Goal: Feedback & Contribution: Submit feedback/report problem

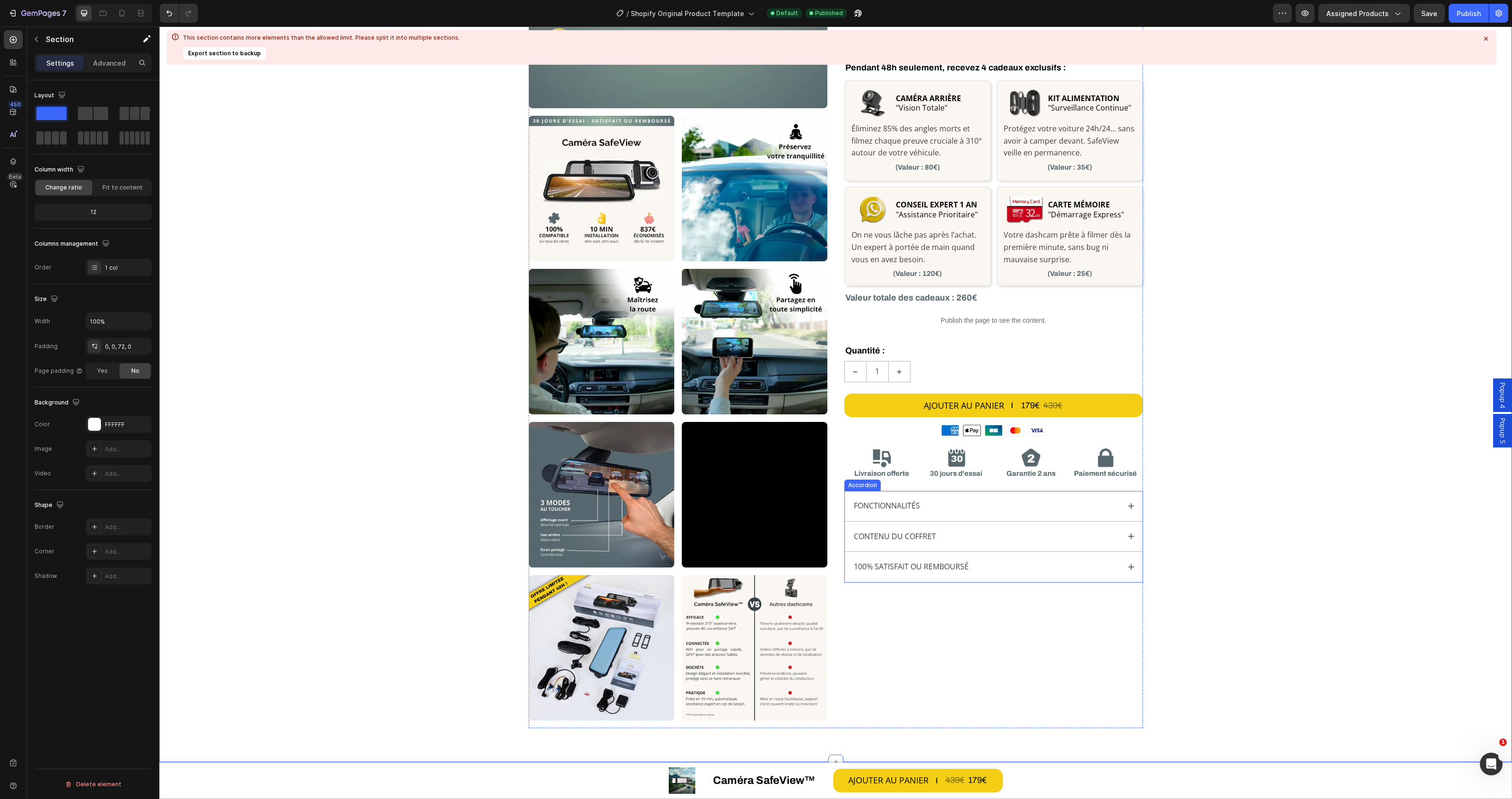
click at [1130, 505] on icon at bounding box center [1131, 506] width 7 height 7
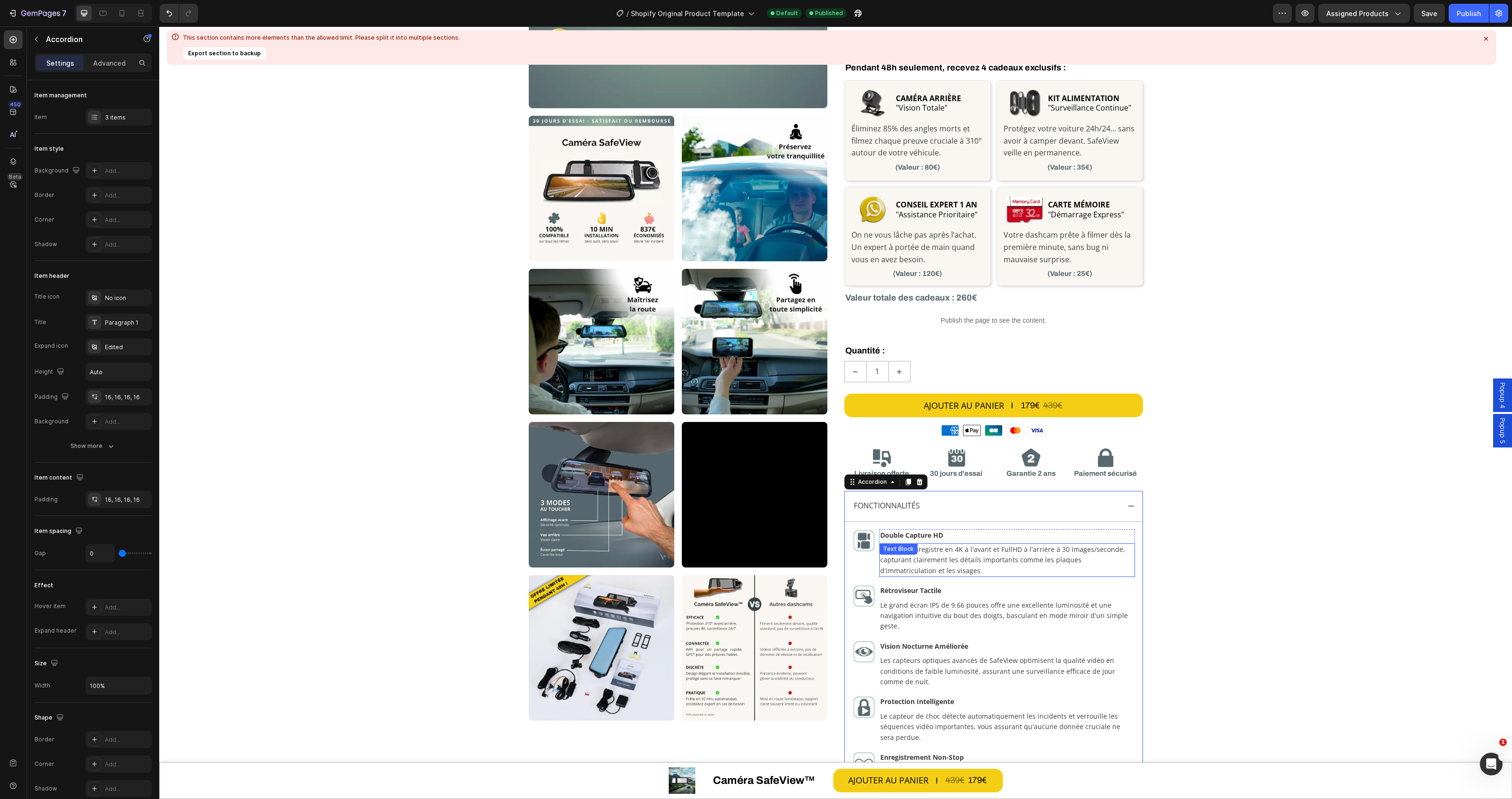
click at [943, 555] on div "SafeView enregistre en 4K à l'avant et FullHD à l'arrière à 30 images/seconde, …" at bounding box center [1007, 560] width 256 height 34
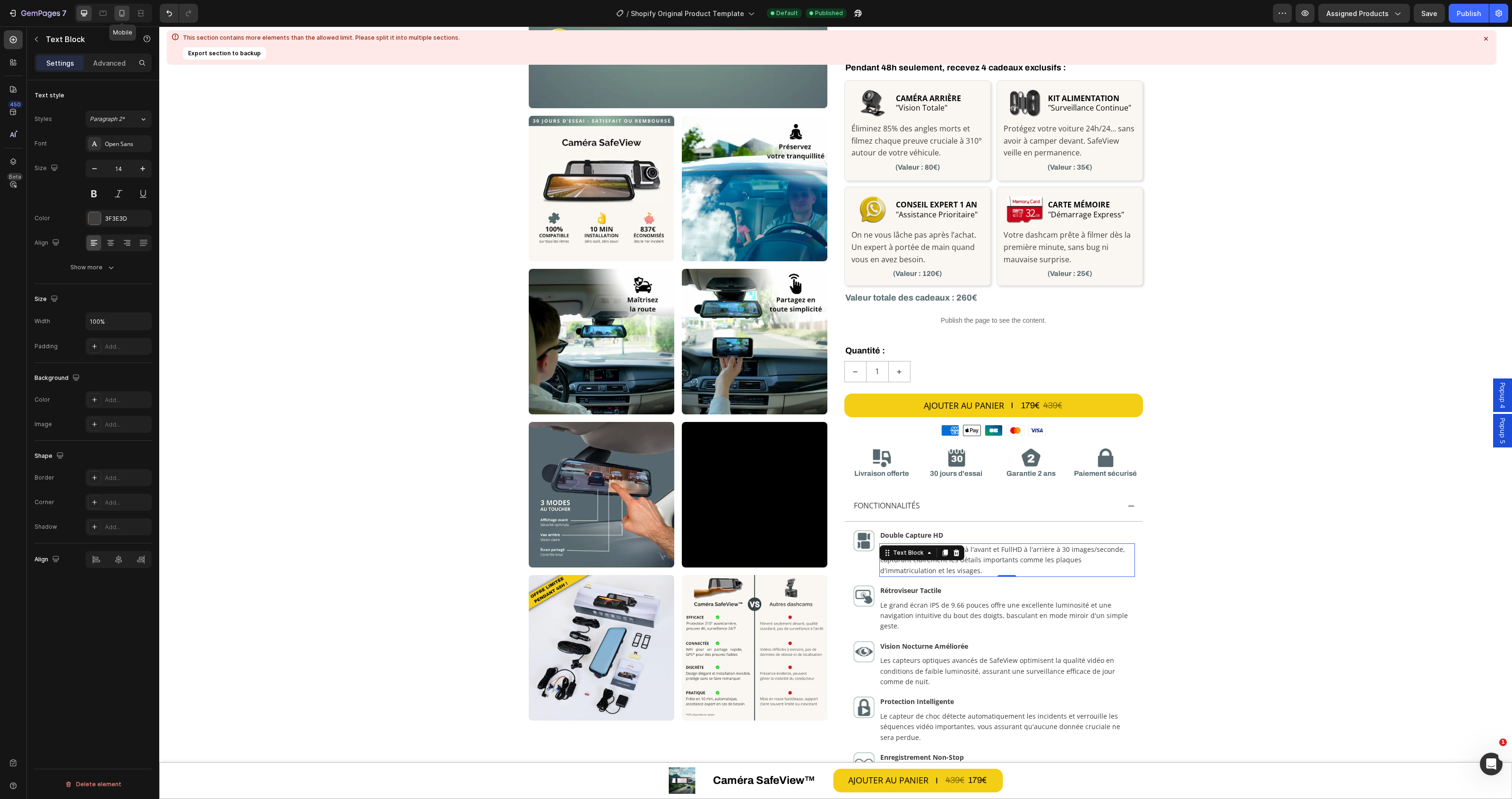
click at [122, 11] on icon at bounding box center [122, 13] width 10 height 10
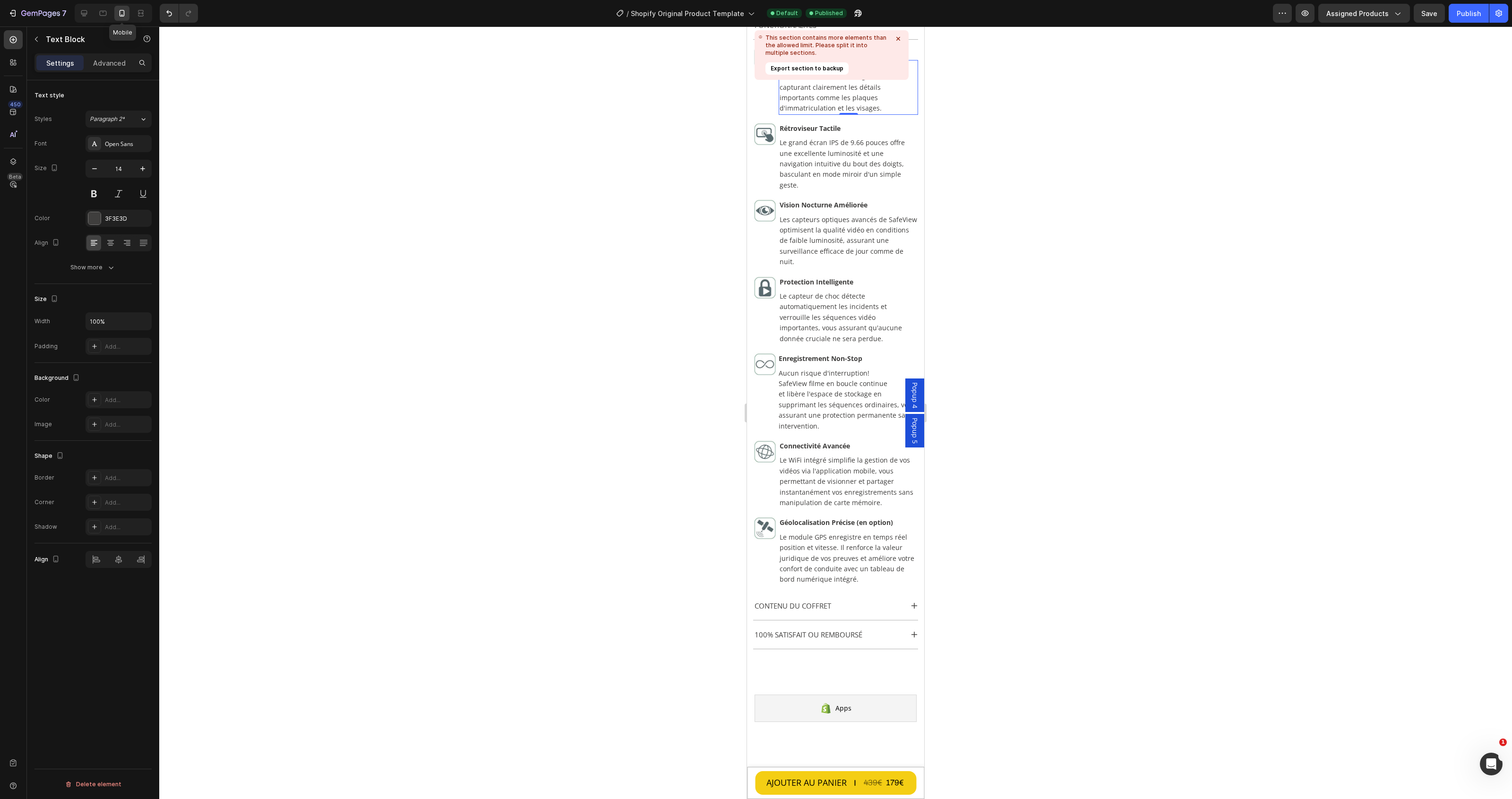
scroll to position [765, 0]
click at [79, 12] on icon at bounding box center [84, 13] width 10 height 10
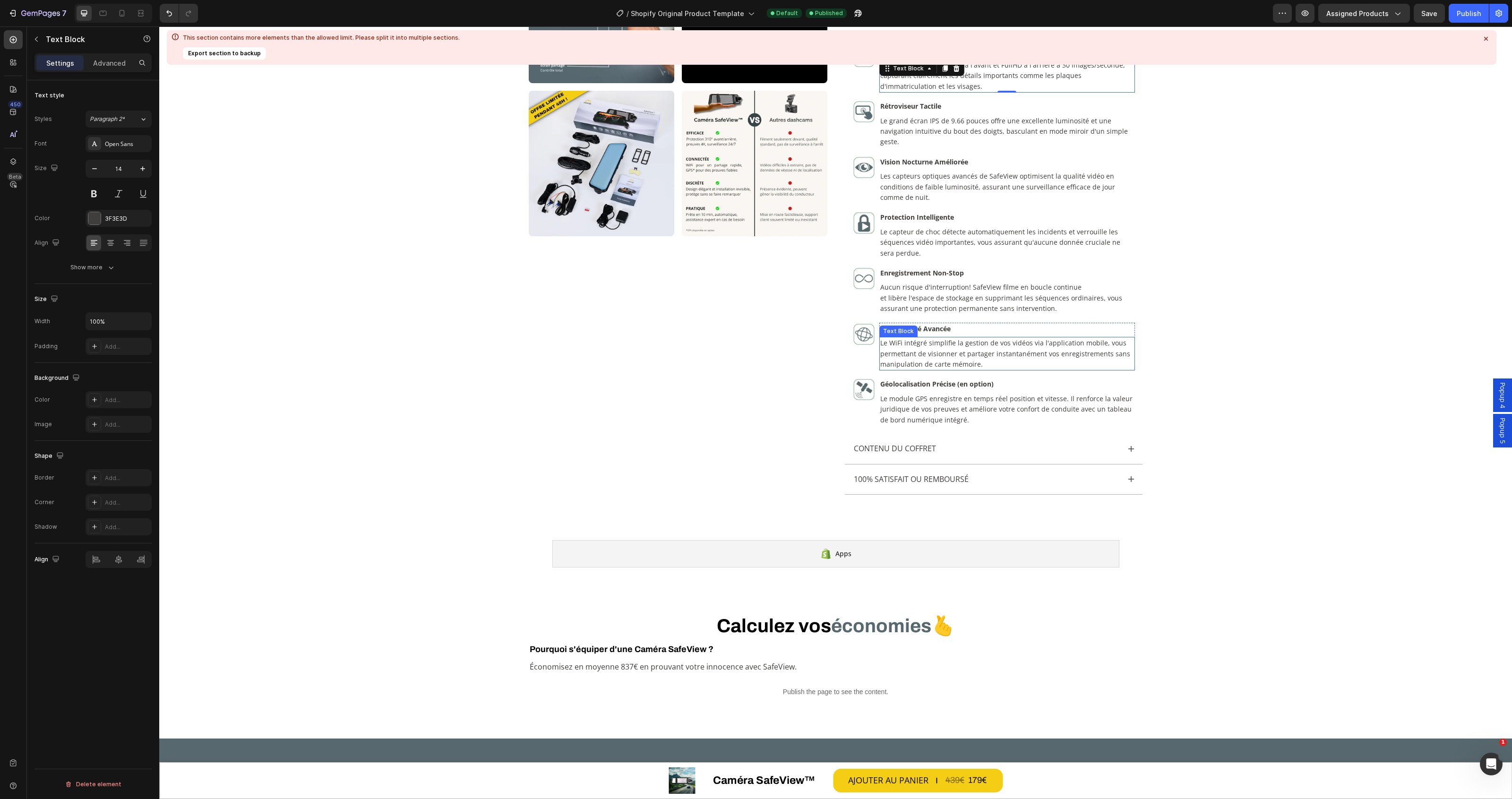
scroll to position [484, 0]
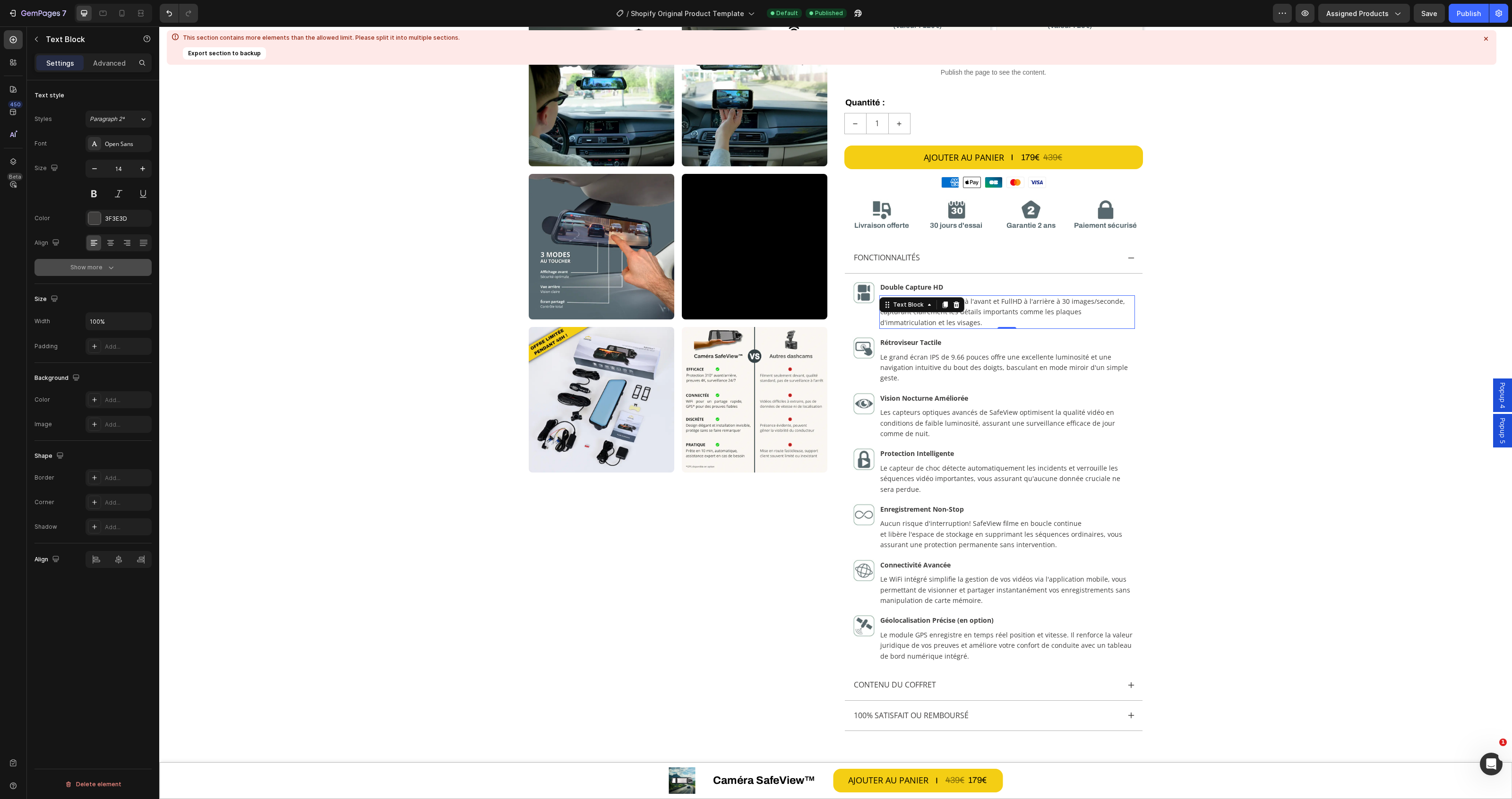
click at [114, 271] on icon "button" at bounding box center [111, 267] width 10 height 10
click at [1052, 183] on div "Moyens de paiement American Express Apple Pay Cartes Bancaires Mastercard Visa" at bounding box center [994, 182] width 299 height 11
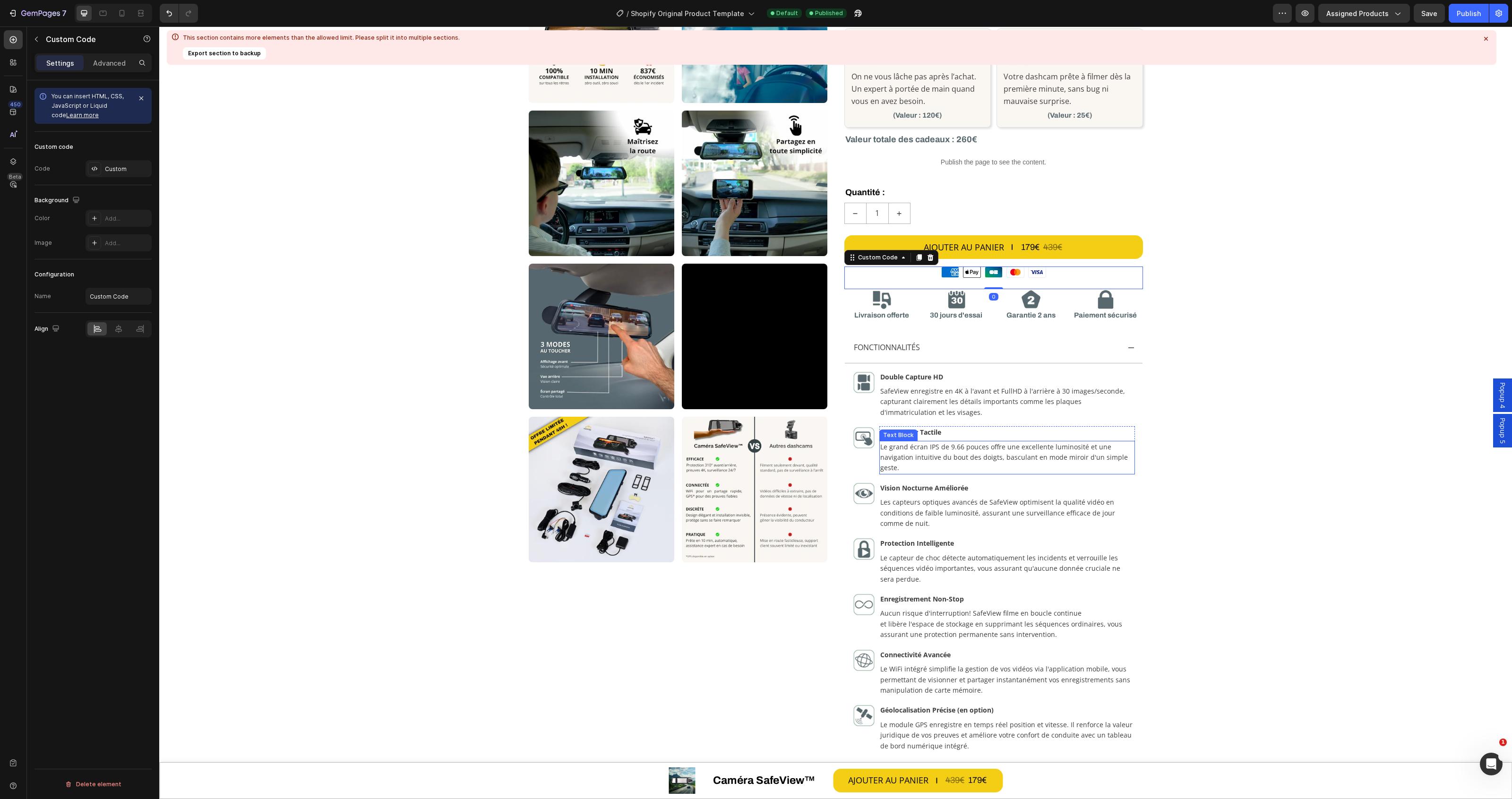
scroll to position [307, 0]
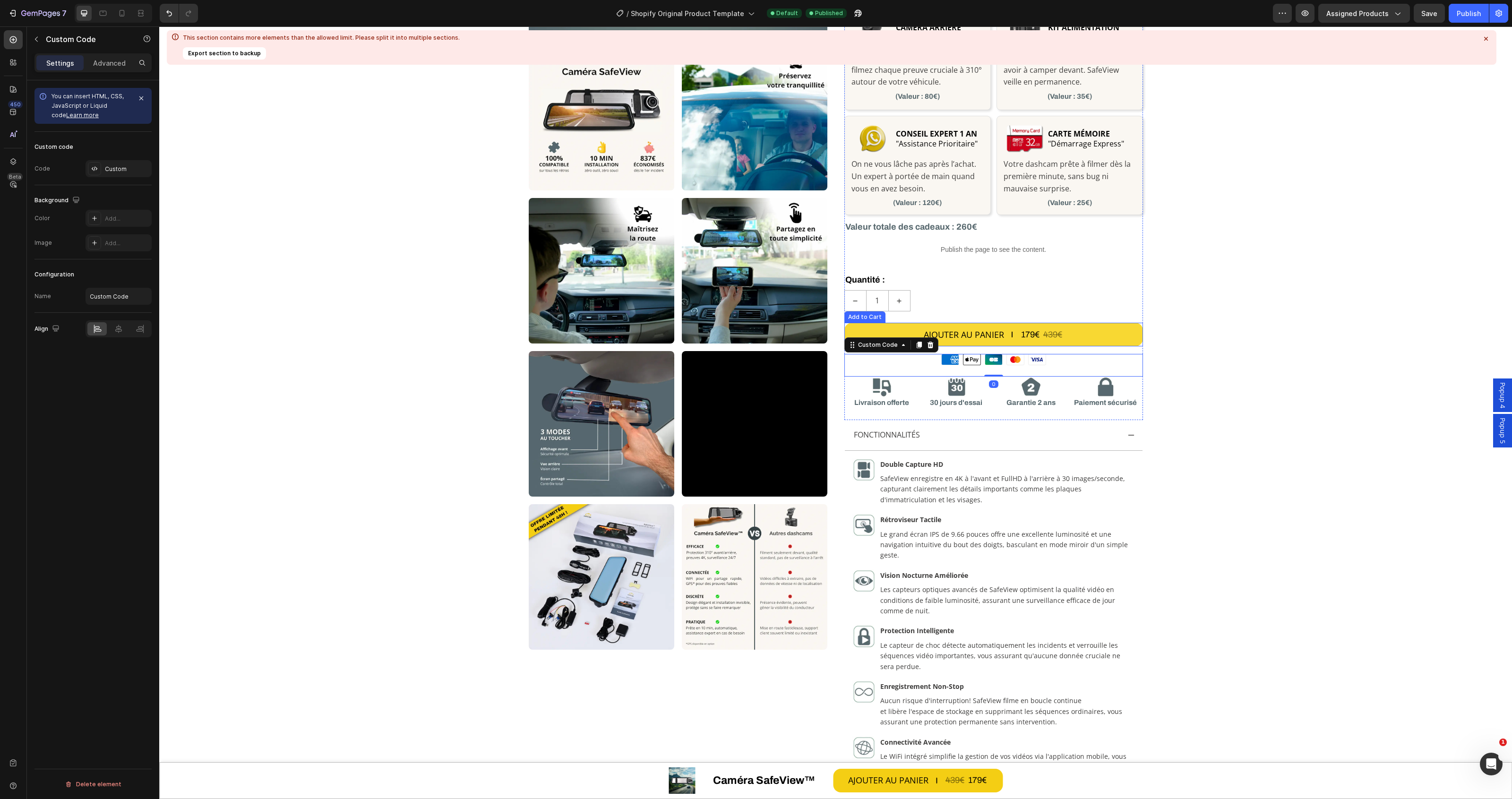
click at [1137, 331] on button "AJOUTER AU PANIER 179€ 439€" at bounding box center [994, 335] width 299 height 23
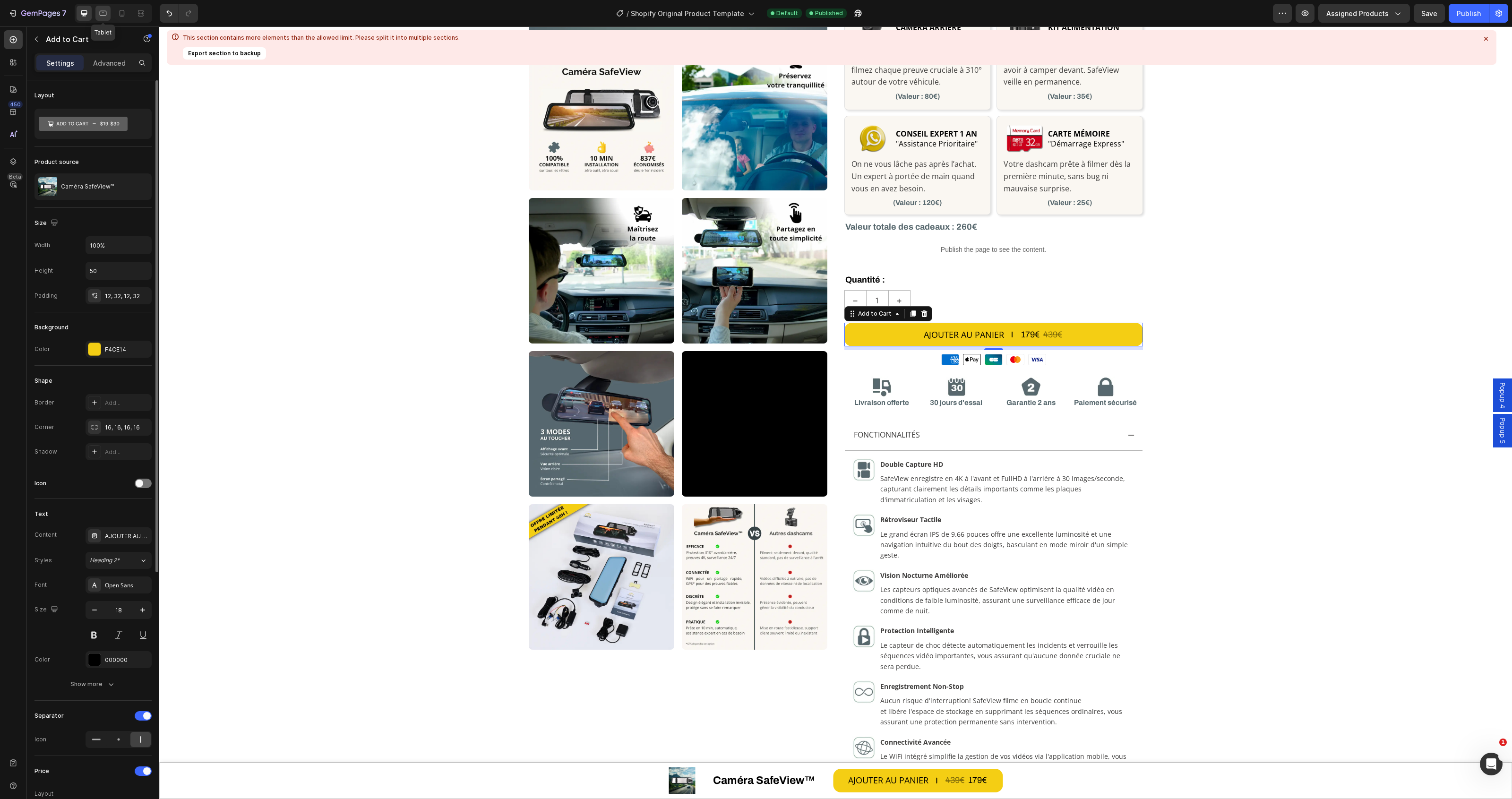
click at [98, 17] on icon at bounding box center [103, 13] width 10 height 10
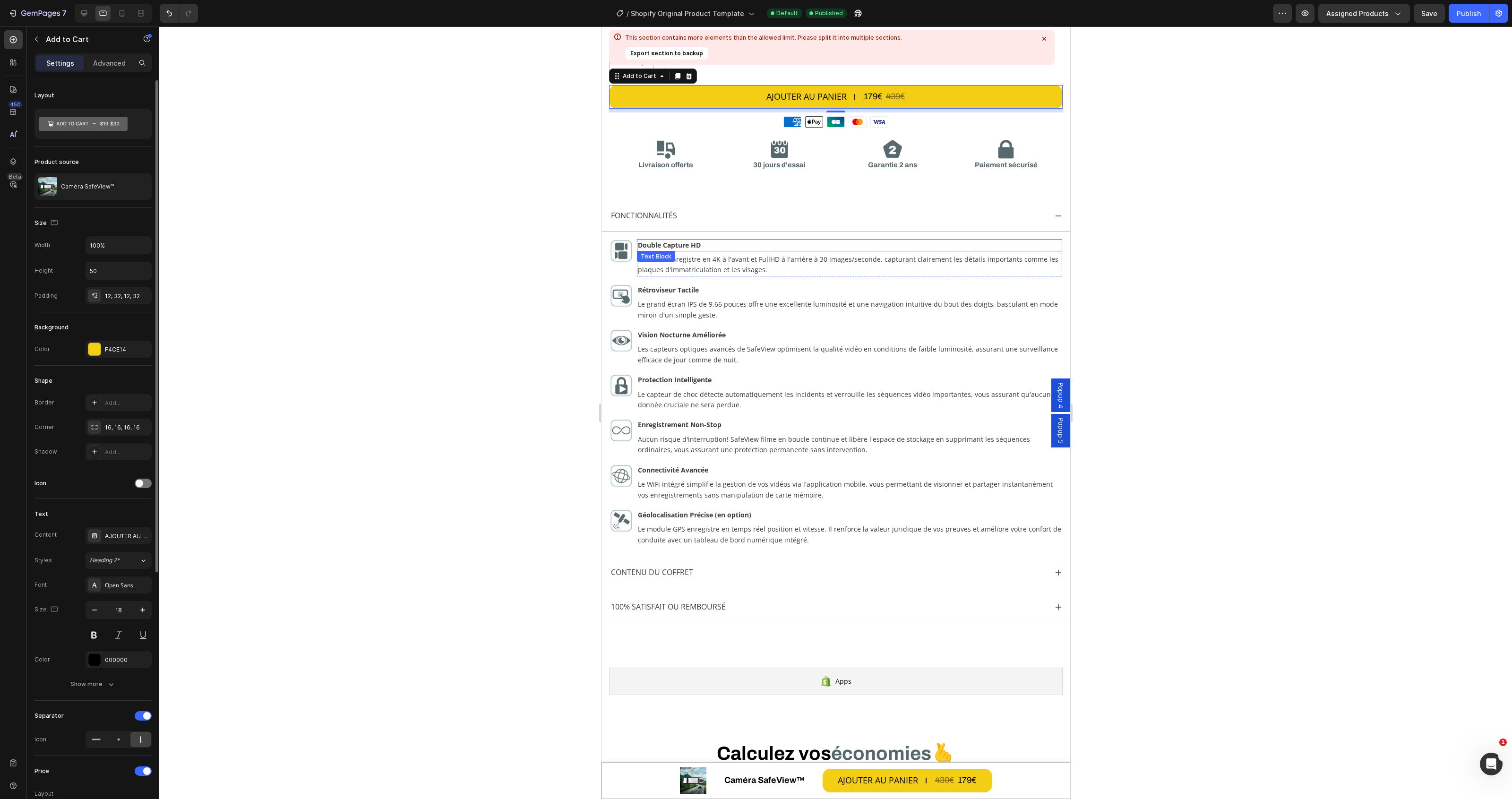
scroll to position [940, 0]
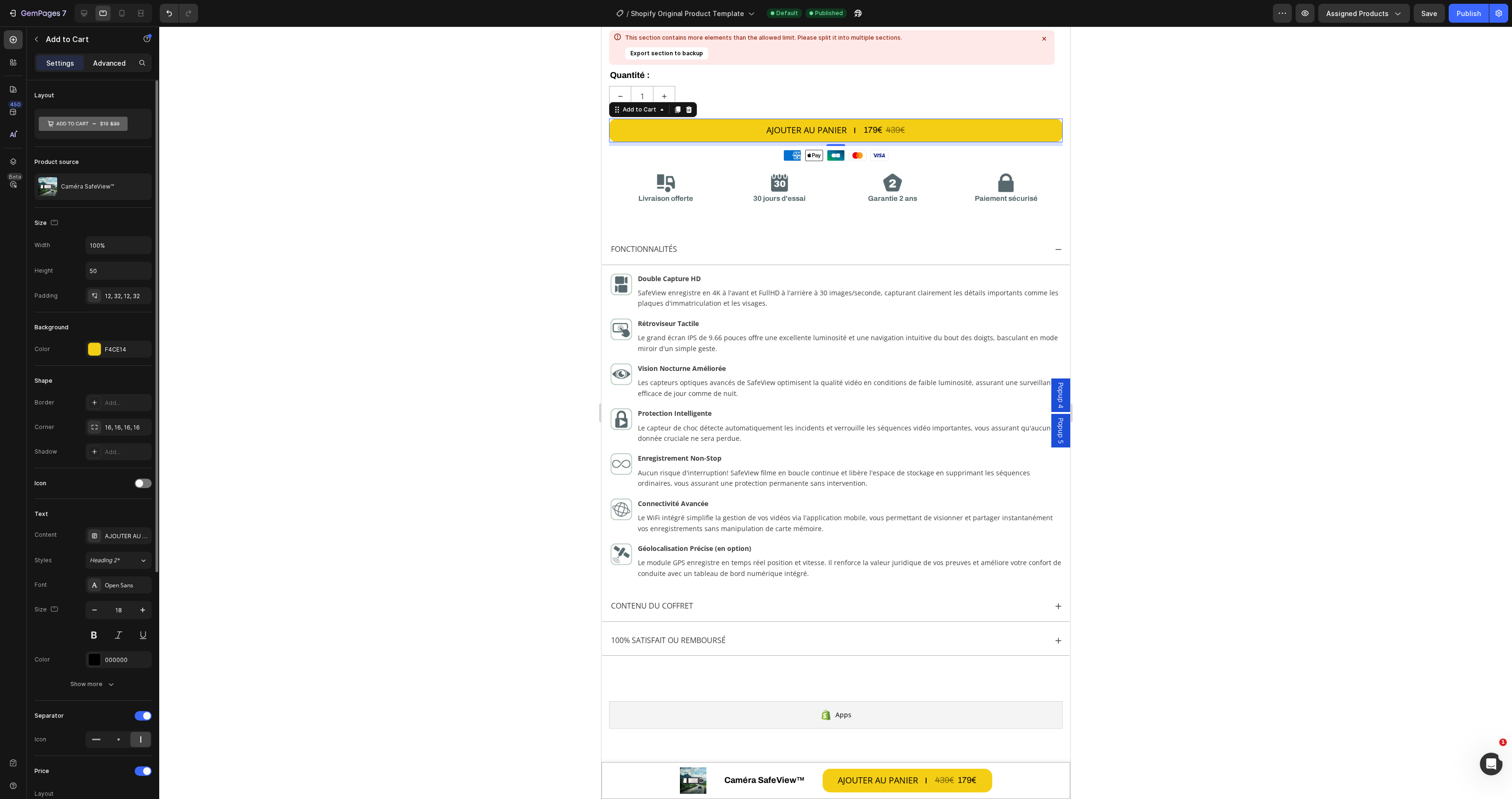
click at [103, 60] on p "Advanced" at bounding box center [109, 63] width 33 height 10
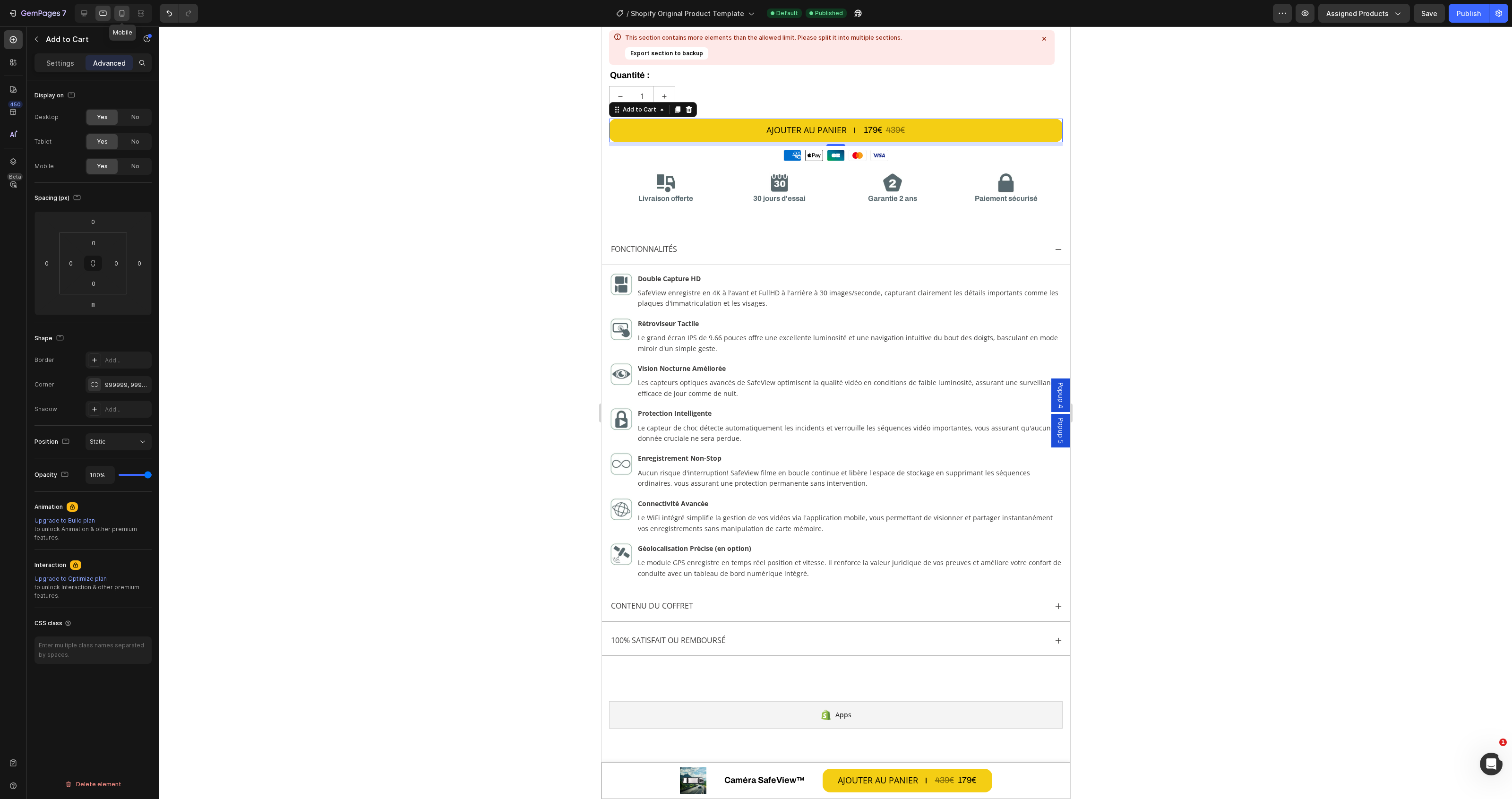
click at [125, 10] on icon at bounding box center [122, 13] width 10 height 10
type input "8"
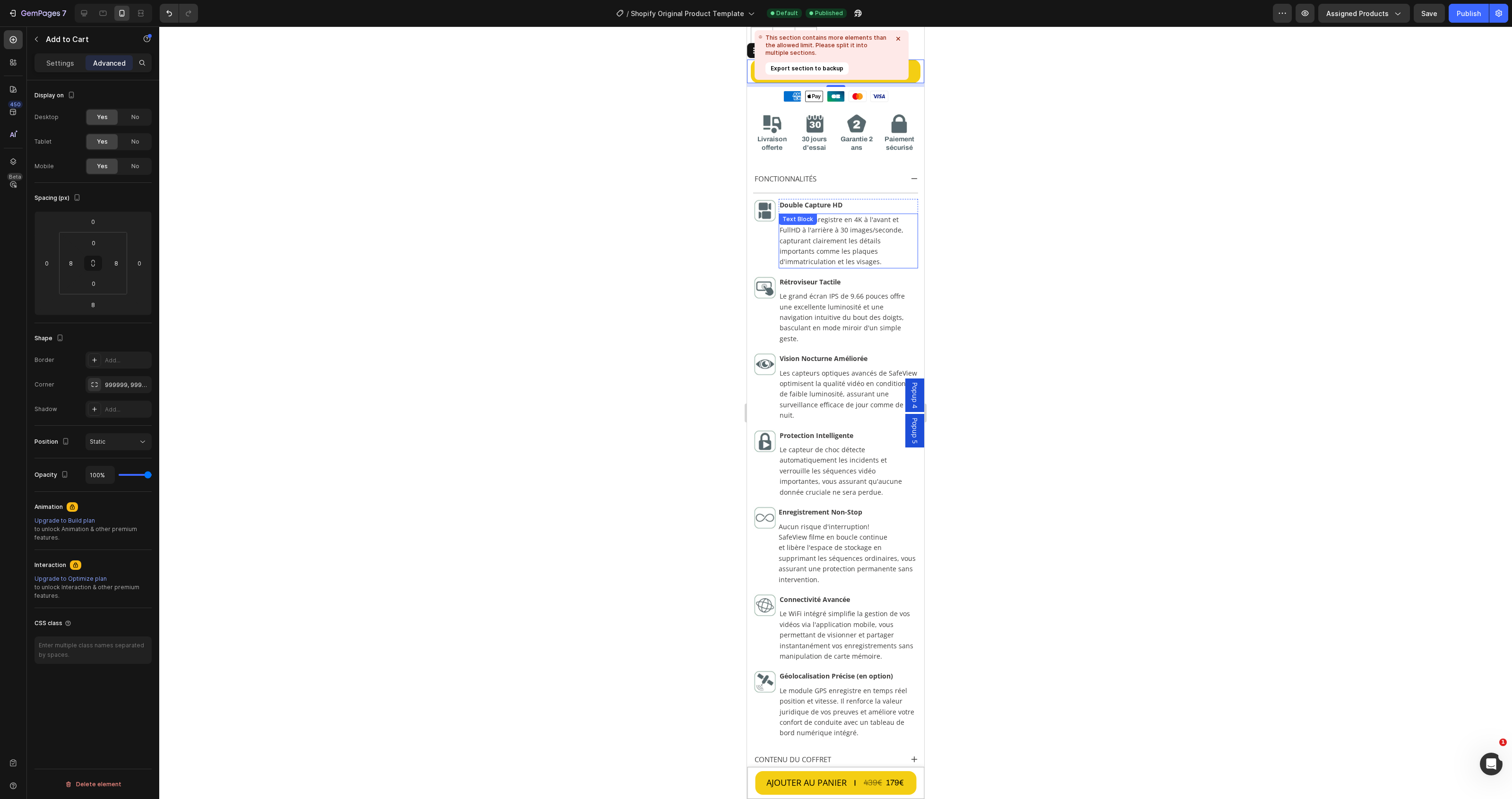
scroll to position [316, 0]
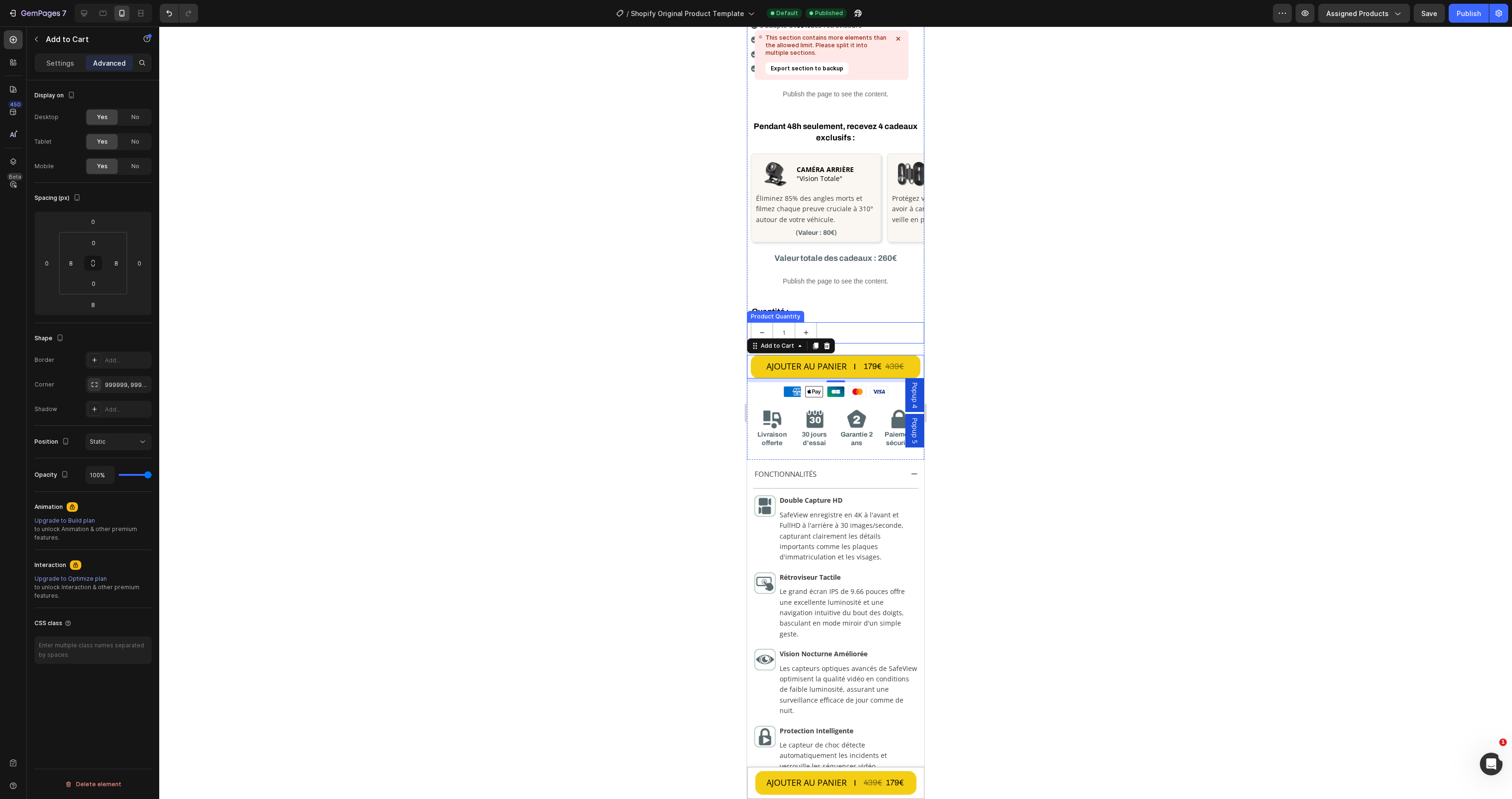
click at [848, 338] on div "1" at bounding box center [836, 332] width 170 height 21
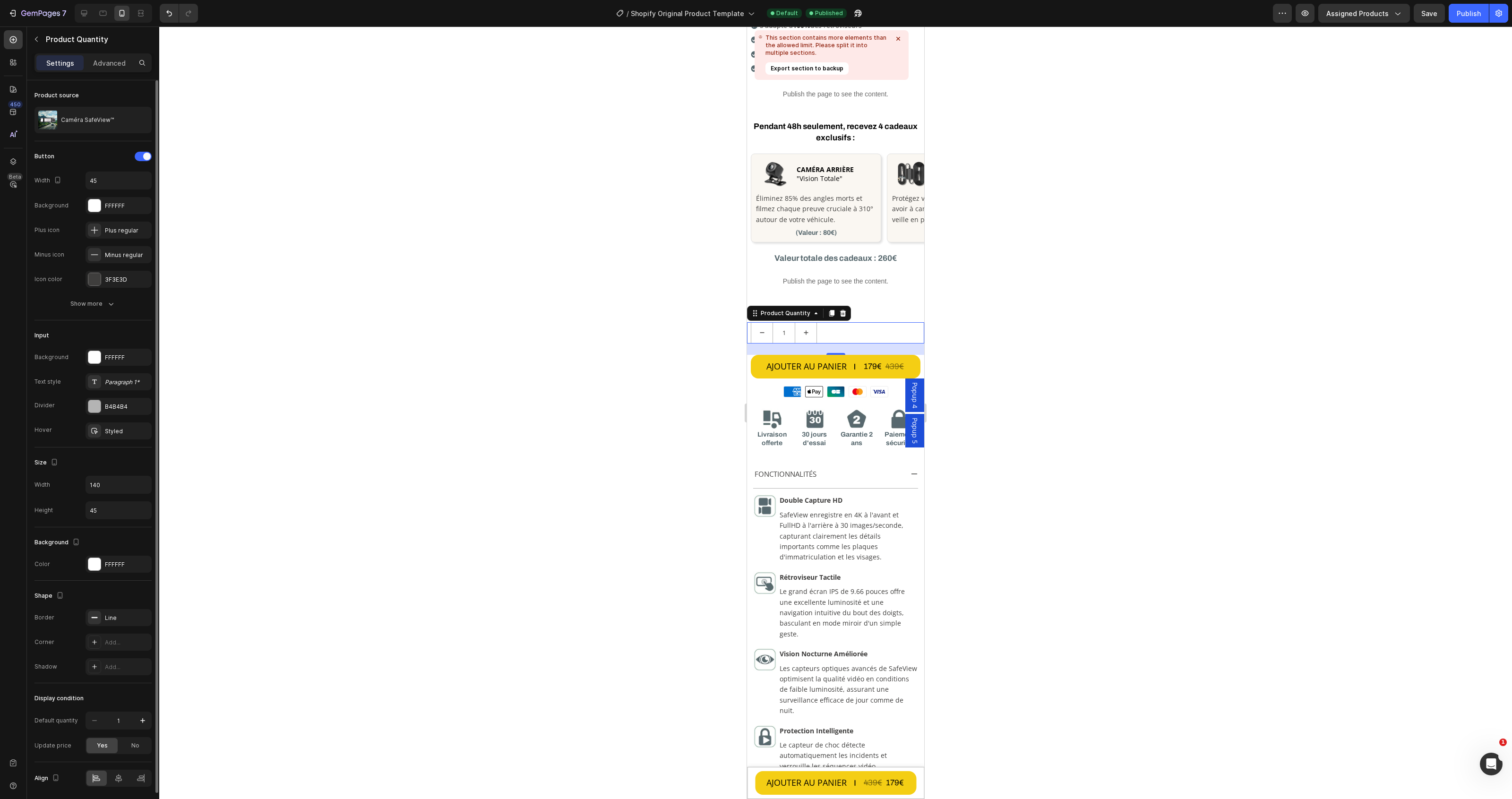
click at [111, 10] on div at bounding box center [114, 13] width 78 height 19
click at [78, 11] on div at bounding box center [84, 13] width 15 height 15
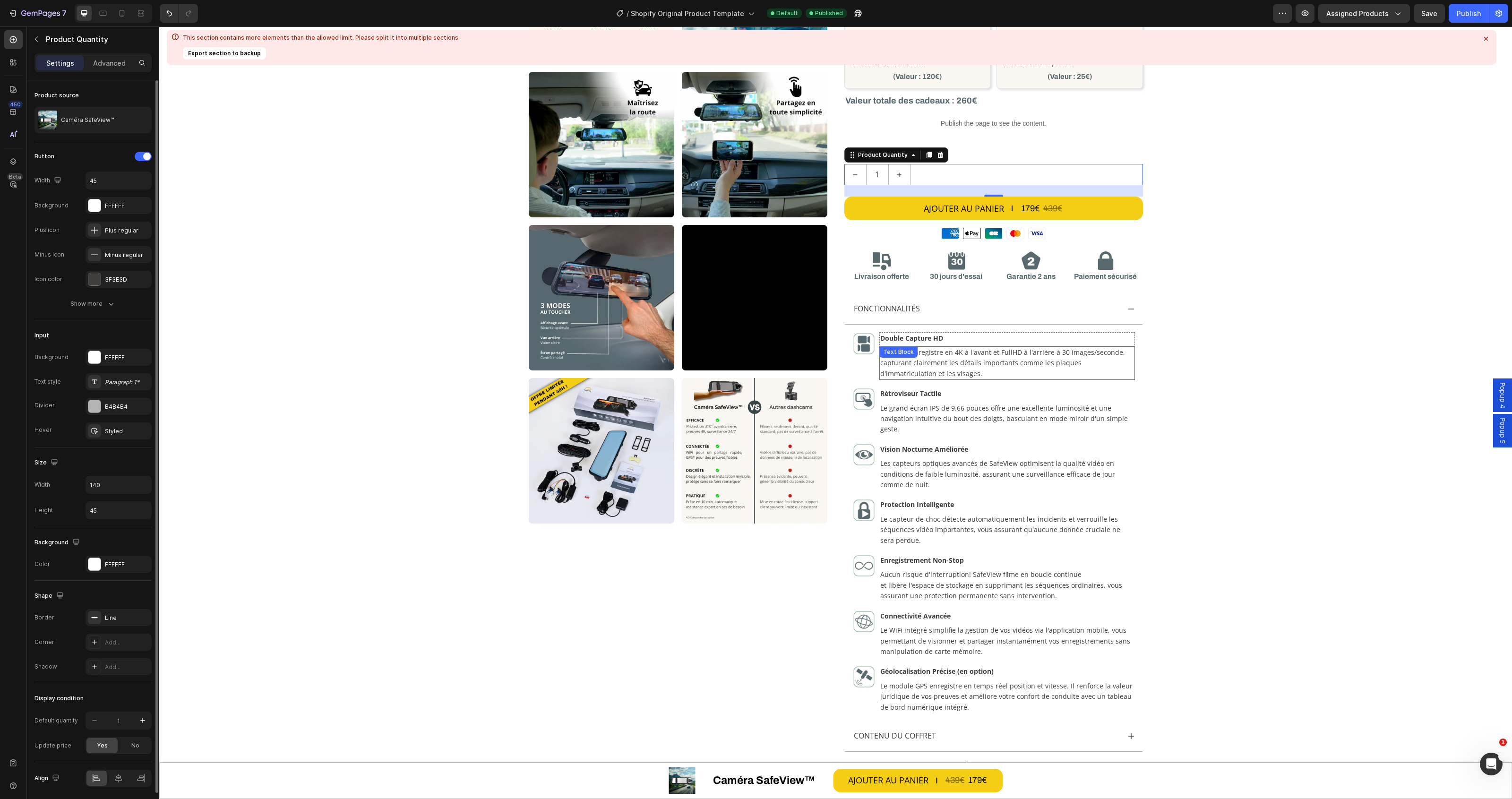
scroll to position [360, 0]
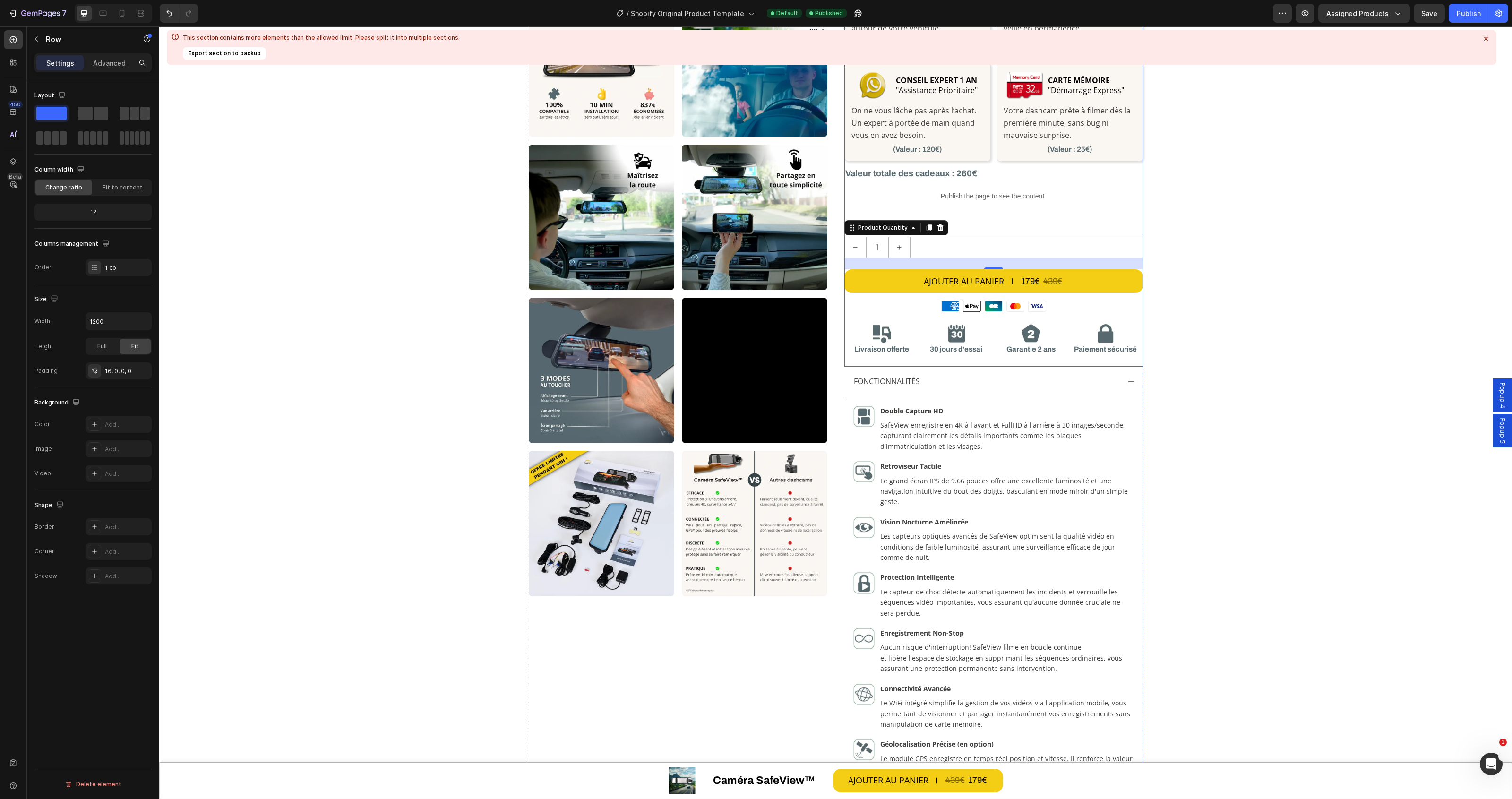
click at [1031, 296] on div "AJOUTER AU PANIER 179€ 439€ Add to Cart" at bounding box center [994, 283] width 299 height 27
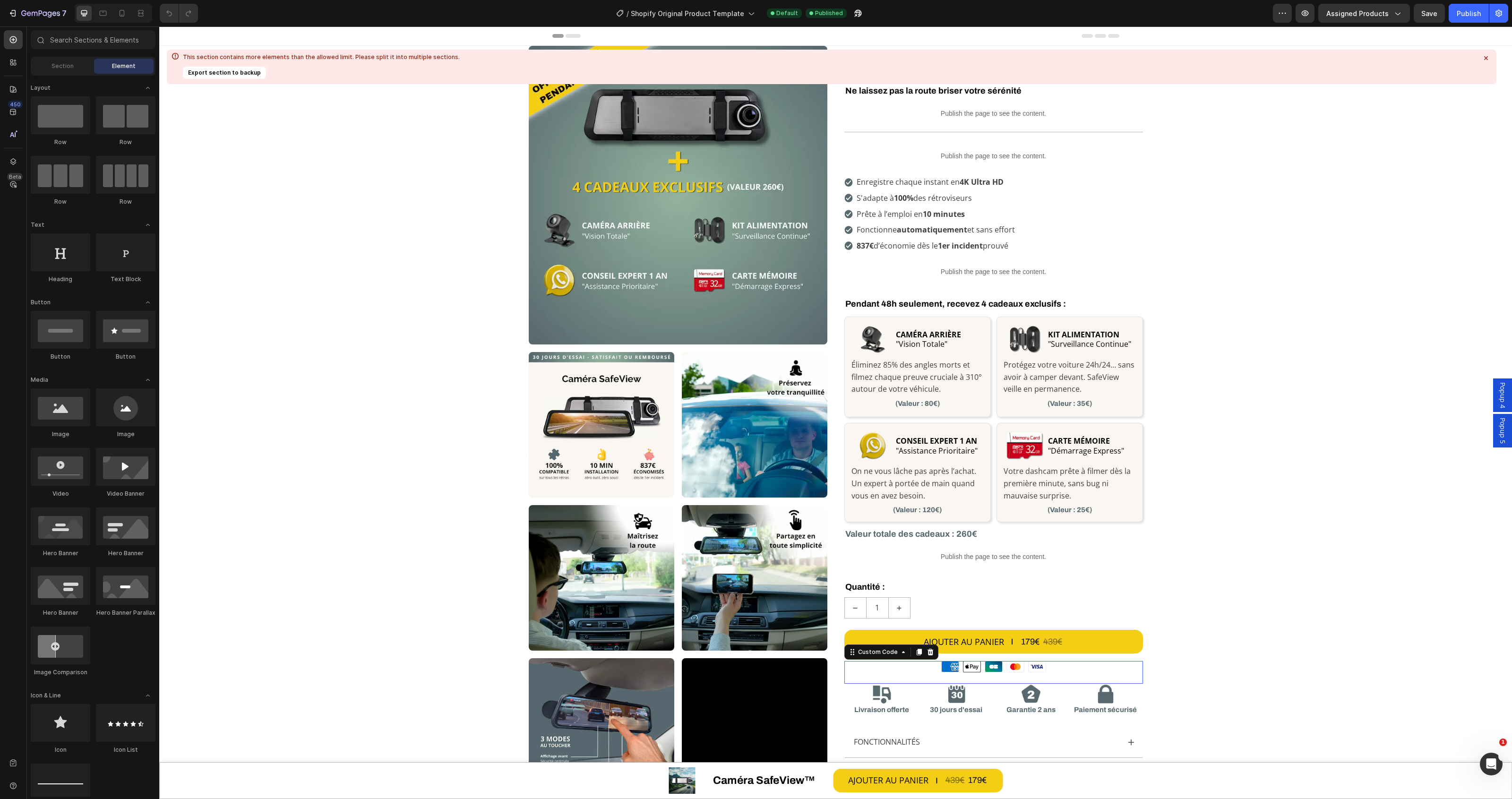
click at [1007, 662] on icon at bounding box center [1015, 666] width 17 height 10
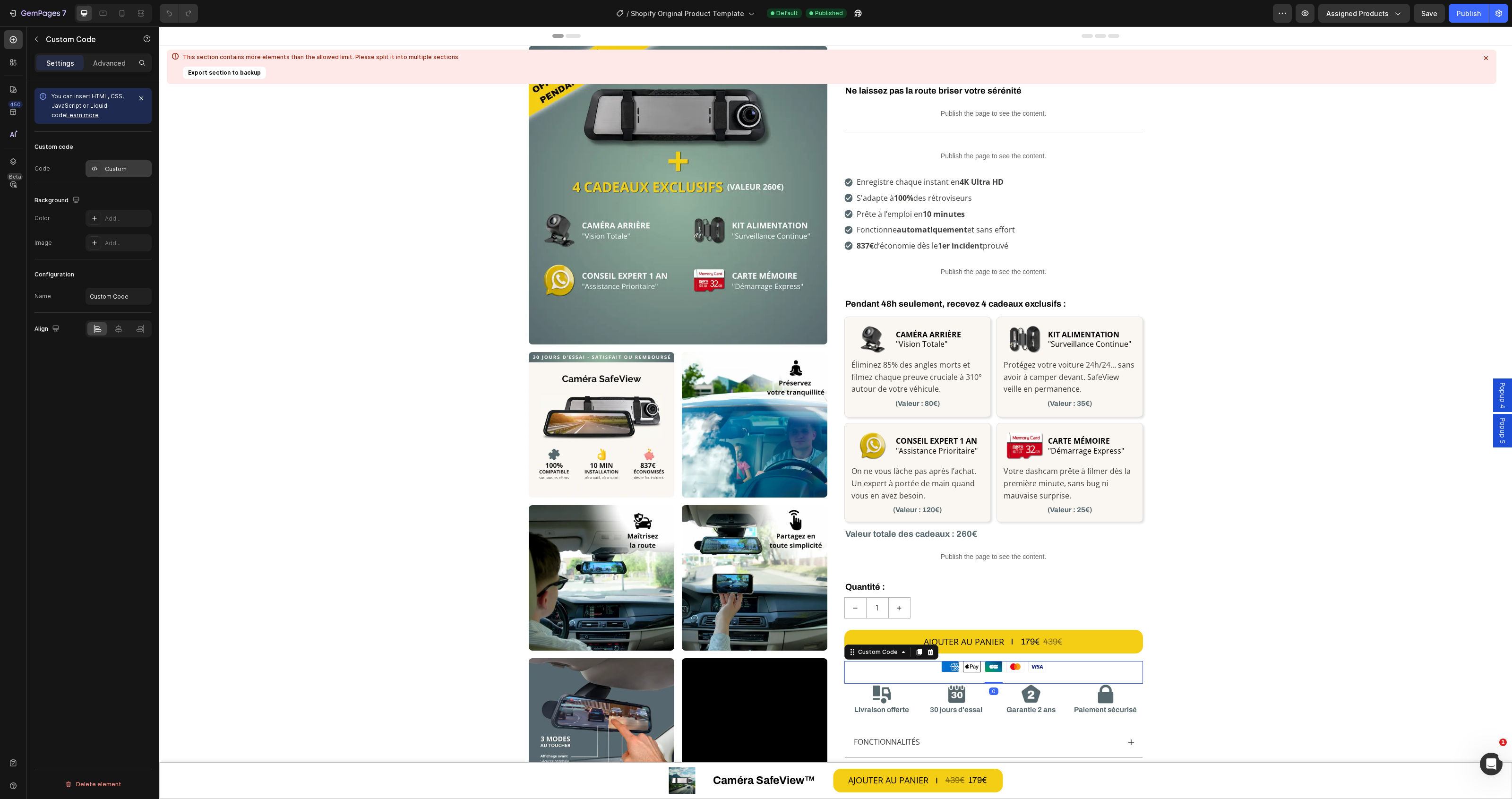
click at [118, 164] on div "Custom" at bounding box center [119, 168] width 66 height 17
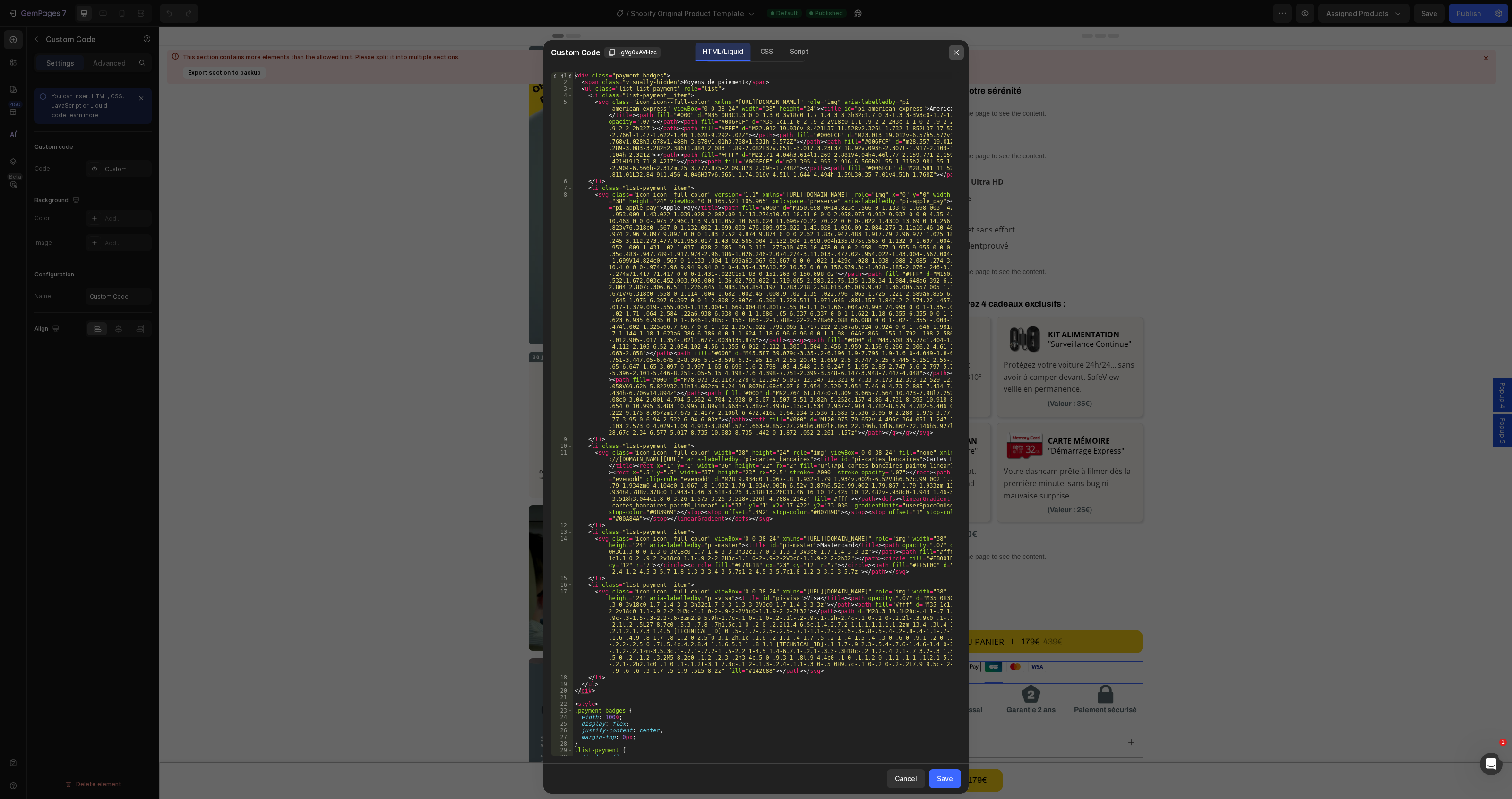
click at [959, 51] on icon "button" at bounding box center [956, 52] width 7 height 7
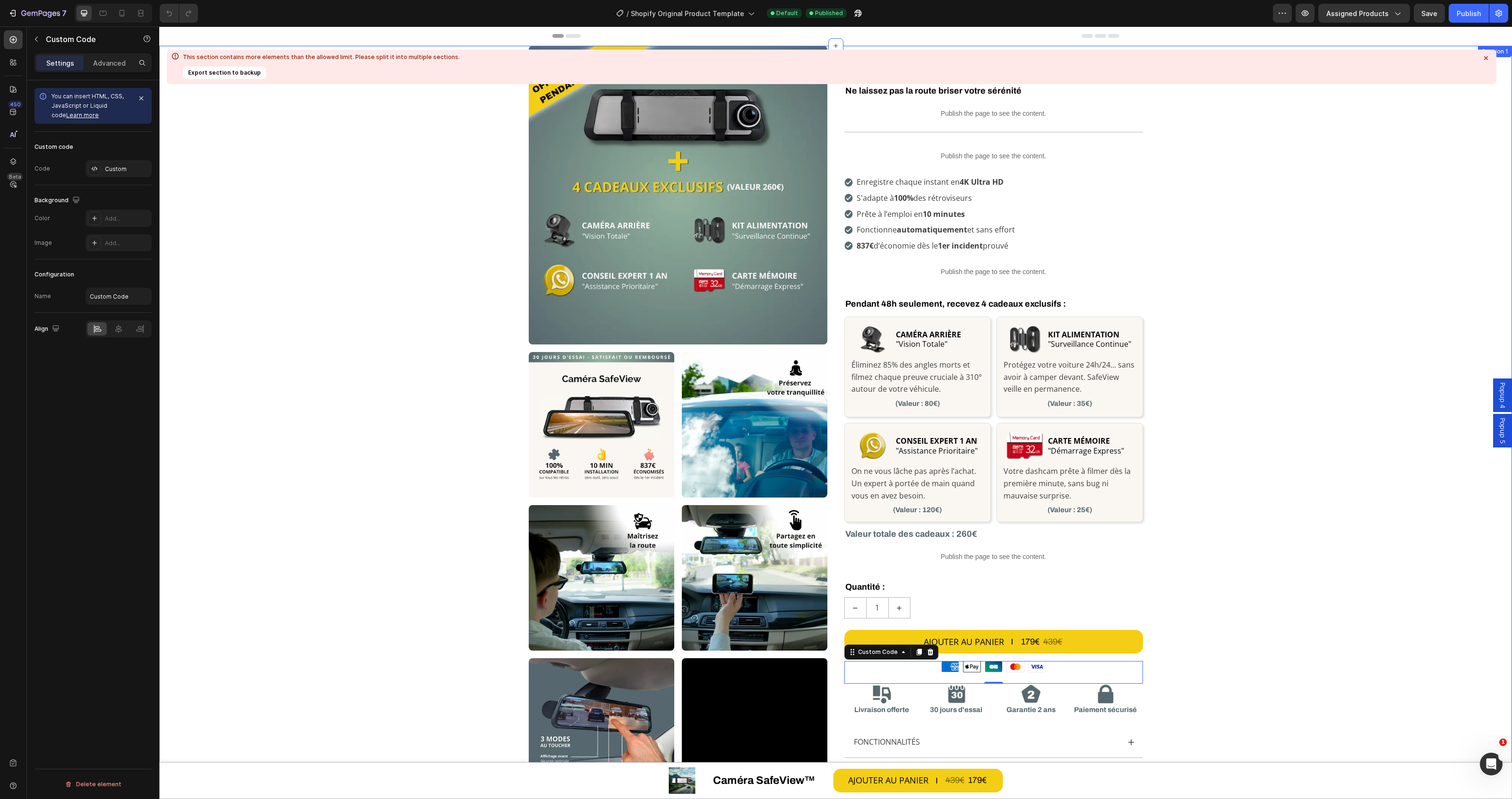
click at [1486, 55] on icon at bounding box center [1486, 58] width 10 height 10
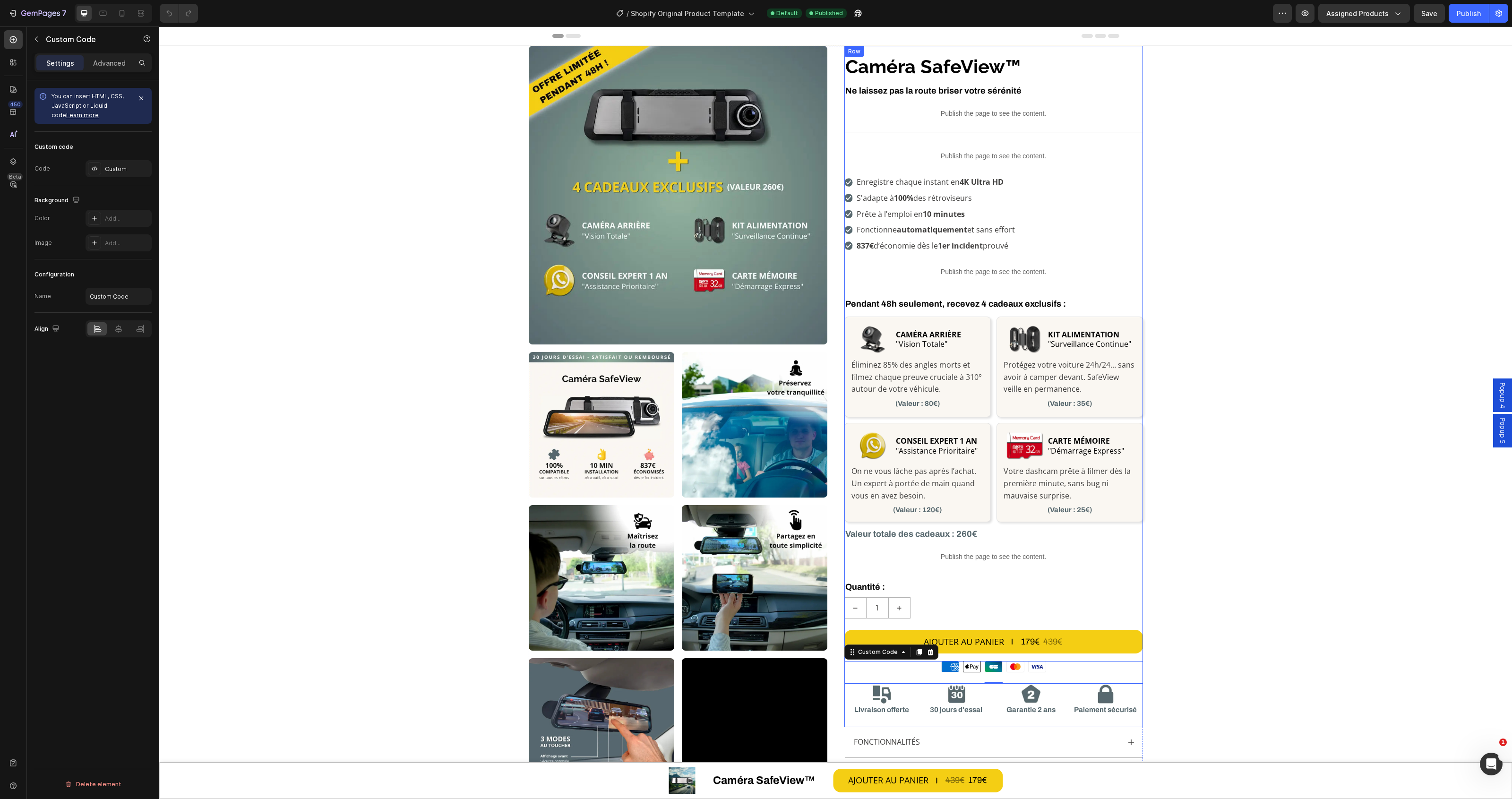
click at [1059, 658] on div "Caméra SafeView™ Product Title Row Ne laissez pas la route briser votre sérénit…" at bounding box center [994, 390] width 299 height 674
click at [1055, 666] on div "Moyens de paiement American Express Apple Pay Cartes Bancaires Mastercard Visa" at bounding box center [994, 666] width 299 height 11
click at [23, 8] on div "7" at bounding box center [44, 12] width 45 height 11
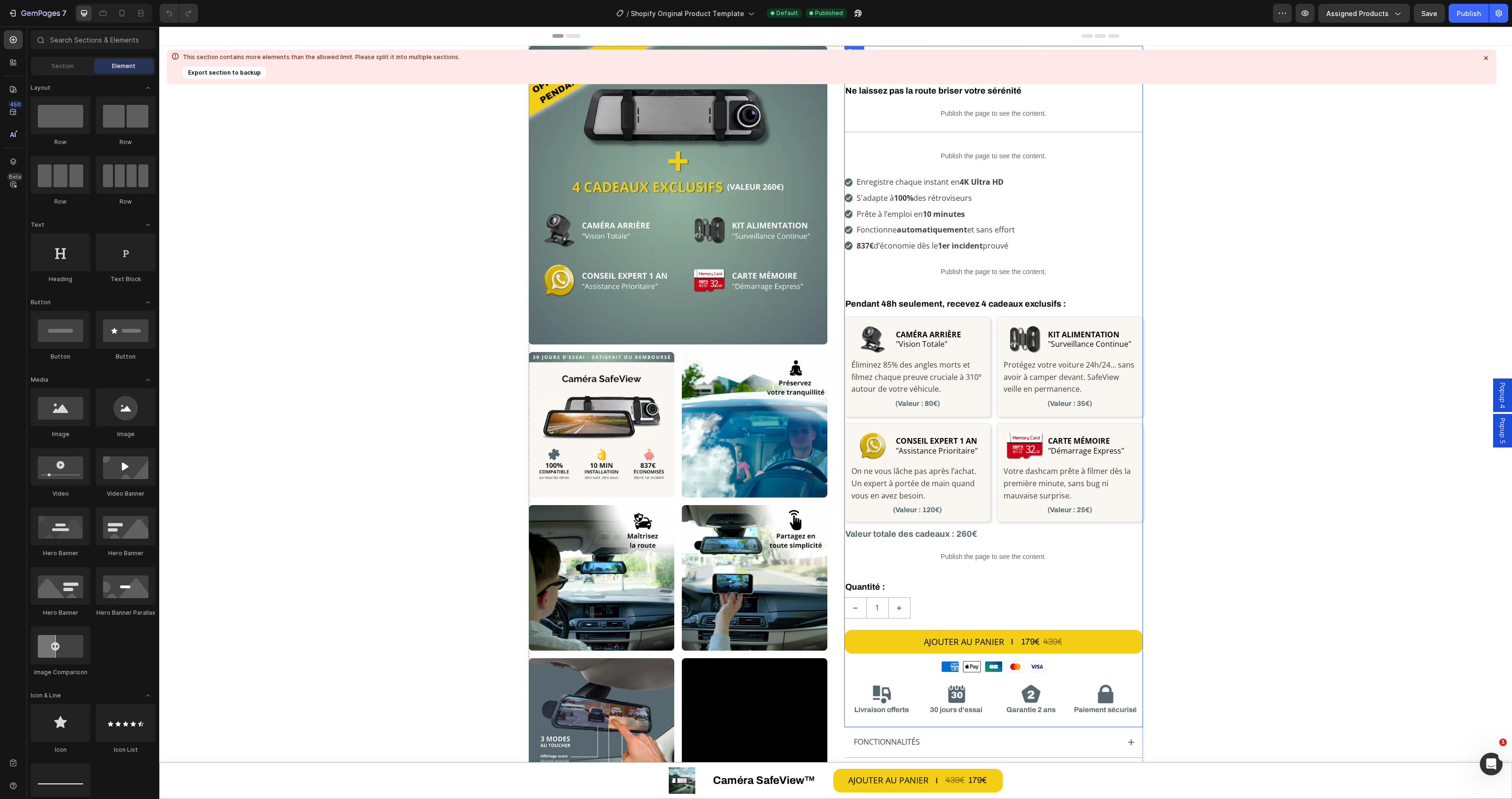
scroll to position [236, 0]
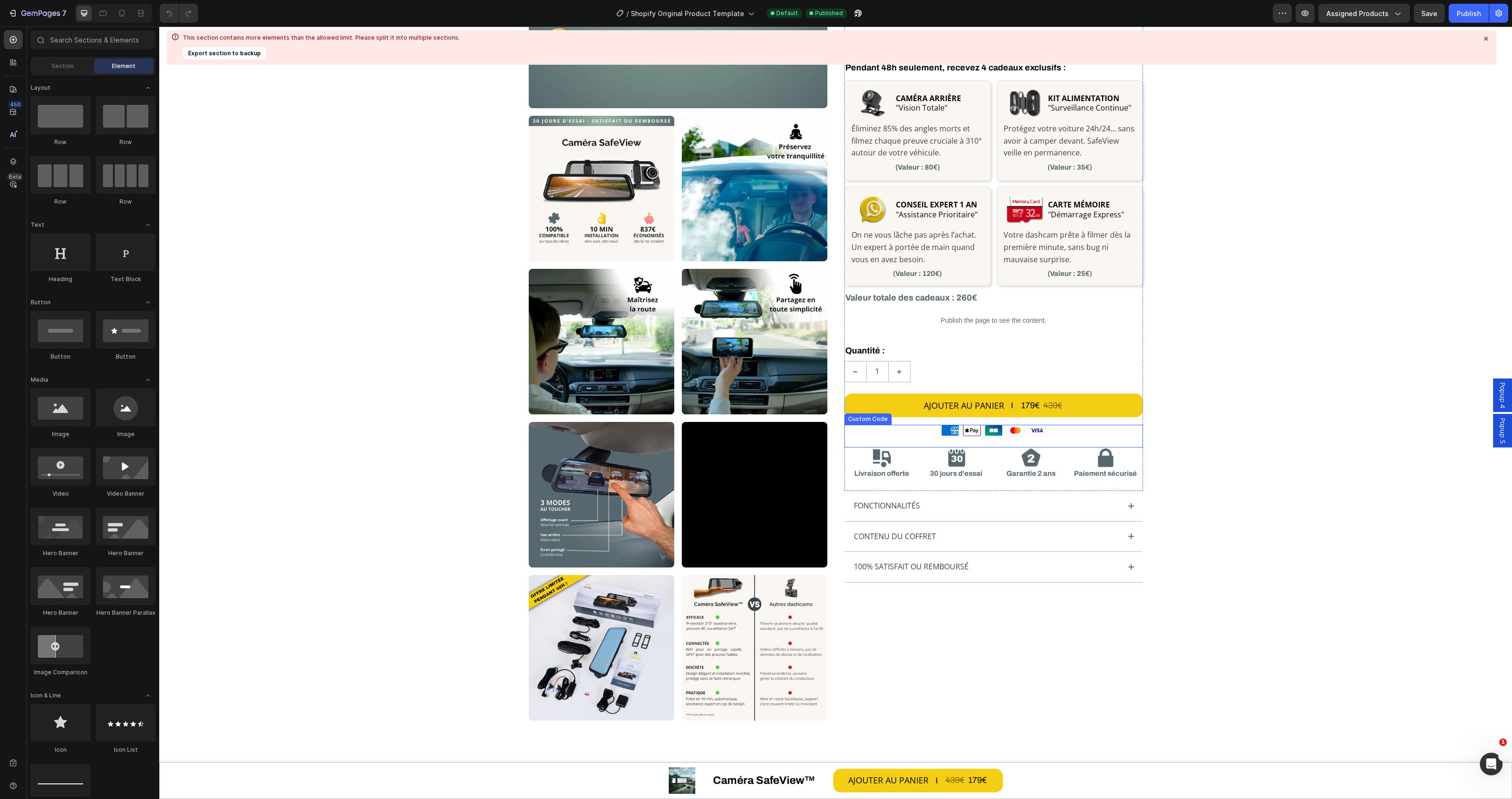
click at [1057, 431] on div "Moyens de paiement American Express Apple Pay Cartes Bancaires Mastercard Visa" at bounding box center [994, 430] width 299 height 11
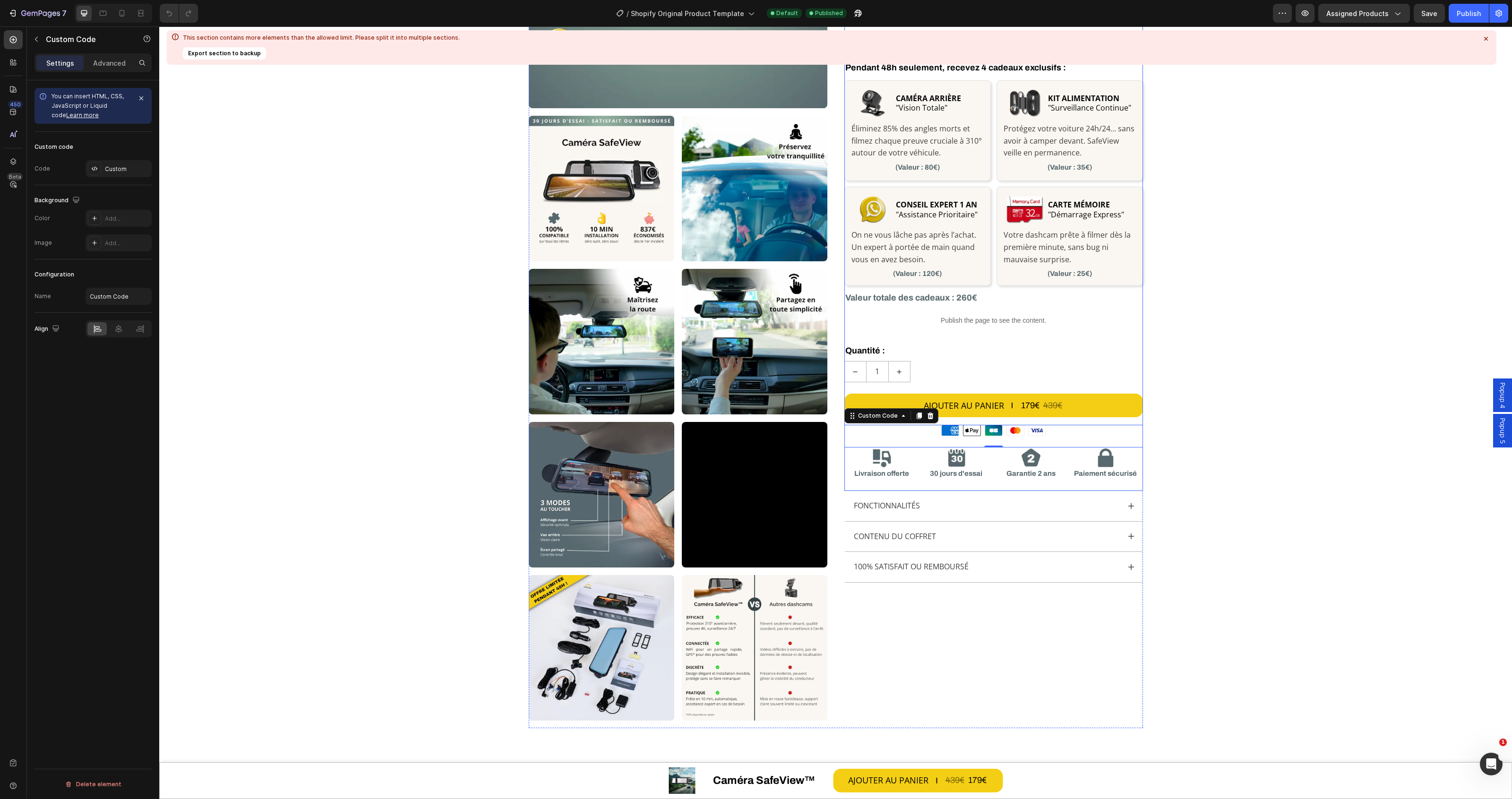
click at [1048, 420] on div "AJOUTER AU PANIER 179€ 439€ Add to Cart" at bounding box center [994, 406] width 299 height 27
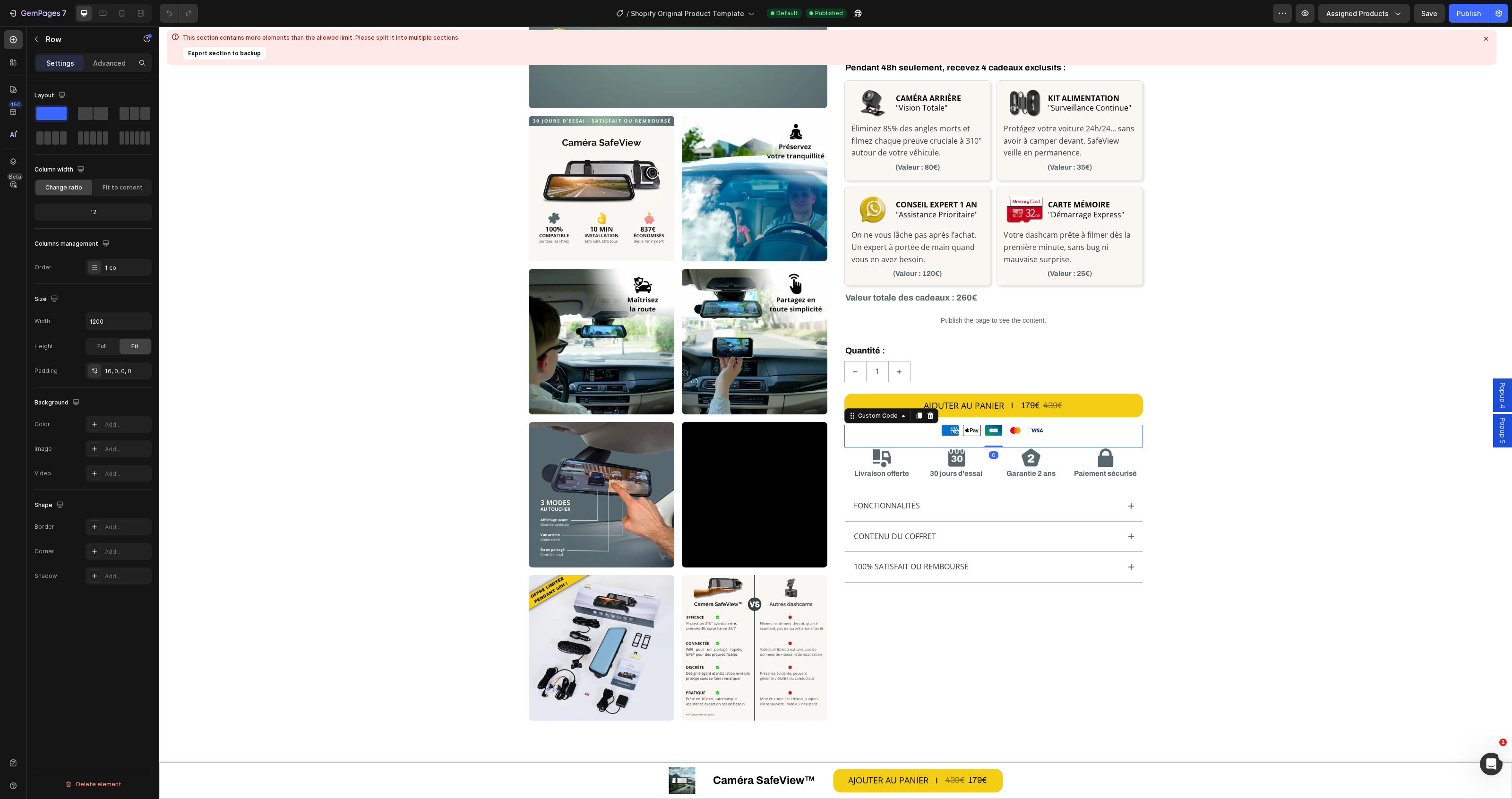
click at [1059, 437] on div "Moyens de paiement American Express Apple Pay Cartes Bancaires Mastercard Visa …" at bounding box center [994, 436] width 299 height 23
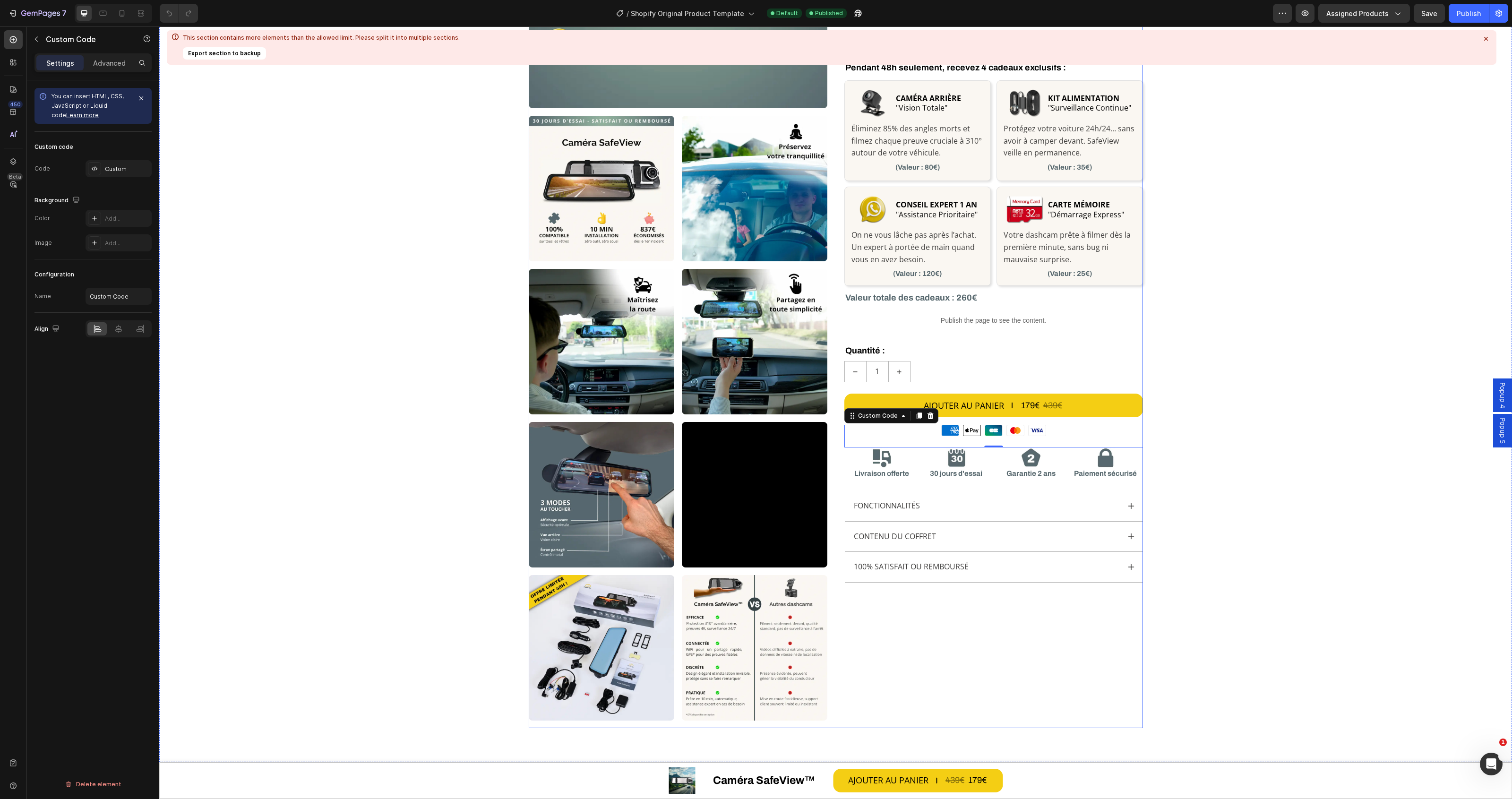
scroll to position [532, 0]
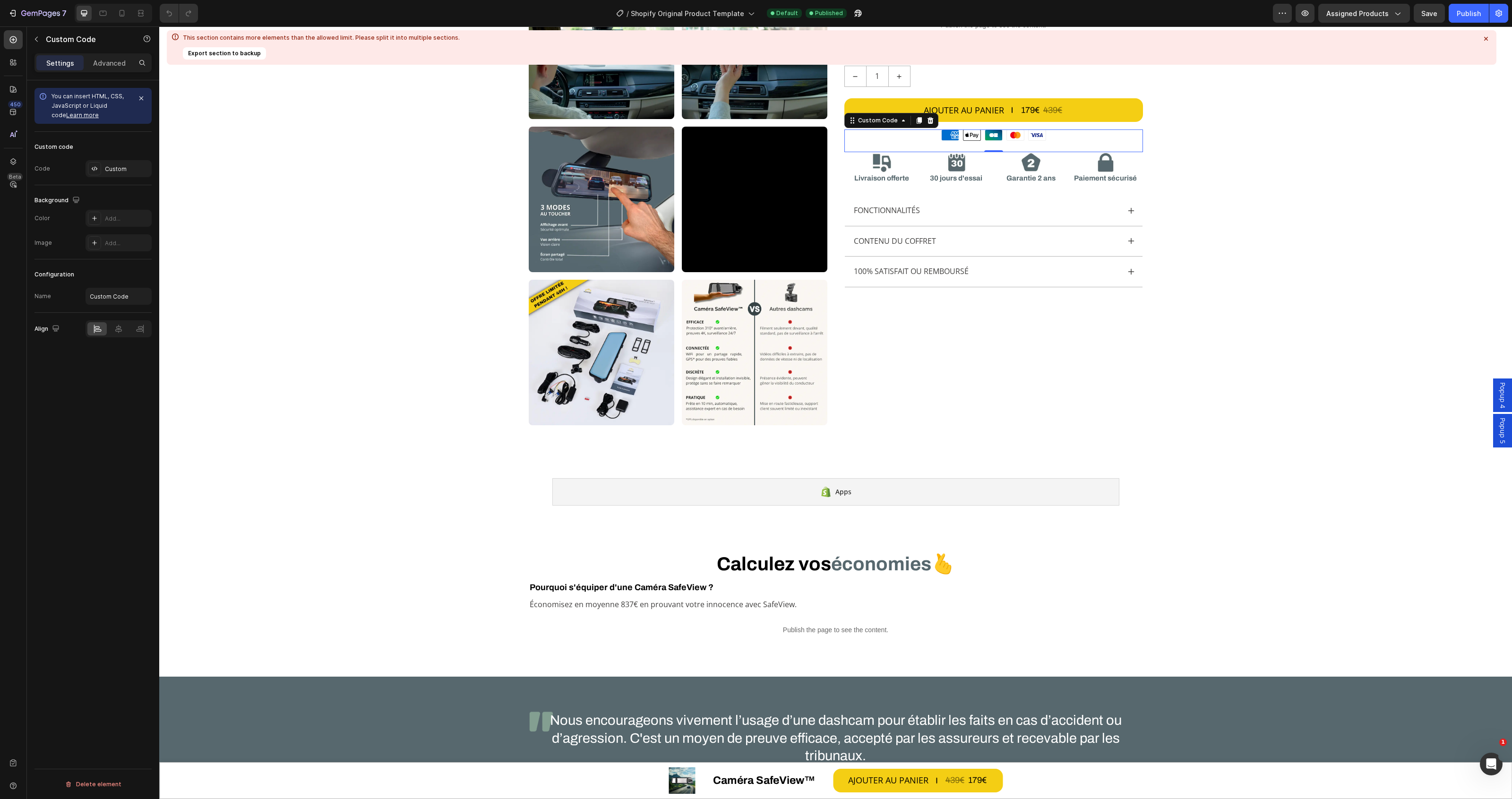
click at [1061, 138] on div "Moyens de paiement American Express Apple Pay Cartes Bancaires Mastercard Visa" at bounding box center [994, 135] width 299 height 11
click at [117, 162] on div "Custom" at bounding box center [119, 168] width 66 height 17
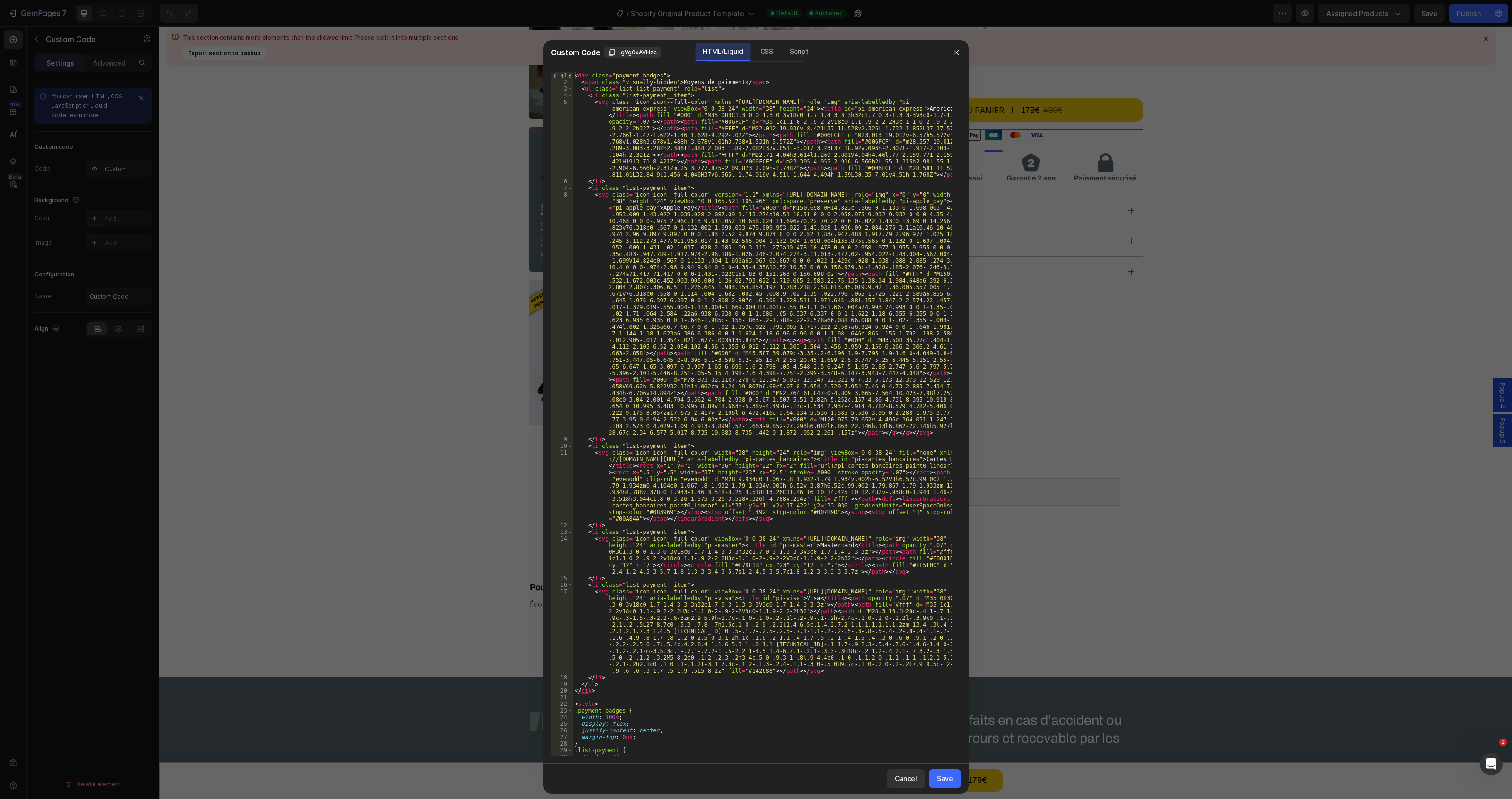
scroll to position [182, 0]
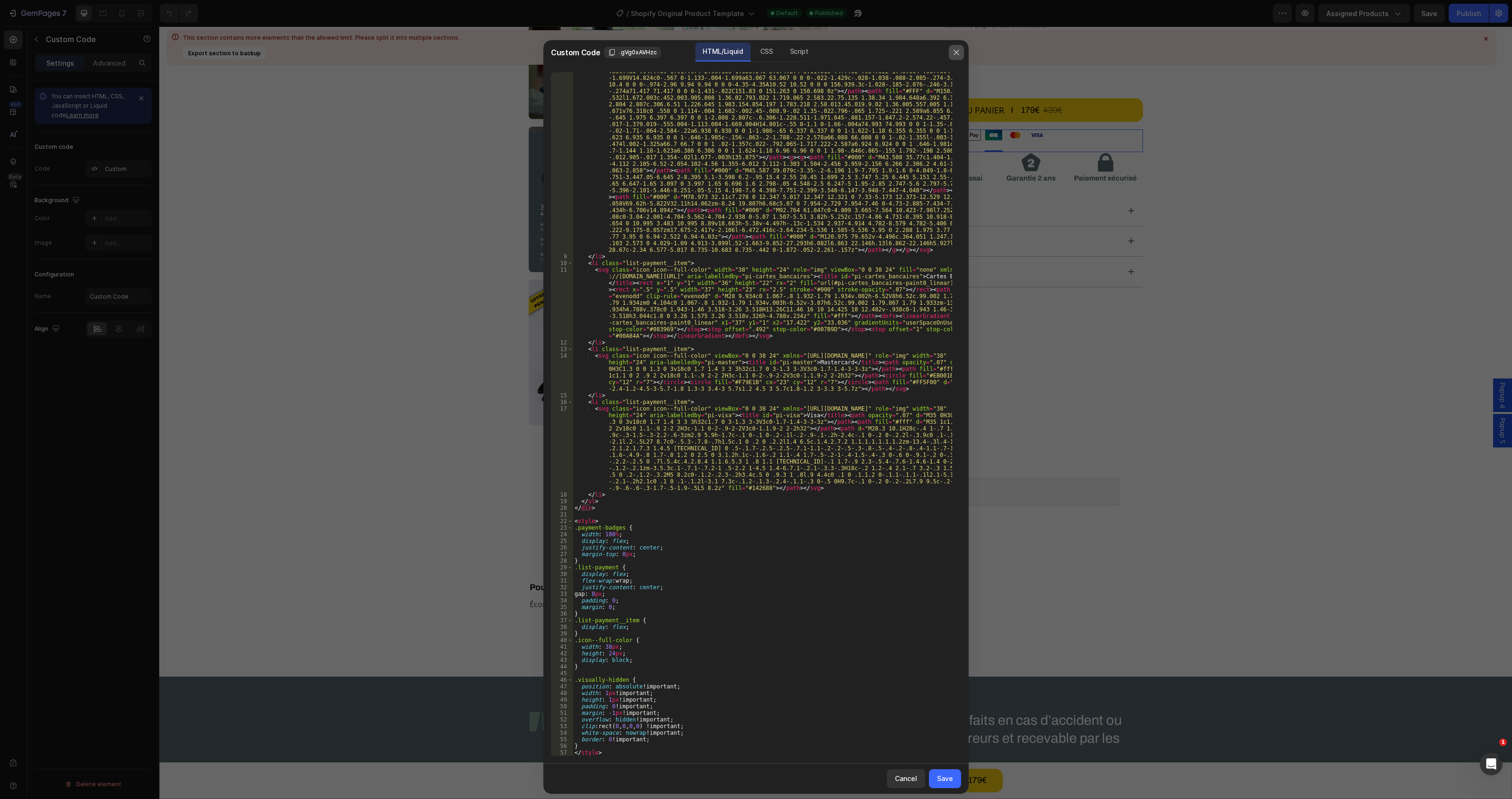
click at [955, 47] on button "button" at bounding box center [956, 52] width 15 height 15
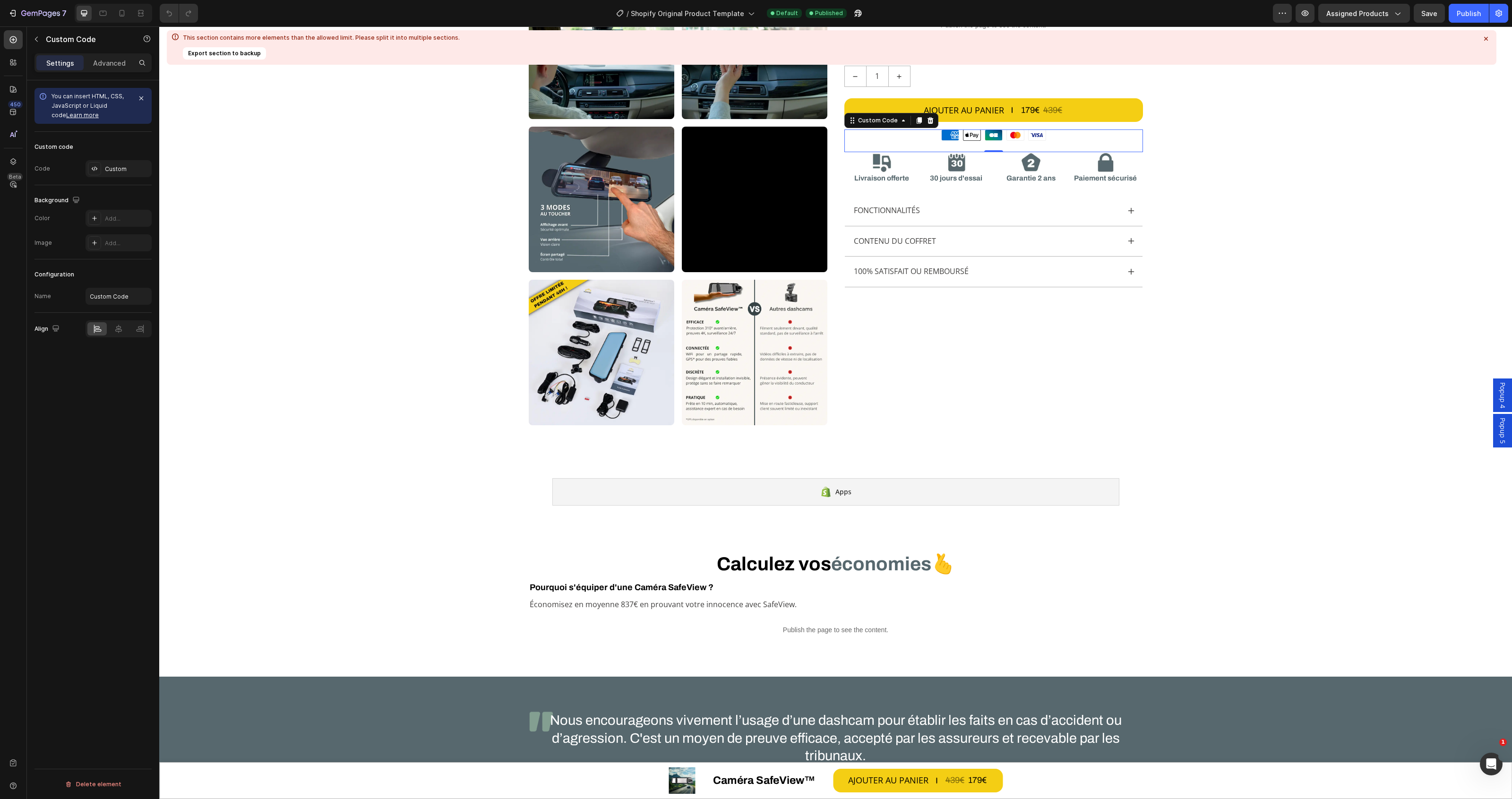
click at [976, 138] on icon at bounding box center [977, 135] width 3 height 4
click at [114, 166] on div "Custom" at bounding box center [127, 169] width 45 height 9
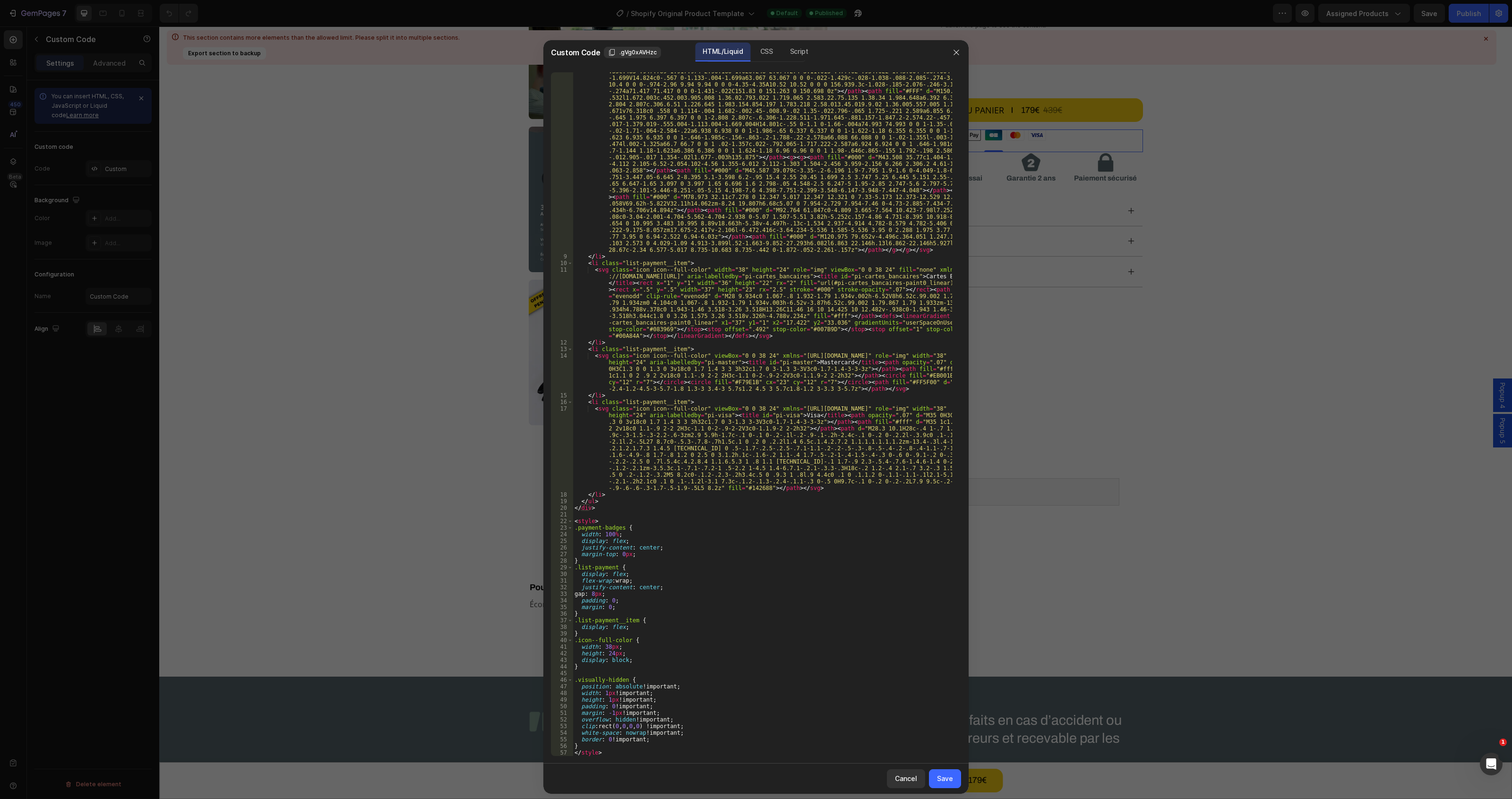
click at [947, 51] on div at bounding box center [957, 53] width 25 height 25
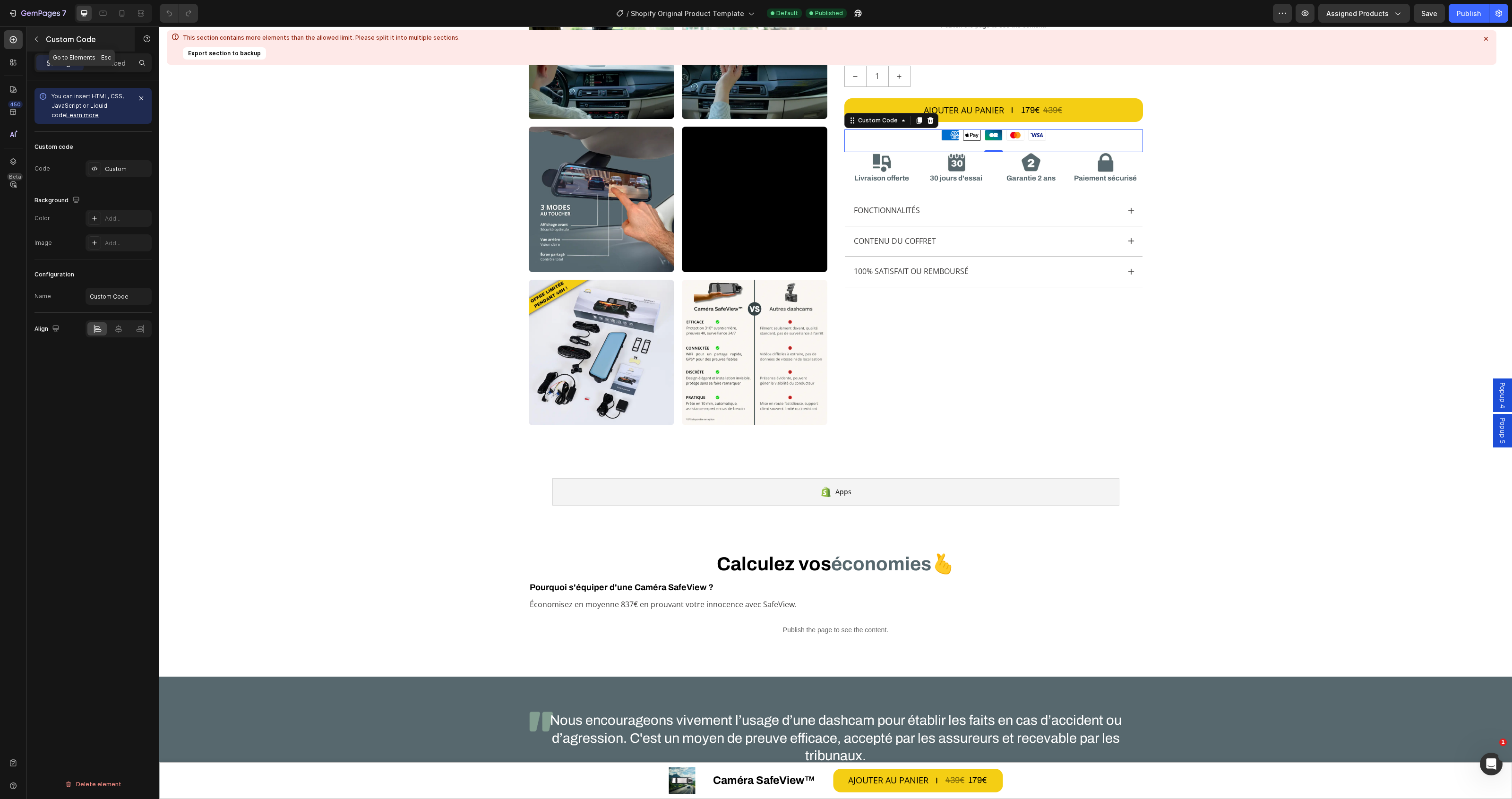
click at [37, 34] on button "button" at bounding box center [36, 39] width 15 height 15
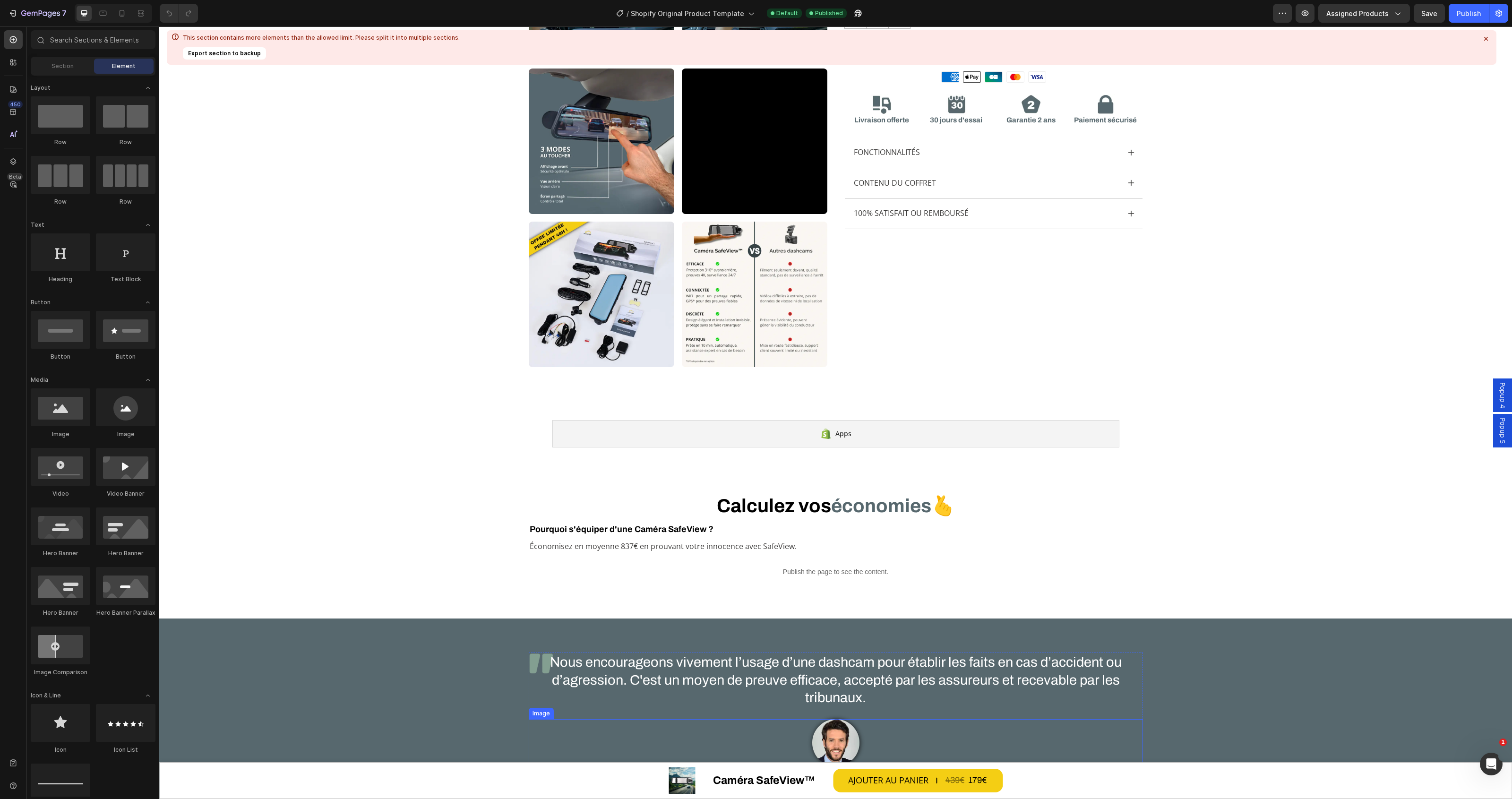
scroll to position [177, 0]
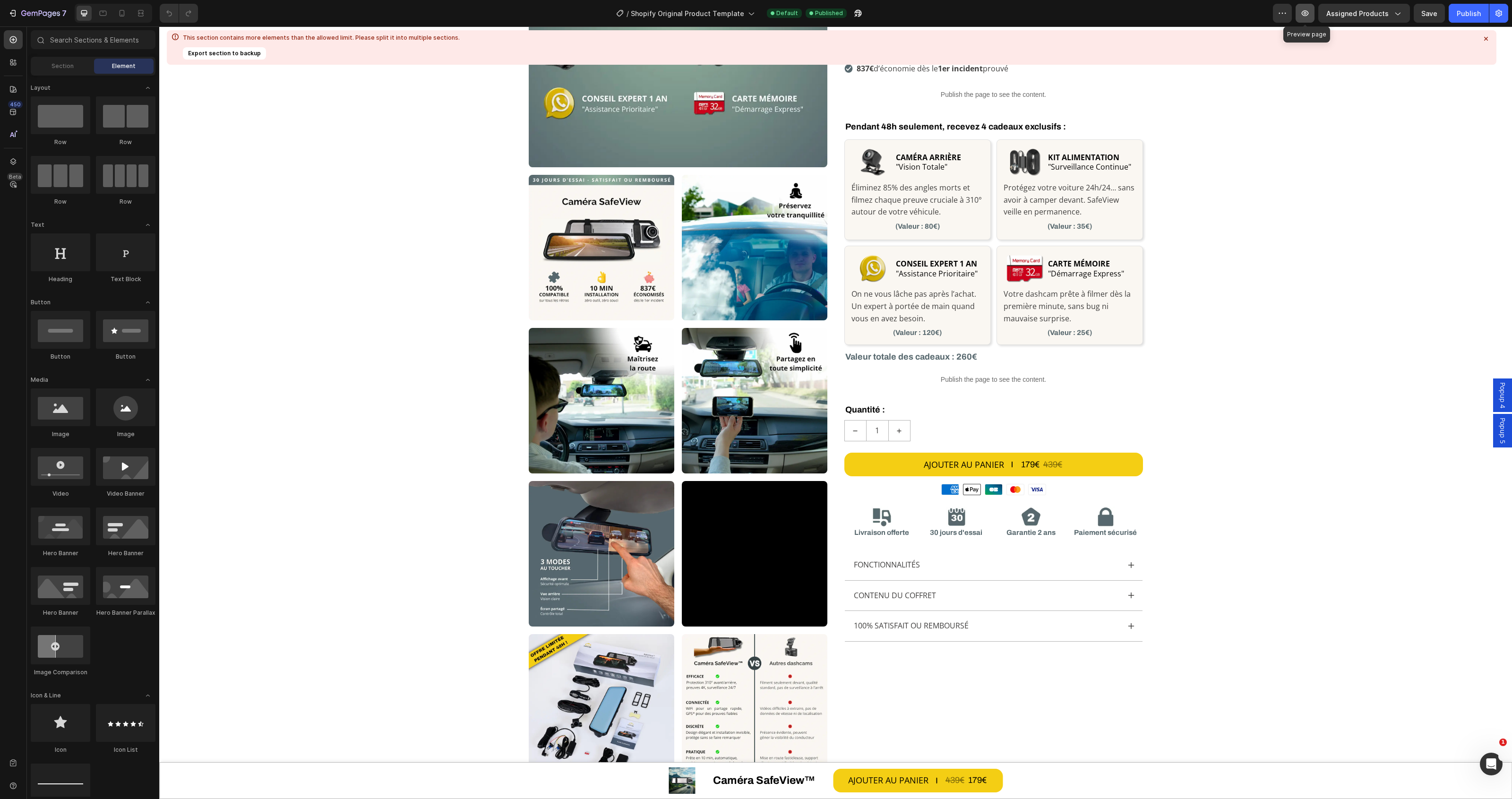
click at [1313, 11] on button "button" at bounding box center [1305, 13] width 19 height 19
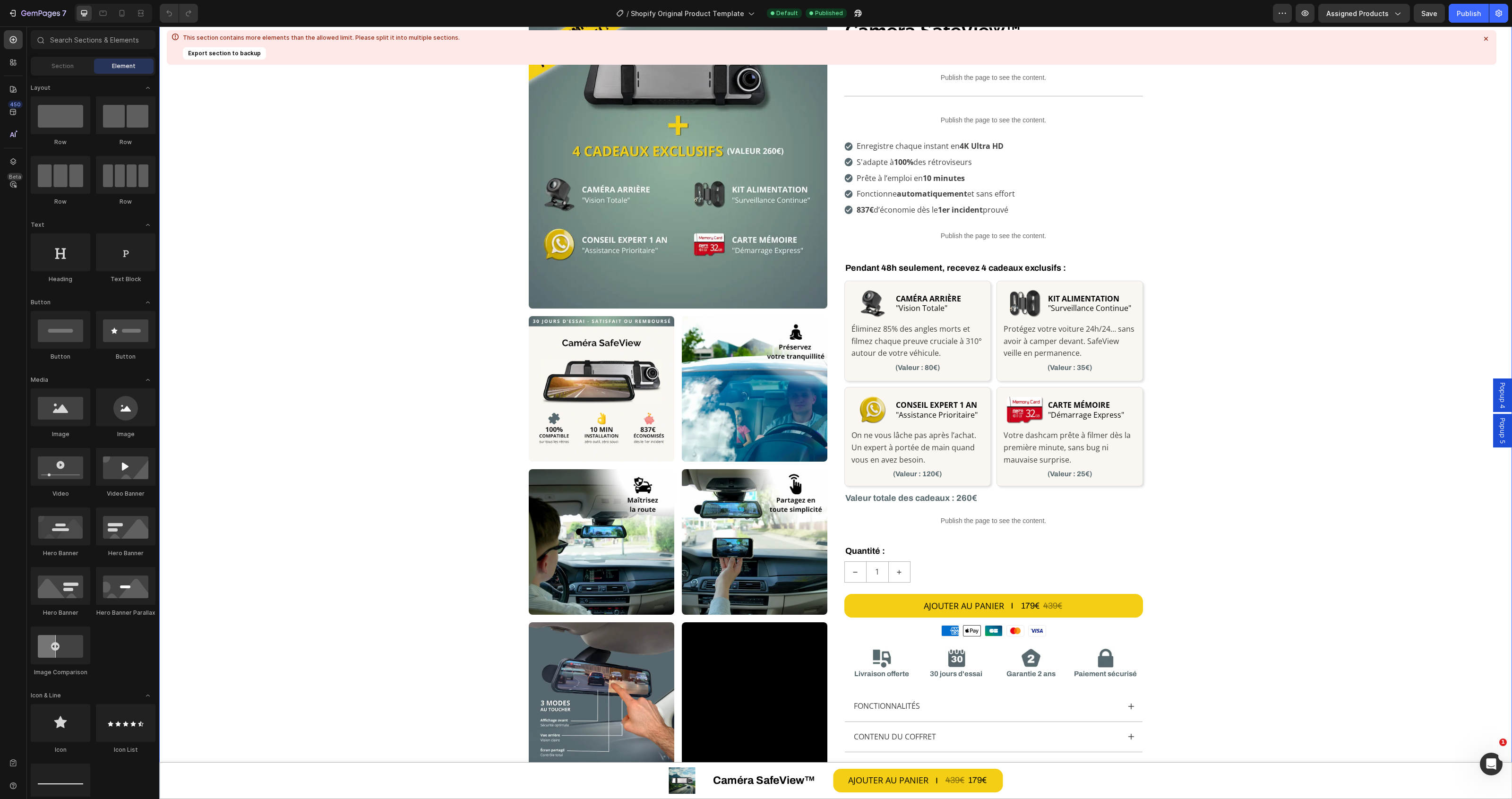
scroll to position [0, 0]
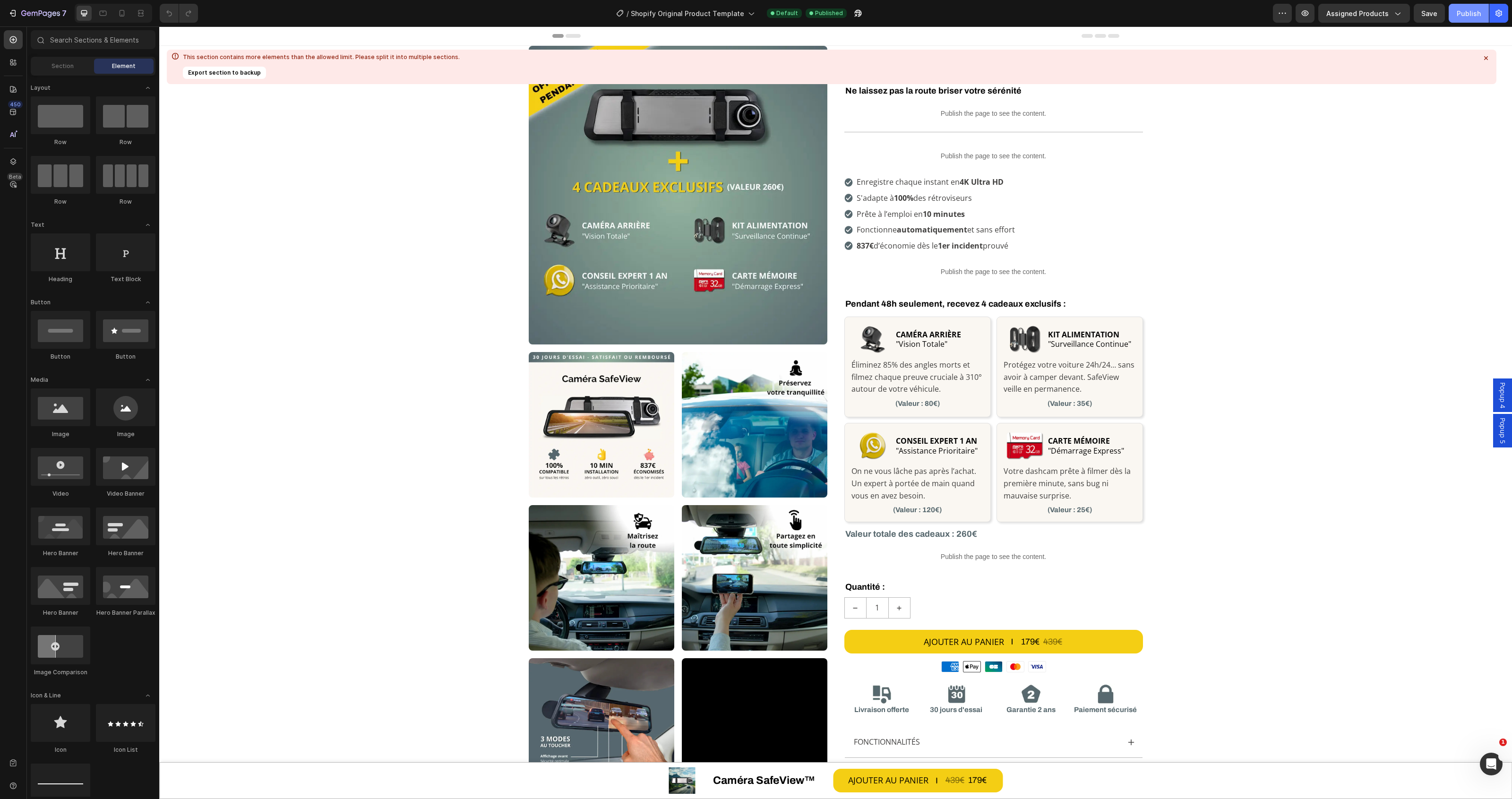
click at [1449, 19] on button "Publish" at bounding box center [1469, 13] width 40 height 19
click at [1487, 58] on icon at bounding box center [1486, 58] width 10 height 10
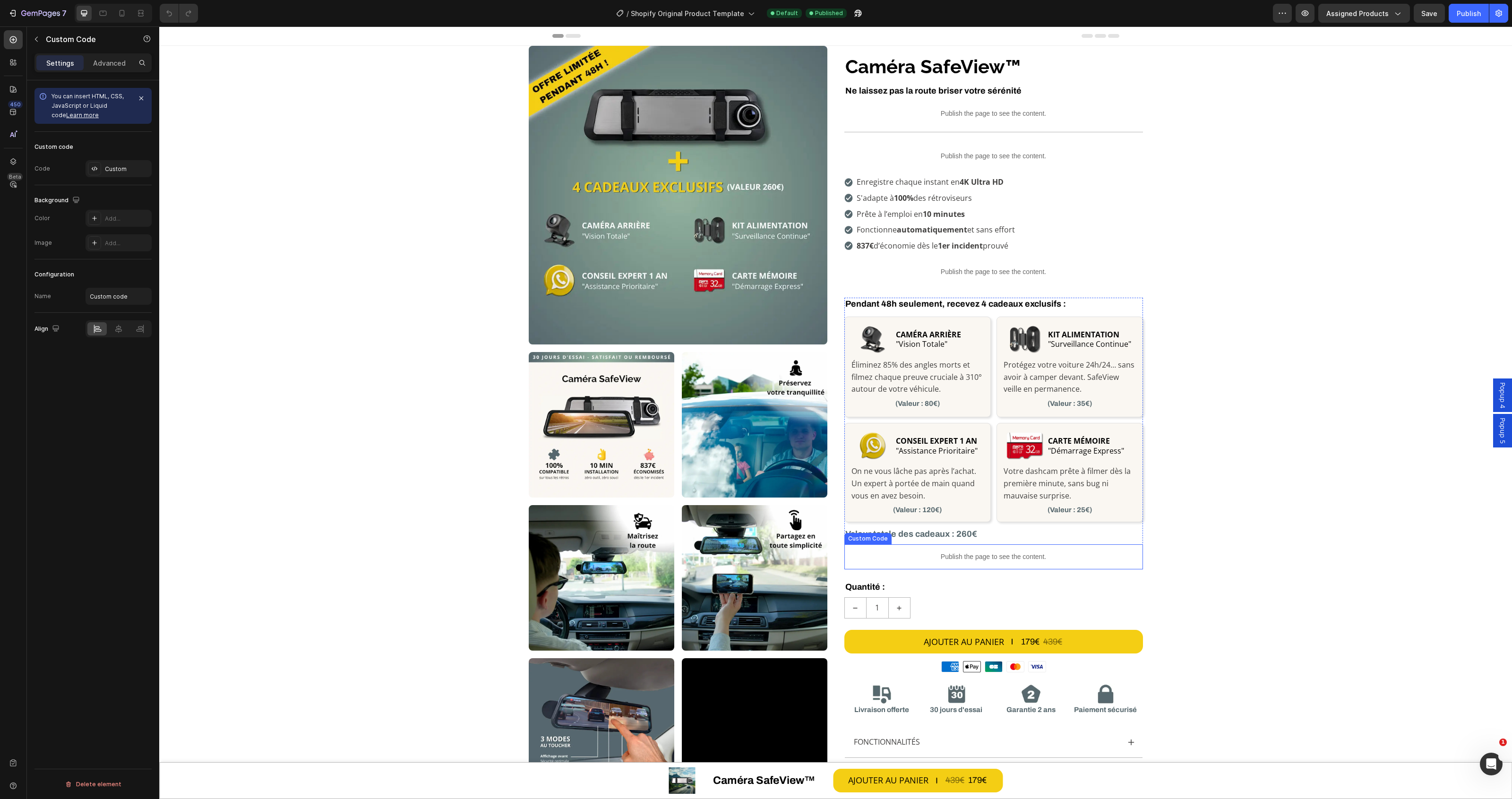
click at [1011, 558] on p "Publish the page to see the content." at bounding box center [994, 557] width 299 height 10
click at [123, 179] on div "Custom code Code Custom" at bounding box center [93, 158] width 117 height 53
click at [122, 171] on div "Custom" at bounding box center [127, 169] width 45 height 9
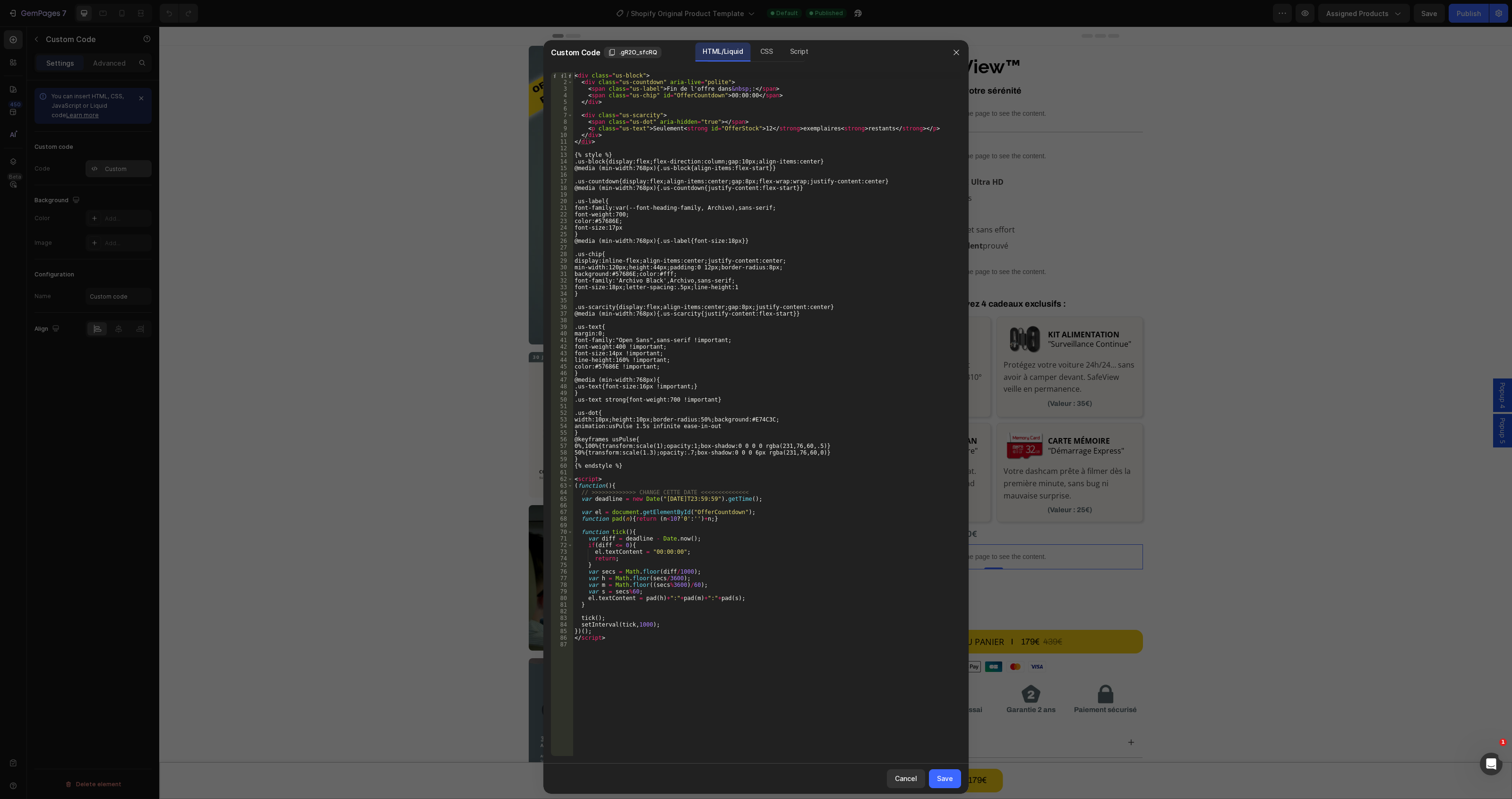
click at [122, 171] on div at bounding box center [756, 399] width 1512 height 799
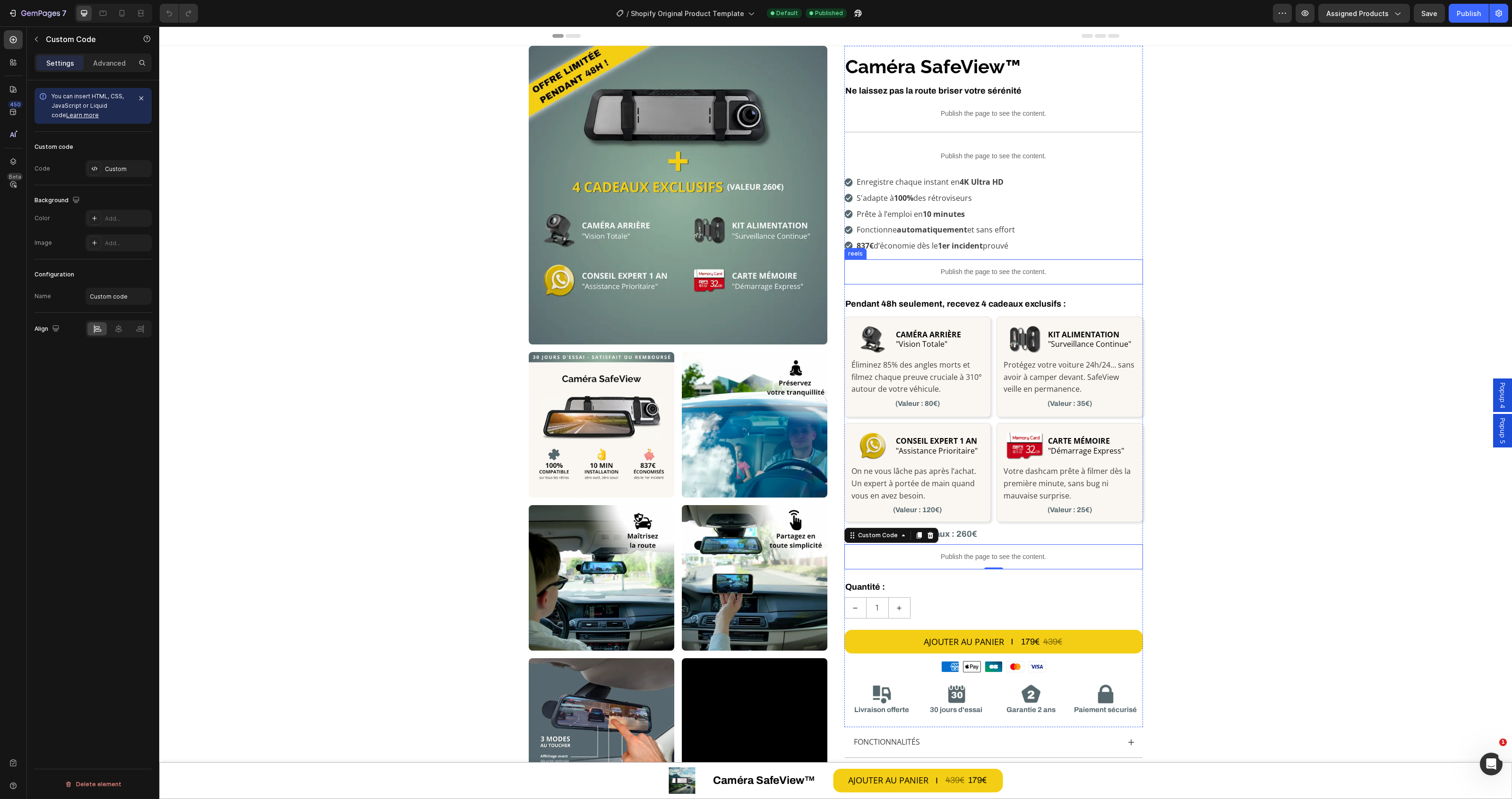
click at [963, 270] on p "Publish the page to see the content." at bounding box center [994, 272] width 299 height 10
click at [127, 171] on div "Custom" at bounding box center [127, 169] width 45 height 9
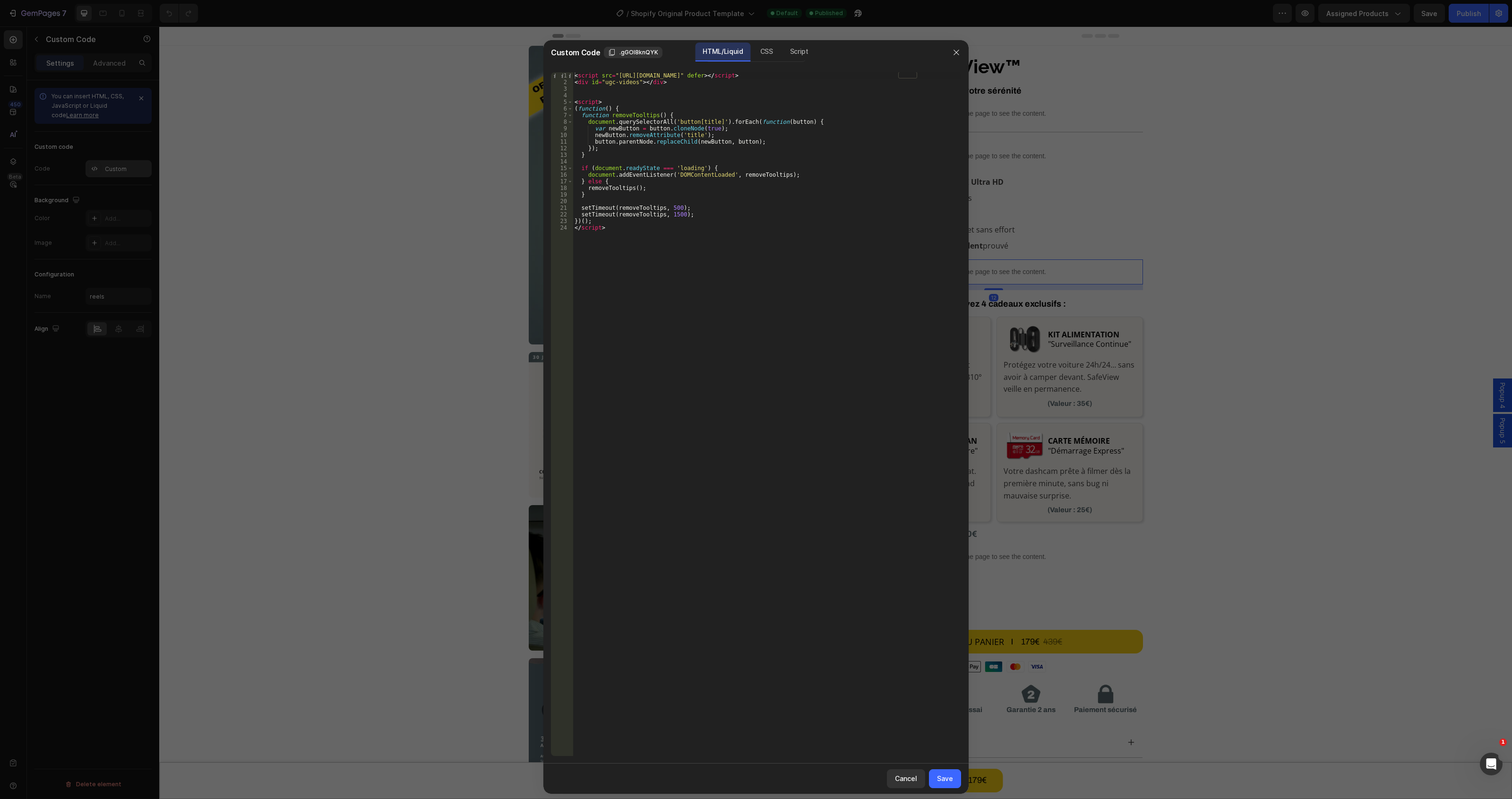
click at [127, 171] on div at bounding box center [756, 399] width 1512 height 799
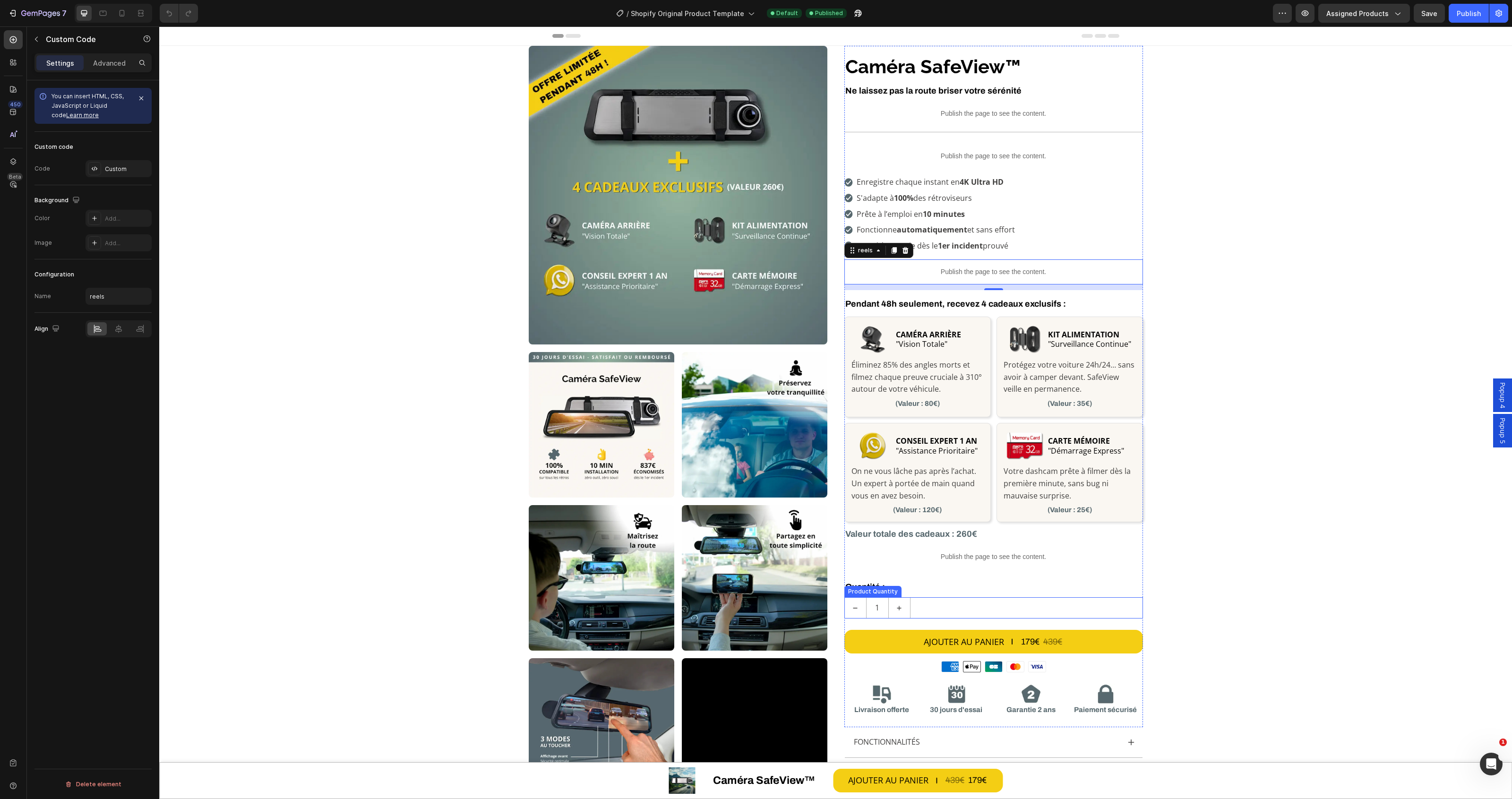
scroll to position [118, 0]
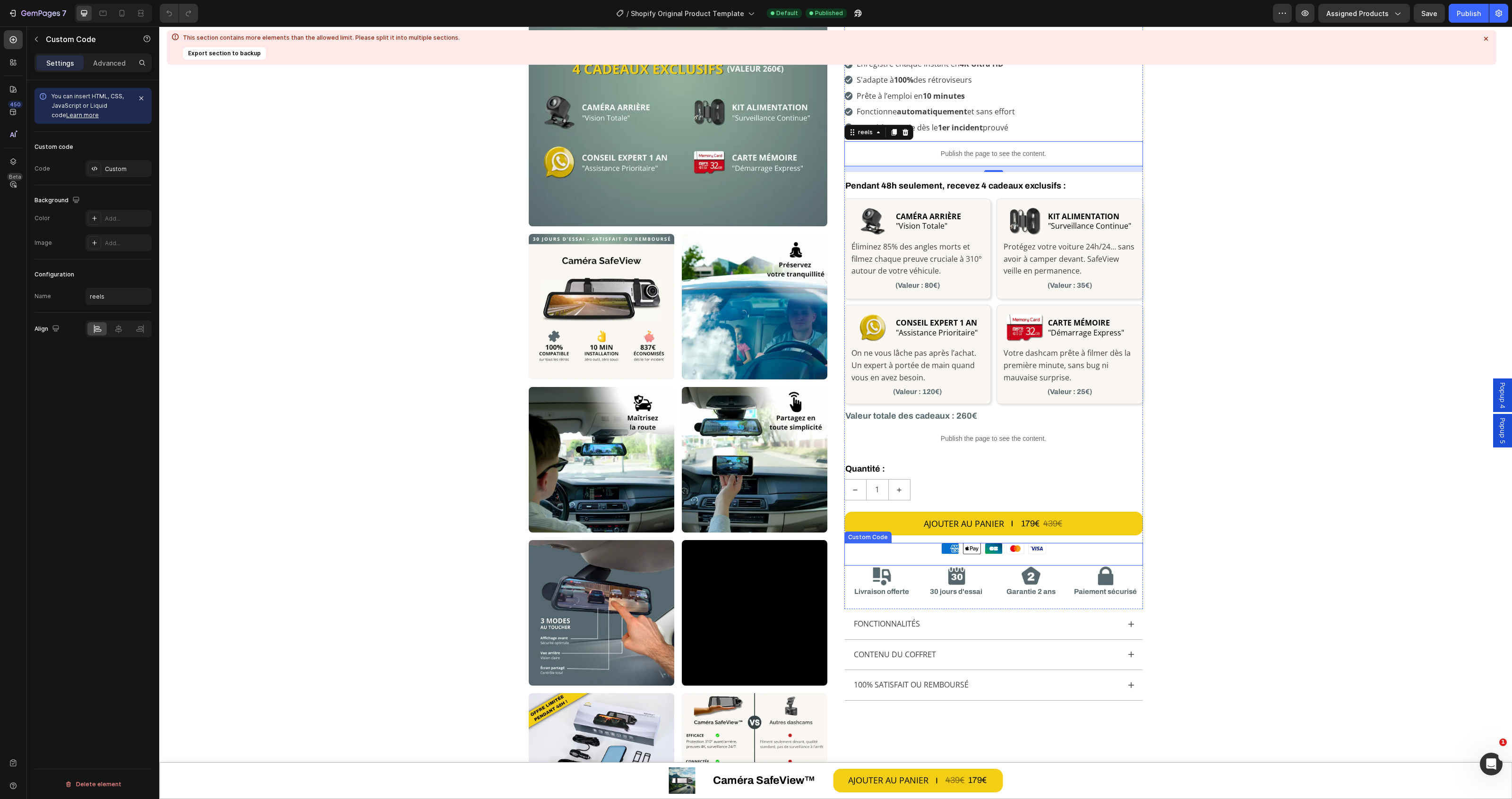
click at [1066, 546] on div "Moyens de paiement American Express Apple Pay Cartes Bancaires Mastercard Visa" at bounding box center [994, 548] width 299 height 11
click at [125, 170] on div "Custom" at bounding box center [127, 169] width 45 height 9
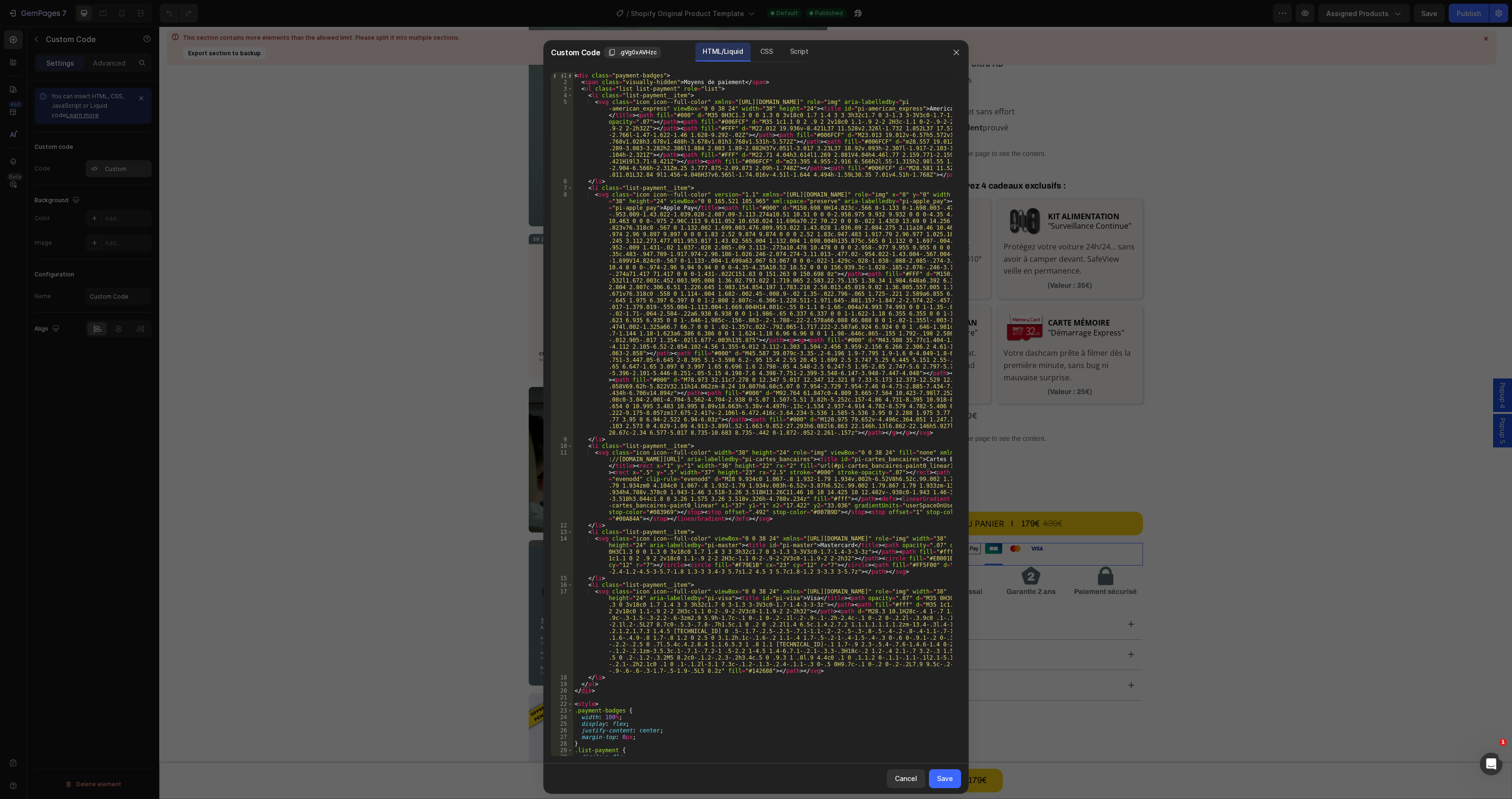
click at [125, 170] on div at bounding box center [756, 399] width 1512 height 799
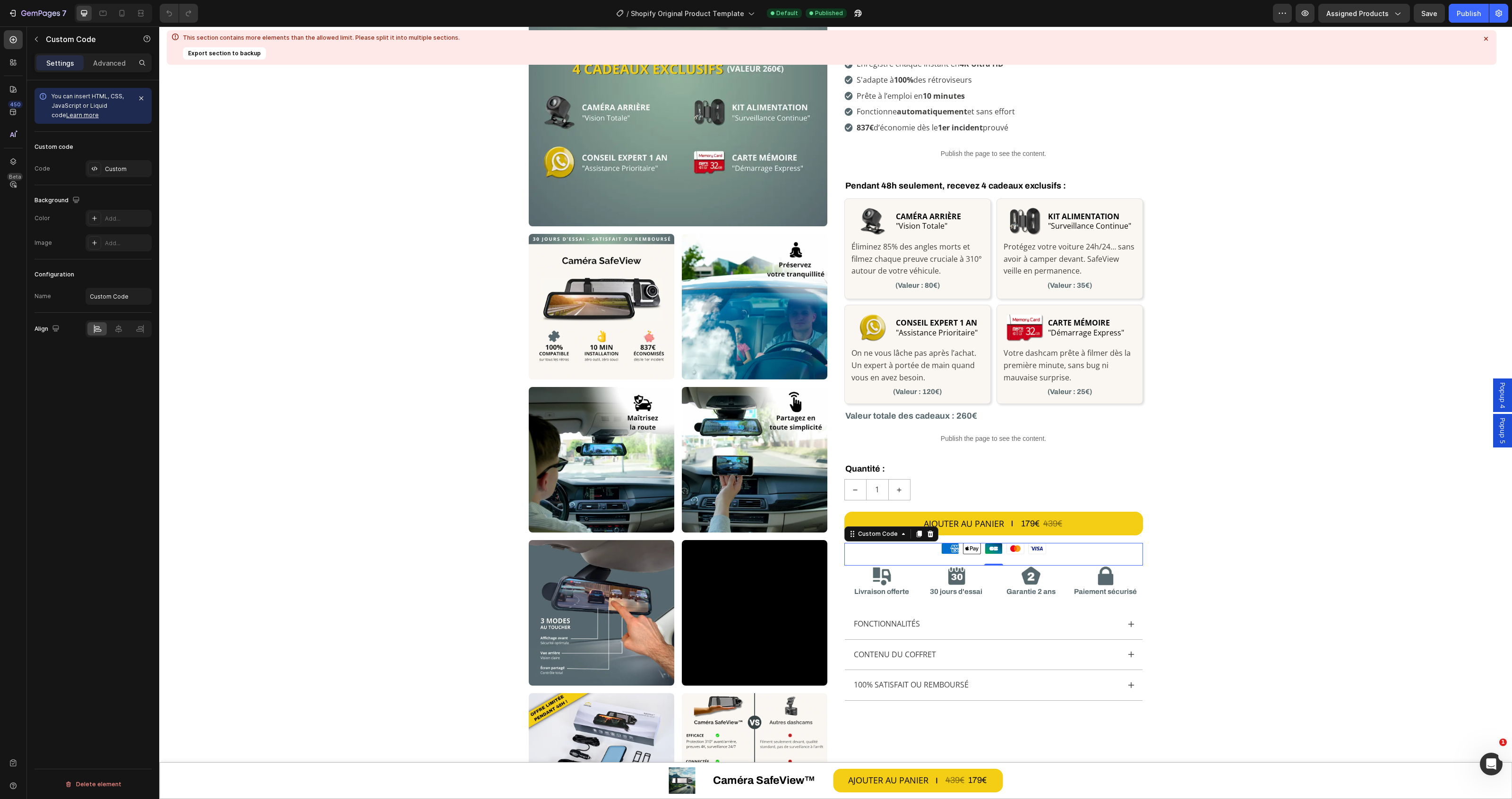
click at [114, 4] on div at bounding box center [114, 13] width 78 height 19
click at [121, 10] on icon at bounding box center [122, 13] width 10 height 10
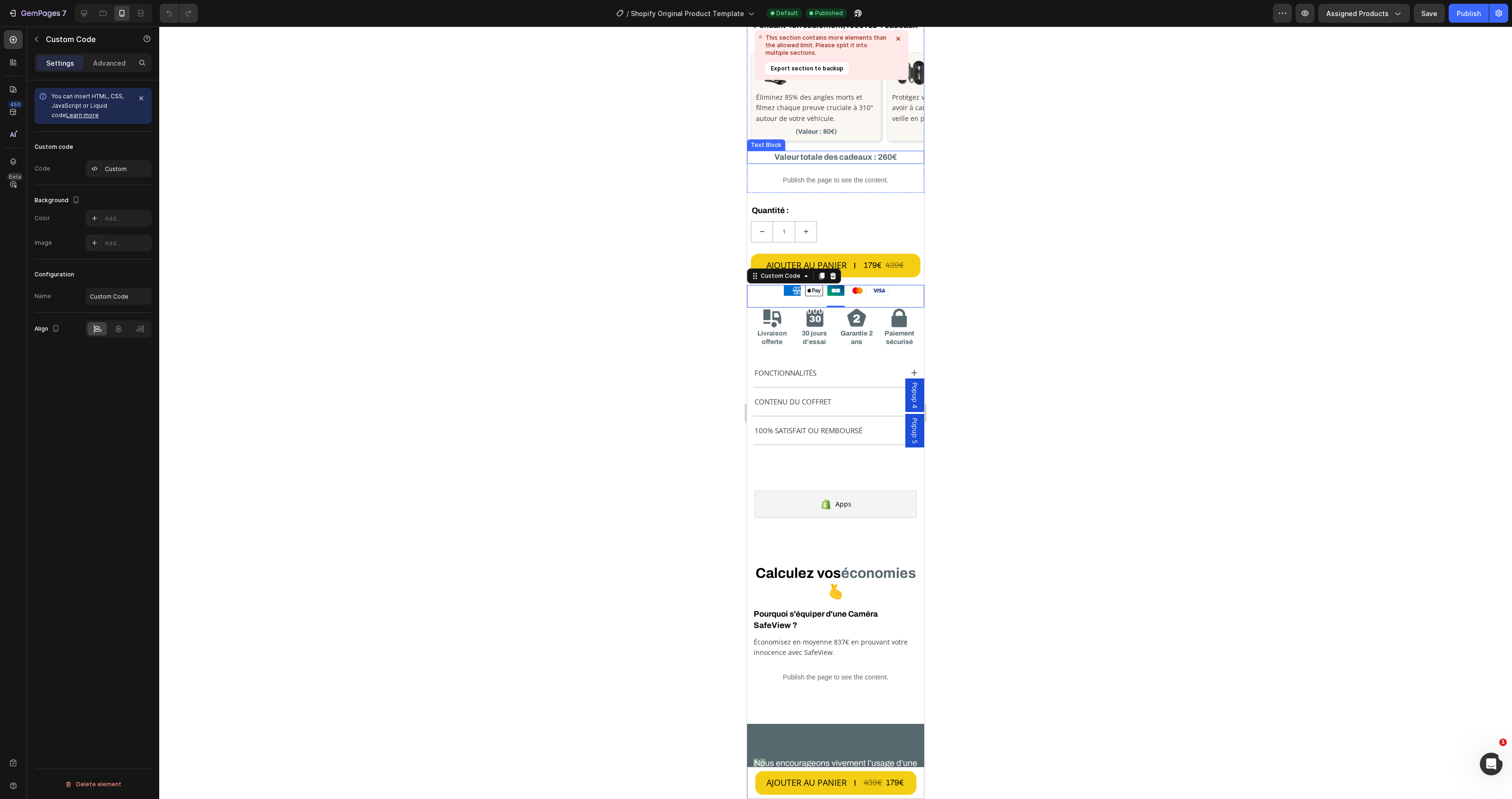
scroll to position [405, 0]
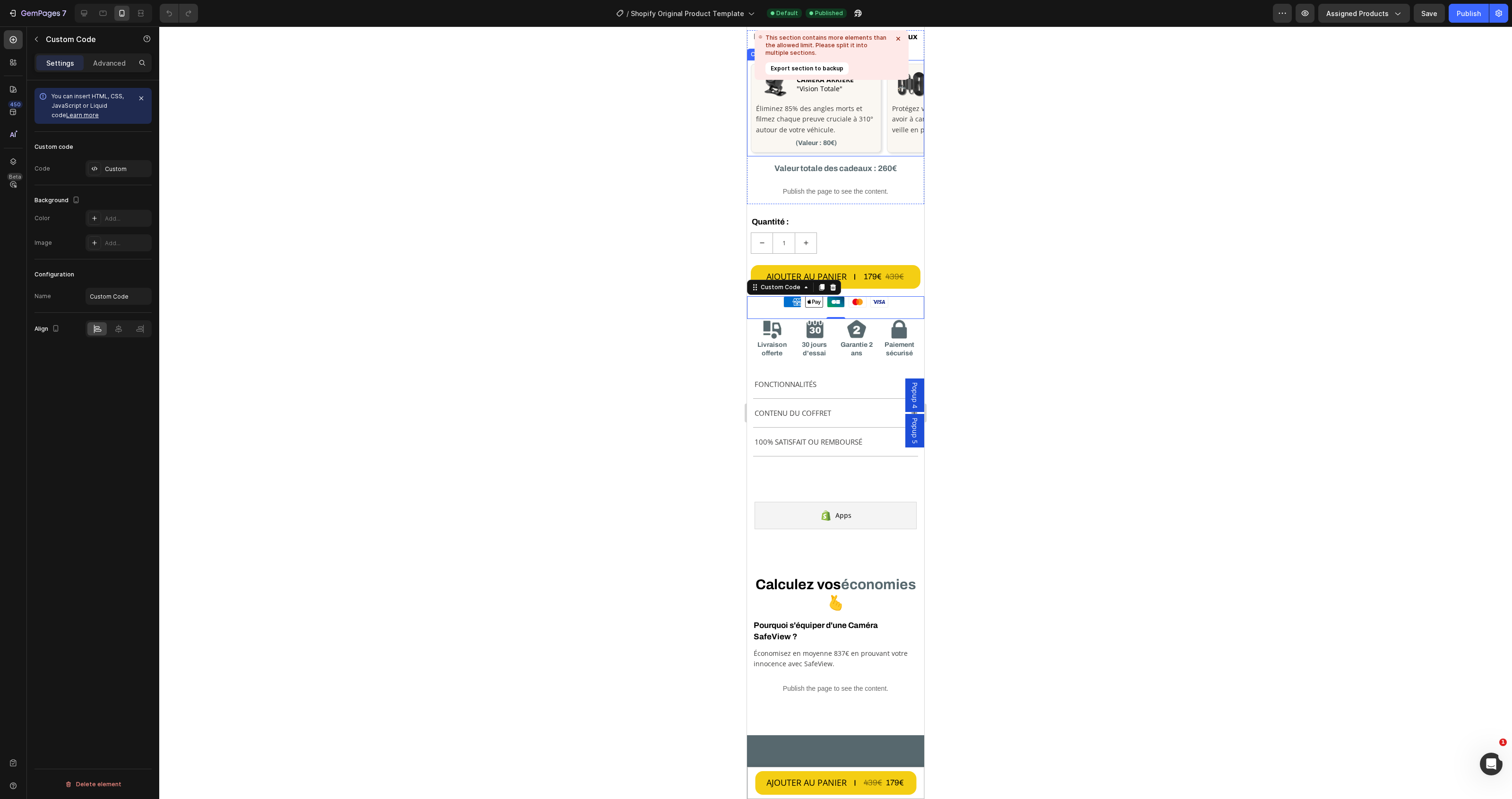
click at [900, 41] on icon at bounding box center [898, 38] width 10 height 10
click at [894, 291] on div "AJOUTER AU PANIER 179€ 439€ Add to Cart" at bounding box center [836, 278] width 177 height 27
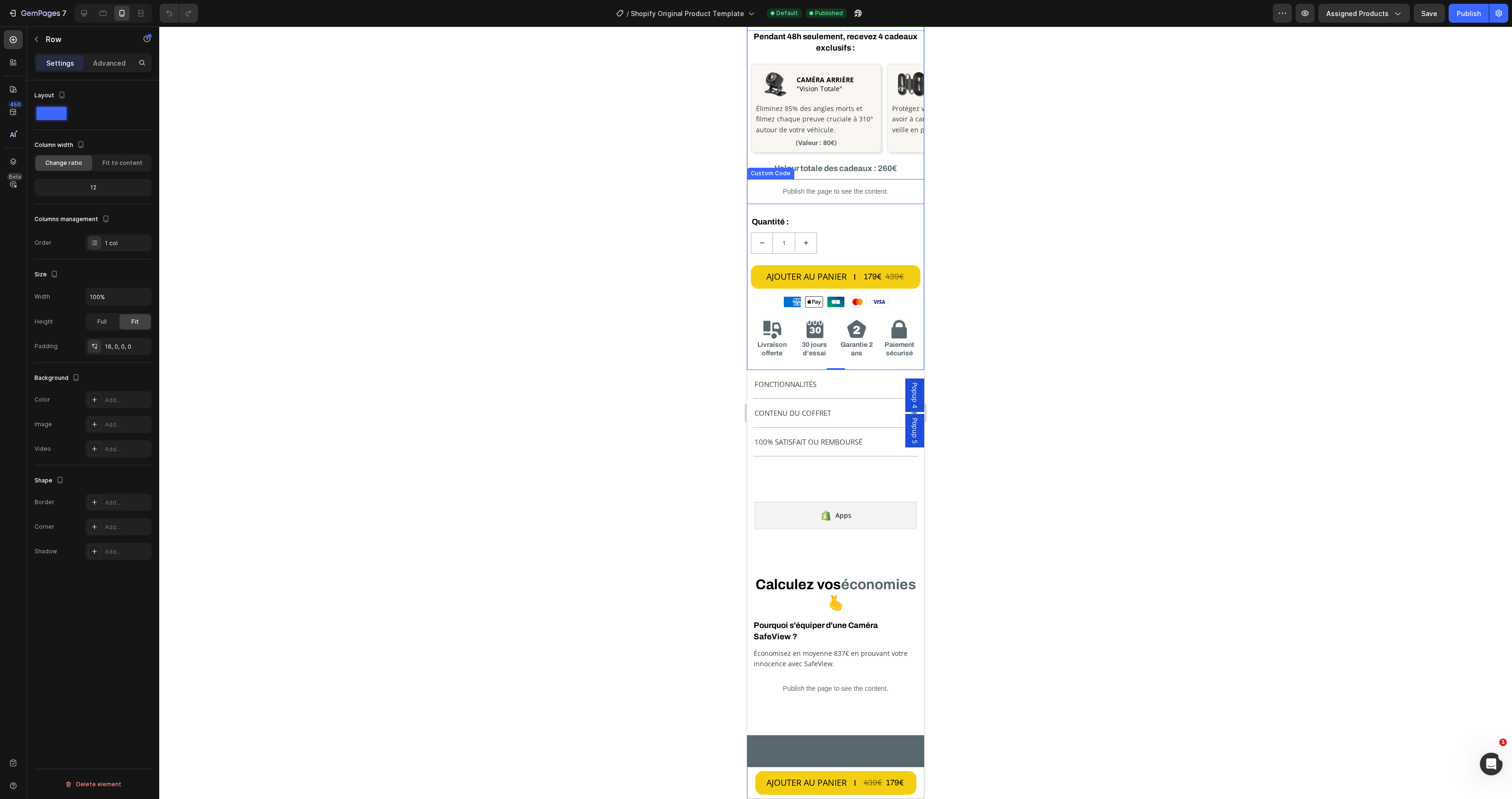
click at [829, 187] on p "Publish the page to see the content." at bounding box center [836, 192] width 177 height 10
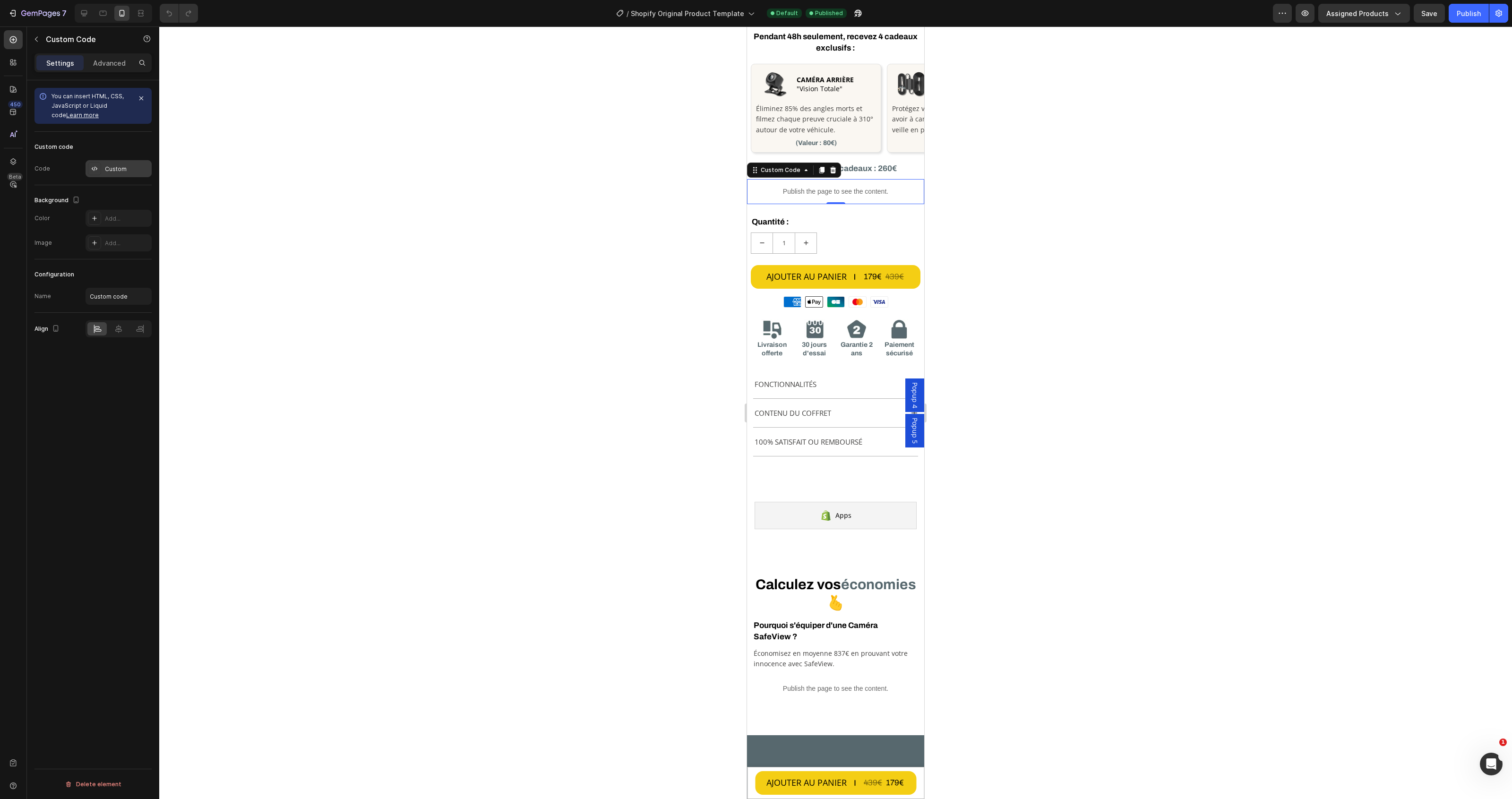
click at [99, 164] on div at bounding box center [94, 168] width 13 height 13
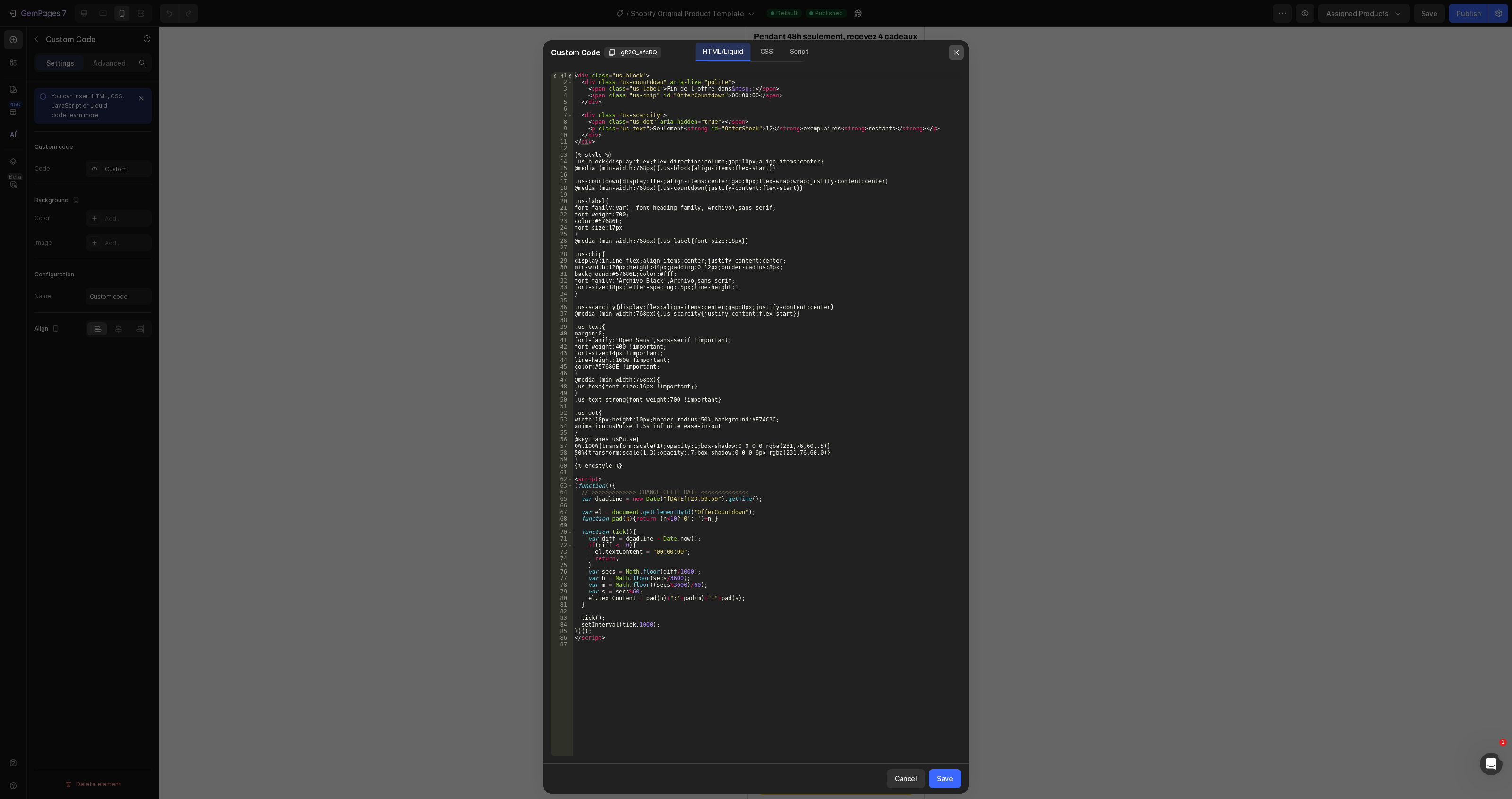
click at [955, 51] on icon "button" at bounding box center [956, 52] width 7 height 7
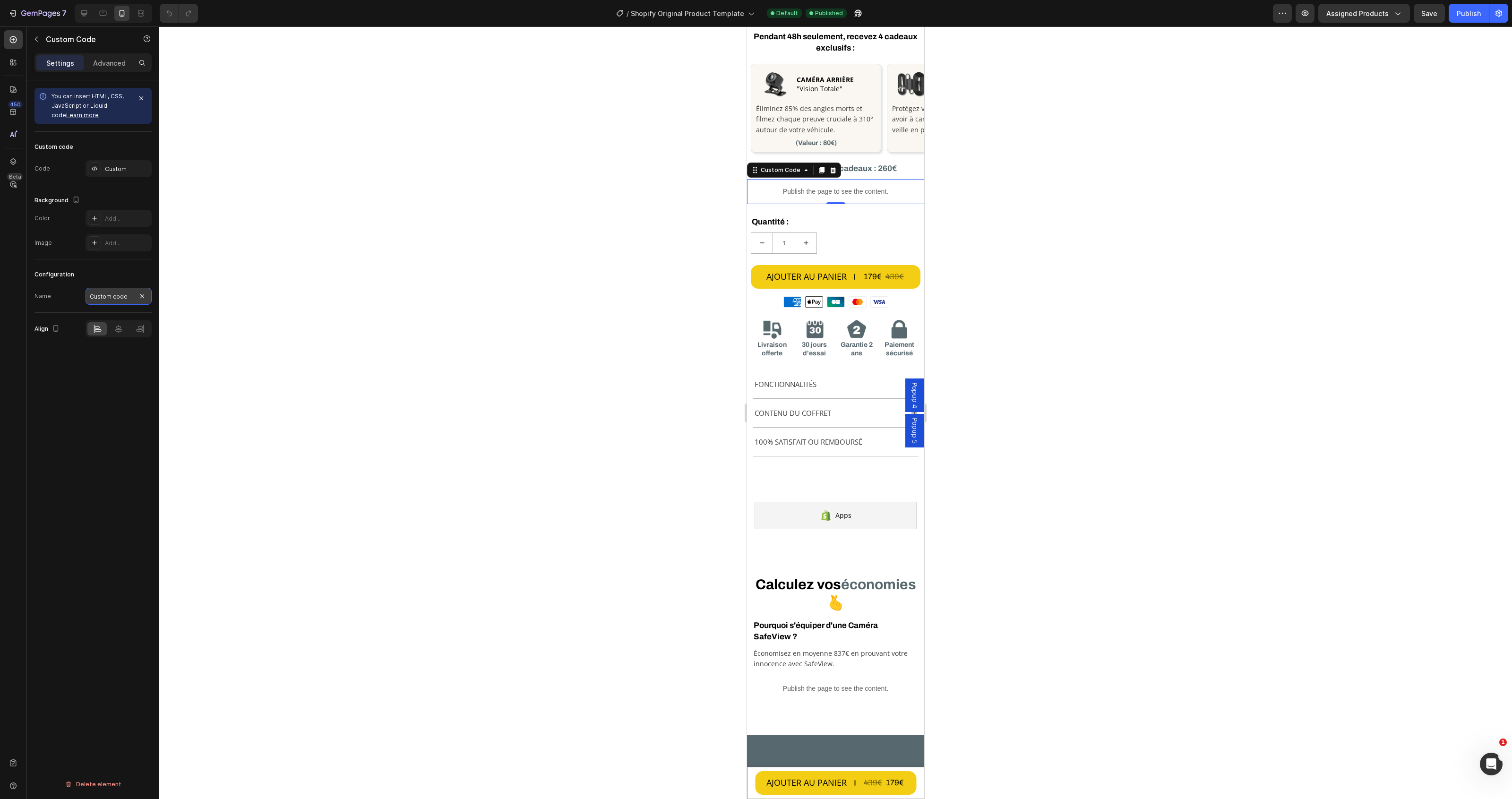
click at [118, 299] on input "Custom code" at bounding box center [119, 296] width 66 height 17
click at [1281, 14] on icon "button" at bounding box center [1282, 13] width 10 height 10
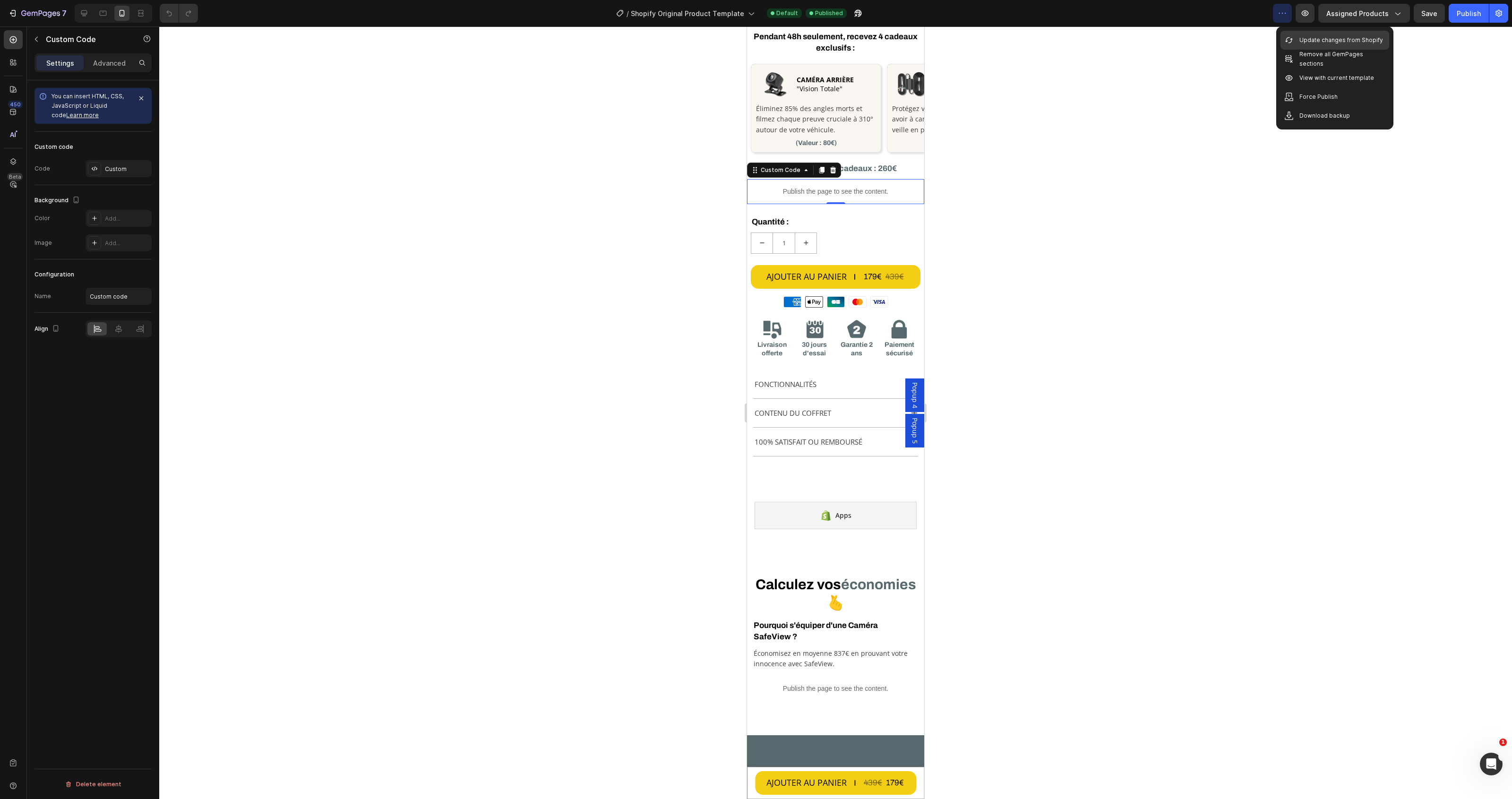
click at [1309, 36] on p "Update changes from Shopify" at bounding box center [1341, 40] width 84 height 10
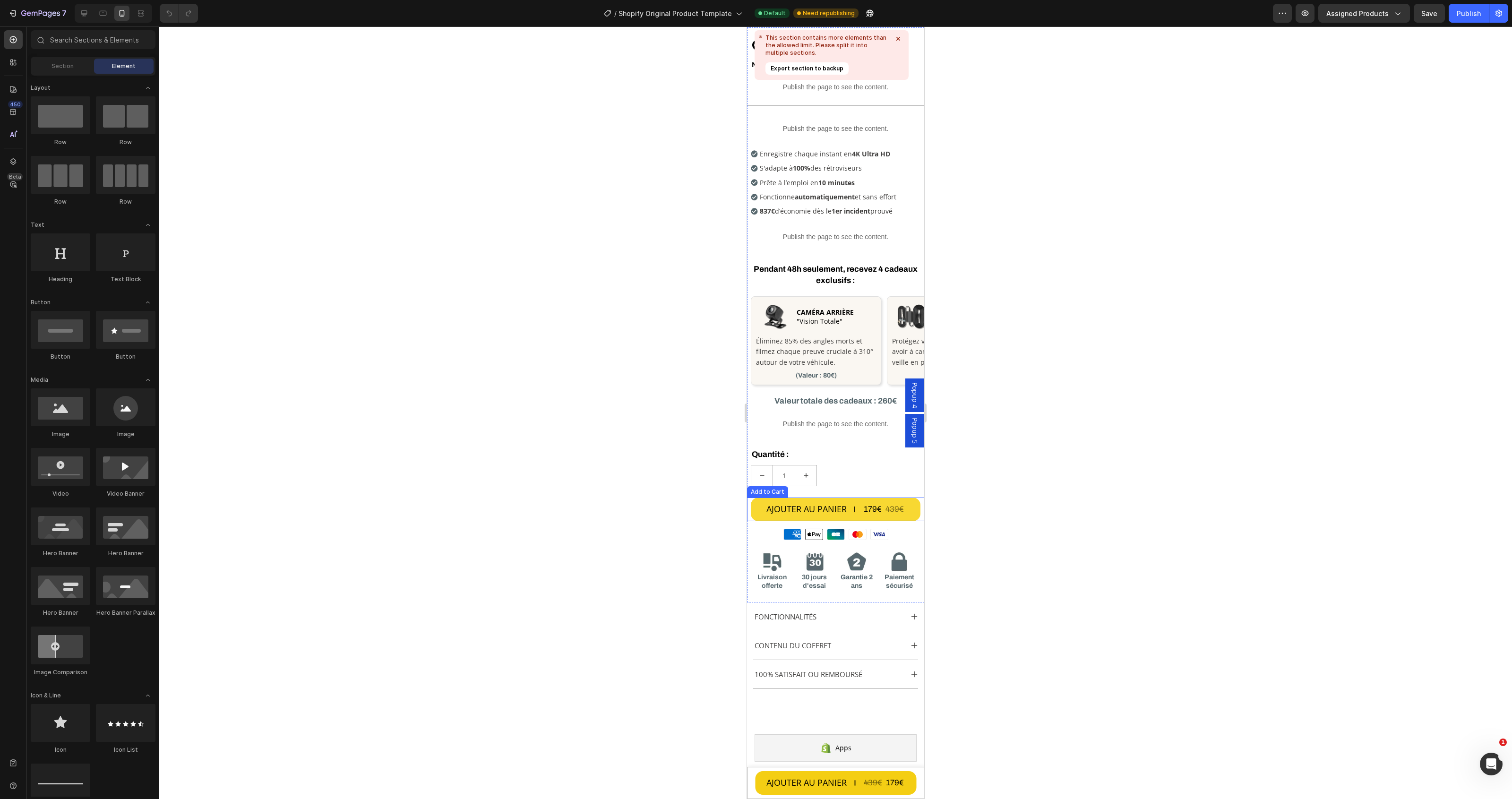
scroll to position [295, 0]
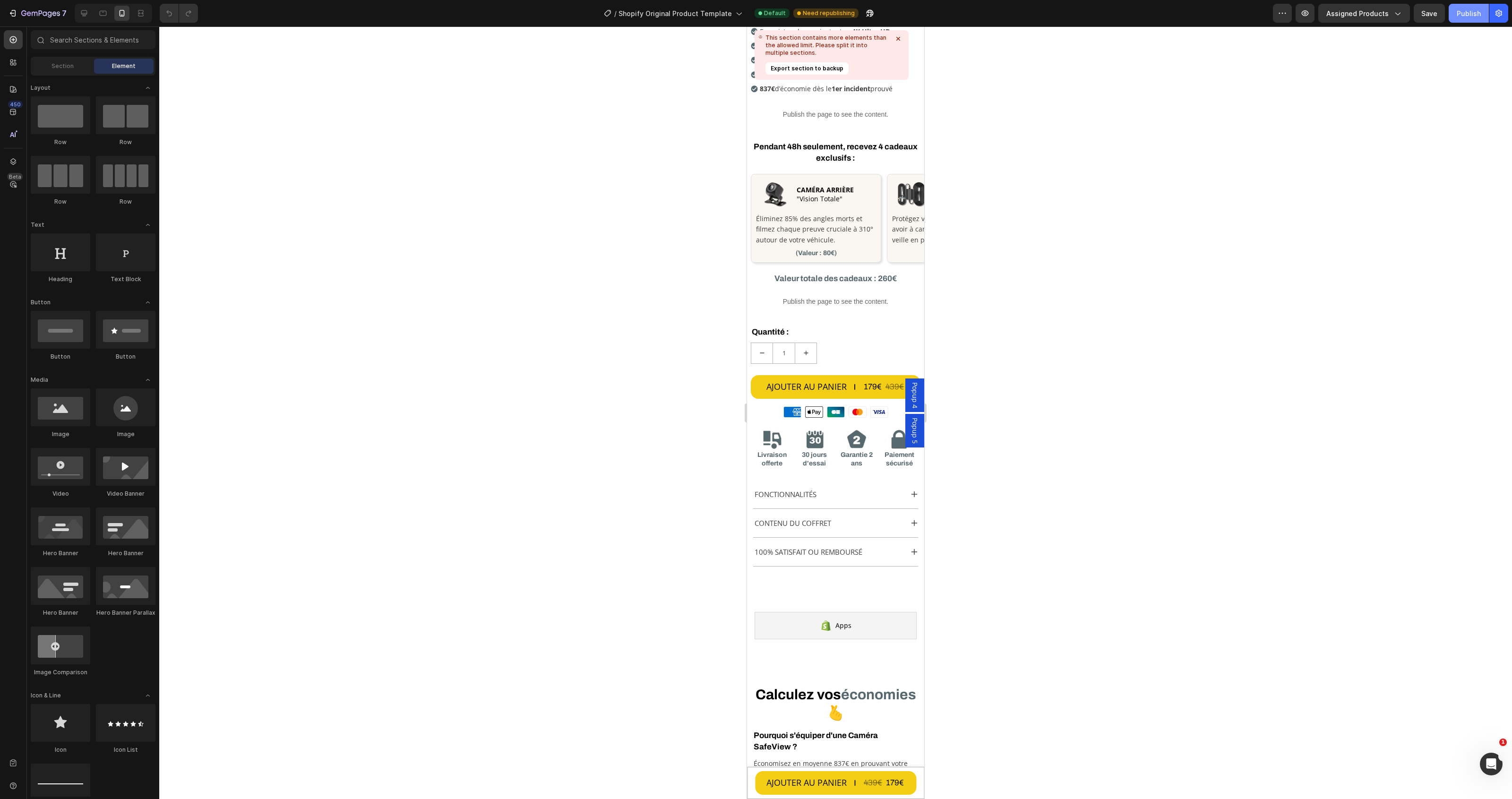
click at [1456, 13] on div "Publish" at bounding box center [1468, 14] width 24 height 10
click at [897, 38] on icon at bounding box center [898, 38] width 4 height 4
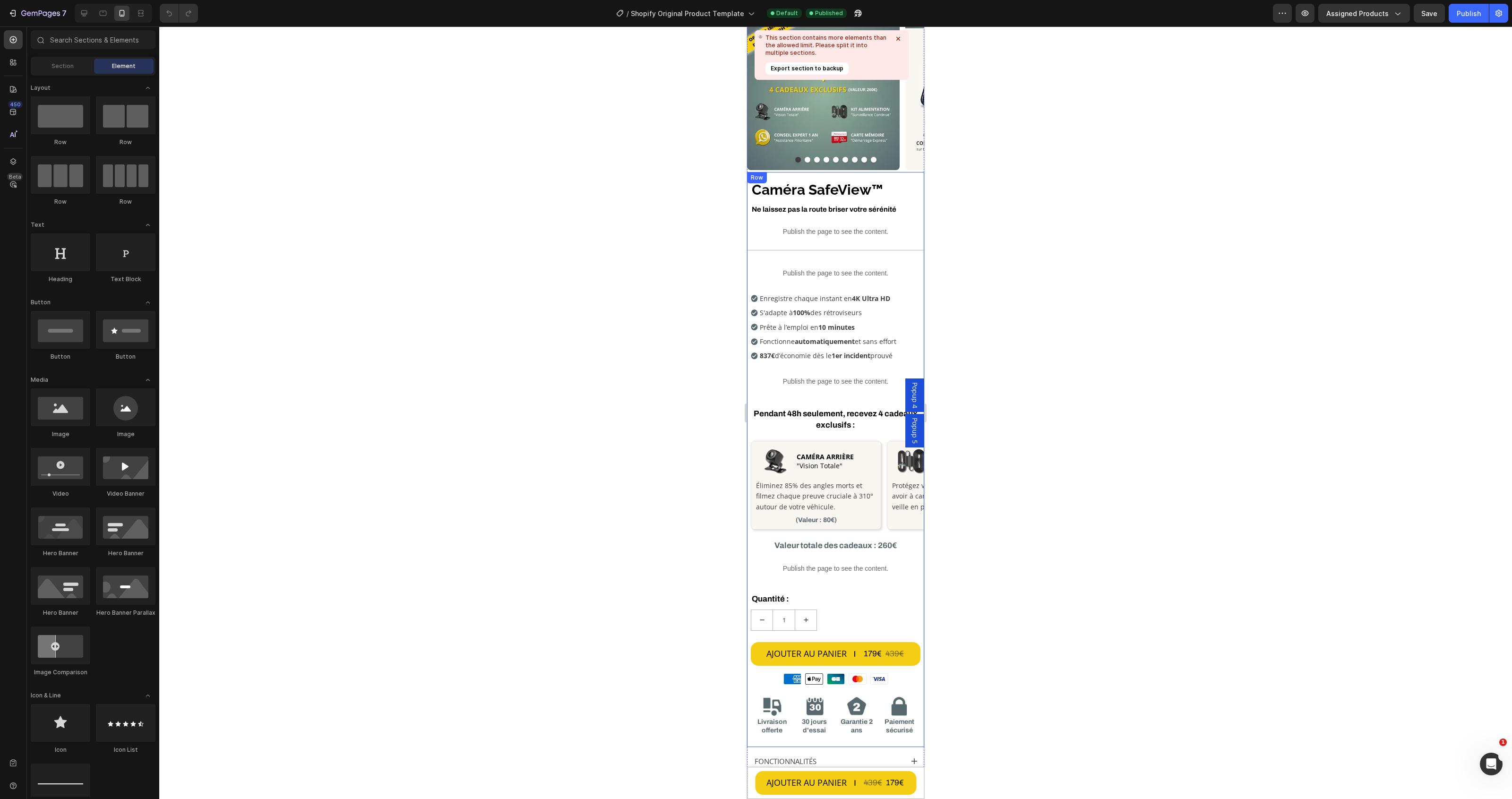
scroll to position [0, 0]
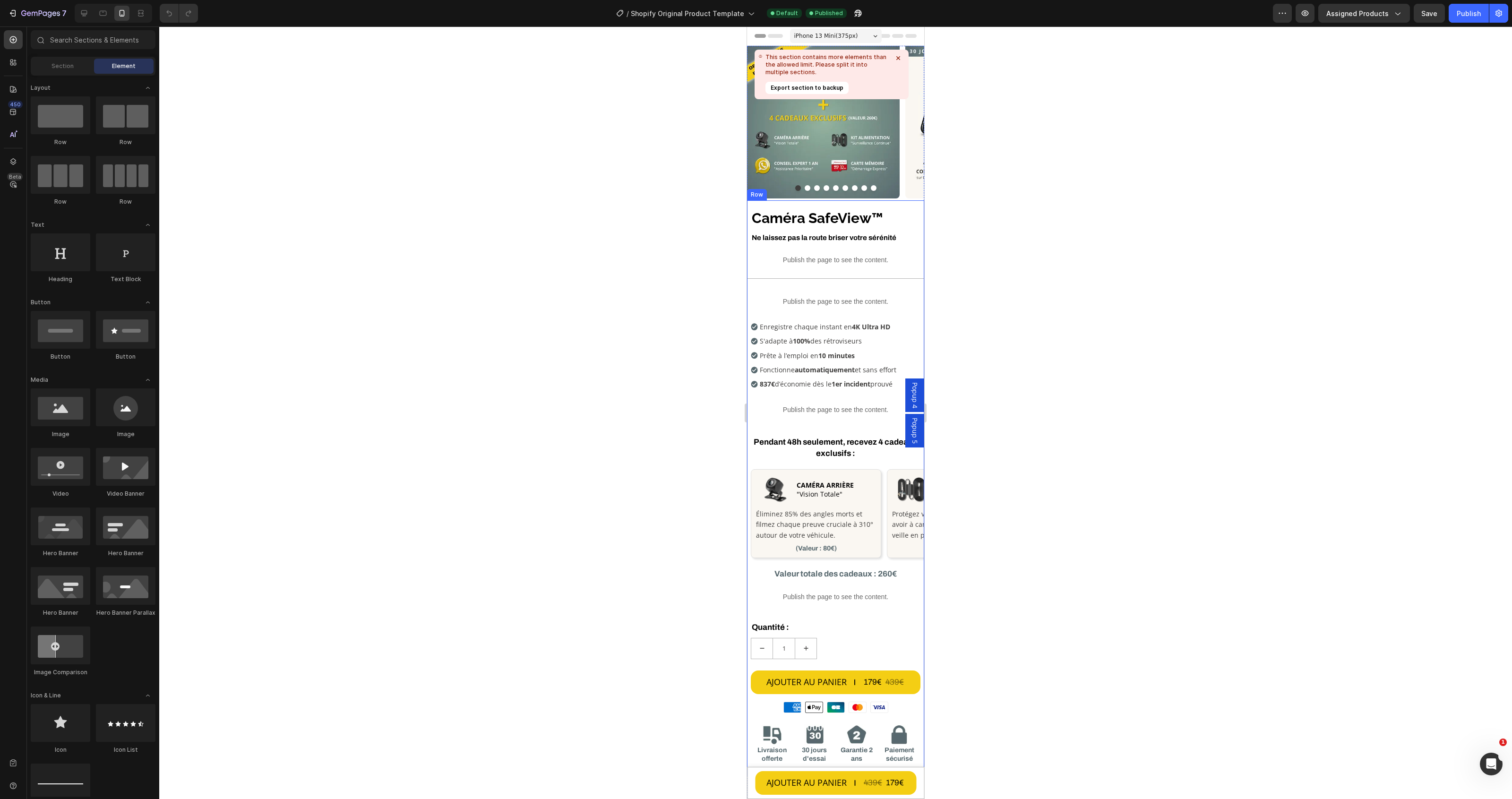
click at [811, 609] on div "Publish the page to see the content." at bounding box center [836, 597] width 177 height 25
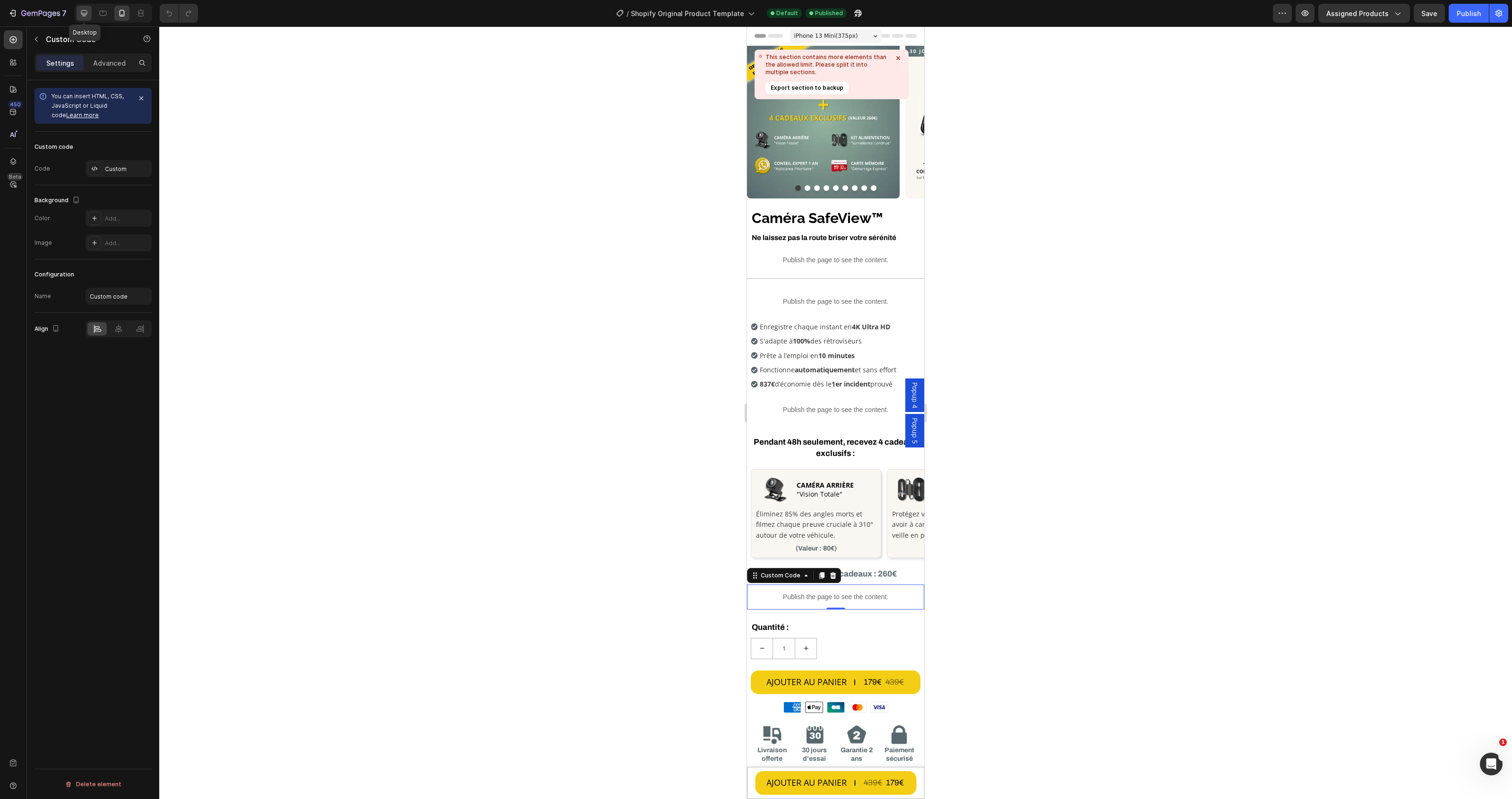
click at [88, 15] on icon at bounding box center [84, 13] width 10 height 10
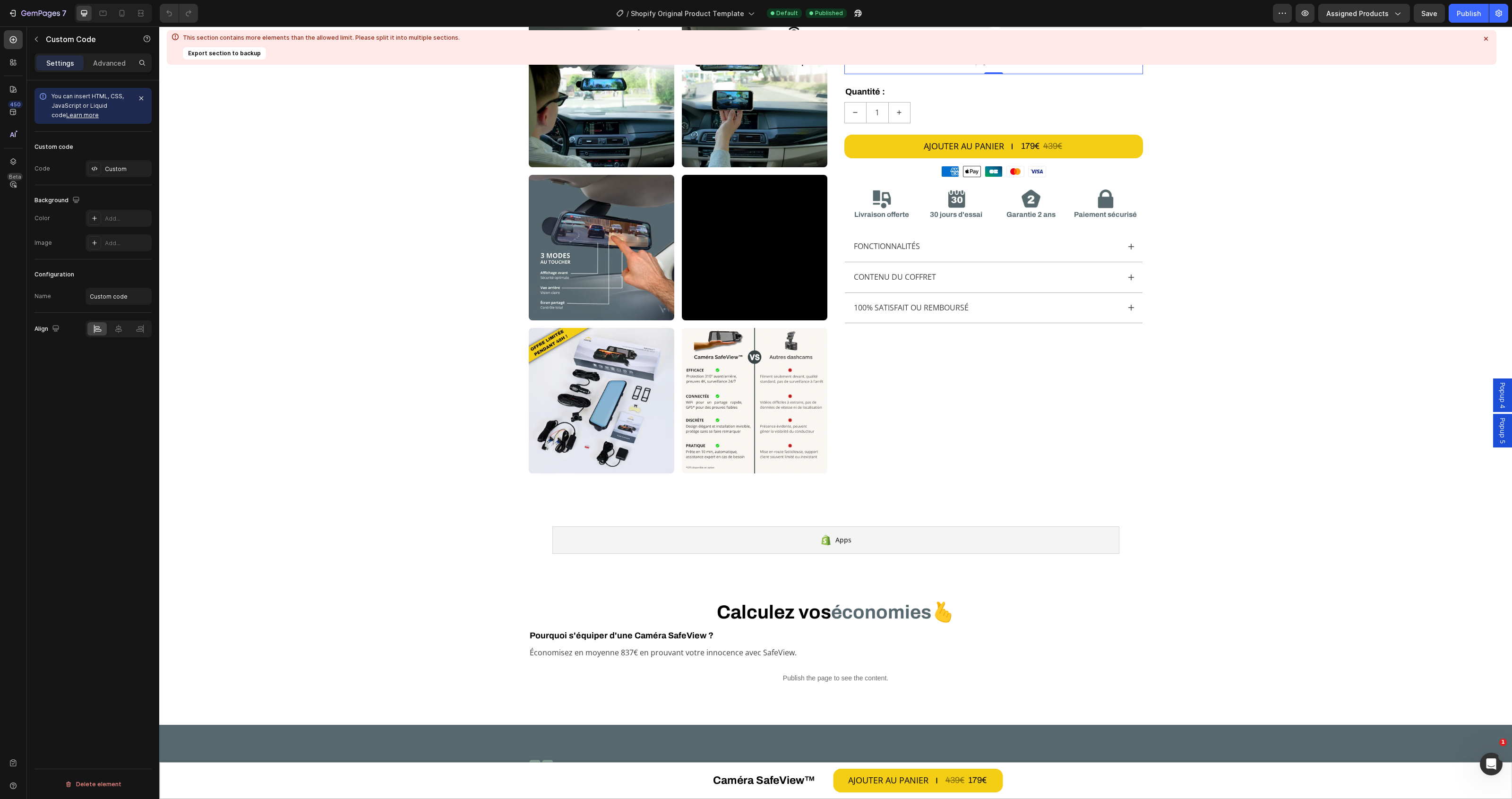
scroll to position [485, 0]
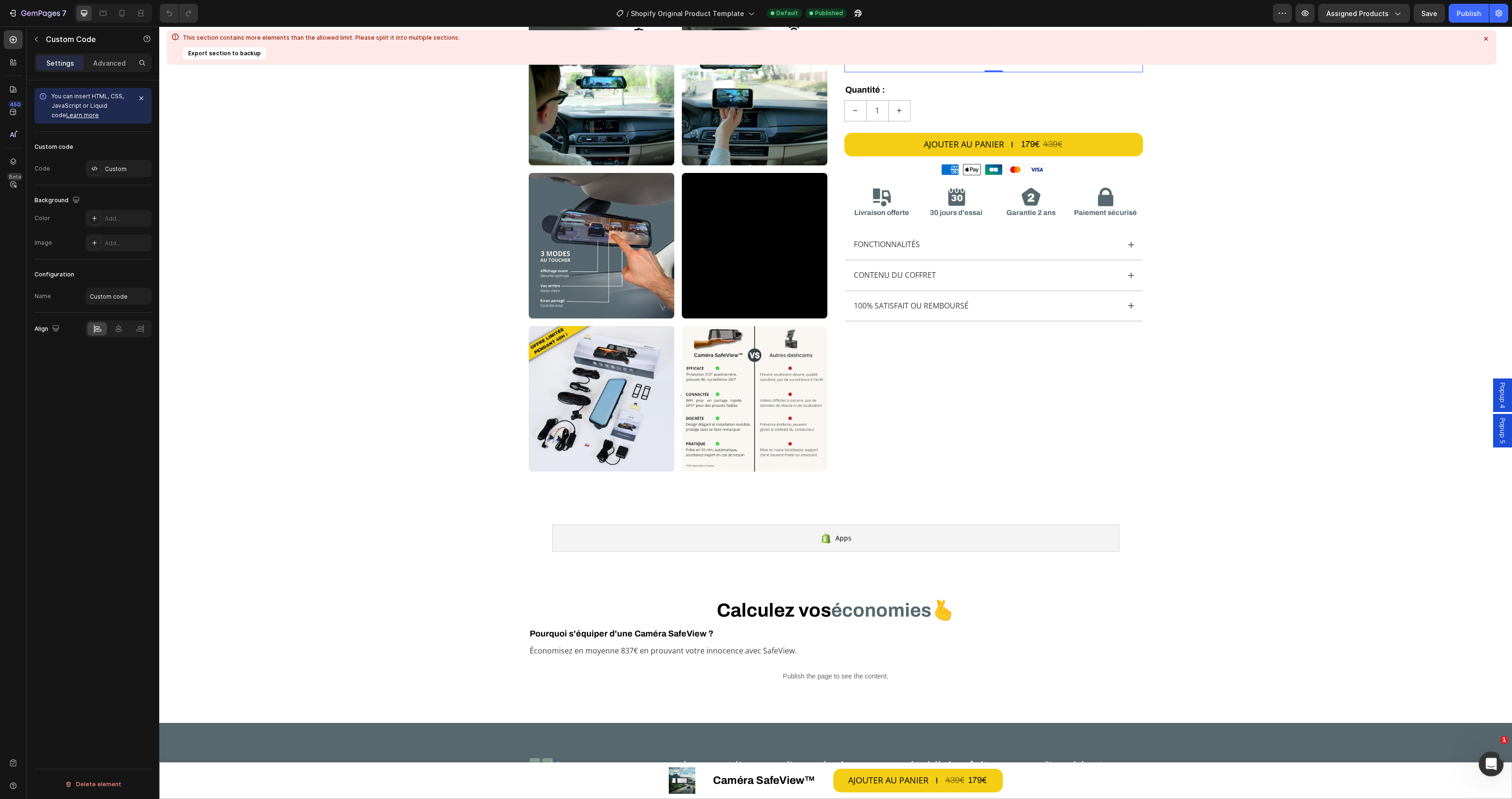
click at [1496, 763] on div "Ouvrir le Messenger Intercom" at bounding box center [1489, 762] width 32 height 31
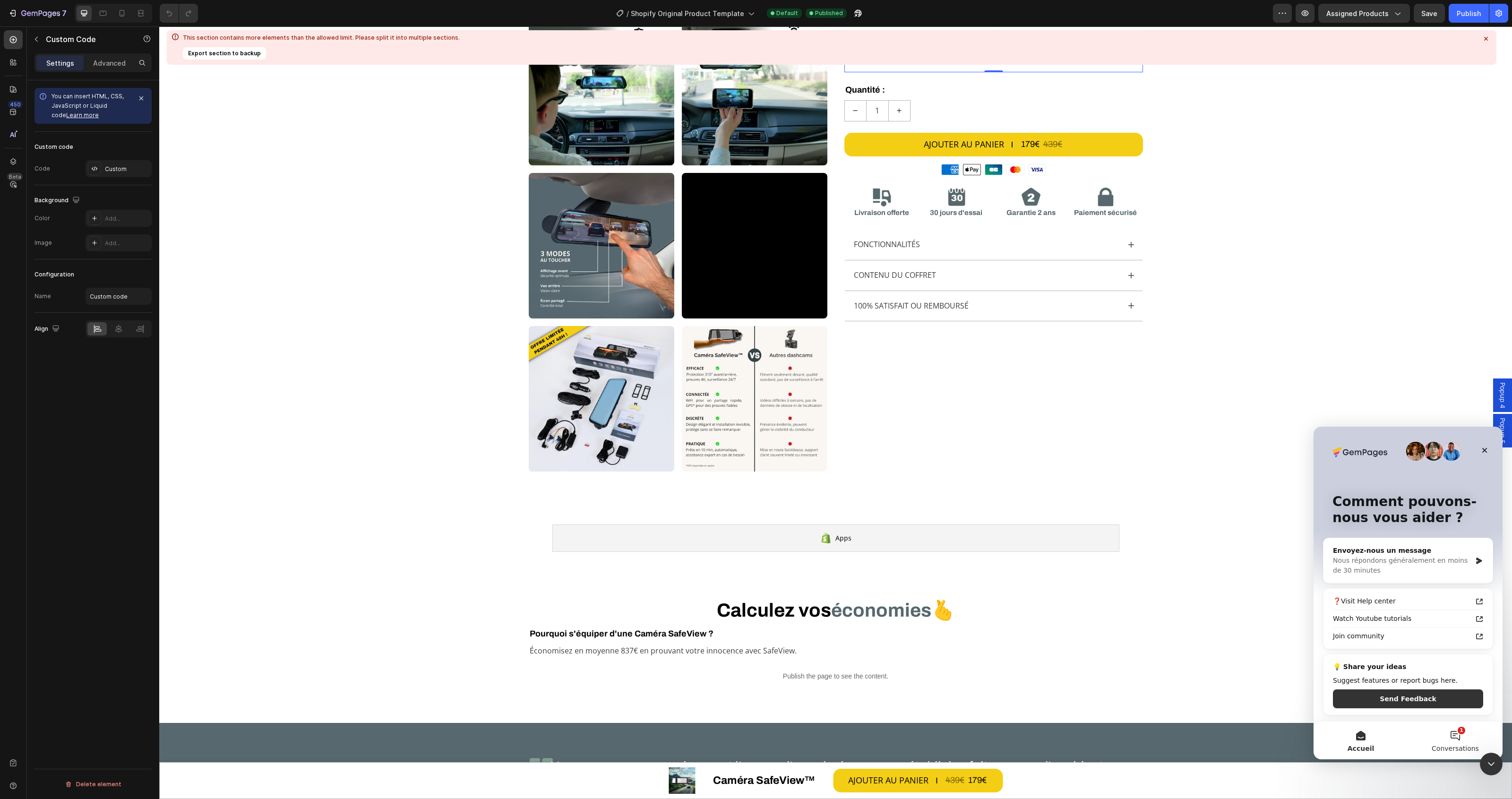
click at [1470, 740] on button "1 Conversations" at bounding box center [1455, 740] width 94 height 38
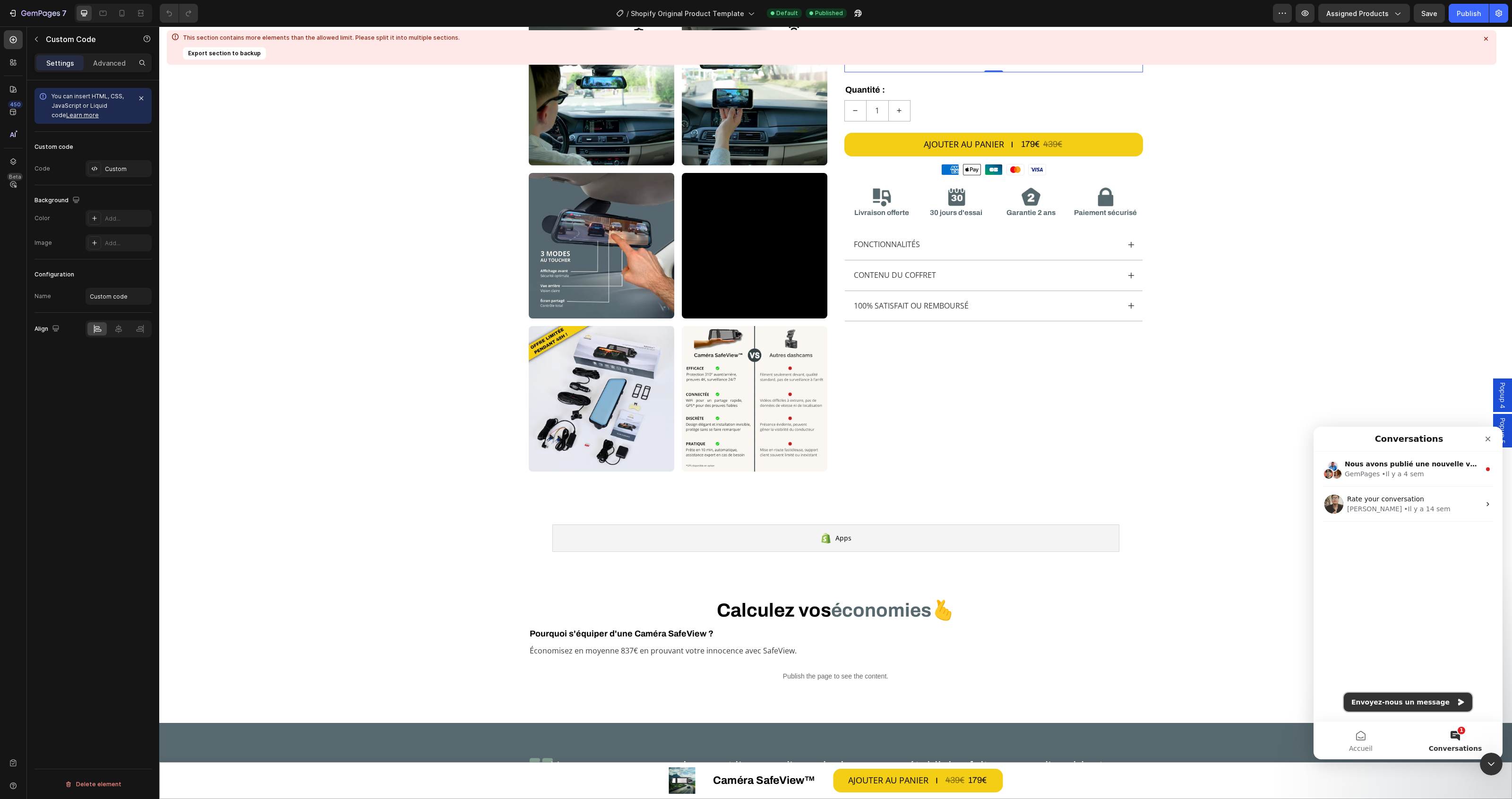
click at [1414, 701] on button "Envoyez-nous un message" at bounding box center [1407, 702] width 128 height 19
click at [1373, 725] on textarea "Envoyer un message..." at bounding box center [1408, 724] width 173 height 16
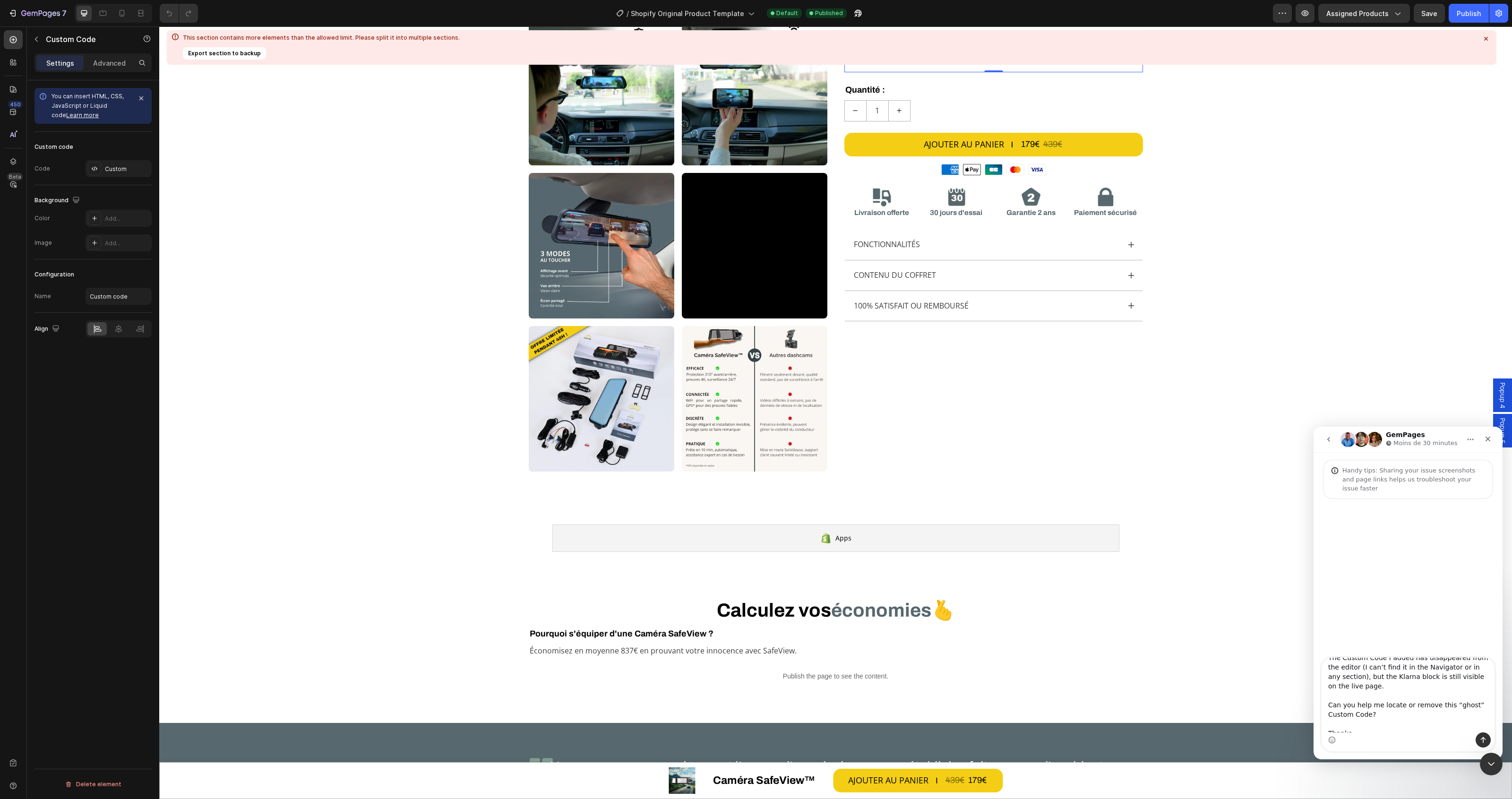
scroll to position [102, 0]
type textarea "Hi, I’m trying to install a Custom Code block for Klarna On-Site Messaging. But…"
click at [1481, 740] on icon "Envoyer un message…" at bounding box center [1483, 740] width 7 height 7
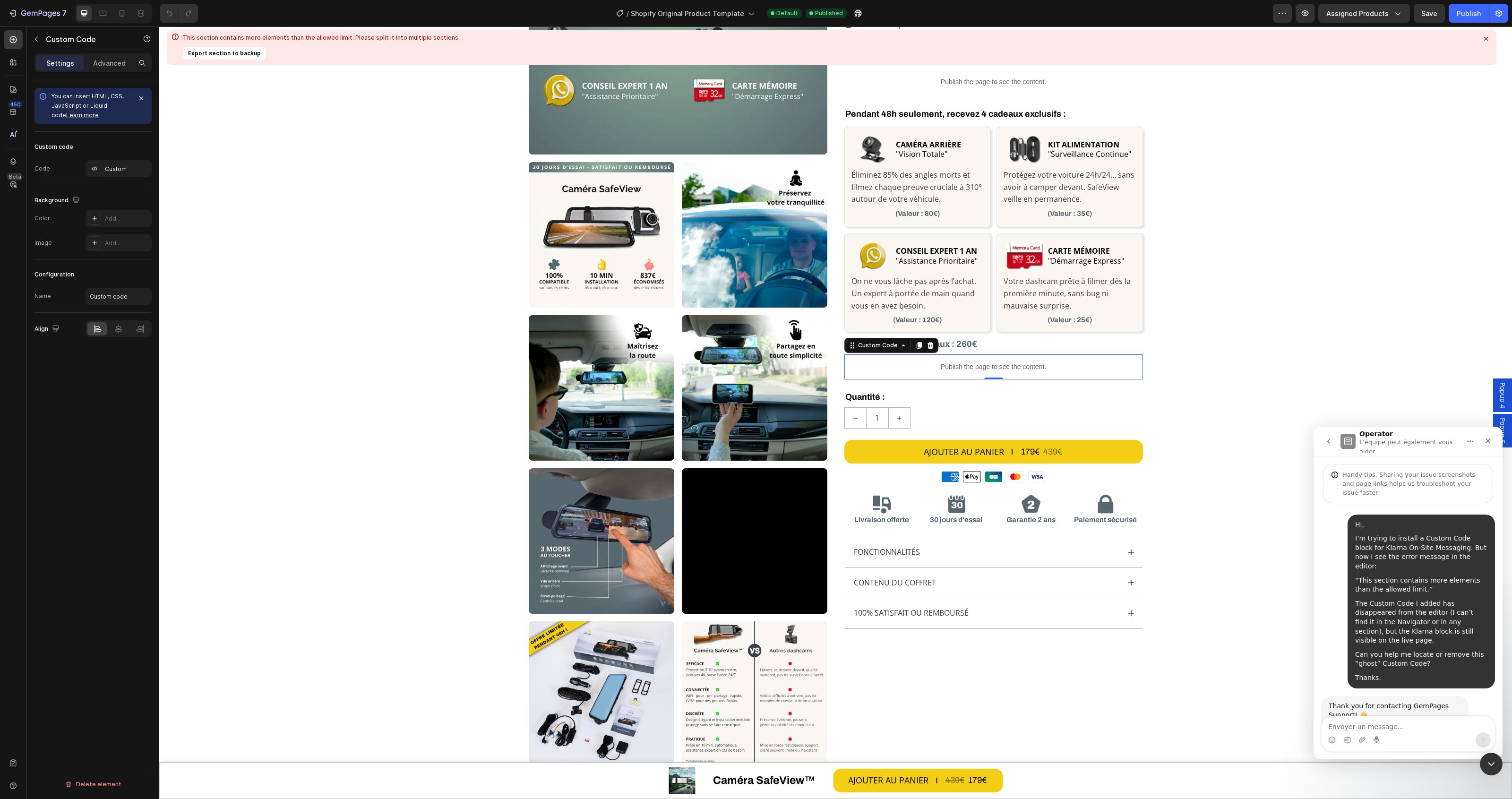
scroll to position [58, 0]
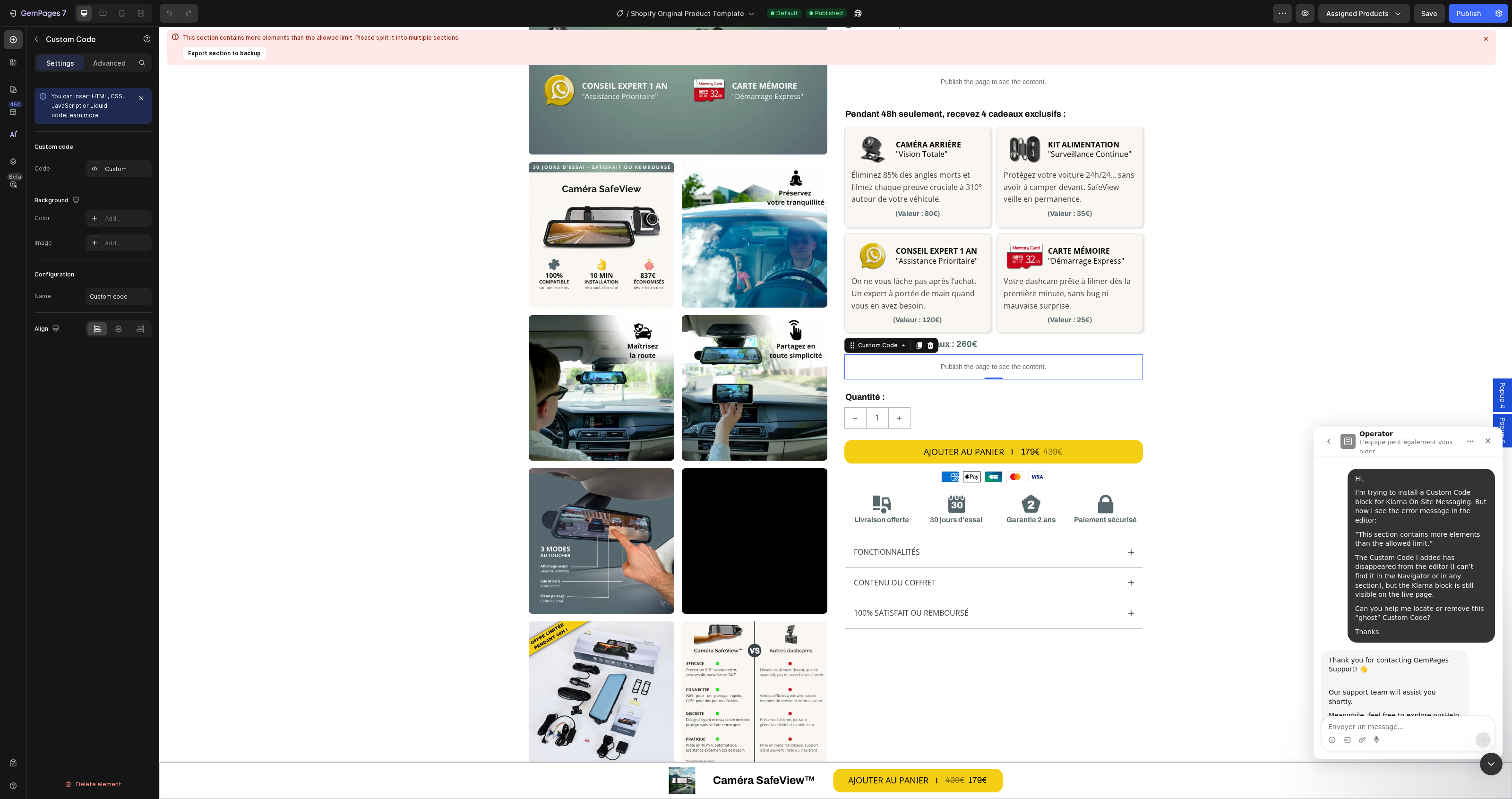
click at [1491, 38] on div at bounding box center [1486, 39] width 13 height 13
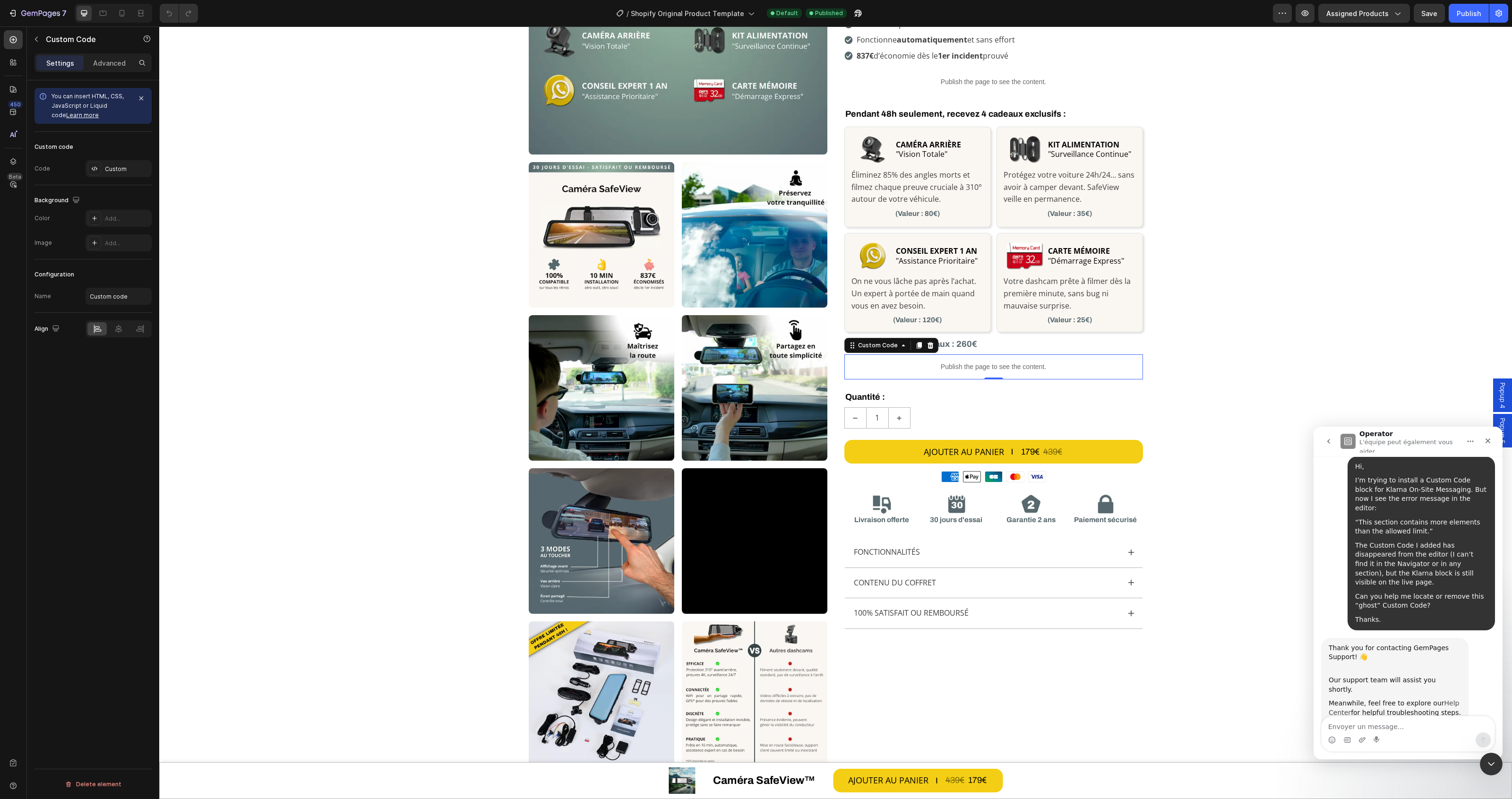
click at [1344, 699] on link "Help Center" at bounding box center [1394, 707] width 130 height 17
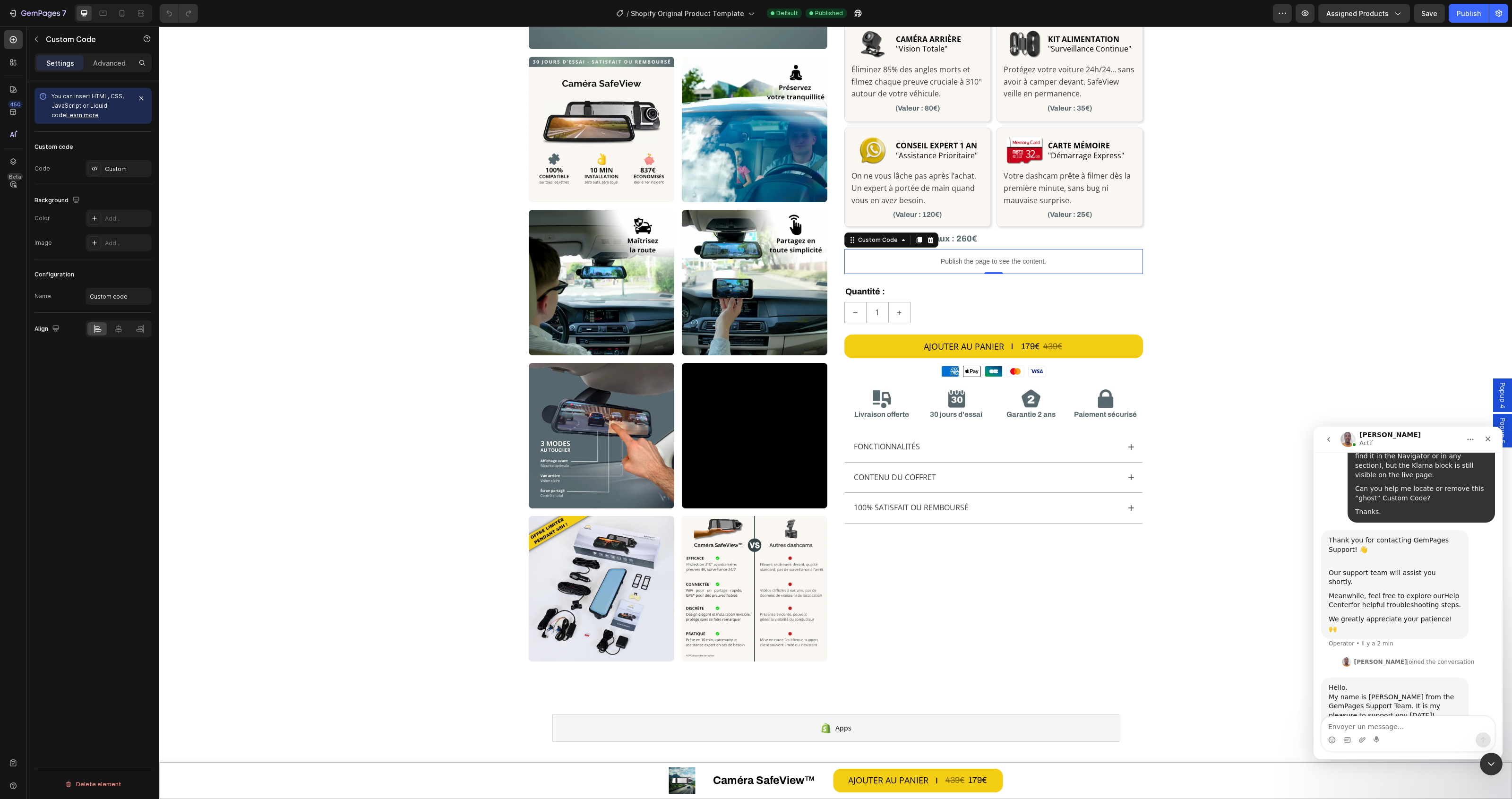
scroll to position [164, 0]
click at [1394, 732] on div "Intercom Messenger" at bounding box center [1408, 740] width 173 height 15
click at [1394, 722] on textarea "Envoyer un message..." at bounding box center [1408, 724] width 173 height 16
type textarea "Hi Brian, I'm Abel"
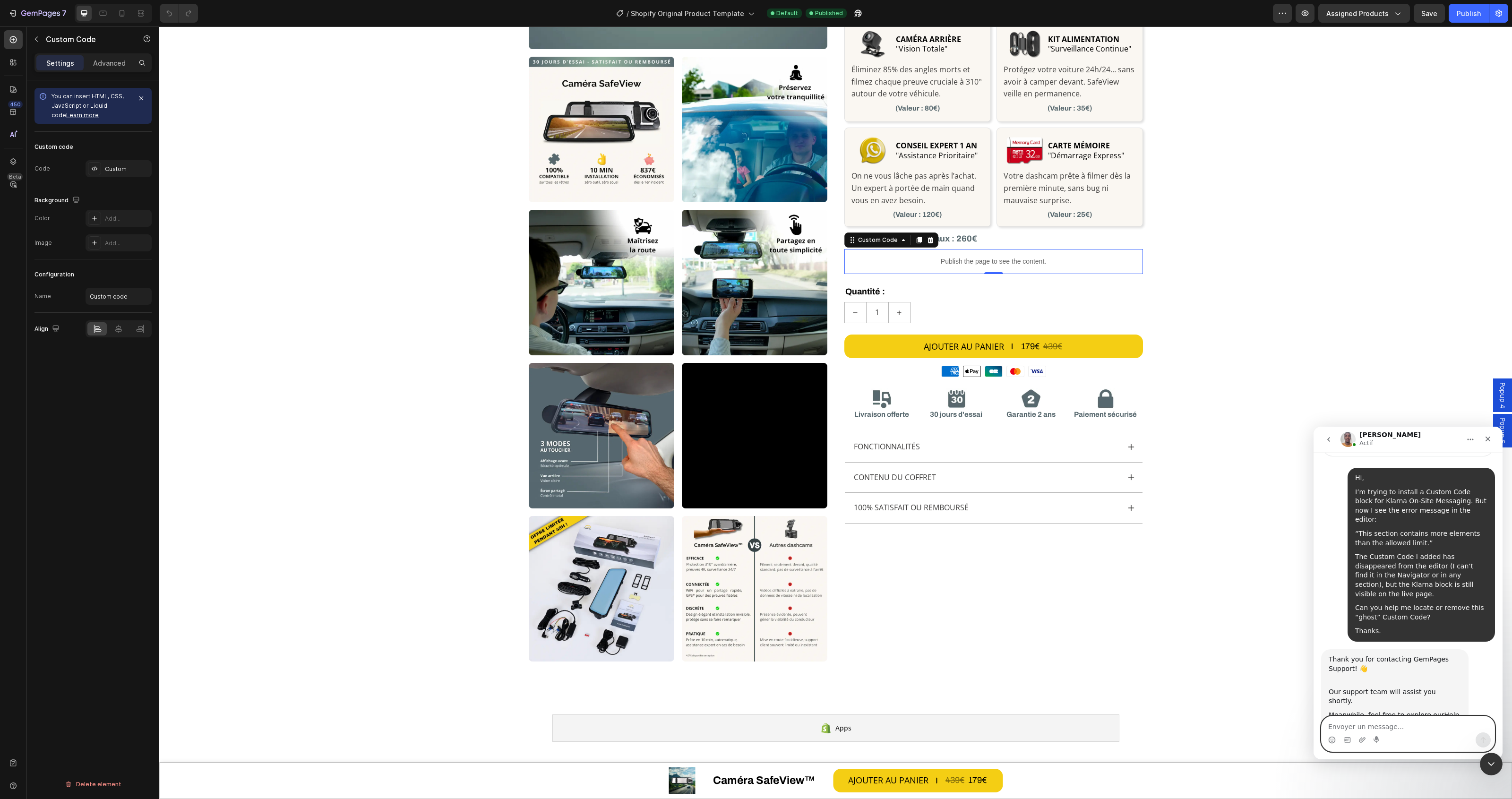
scroll to position [2, 0]
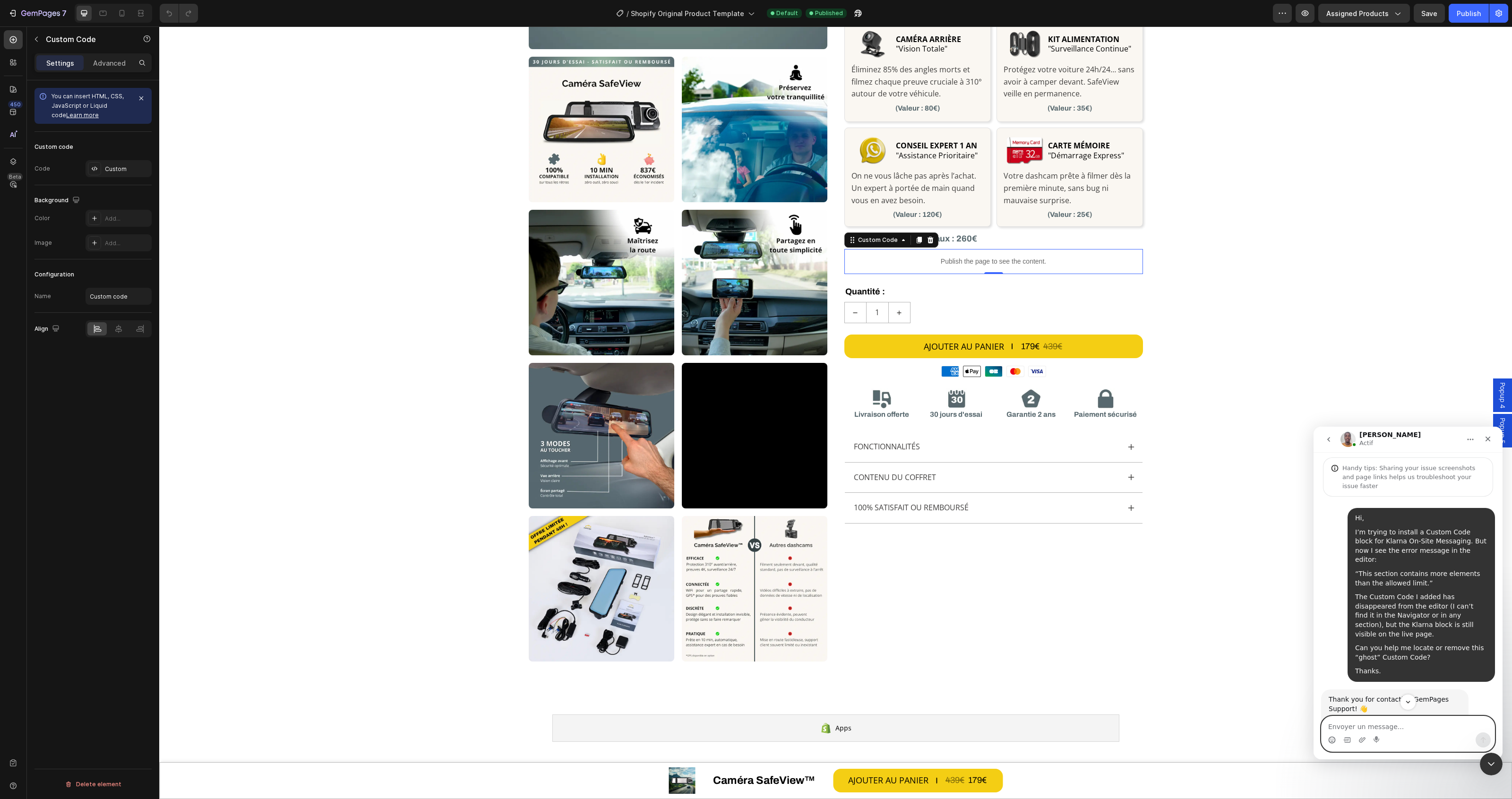
click at [1335, 737] on icon "Sélectionneur d’emoji" at bounding box center [1332, 740] width 7 height 7
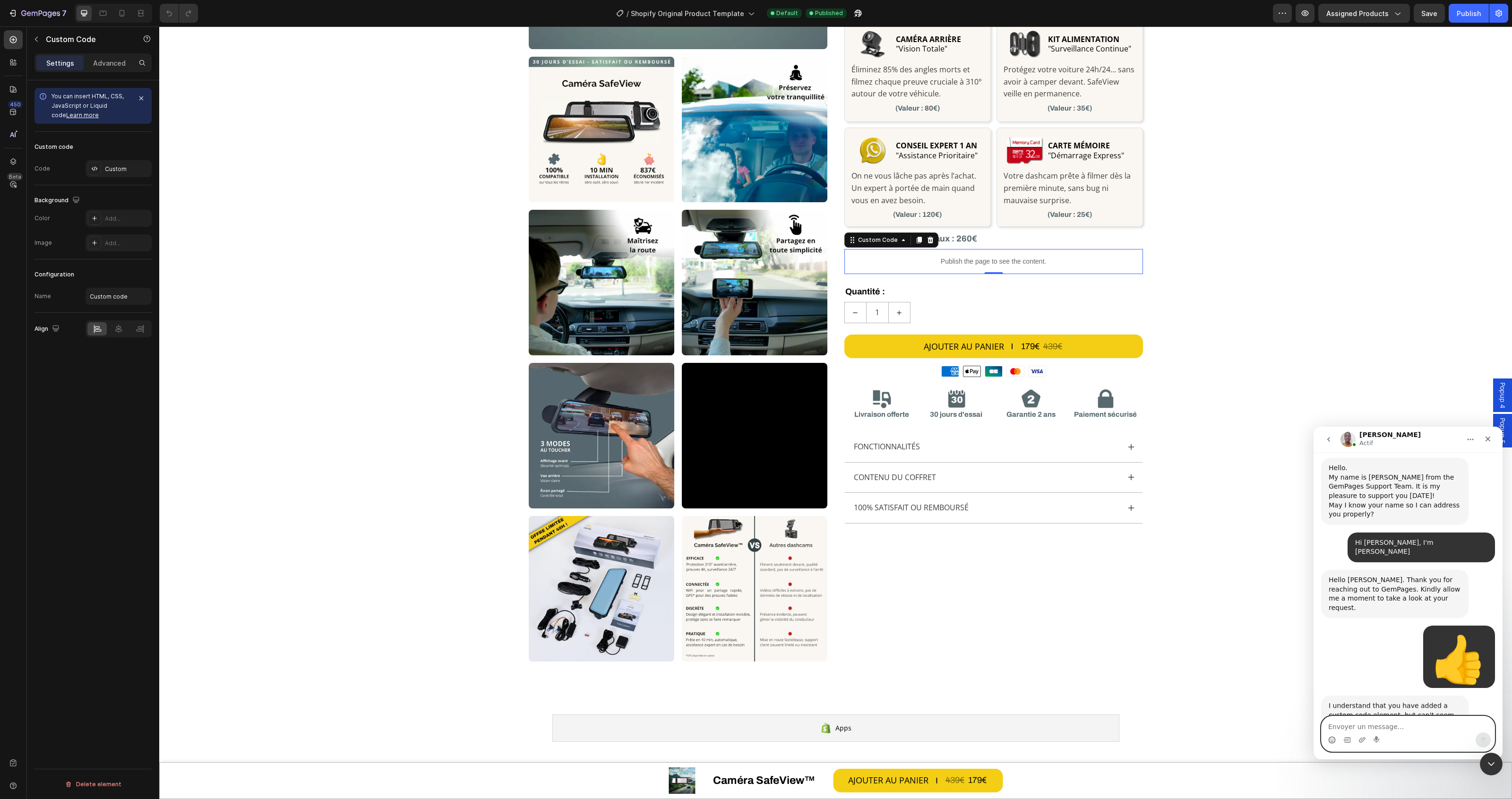
scroll to position [468, 0]
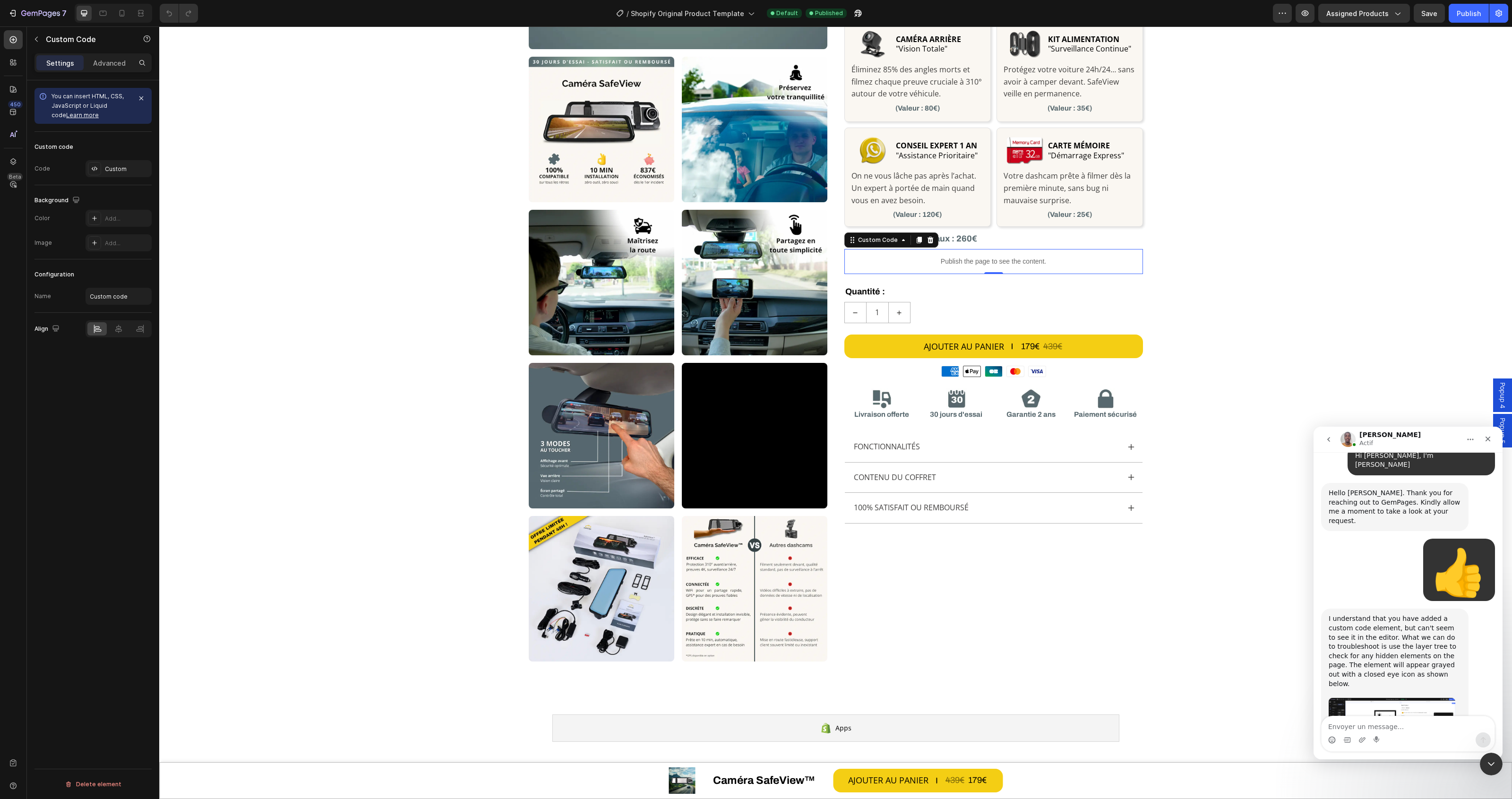
click at [1407, 698] on img "Brian dit…" at bounding box center [1392, 732] width 127 height 67
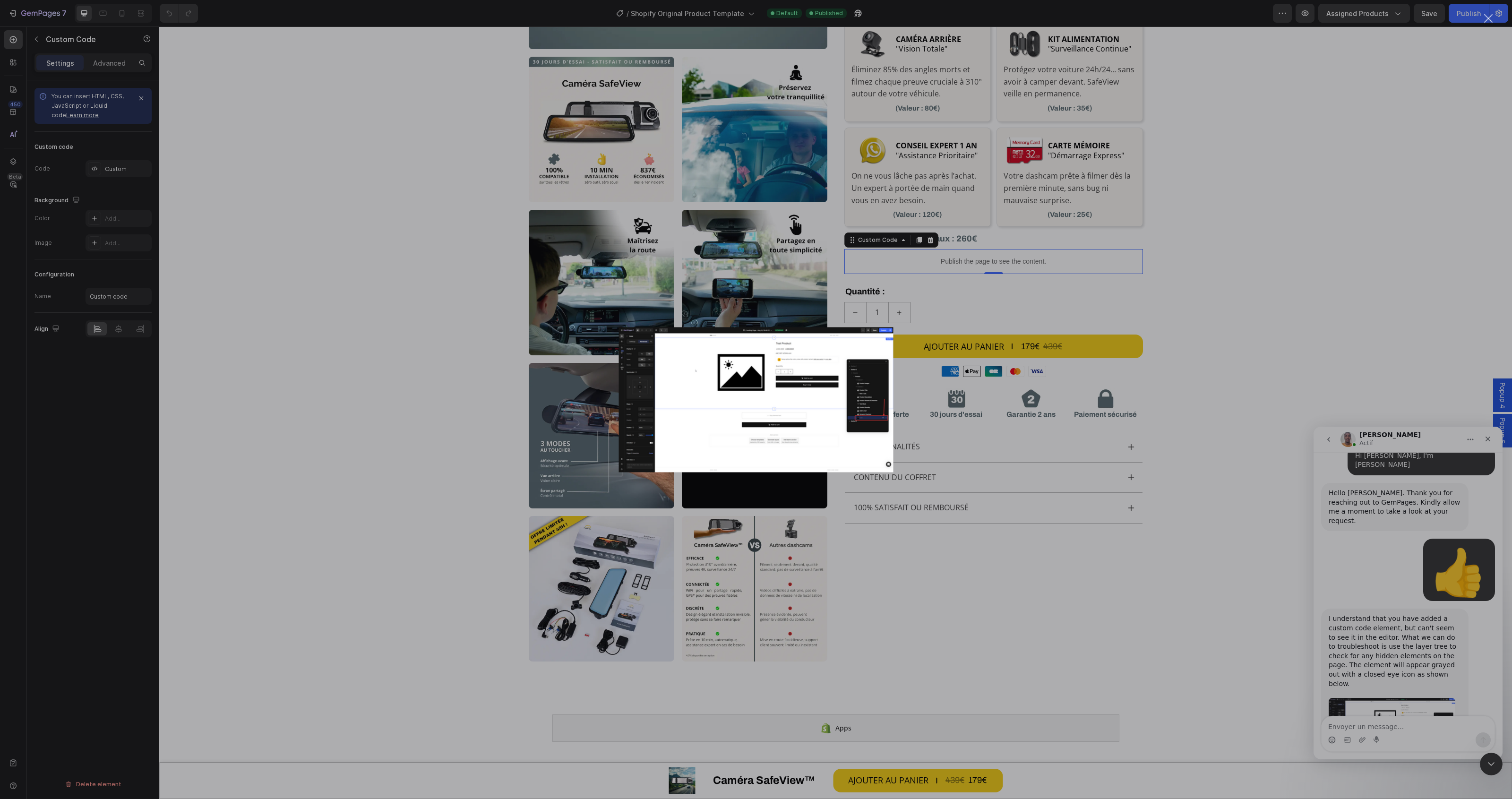
scroll to position [0, 0]
click at [1460, 256] on div "Intercom Messenger" at bounding box center [756, 399] width 1512 height 799
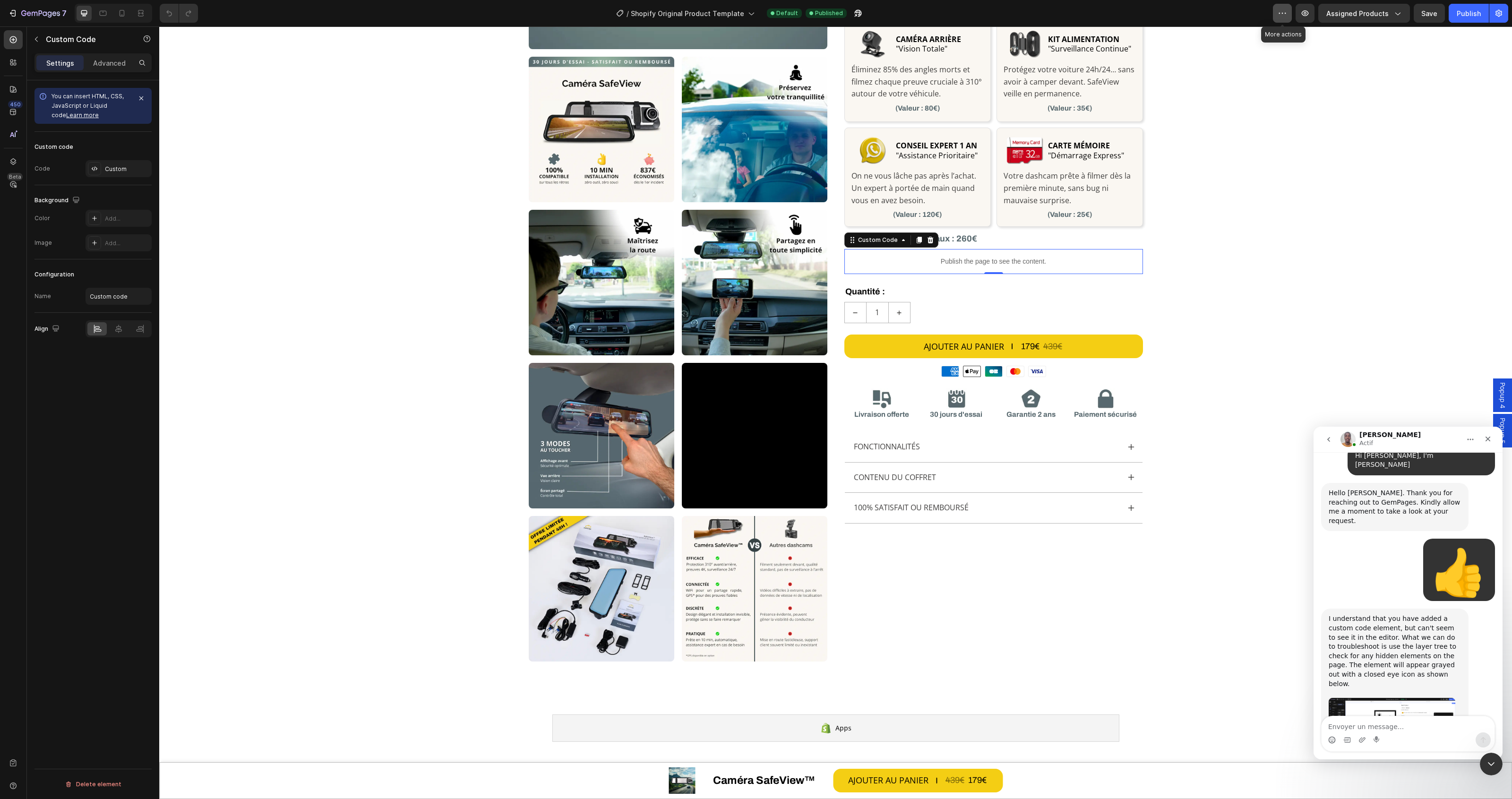
click at [1281, 12] on icon "button" at bounding box center [1282, 13] width 10 height 10
click at [1282, 12] on icon "button" at bounding box center [1282, 13] width 10 height 10
click at [1400, 7] on button "Assigned Products" at bounding box center [1363, 13] width 92 height 19
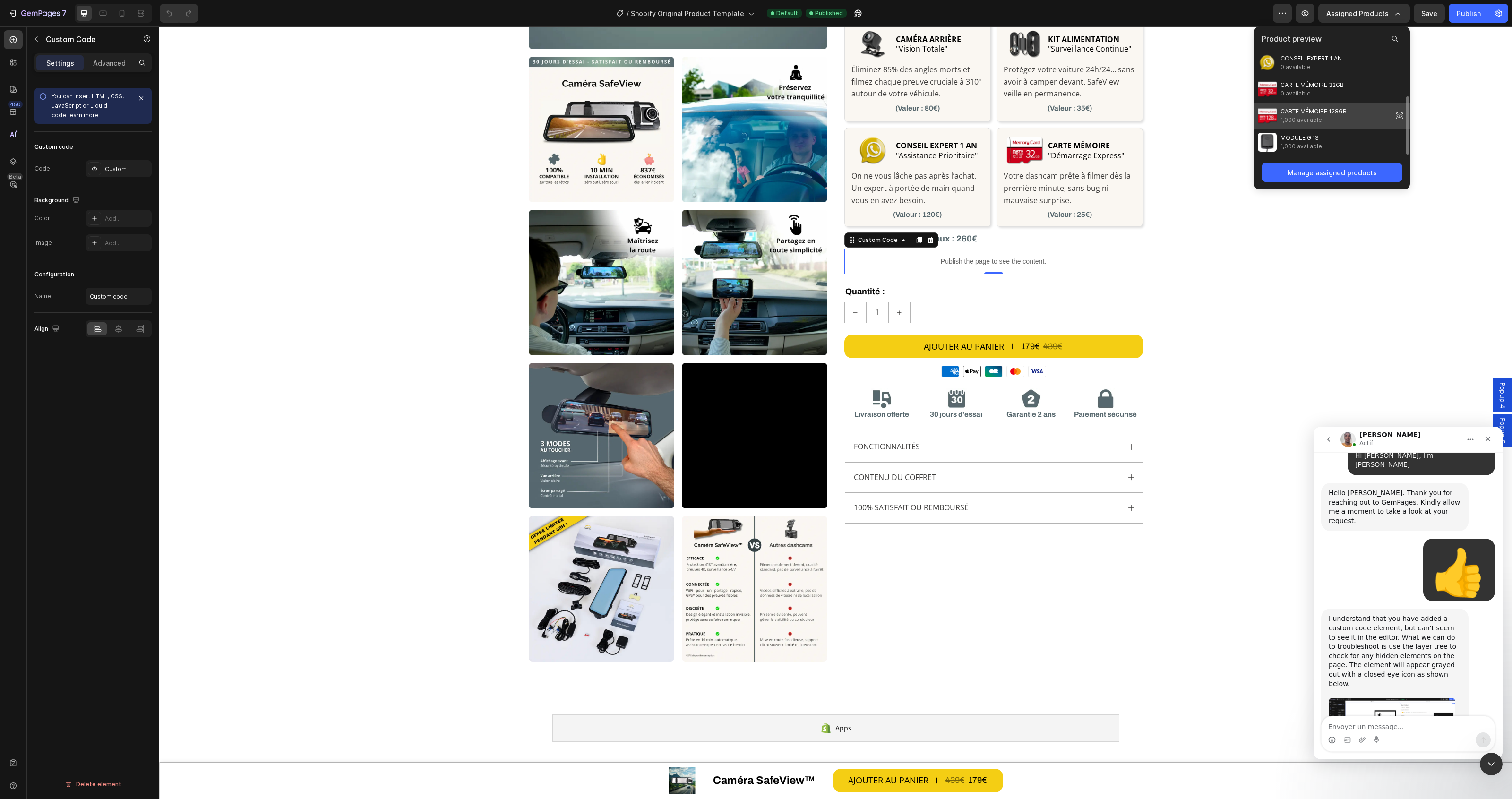
scroll to position [22, 0]
click at [1483, 104] on div "Custom Code Row Row Image Image Image Image Image Image Video Row Image Row Row…" at bounding box center [835, 209] width 1353 height 918
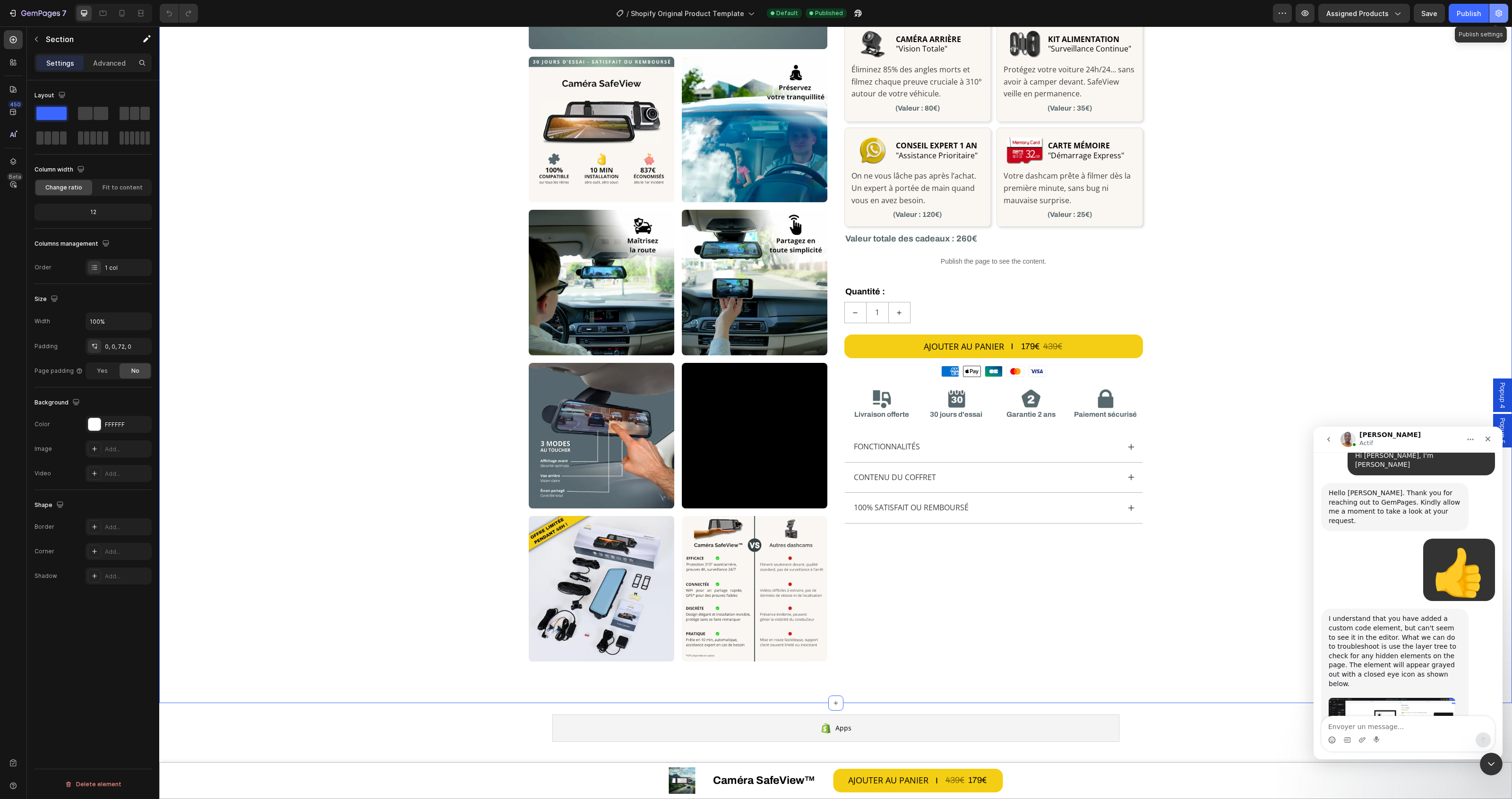
click at [1502, 9] on icon "button" at bounding box center [1498, 13] width 10 height 10
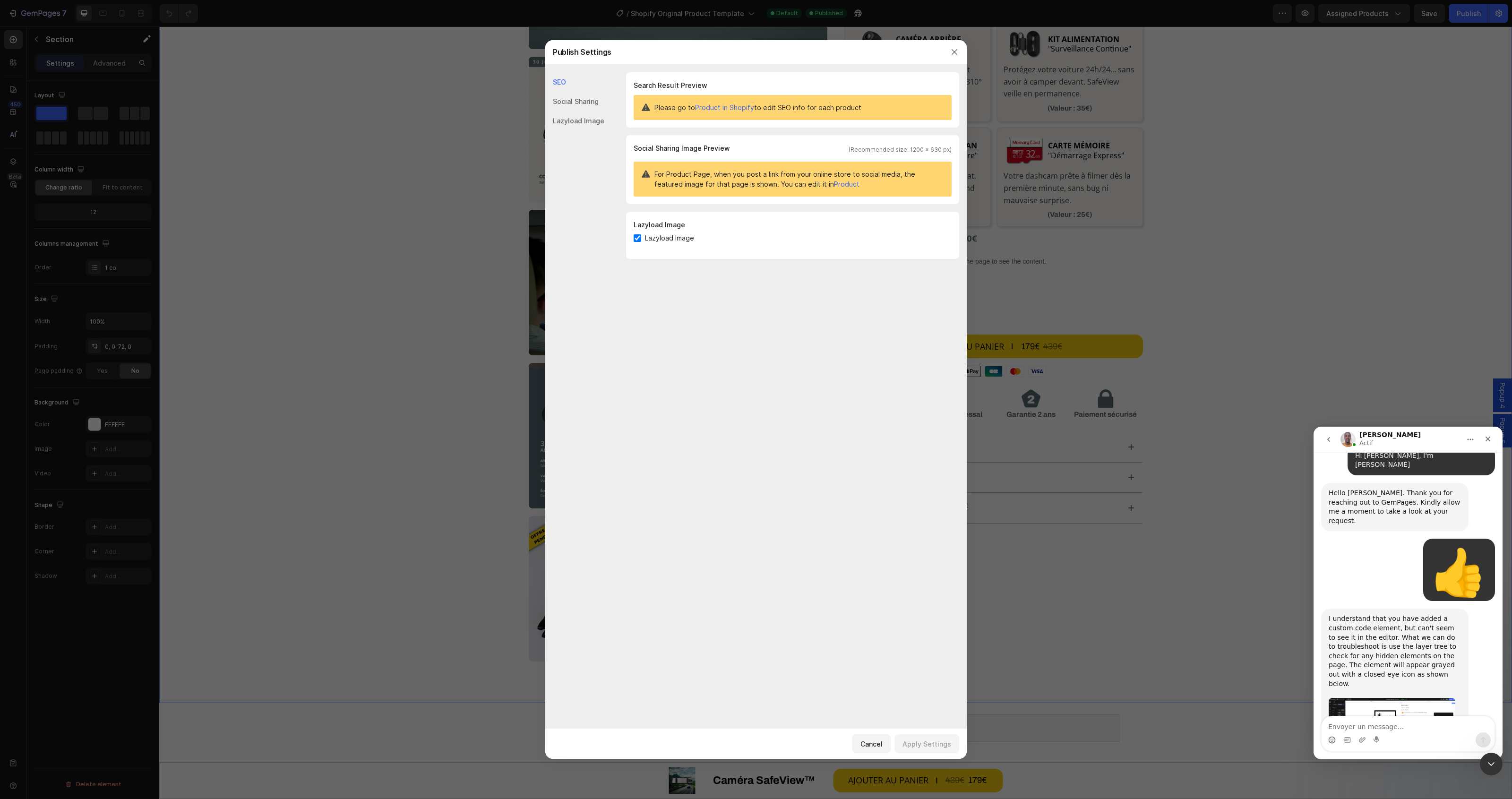
click at [542, 93] on div at bounding box center [756, 399] width 1512 height 799
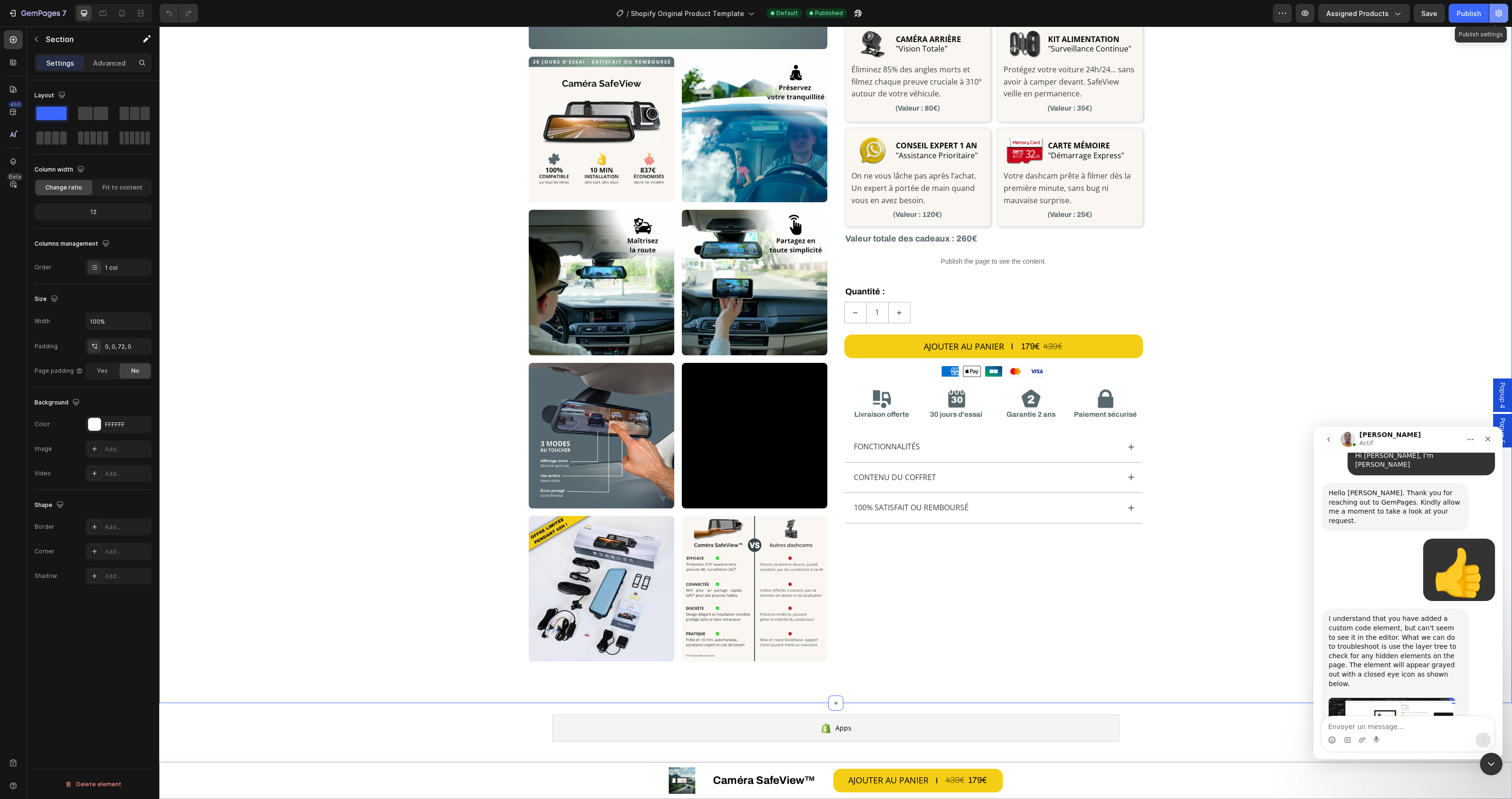
click at [1502, 15] on icon "button" at bounding box center [1498, 13] width 10 height 10
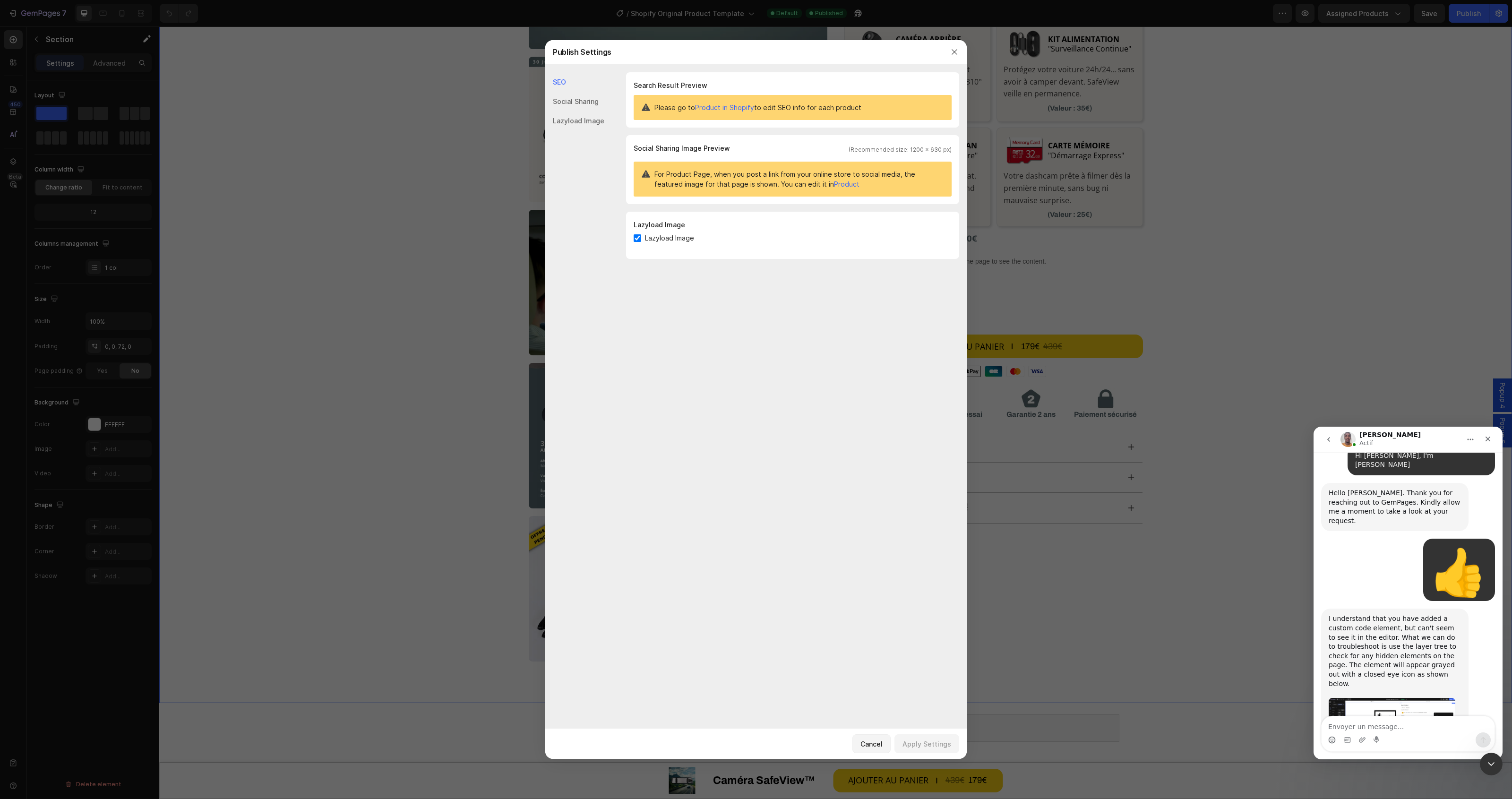
click at [568, 111] on div "Social Sharing" at bounding box center [574, 121] width 59 height 19
click at [576, 125] on div "Lazyload Image" at bounding box center [574, 121] width 59 height 19
click at [955, 53] on icon "button" at bounding box center [955, 52] width 7 height 7
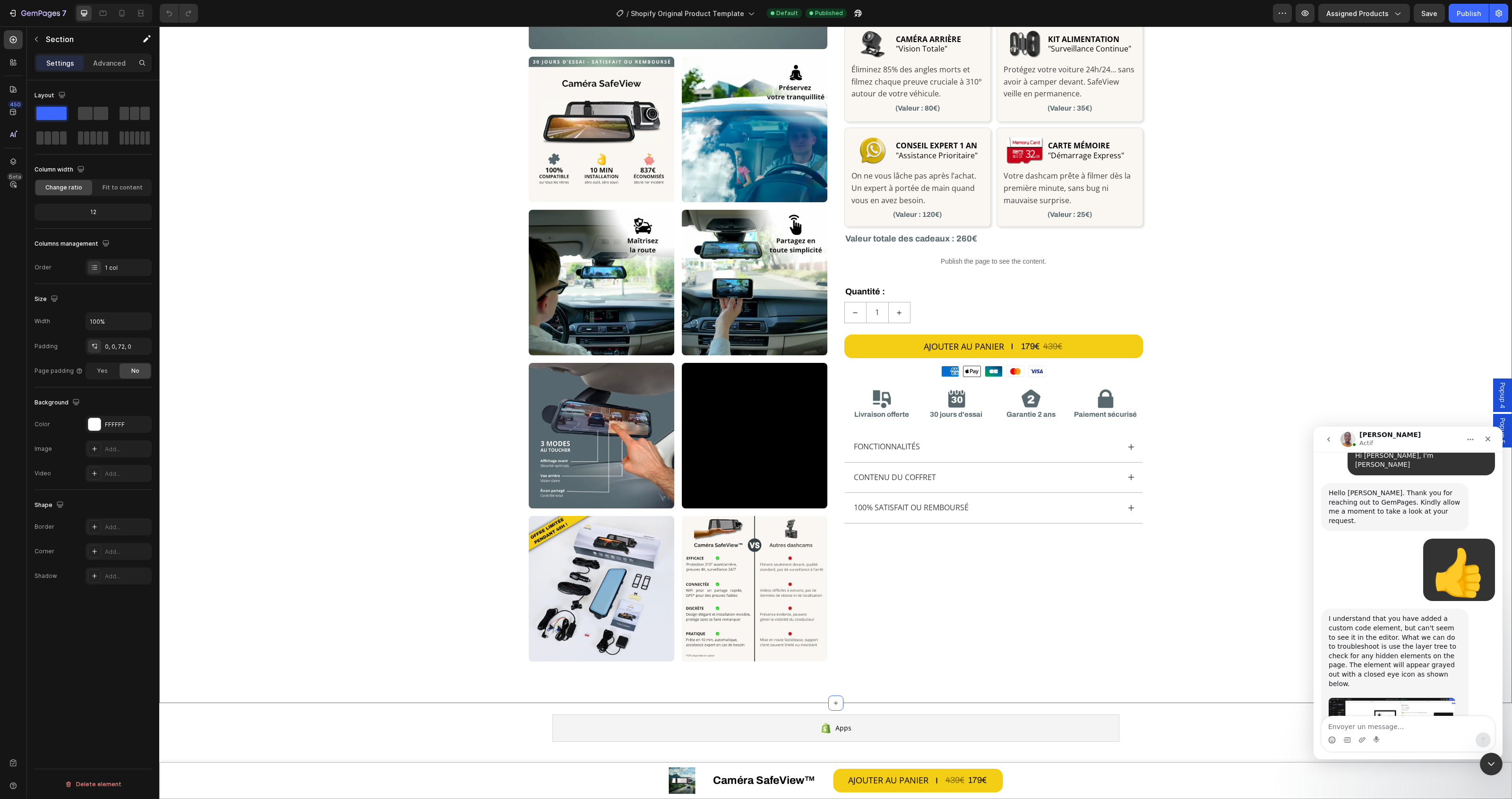
click at [1415, 698] on img "Brian dit…" at bounding box center [1392, 732] width 127 height 67
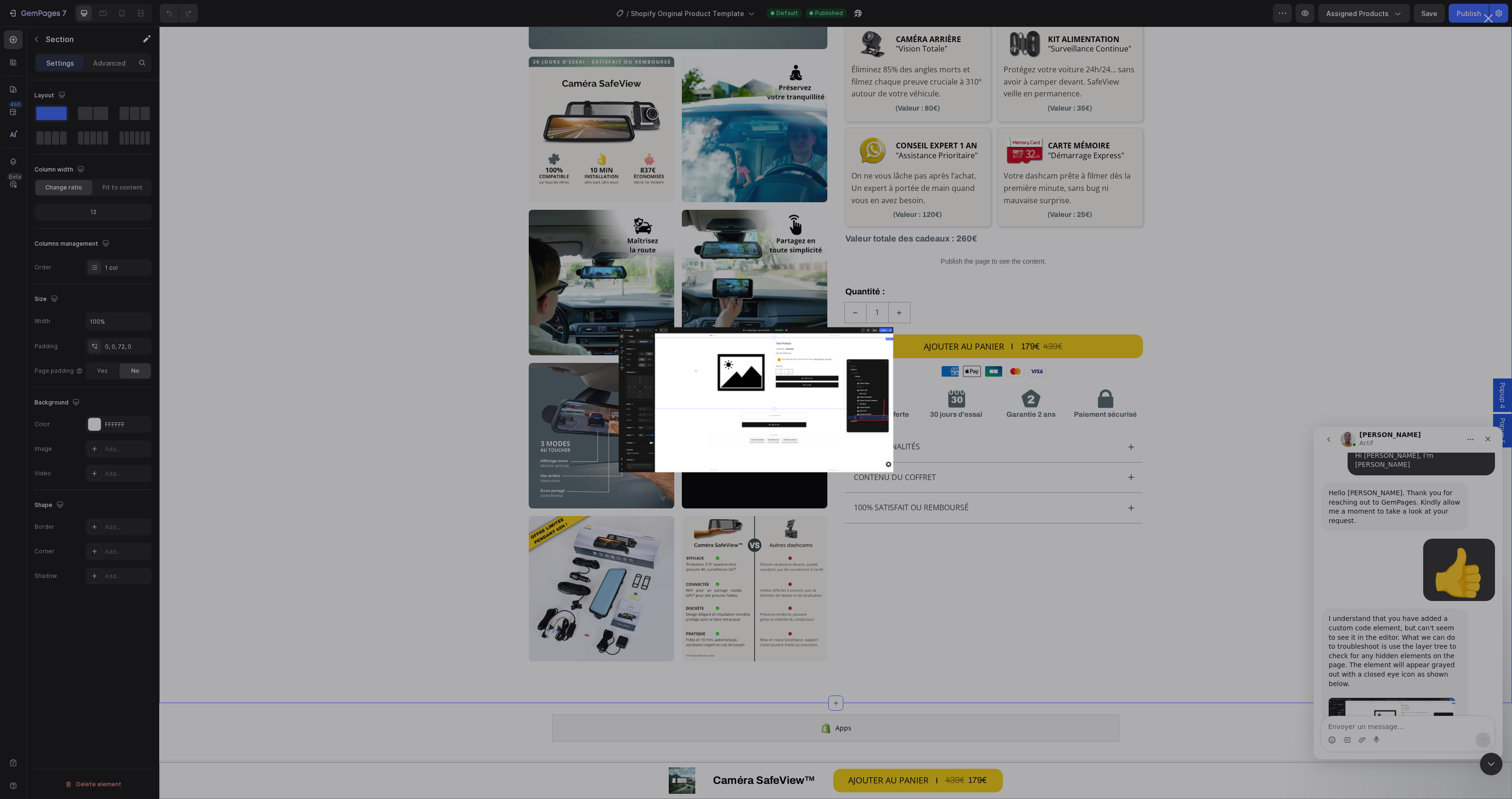
click at [549, 366] on div "Intercom Messenger" at bounding box center [756, 399] width 1512 height 799
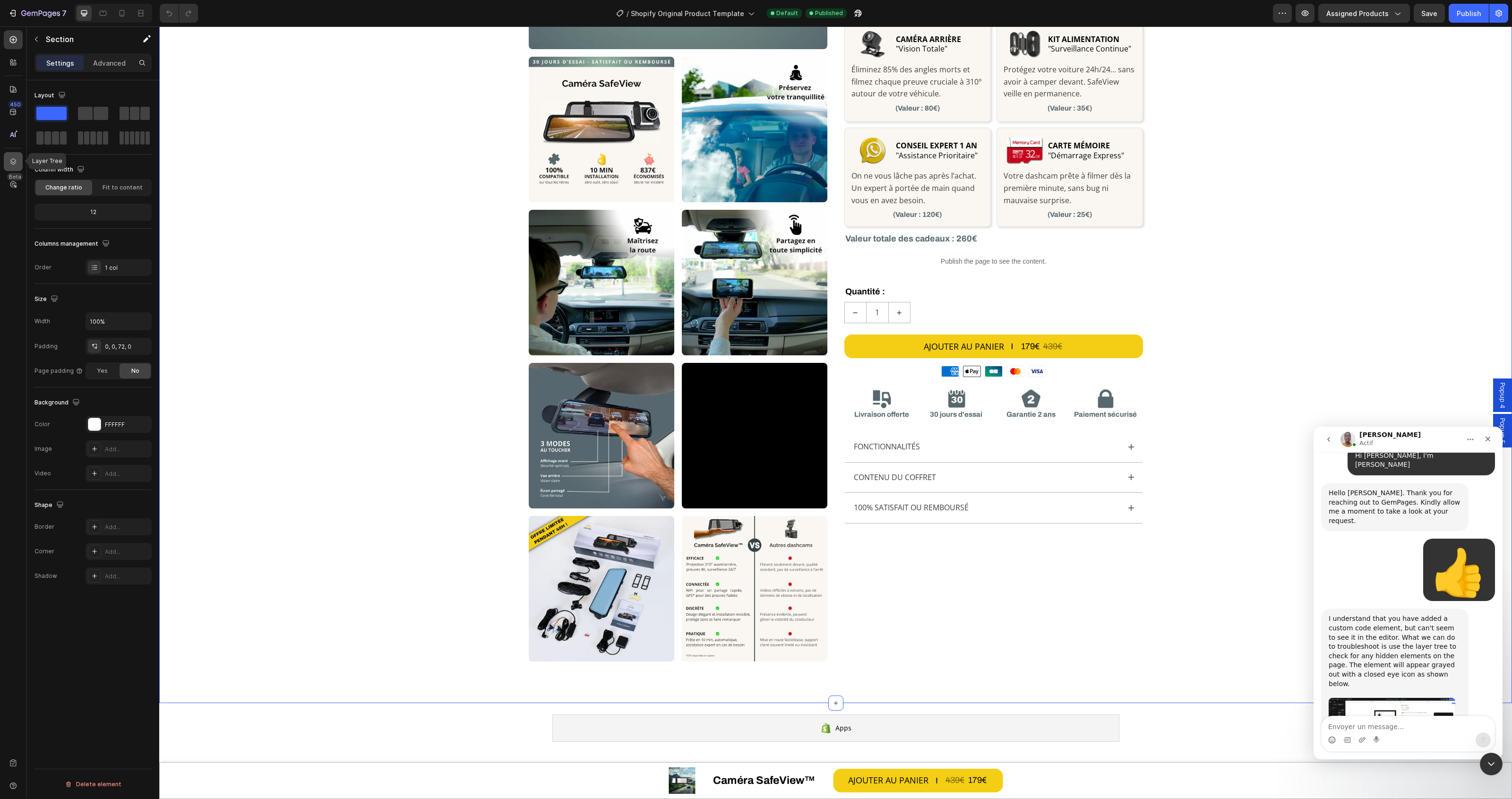
click at [9, 159] on icon at bounding box center [13, 161] width 10 height 10
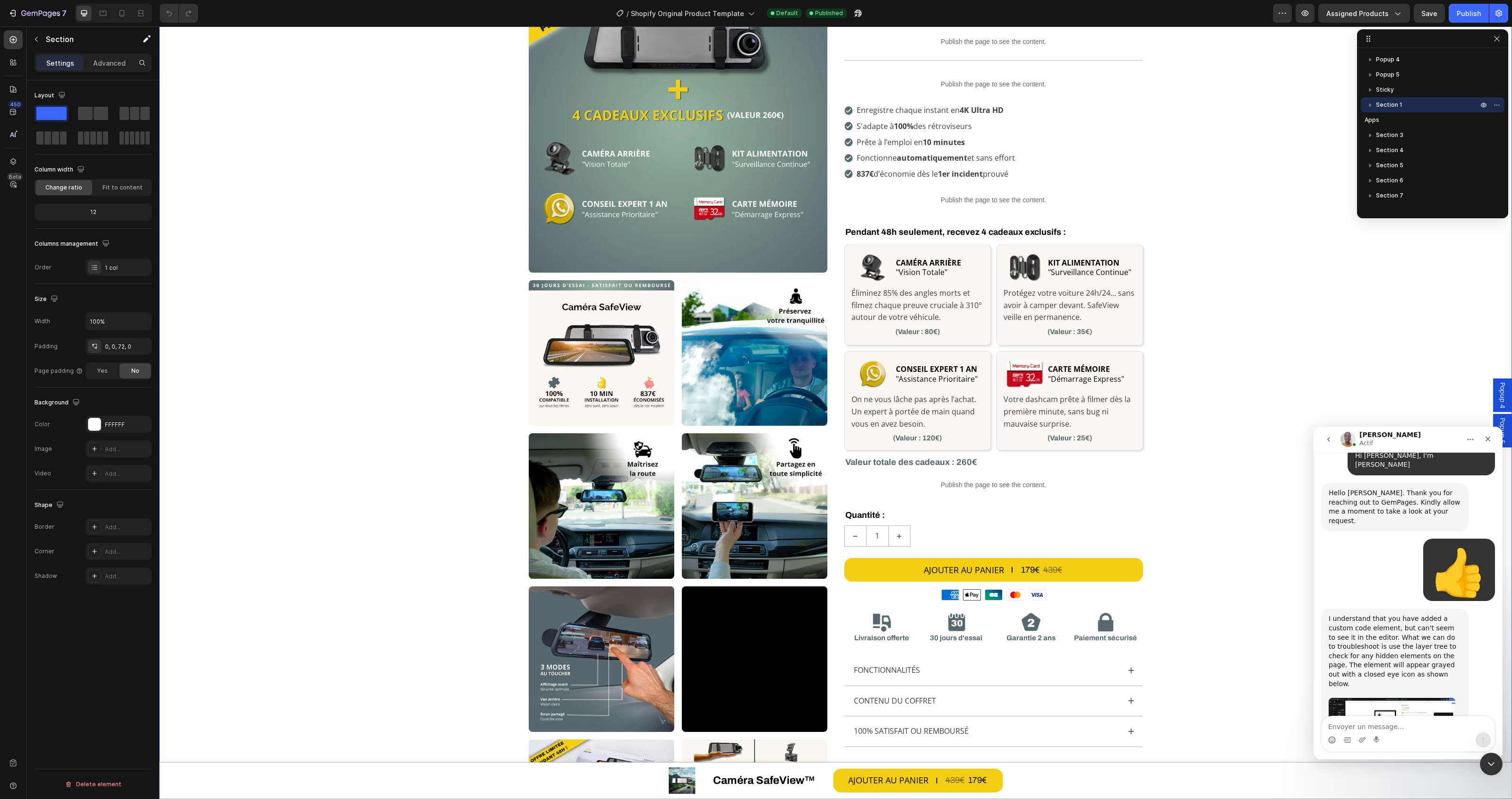
scroll to position [59, 0]
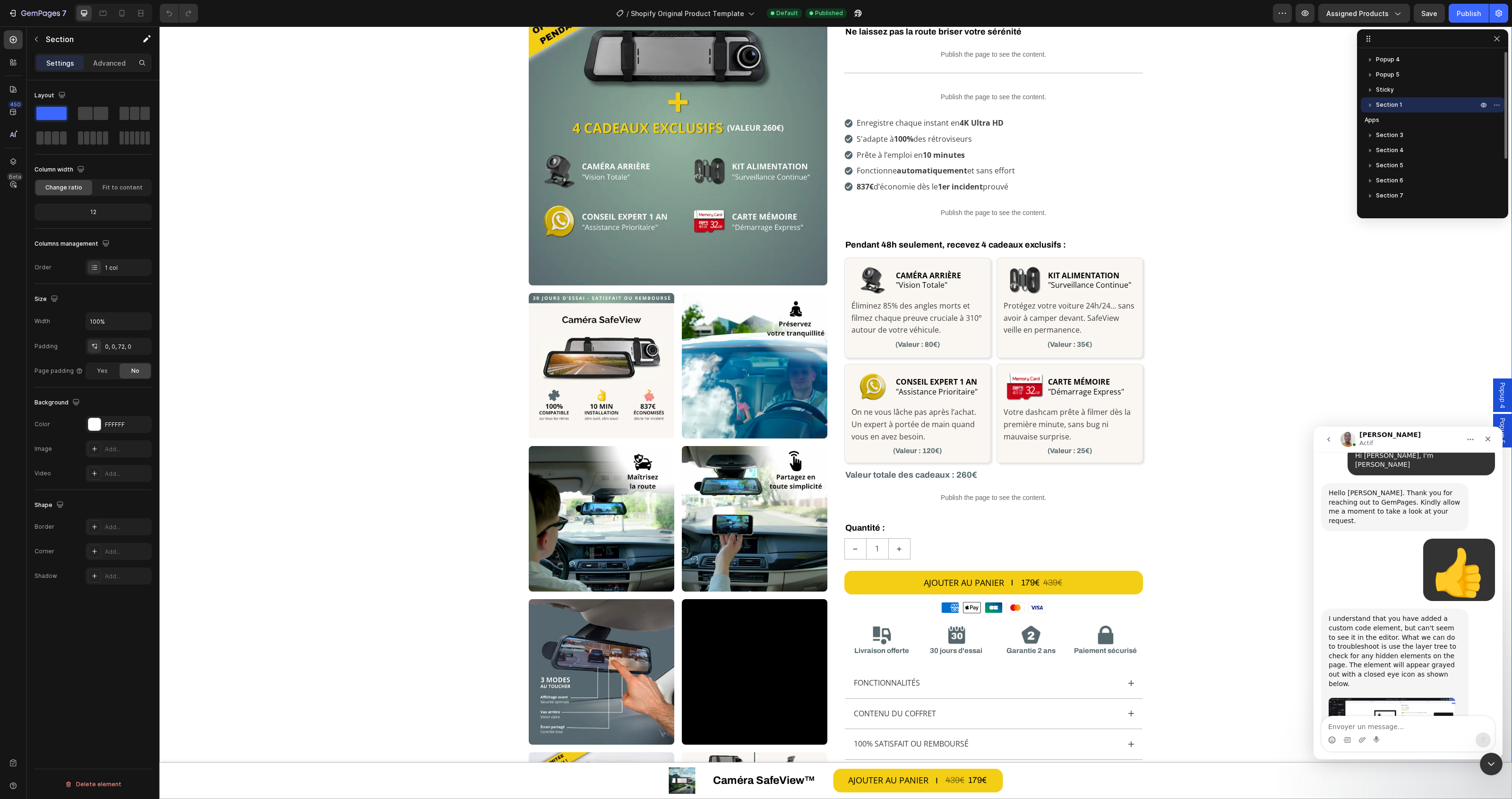
click at [1415, 109] on p "Section 1" at bounding box center [1428, 105] width 104 height 10
click at [1418, 61] on p "Popup 4" at bounding box center [1428, 59] width 104 height 10
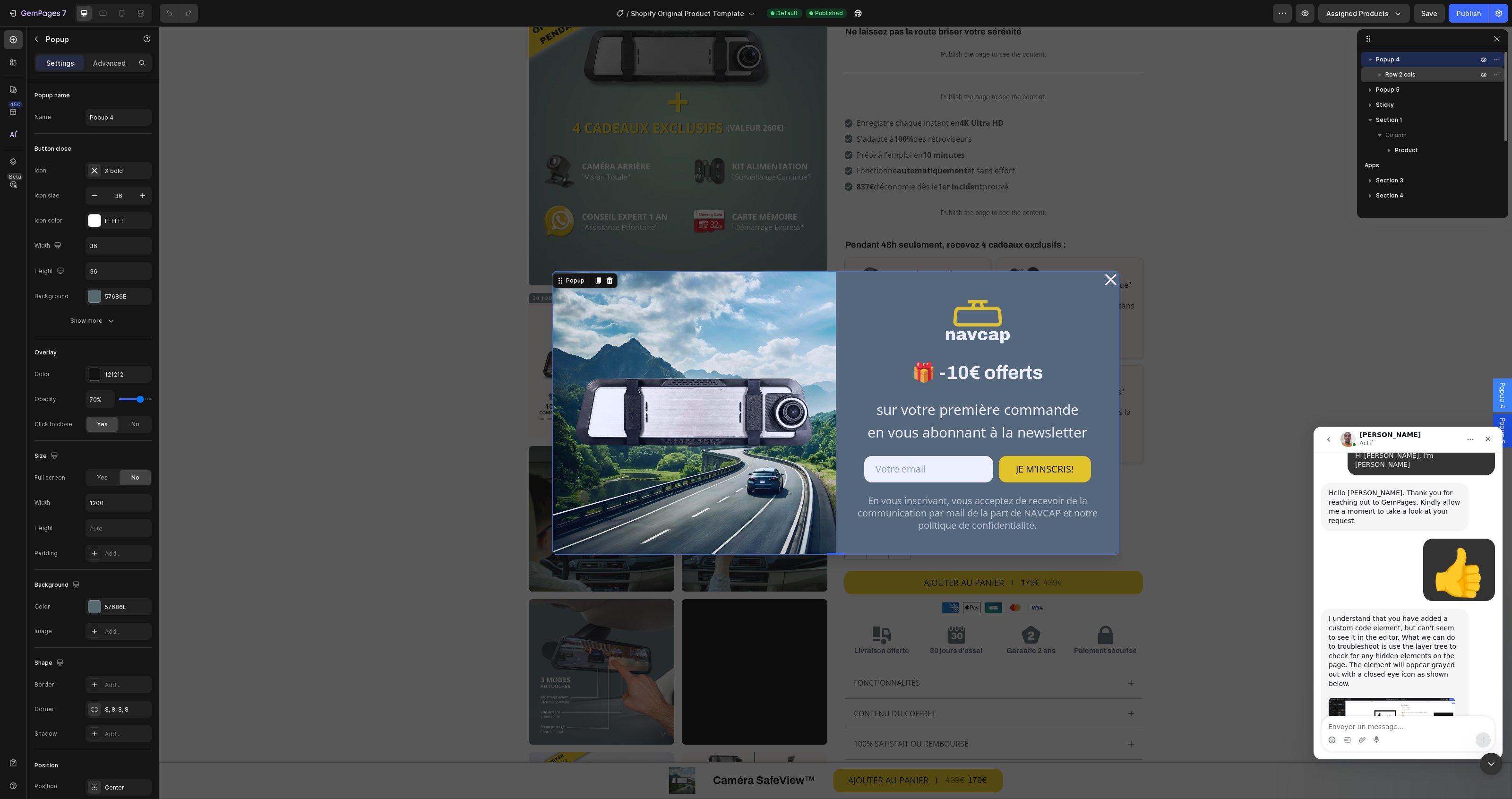
click at [1418, 70] on p "Row 2 cols" at bounding box center [1432, 74] width 94 height 10
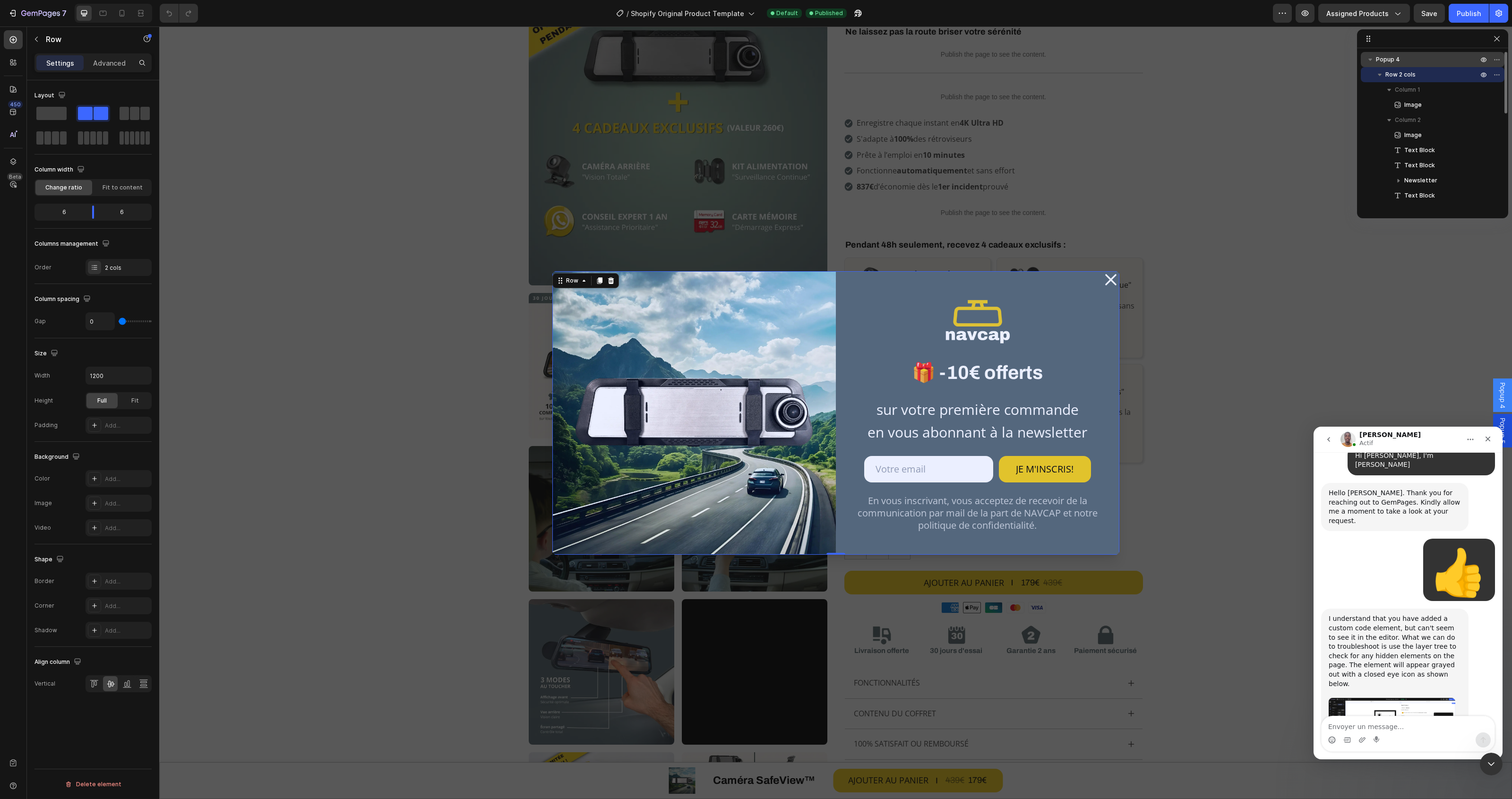
click at [1423, 62] on p "Popup 4" at bounding box center [1428, 59] width 104 height 10
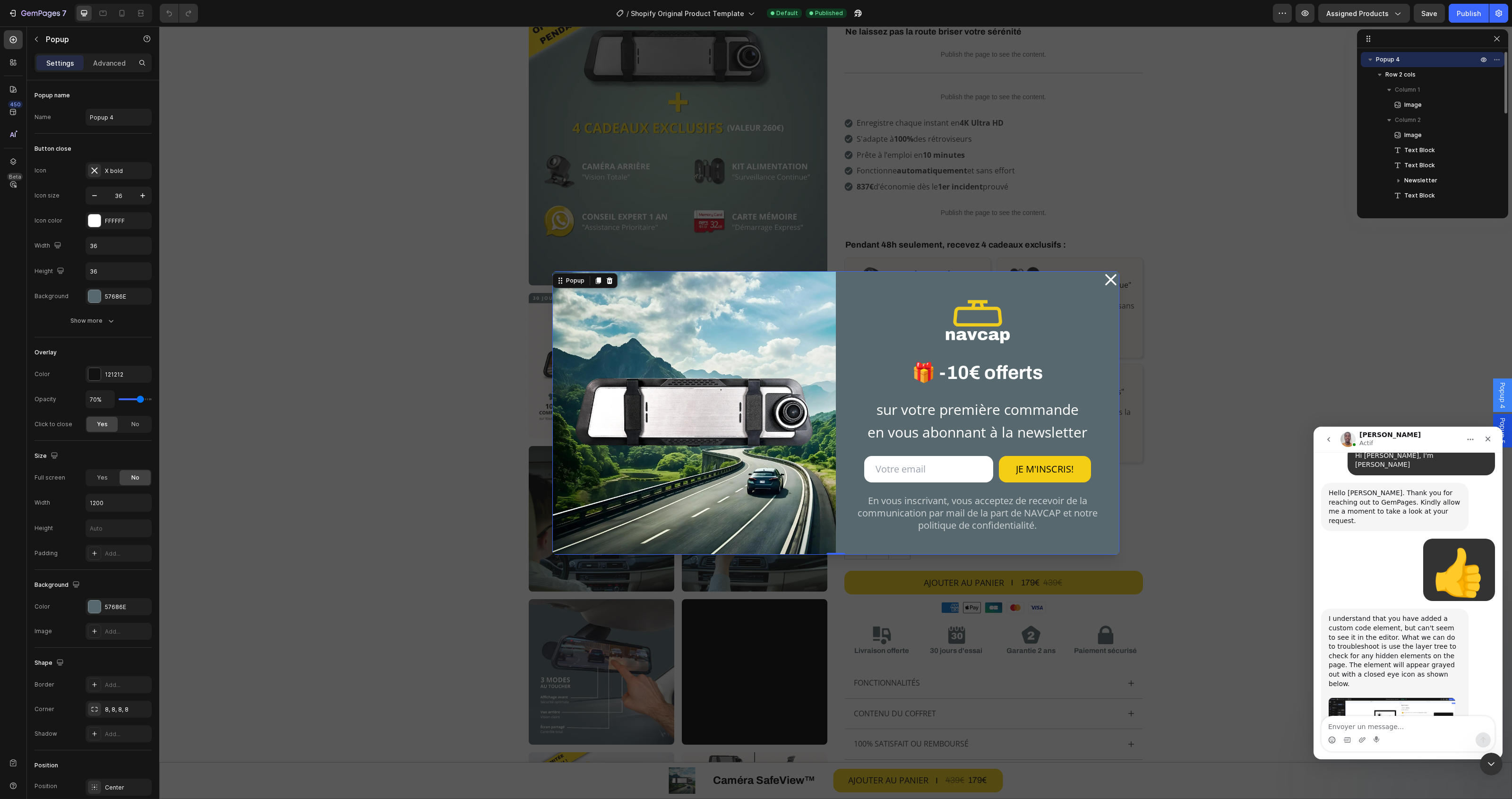
click at [1369, 62] on icon "button" at bounding box center [1370, 59] width 10 height 10
click at [1371, 92] on icon "button" at bounding box center [1370, 89] width 10 height 10
click at [1389, 88] on span "Sticky" at bounding box center [1385, 89] width 18 height 10
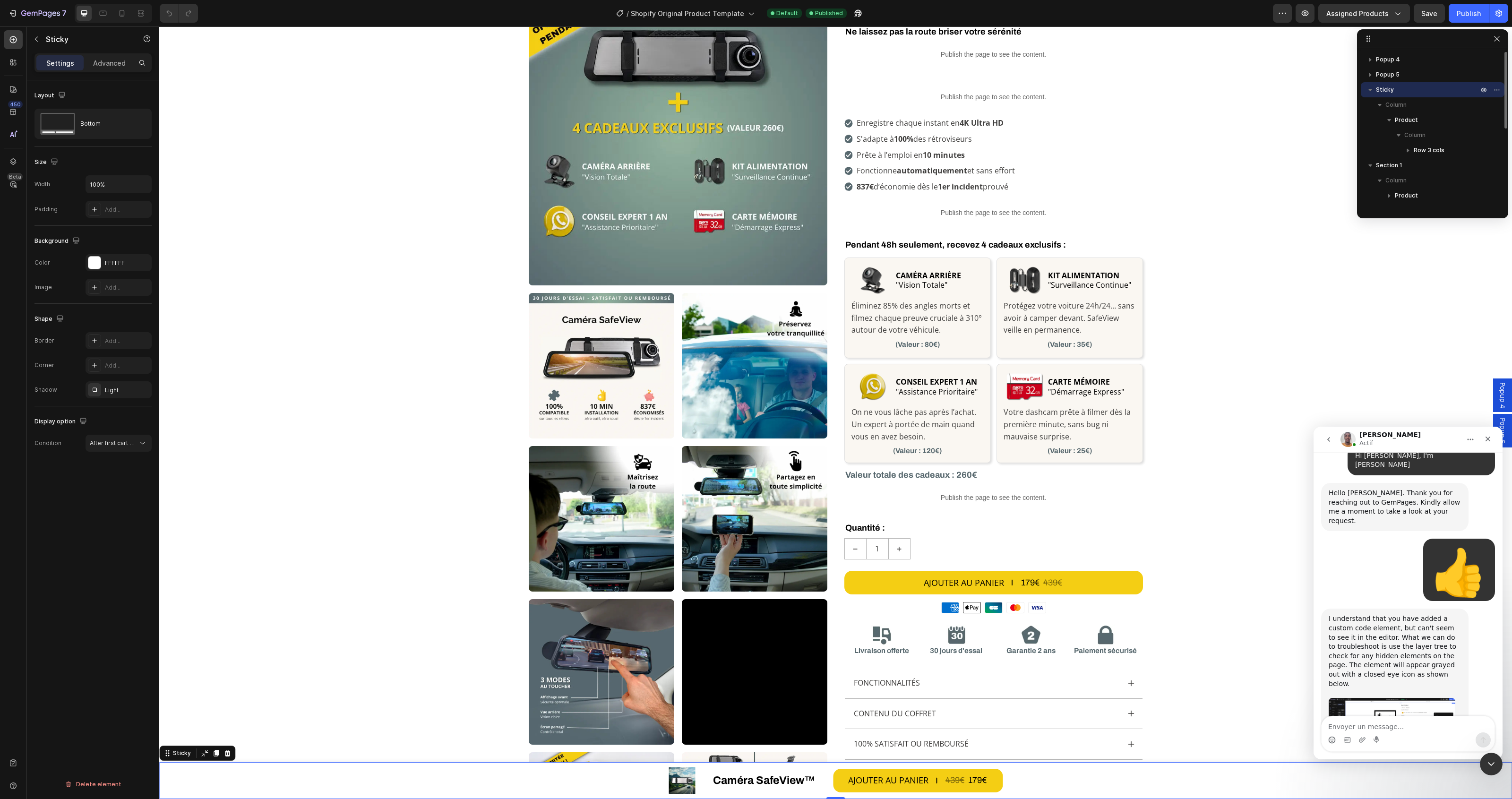
click at [1389, 88] on span "Sticky" at bounding box center [1385, 89] width 18 height 10
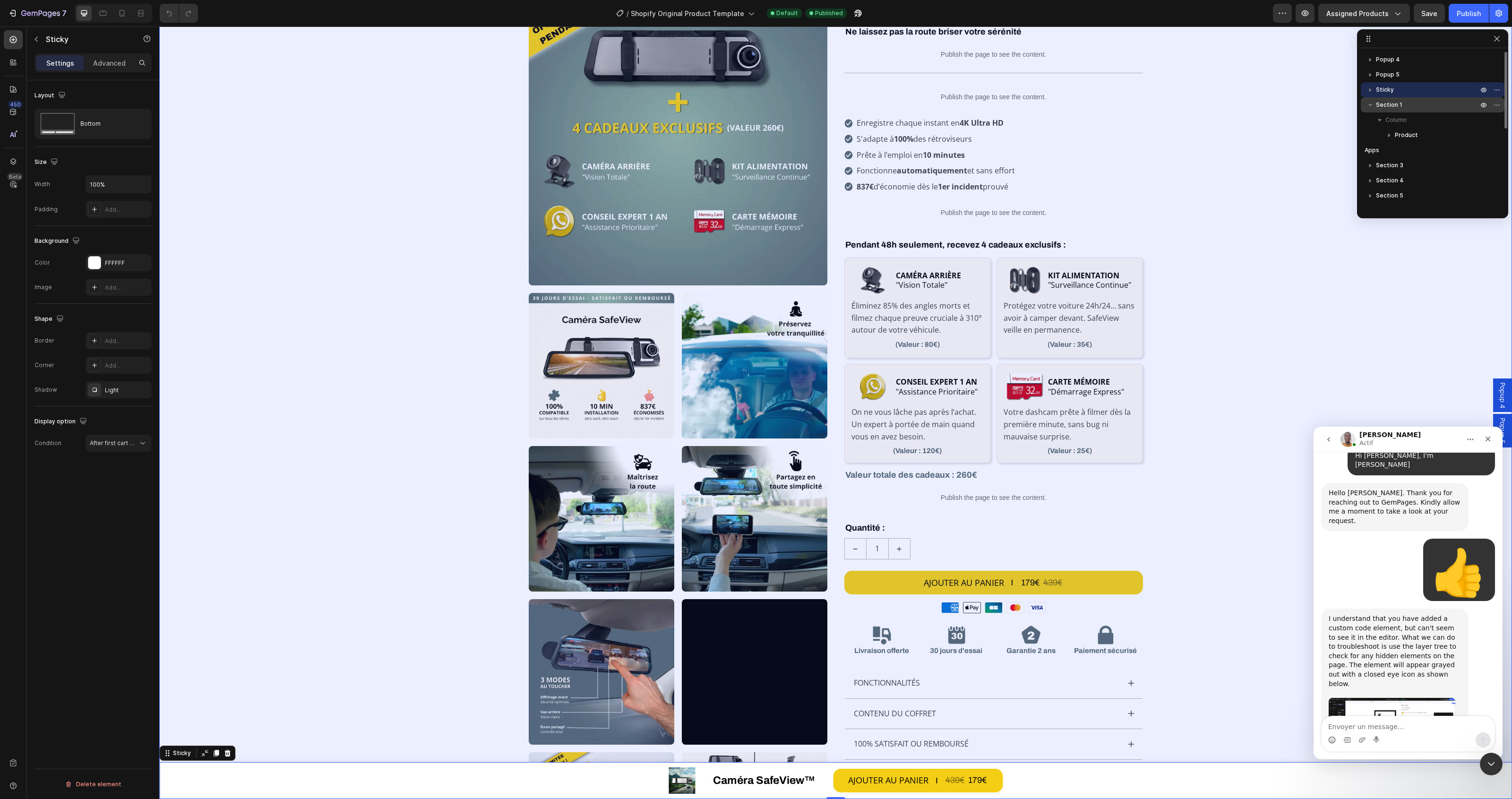
click at [1393, 102] on span "Section 1" at bounding box center [1389, 105] width 26 height 10
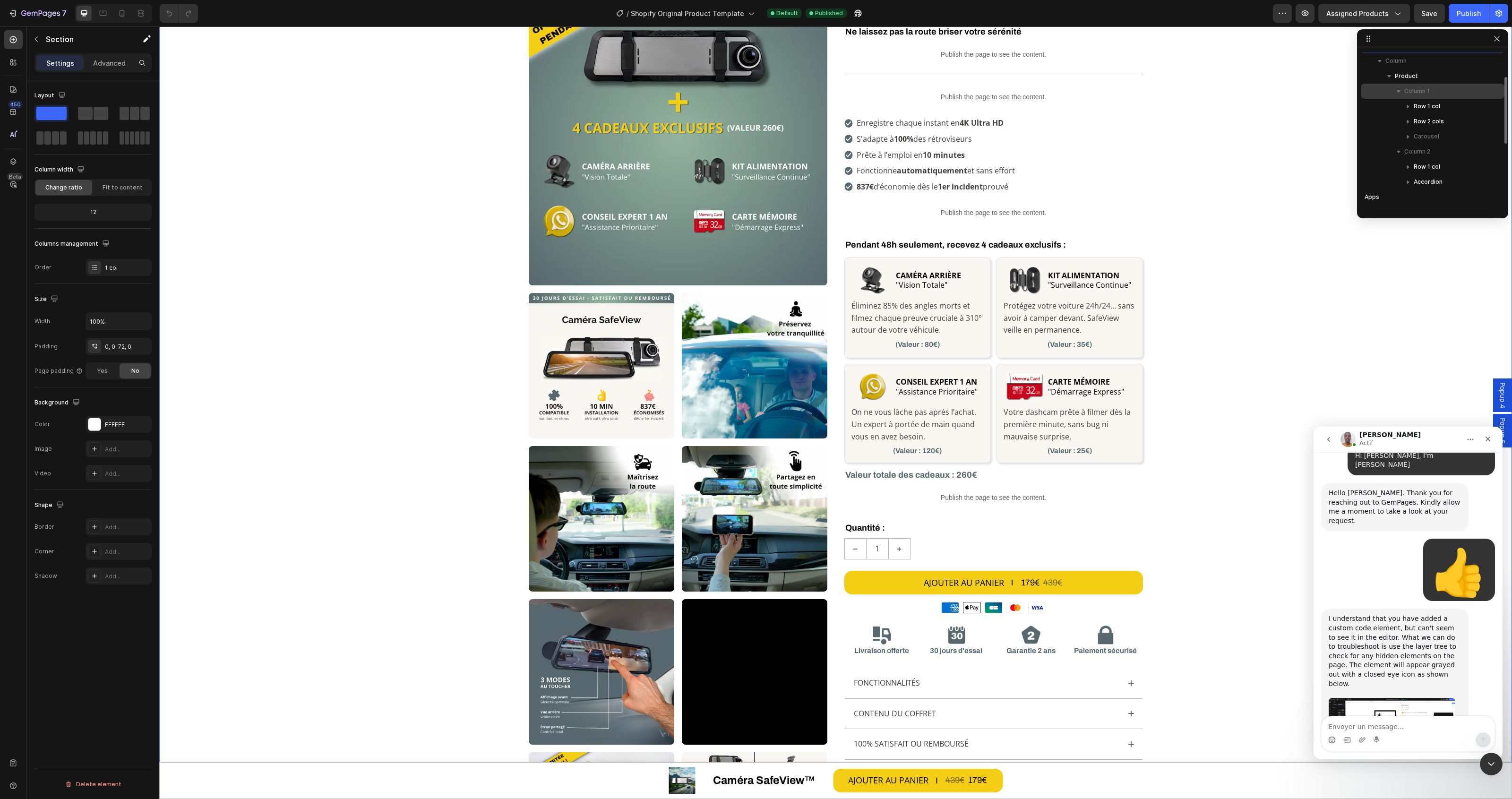
click at [1423, 91] on span "Column 1" at bounding box center [1417, 91] width 26 height 10
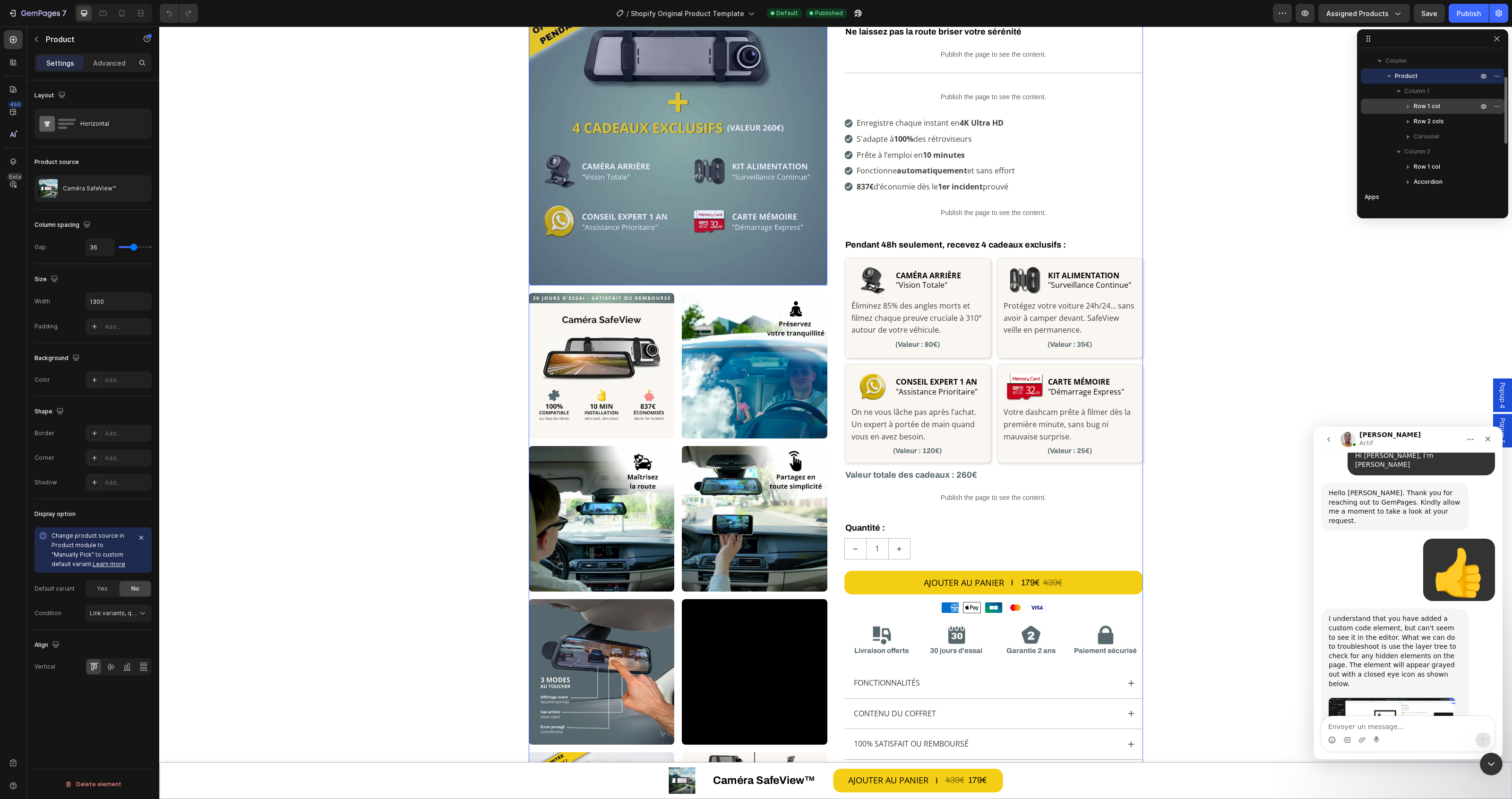
click at [1428, 103] on span "Row 1 col" at bounding box center [1427, 106] width 26 height 10
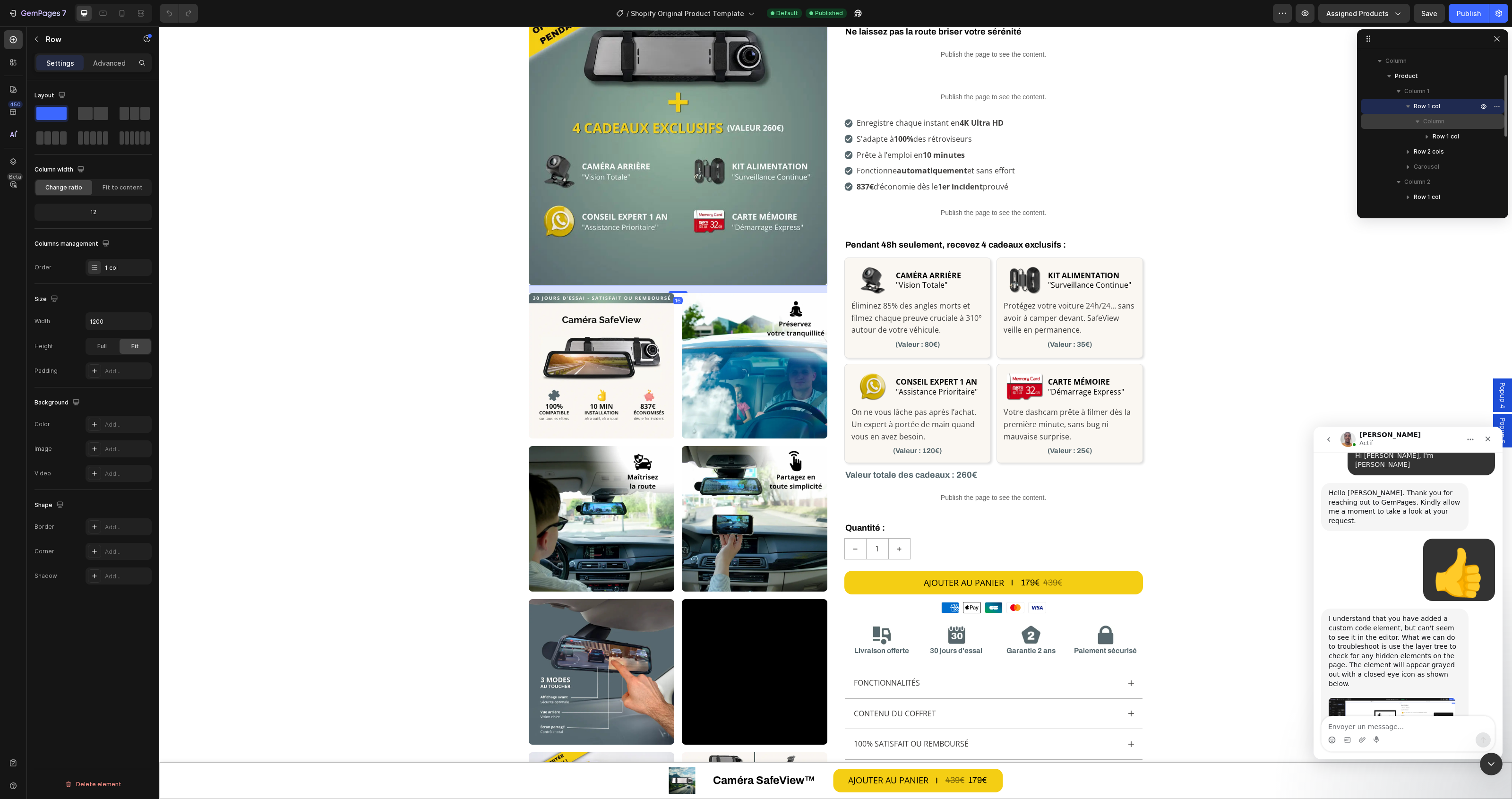
click at [1433, 118] on span "Column" at bounding box center [1434, 121] width 21 height 10
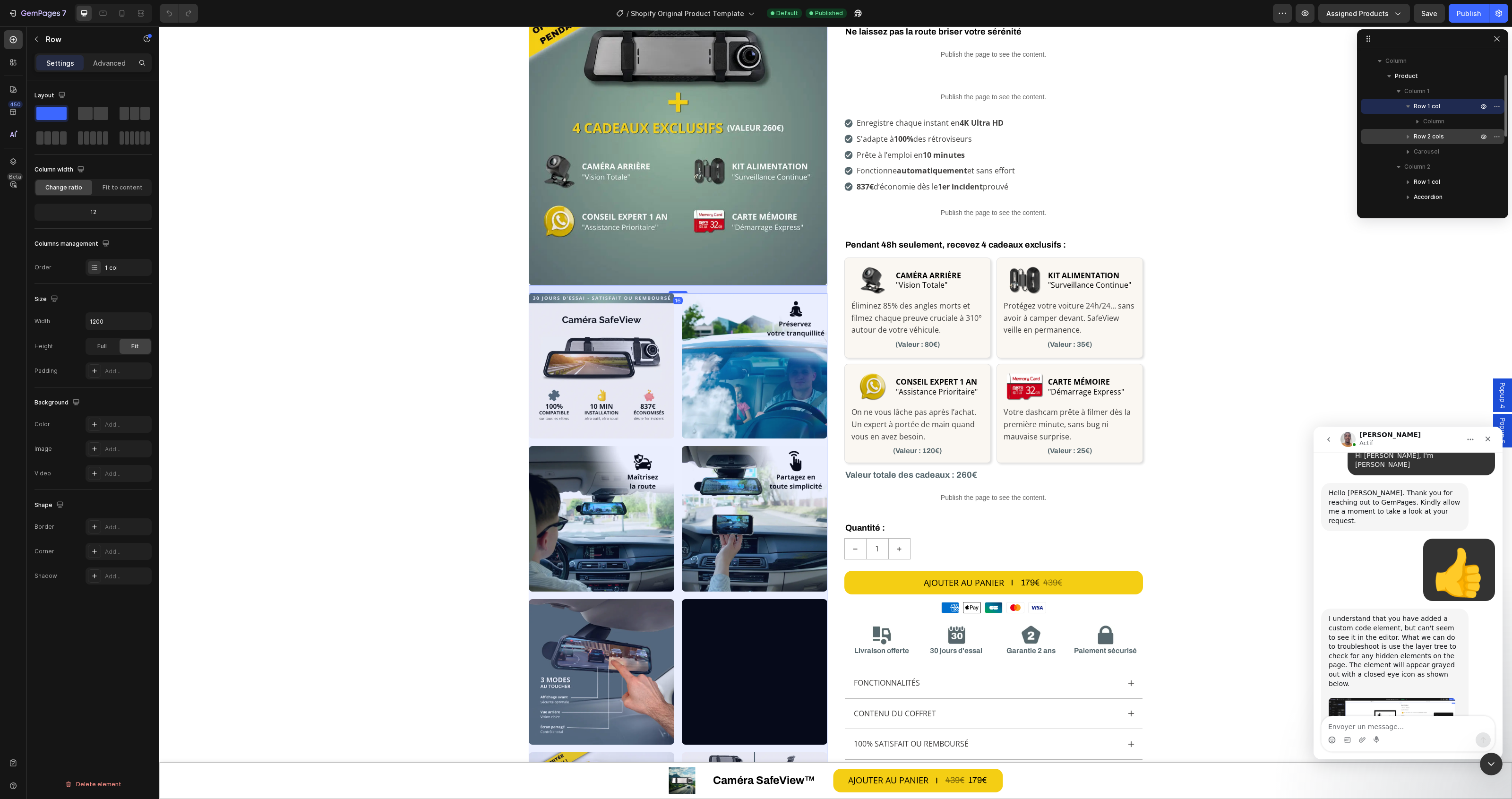
click at [1442, 133] on span "Row 2 cols" at bounding box center [1428, 136] width 30 height 10
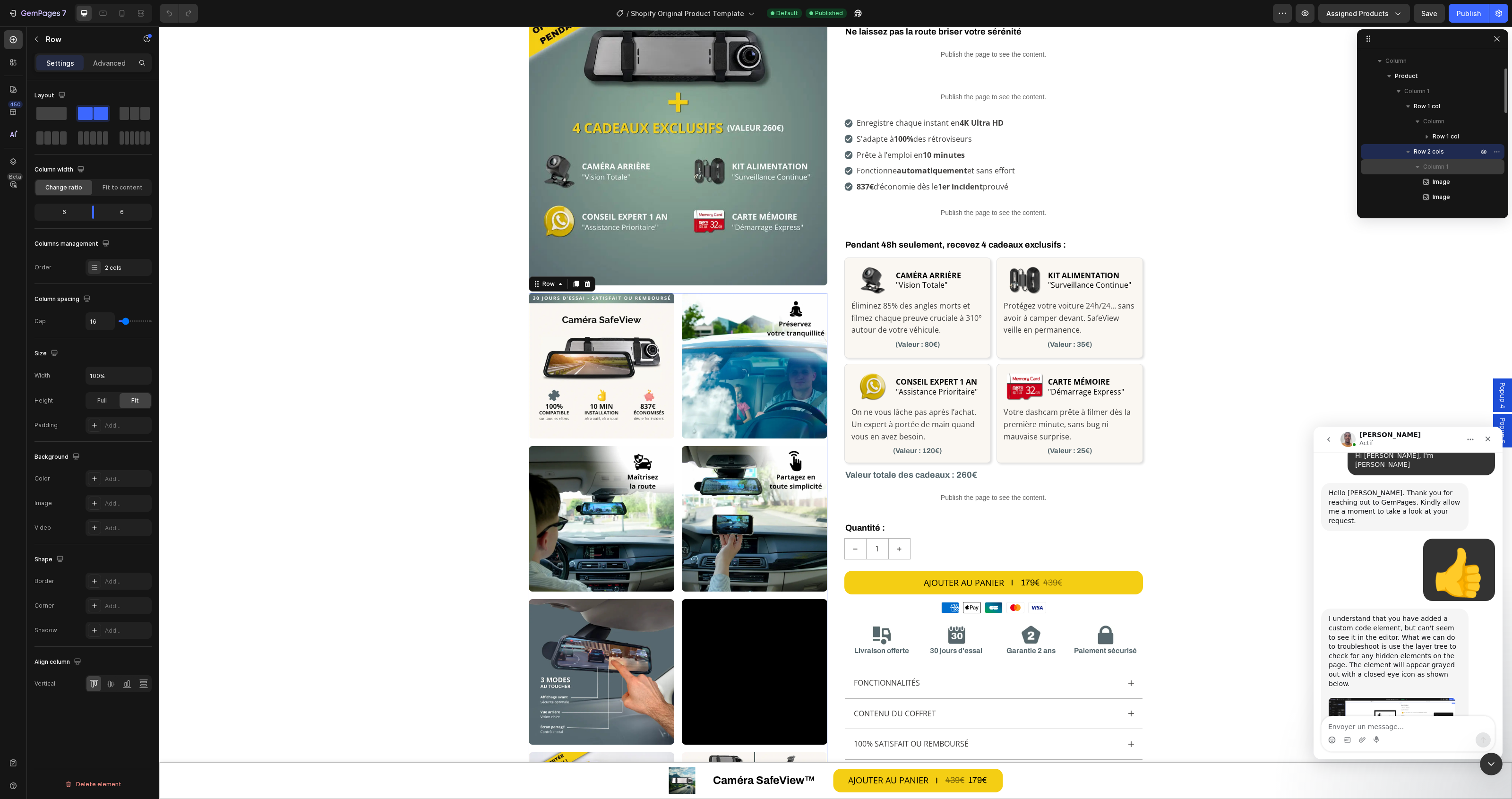
click at [1442, 169] on span "Column 1" at bounding box center [1436, 166] width 26 height 10
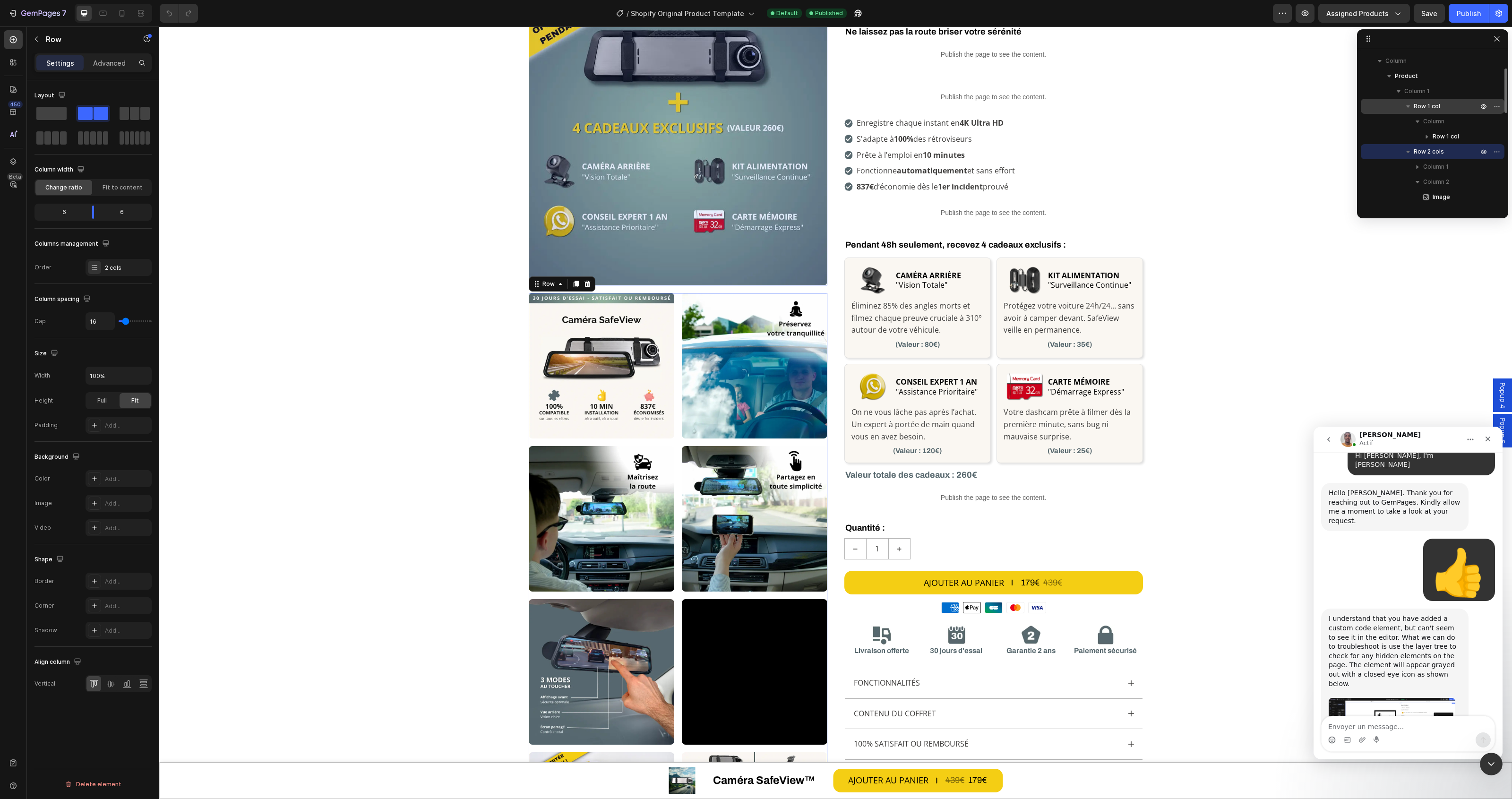
click at [1439, 105] on span "Row 1 col" at bounding box center [1427, 106] width 26 height 10
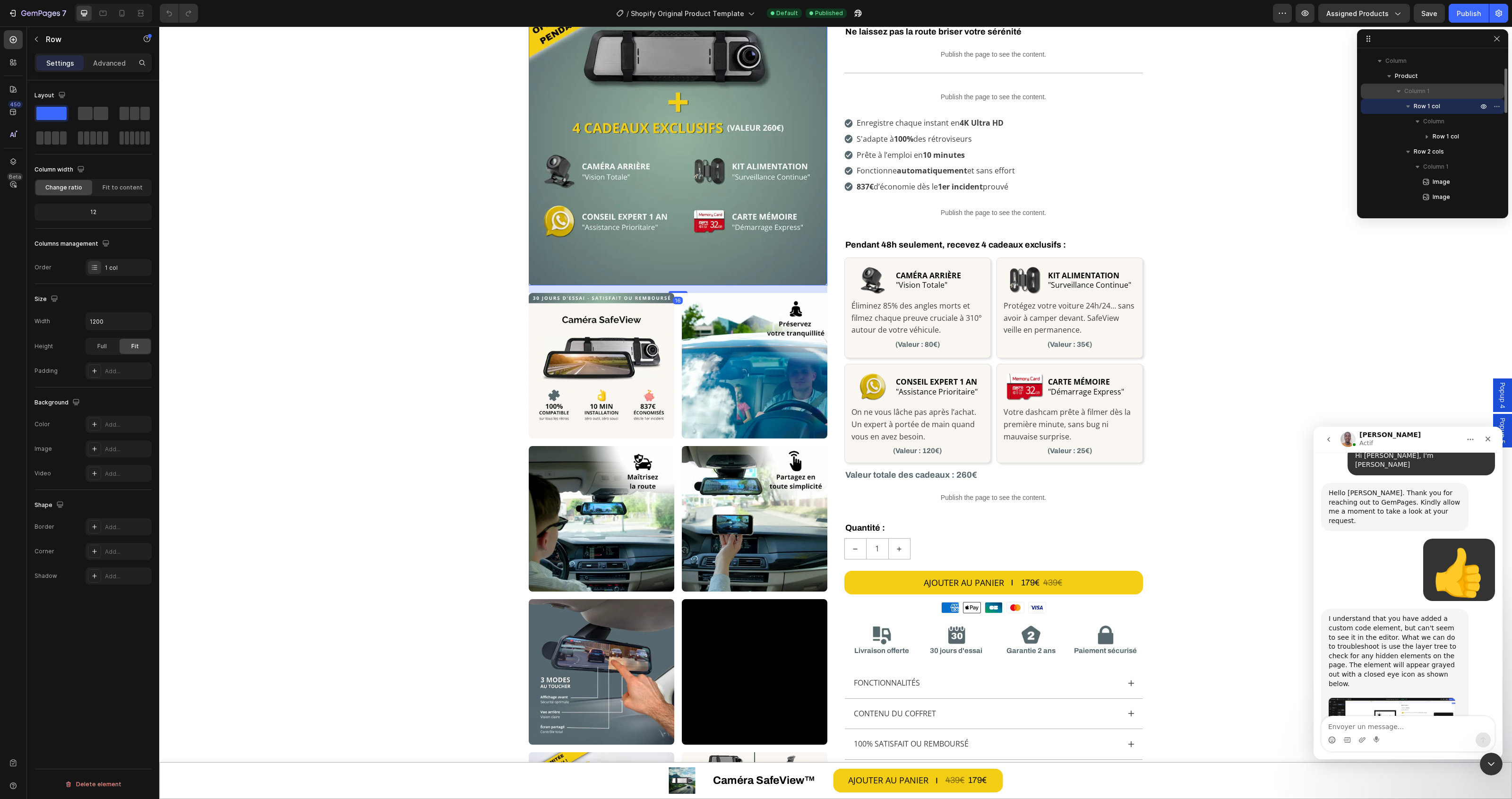
click at [1435, 89] on p "Column 1" at bounding box center [1442, 91] width 75 height 10
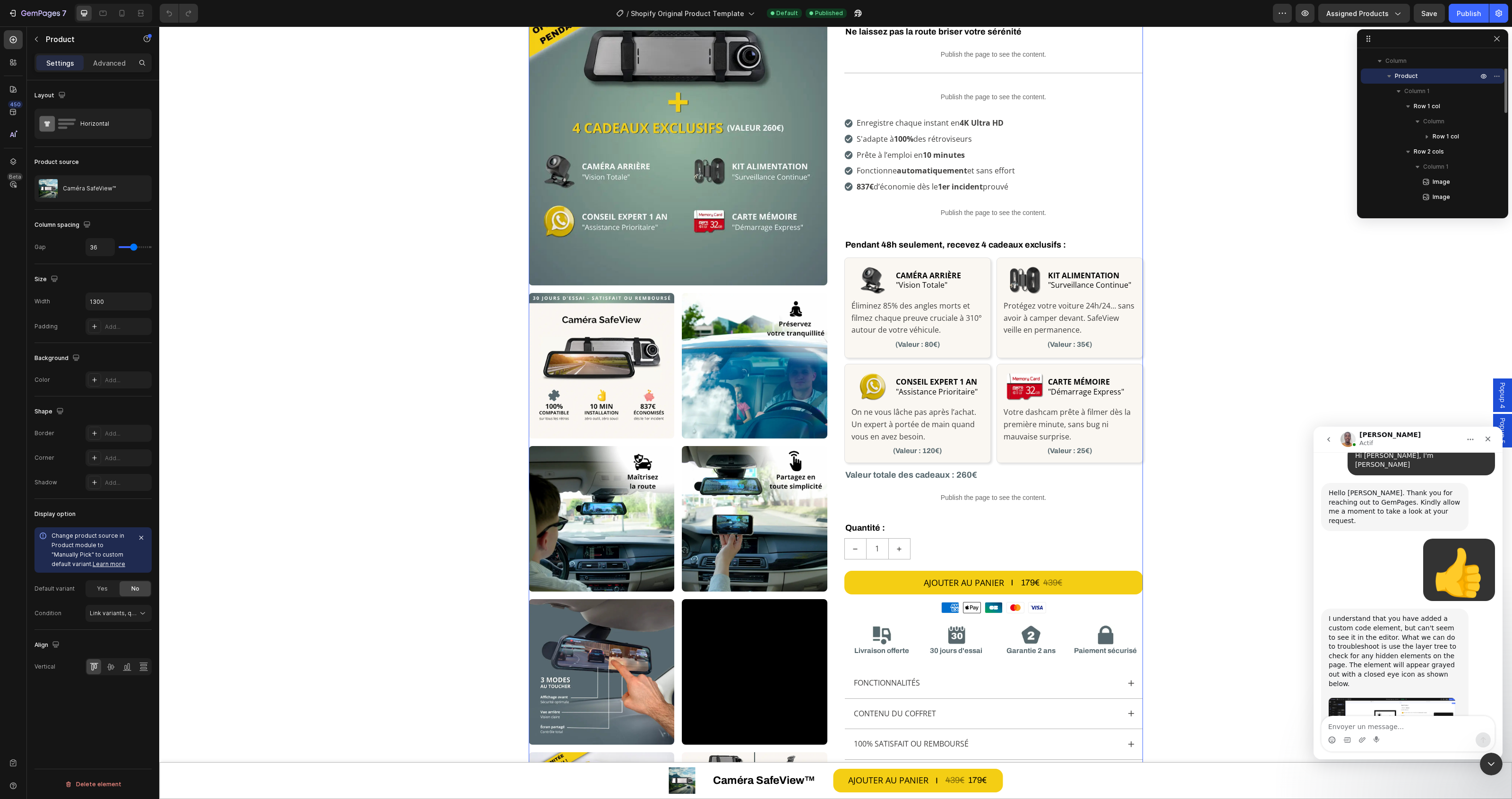
click at [1389, 76] on icon "button" at bounding box center [1389, 76] width 4 height 2
click at [1389, 76] on icon "button" at bounding box center [1389, 76] width 2 height 4
click at [1431, 147] on p "Column 2" at bounding box center [1442, 152] width 75 height 10
click at [1425, 96] on span "Column 2" at bounding box center [1417, 92] width 26 height 10
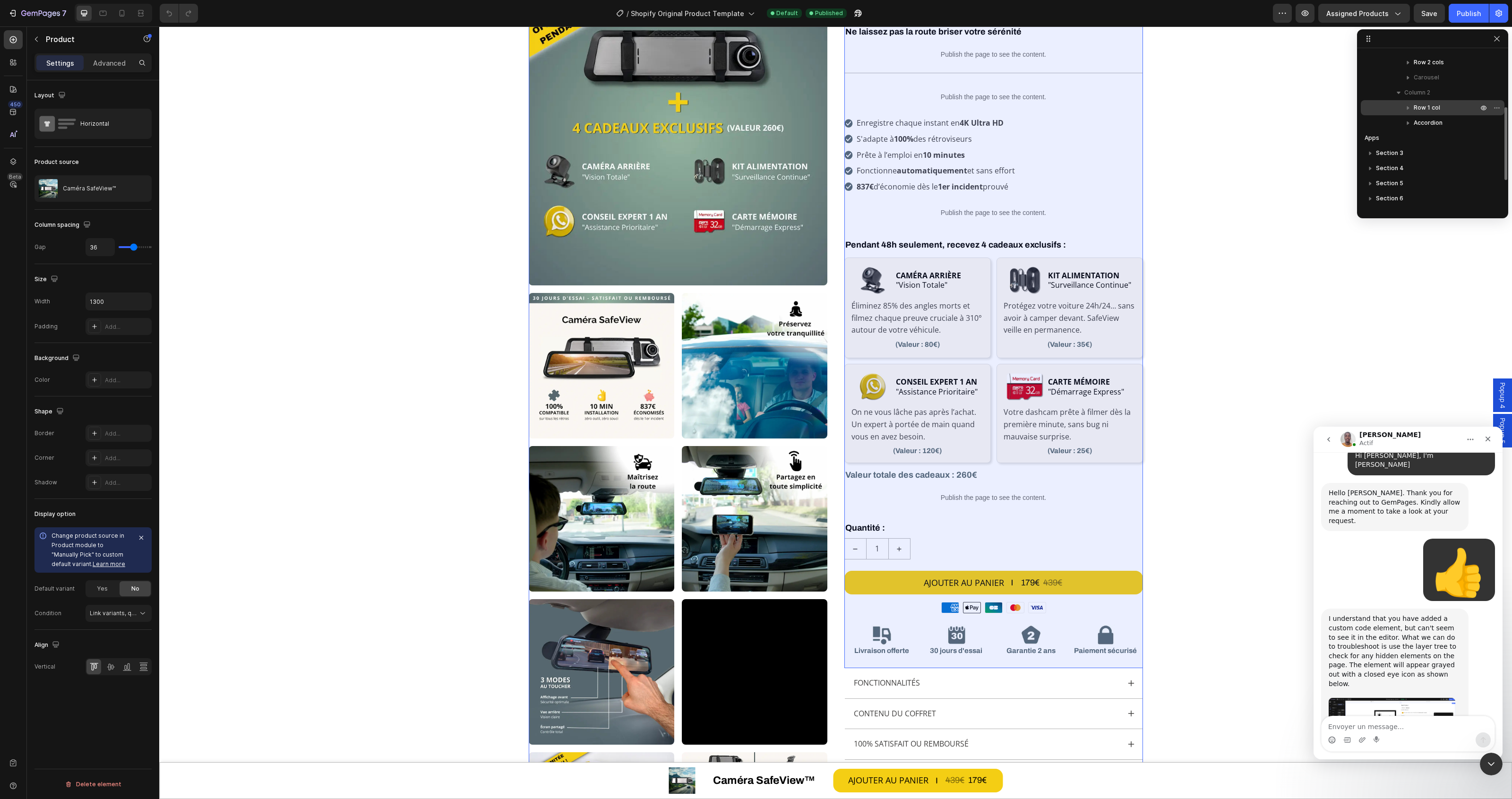
click at [1425, 108] on span "Row 1 col" at bounding box center [1427, 108] width 26 height 10
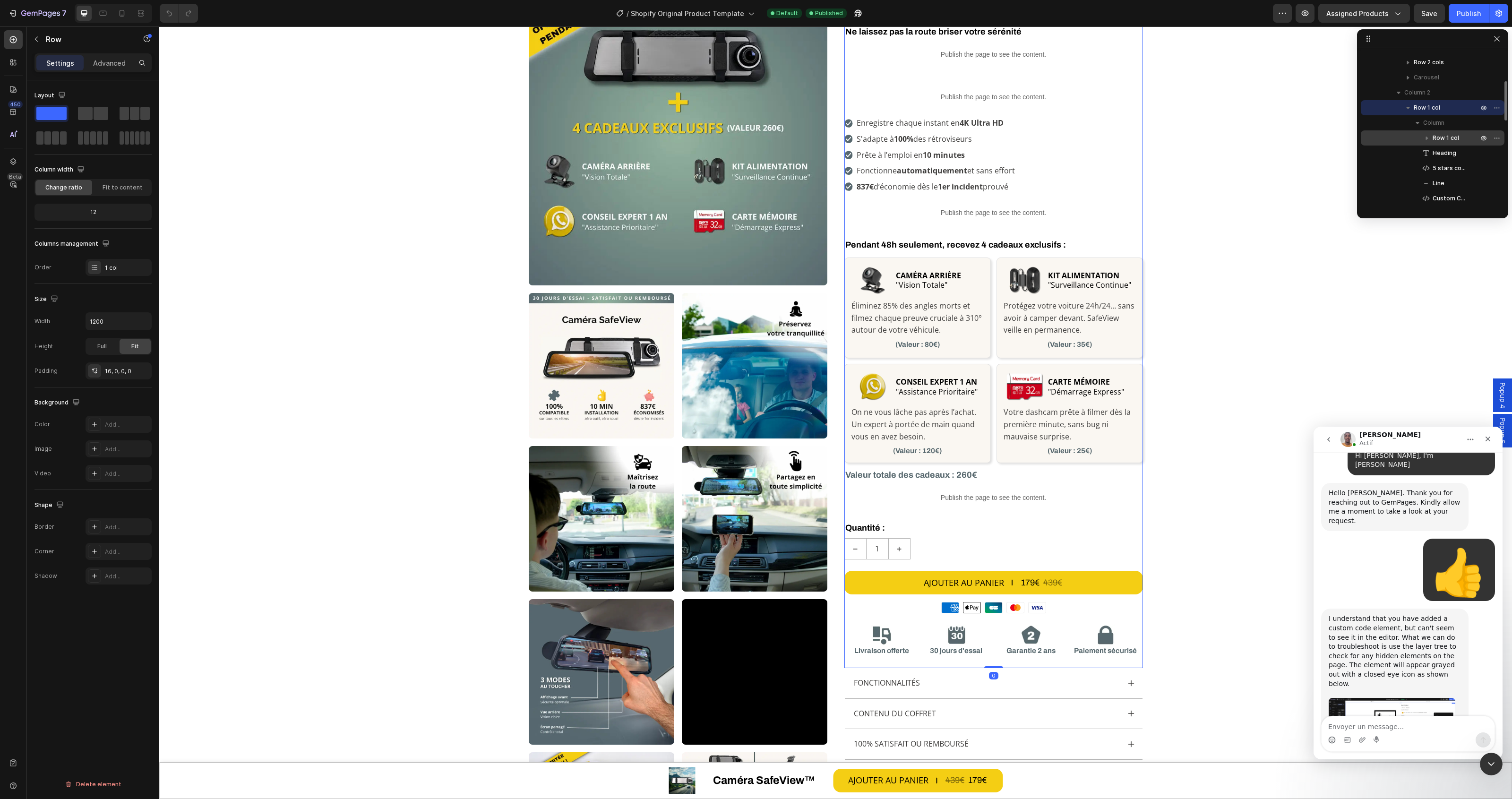
click at [1442, 138] on span "Row 1 col" at bounding box center [1446, 138] width 26 height 10
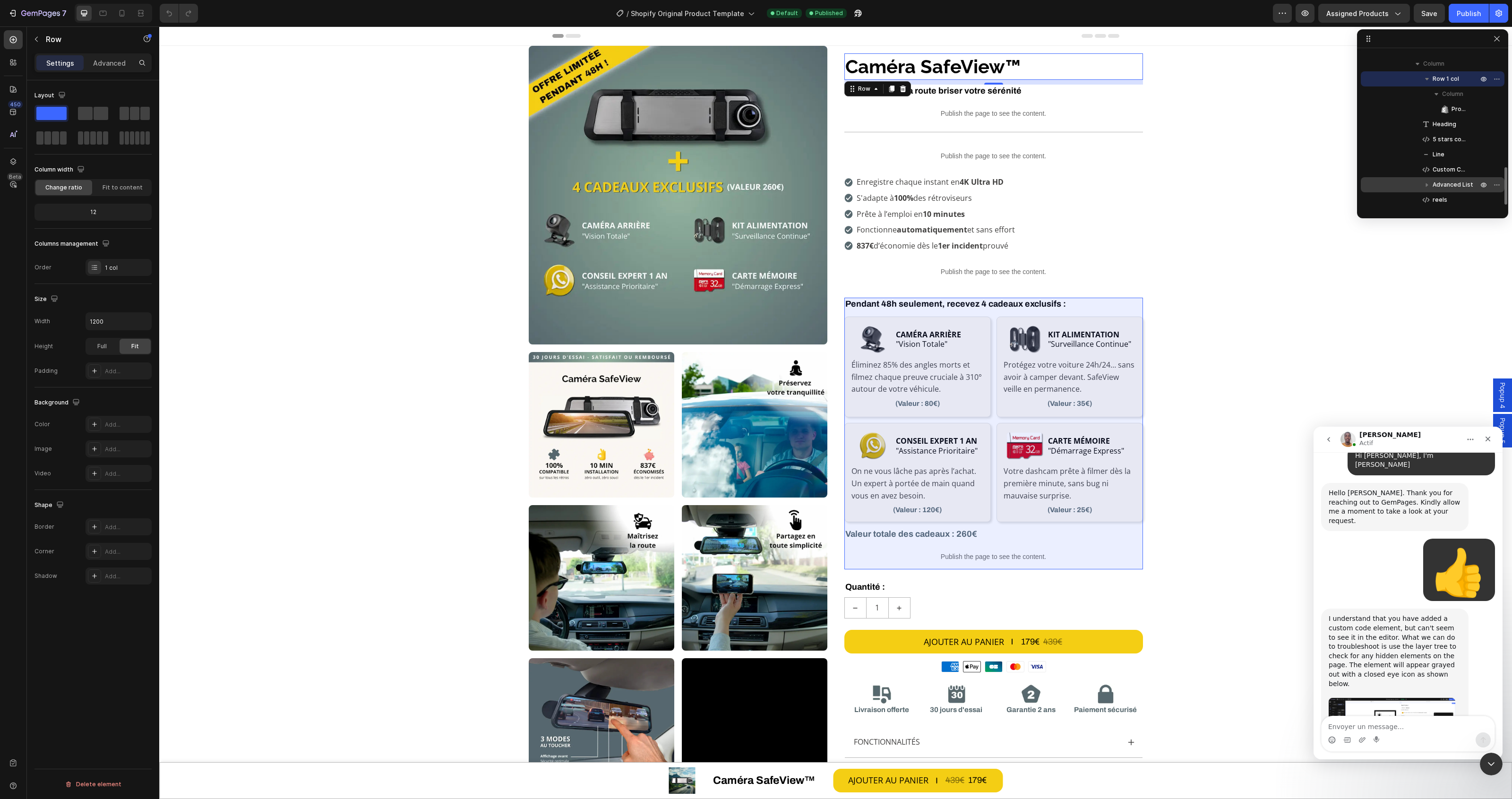
scroll to position [236, 0]
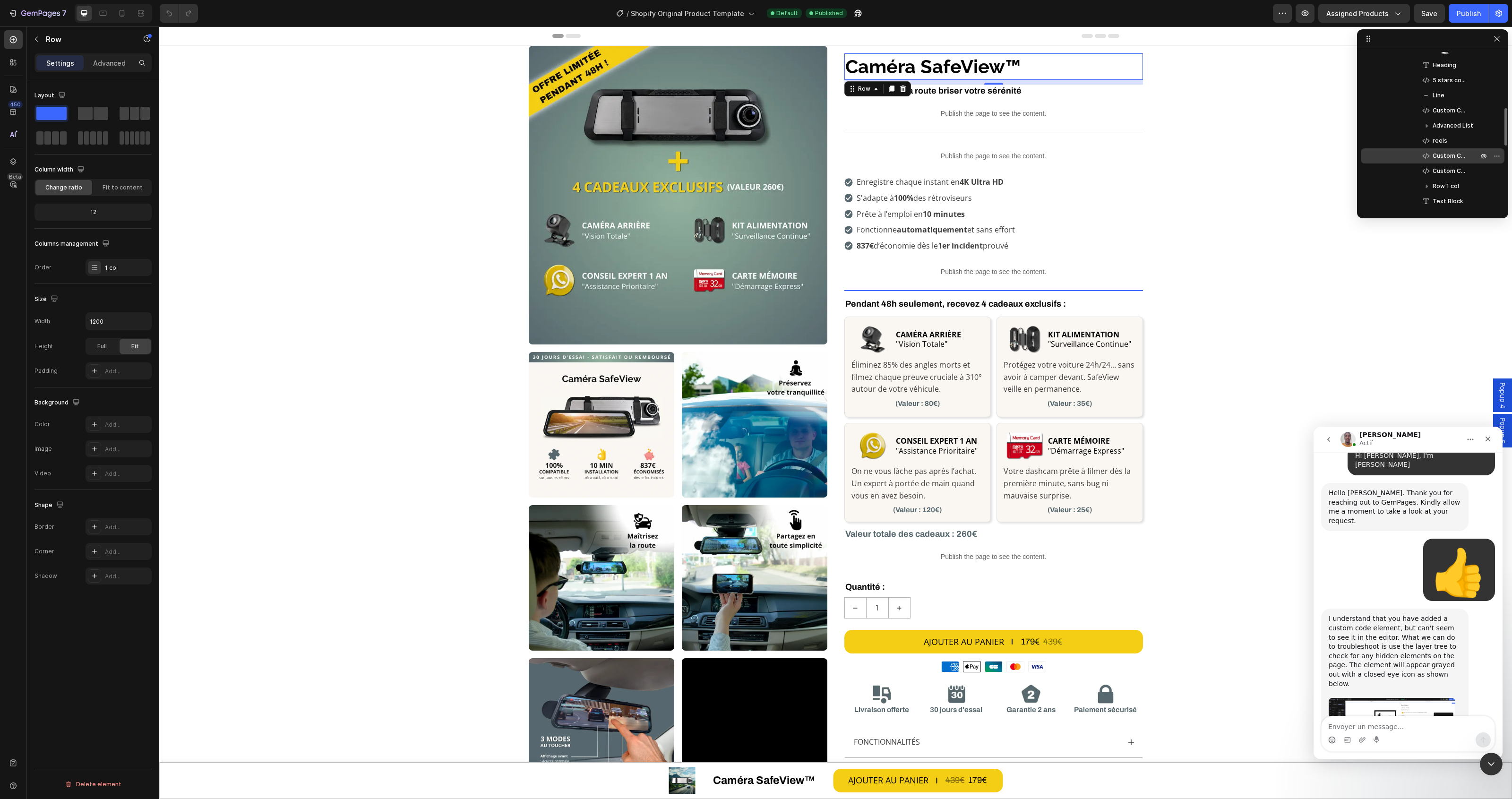
click at [1448, 152] on span "Custom Code" at bounding box center [1450, 155] width 36 height 10
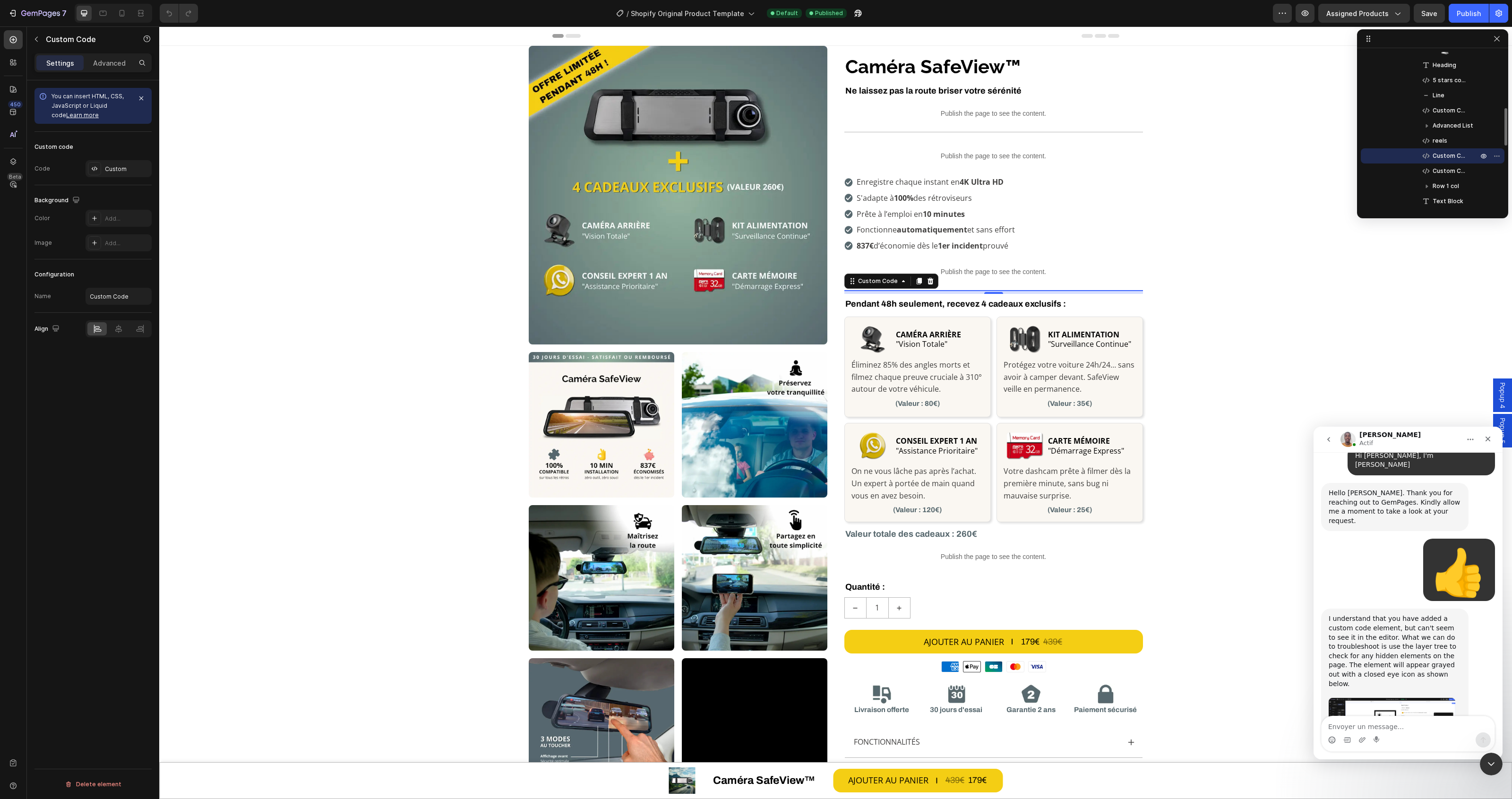
click at [1448, 152] on span "Custom Code" at bounding box center [1450, 155] width 36 height 10
click at [1448, 167] on span "Custom Code" at bounding box center [1450, 171] width 36 height 10
click at [1447, 152] on span "Custom Code" at bounding box center [1450, 155] width 36 height 10
click at [137, 168] on div "Custom" at bounding box center [127, 169] width 45 height 9
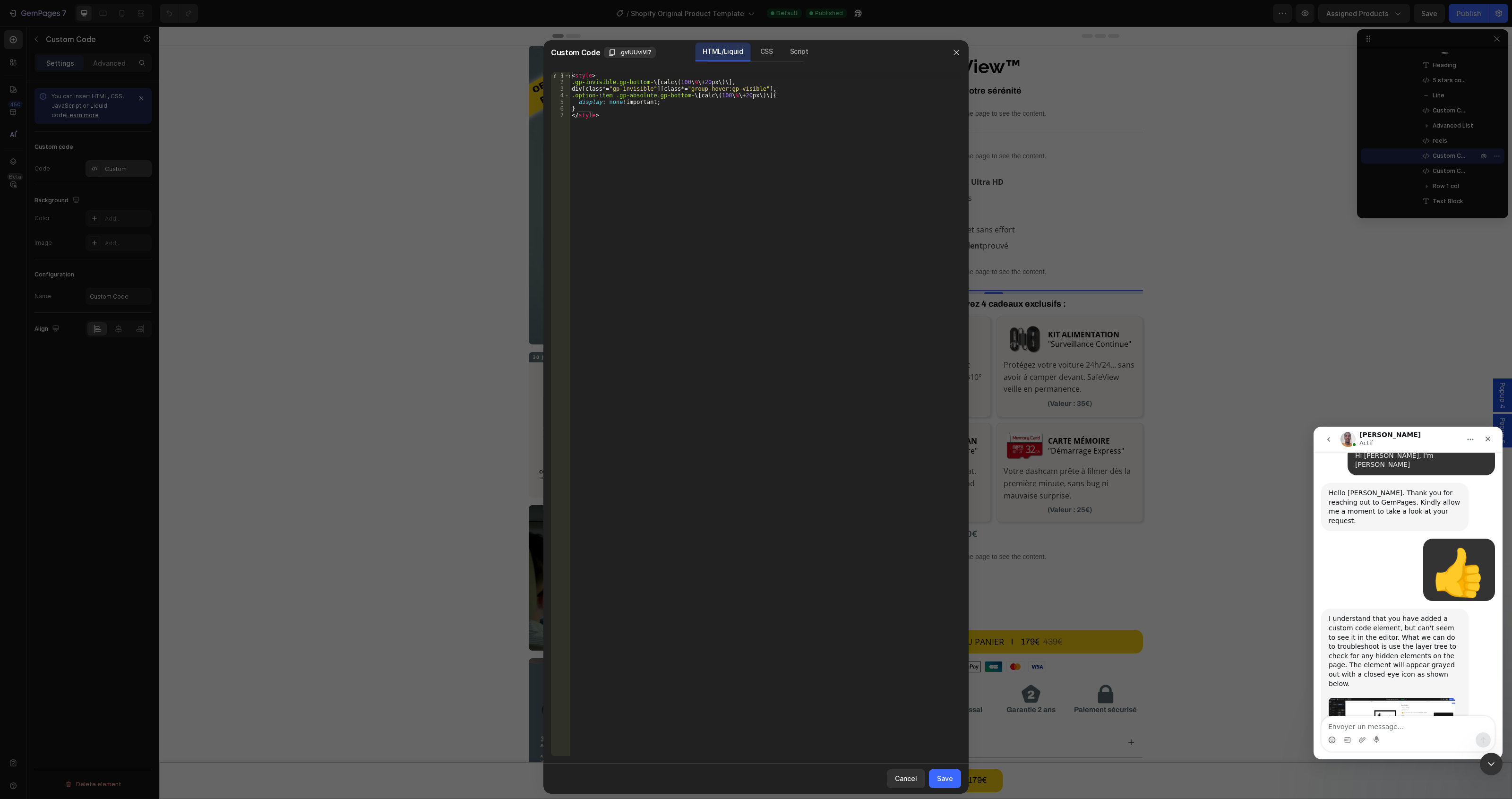
click at [137, 168] on div at bounding box center [756, 399] width 1512 height 799
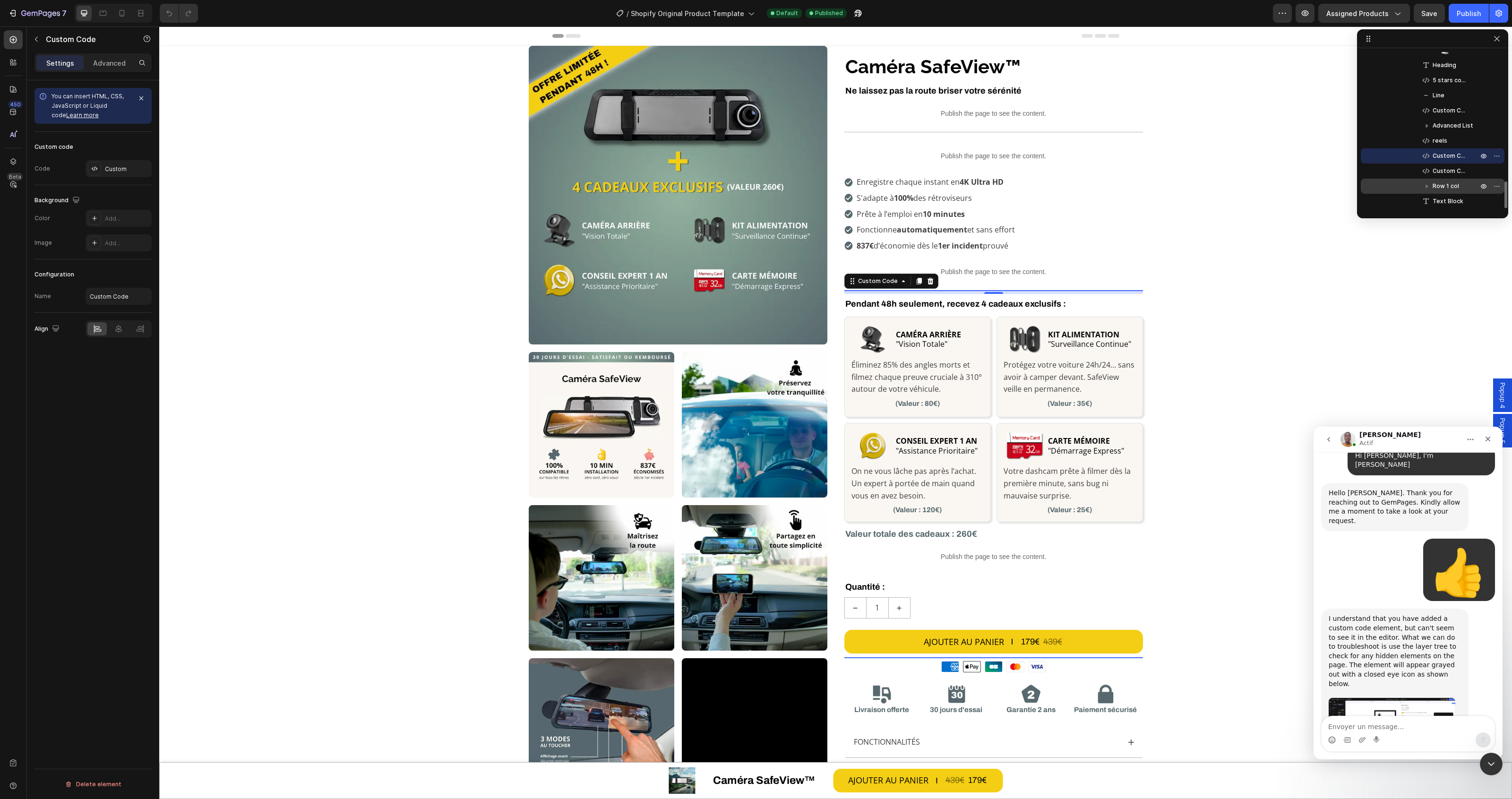
scroll to position [295, 0]
click at [1450, 187] on span "Custom Code" at bounding box center [1450, 187] width 36 height 10
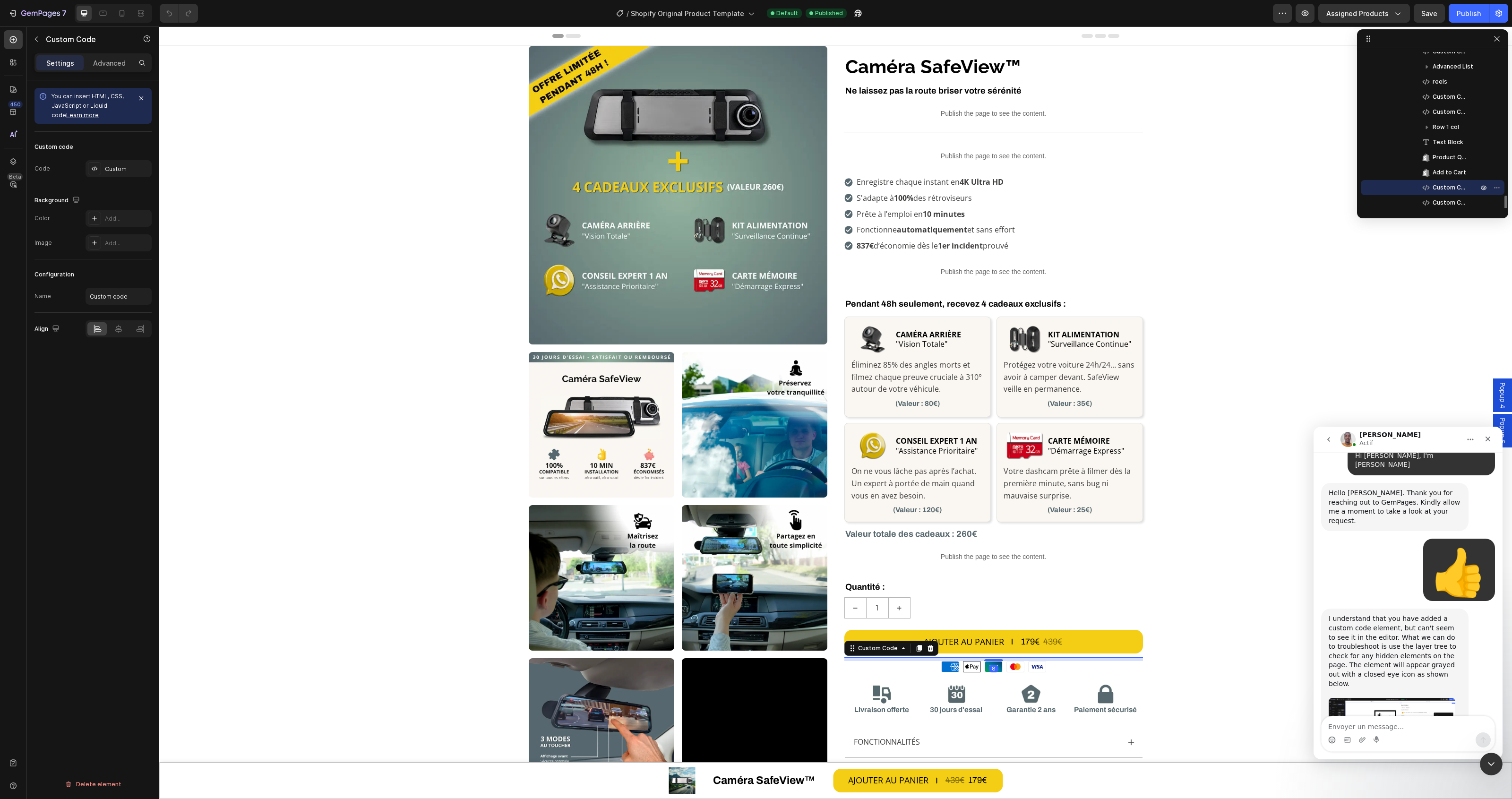
scroll to position [354, 0]
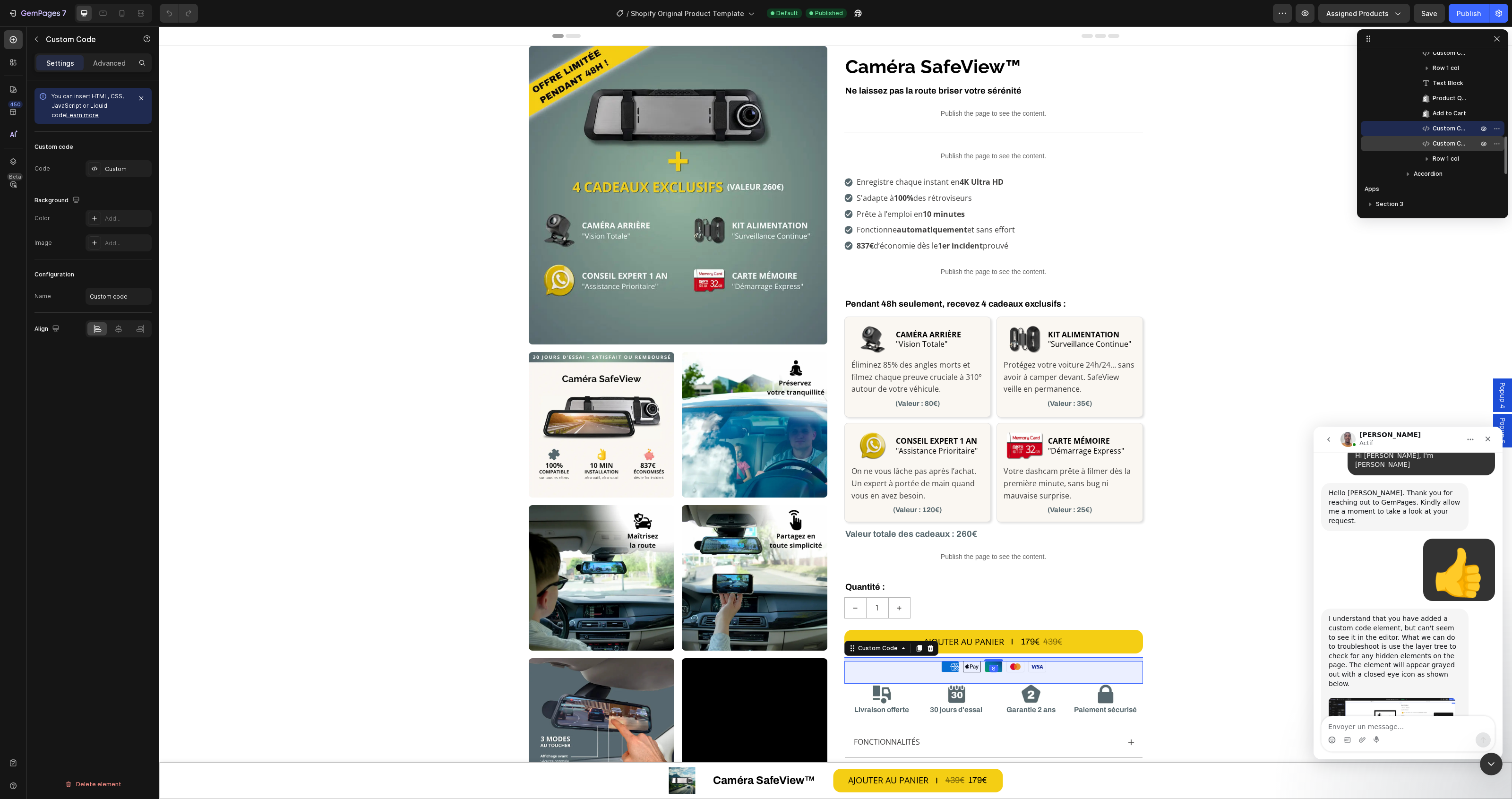
click at [1451, 139] on span "Custom Code" at bounding box center [1450, 144] width 36 height 10
click at [1449, 126] on span "Custom Code" at bounding box center [1450, 128] width 36 height 10
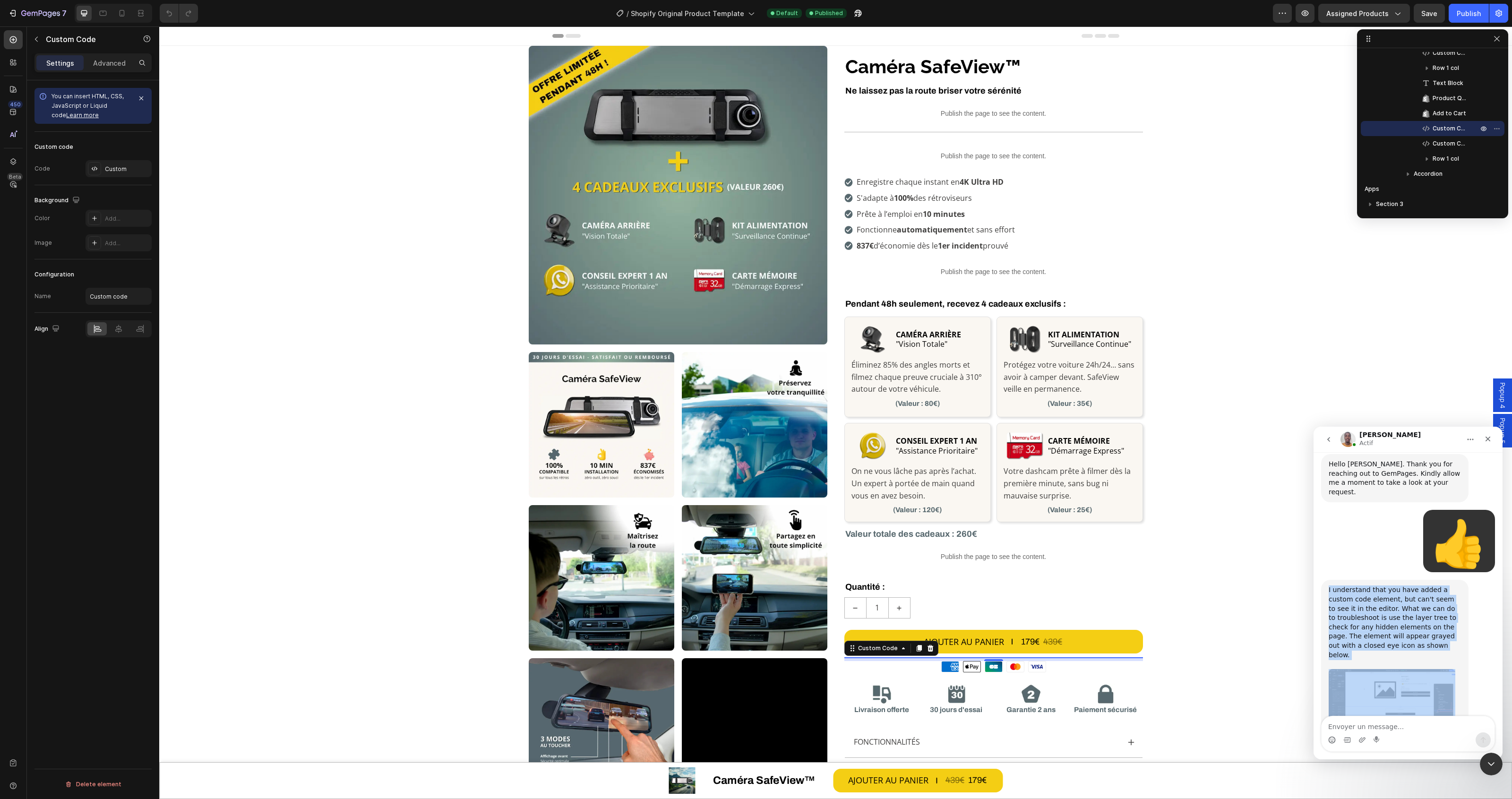
scroll to position [505, 0]
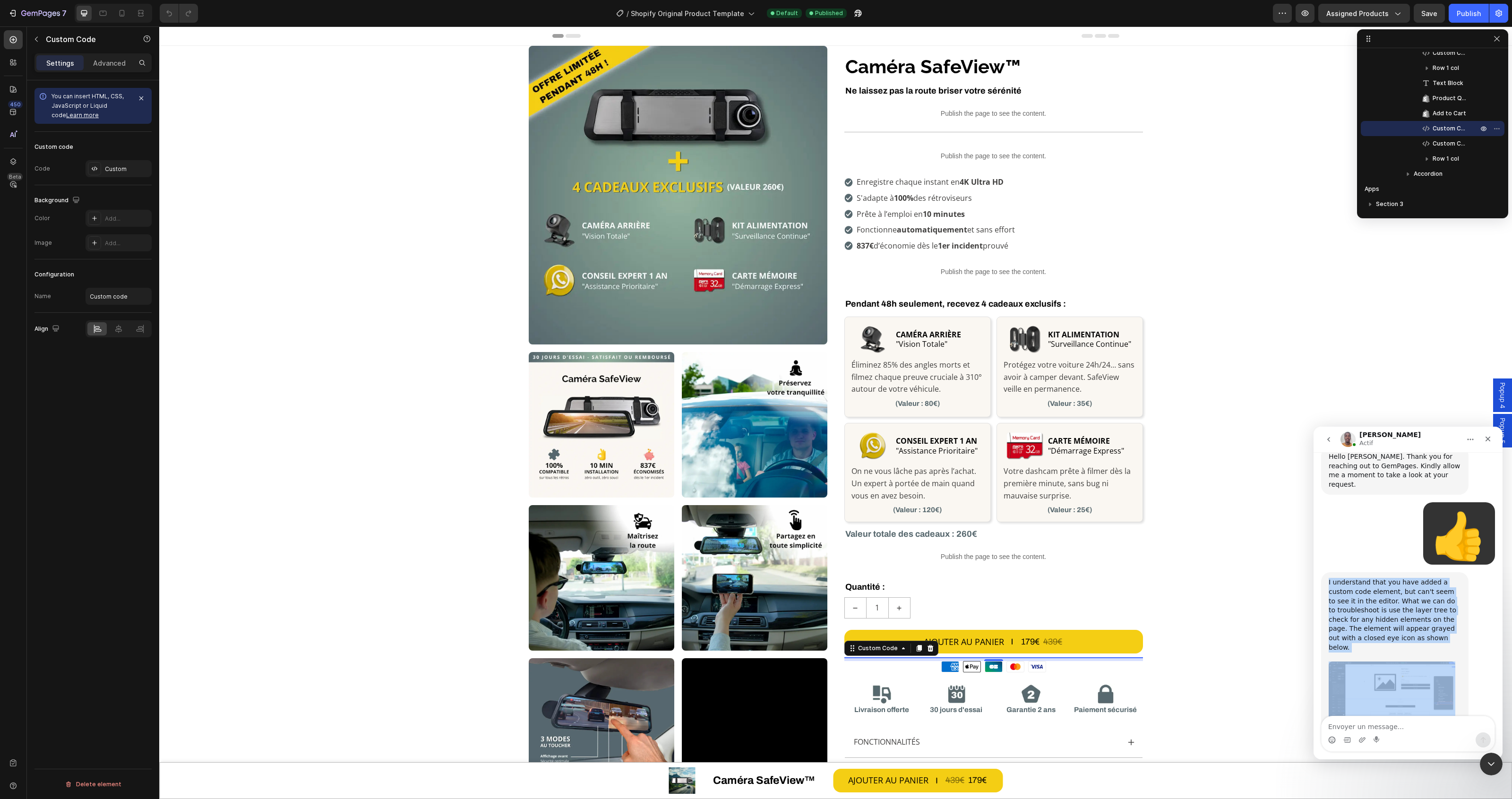
drag, startPoint x: 1326, startPoint y: 557, endPoint x: 1428, endPoint y: 667, distance: 150.0
click at [1428, 667] on div "I understand that you have added a custom code element, but can't seem to see i…" at bounding box center [1407, 663] width 174 height 182
copy div "I understand that you have added a custom code element, but can't seem to see i…"
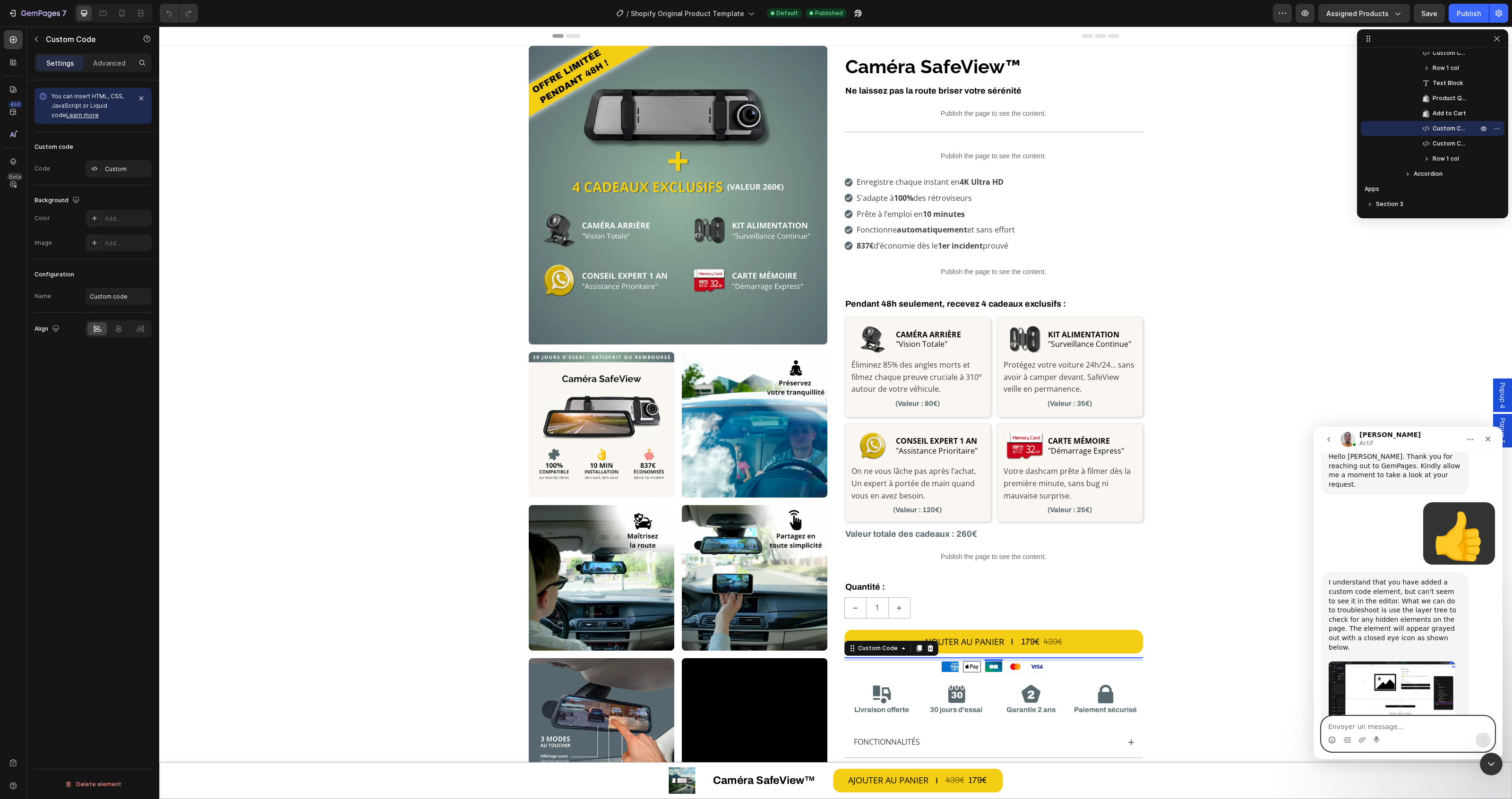
click at [1385, 727] on textarea "Envoyer un message..." at bounding box center [1408, 724] width 173 height 16
paste textarea "Thanks! I checked the layer tree and I found the hidden custom code element."
type textarea "Thanks! I checked the layer tree and I found the hidden custom code element."
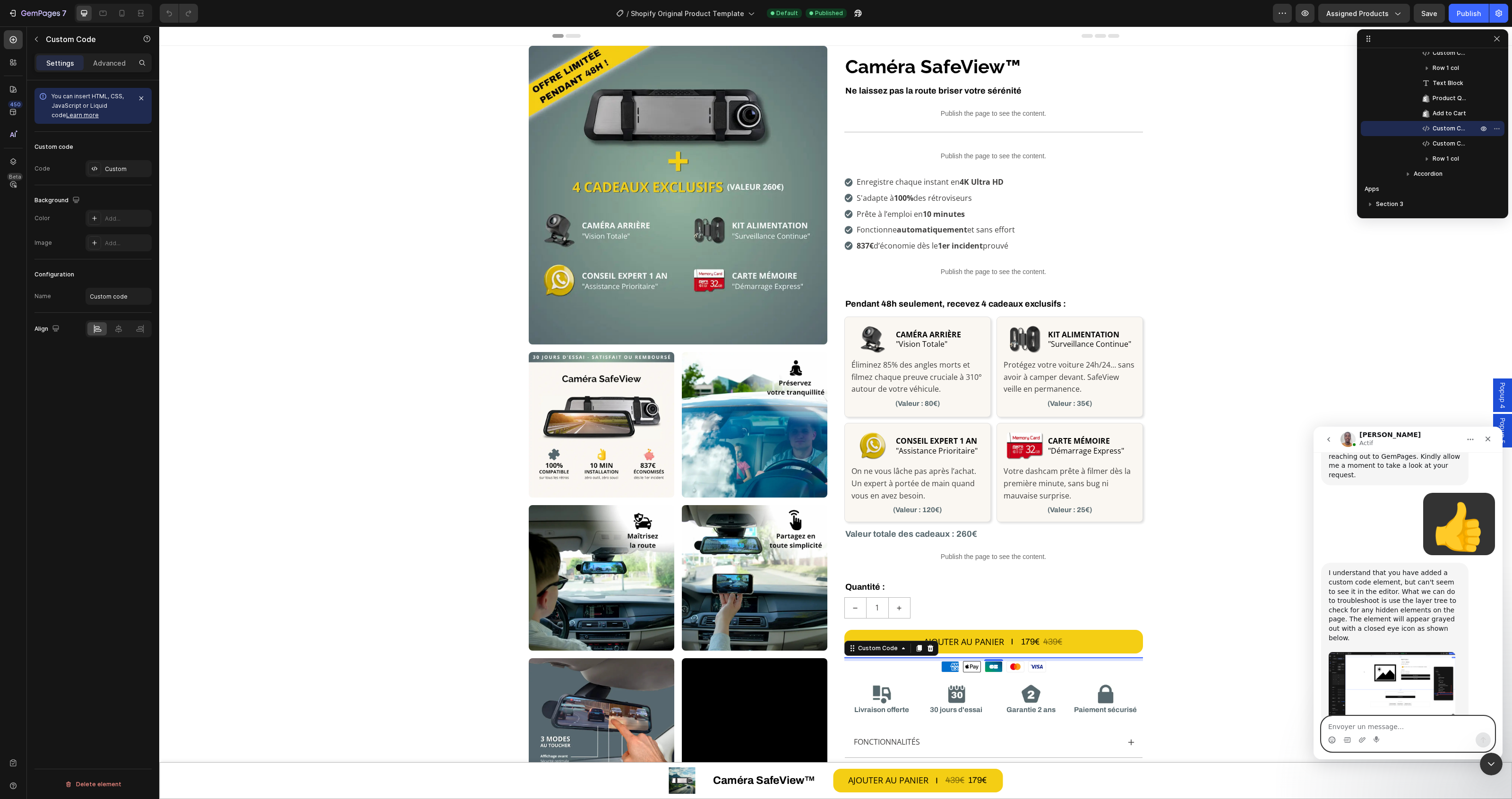
scroll to position [542, 0]
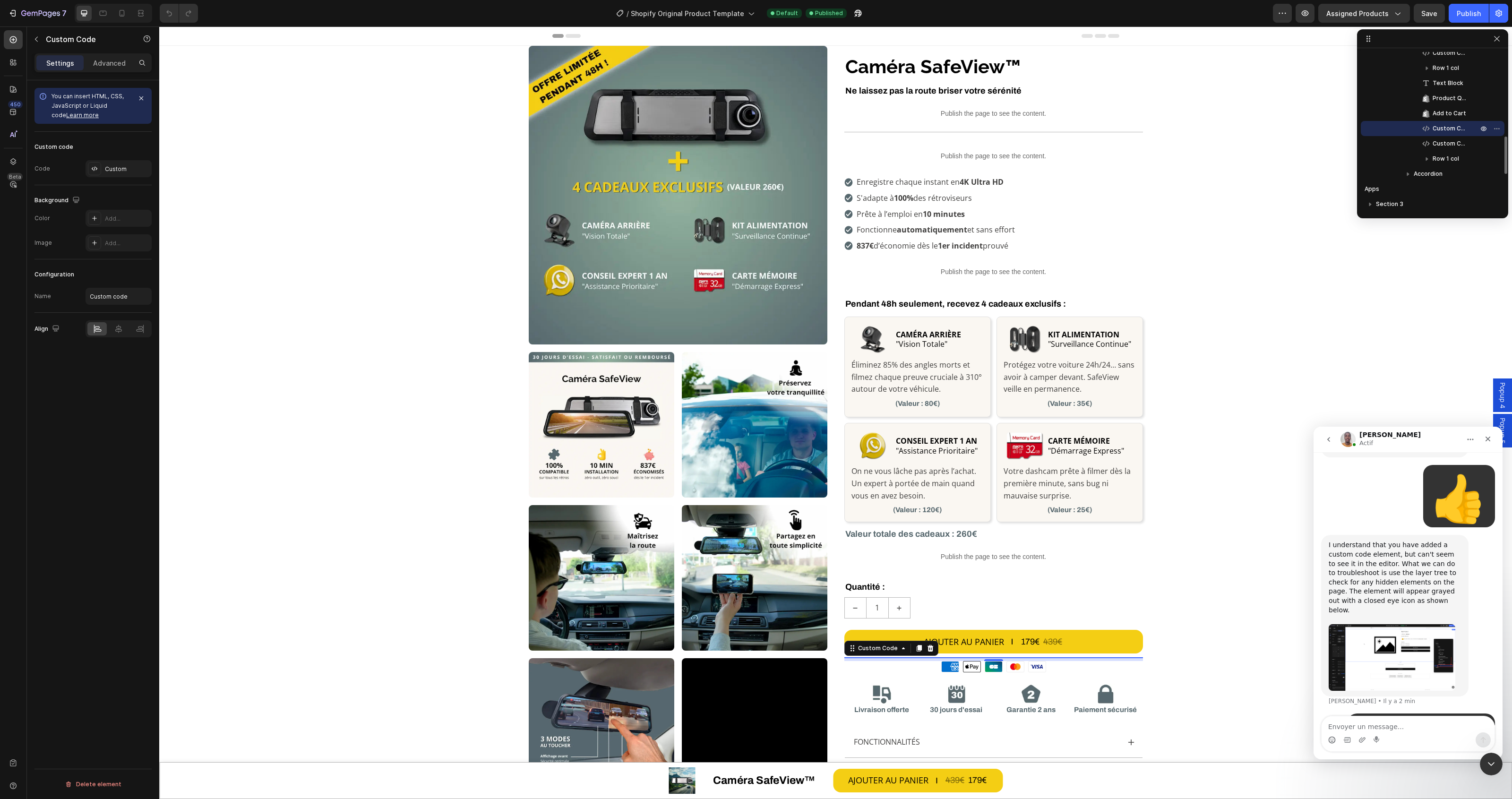
click at [1450, 128] on span "Custom Code" at bounding box center [1450, 128] width 36 height 10
click at [1450, 146] on span "Custom Code" at bounding box center [1450, 144] width 36 height 10
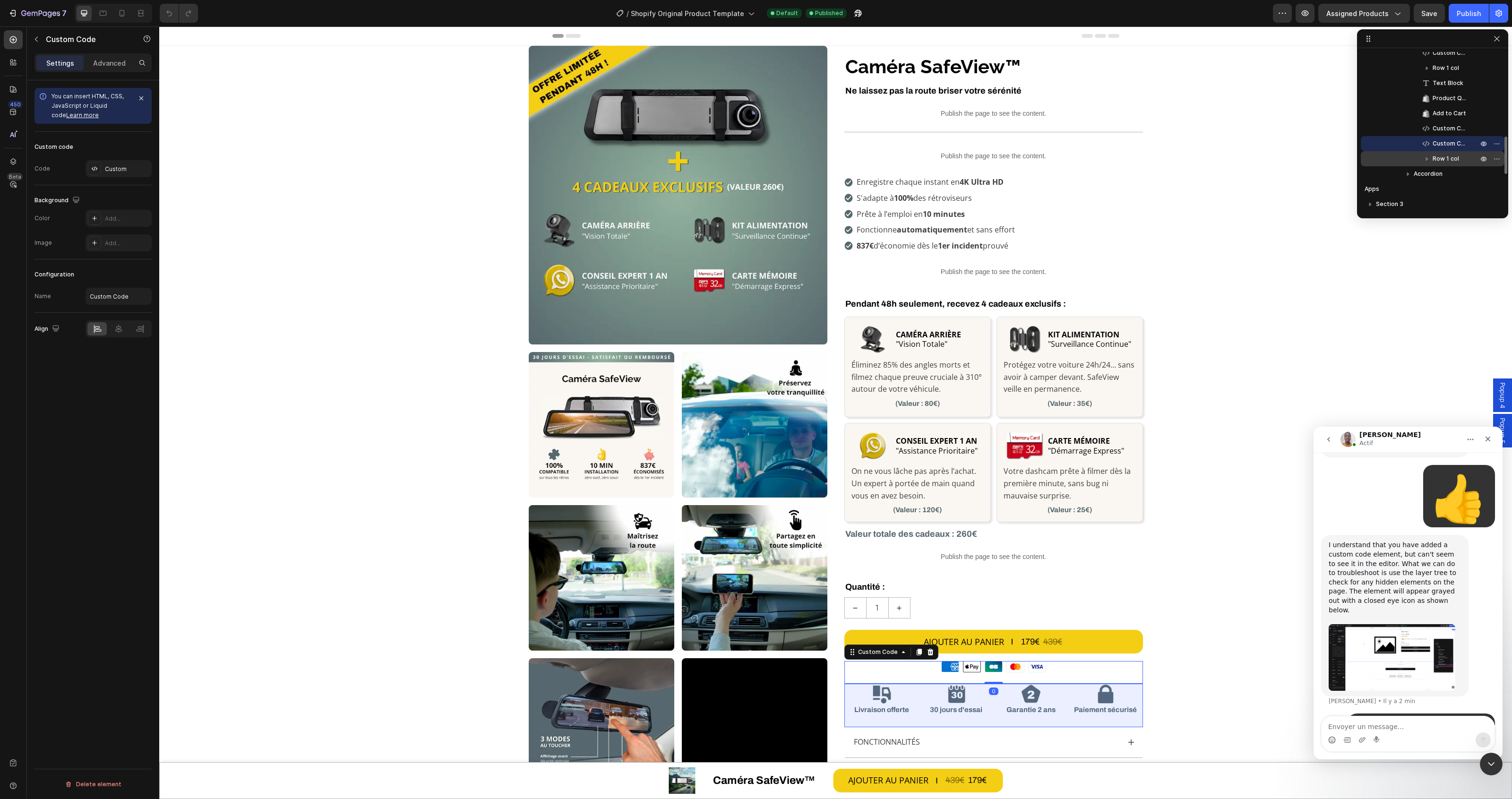
click at [1439, 160] on span "Row 1 col" at bounding box center [1446, 158] width 26 height 10
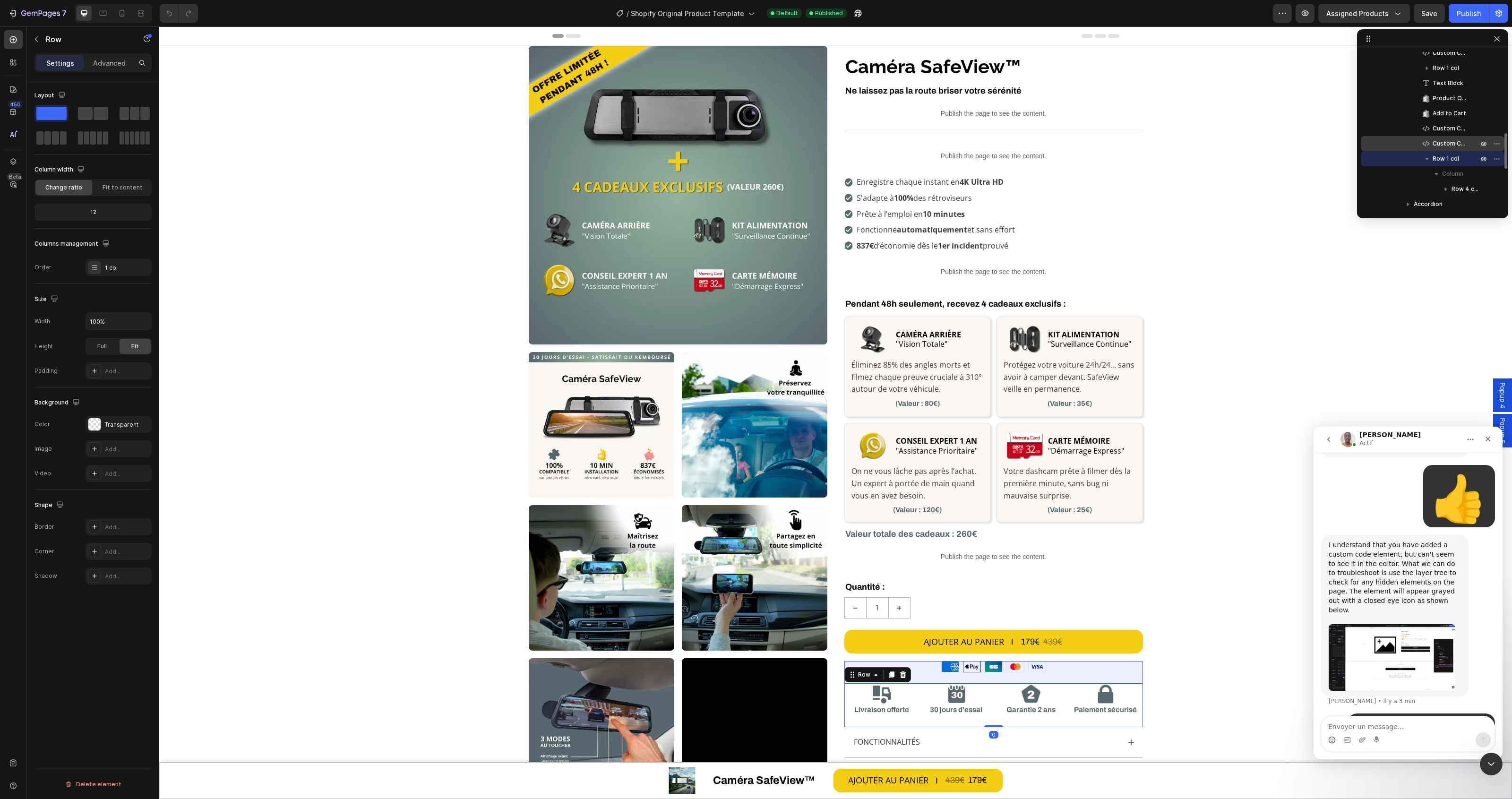
click at [1446, 144] on span "Custom Code" at bounding box center [1450, 144] width 36 height 10
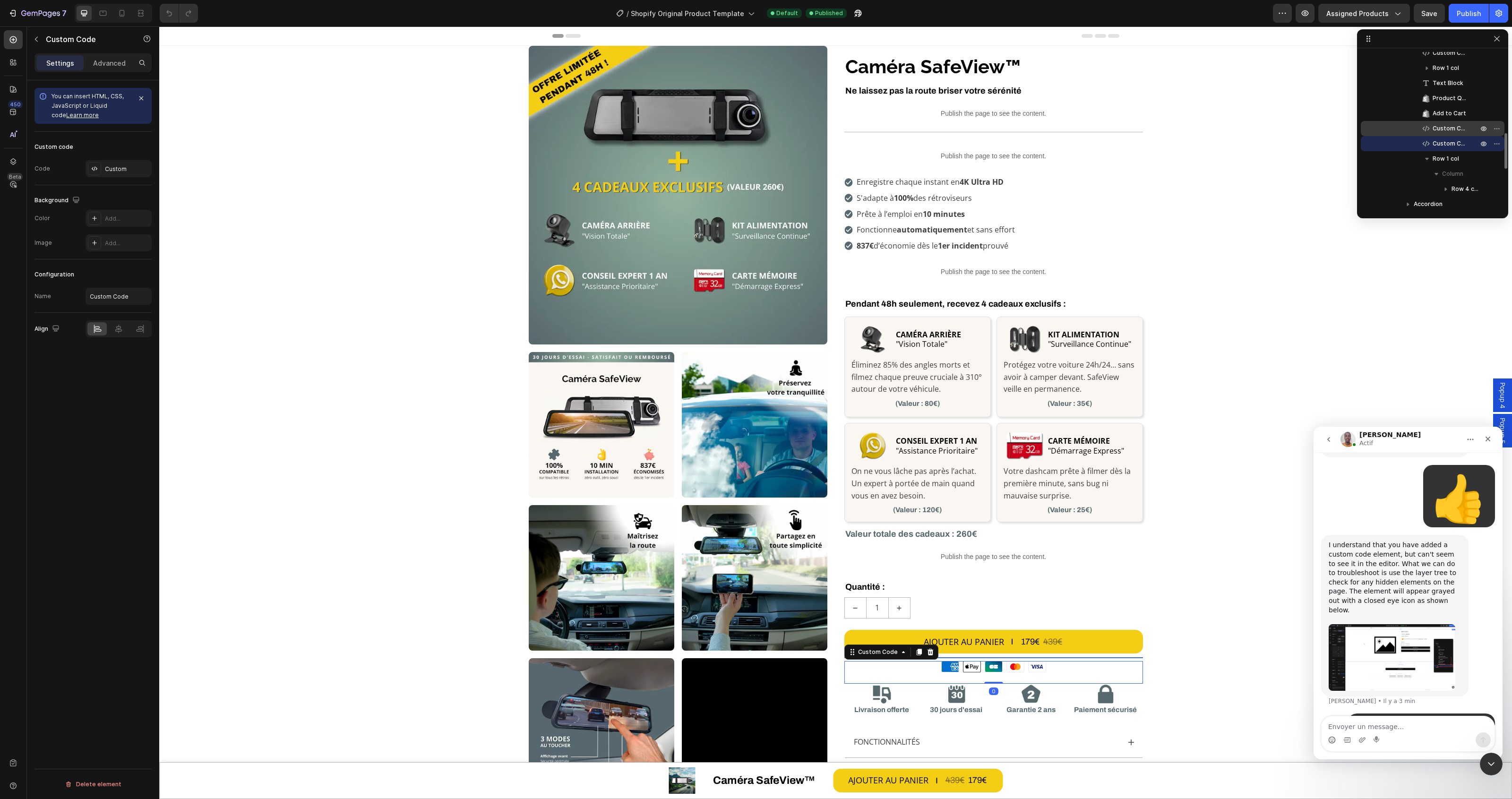
click at [1446, 125] on span "Custom Code" at bounding box center [1450, 128] width 36 height 10
click at [111, 171] on div "Custom" at bounding box center [127, 169] width 45 height 9
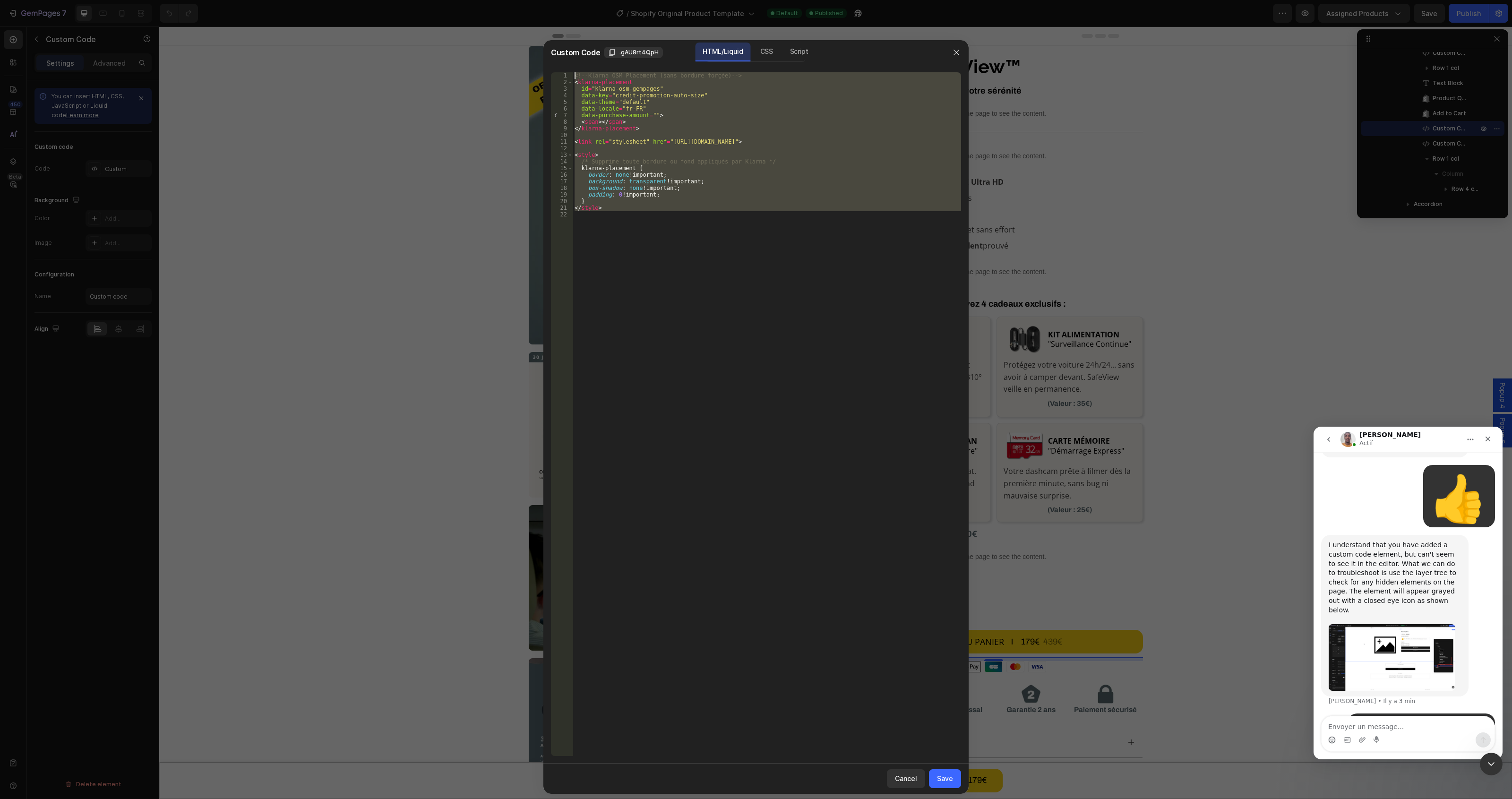
drag, startPoint x: 762, startPoint y: 230, endPoint x: 544, endPoint y: 64, distance: 274.0
click at [544, 64] on div "1 2 3 4 5 6 7 8 9 10 11 12 13 14 15 16 17 18 19 20 21 22 <!-- Klarna OSM Placem…" at bounding box center [756, 414] width 425 height 699
click at [782, 194] on div "<!-- Klarna OSM Placement (sans bordure forçée) --> < klarna-placement id = "kl…" at bounding box center [767, 414] width 388 height 683
drag, startPoint x: 648, startPoint y: 195, endPoint x: 497, endPoint y: 59, distance: 203.2
click at [497, 59] on div "Custom Code .gAU8rt4QpH HTML/Liquid CSS Script padding: 0 !important; 1 2 3 4 5…" at bounding box center [756, 399] width 1512 height 799
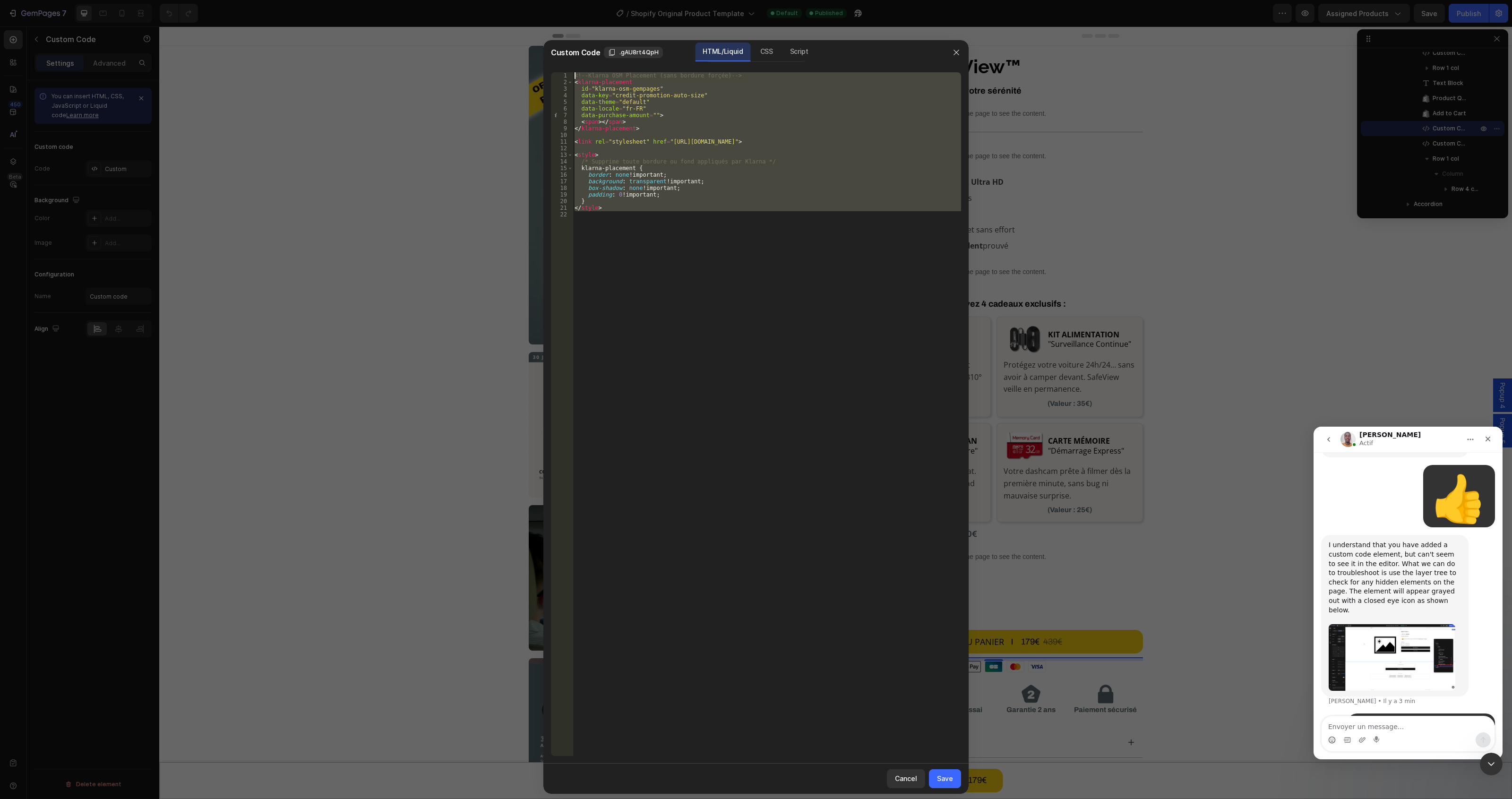
type textarea "<!-- Klarna OSM Placement (sans bordure forçée) --> <klarna-placement"
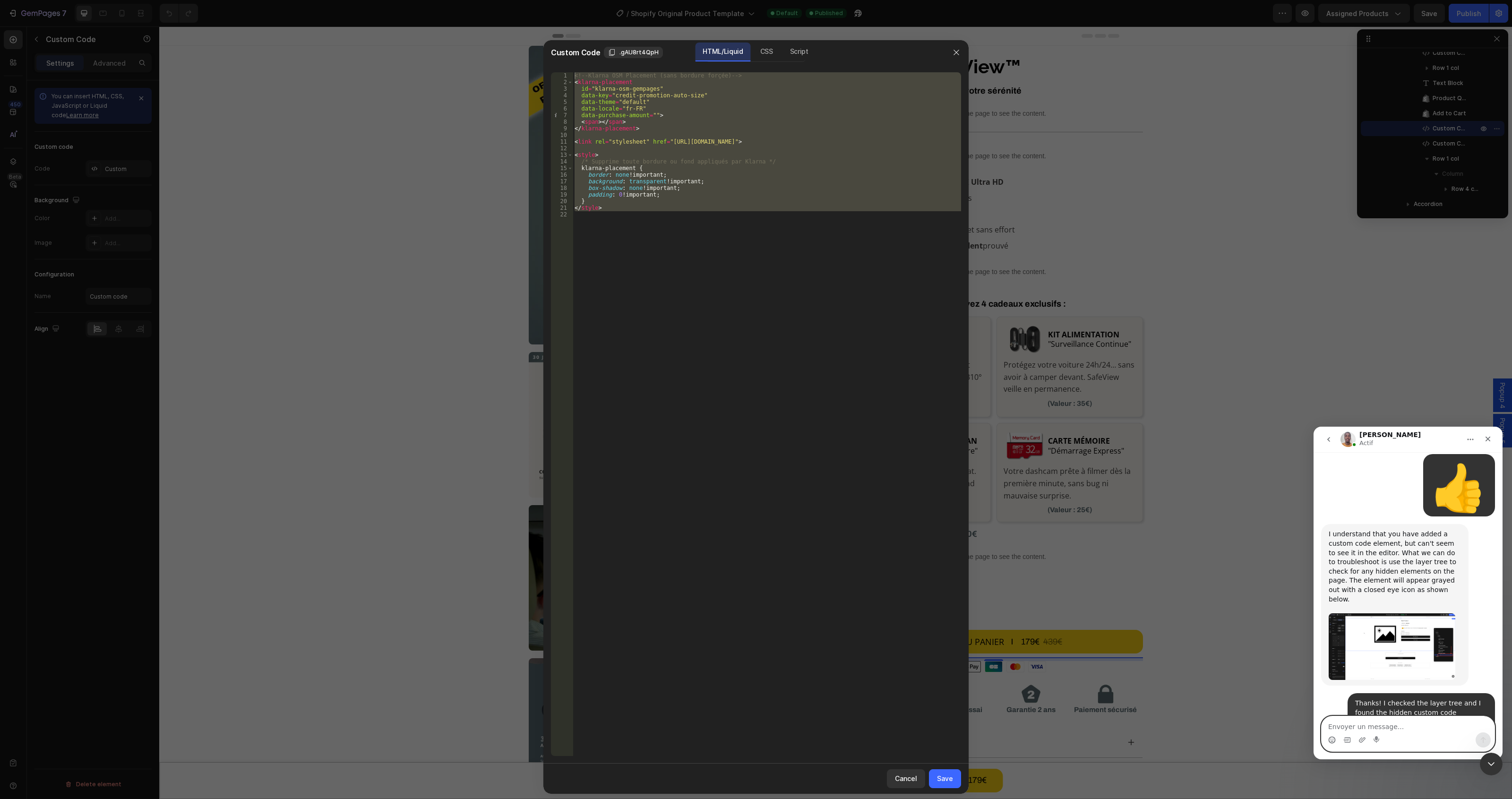
click at [1387, 725] on textarea "Envoyer un message..." at bounding box center [1408, 724] width 173 height 16
drag, startPoint x: 1378, startPoint y: 686, endPoint x: 1308, endPoint y: 664, distance: 73.4
click html "Brian Actif Handy tips: Sharing your issue screenshots and page links helps us …"
copy div "Awesome. I am glad we could get that sorted out for you. Is there anything else…"
click at [1401, 729] on textarea "Envoyer un message..." at bounding box center [1408, 724] width 173 height 16
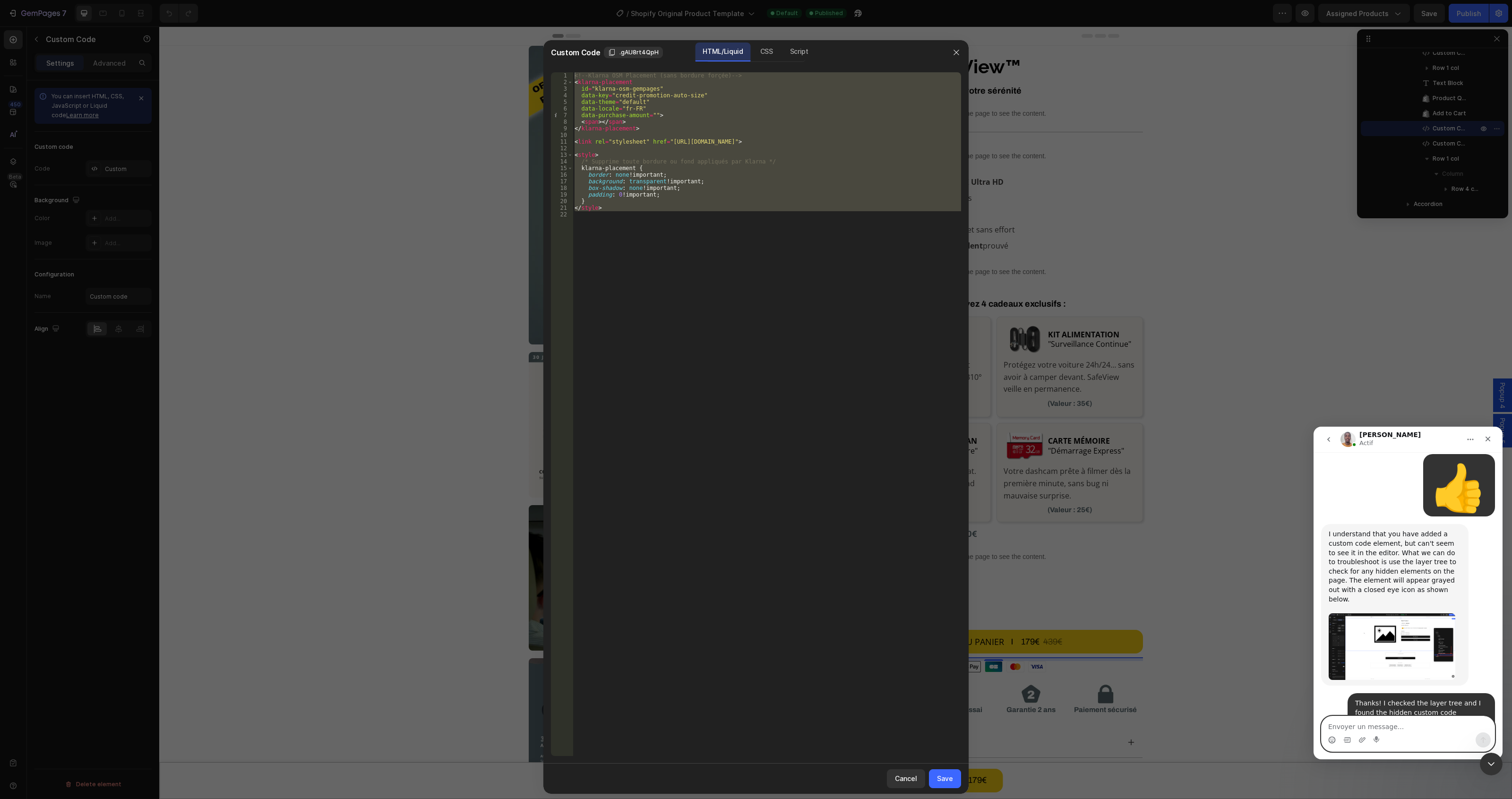
paste textarea "That’s perfect, I’ll take it from here. Thanks a lot!"
type textarea "That’s perfect, I’ll take it from here. Thanks a lot!"
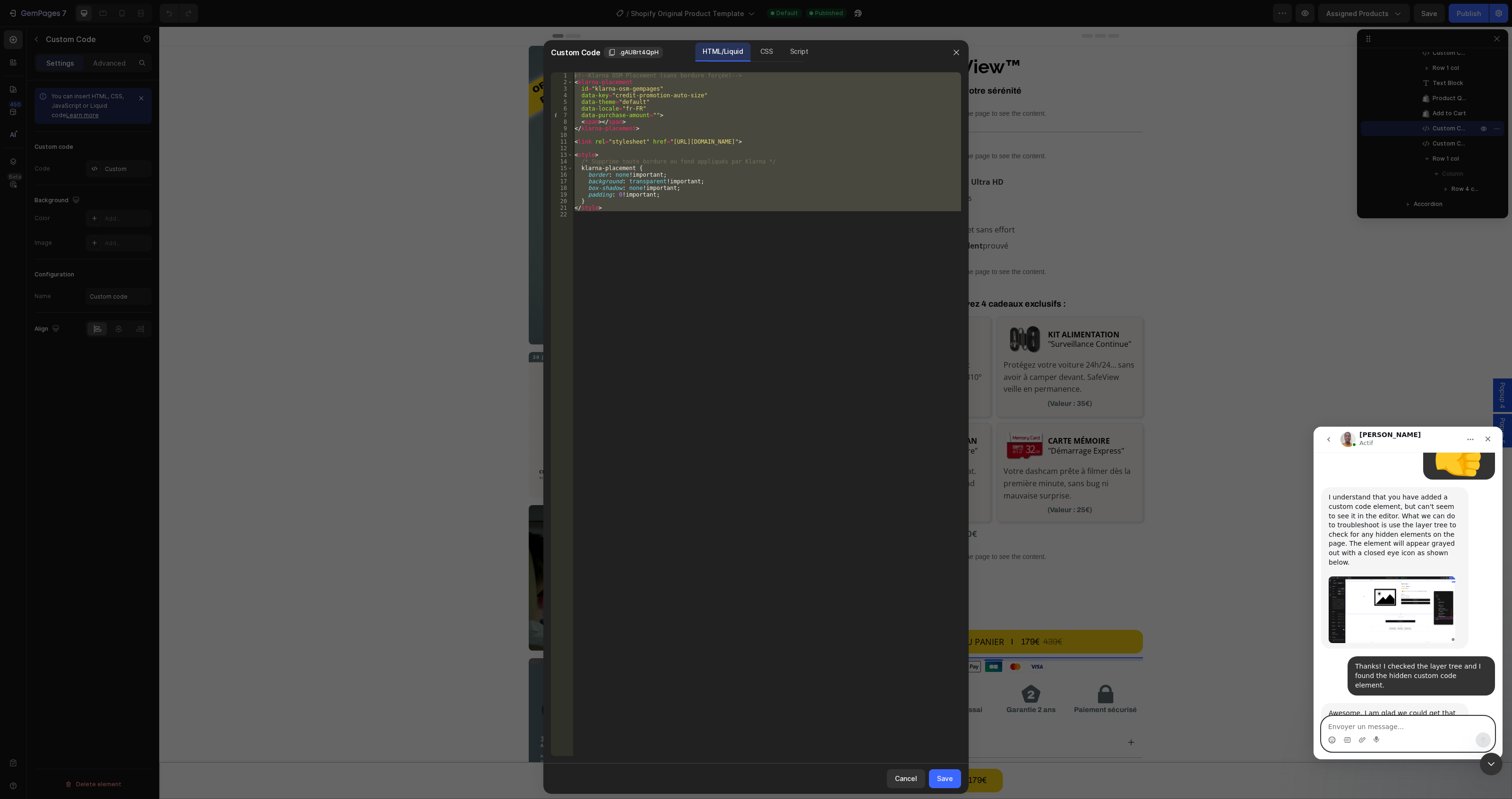
scroll to position [626, 0]
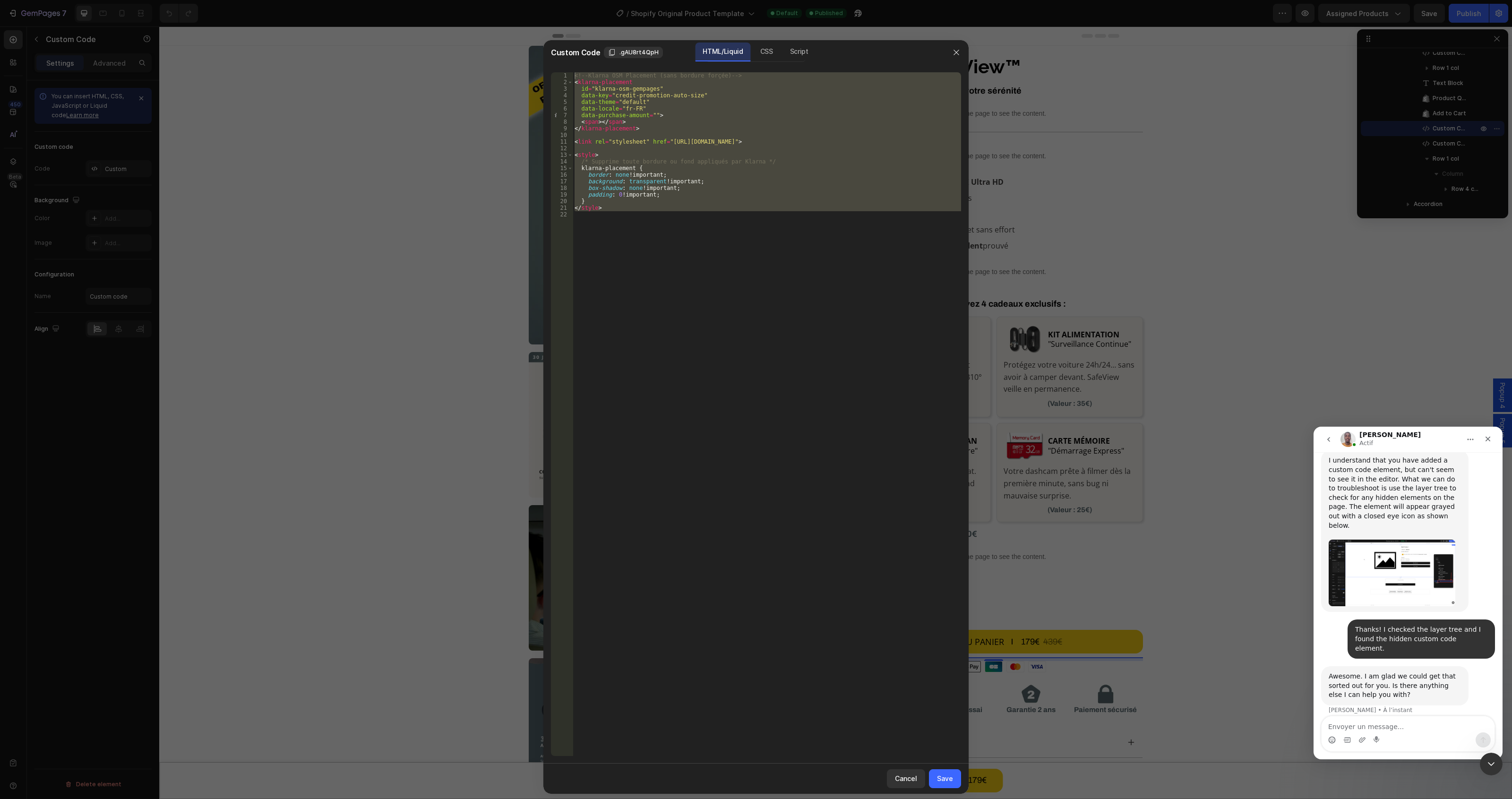
click at [1326, 442] on icon "go back" at bounding box center [1329, 439] width 7 height 7
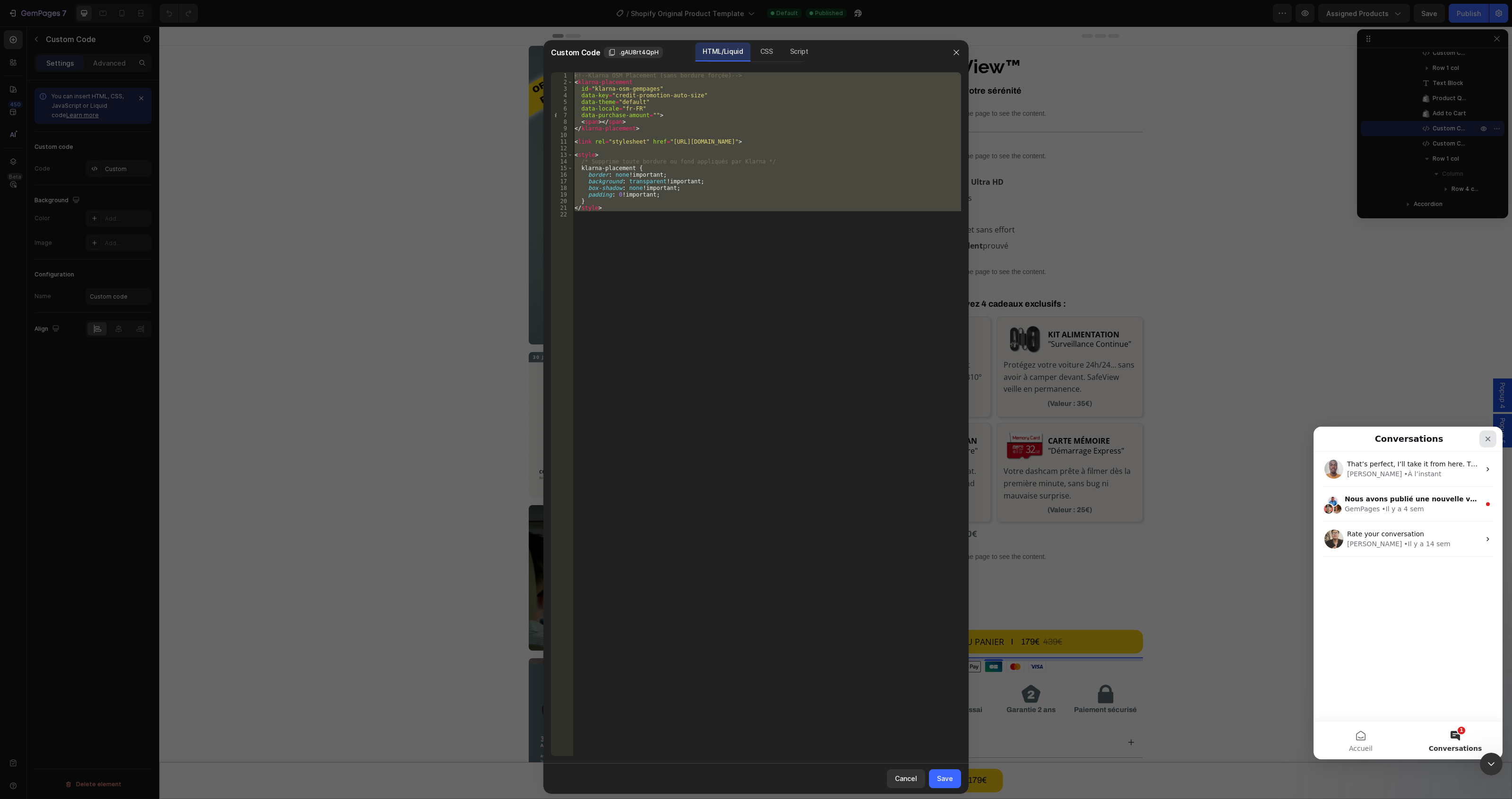
click at [1487, 439] on icon "Fermer" at bounding box center [1488, 439] width 5 height 5
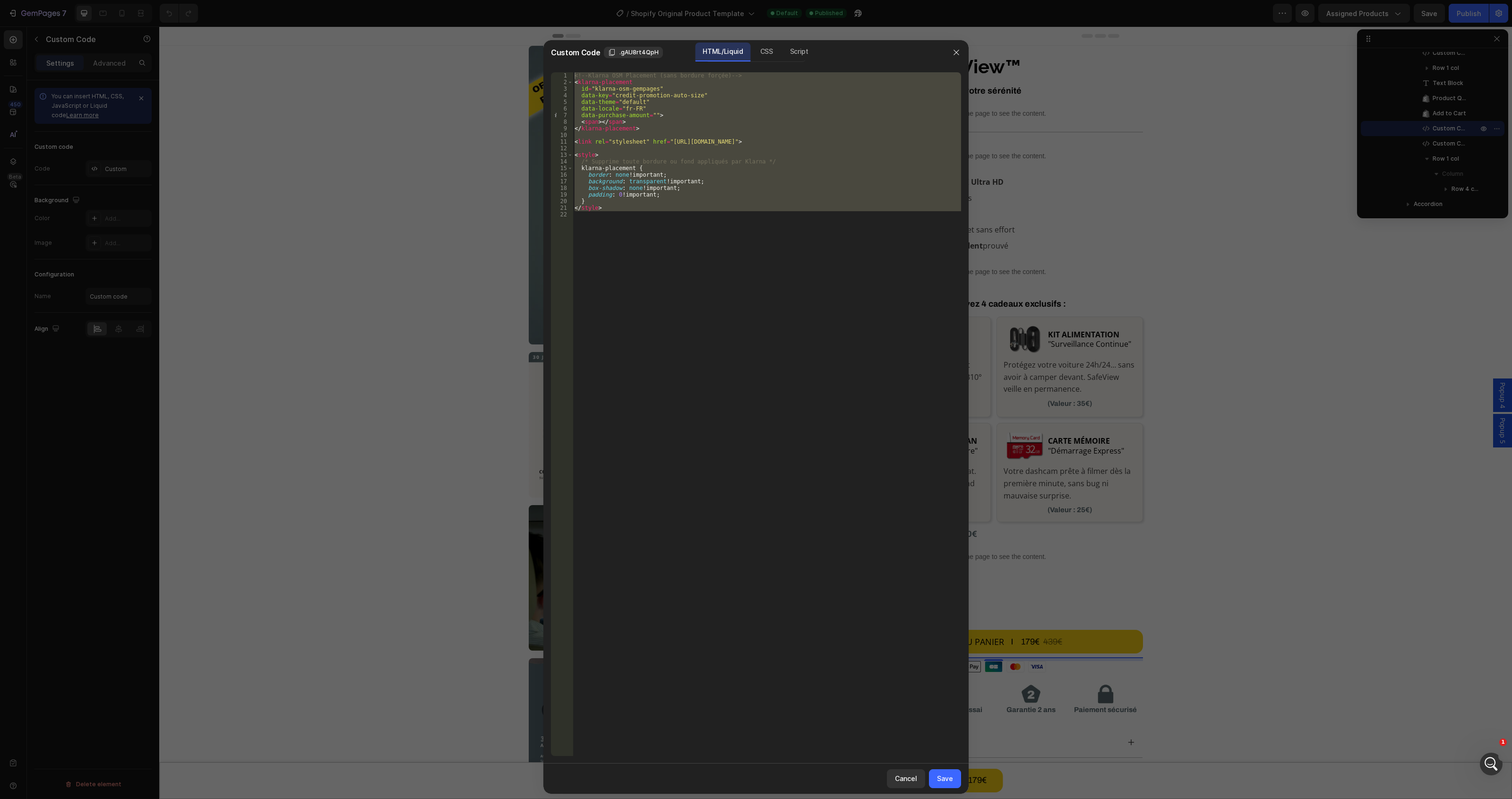
click at [678, 220] on div "<!-- Klarna OSM Placement (sans bordure forçée) --> < klarna-placement id = "kl…" at bounding box center [767, 414] width 388 height 683
drag, startPoint x: 694, startPoint y: 204, endPoint x: 515, endPoint y: 38, distance: 244.1
click at [515, 38] on div "Custom Code .gAU8rt4QpH HTML/Liquid CSS Script 1 2 3 4 5 6 7 8 9 10 11 12 13 14…" at bounding box center [756, 399] width 1512 height 799
click at [715, 190] on div "<!-- Klarna OSM Placement (sans bordure forçée) --> < klarna-placement id = "kl…" at bounding box center [767, 414] width 388 height 683
drag, startPoint x: 656, startPoint y: 209, endPoint x: 565, endPoint y: 61, distance: 173.7
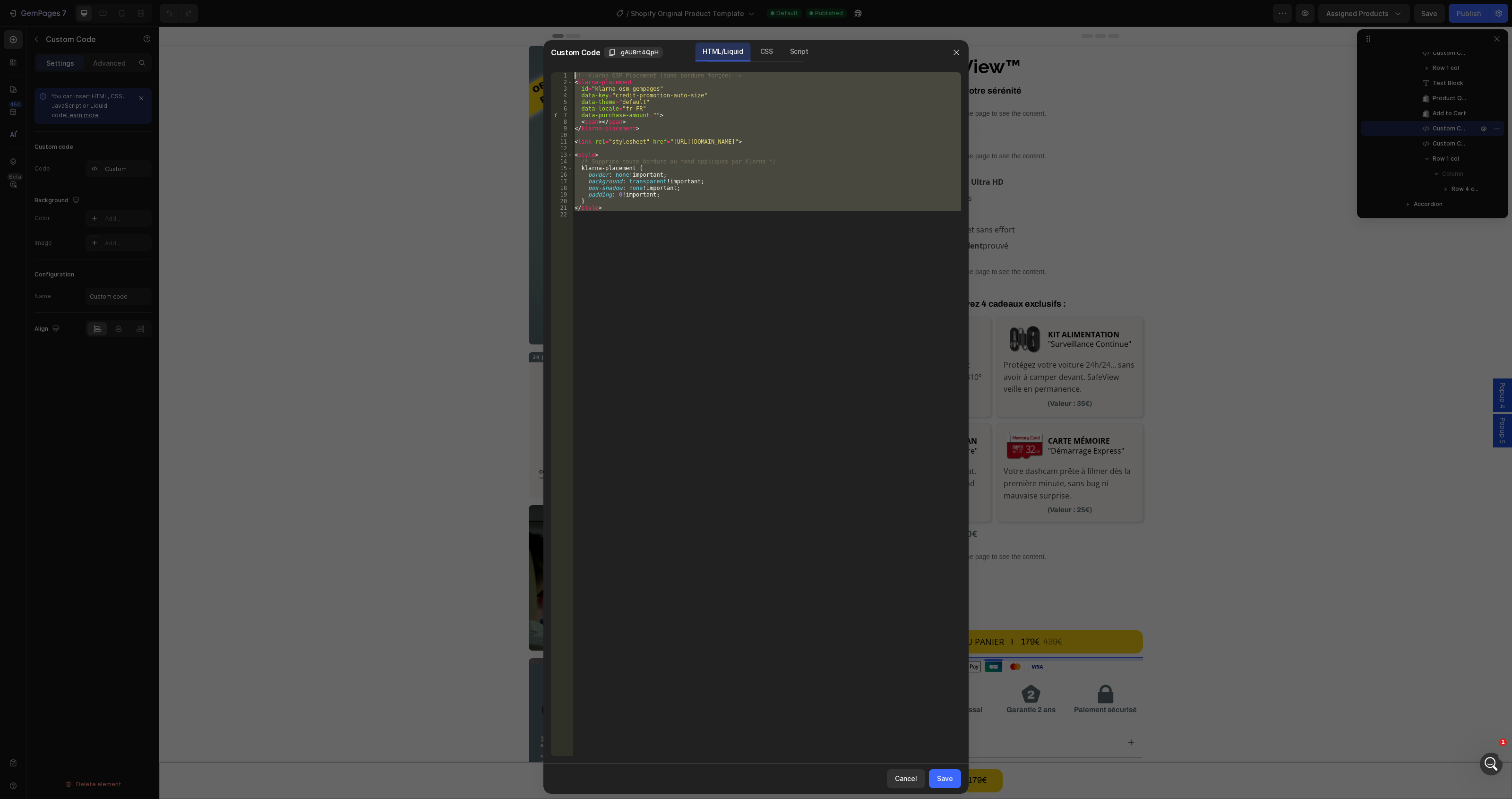
click at [565, 61] on div "Custom Code .gAU8rt4QpH HTML/Liquid CSS Script box-shadow: none !important; 1 2…" at bounding box center [756, 417] width 425 height 754
paste textarea "klarna-placement data-key="credit-promotion-auto-size" data-locale="fr-FR" data…"
type textarea "<klarna-placement data-key="credit-promotion-auto-size" data-locale="fr-FR" dat…"
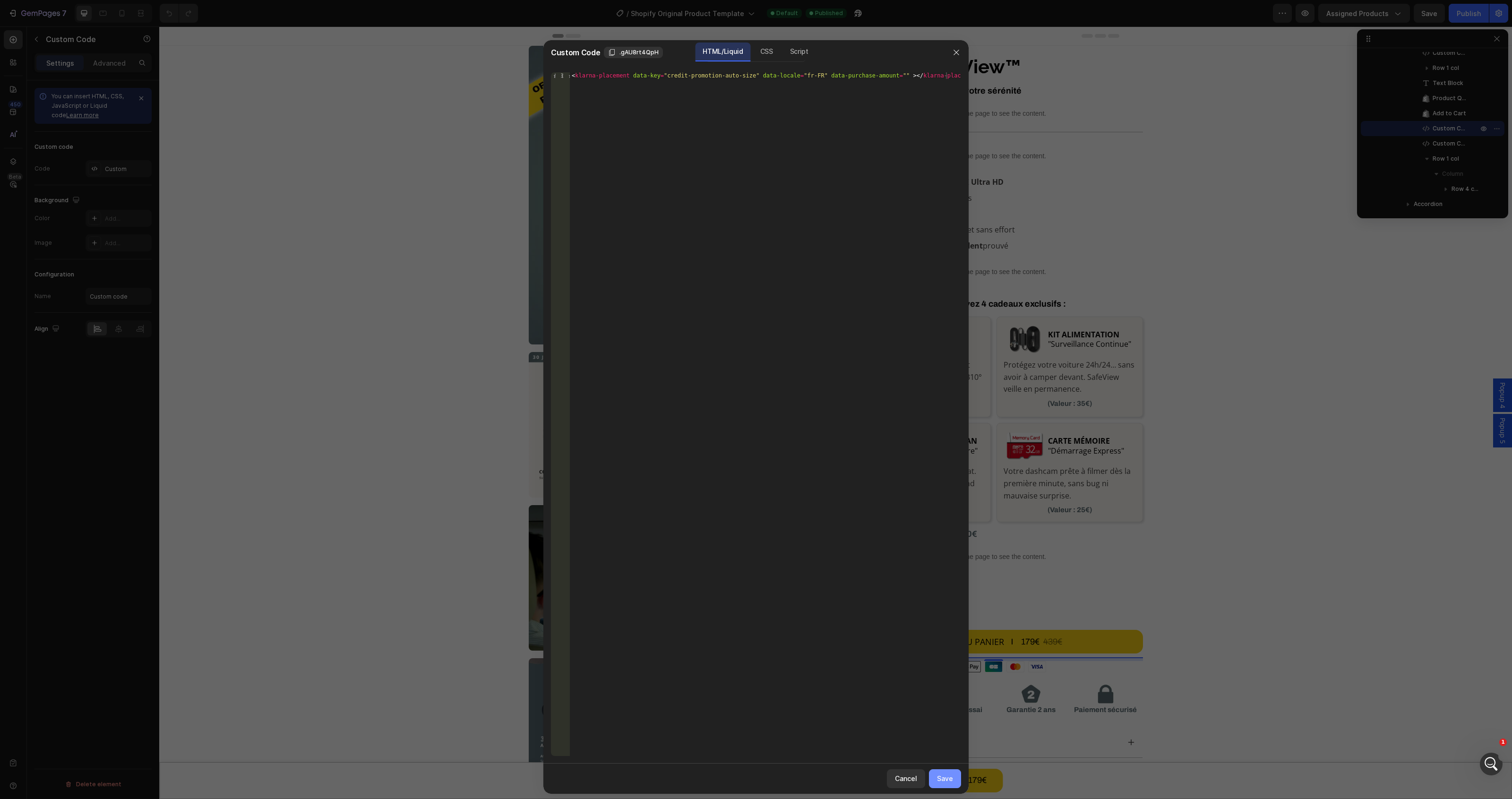
click at [947, 778] on div "Save" at bounding box center [945, 778] width 16 height 10
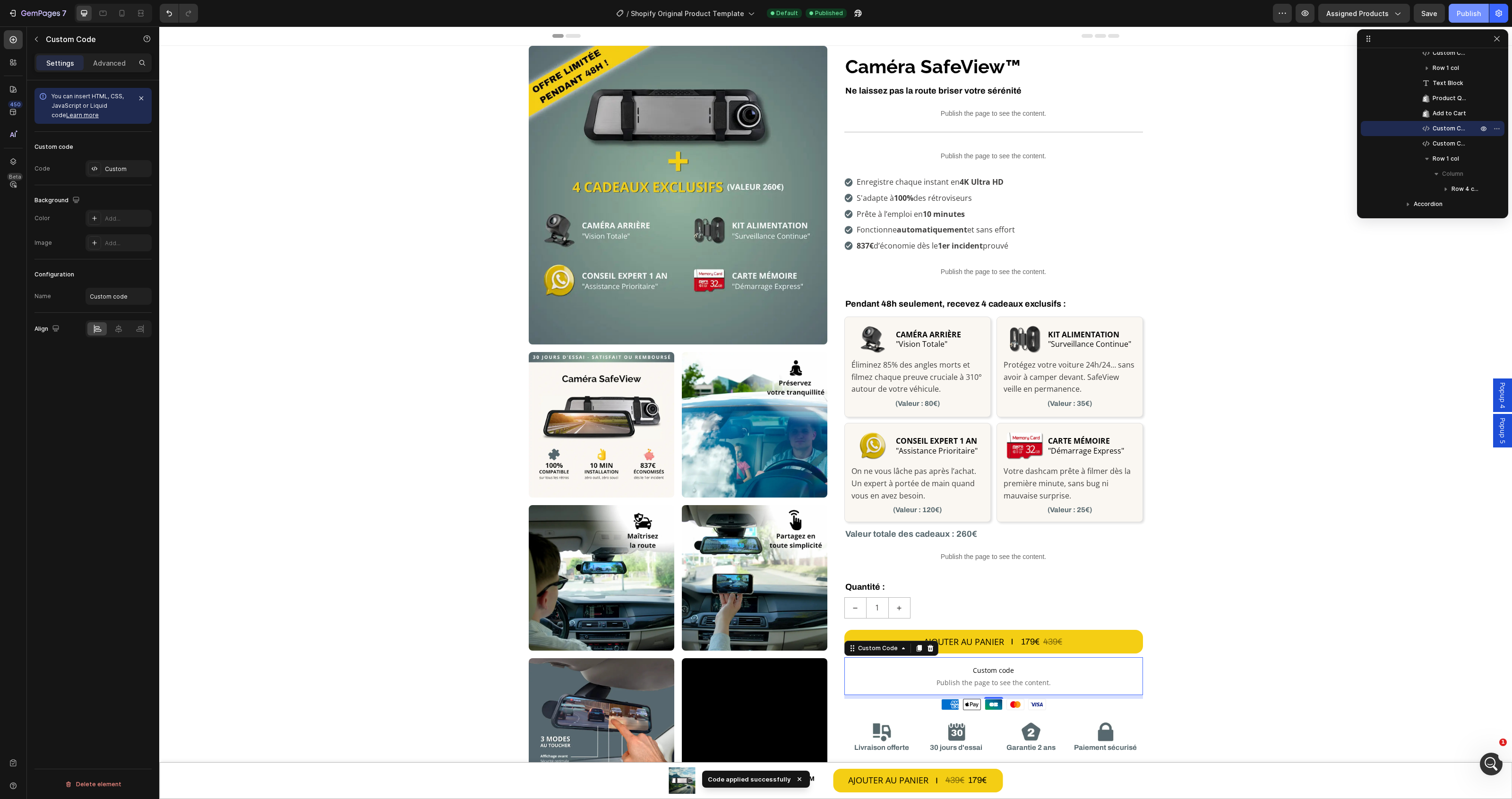
click at [1461, 7] on button "Publish" at bounding box center [1469, 13] width 40 height 19
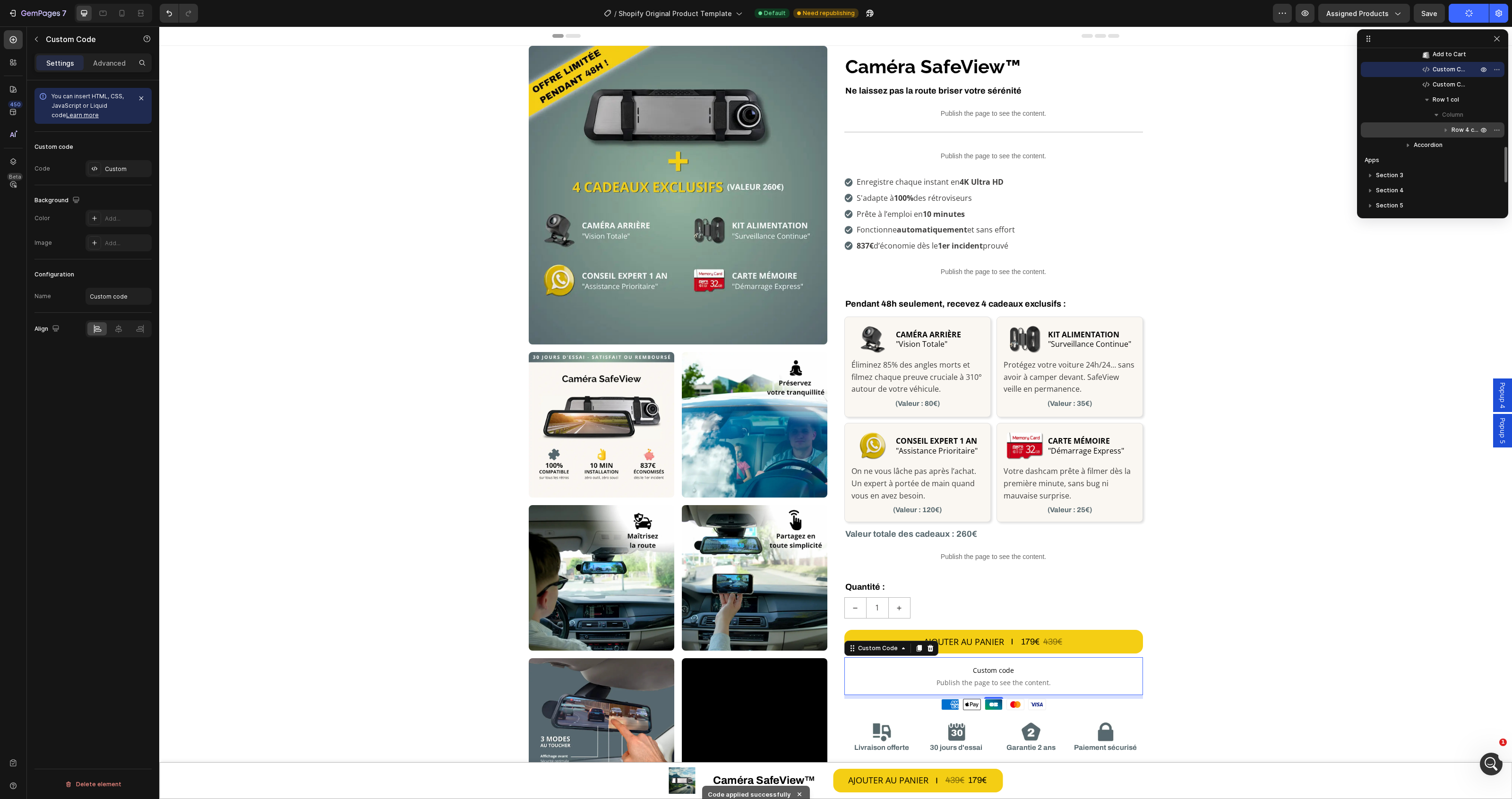
scroll to position [472, 0]
click at [1404, 83] on icon "button" at bounding box center [1408, 86] width 10 height 10
click at [1450, 124] on span "Text Block" at bounding box center [1455, 125] width 26 height 10
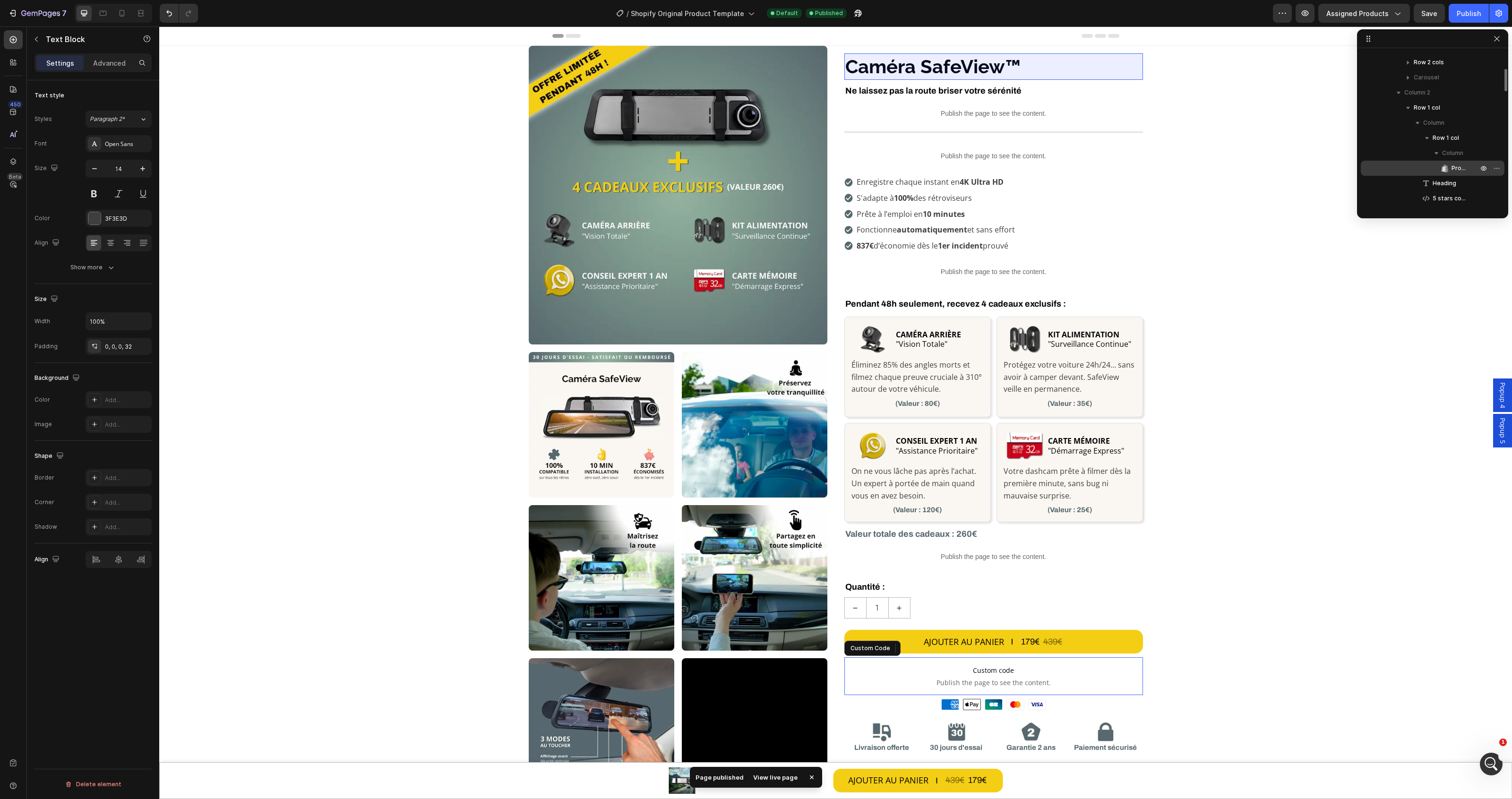
scroll to position [177, 0]
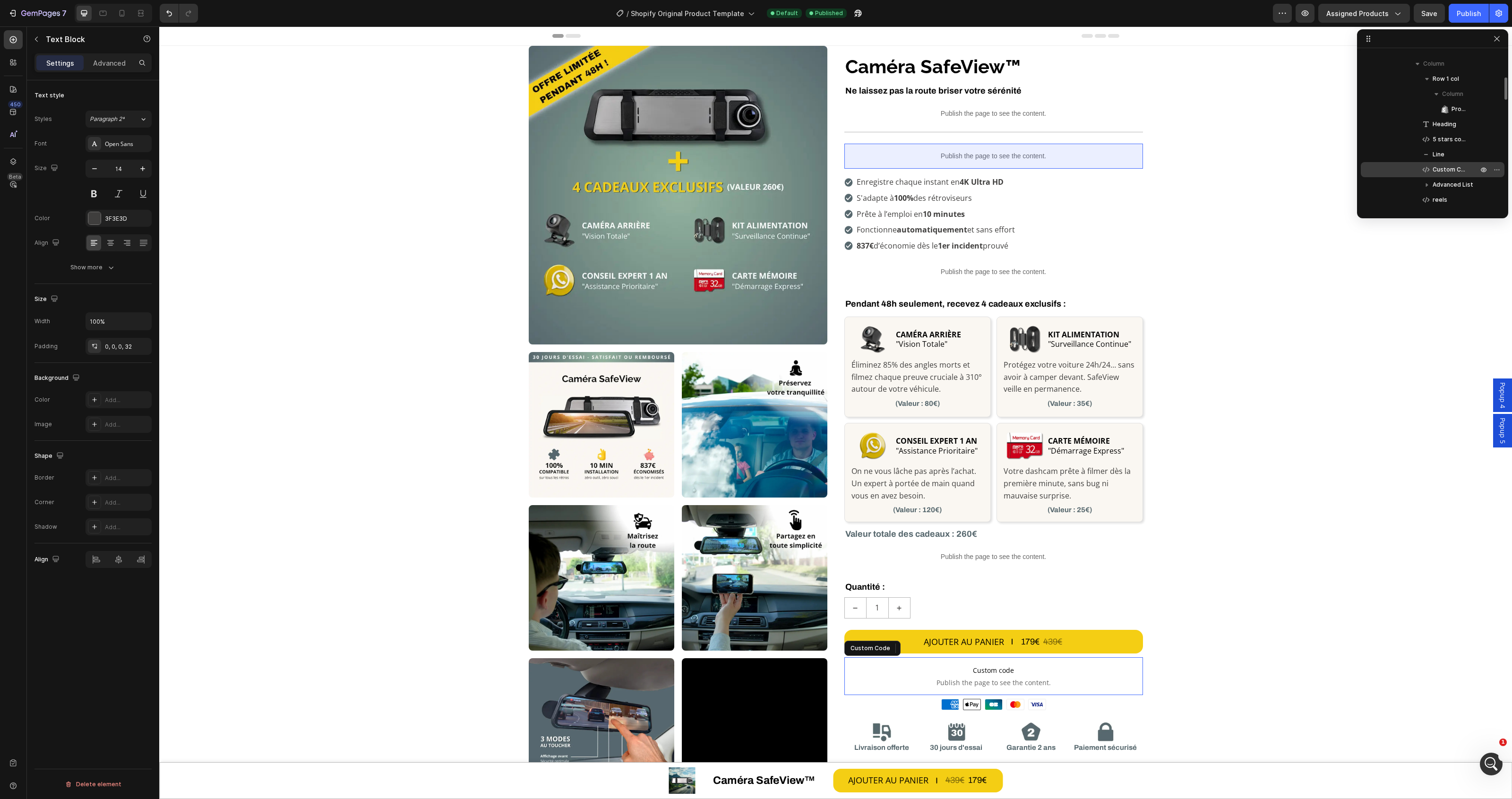
click at [1450, 167] on span "Custom Code" at bounding box center [1450, 169] width 36 height 10
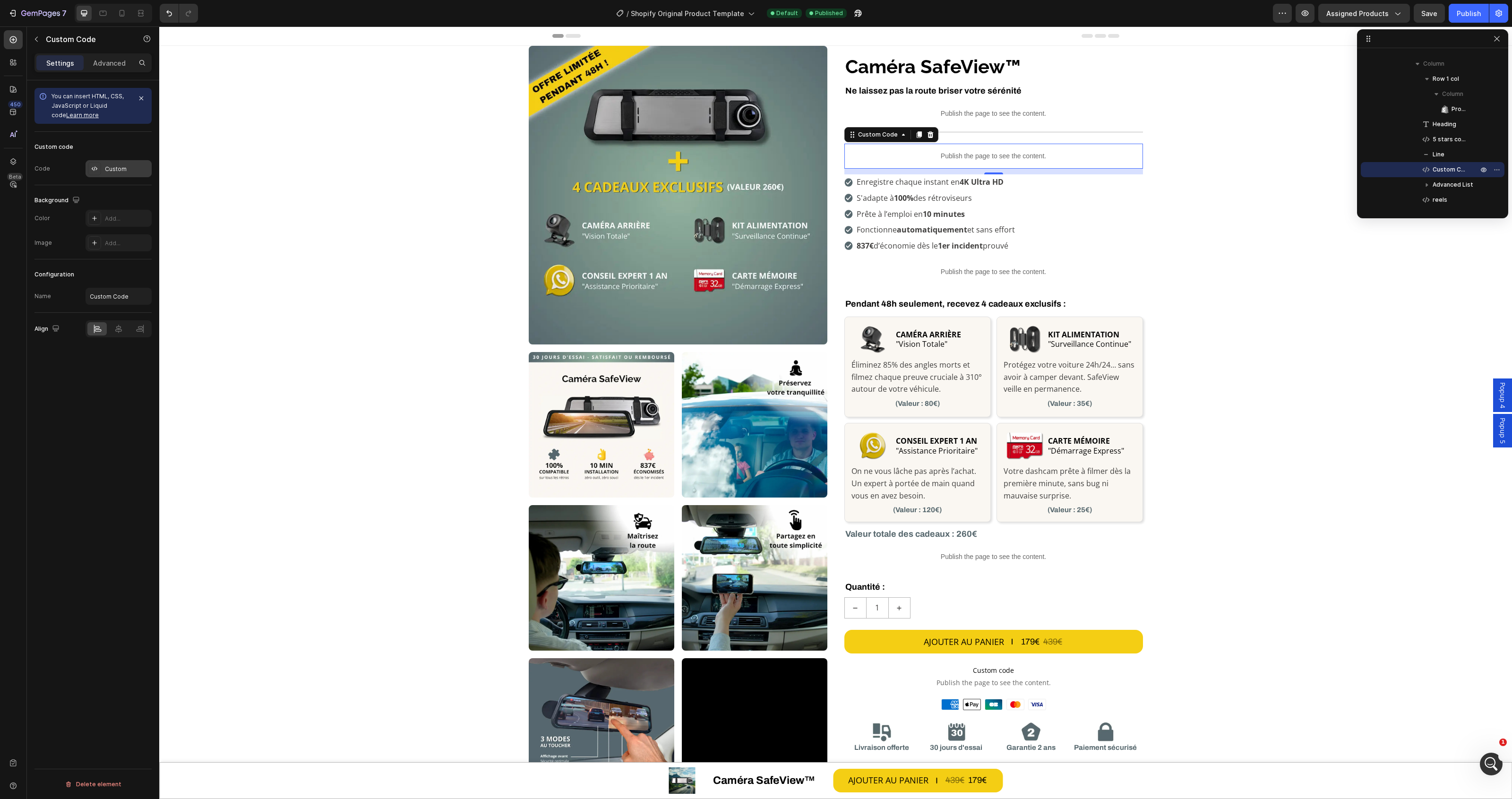
click at [105, 168] on div "Custom" at bounding box center [127, 169] width 45 height 9
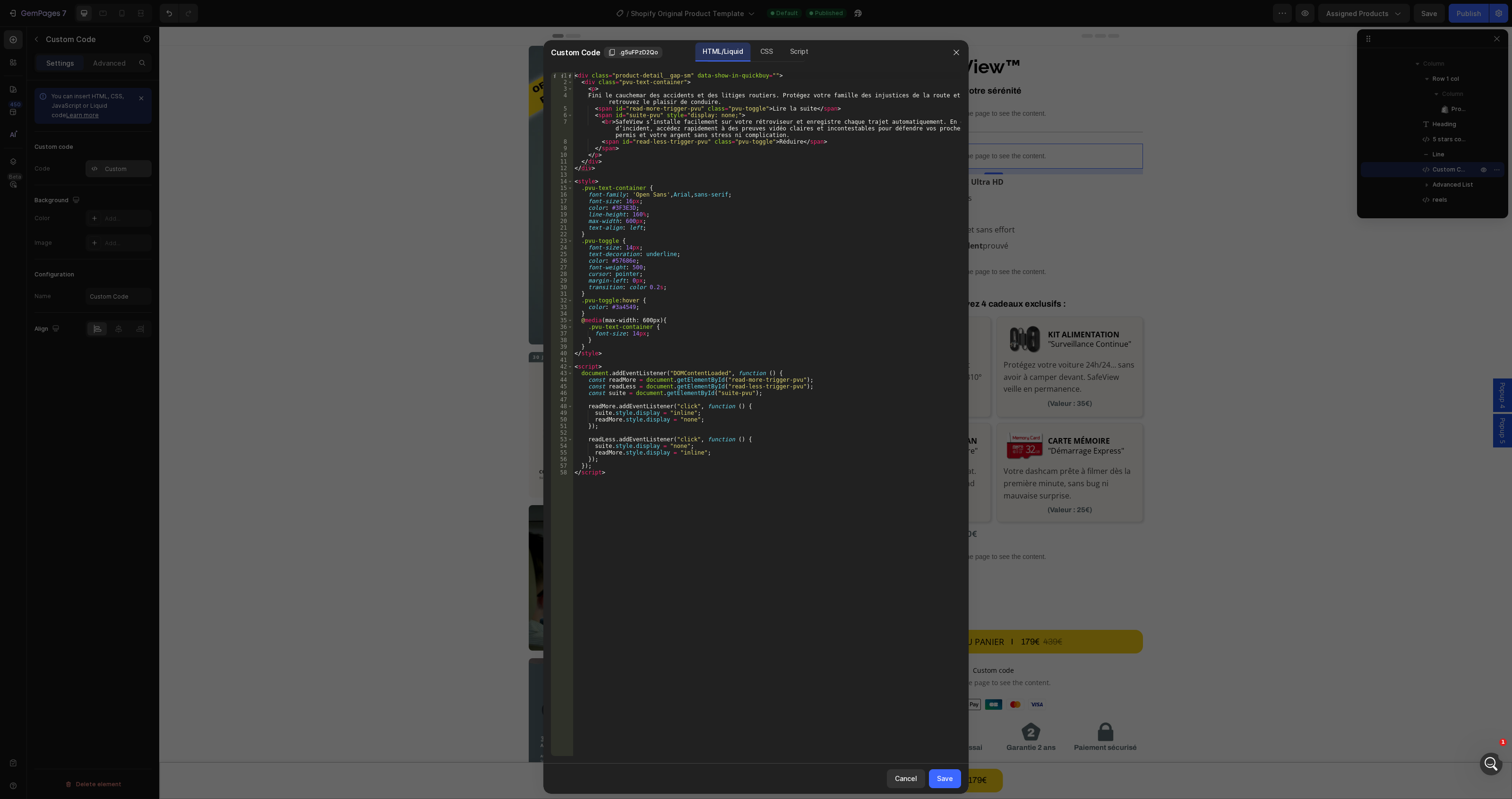
click at [105, 168] on div at bounding box center [756, 399] width 1512 height 799
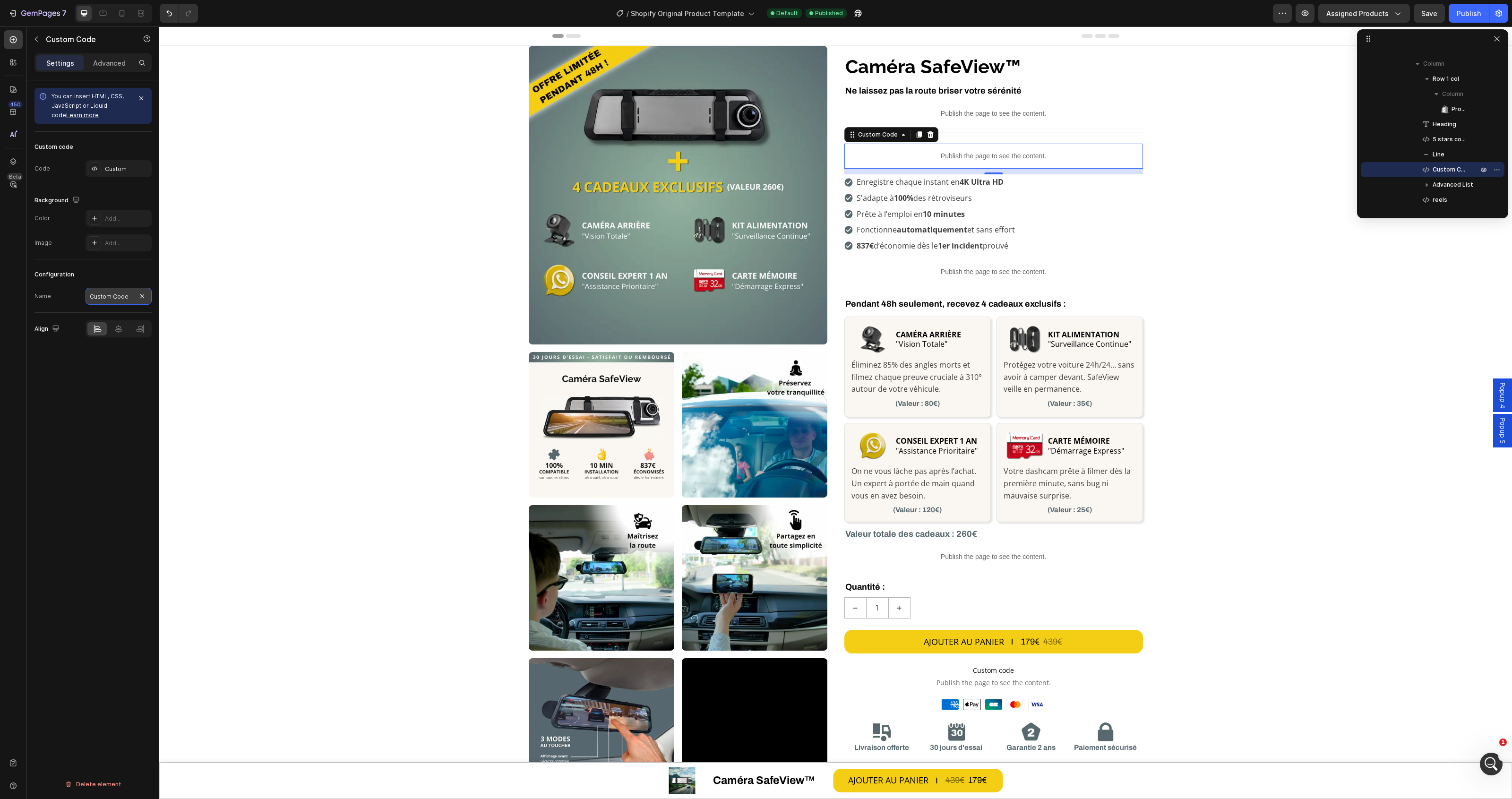
click at [135, 297] on input "Custom Code" at bounding box center [119, 296] width 66 height 17
type input "PVU"
click at [83, 440] on div "You can insert HTML, CSS, JavaScript or Liquid code Learn more Custom code Code…" at bounding box center [93, 453] width 133 height 746
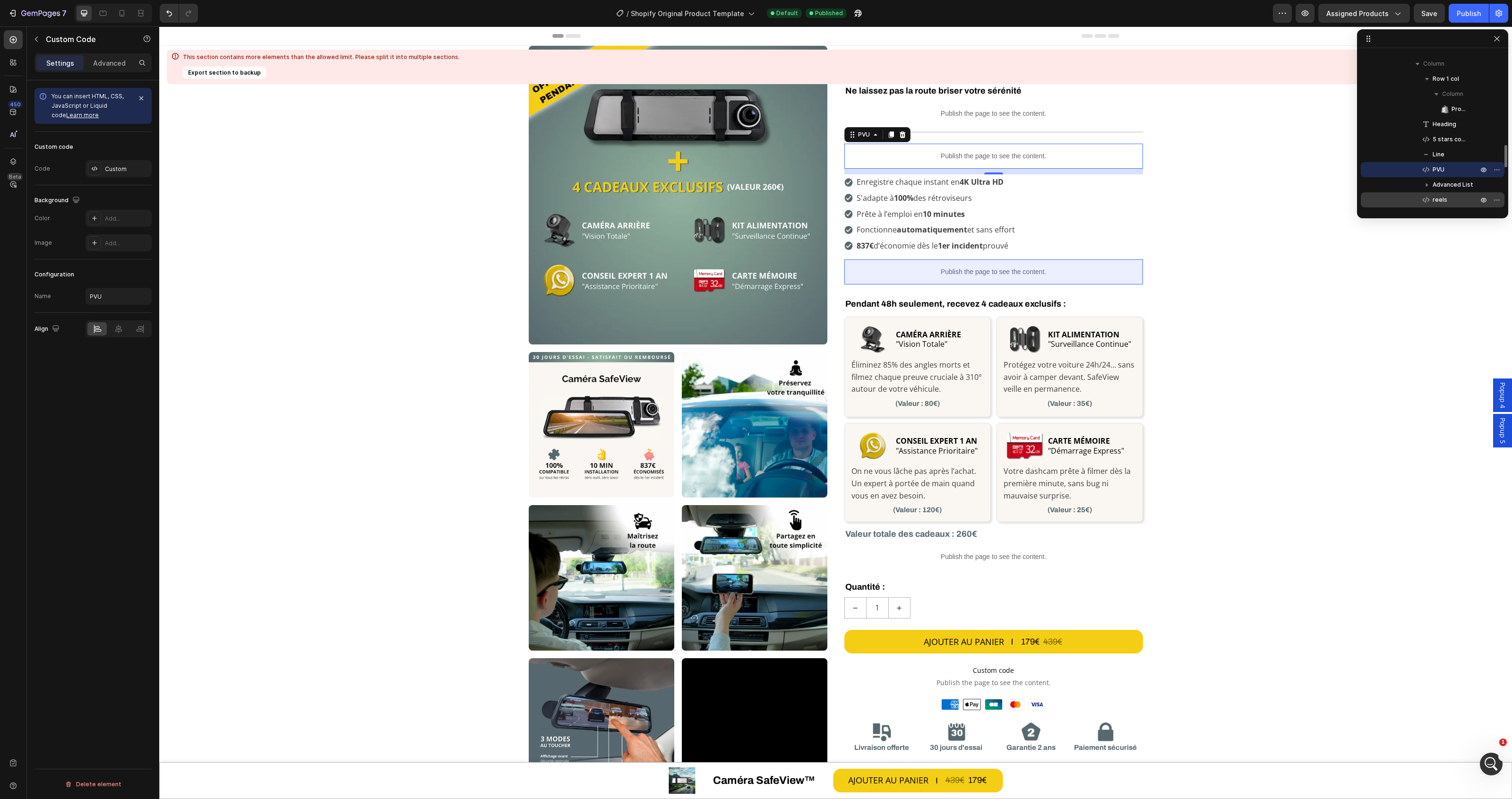
scroll to position [236, 0]
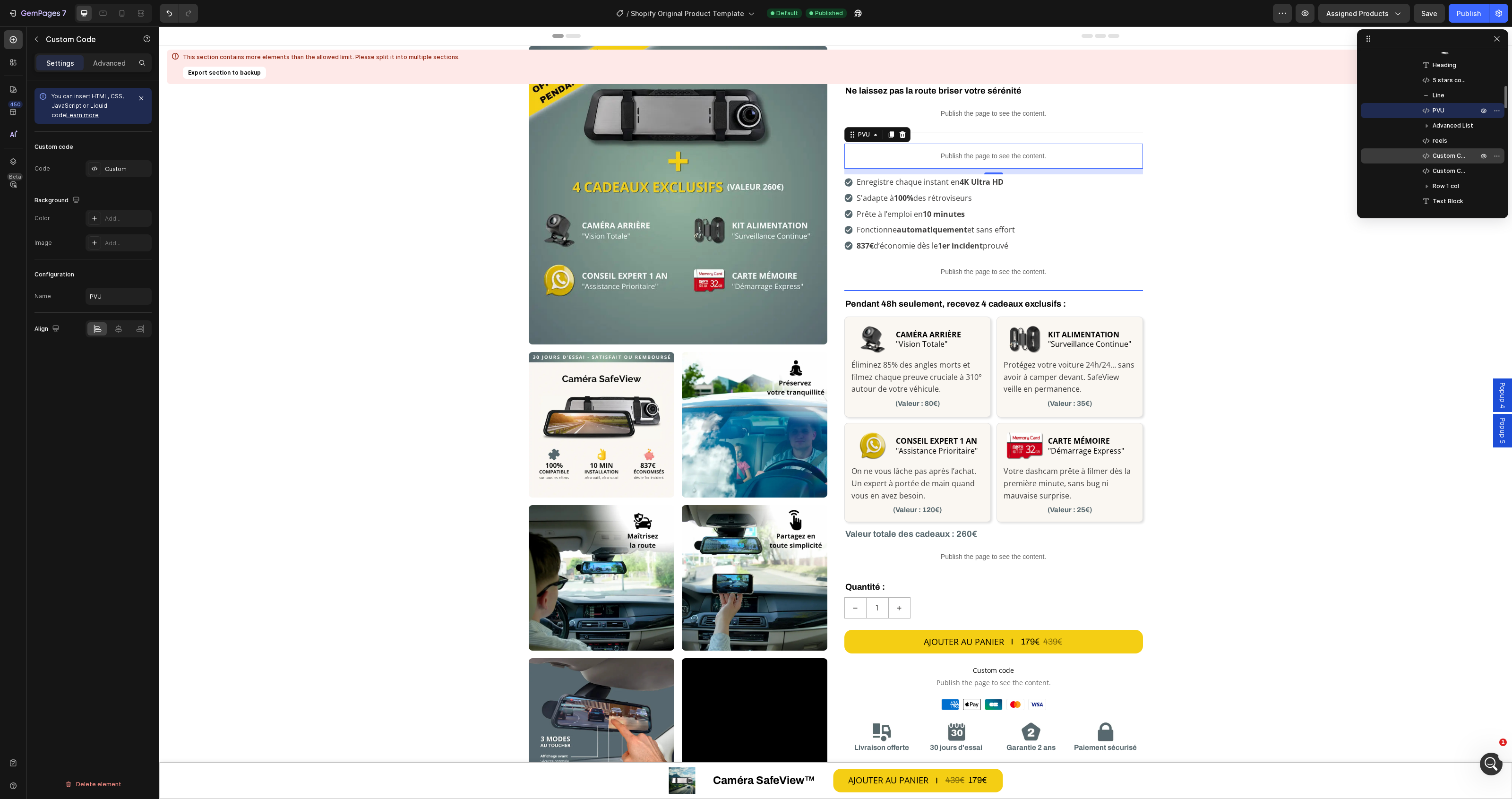
click at [1443, 156] on span "Custom Code" at bounding box center [1450, 155] width 36 height 10
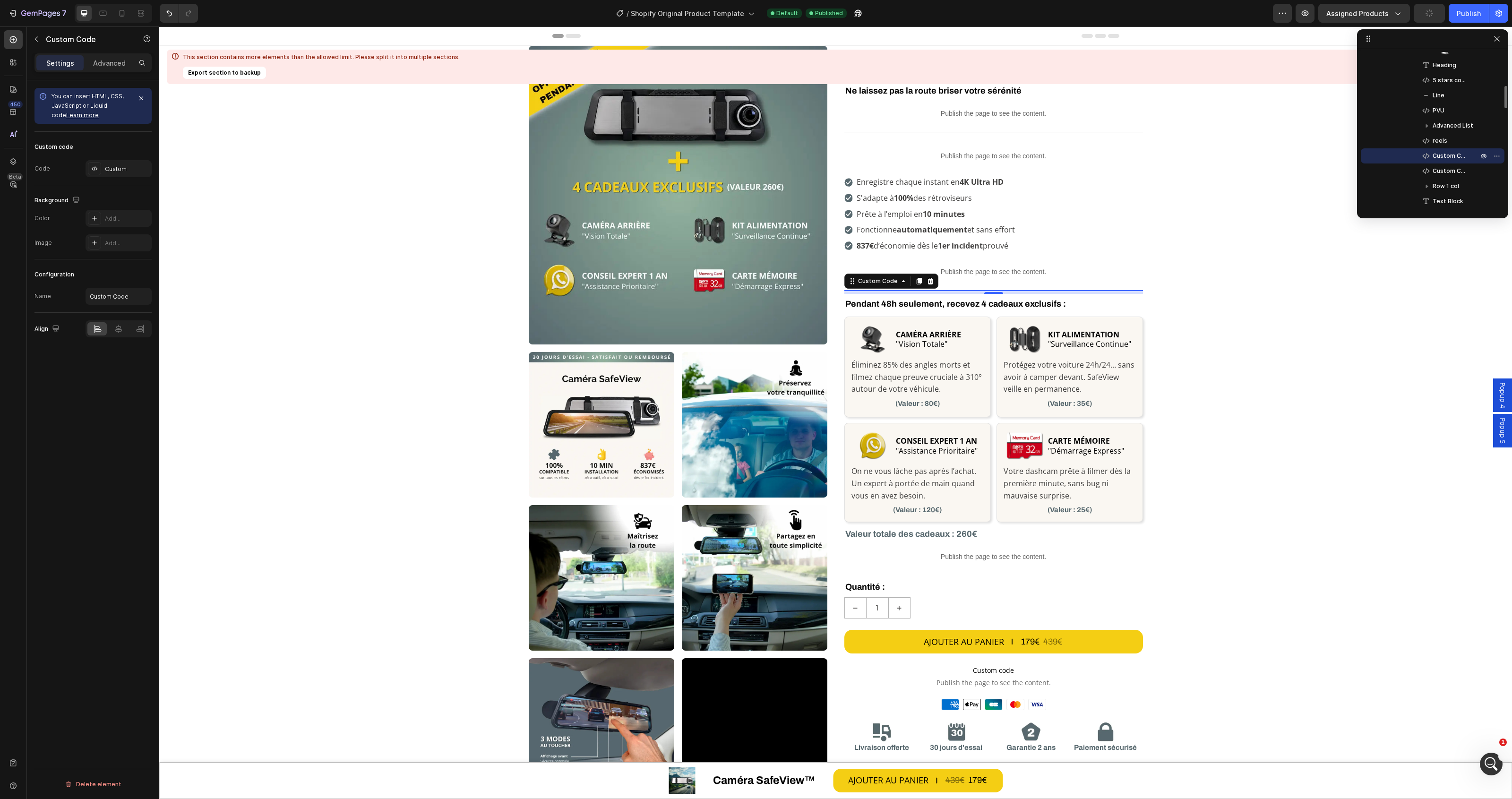
click at [1446, 152] on span "Custom Code" at bounding box center [1450, 155] width 36 height 10
click at [106, 171] on div "Custom" at bounding box center [127, 169] width 45 height 9
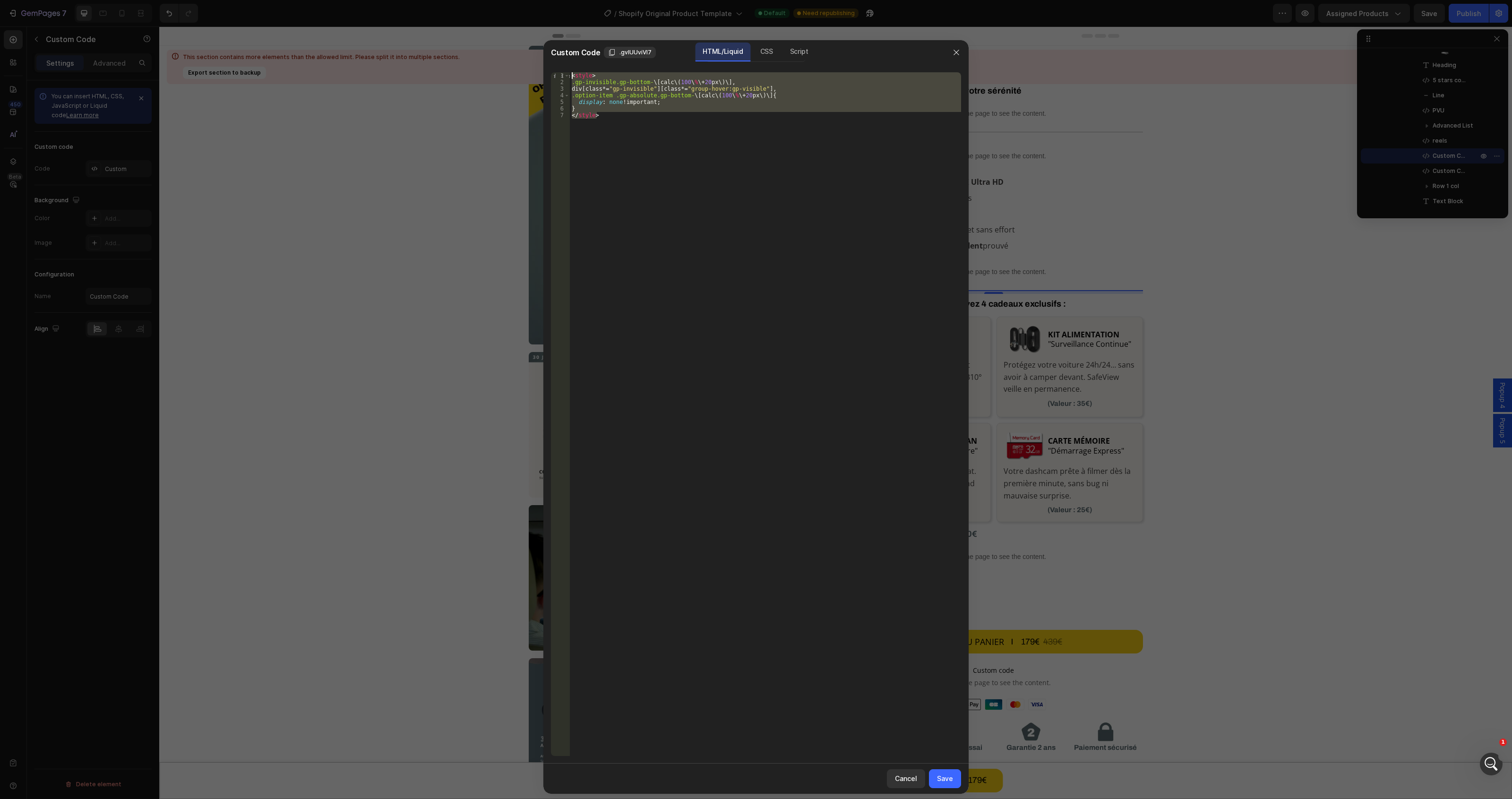
drag, startPoint x: 851, startPoint y: 138, endPoint x: 400, endPoint y: 55, distance: 458.6
click at [400, 55] on div "Custom Code .gvIUUviVl7 HTML/Liquid CSS Script </style> 1 2 3 4 5 6 7 < style >…" at bounding box center [756, 399] width 1512 height 799
type textarea "<style> .gp-invisible.gp-bottom-\[calc\(100\%\+20px\)\],"
click at [1241, 117] on div at bounding box center [756, 399] width 1512 height 799
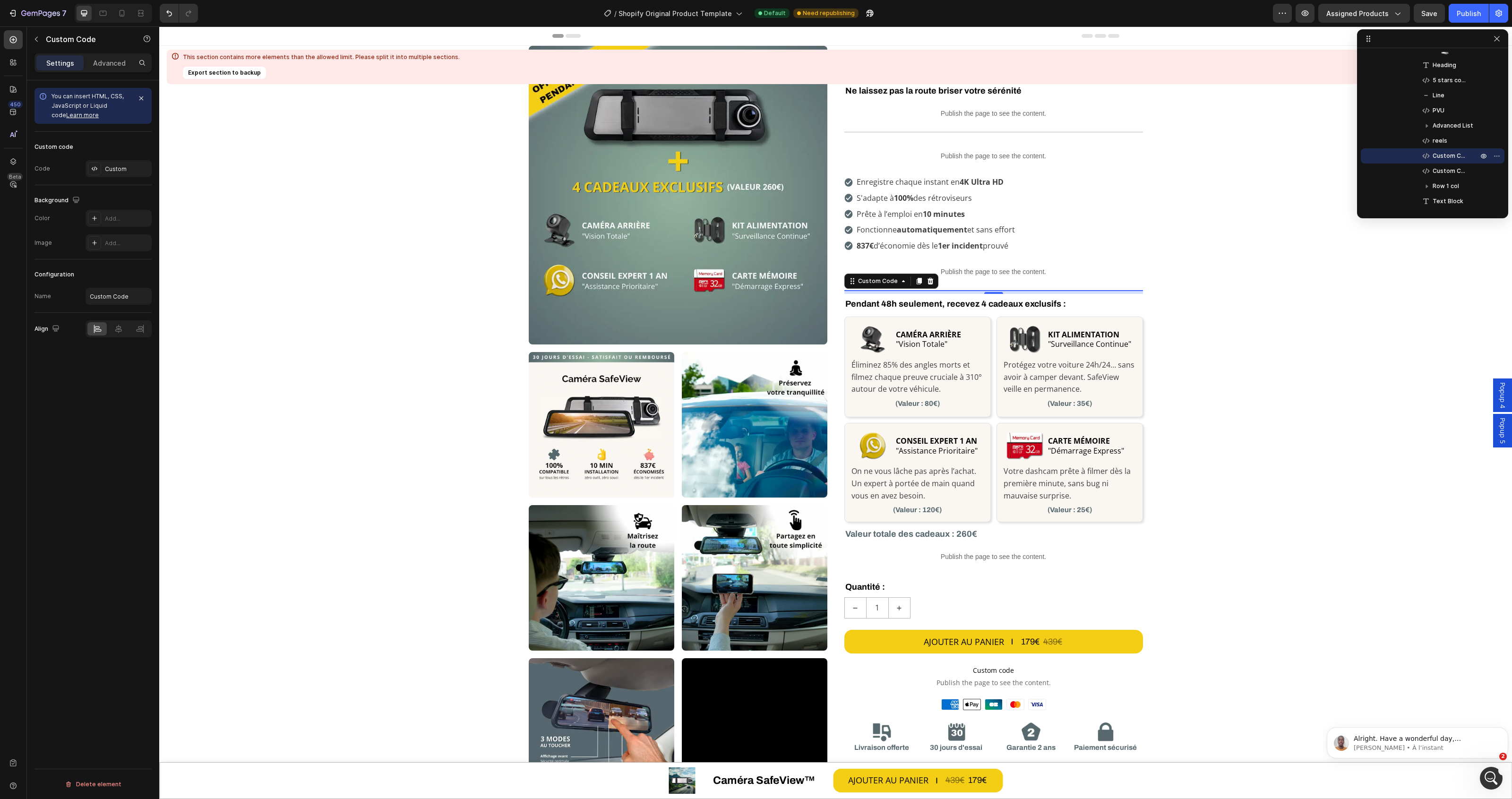
scroll to position [0, 0]
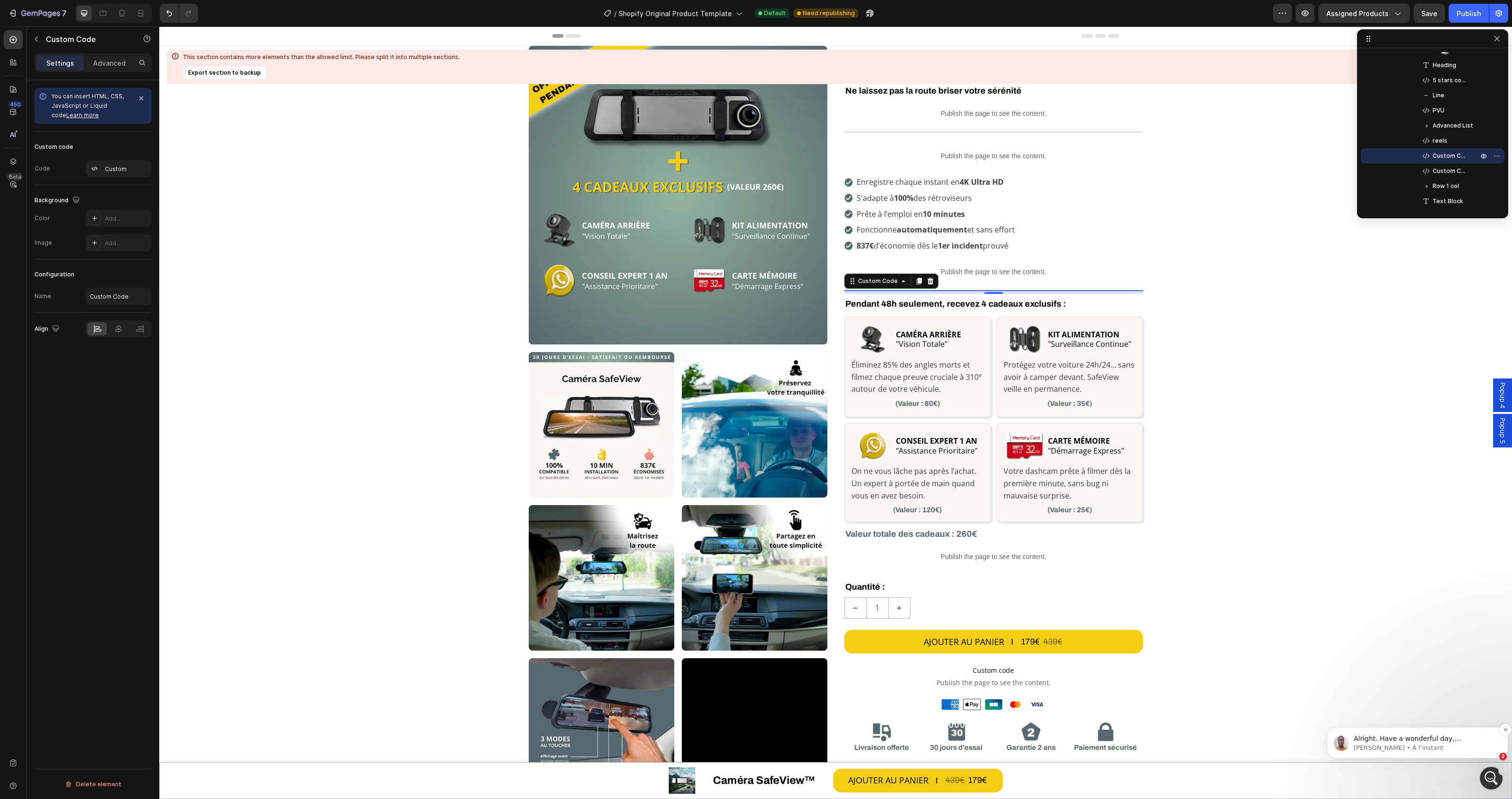
click at [1445, 739] on p "Alright. Have a wonderful day, Abel. If you need further guidance or have any i…" at bounding box center [1425, 738] width 143 height 10
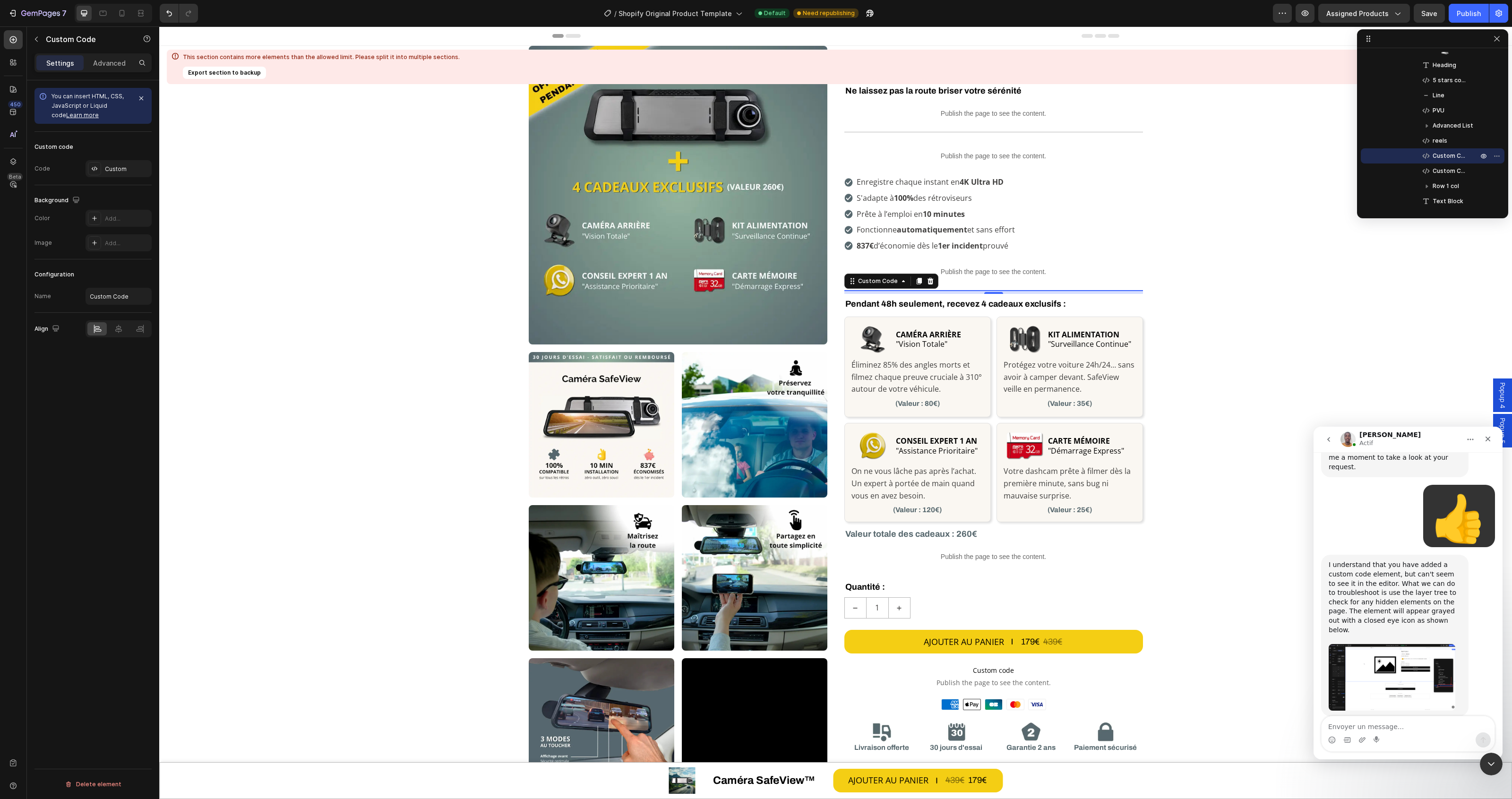
scroll to position [652, 0]
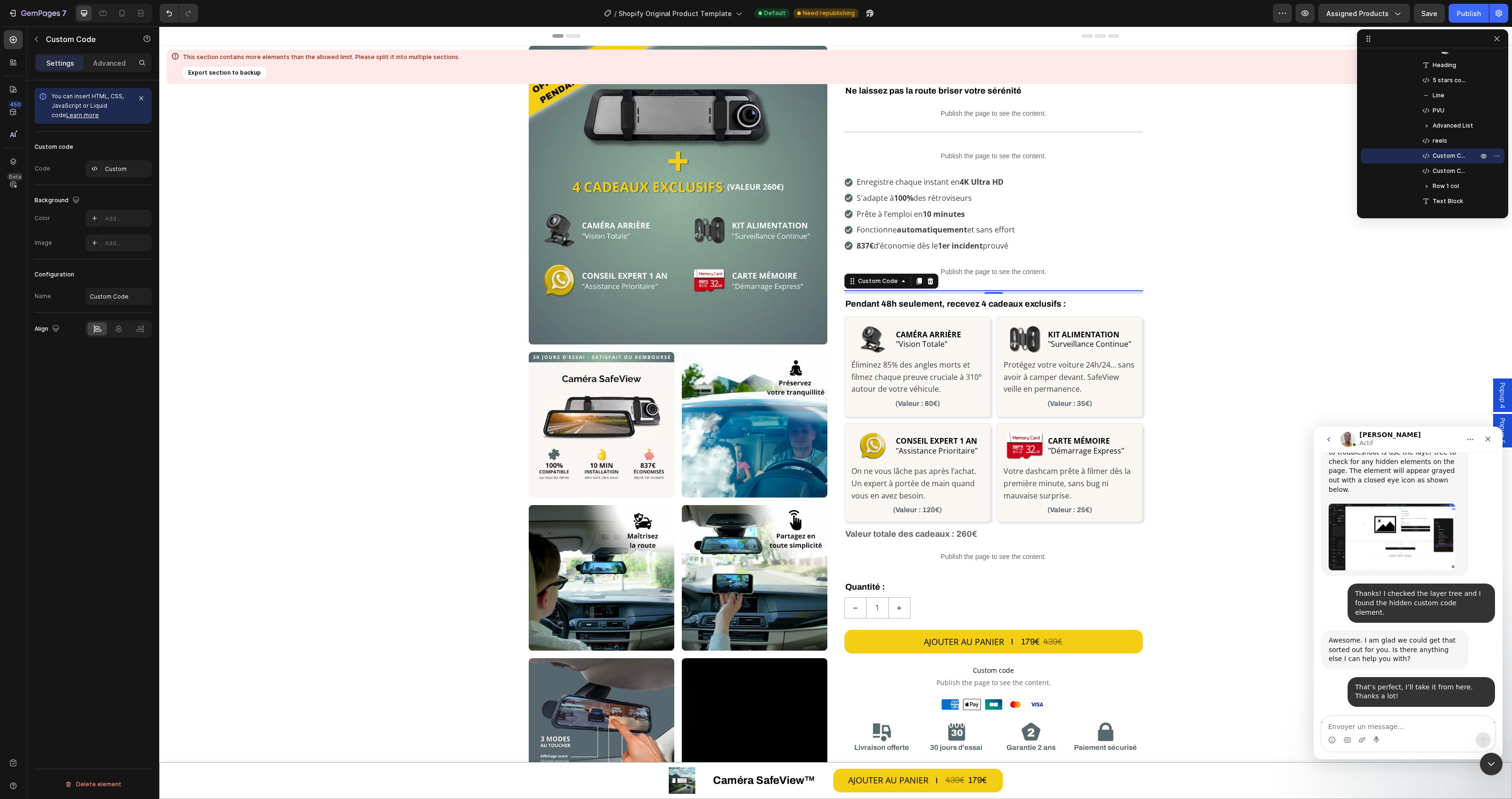
drag, startPoint x: 1431, startPoint y: 687, endPoint x: 1313, endPoint y: 650, distance: 123.7
click at [1313, 650] on div "Hi, I’m trying to install a Custom Code block for Klarna On-Site Messaging. But…" at bounding box center [1408, 327] width 189 height 962
copy div "Alright. Have a wonderful day, Abel. If you need further guidance or have any i…"
click at [1417, 724] on textarea "Envoyer un message..." at bounding box center [1408, 724] width 173 height 16
paste textarea "Have a great day!"
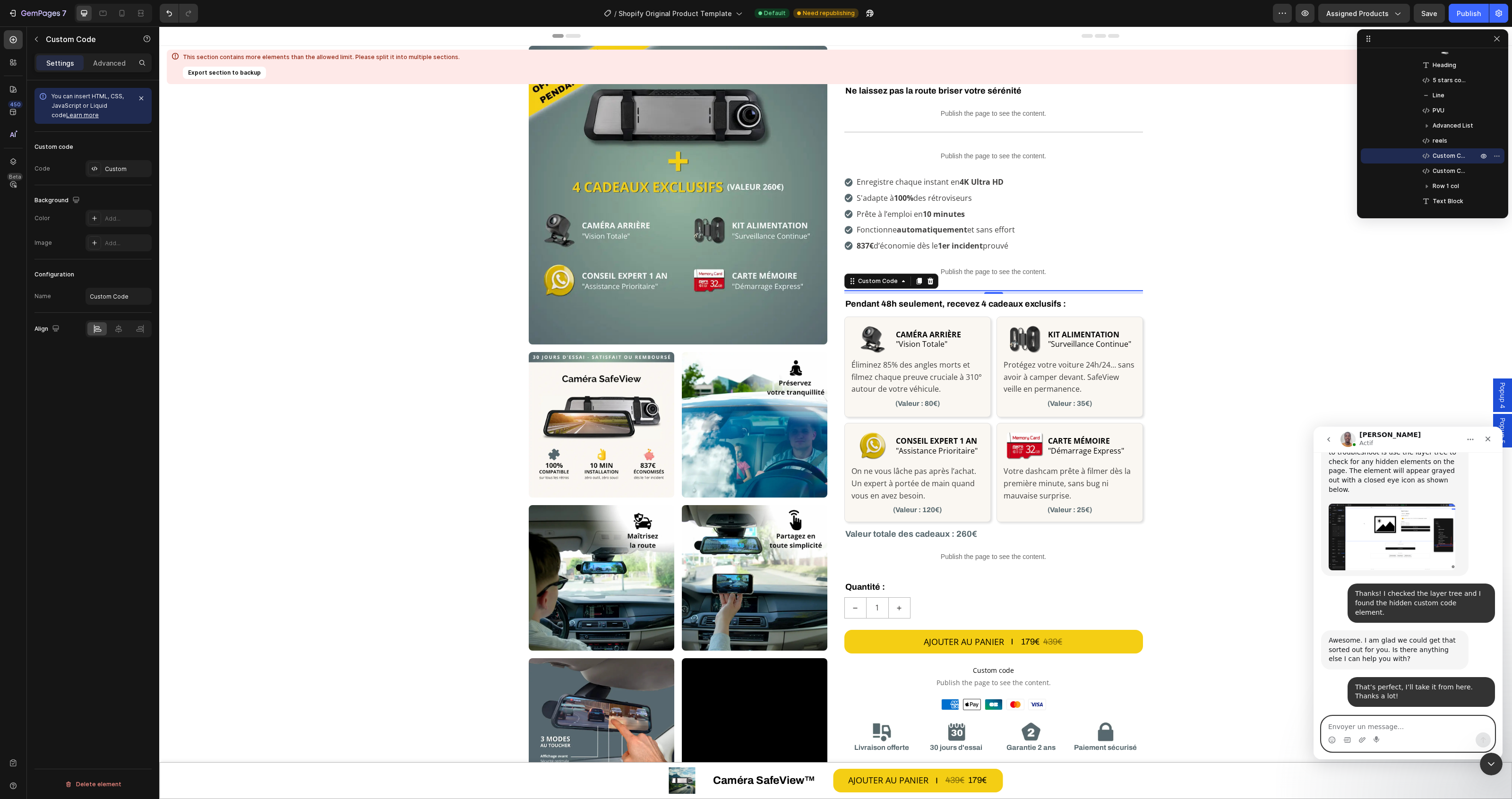
type textarea "Have a great day!"
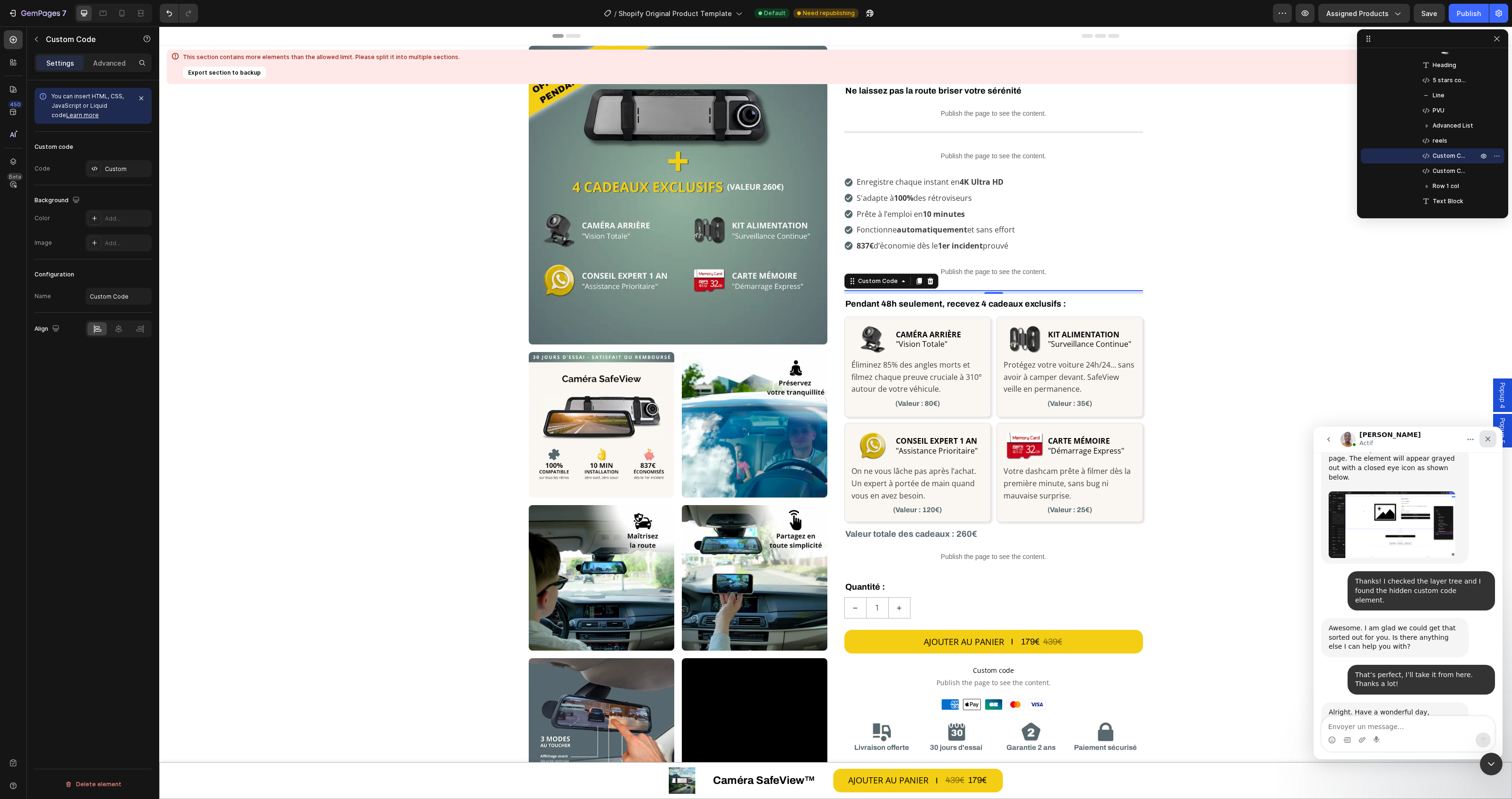
click at [1487, 441] on icon "Fermer" at bounding box center [1488, 439] width 7 height 7
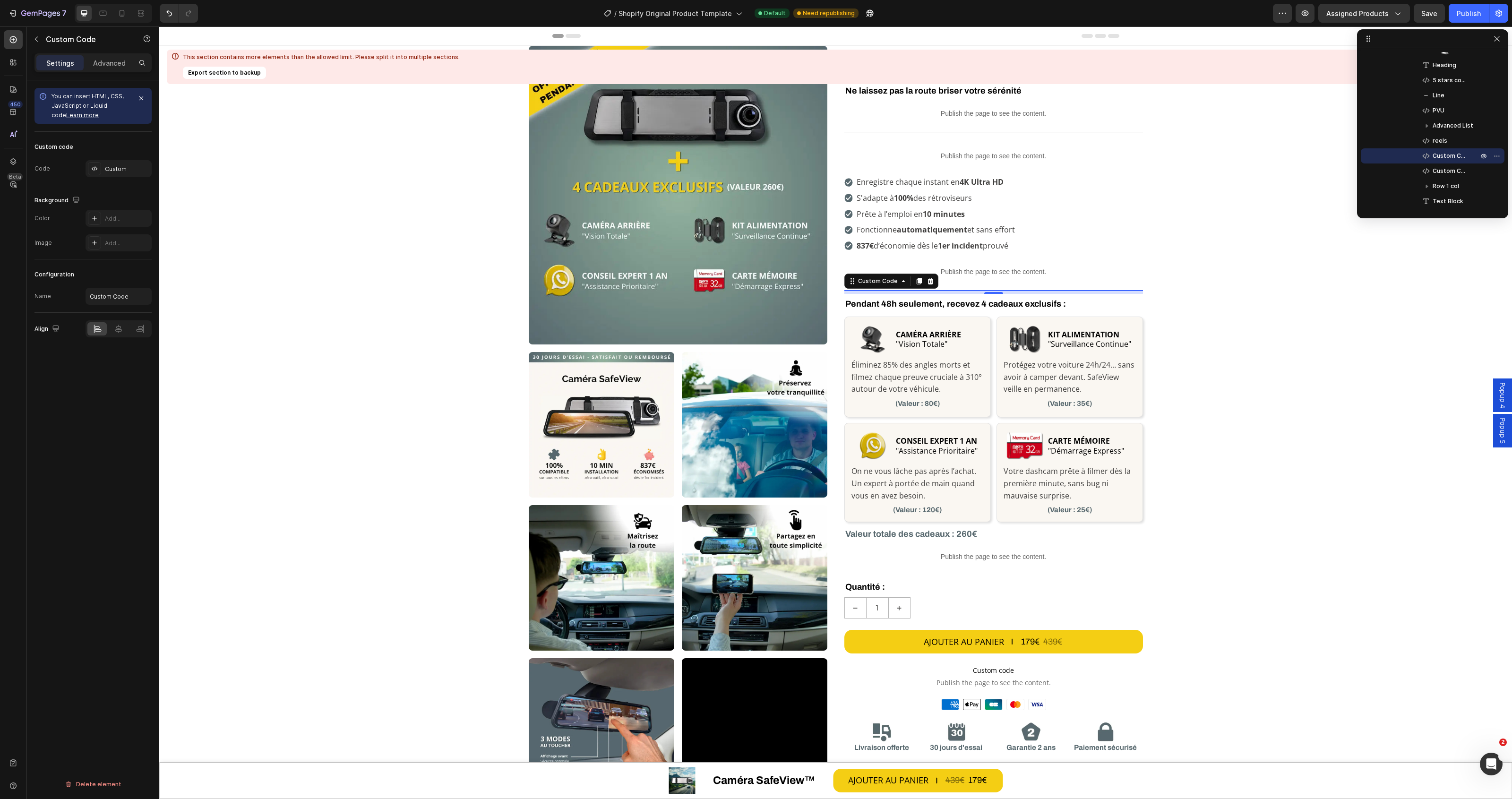
scroll to position [910, 0]
click at [1491, 764] on icon "Ouvrir le Messenger Intercom" at bounding box center [1489, 762] width 15 height 15
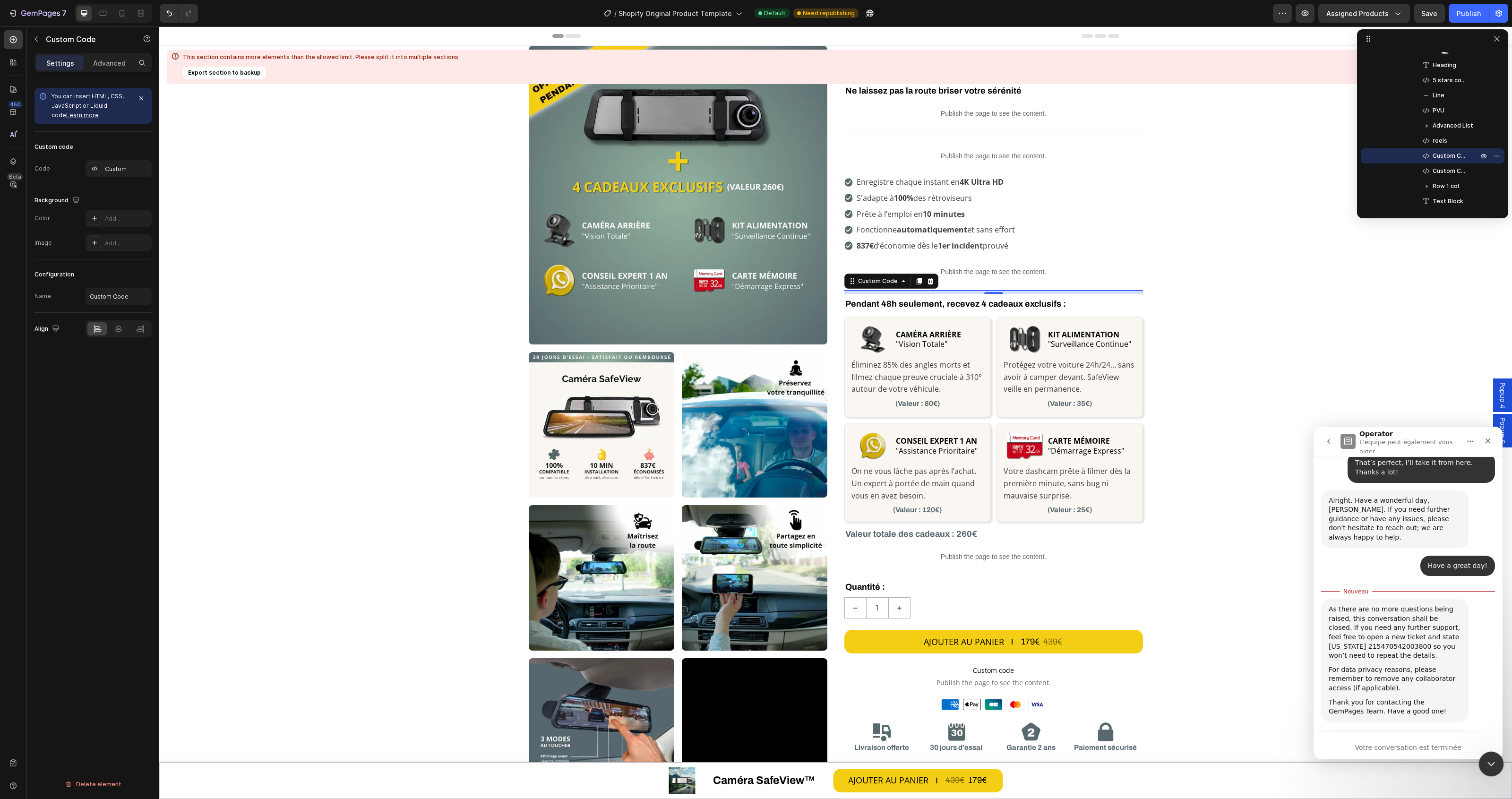
scroll to position [920, 0]
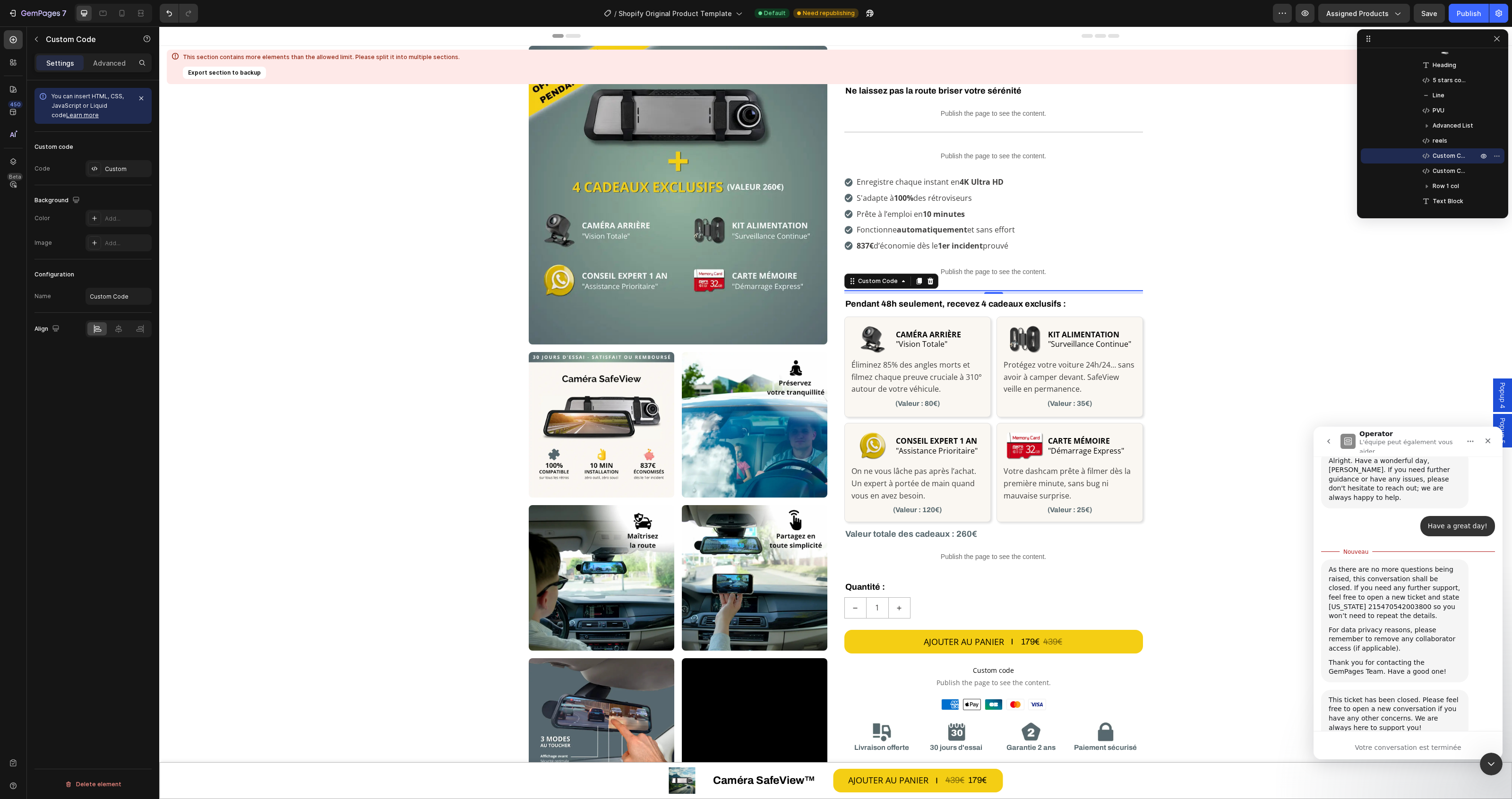
click at [1433, 795] on span "Formidable" at bounding box center [1431, 803] width 17 height 17
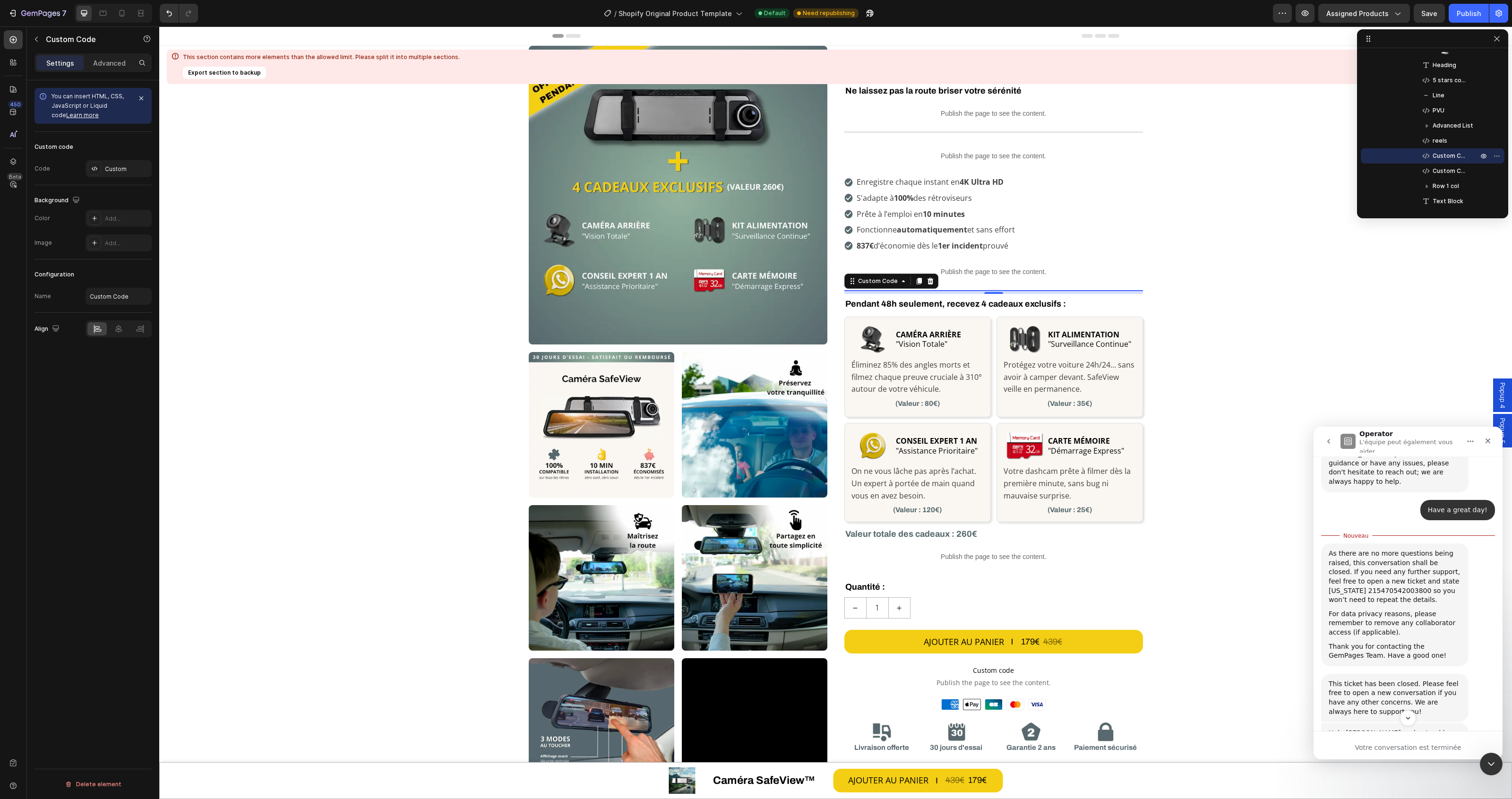
scroll to position [952, 0]
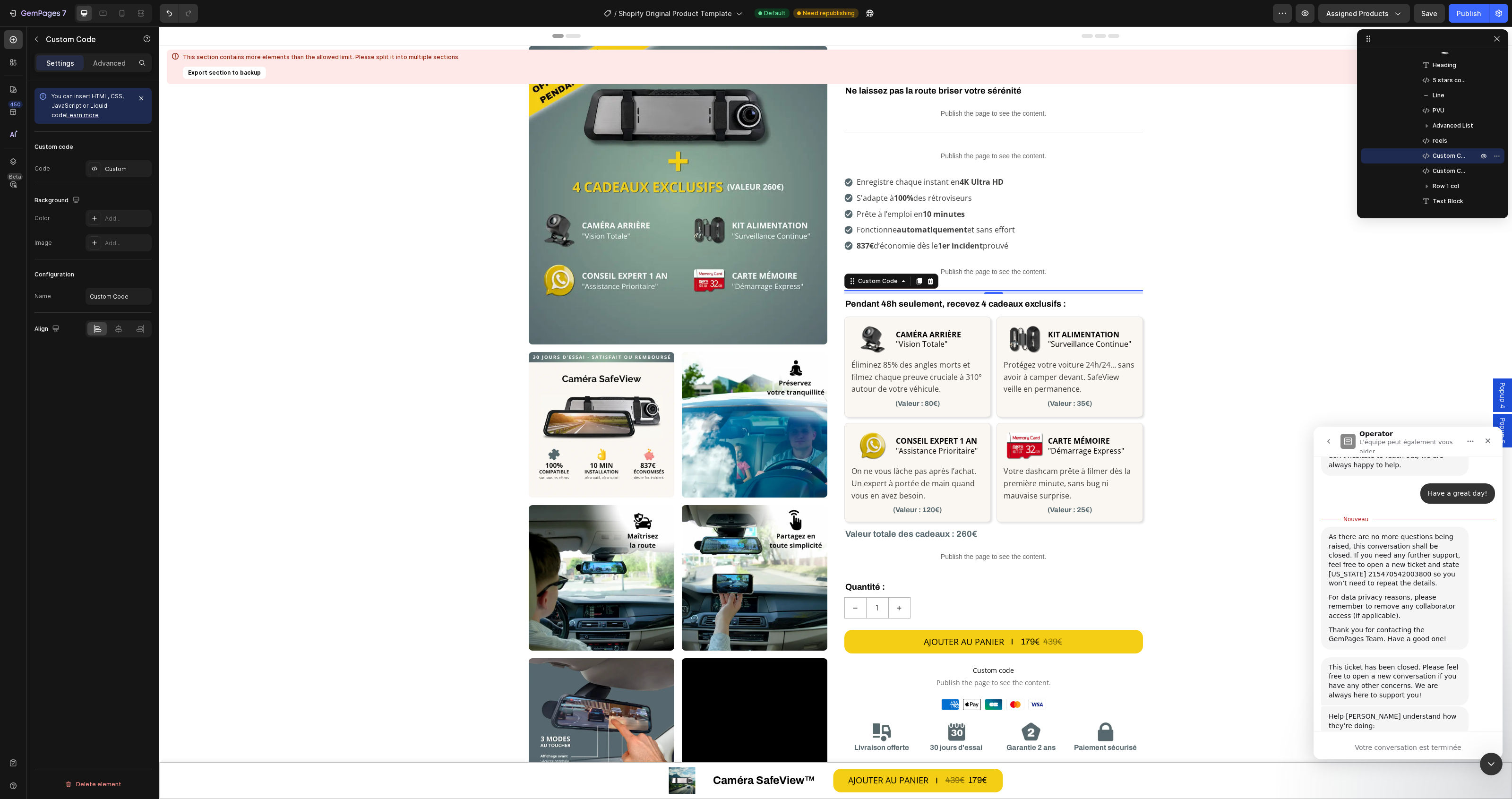
type textarea "Very good"
click at [1437, 798] on div "Soumettre" at bounding box center [1437, 811] width 19 height 19
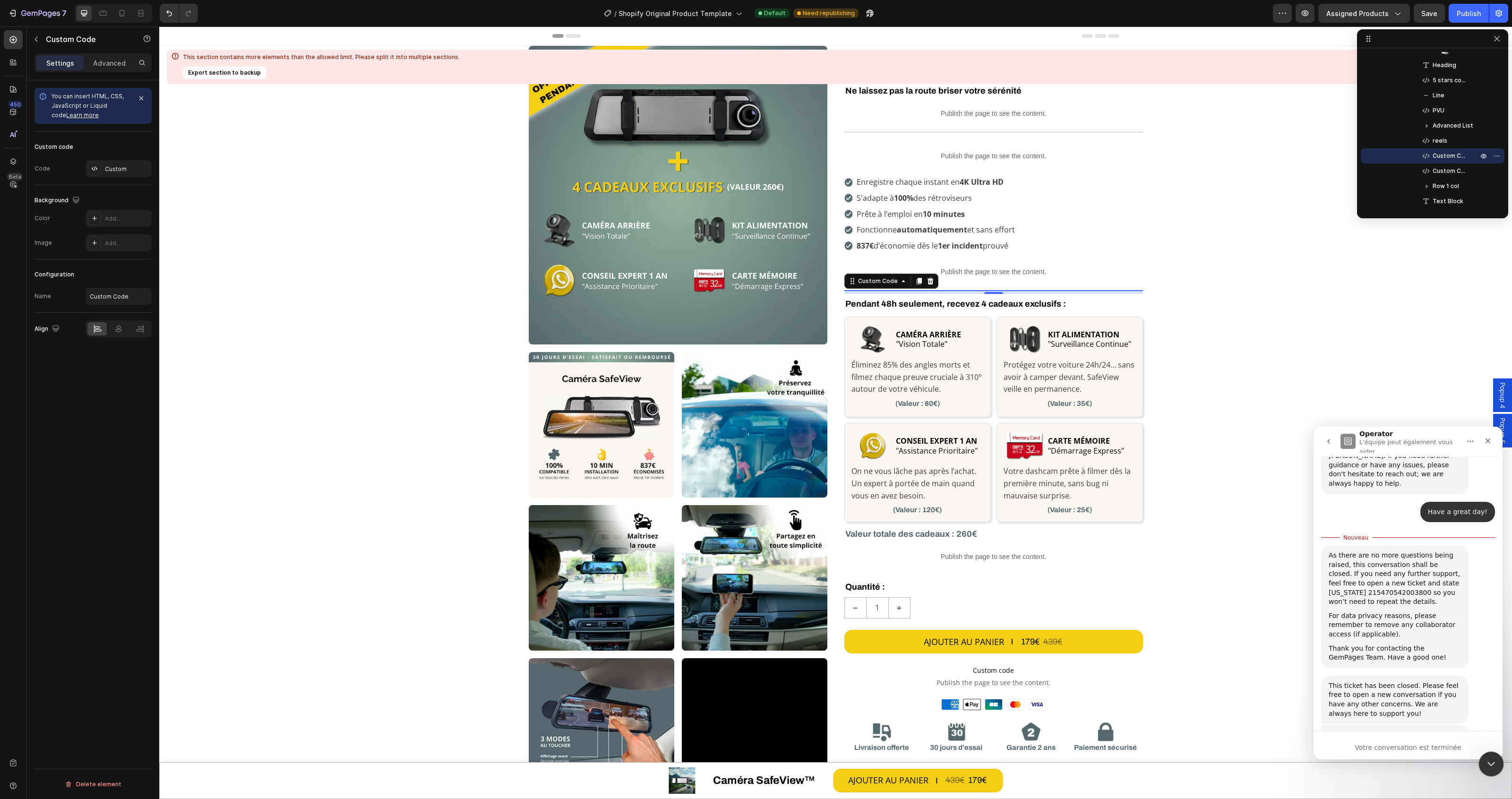
click at [1486, 761] on icon "Fermer le Messenger Intercom" at bounding box center [1489, 762] width 11 height 11
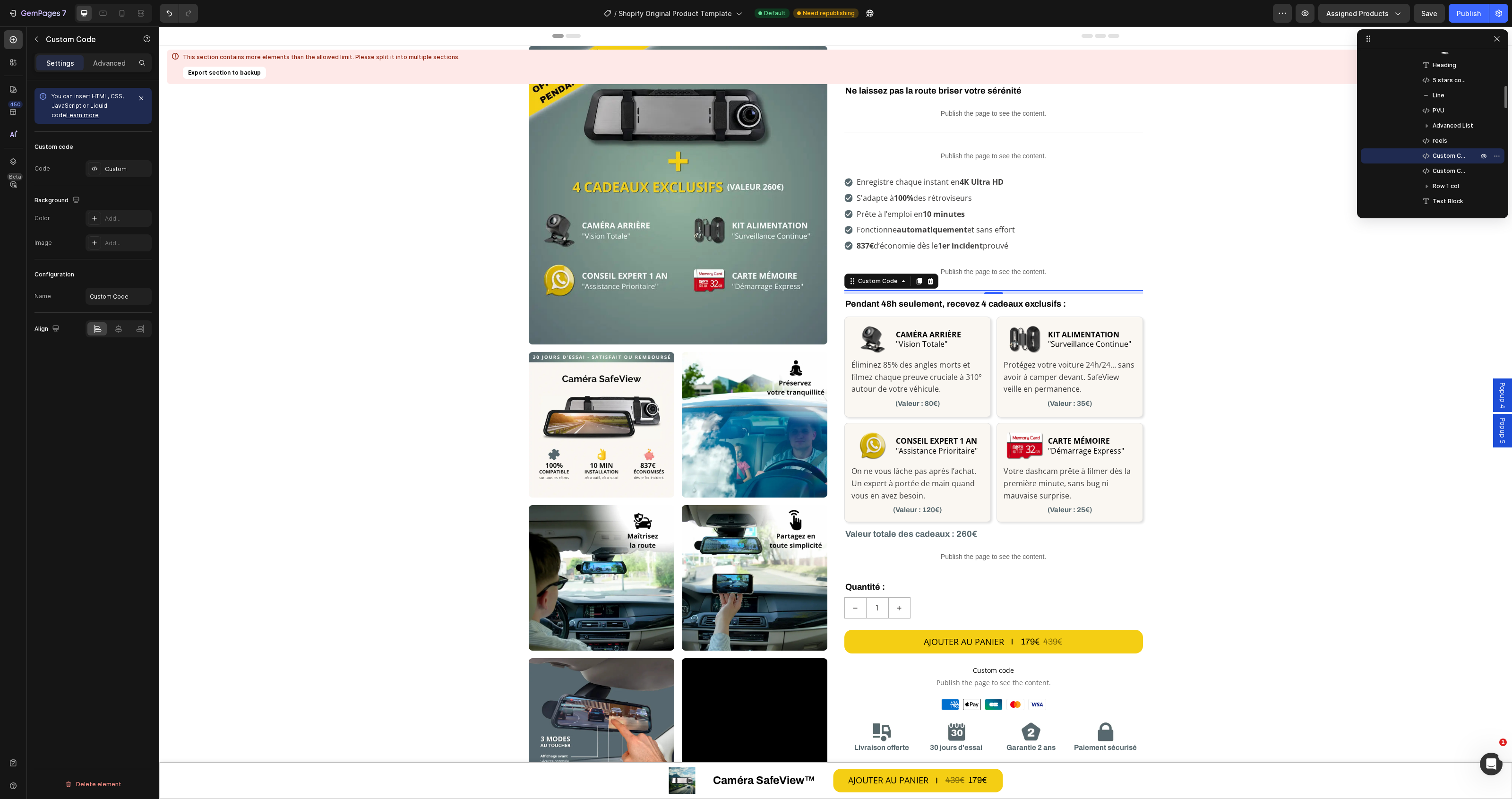
click at [1446, 155] on span "Custom Code" at bounding box center [1450, 155] width 36 height 10
click at [96, 167] on icon at bounding box center [94, 168] width 7 height 7
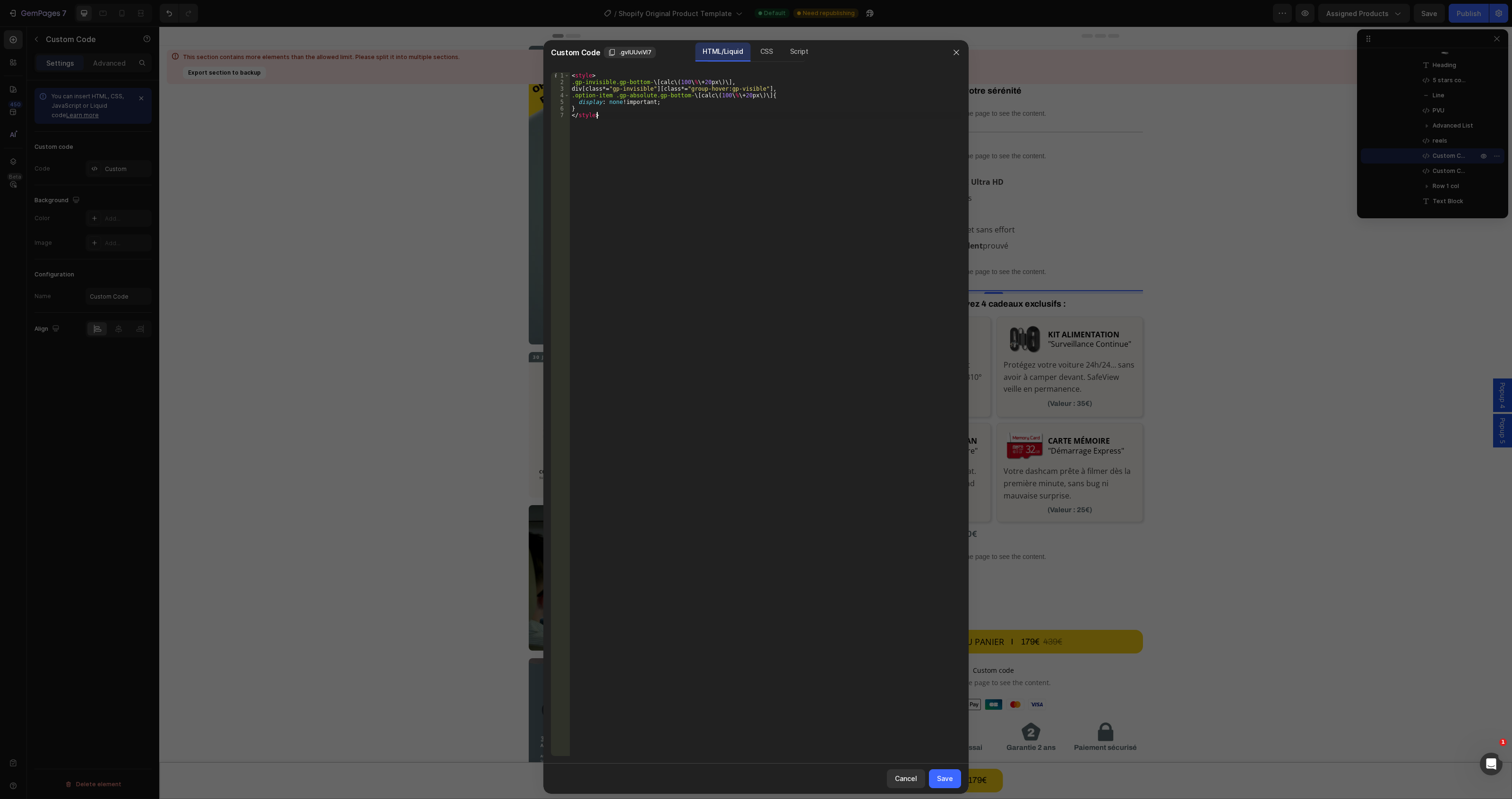
click at [846, 292] on div "< style > .gp-invisible.gp-bottom- \[ calc \( 100 \ % \+ 20 px \)\], div [ clas…" at bounding box center [766, 420] width 391 height 696
type textarea "} </style>"
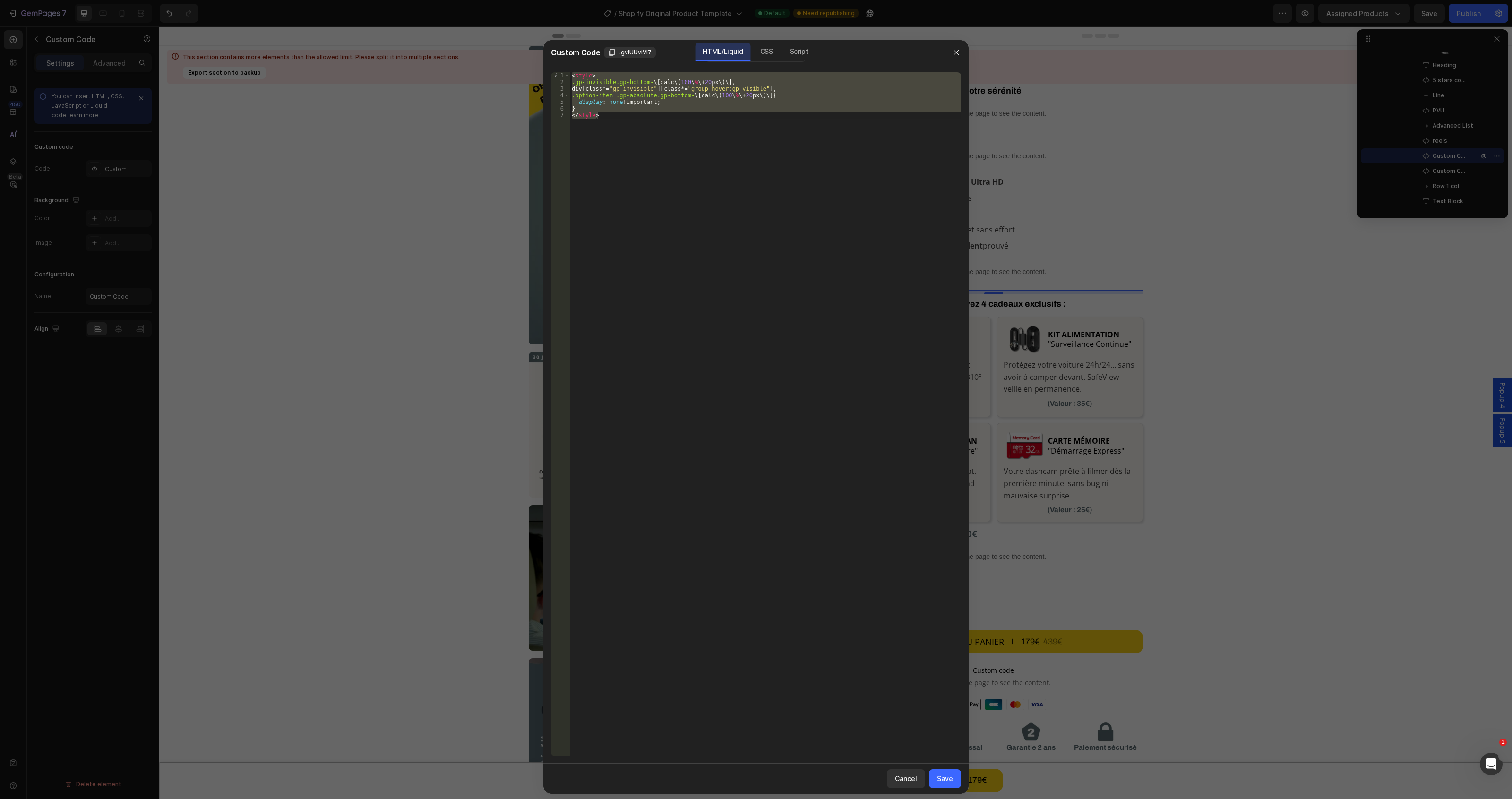
click at [1447, 172] on div at bounding box center [756, 399] width 1512 height 799
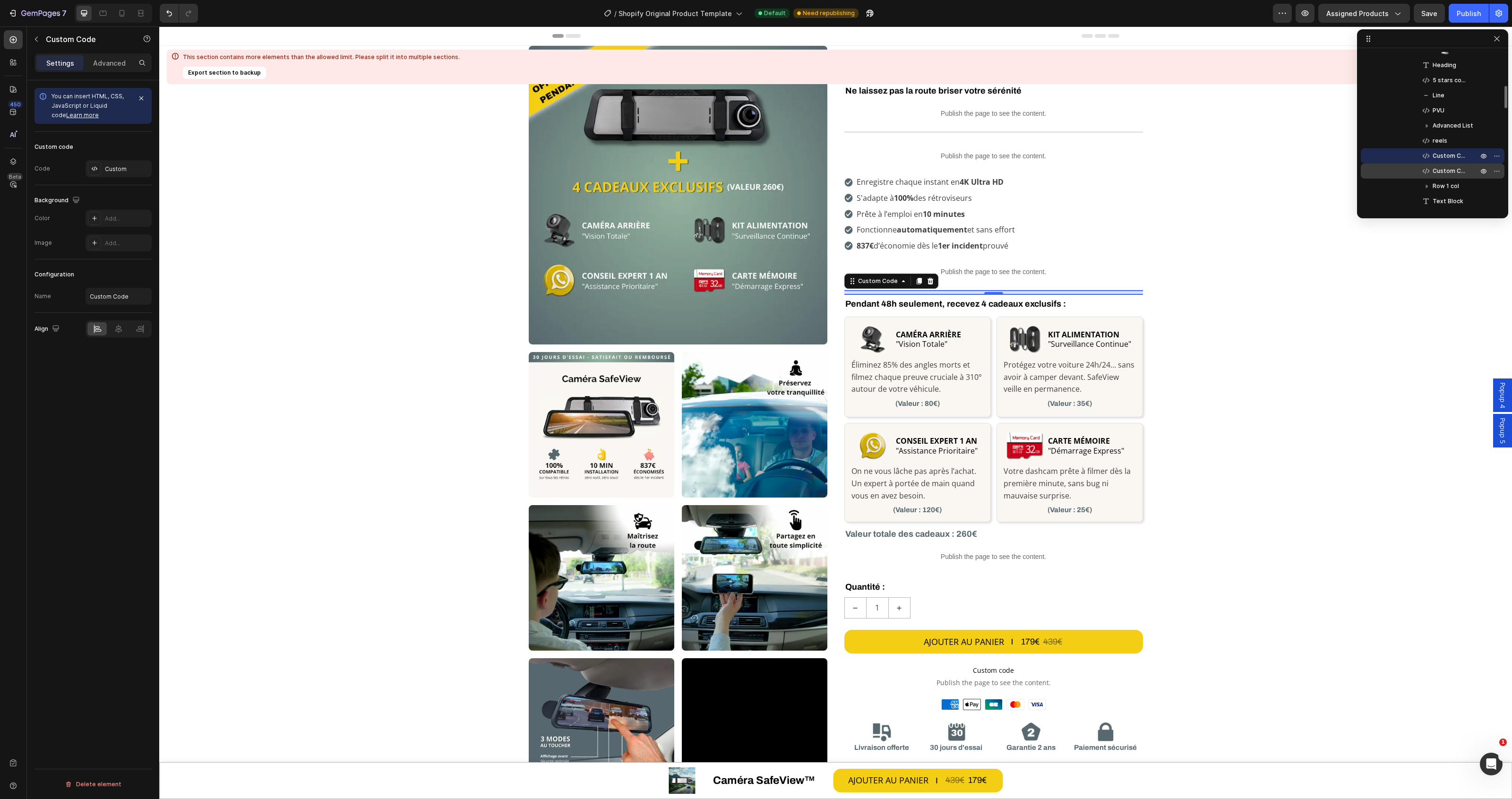
click at [1453, 171] on span "Custom Code" at bounding box center [1450, 171] width 36 height 10
click at [116, 167] on div "Custom" at bounding box center [127, 169] width 45 height 9
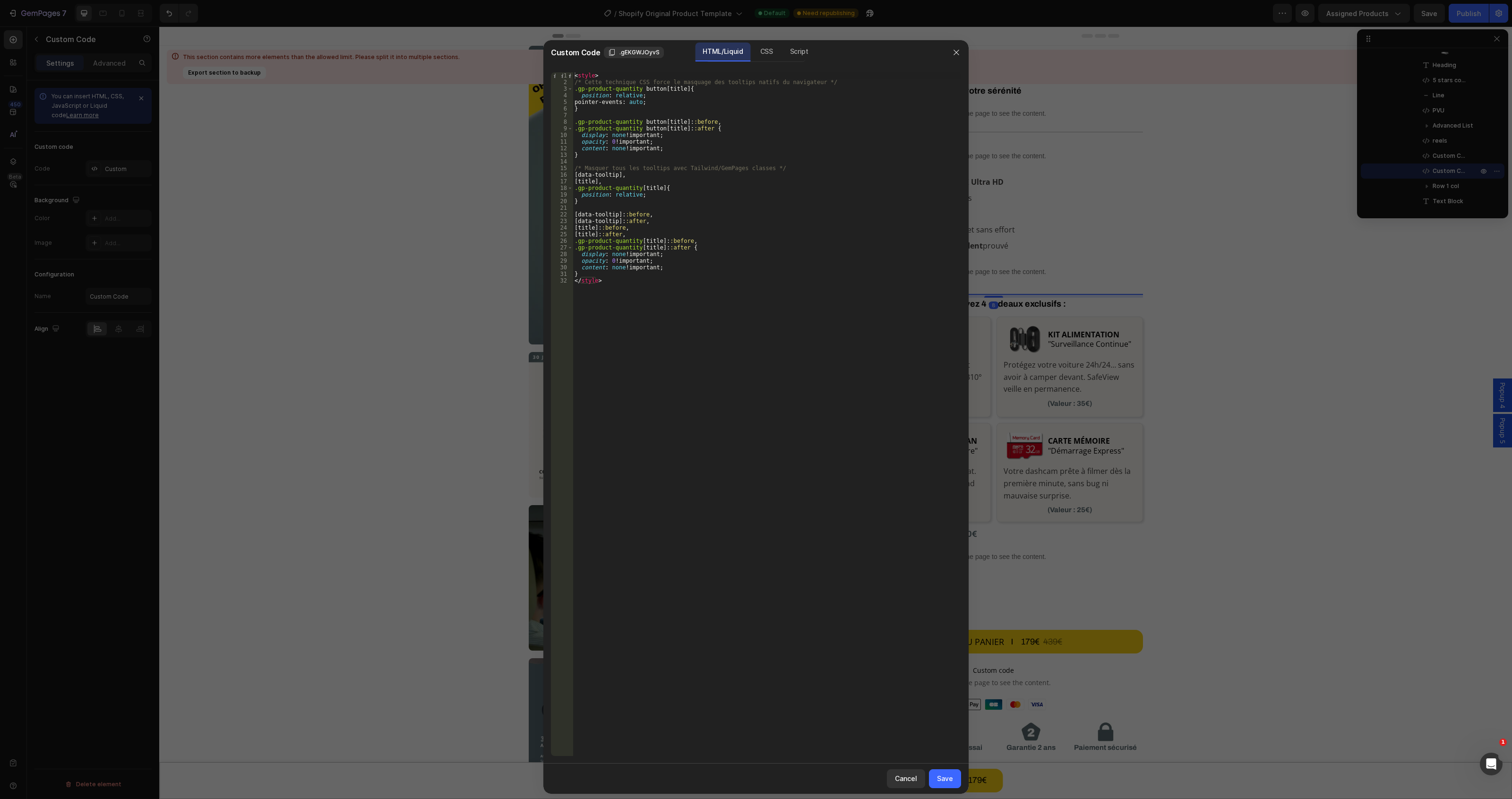
click at [777, 296] on div "< style > /* Cette technique CSS force le masquage des tooltips natifs du navig…" at bounding box center [767, 420] width 388 height 696
type textarea "} </style>"
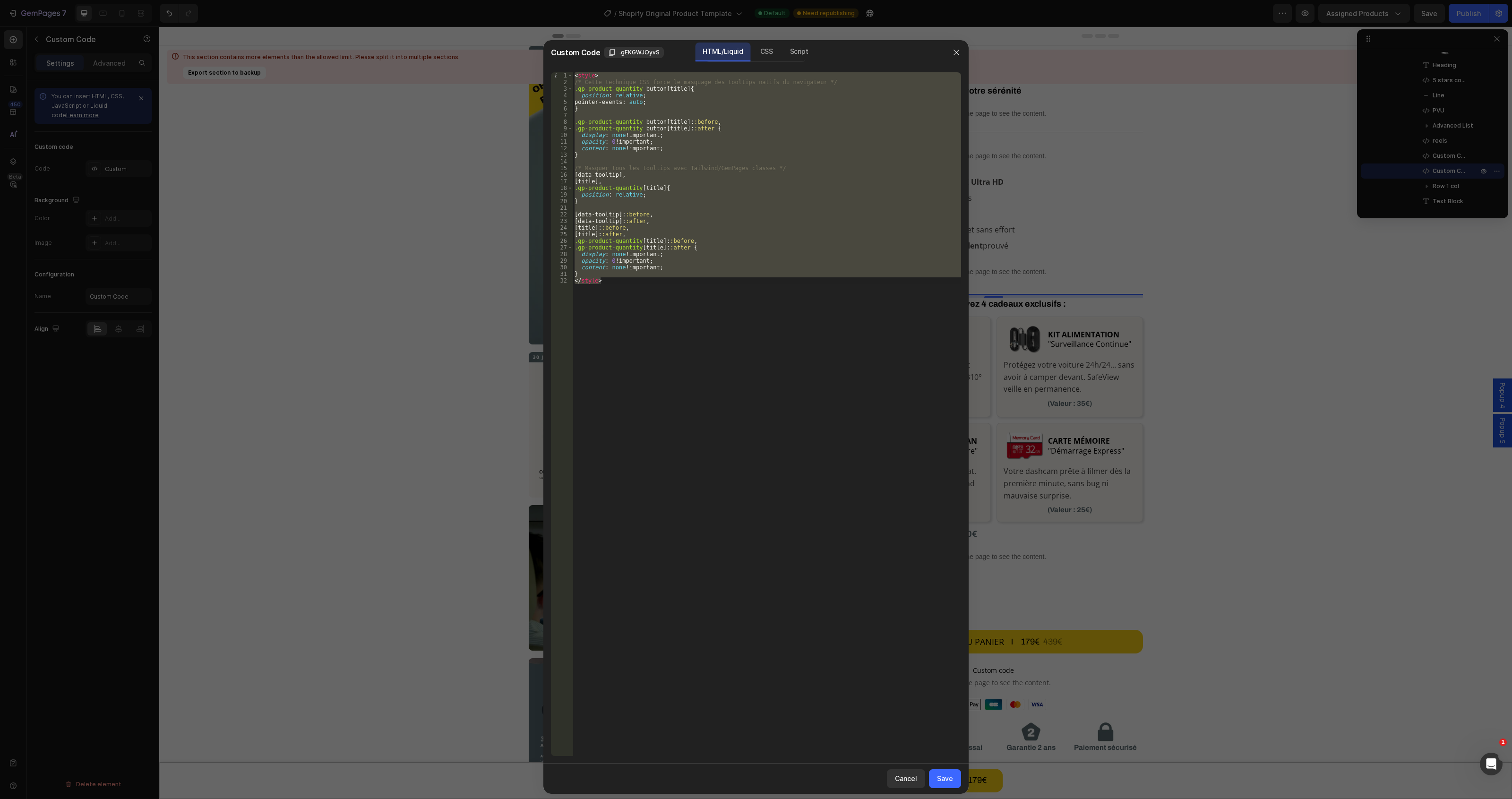
click at [1343, 297] on div at bounding box center [756, 399] width 1512 height 799
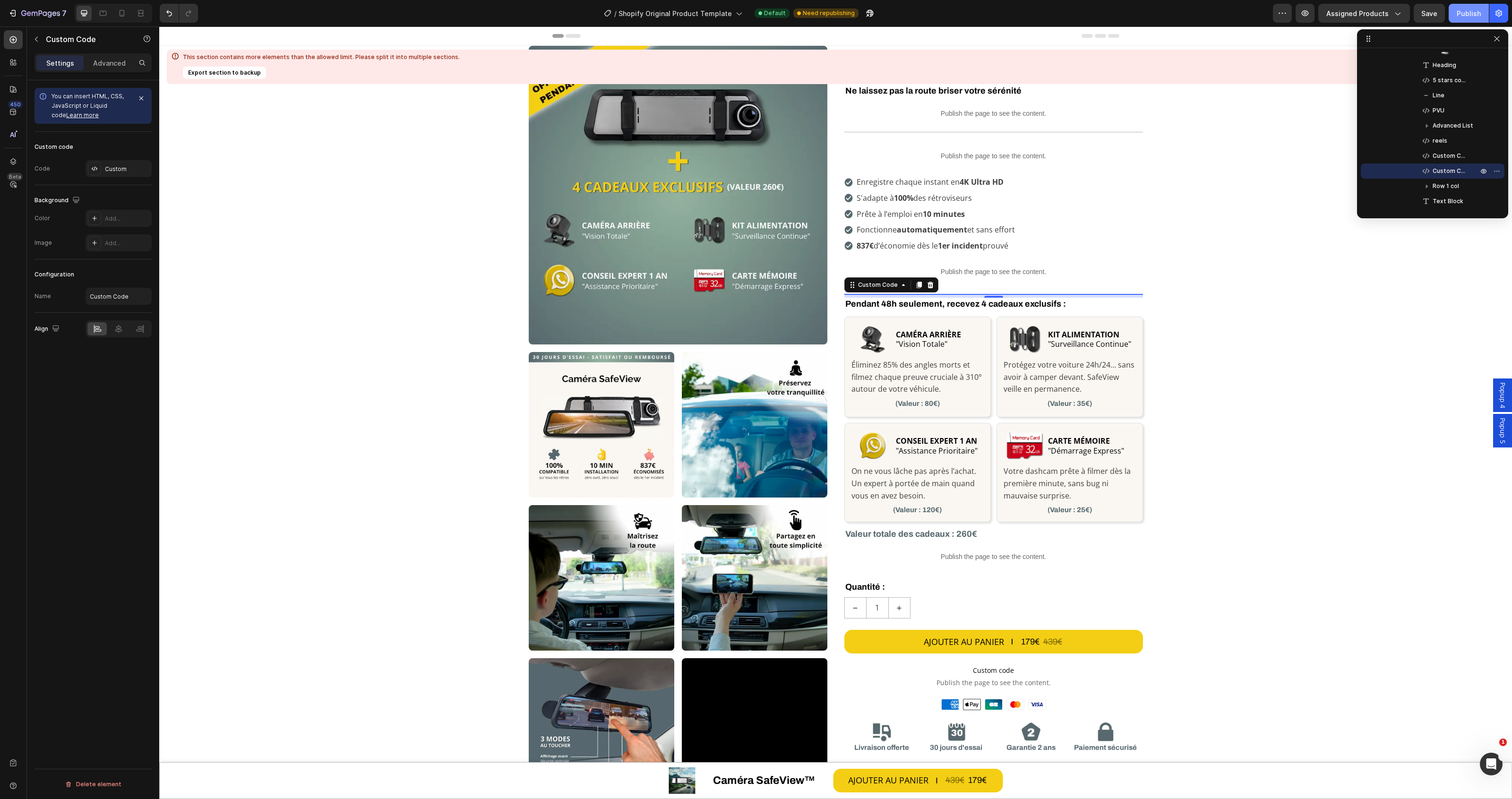
click at [1472, 11] on div "Publish" at bounding box center [1468, 14] width 24 height 10
click at [1451, 156] on span "Custom Code" at bounding box center [1450, 155] width 36 height 10
click at [927, 281] on icon at bounding box center [930, 281] width 7 height 7
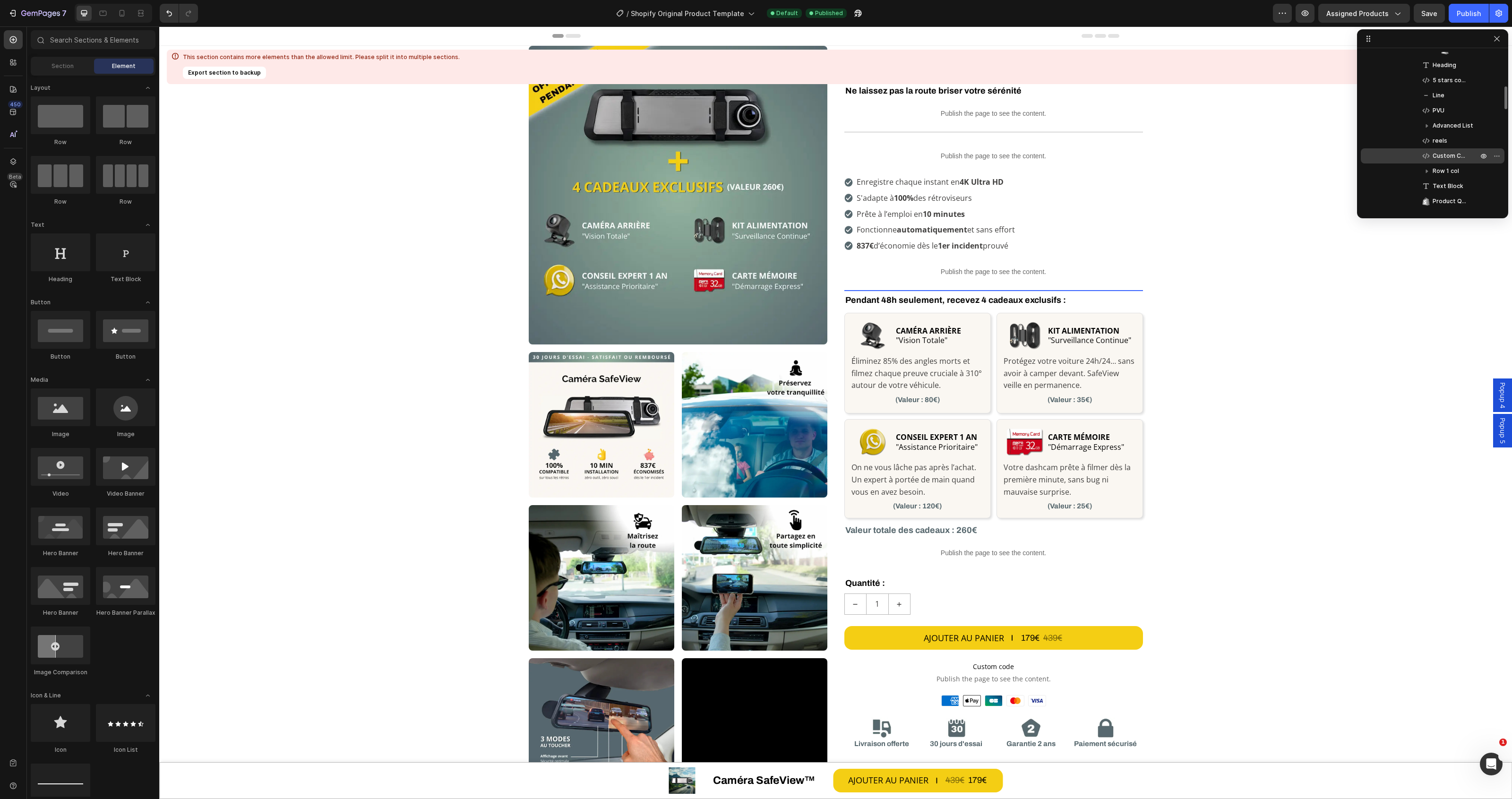
click at [1451, 154] on span "Custom Code" at bounding box center [1450, 155] width 36 height 10
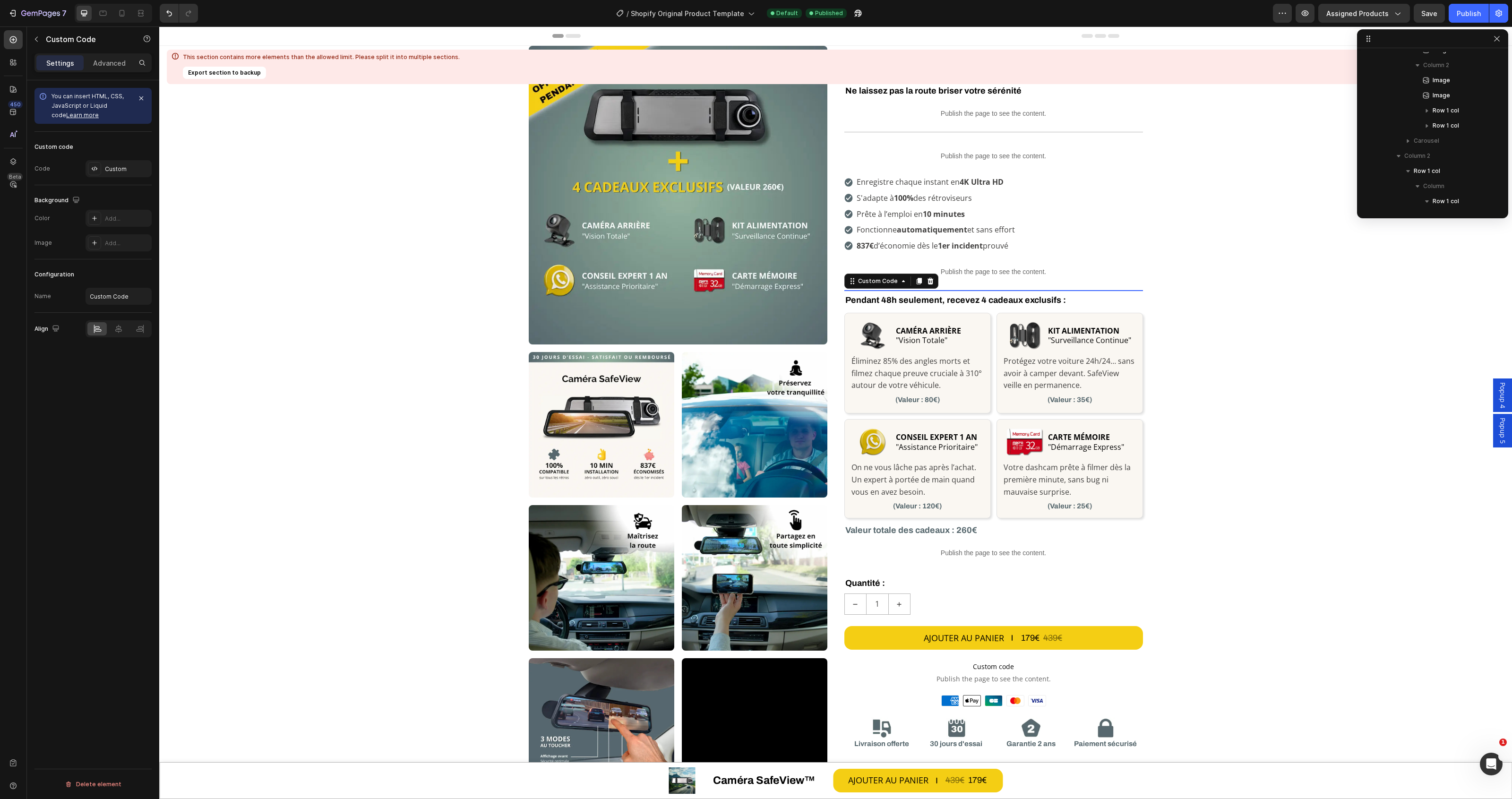
scroll to position [829, 0]
click at [111, 168] on div "Custom" at bounding box center [127, 169] width 45 height 9
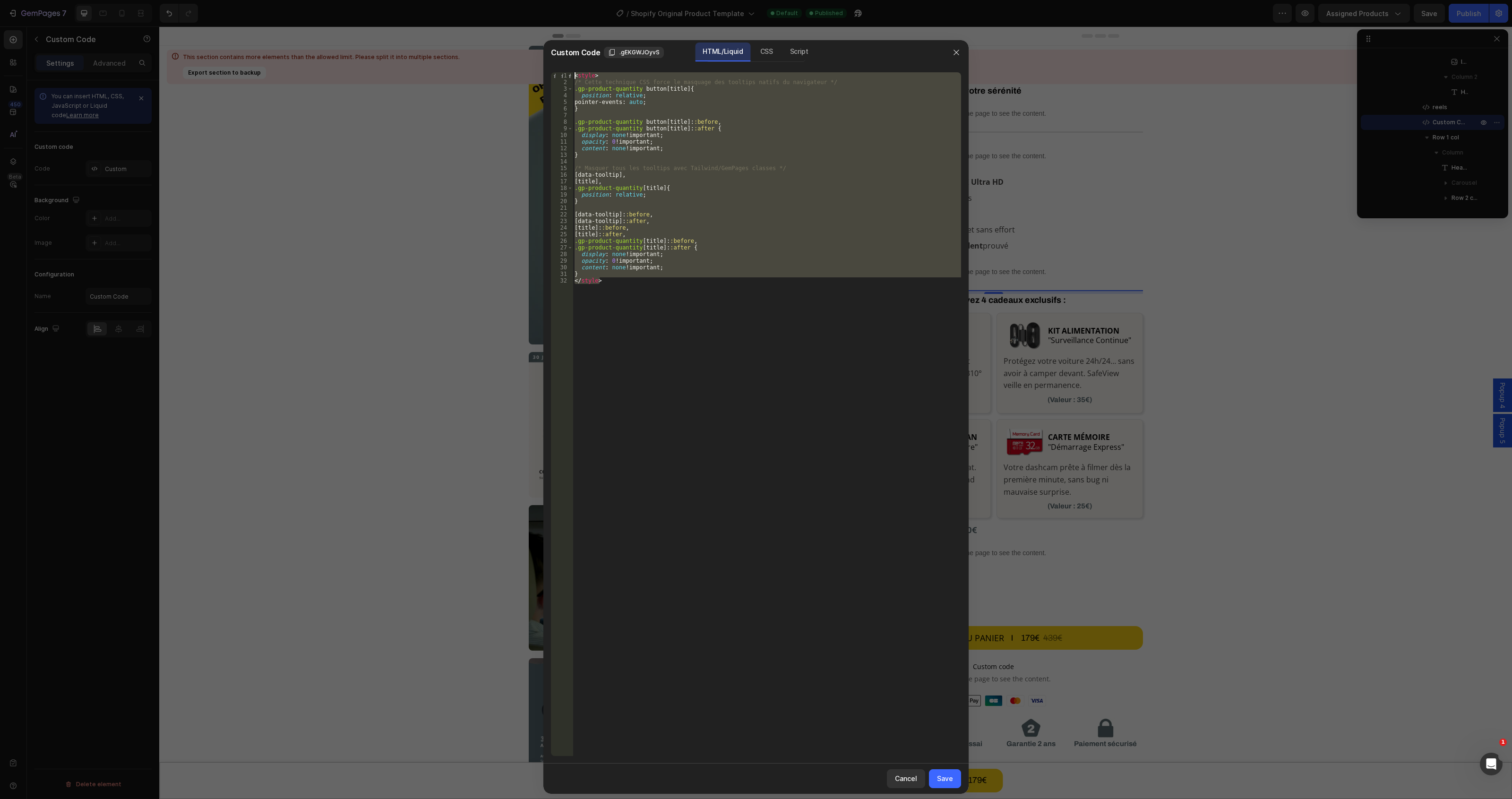
drag, startPoint x: 815, startPoint y: 310, endPoint x: 417, endPoint y: -11, distance: 511.3
click at [417, 0] on html "7 / Shopify Original Product Template Default Published Preview Assigned Produc…" at bounding box center [756, 35] width 1512 height 71
type textarea "<style> /* Cette technique CSS force le masquage des tooltips natifs du navigat…"
paste textarea
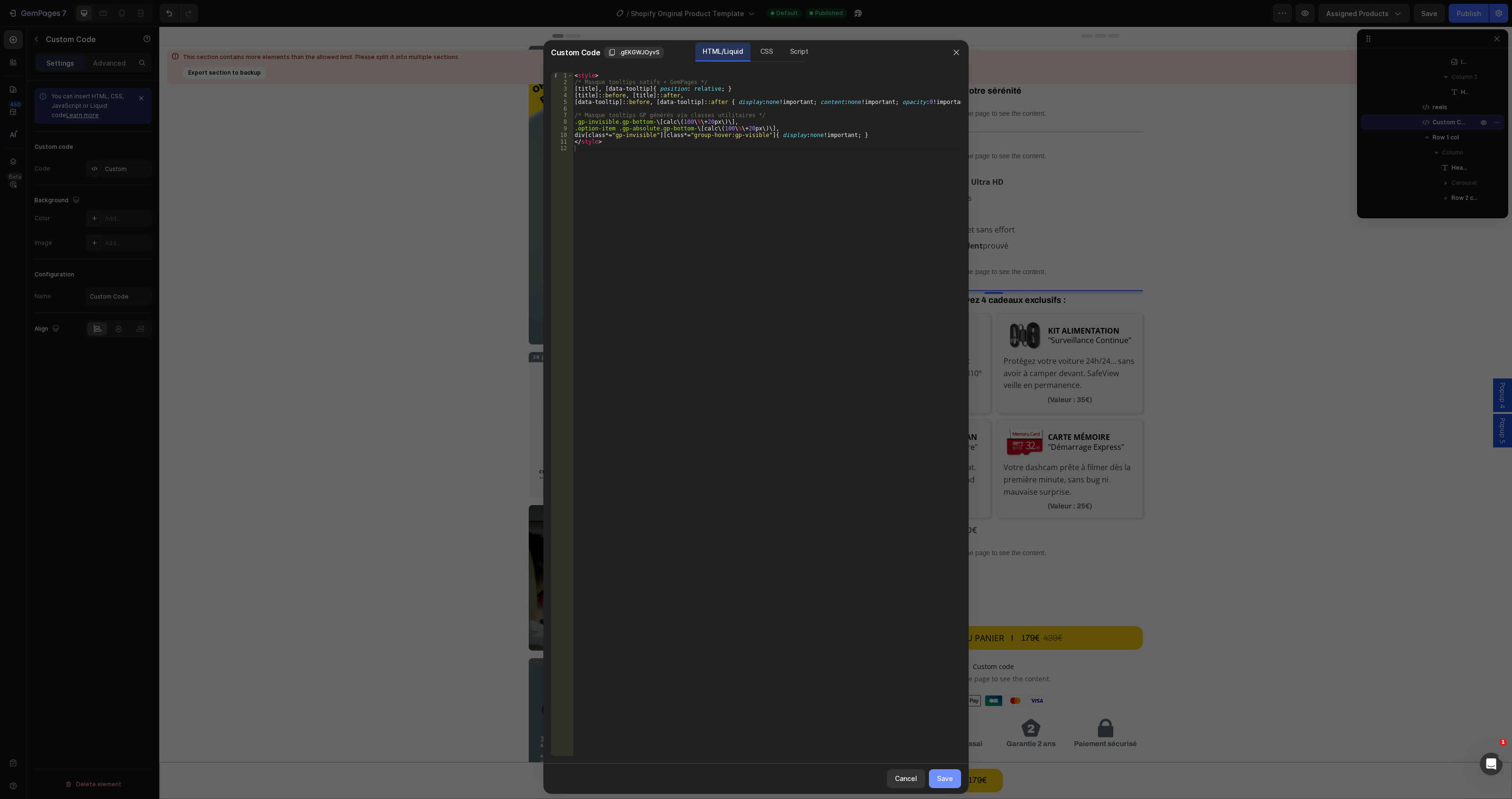
click at [944, 781] on div "Save" at bounding box center [945, 778] width 16 height 10
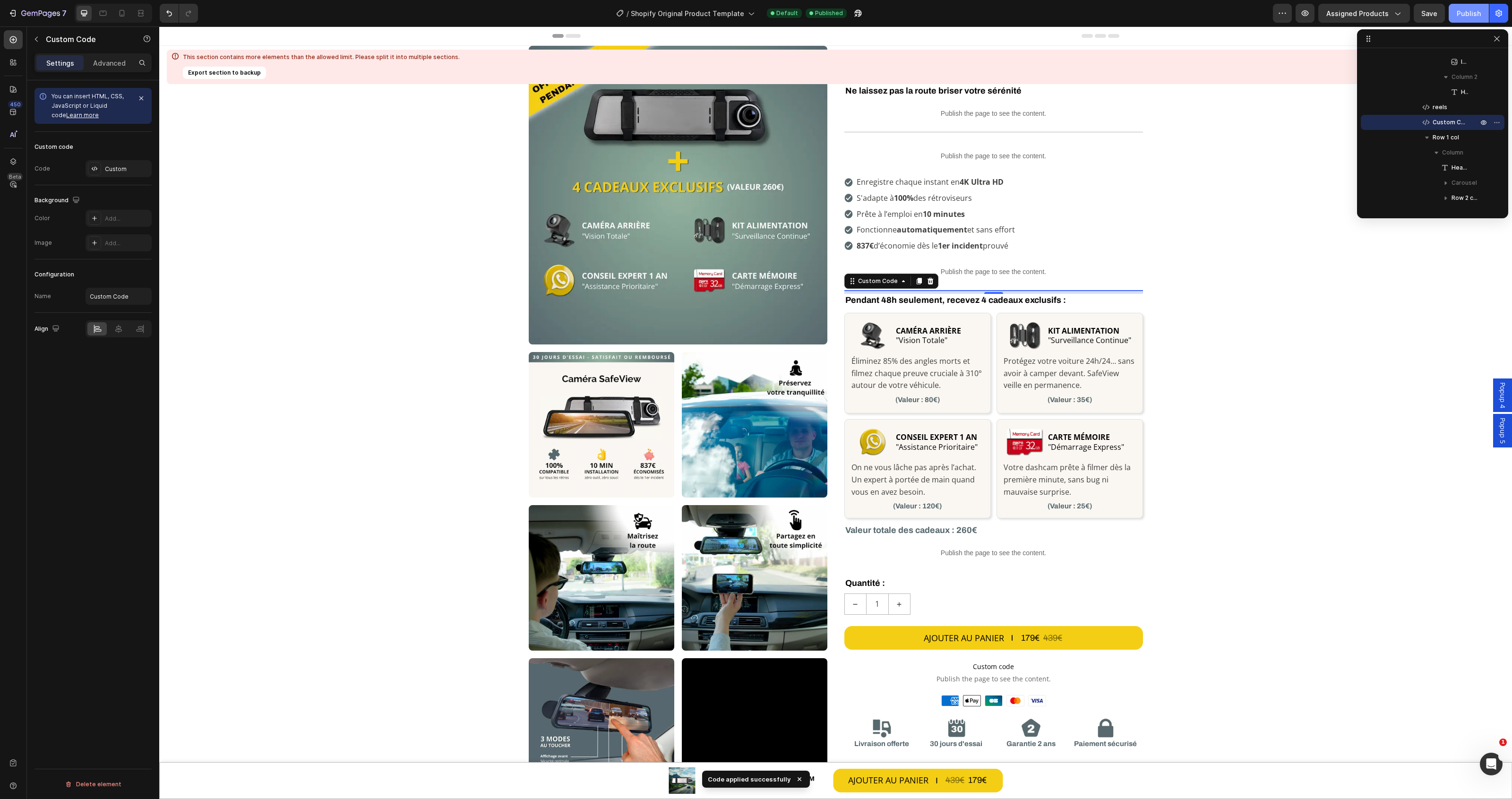
click at [1465, 18] on div "Publish" at bounding box center [1468, 14] width 24 height 10
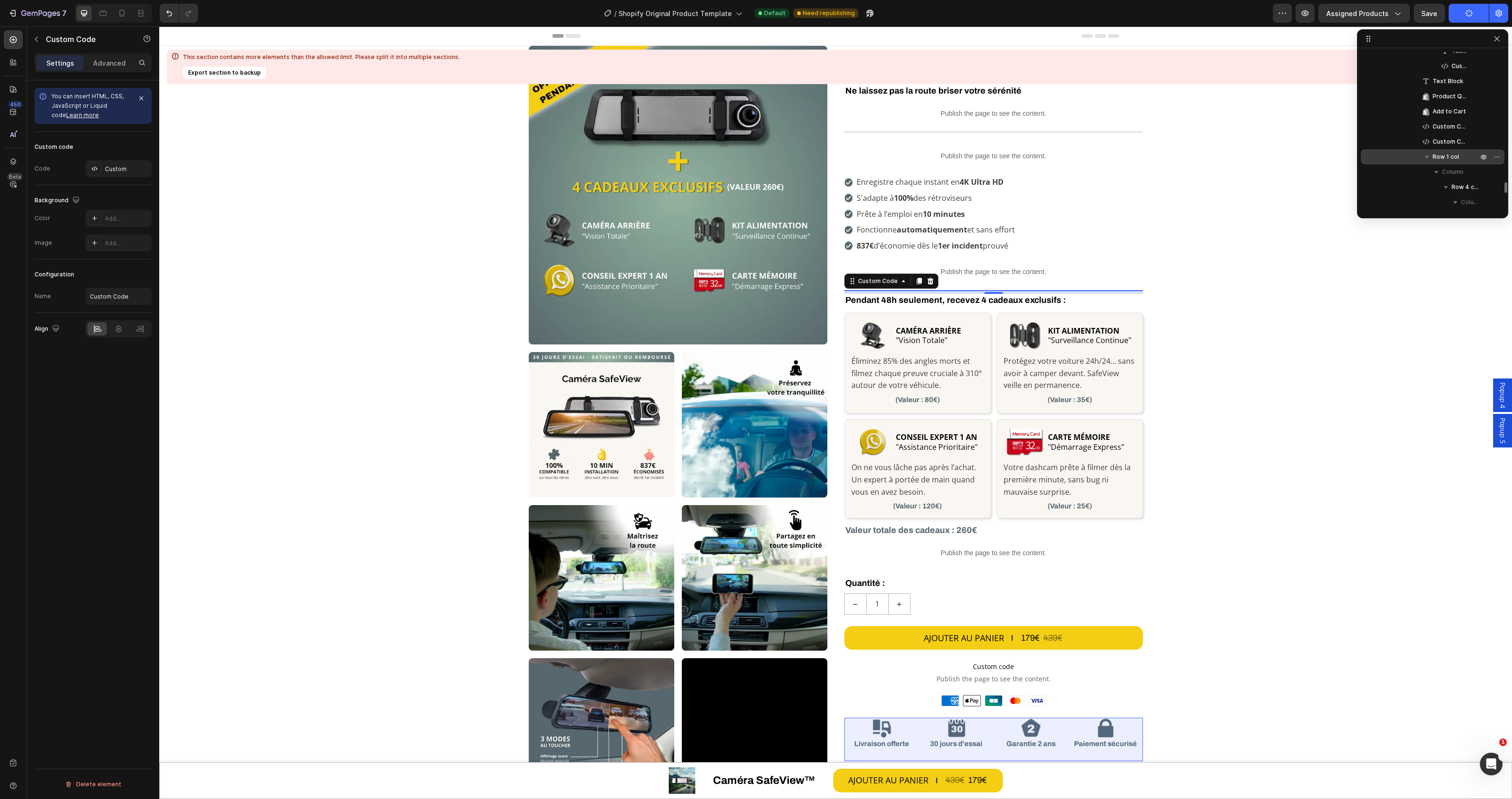
scroll to position [1065, 0]
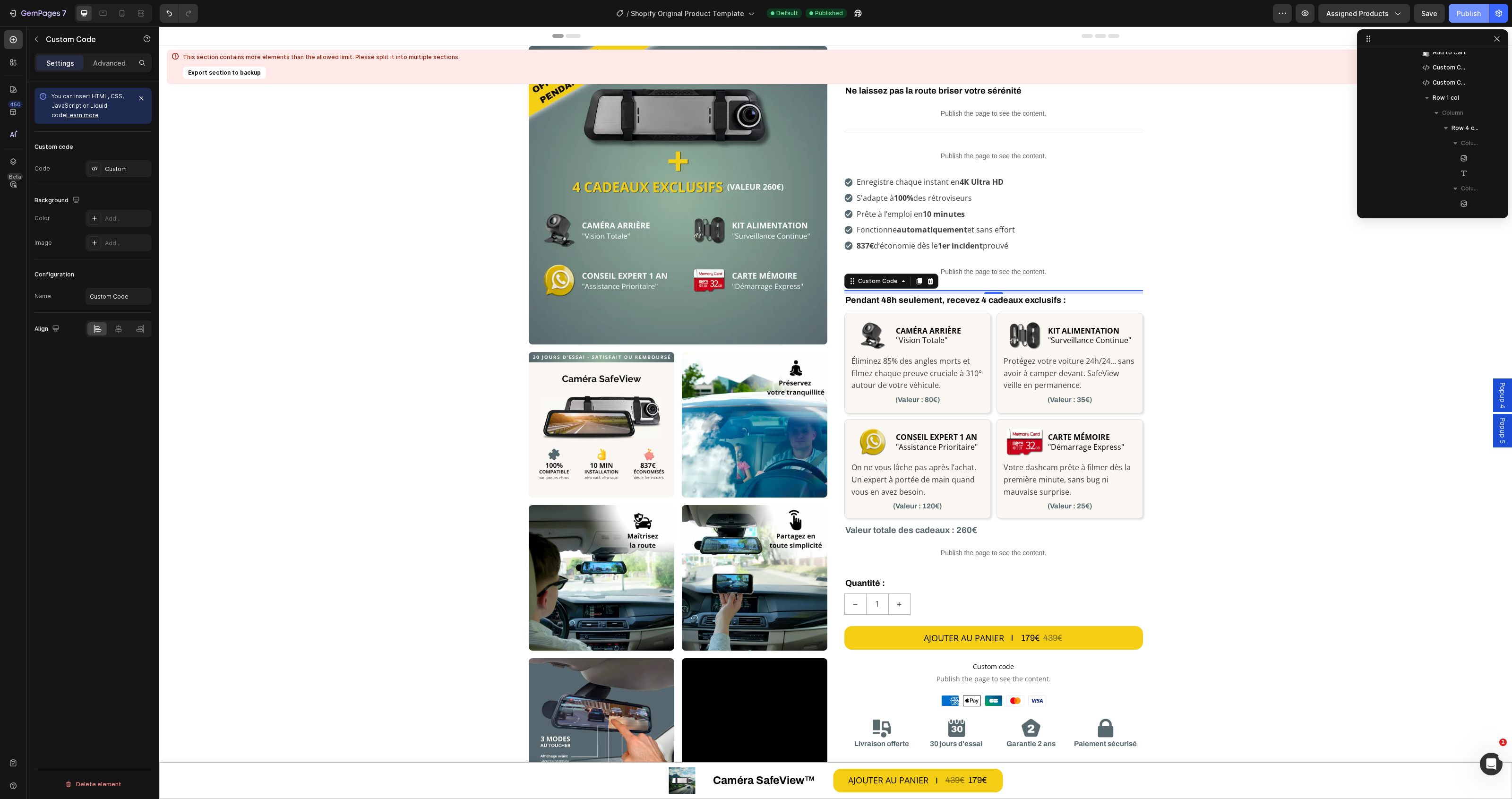
click at [1456, 12] on div "Publish" at bounding box center [1468, 14] width 24 height 10
click at [112, 171] on div "Custom" at bounding box center [127, 169] width 45 height 9
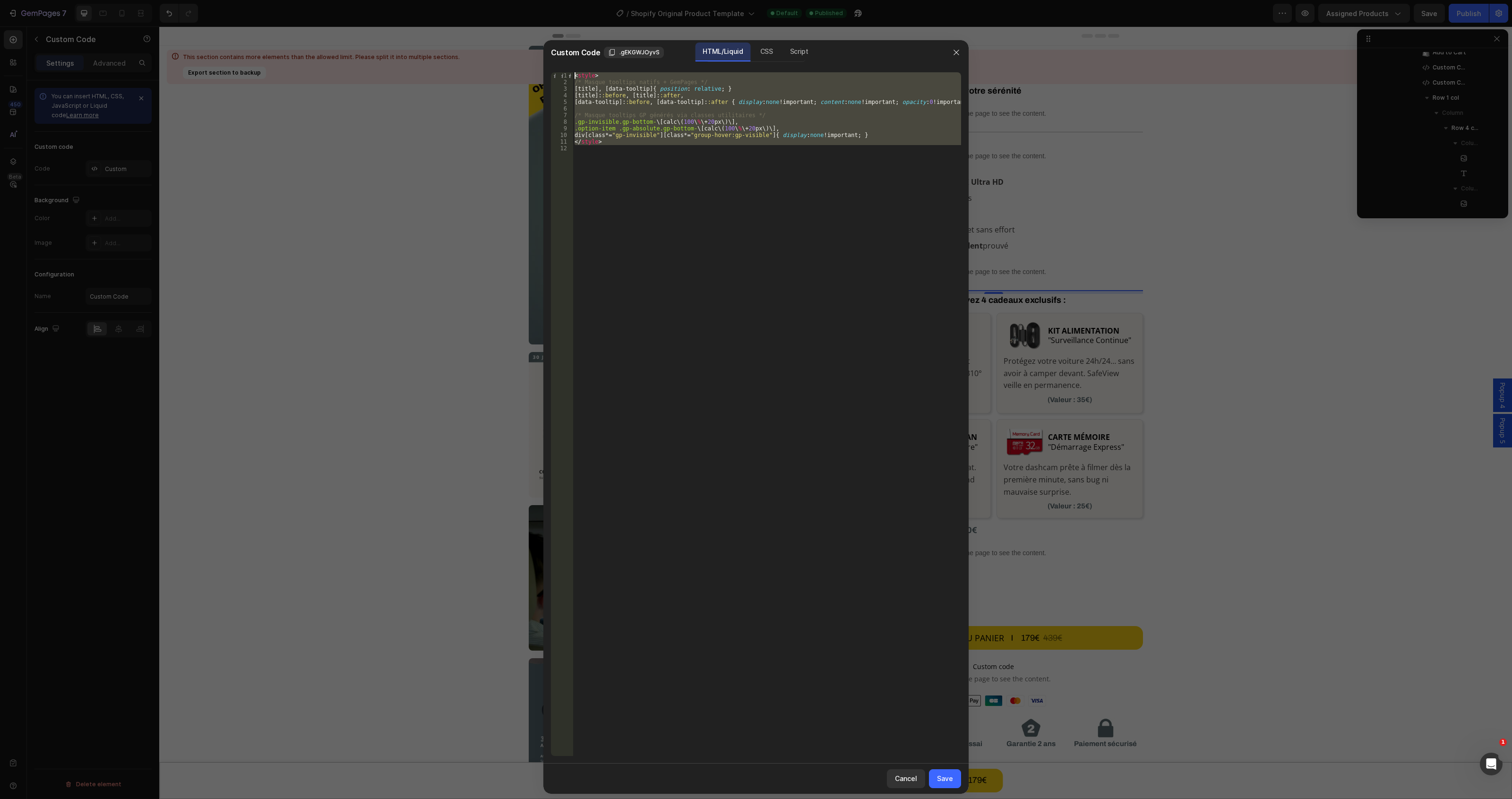
drag, startPoint x: 729, startPoint y: 136, endPoint x: 509, endPoint y: 35, distance: 242.1
click at [509, 35] on div "Custom Code .gEKGWJOyvS HTML/Liquid CSS Script 1 2 3 4 5 6 7 8 9 10 11 12 < sty…" at bounding box center [756, 399] width 1512 height 799
type textarea "<style> /* Masque tooltips natifs + GemPages */"
click at [687, 154] on div "< style > /* Masque tooltips natifs + GemPages */ [ title ], [ data-tooltip ] {…" at bounding box center [767, 414] width 388 height 683
drag, startPoint x: 645, startPoint y: 141, endPoint x: 478, endPoint y: 31, distance: 200.0
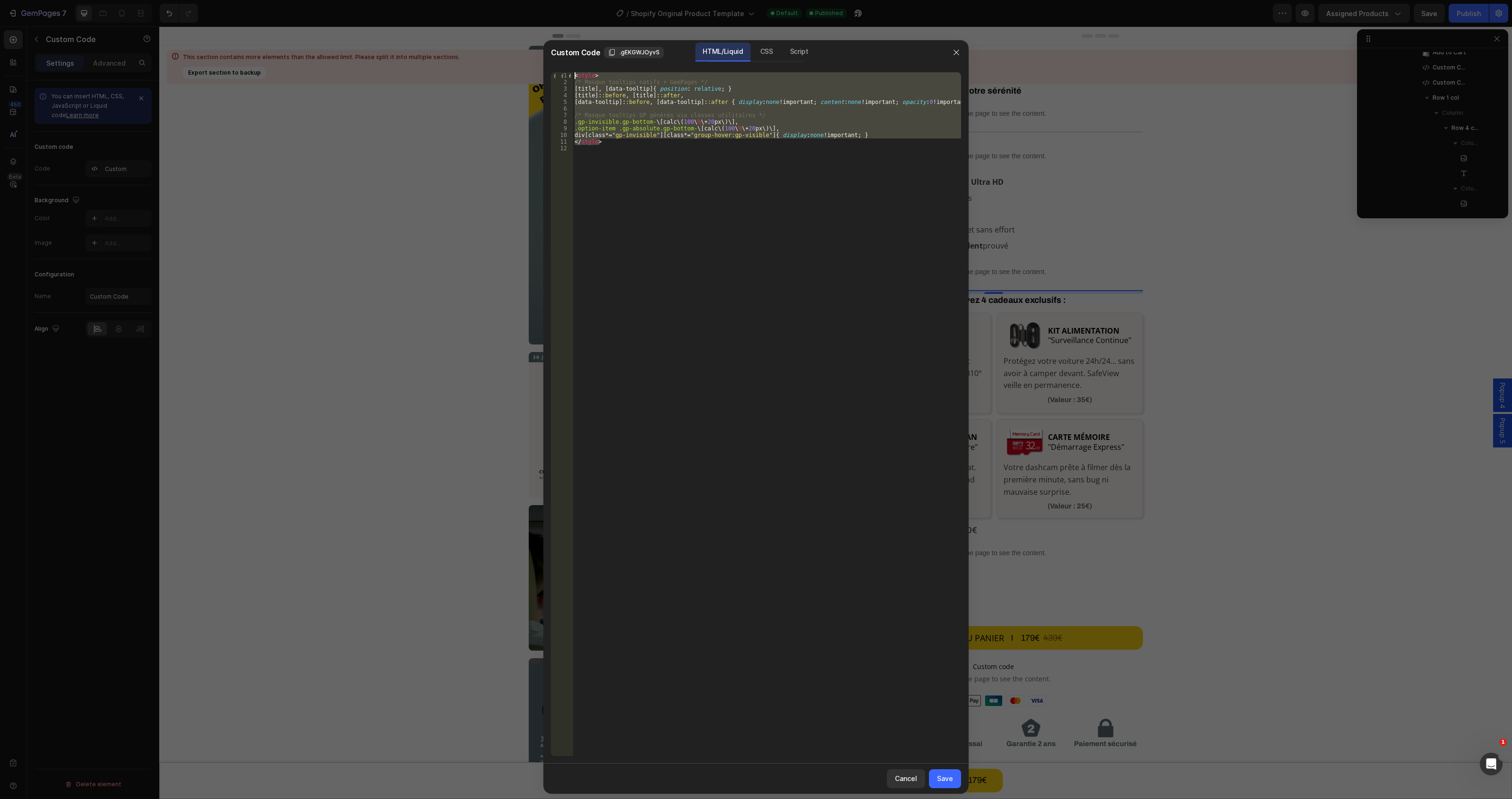
click at [478, 31] on div "Custom Code .gEKGWJOyvS HTML/Liquid CSS Script 1 2 3 4 5 6 7 8 9 10 11 12 < sty…" at bounding box center [756, 399] width 1512 height 799
type textarea "<style> /* Masque tooltips natifs + GemPages */"
paste textarea
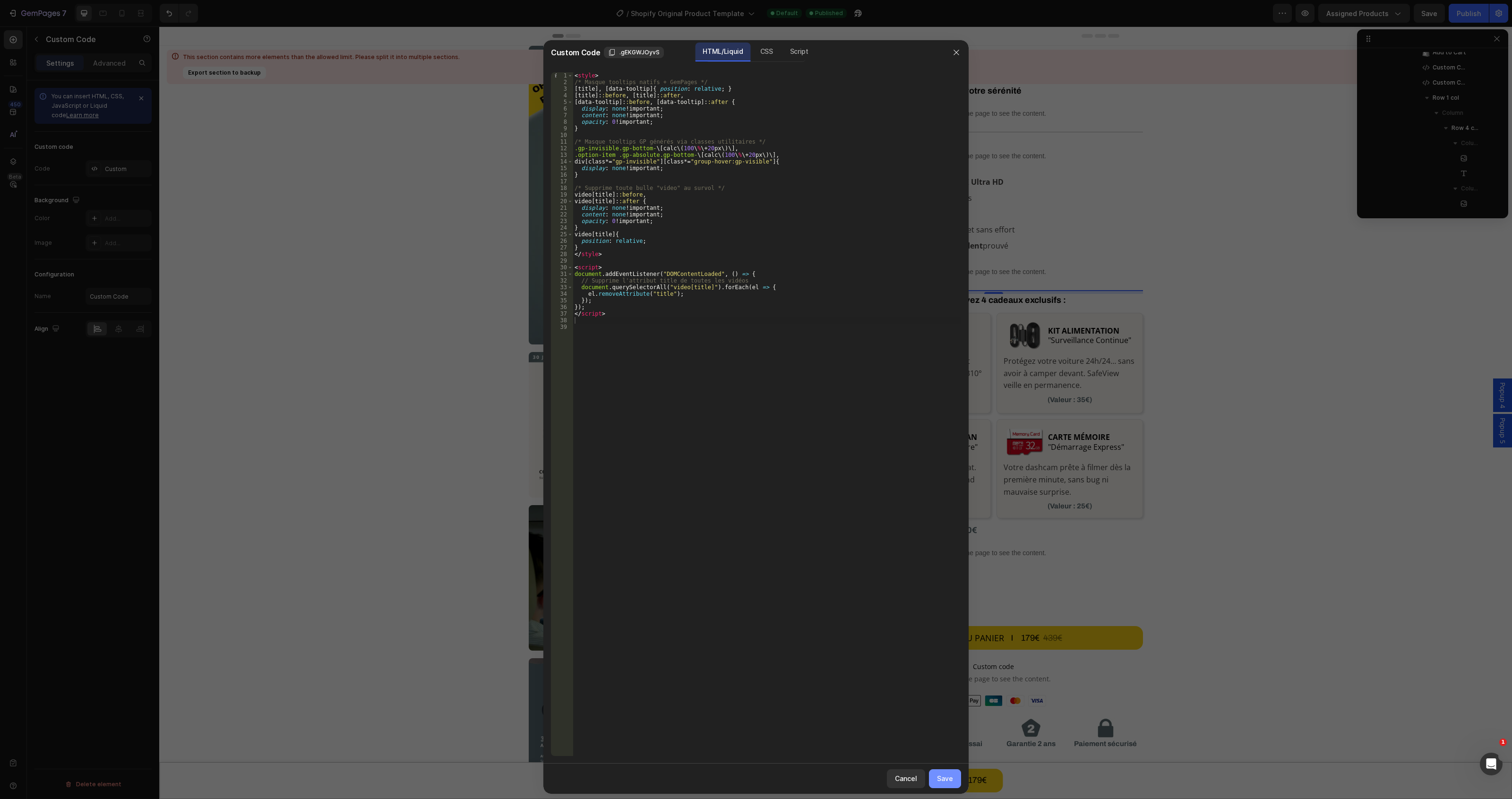
click at [941, 777] on div "Save" at bounding box center [945, 778] width 16 height 10
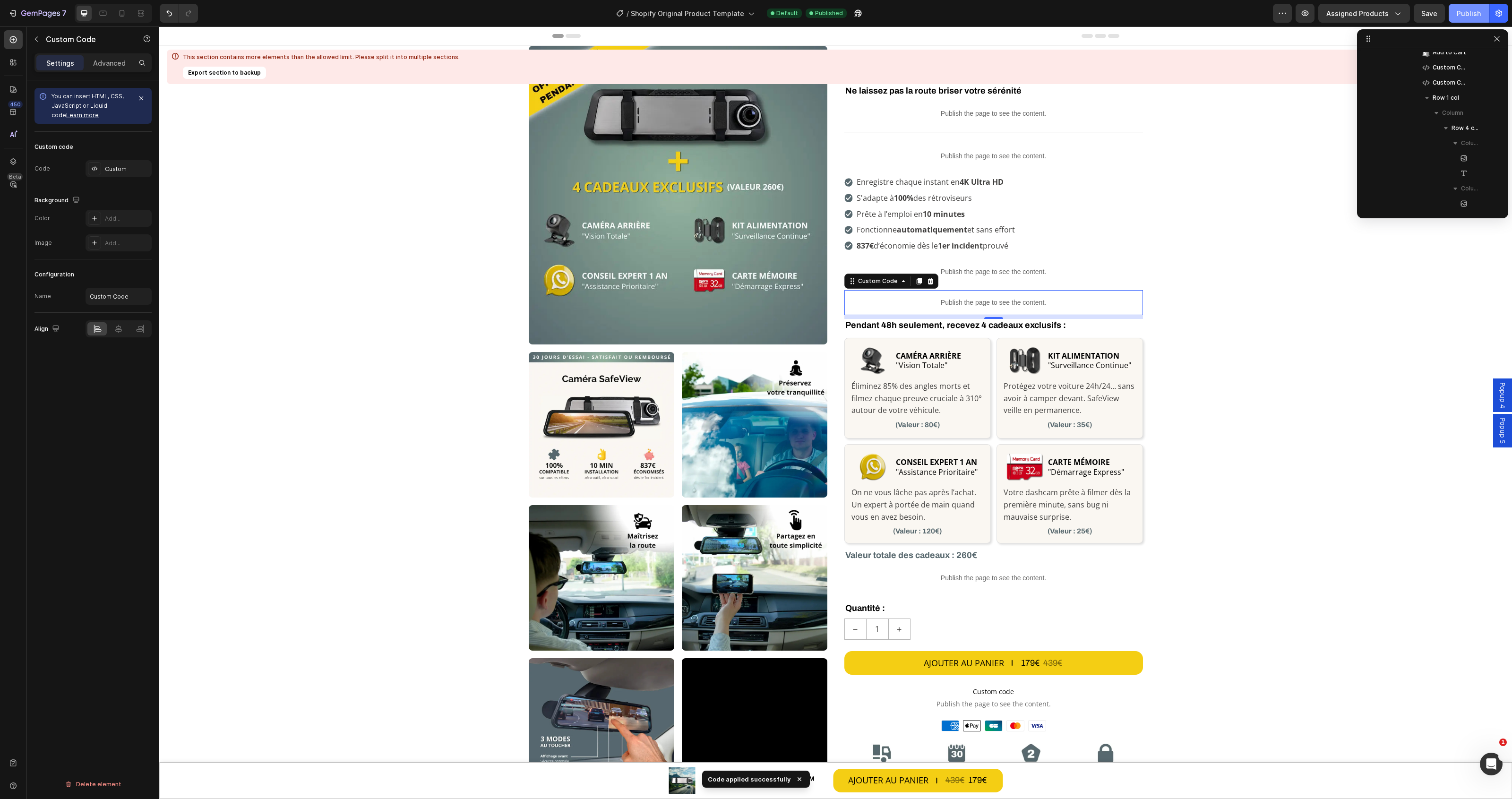
click at [1466, 11] on div "Publish" at bounding box center [1468, 14] width 24 height 10
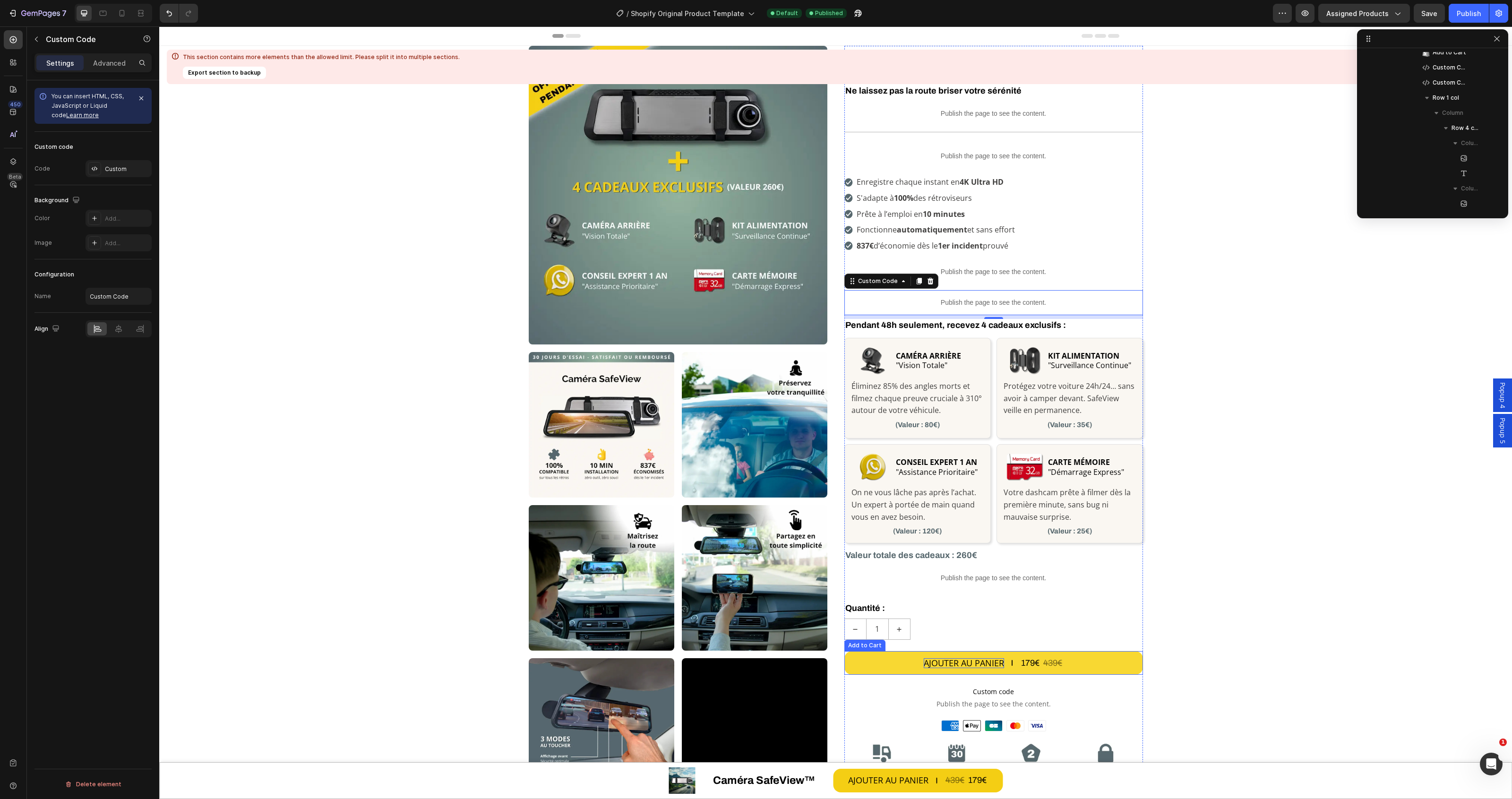
scroll to position [177, 0]
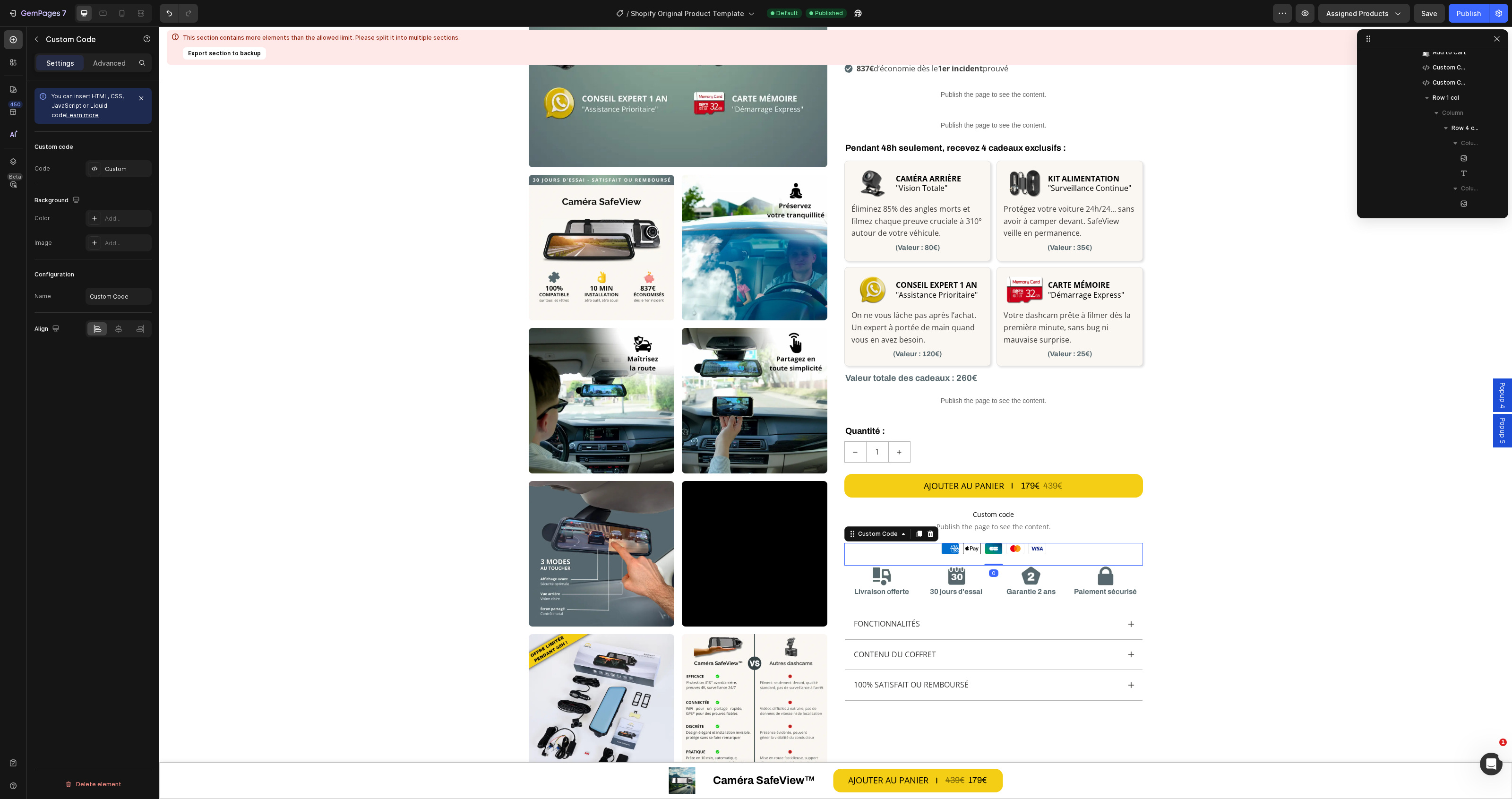
click at [1029, 549] on icon at bounding box center [1037, 549] width 17 height 10
click at [105, 169] on div "Custom" at bounding box center [127, 169] width 45 height 9
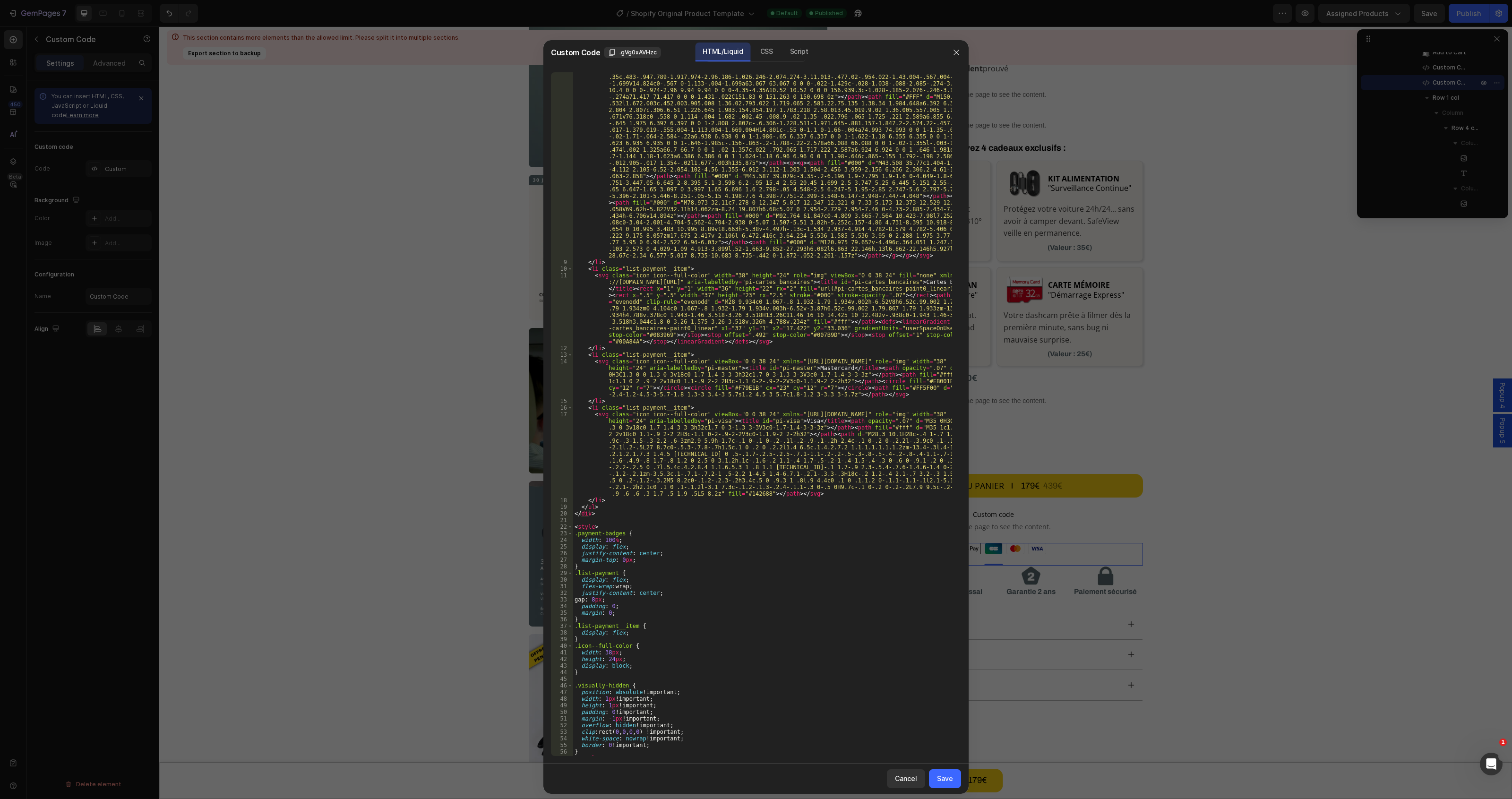
scroll to position [182, 0]
click at [1128, 617] on div at bounding box center [756, 399] width 1512 height 799
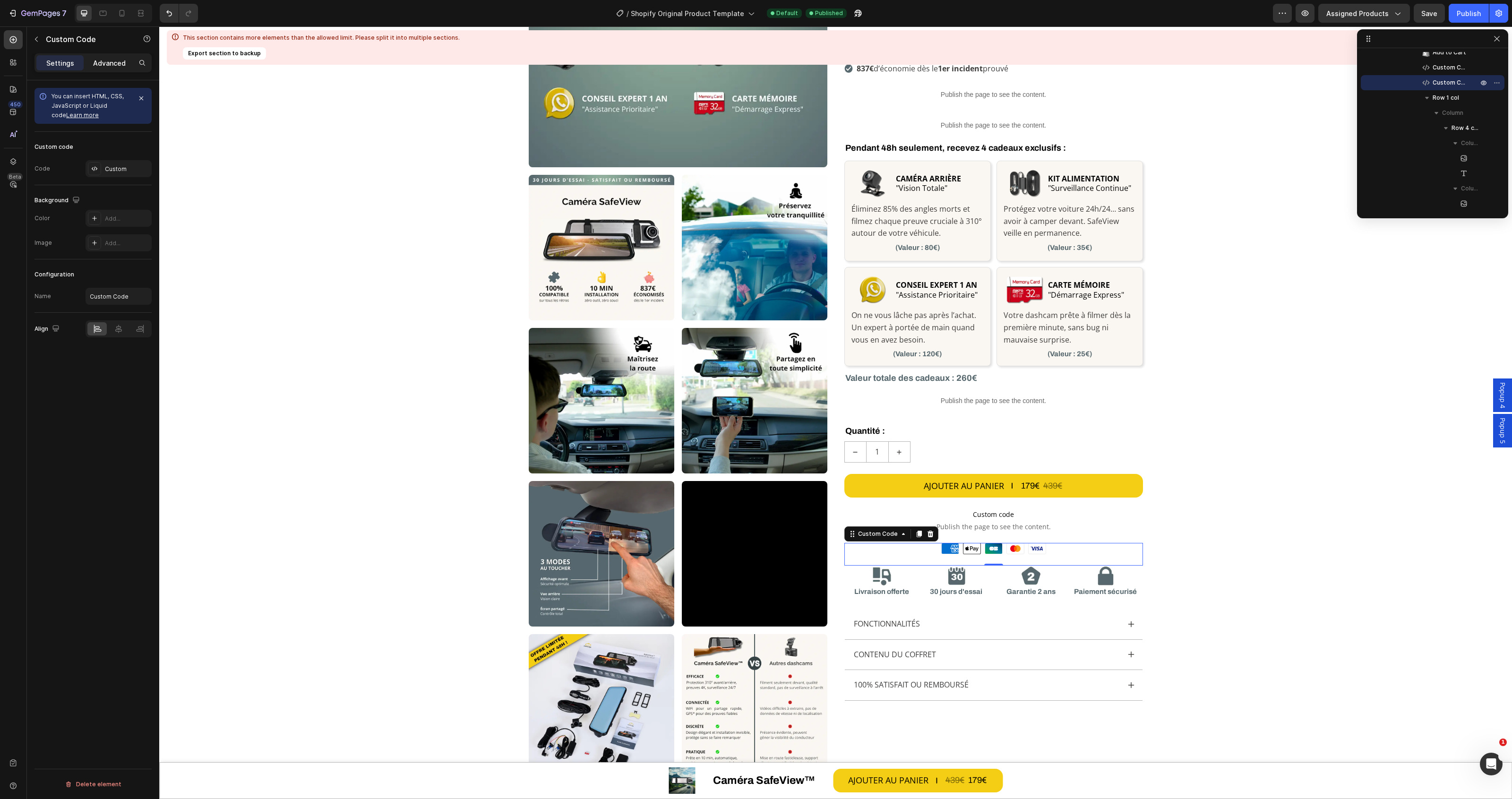
click at [114, 58] on p "Advanced" at bounding box center [109, 63] width 33 height 10
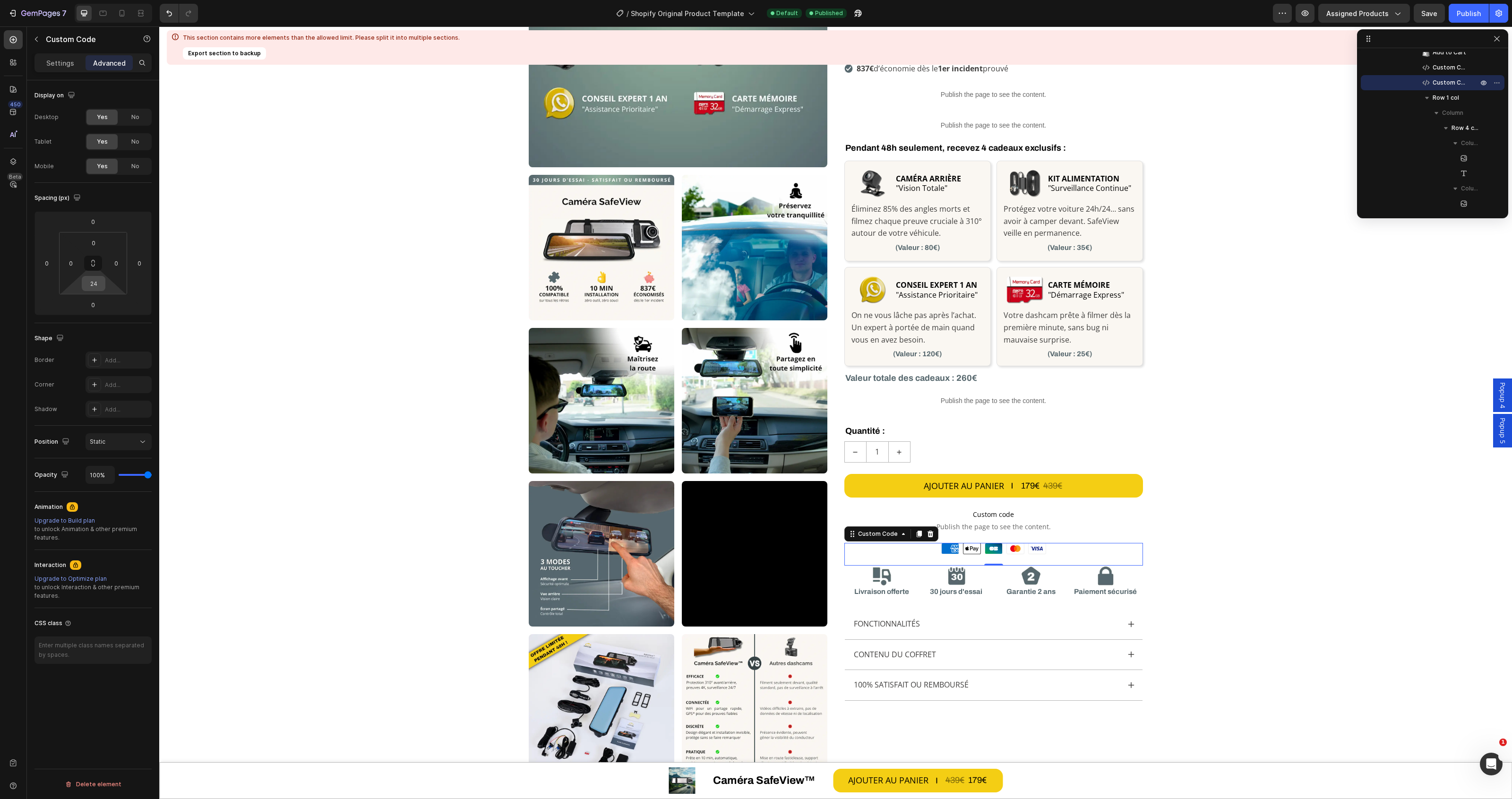
click at [92, 286] on input "24" at bounding box center [94, 283] width 19 height 14
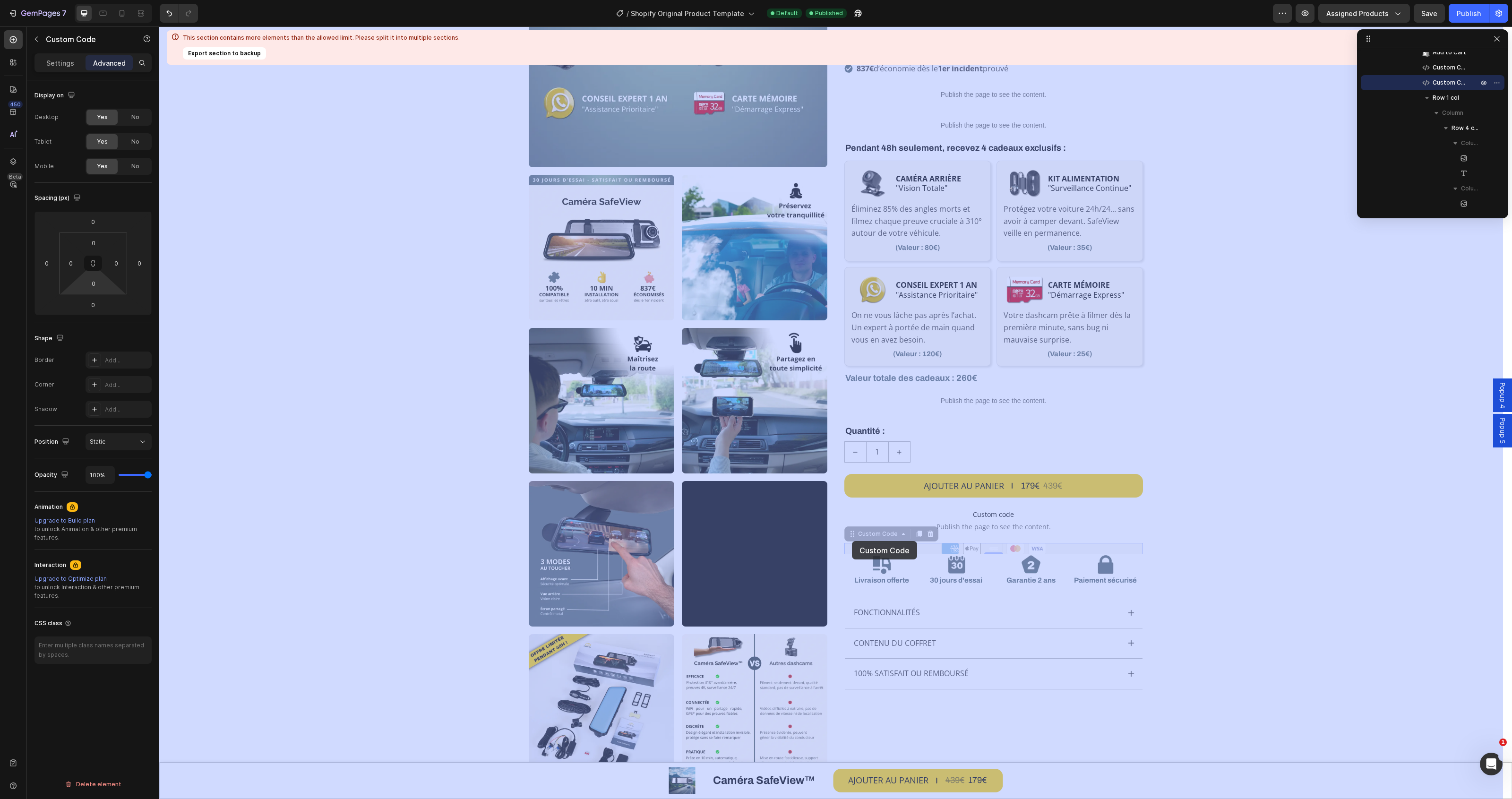
drag, startPoint x: 847, startPoint y: 506, endPoint x: 852, endPoint y: 541, distance: 35.4
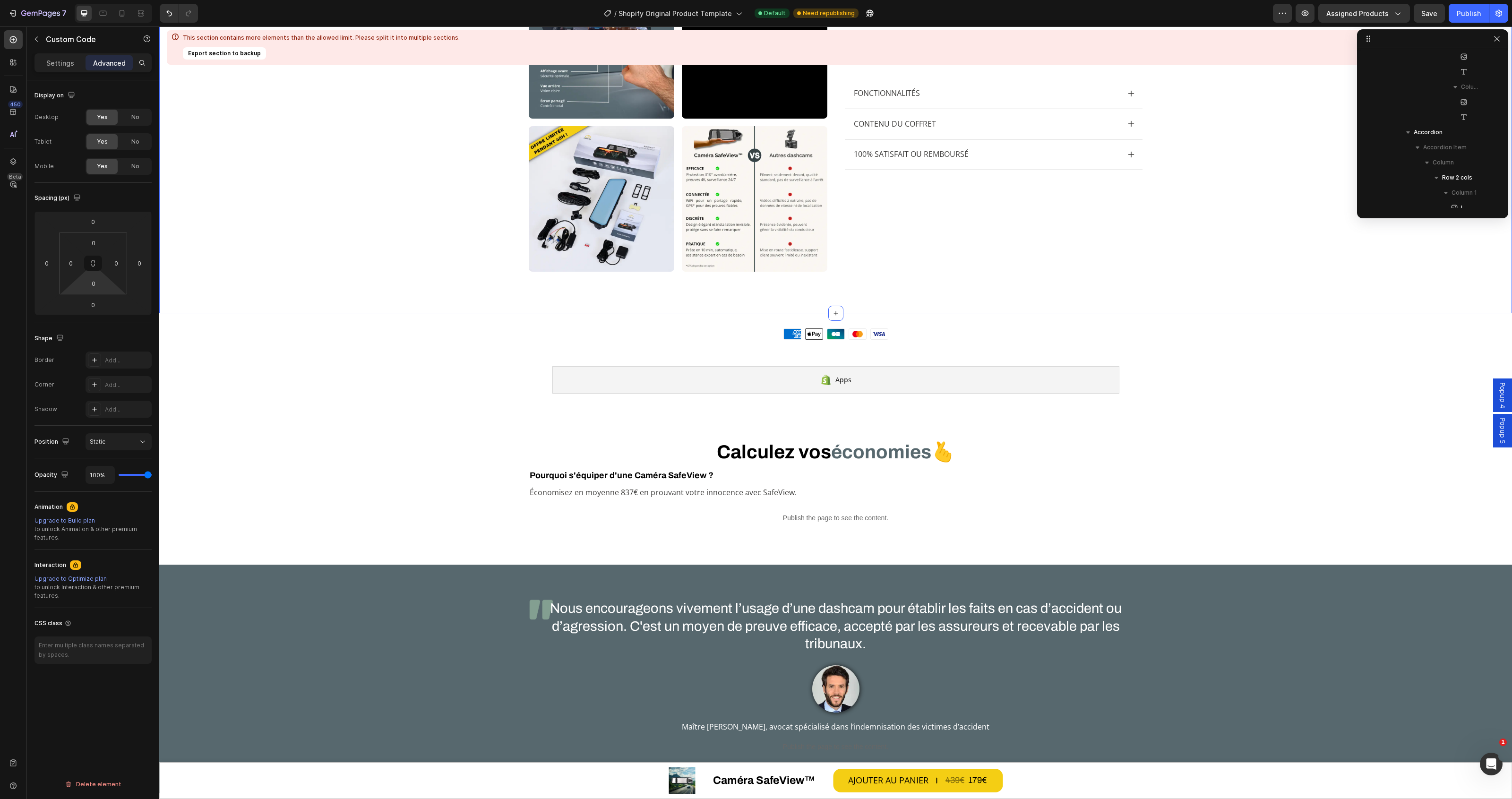
scroll to position [708, 0]
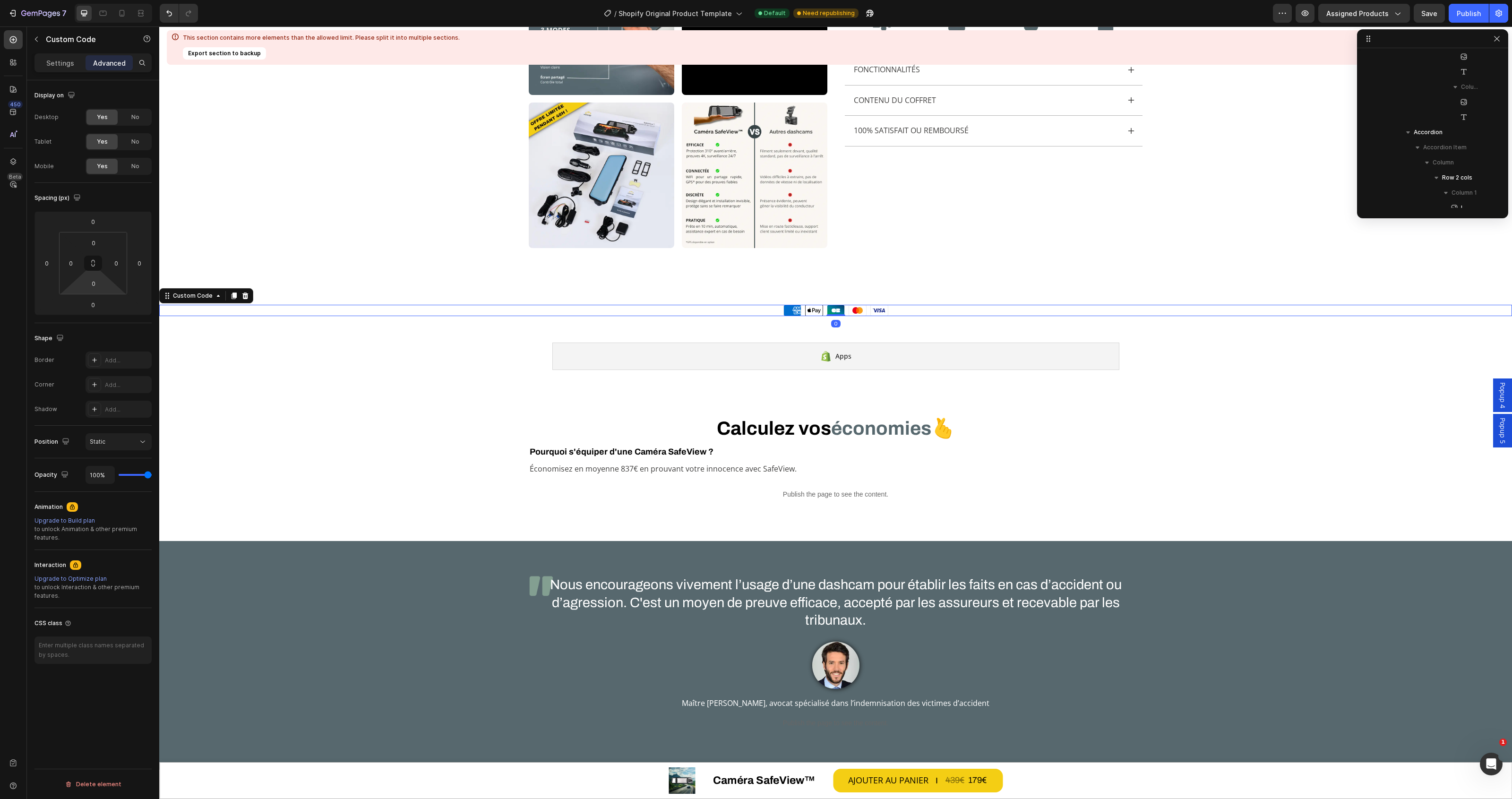
click at [722, 306] on div "Moyens de paiement American Express Apple Pay Cartes Bancaires Mastercard Visa" at bounding box center [835, 310] width 1353 height 11
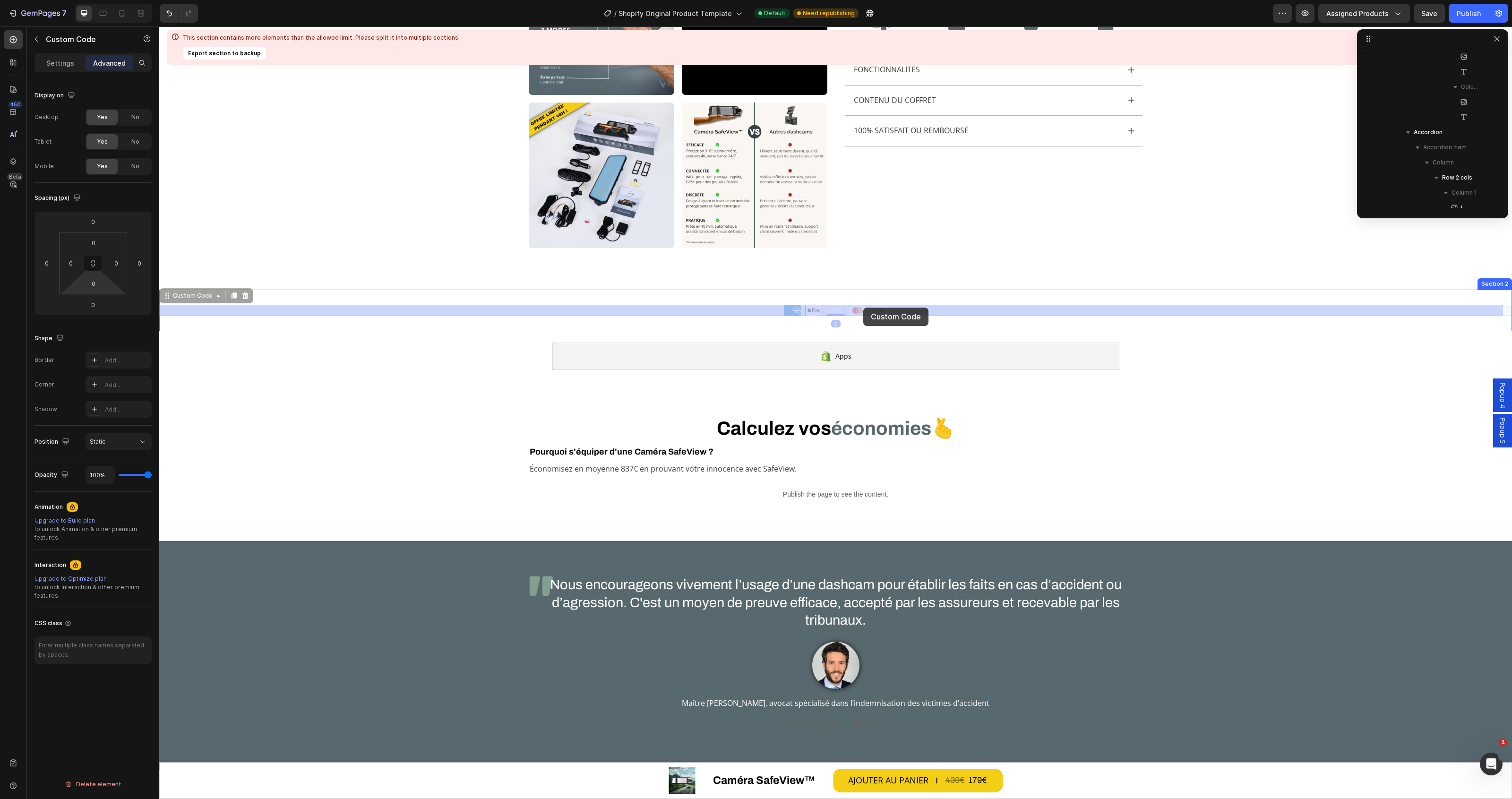
drag, startPoint x: 168, startPoint y: 298, endPoint x: 863, endPoint y: 308, distance: 695.1
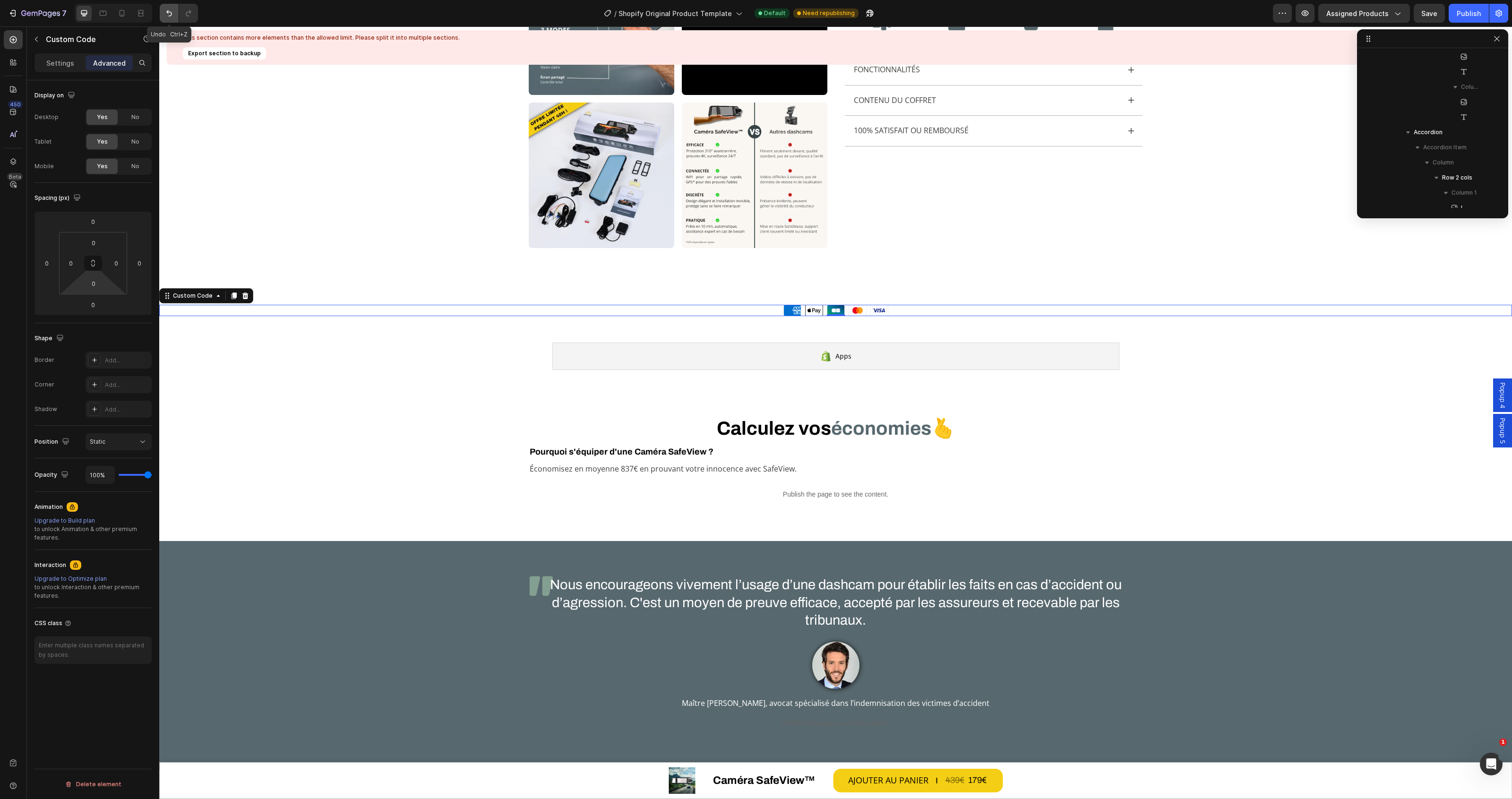
click at [166, 12] on icon "Undo/Redo" at bounding box center [168, 13] width 10 height 10
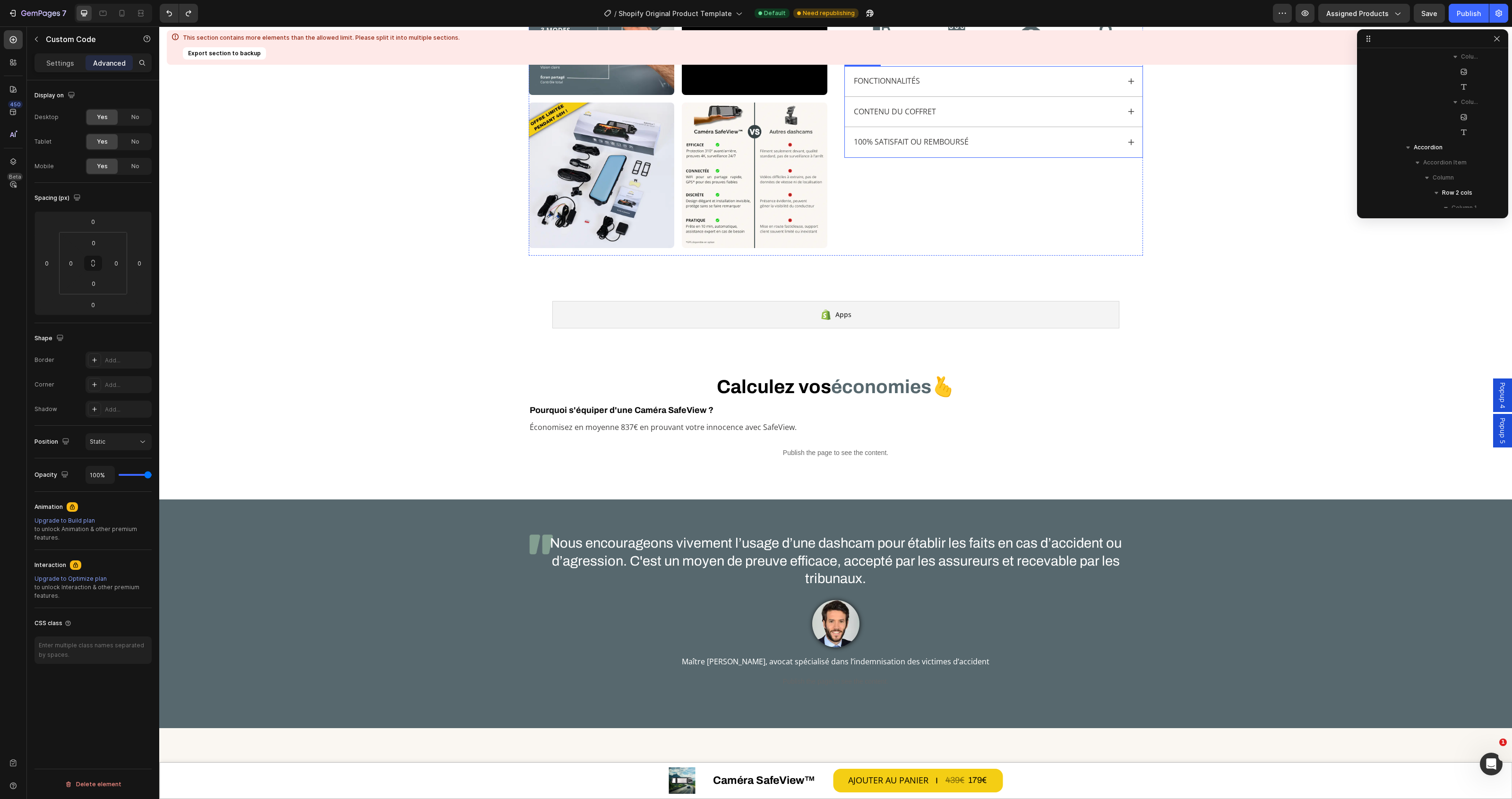
scroll to position [354, 0]
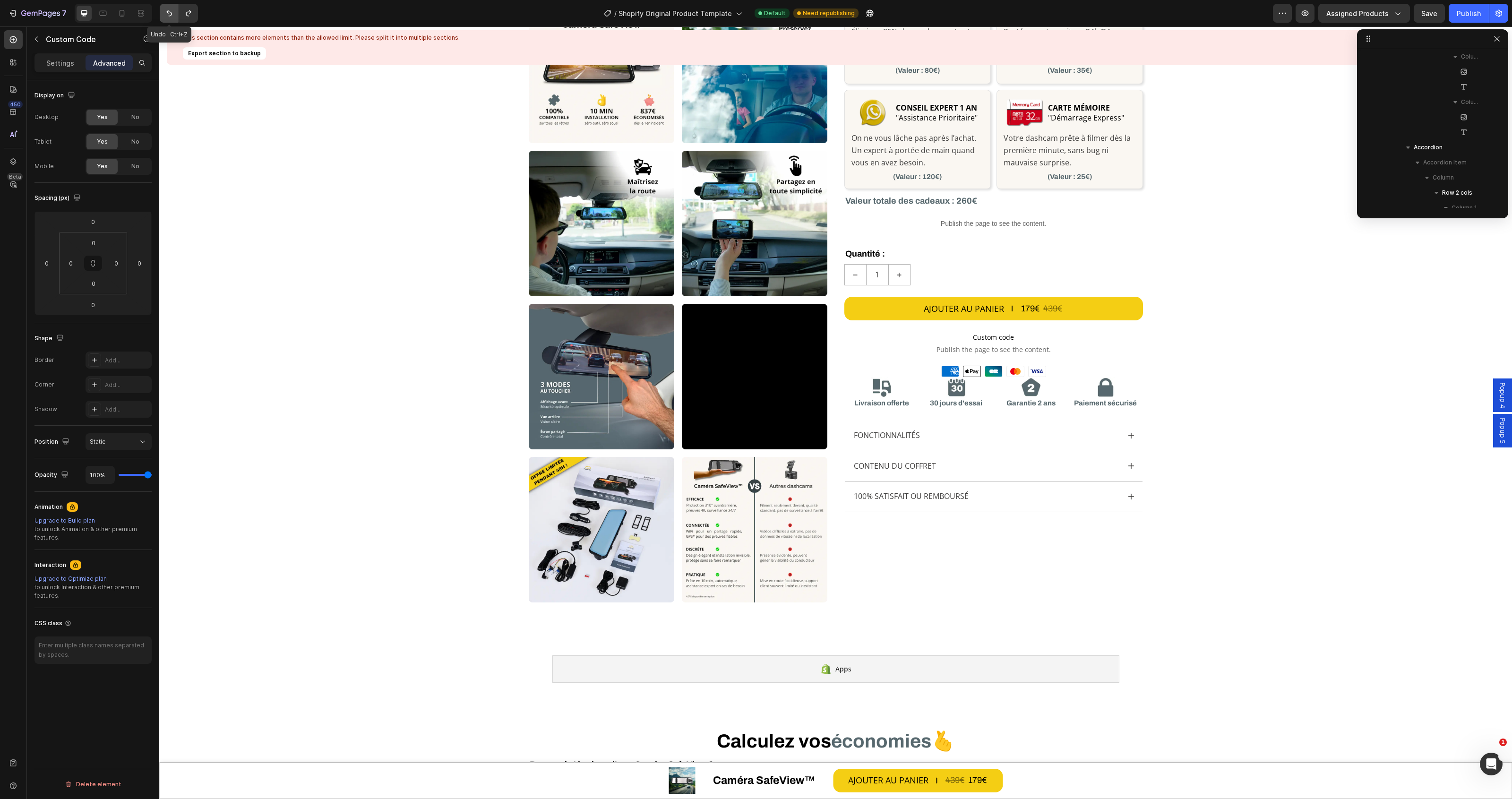
click at [167, 10] on icon "Undo/Redo" at bounding box center [168, 13] width 10 height 10
type input "24"
click at [914, 371] on div "Moyens de paiement American Express Apple Pay Cartes Bancaires Mastercard Visa" at bounding box center [994, 371] width 299 height 11
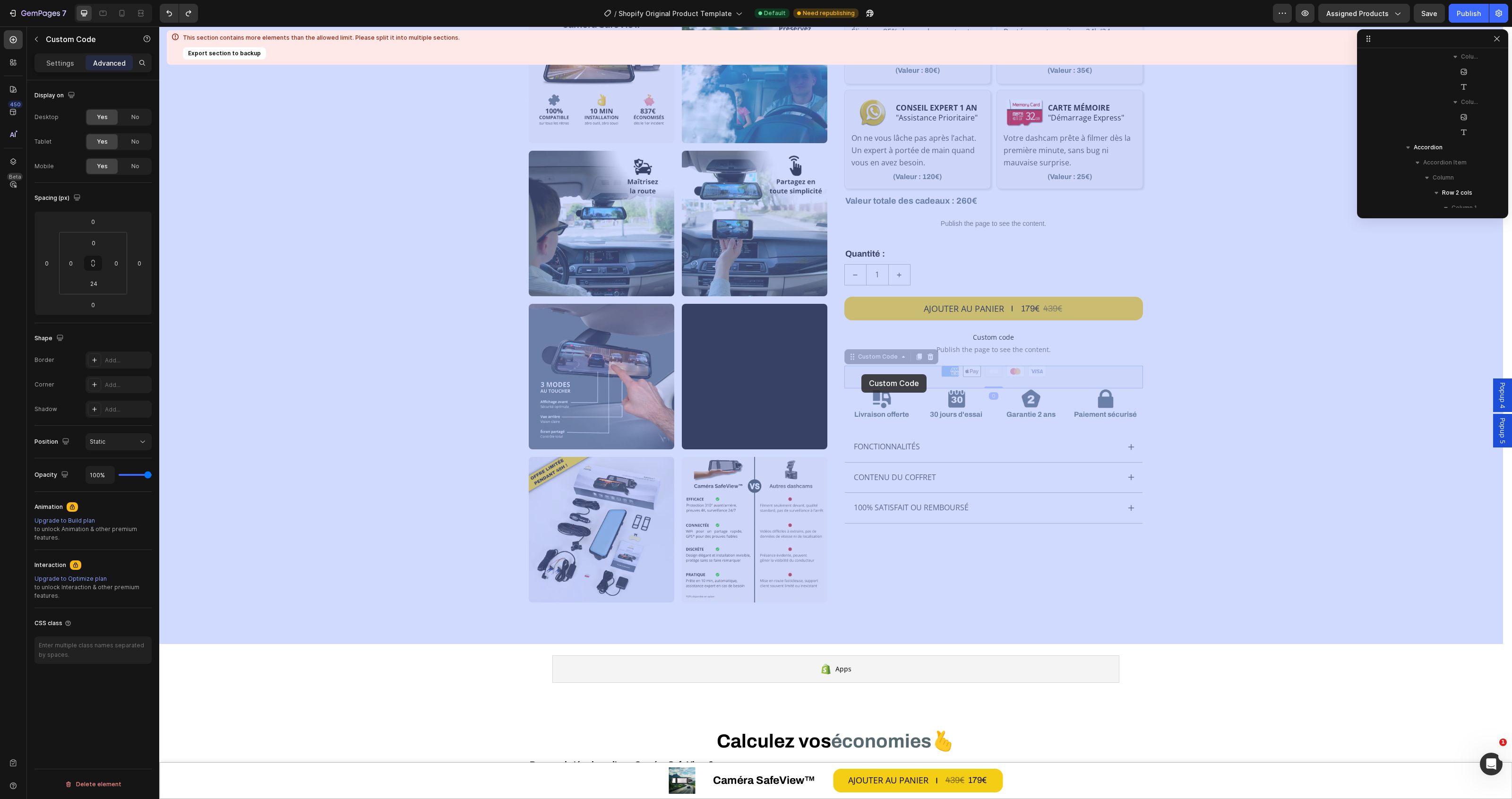
drag, startPoint x: 849, startPoint y: 360, endPoint x: 861, endPoint y: 374, distance: 18.4
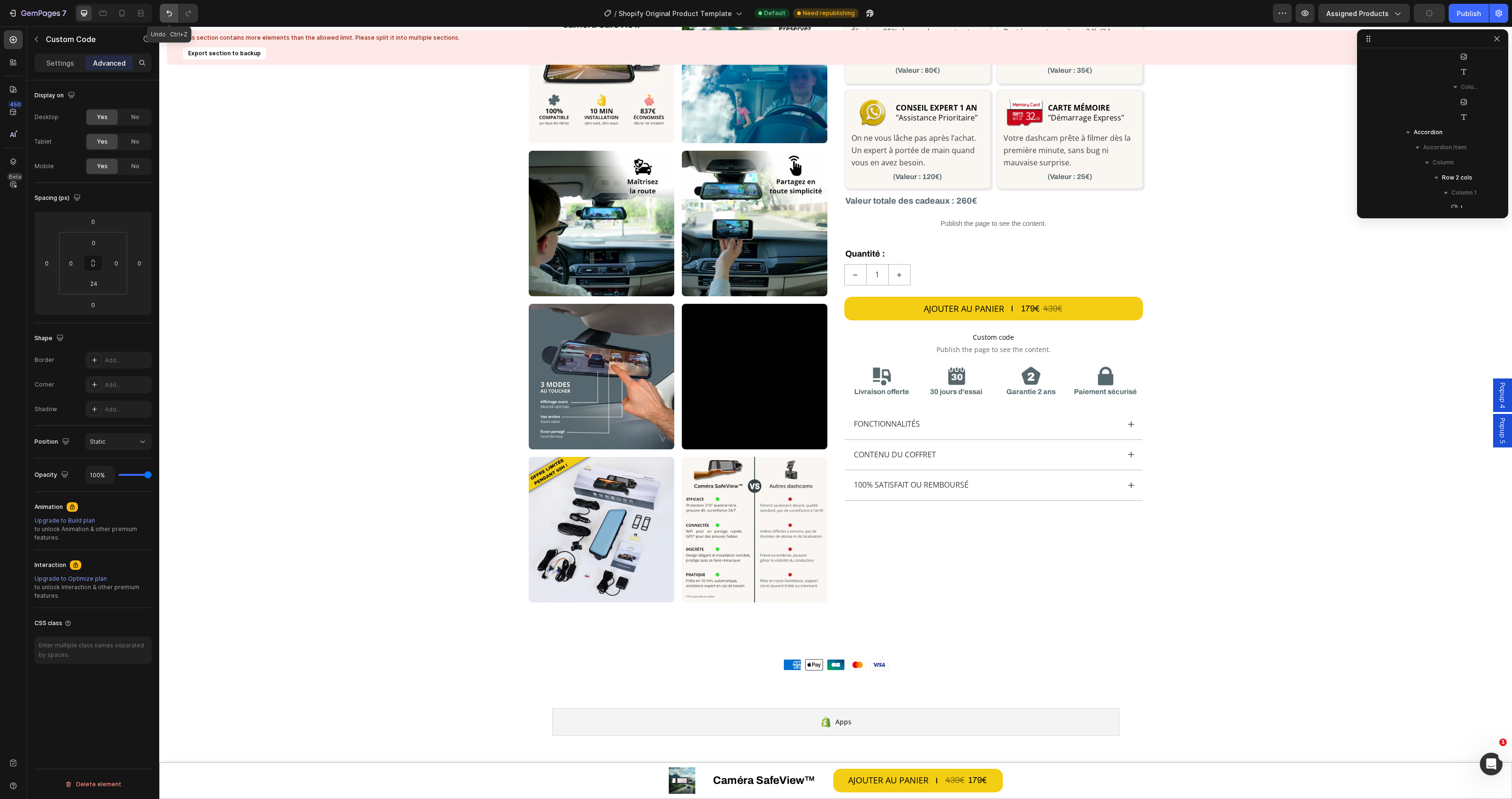
click at [174, 15] on icon "Undo/Redo" at bounding box center [168, 13] width 10 height 10
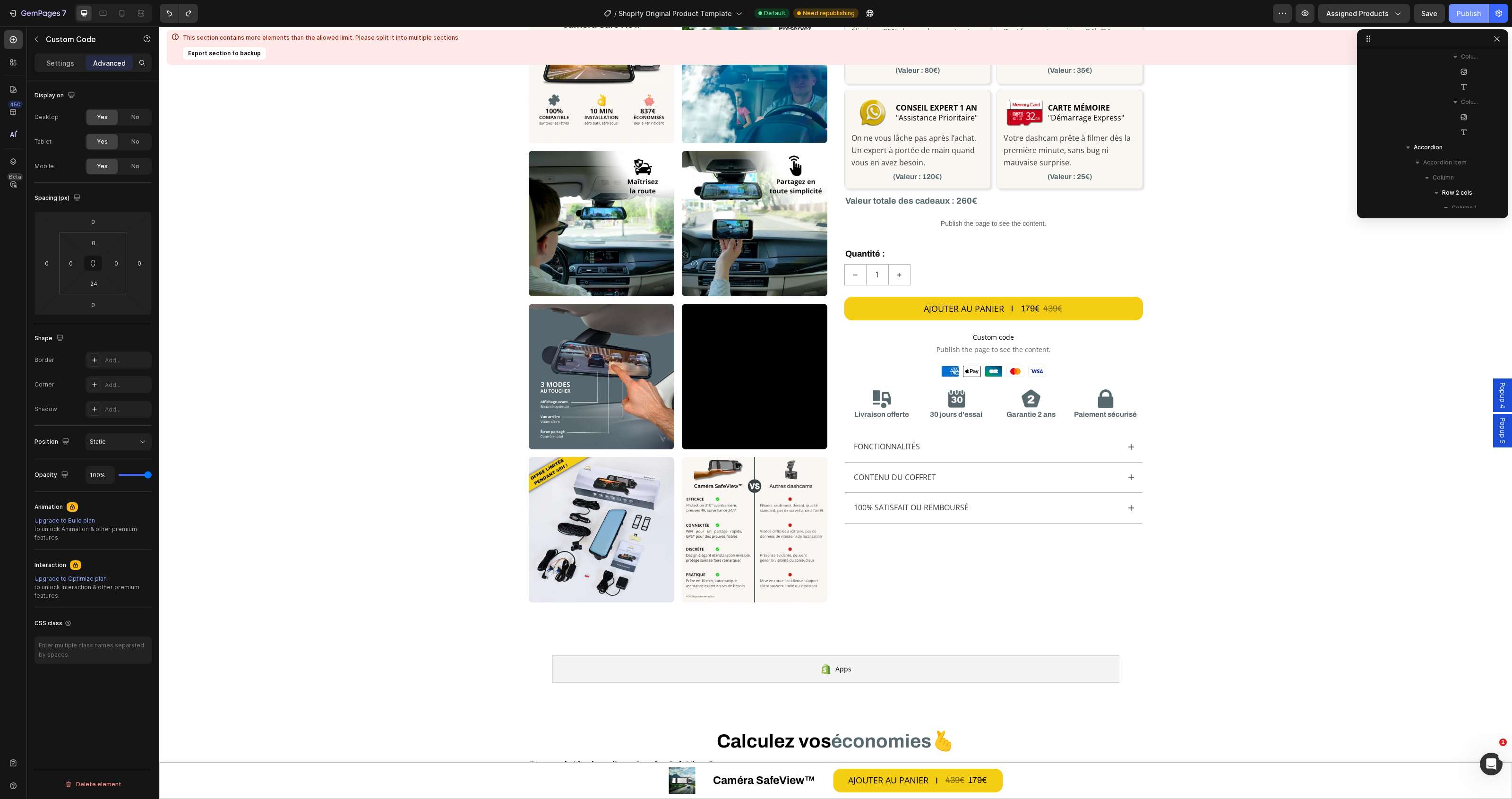
click at [1463, 15] on div "Publish" at bounding box center [1468, 14] width 24 height 10
click at [1121, 449] on div "FONCTIONNALITÉS" at bounding box center [993, 447] width 297 height 31
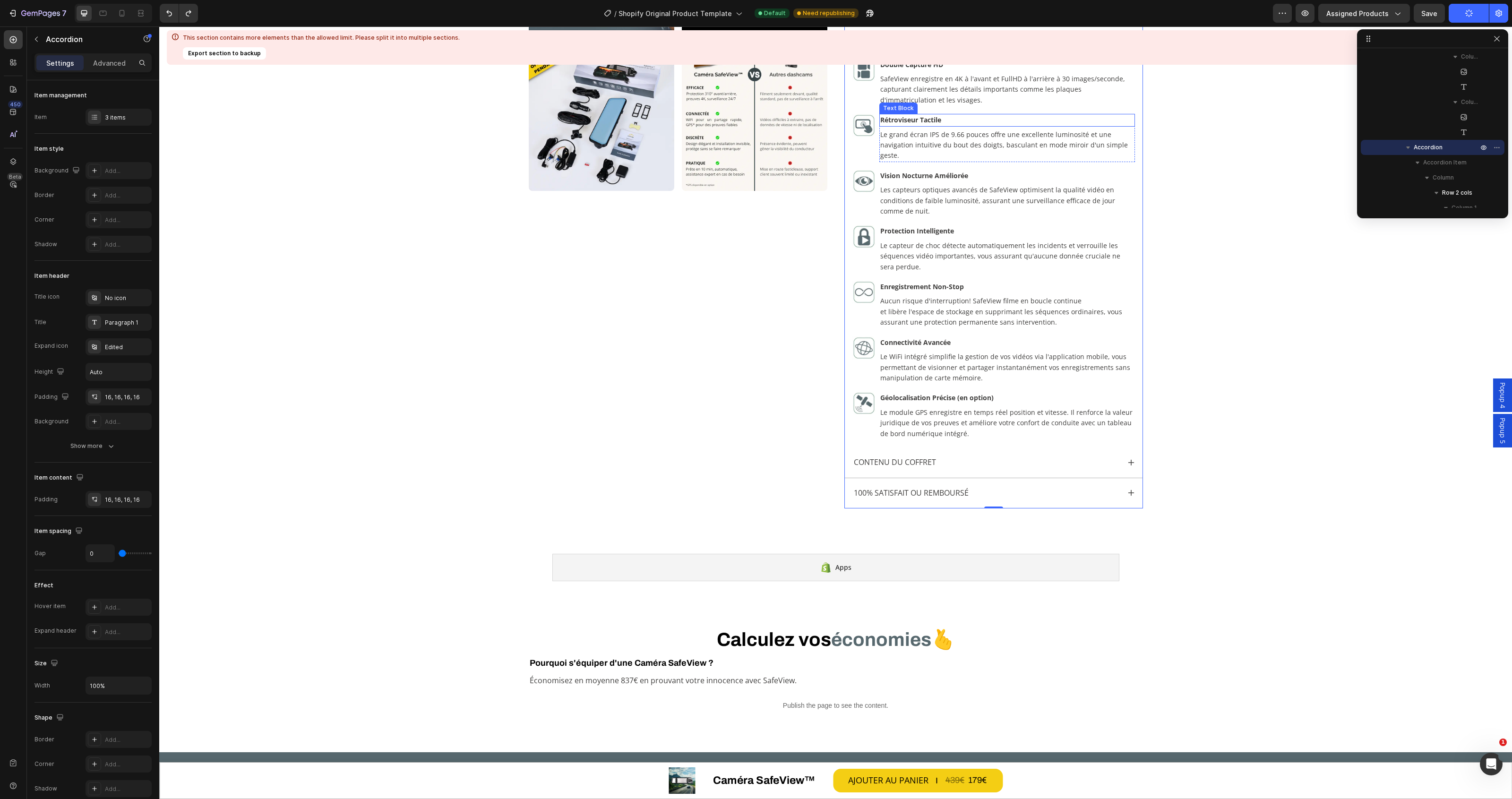
scroll to position [768, 0]
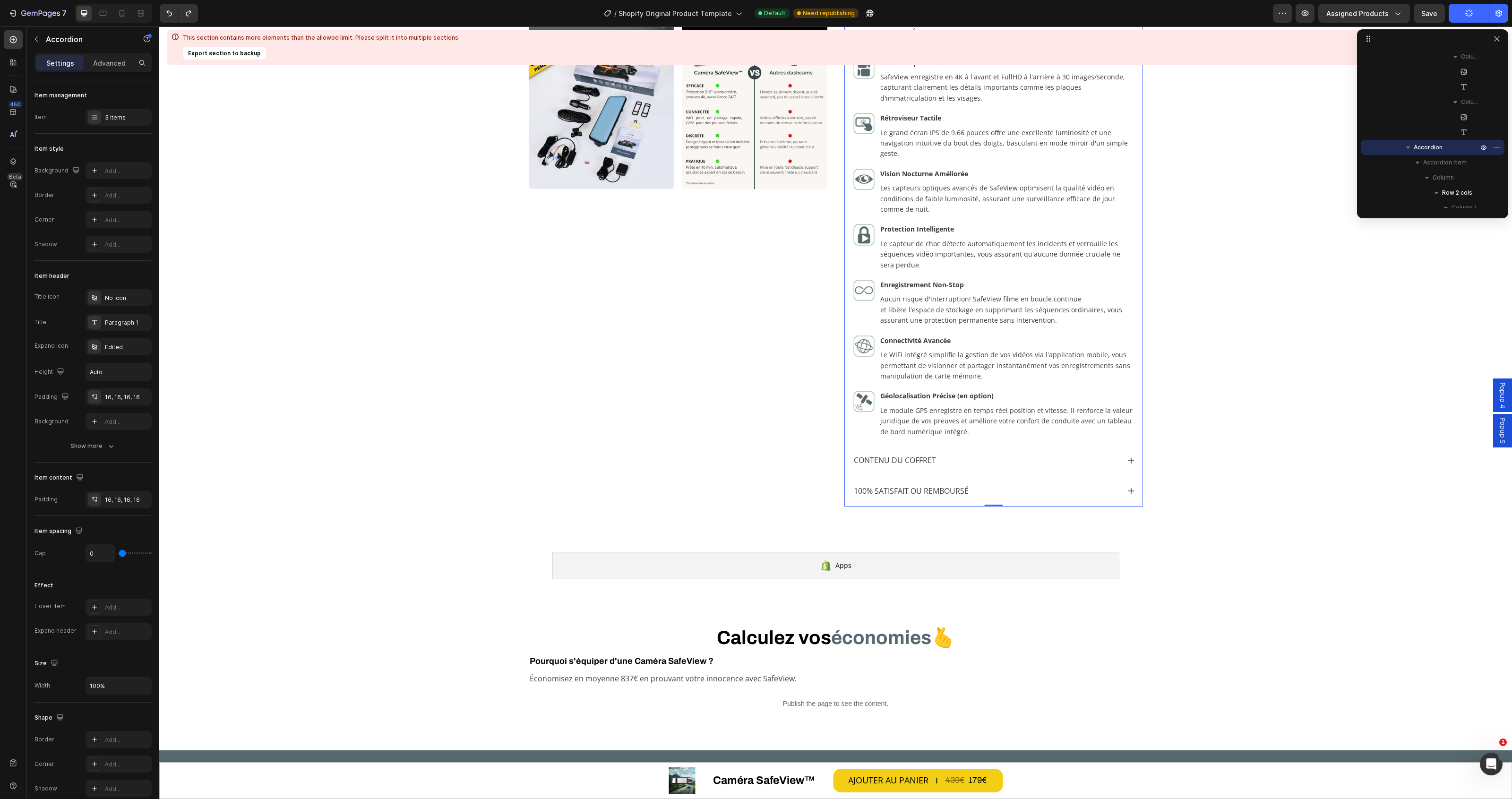
click at [988, 464] on div "Contenu du coffret" at bounding box center [986, 461] width 267 height 15
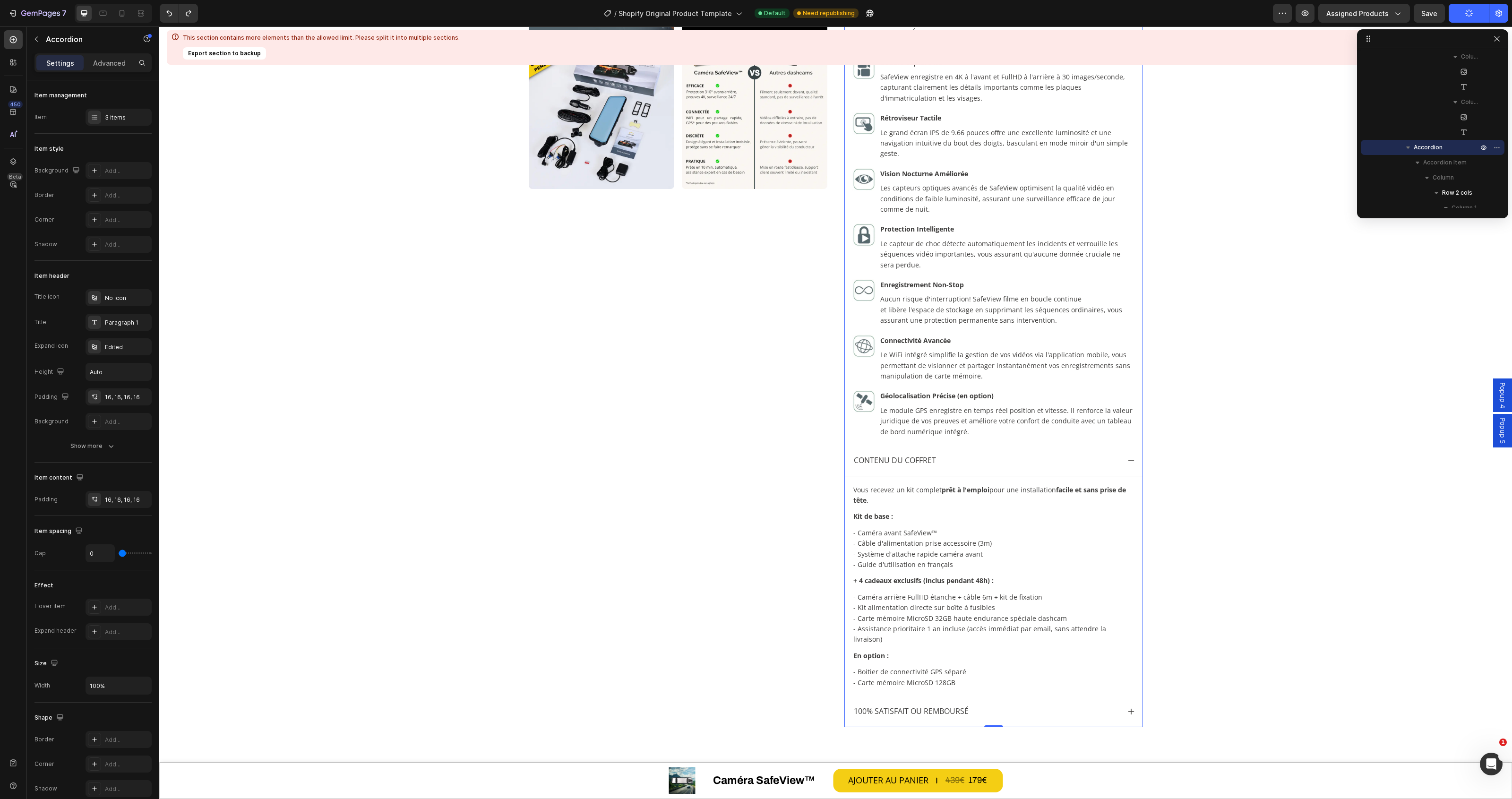
click at [1127, 707] on icon at bounding box center [1131, 711] width 7 height 7
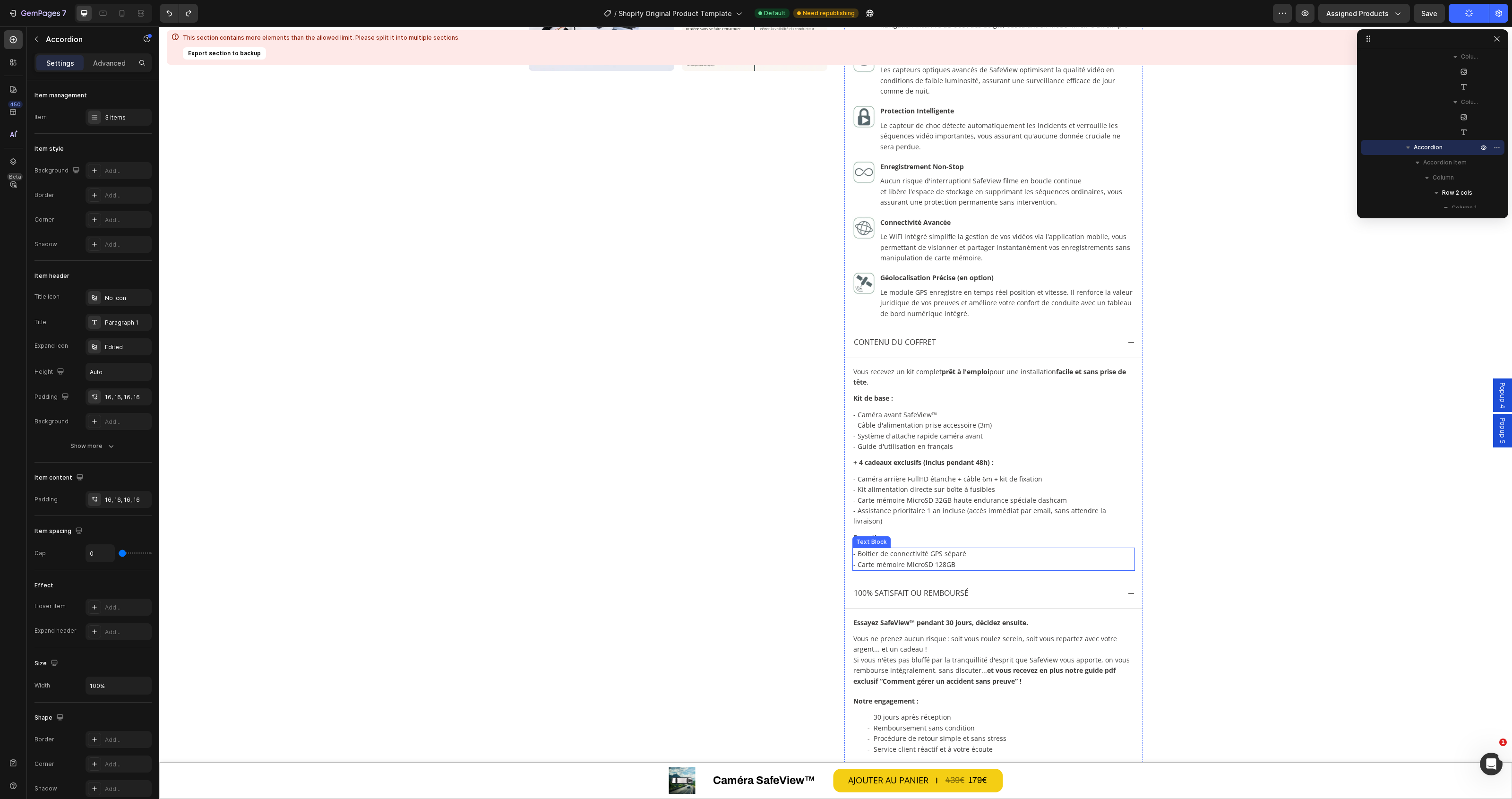
click at [870, 532] on p "En option :" at bounding box center [993, 538] width 281 height 10
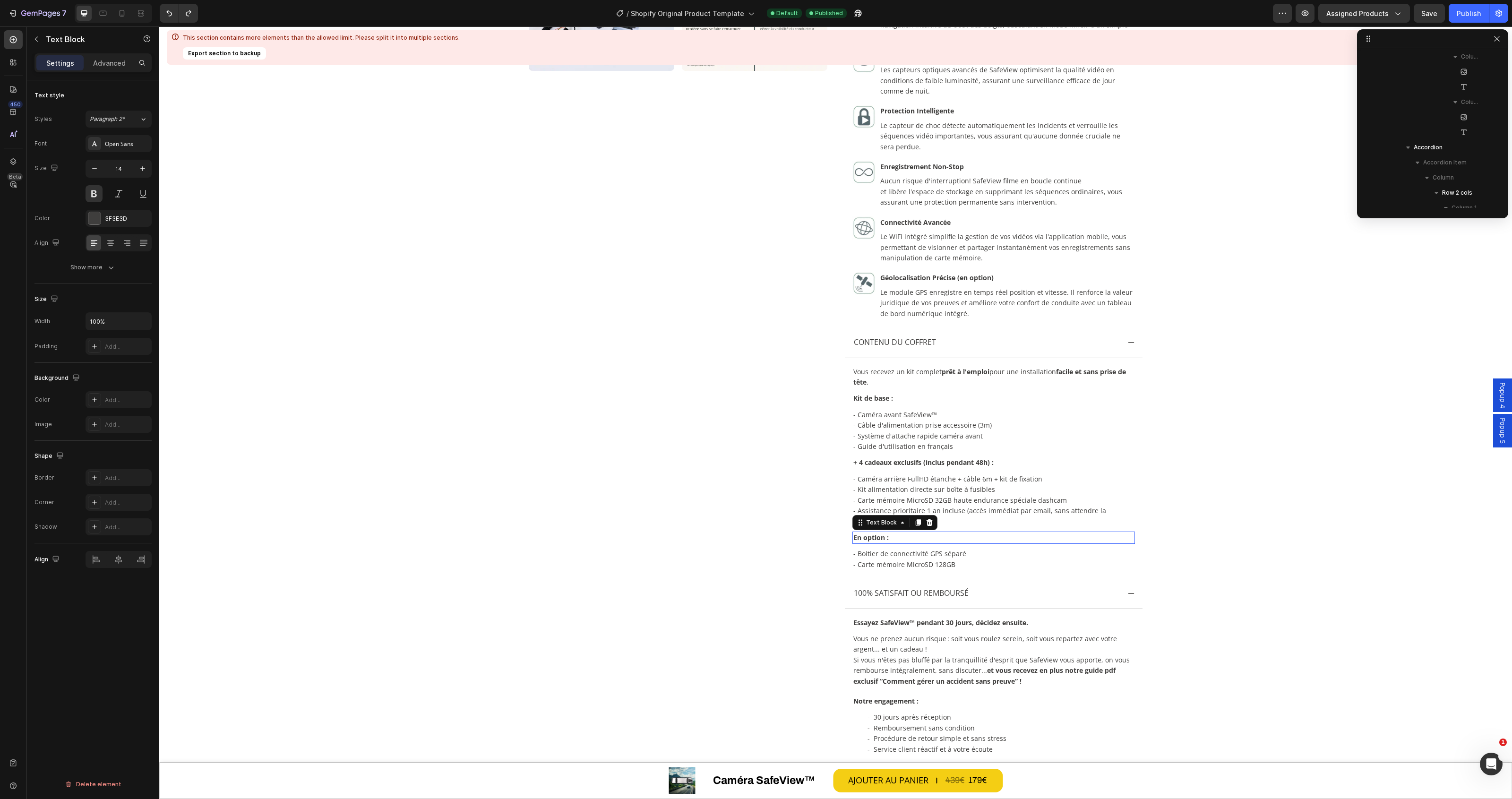
scroll to position [1947, 0]
click at [872, 532] on p "En option :" at bounding box center [993, 538] width 281 height 10
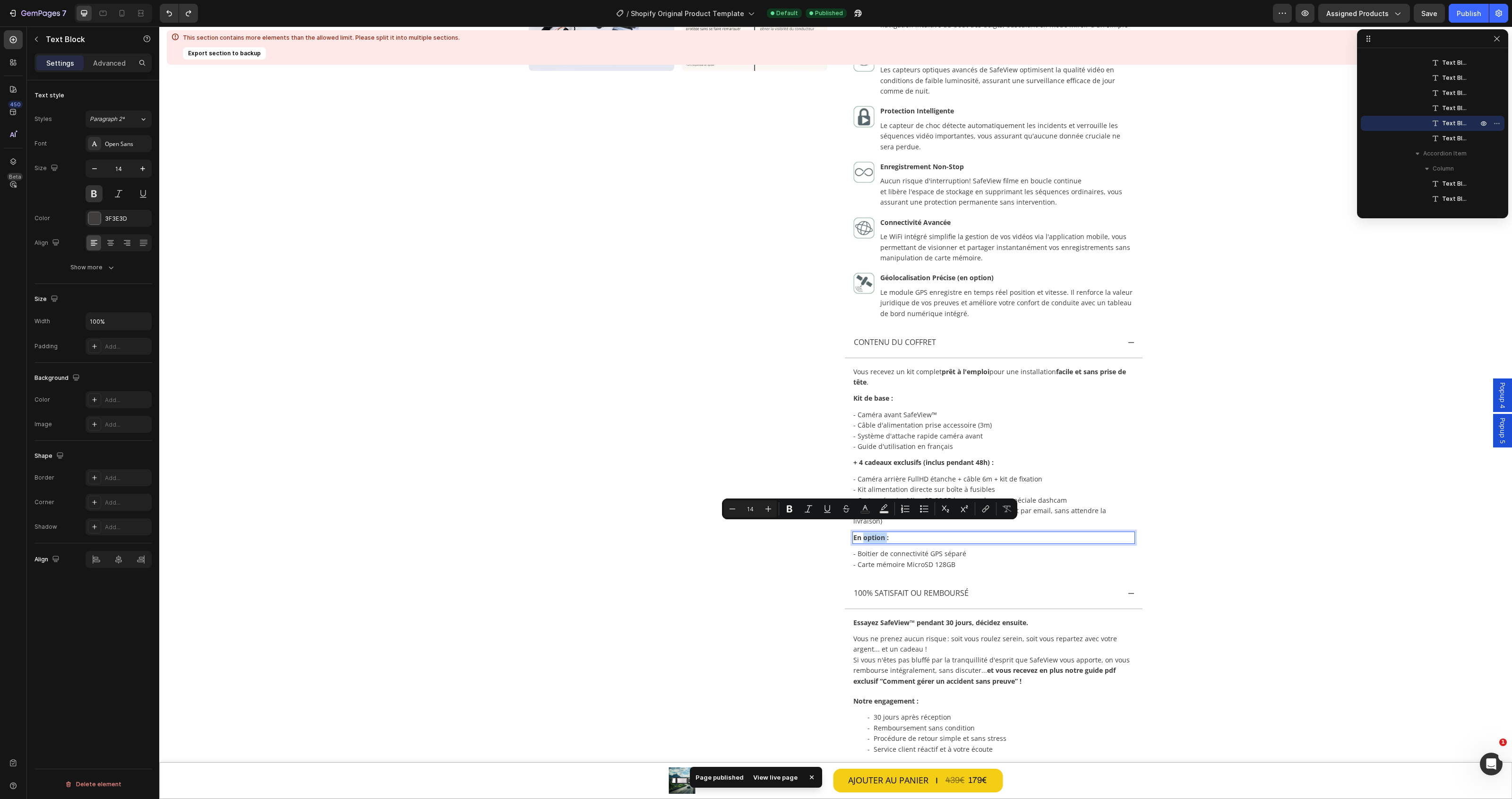
click at [875, 532] on p "En option :" at bounding box center [993, 538] width 281 height 10
drag, startPoint x: 880, startPoint y: 527, endPoint x: 842, endPoint y: 528, distance: 38.0
click at [845, 528] on div "Vous recevez un kit complet prêt à l'emploi pour une installation facile et san…" at bounding box center [993, 468] width 297 height 220
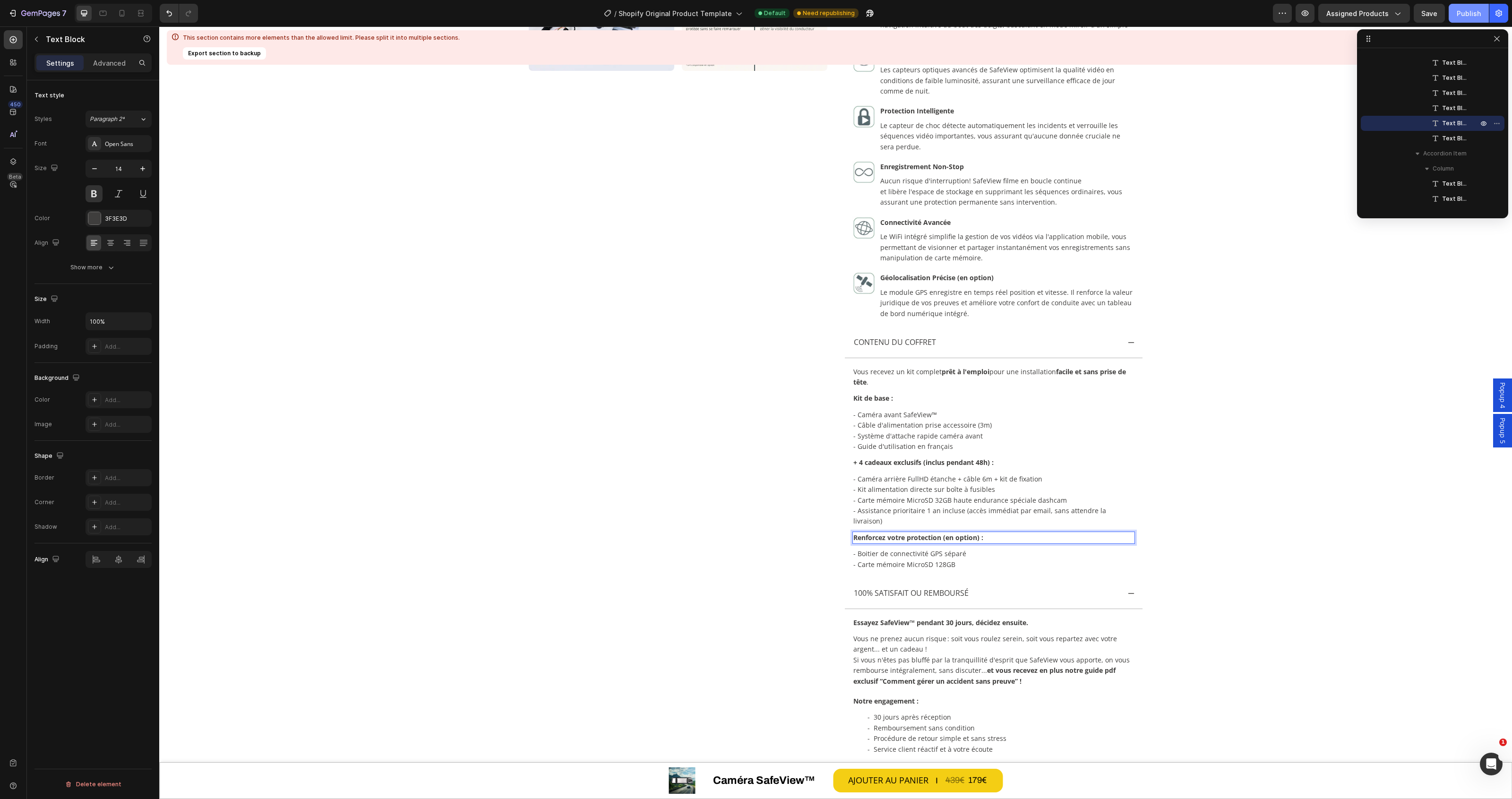
click at [1471, 10] on div "Publish" at bounding box center [1468, 14] width 24 height 10
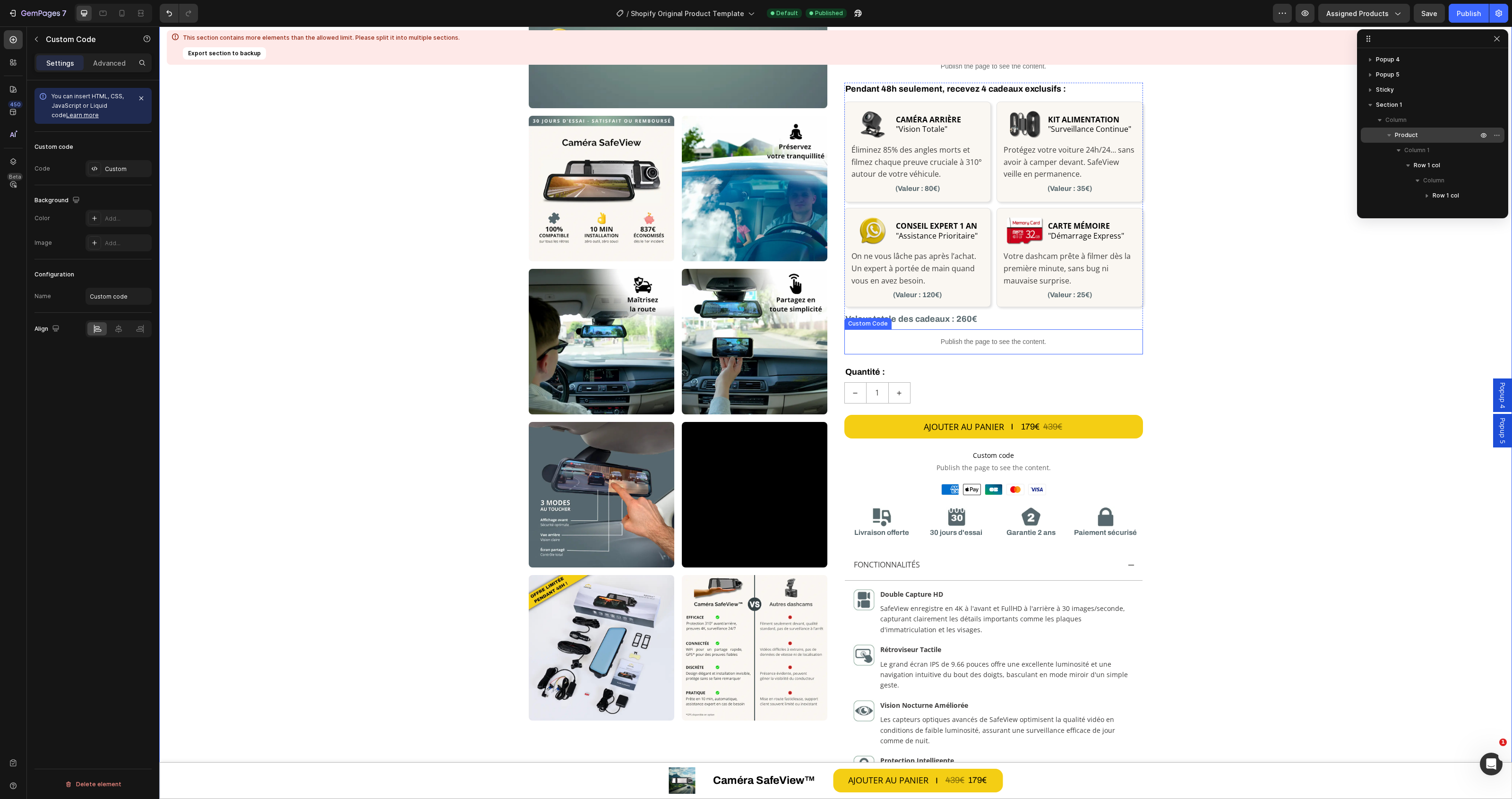
scroll to position [949, 0]
click at [123, 163] on div "Custom" at bounding box center [119, 168] width 66 height 17
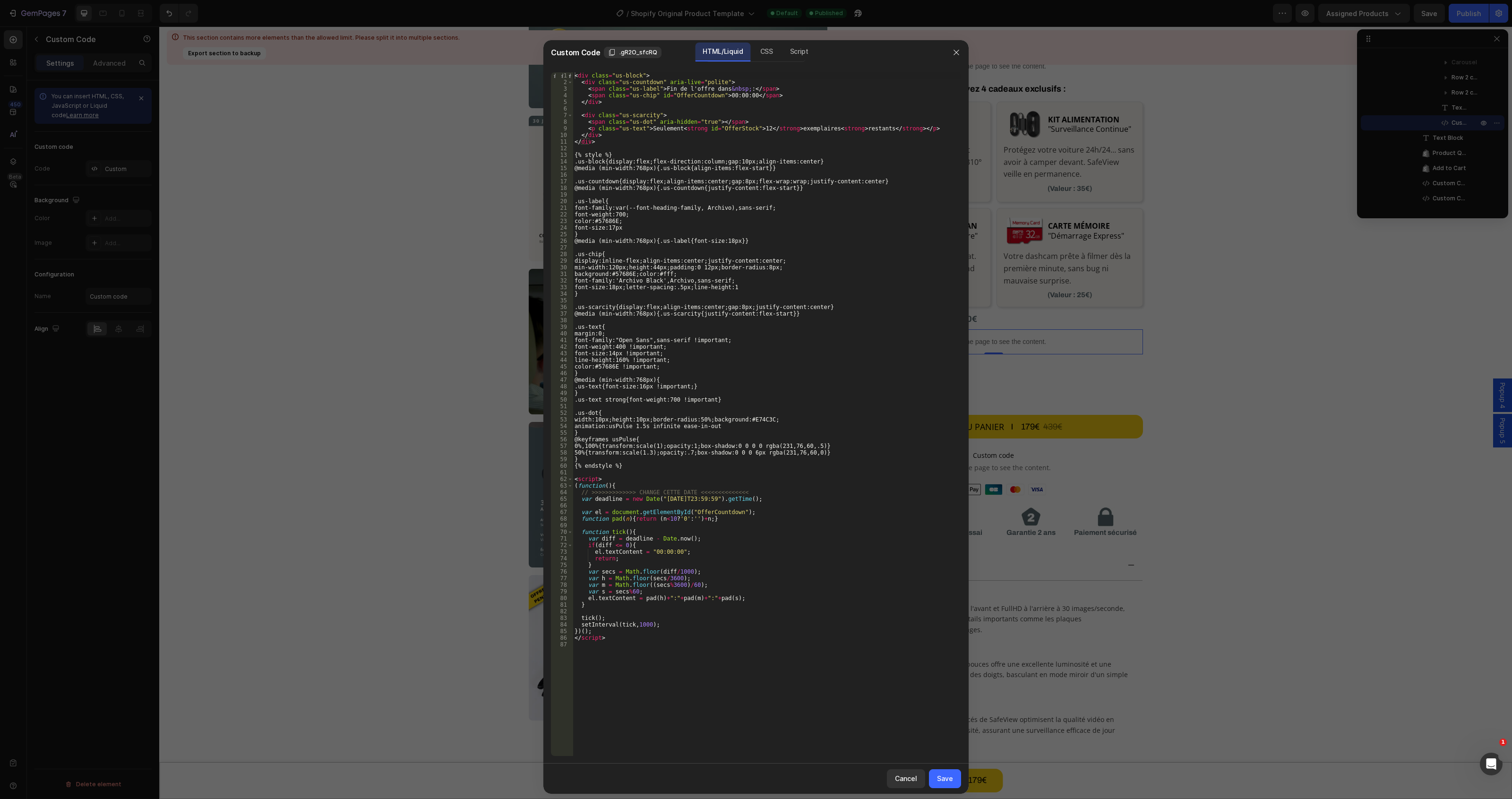
type textarea ".us-text strong{font-weight:700 !important}"
click at [737, 398] on div "< div class = "us-block" > < div class = "us-countdown" aria-live = "polite" > …" at bounding box center [767, 420] width 388 height 696
type input "black"
click at [667, 279] on div "< div class = "us-block" > < div class = "us-countdown" aria-live = "polite" > …" at bounding box center [767, 420] width 388 height 696
click at [649, 338] on div "< div class = "us-block" > < div class = "us-countdown" aria-live = "polite" > …" at bounding box center [767, 420] width 388 height 696
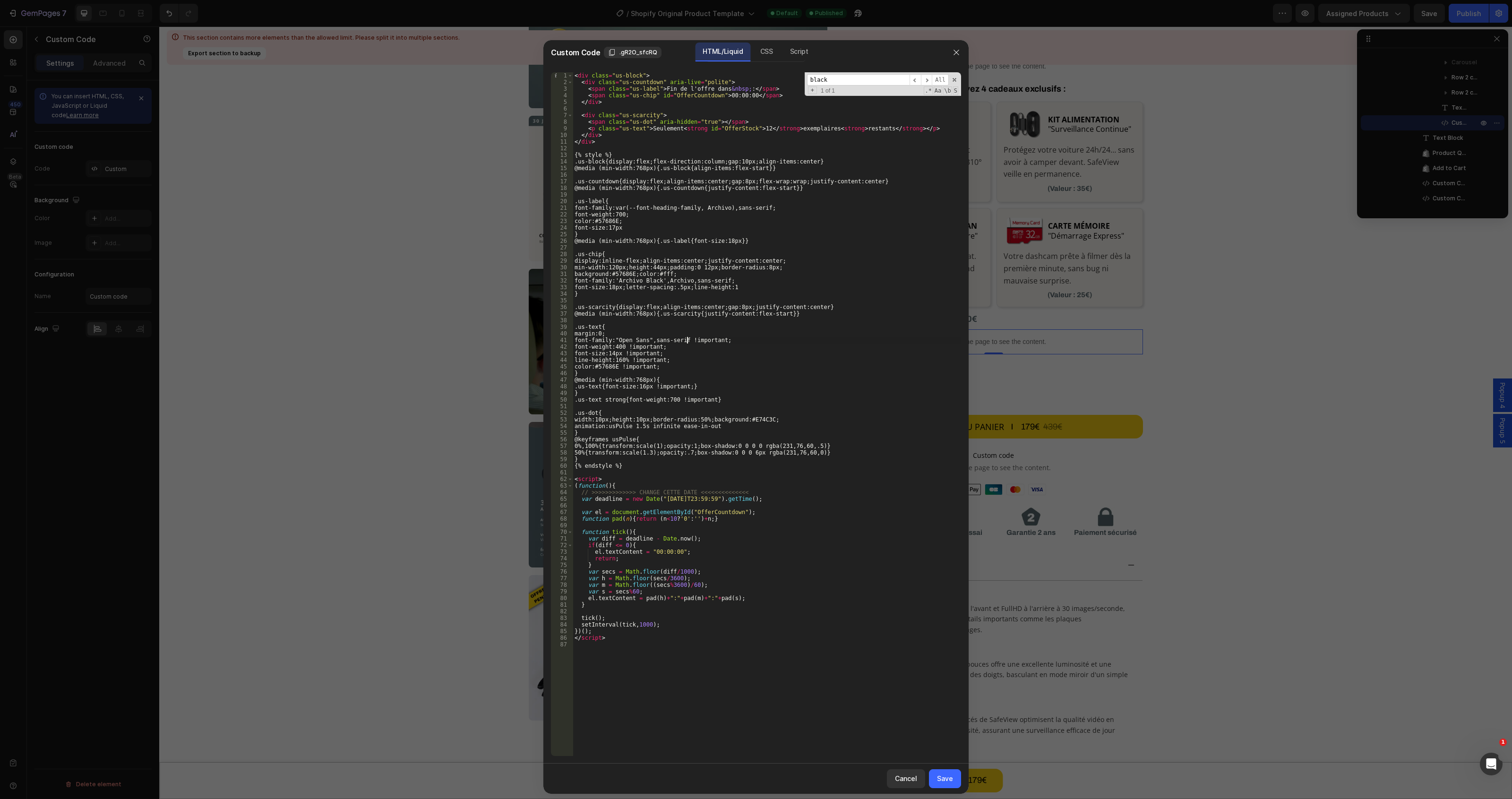
click at [686, 338] on div "< div class = "us-block" > < div class = "us-countdown" aria-live = "polite" > …" at bounding box center [767, 420] width 388 height 696
click at [665, 277] on div "< div class = "us-block" > < div class = "us-countdown" aria-live = "polite" > …" at bounding box center [767, 420] width 388 height 696
click at [663, 280] on div "< div class = "us-block" > < div class = "us-countdown" aria-live = "polite" > …" at bounding box center [767, 420] width 388 height 696
click at [664, 277] on div "< div class = "us-block" > < div class = "us-countdown" aria-live = "polite" > …" at bounding box center [767, 420] width 388 height 696
click at [664, 279] on div "< div class = "us-block" > < div class = "us-countdown" aria-live = "polite" > …" at bounding box center [767, 420] width 388 height 696
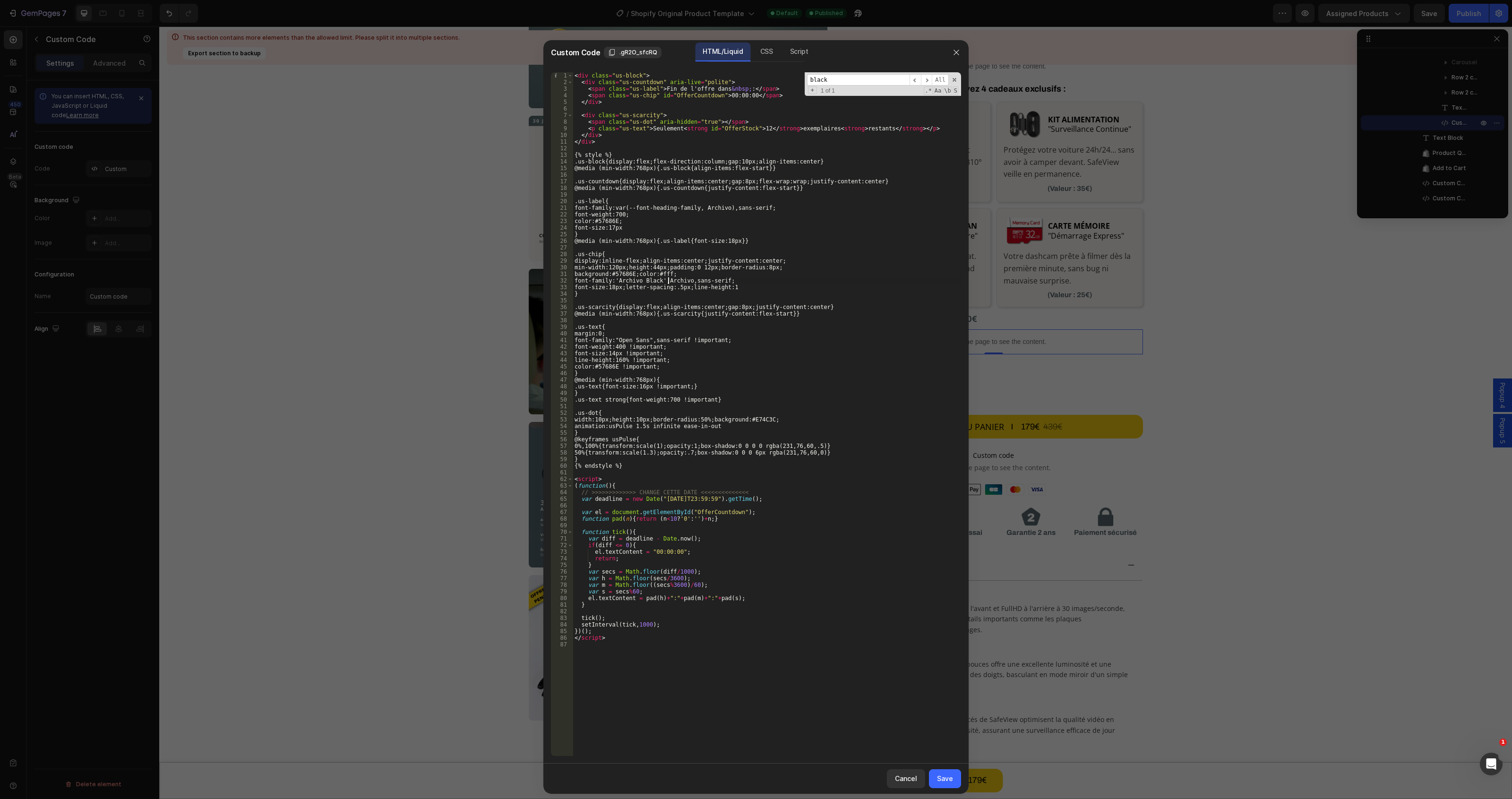
click at [669, 282] on div "< div class = "us-block" > < div class = "us-countdown" aria-live = "polite" > …" at bounding box center [767, 420] width 388 height 696
click at [643, 281] on div "< div class = "us-block" > < div class = "us-countdown" aria-live = "polite" > …" at bounding box center [767, 420] width 388 height 696
drag, startPoint x: 733, startPoint y: 341, endPoint x: 690, endPoint y: 340, distance: 43.0
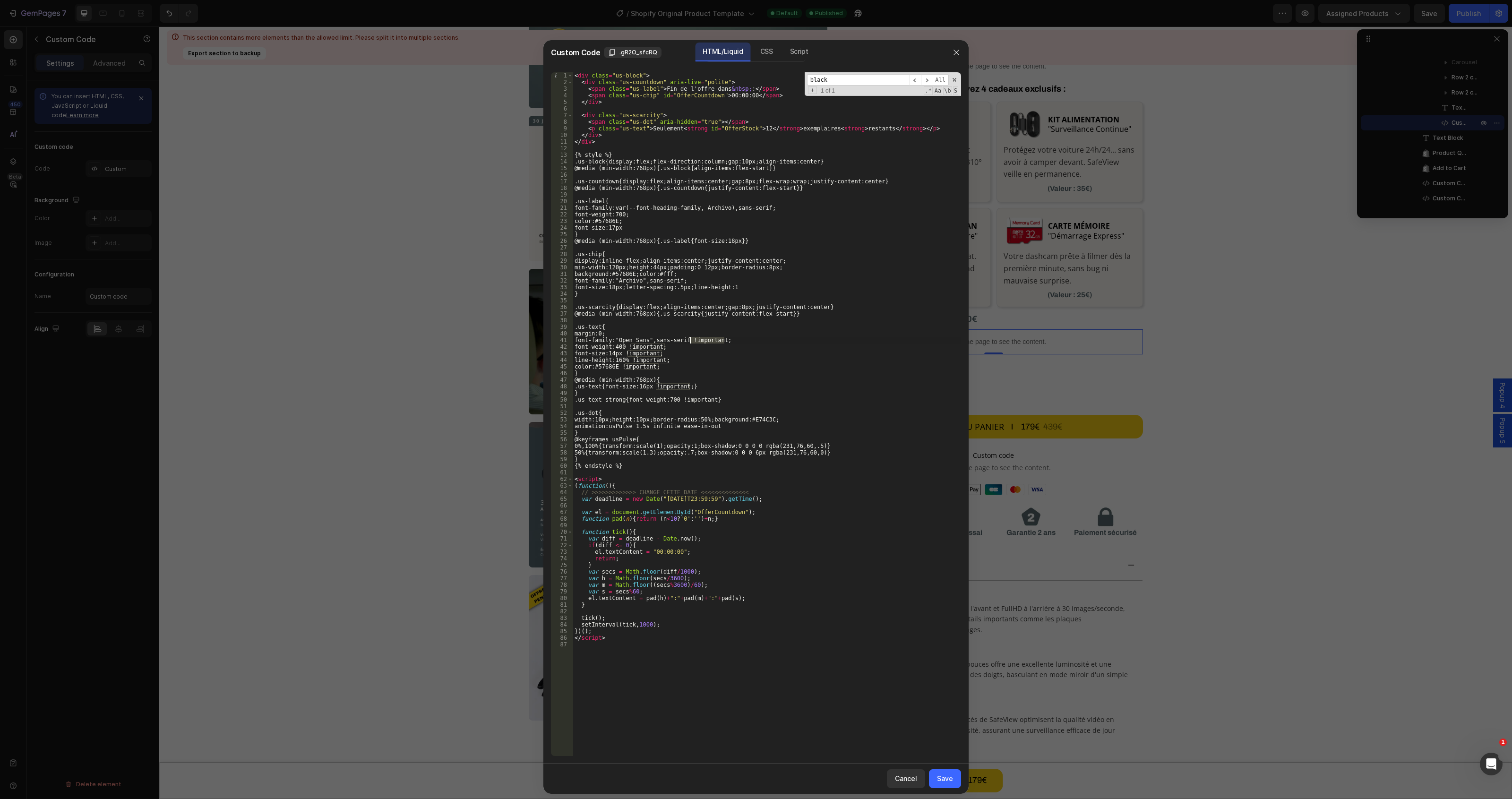
click at [690, 340] on div "< div class = "us-block" > < div class = "us-countdown" aria-live = "polite" > …" at bounding box center [767, 420] width 388 height 696
click at [688, 277] on div "< div class = "us-block" > < div class = "us-countdown" aria-live = "polite" > …" at bounding box center [767, 420] width 388 height 696
click at [686, 280] on div "< div class = "us-block" > < div class = "us-countdown" aria-live = "polite" > …" at bounding box center [767, 414] width 388 height 683
paste textarea "!important;"
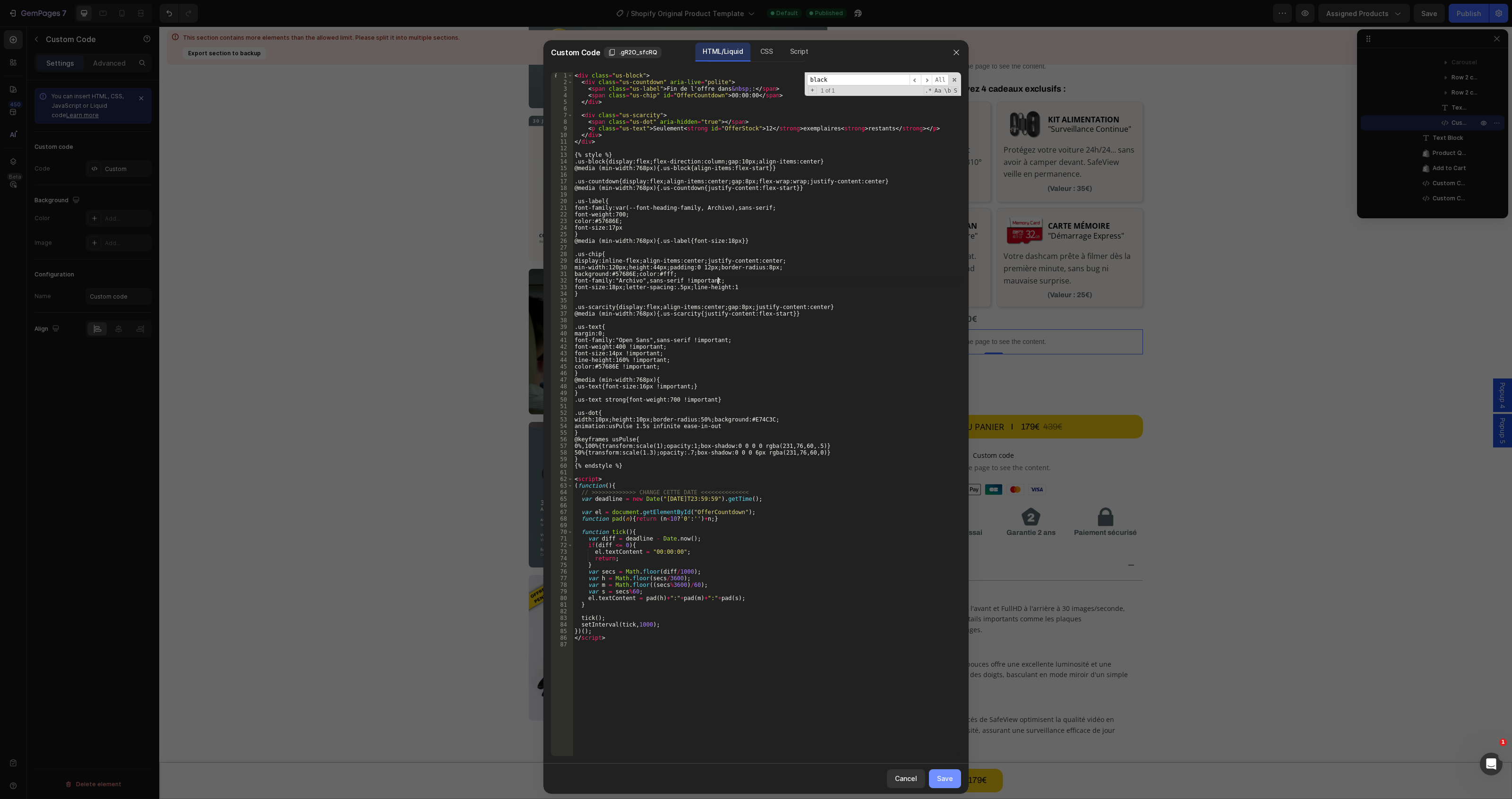
type textarea "font-family:"Archivo",sans-serif !important;"
click at [944, 773] on div "Save" at bounding box center [945, 778] width 16 height 10
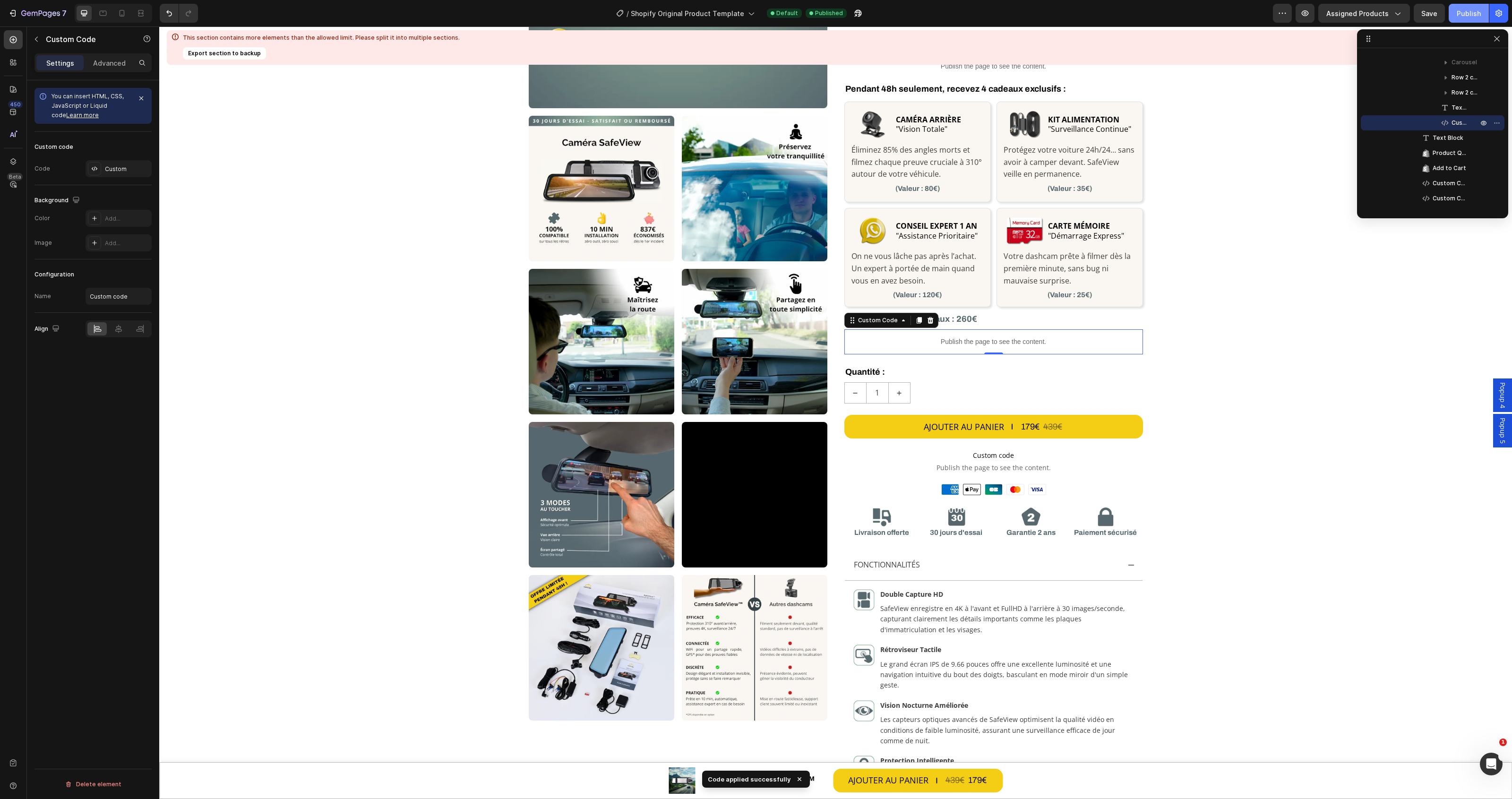
click at [1462, 10] on div "Publish" at bounding box center [1468, 14] width 24 height 10
click at [115, 166] on div "Custom" at bounding box center [127, 169] width 45 height 9
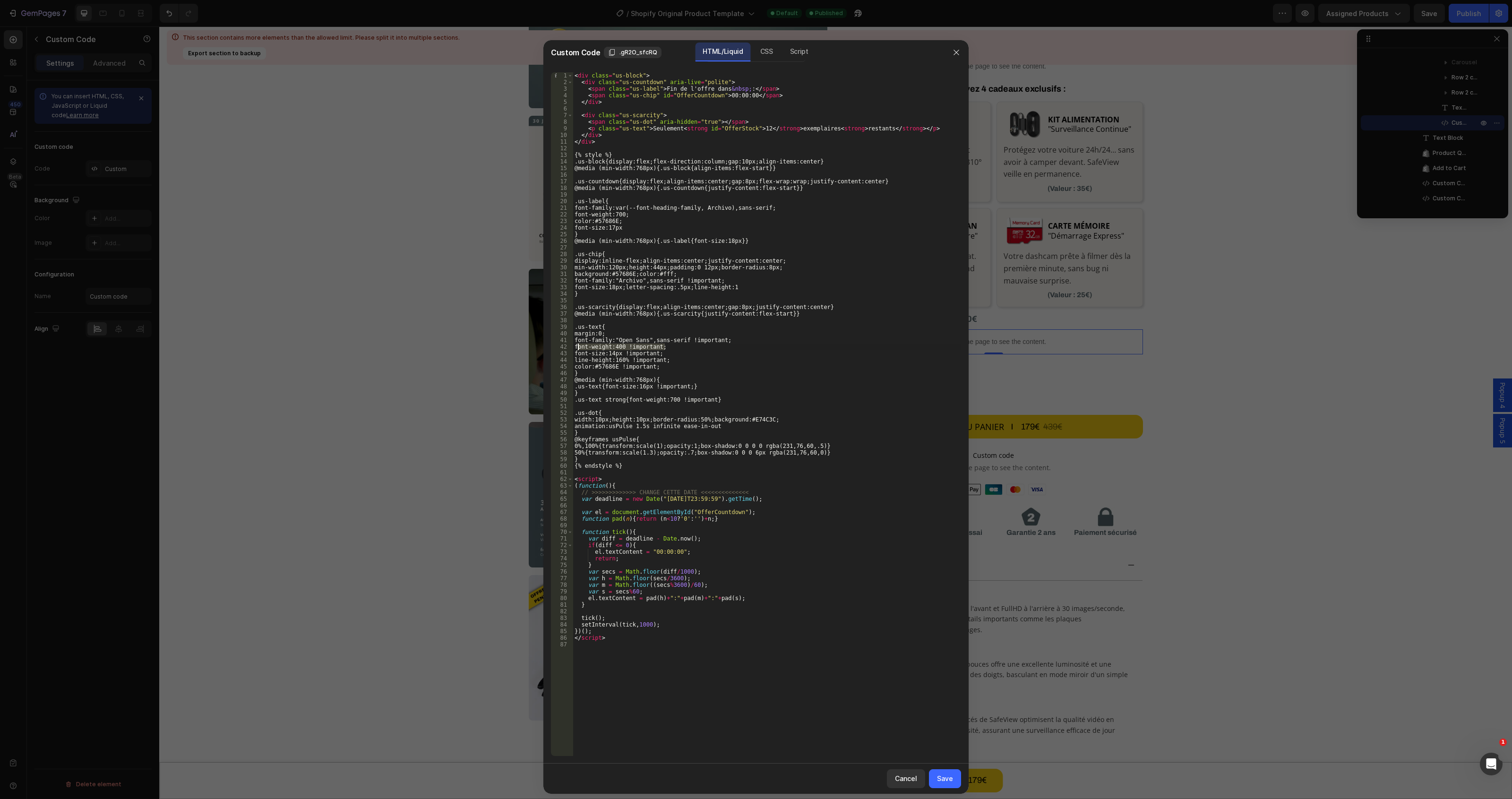
drag, startPoint x: 670, startPoint y: 347, endPoint x: 578, endPoint y: 346, distance: 92.0
click at [578, 346] on div "< div class = "us-block" > < div class = "us-countdown" aria-live = "polite" > …" at bounding box center [767, 420] width 388 height 696
click at [729, 278] on div "< div class = "us-block" > < div class = "us-countdown" aria-live = "polite" > …" at bounding box center [767, 420] width 388 height 696
type textarea "font-family:"Archivo",sans-serif !important;"
paste textarea "font-weight:400 !important;"
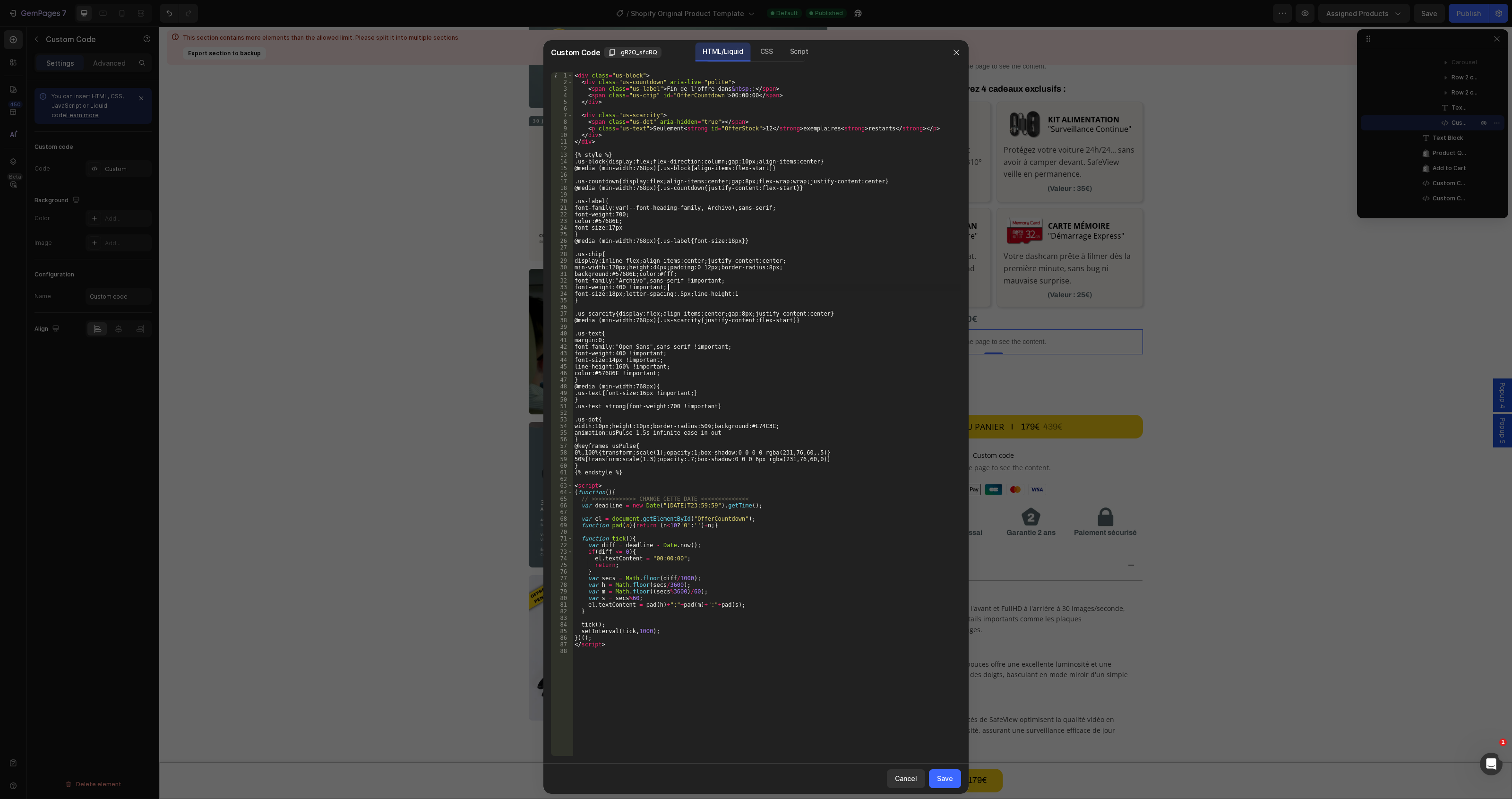
click at [625, 284] on div "< div class = "us-block" > < div class = "us-countdown" aria-live = "polite" > …" at bounding box center [767, 420] width 388 height 696
click at [582, 284] on div "< div class = "us-block" > < div class = "us-countdown" aria-live = "polite" > …" at bounding box center [767, 420] width 388 height 696
click at [587, 286] on div "< div class = "us-block" > < div class = "us-countdown" aria-live = "polite" > …" at bounding box center [767, 420] width 388 height 696
click at [584, 286] on div "< div class = "us-block" > < div class = "us-countdown" aria-live = "polite" > …" at bounding box center [767, 420] width 388 height 696
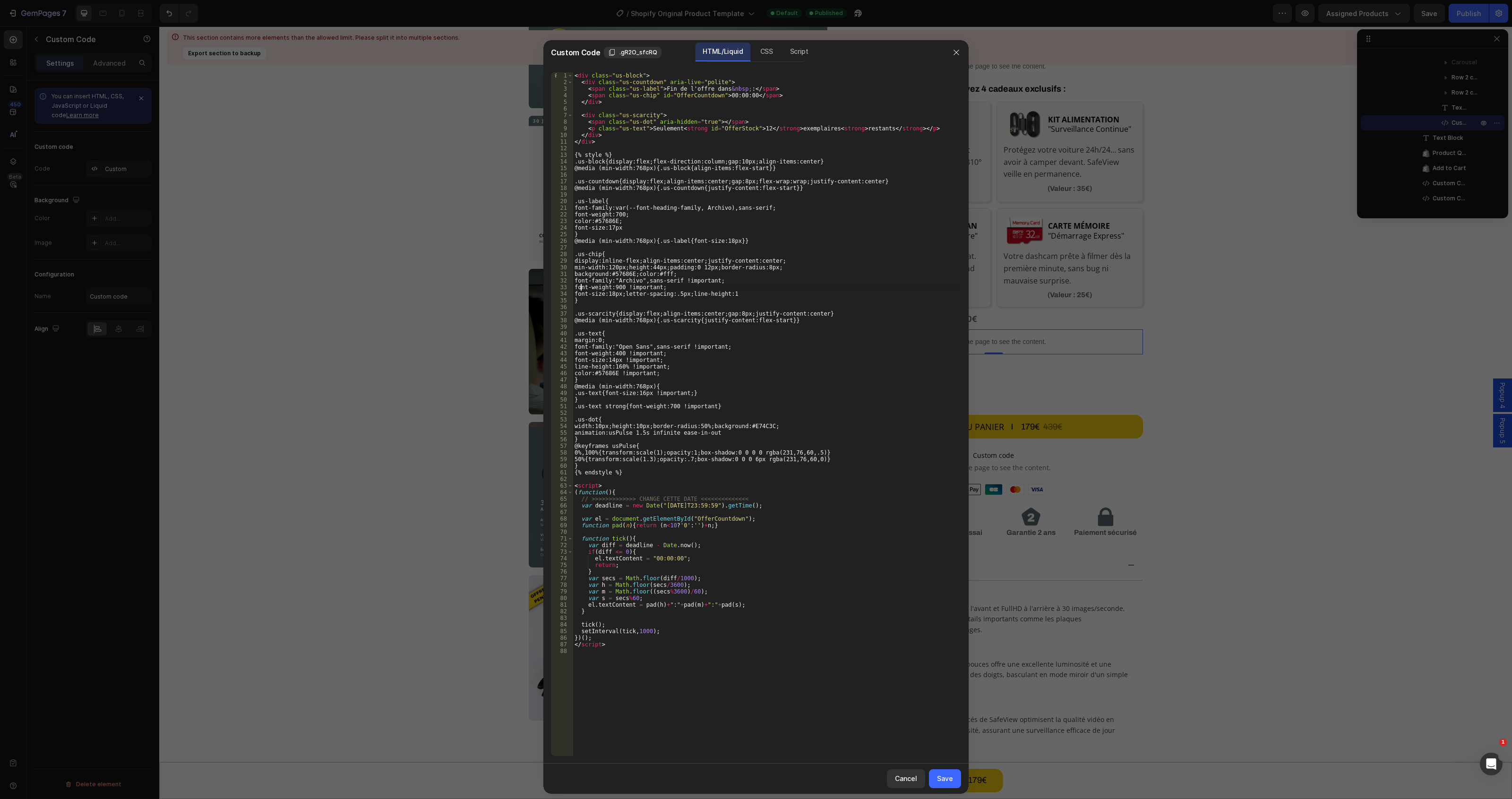
click at [721, 318] on div "< div class = "us-block" > < div class = "us-countdown" aria-live = "polite" > …" at bounding box center [767, 420] width 388 height 696
click at [700, 371] on div "< div class = "us-block" > < div class = "us-countdown" aria-live = "polite" > …" at bounding box center [767, 420] width 388 height 696
type textarea "color:#57686E !important;"
click at [944, 776] on div "Save" at bounding box center [945, 778] width 16 height 10
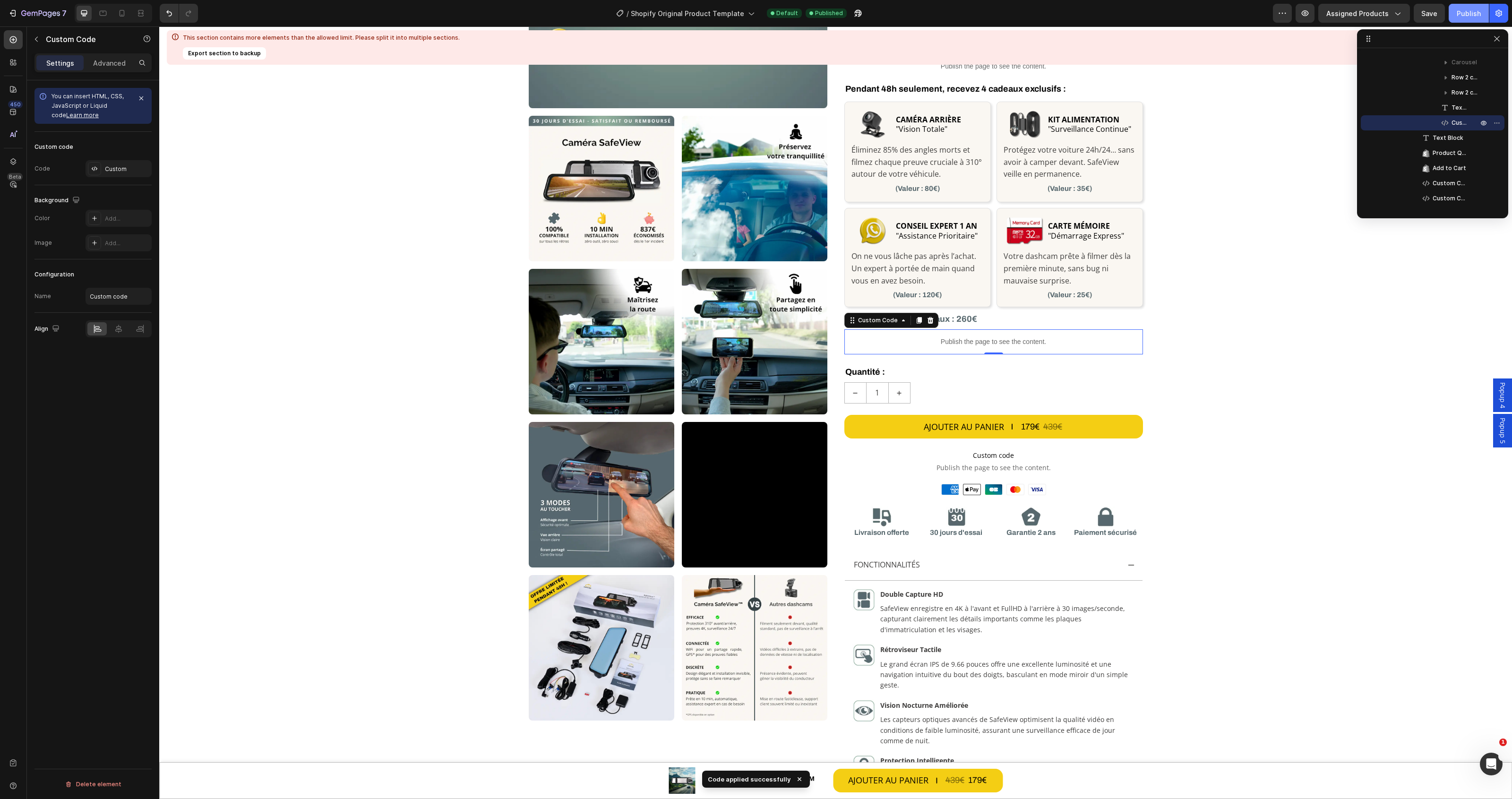
click at [1463, 10] on div "Publish" at bounding box center [1468, 14] width 24 height 10
click at [29, 14] on icon "button" at bounding box center [40, 14] width 39 height 8
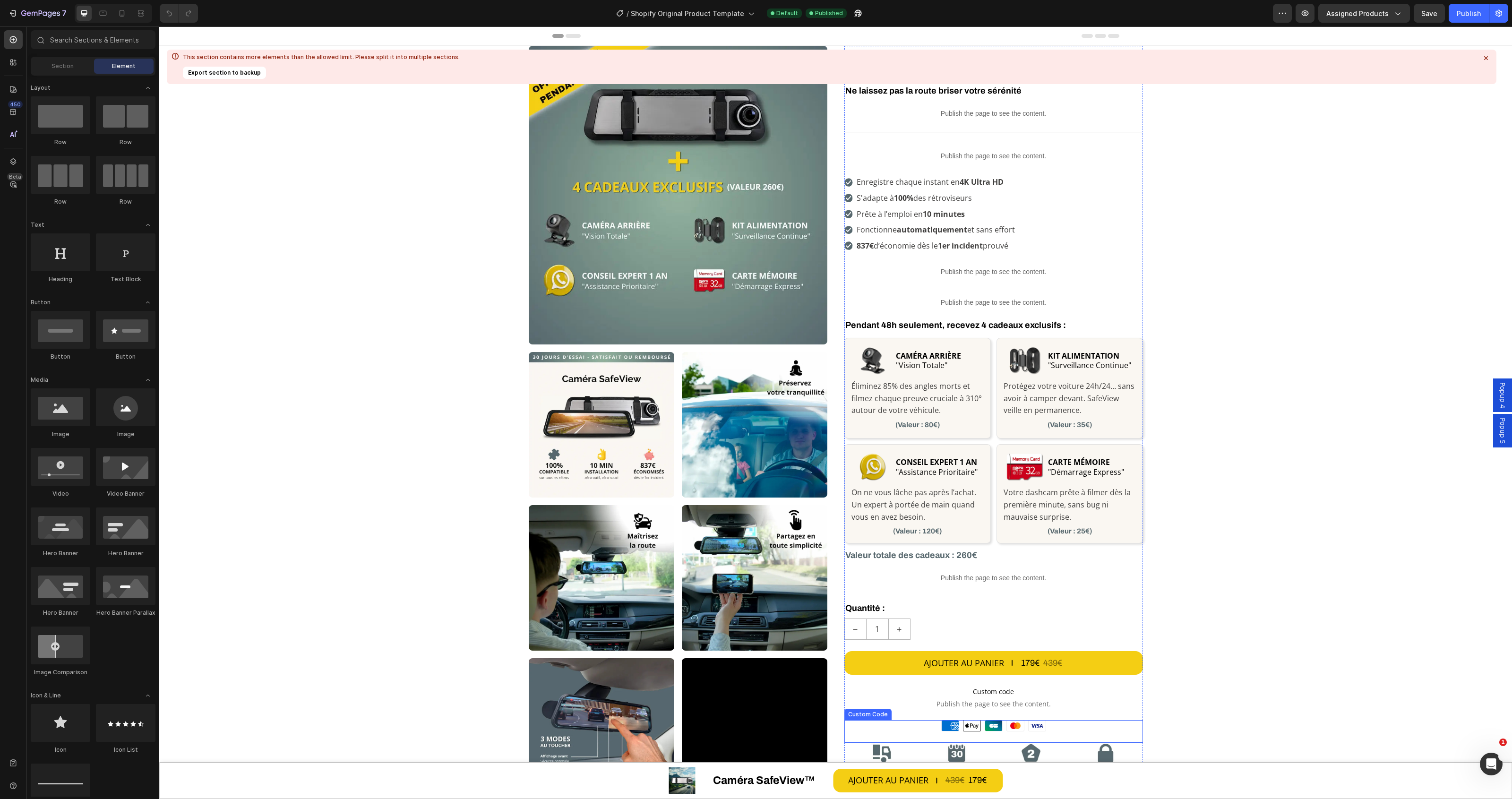
click at [1033, 726] on icon at bounding box center [1037, 725] width 12 height 4
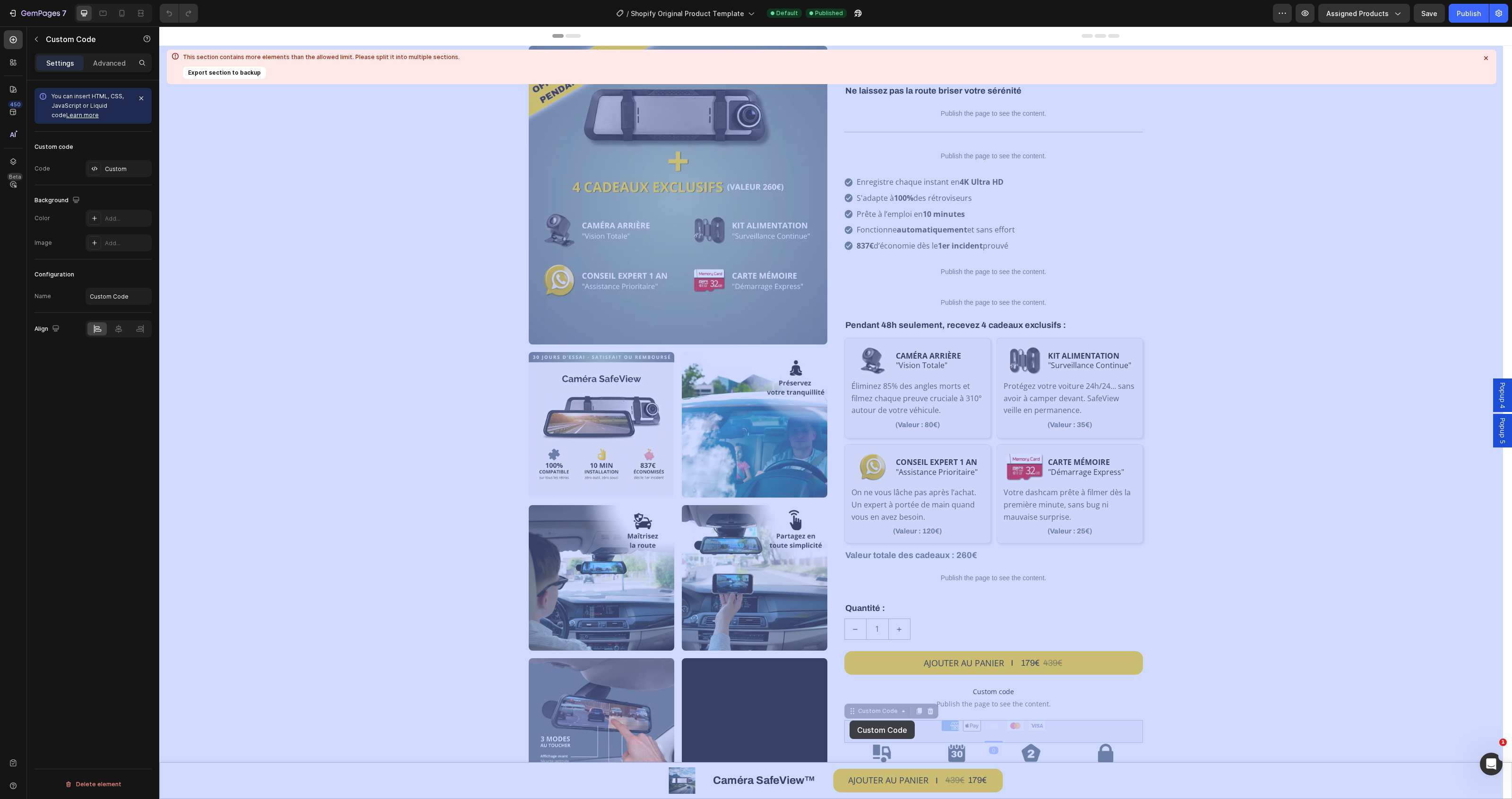
drag, startPoint x: 846, startPoint y: 714, endPoint x: 850, endPoint y: 721, distance: 8.1
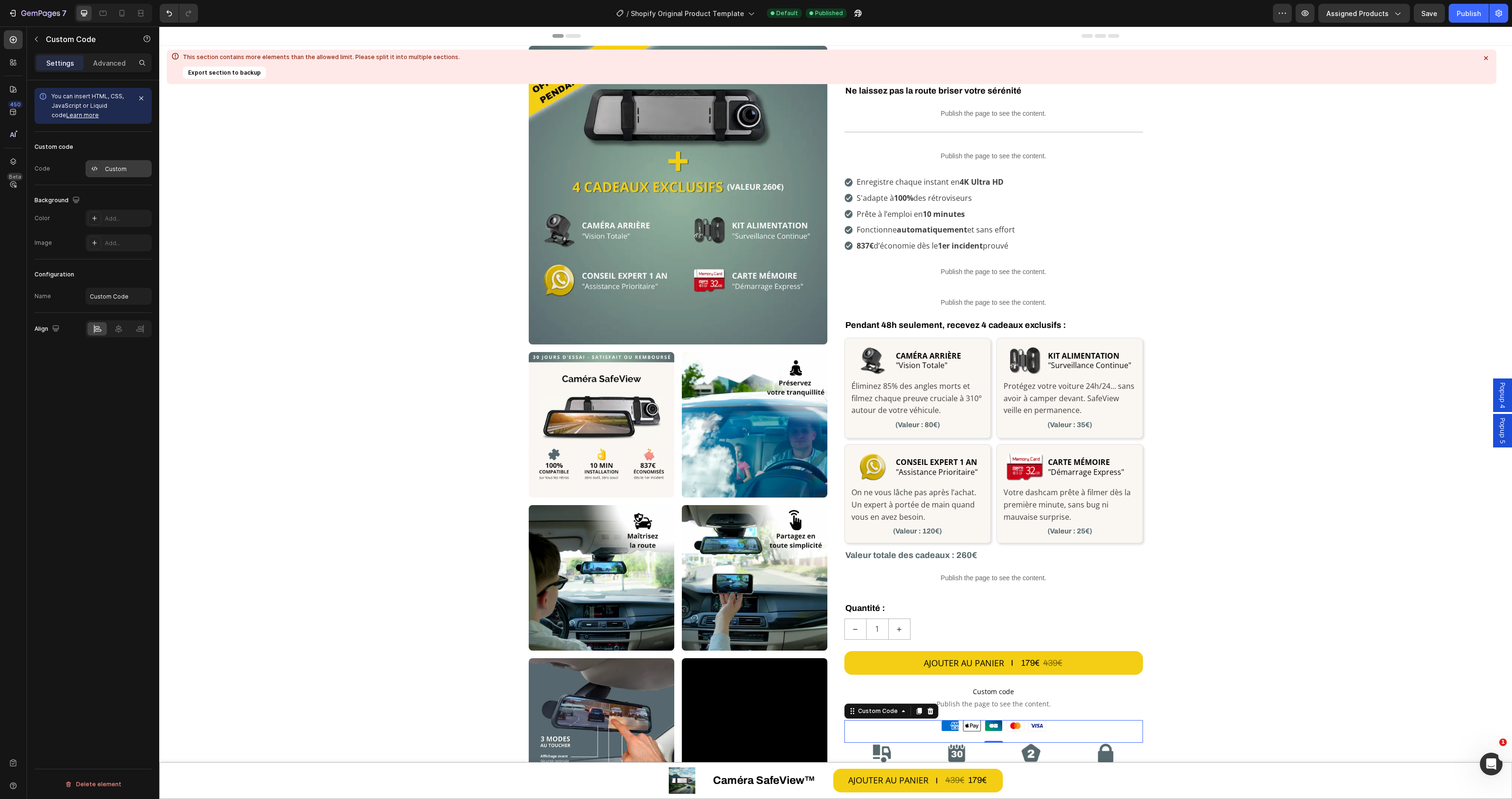
click at [102, 173] on div "Custom" at bounding box center [119, 168] width 66 height 17
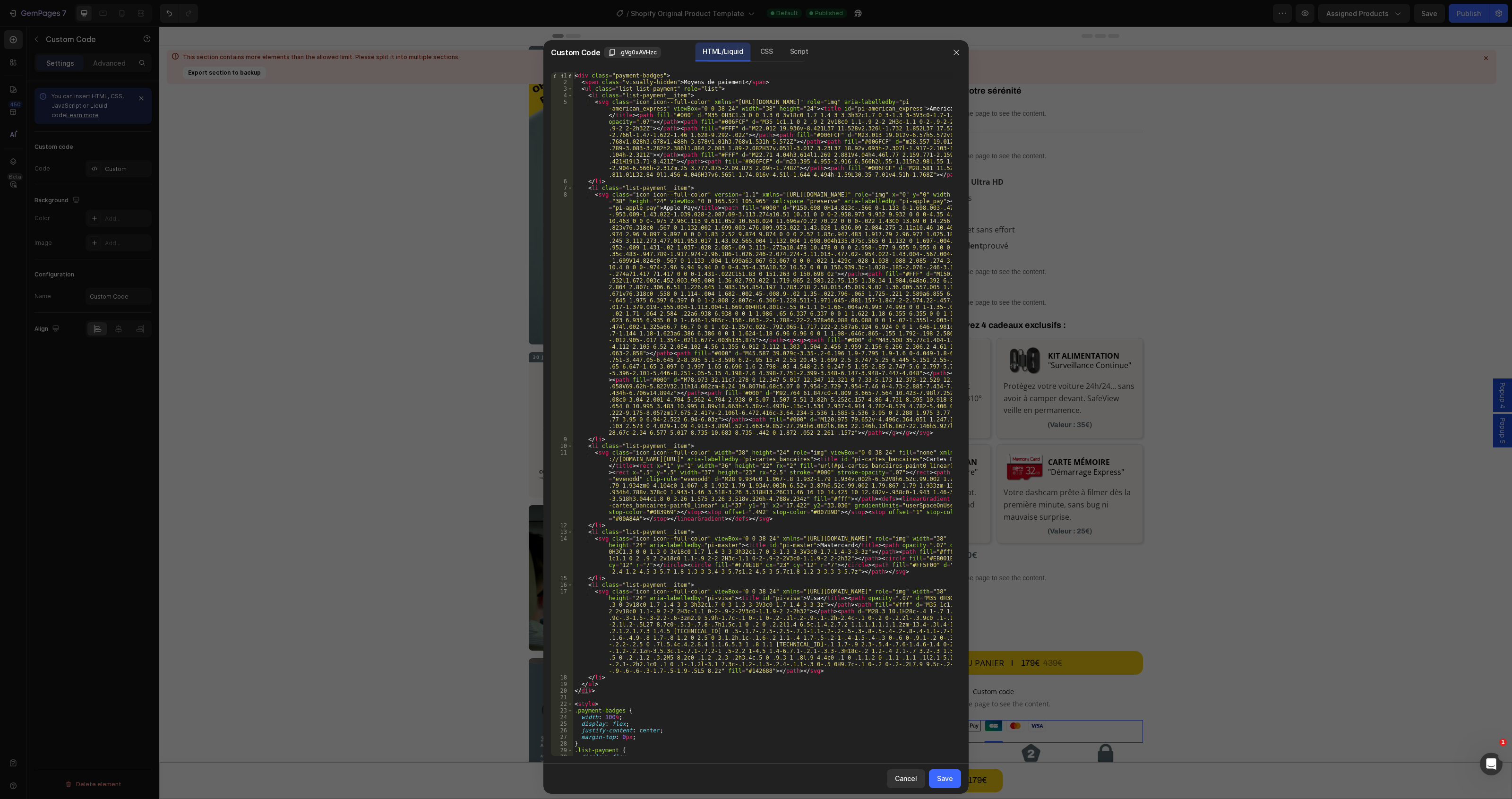
scroll to position [182, 0]
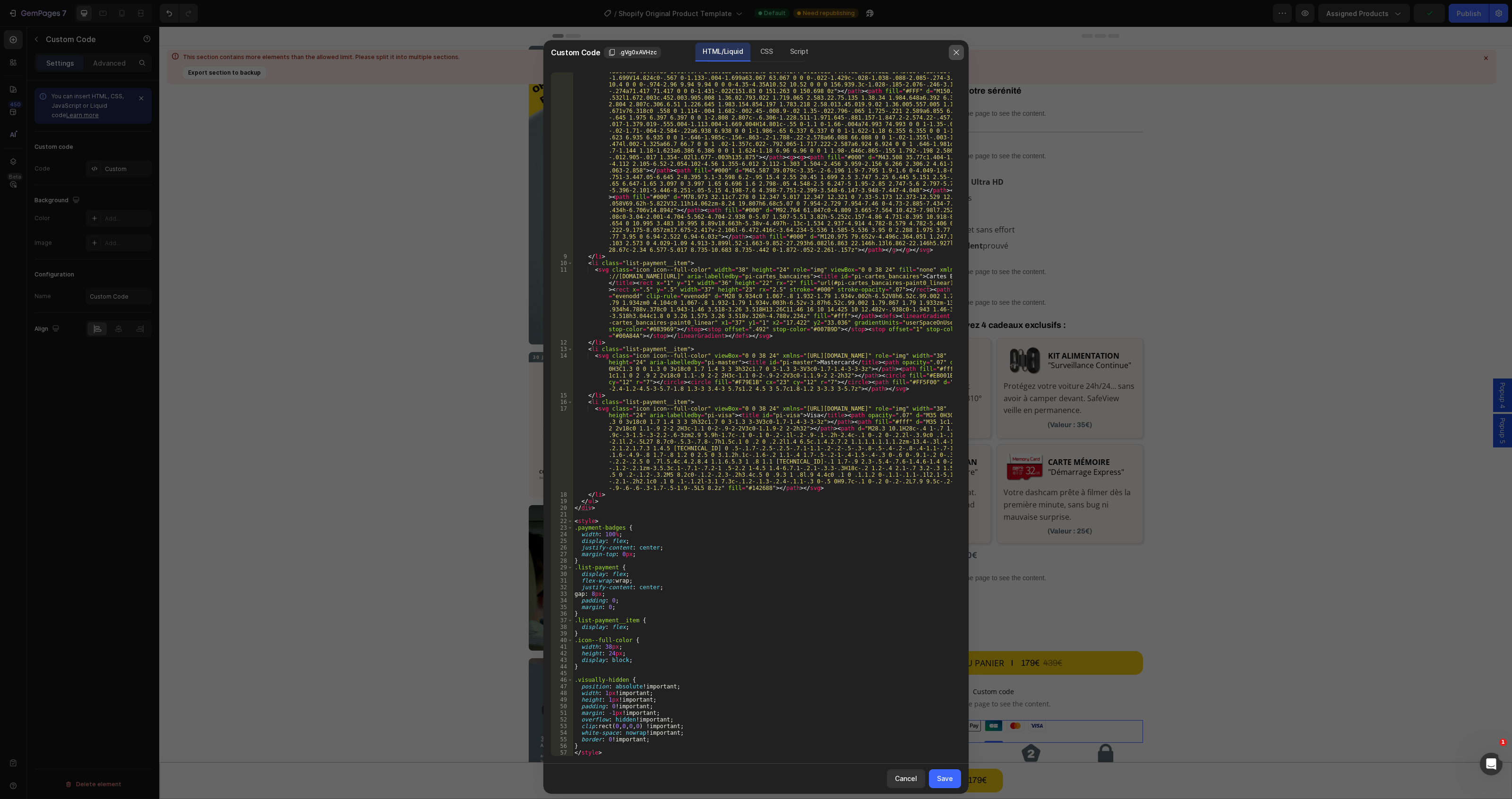
click at [955, 51] on icon "button" at bounding box center [956, 52] width 7 height 7
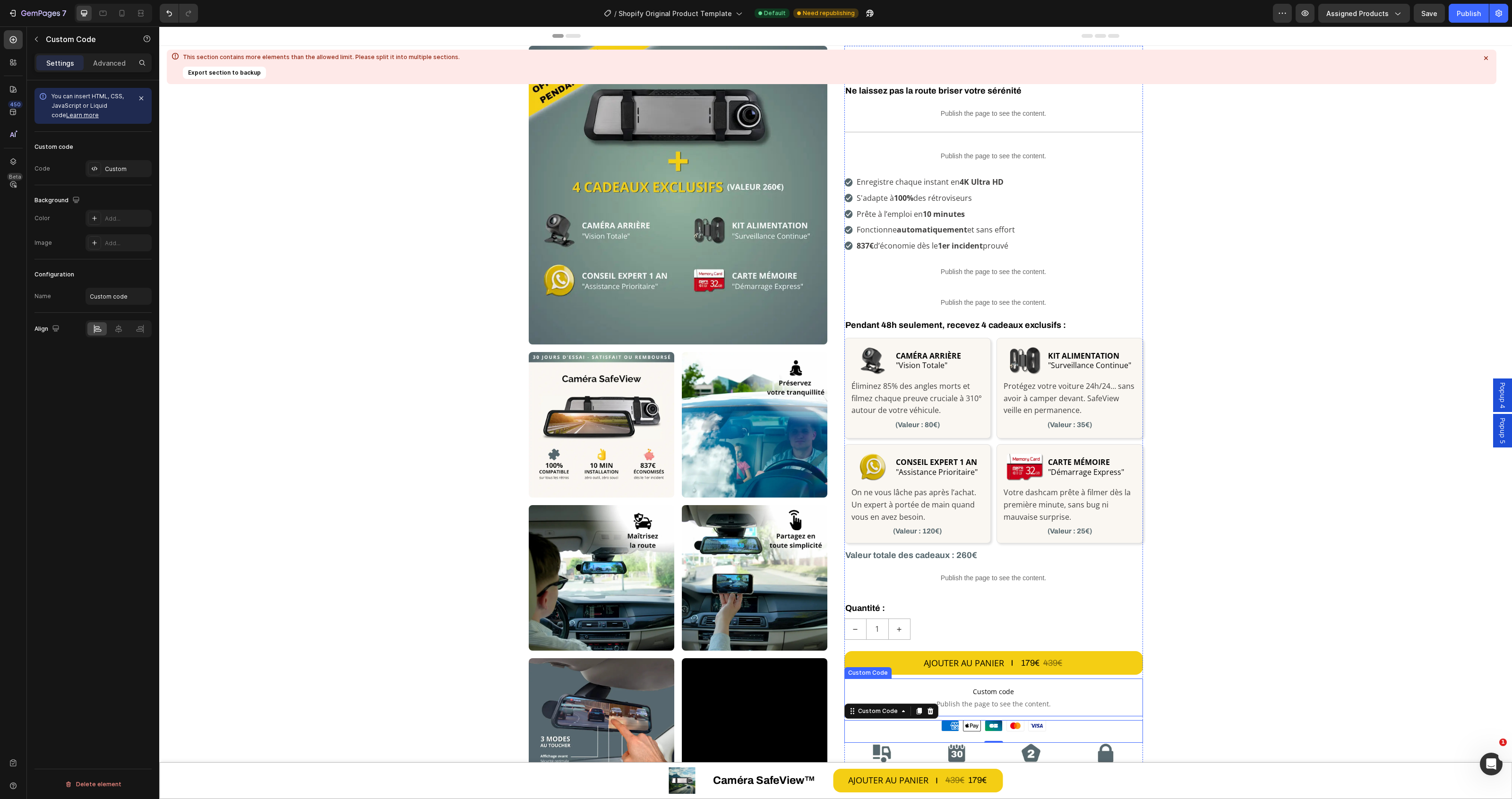
click at [1004, 702] on span "Publish the page to see the content." at bounding box center [994, 704] width 299 height 10
click at [112, 168] on div "Custom" at bounding box center [127, 169] width 45 height 9
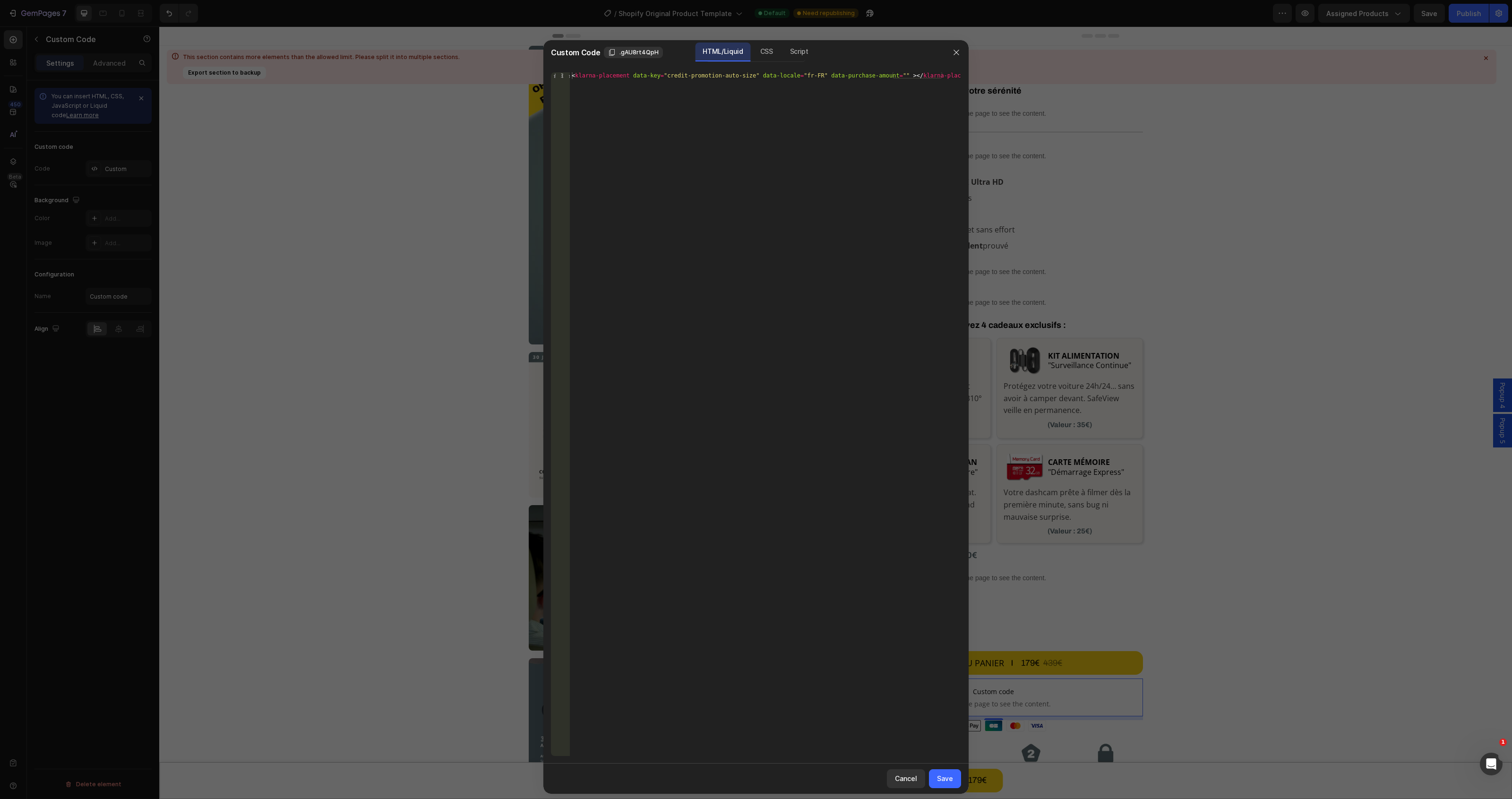
type textarea "<klarna-placement data-key="credit-promotion-auto-size" data-locale="fr-FR" dat…"
drag, startPoint x: 954, startPoint y: 78, endPoint x: 519, endPoint y: 71, distance: 435.1
click at [519, 71] on div "Custom Code .gAU8rt4QpH HTML/Liquid CSS Script <klarna-placement data-key="cred…" at bounding box center [756, 399] width 1512 height 799
click at [947, 781] on div "Save" at bounding box center [945, 778] width 16 height 10
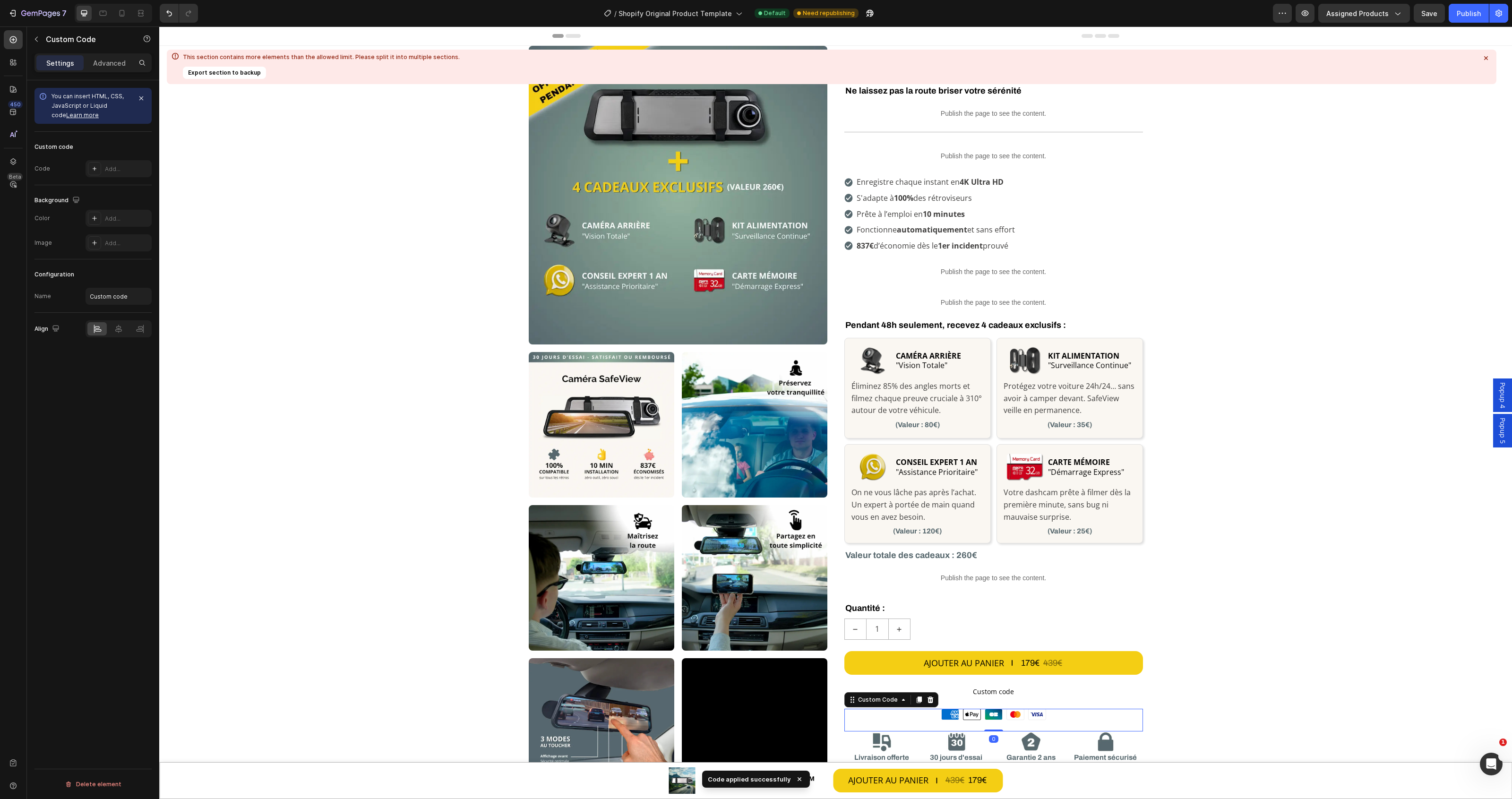
click at [1048, 712] on div "Moyens de paiement American Express Apple Pay Cartes Bancaires Mastercard Visa" at bounding box center [994, 713] width 299 height 11
click at [94, 156] on div "Custom code Code Custom" at bounding box center [93, 158] width 117 height 53
click at [105, 168] on div "Custom" at bounding box center [127, 169] width 45 height 9
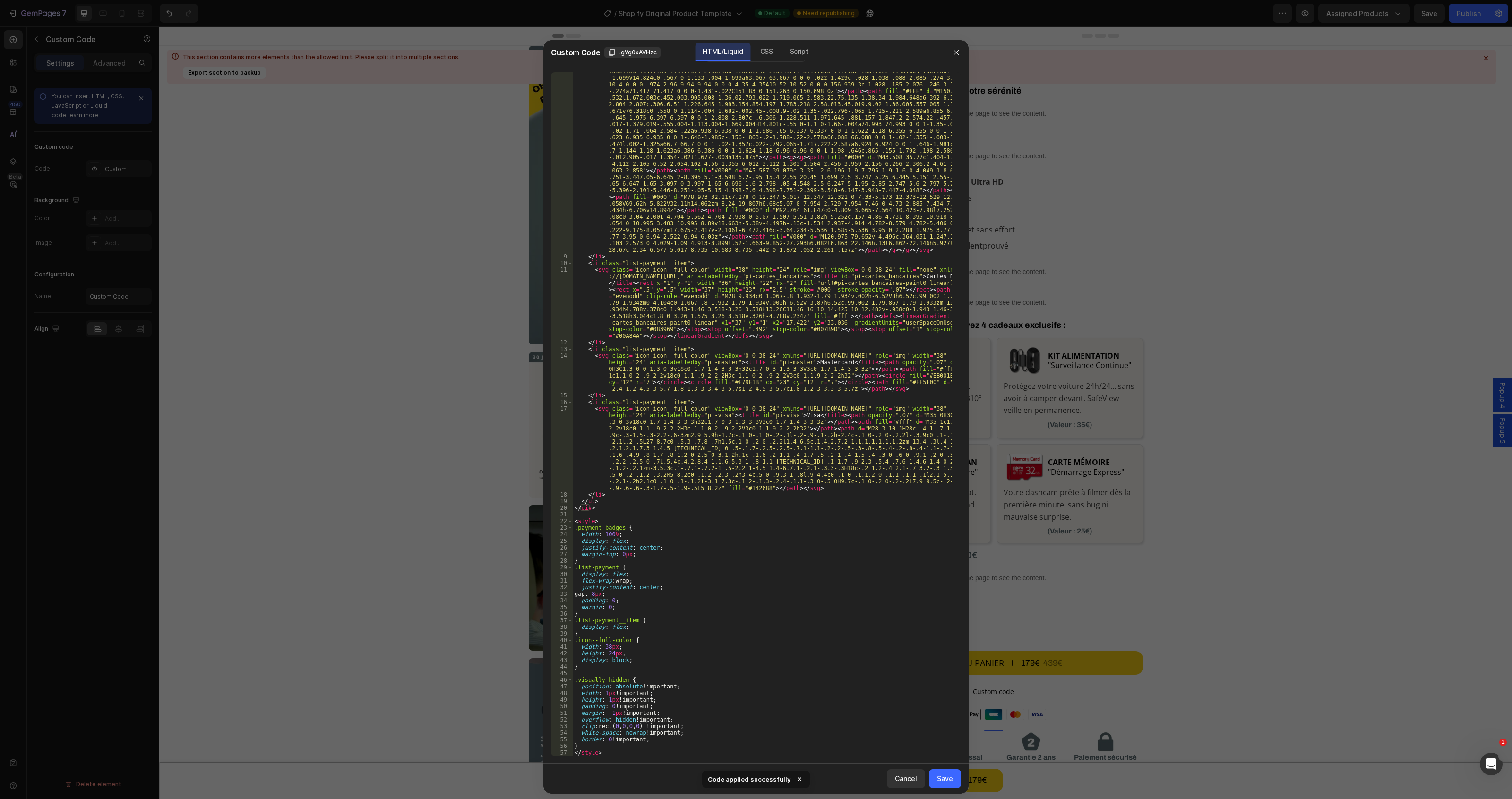
type textarea "</style>"
click at [621, 755] on div "< svg class = "icon icon--full-color" version = "1.1" xmlns = "[URL][DOMAIN_NAM…" at bounding box center [763, 476] width 379 height 934
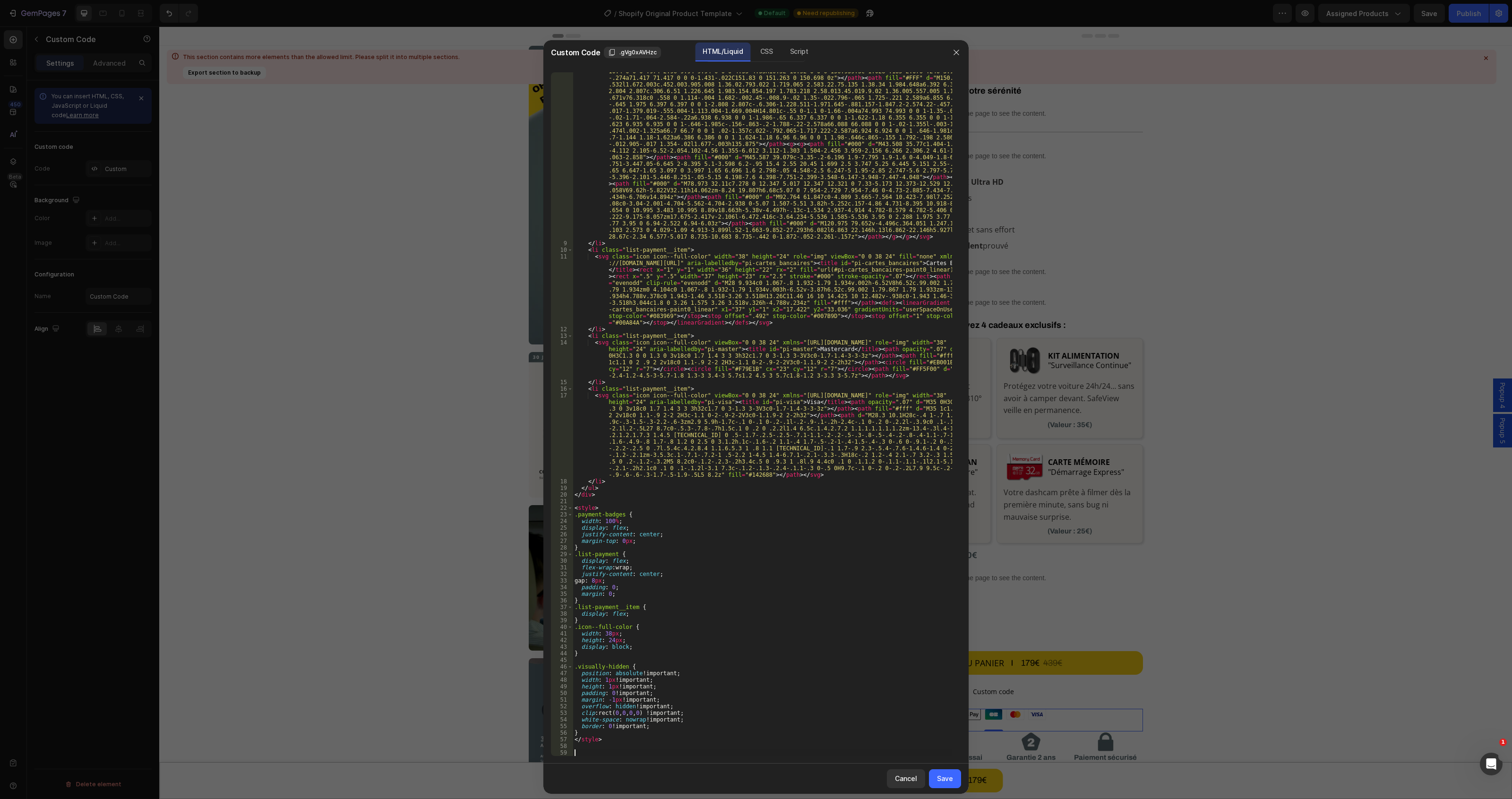
paste textarea "<klarna-placement data-key="credit-promotion-auto-size" data-locale="fr-FR" dat…"
type textarea "<klarna-placement data-key="credit-promotion-auto-size" data-locale="fr-FR" dat…"
click at [941, 787] on button "Save" at bounding box center [945, 778] width 32 height 19
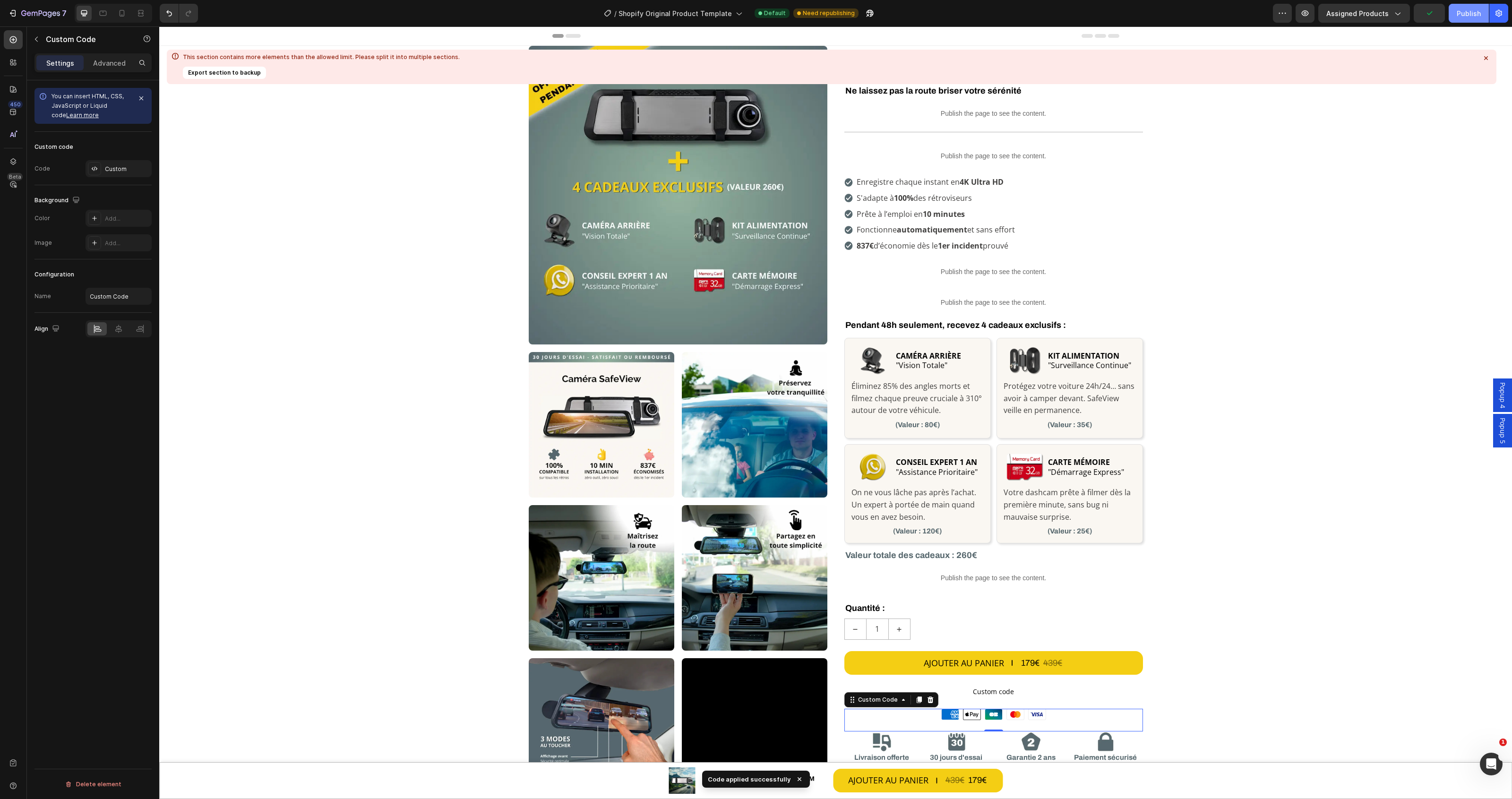
click at [1466, 19] on button "Publish" at bounding box center [1469, 13] width 40 height 19
click at [95, 168] on icon at bounding box center [96, 168] width 2 height 3
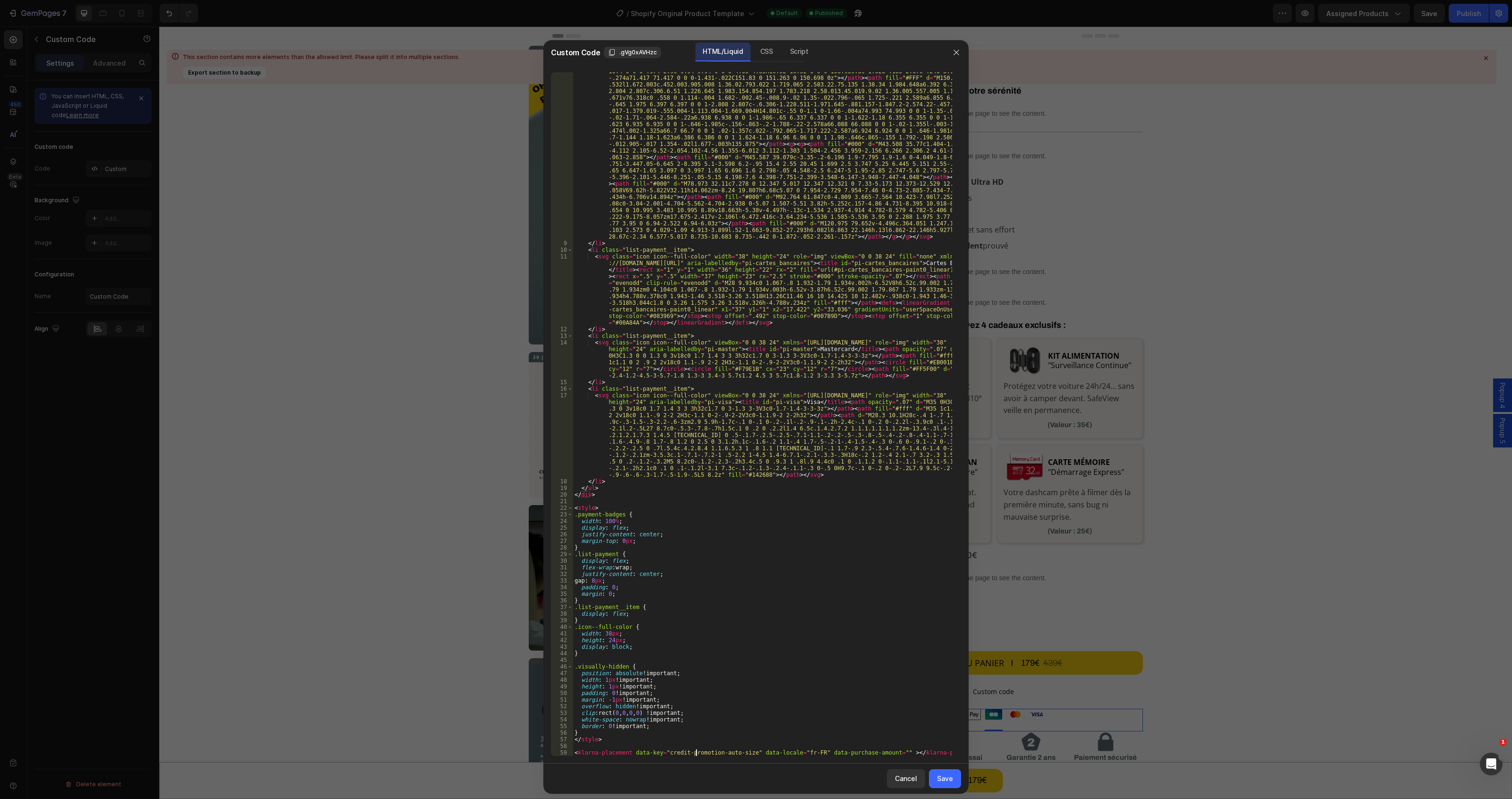
click at [697, 754] on div "< svg class = "icon icon--full-color" version = "1.1" xmlns = "[URL][DOMAIN_NAM…" at bounding box center [763, 463] width 379 height 934
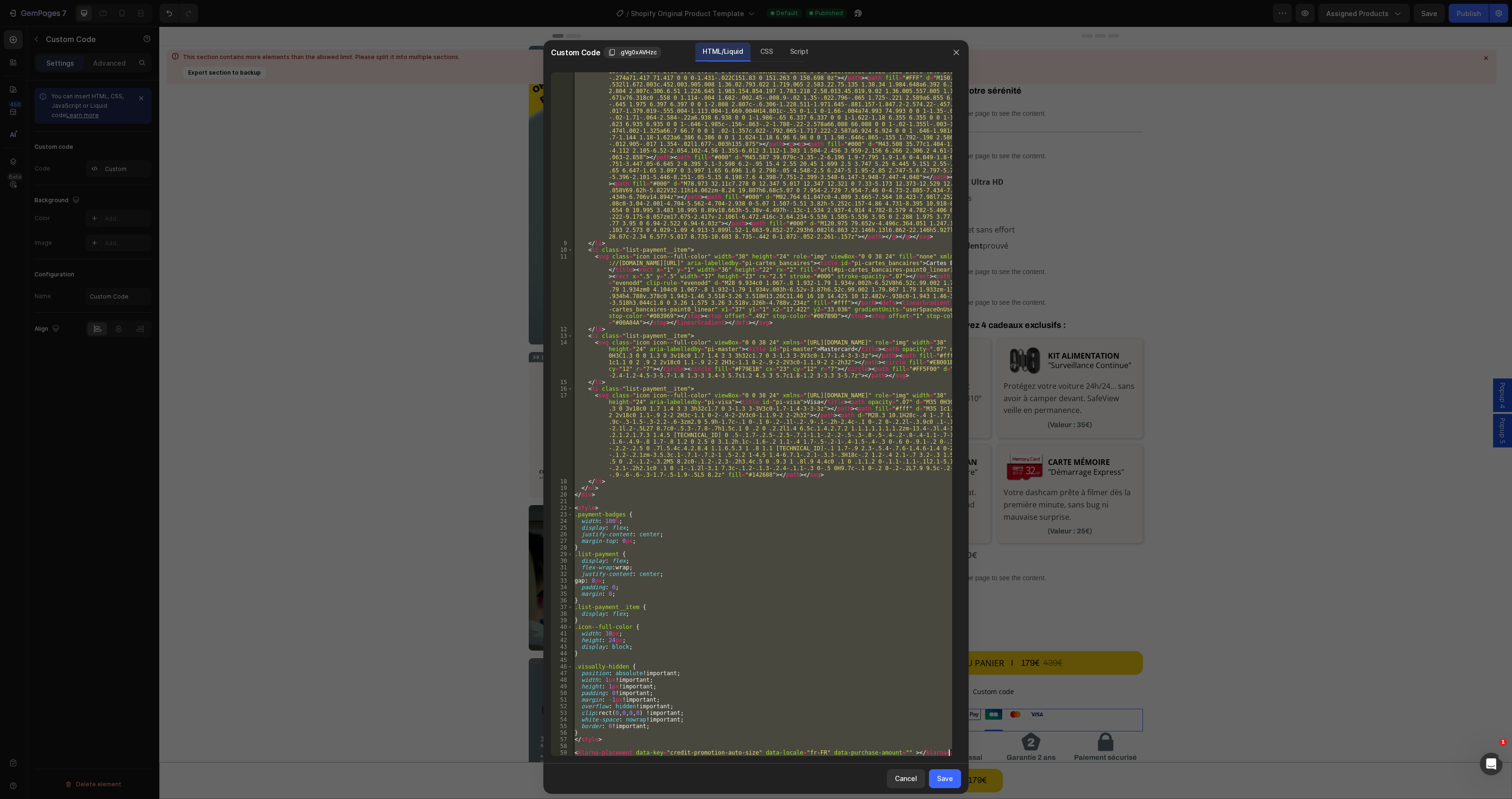
click at [697, 754] on div "< svg class = "icon icon--full-color" version = "1.1" xmlns = "[URL][DOMAIN_NAM…" at bounding box center [763, 414] width 379 height 683
type textarea "<klarna-placement data-key="credit-promotion-auto-size" data-locale="fr-FR" dat…"
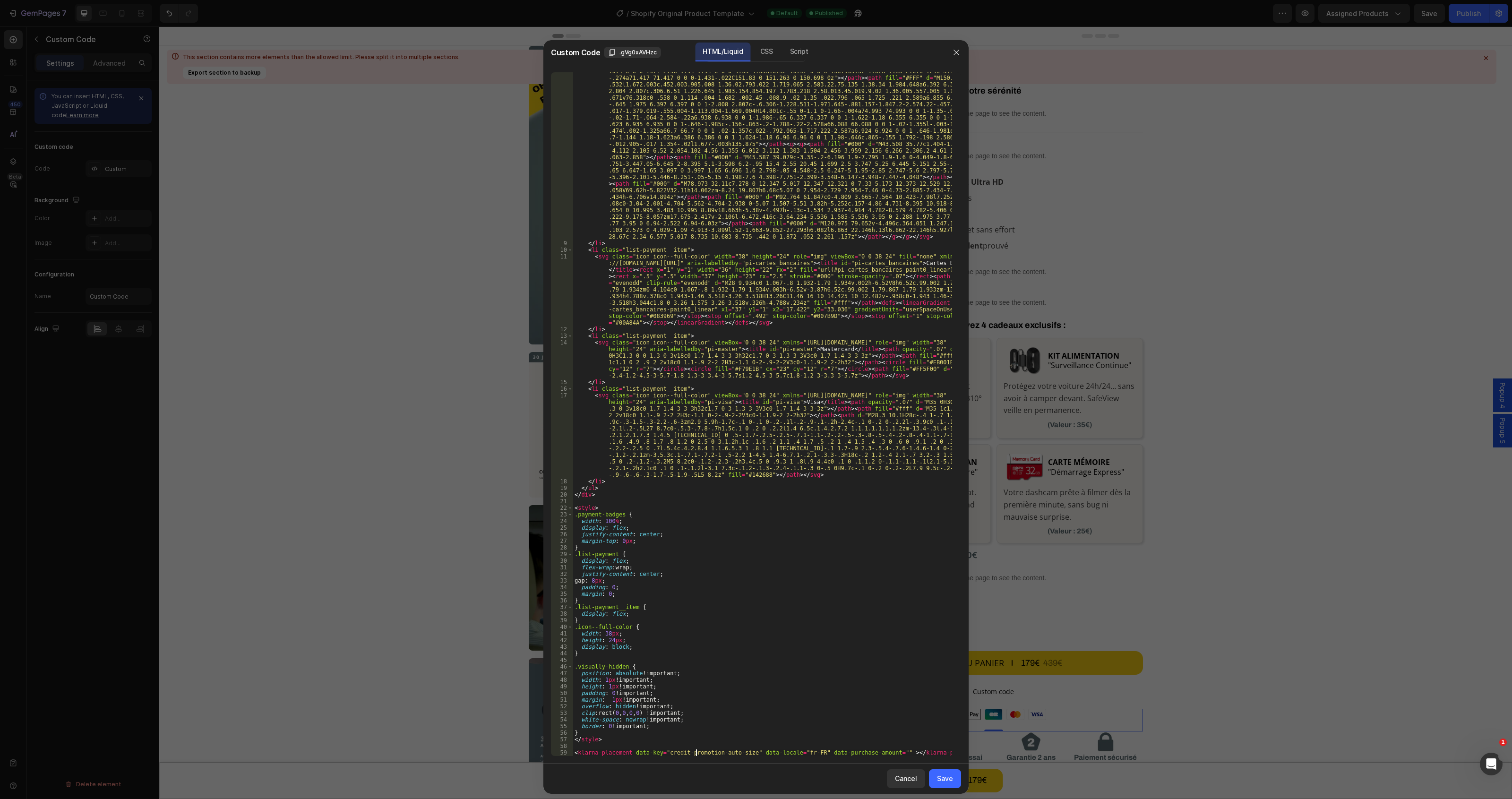
click at [697, 754] on div "< svg class = "icon icon--full-color" version = "1.1" xmlns = "[URL][DOMAIN_NAM…" at bounding box center [763, 463] width 379 height 934
click at [601, 486] on div "< svg class = "icon icon--full-color" version = "1.1" xmlns = "[URL][DOMAIN_NAM…" at bounding box center [763, 463] width 379 height 934
type textarea "</ul>"
click at [625, 757] on div "</ul> 8 9 10 11 12 13 14 15 16 17 18 19 20 21 22 23 24 25 26 27 28 29 30 31 32 …" at bounding box center [756, 414] width 425 height 699
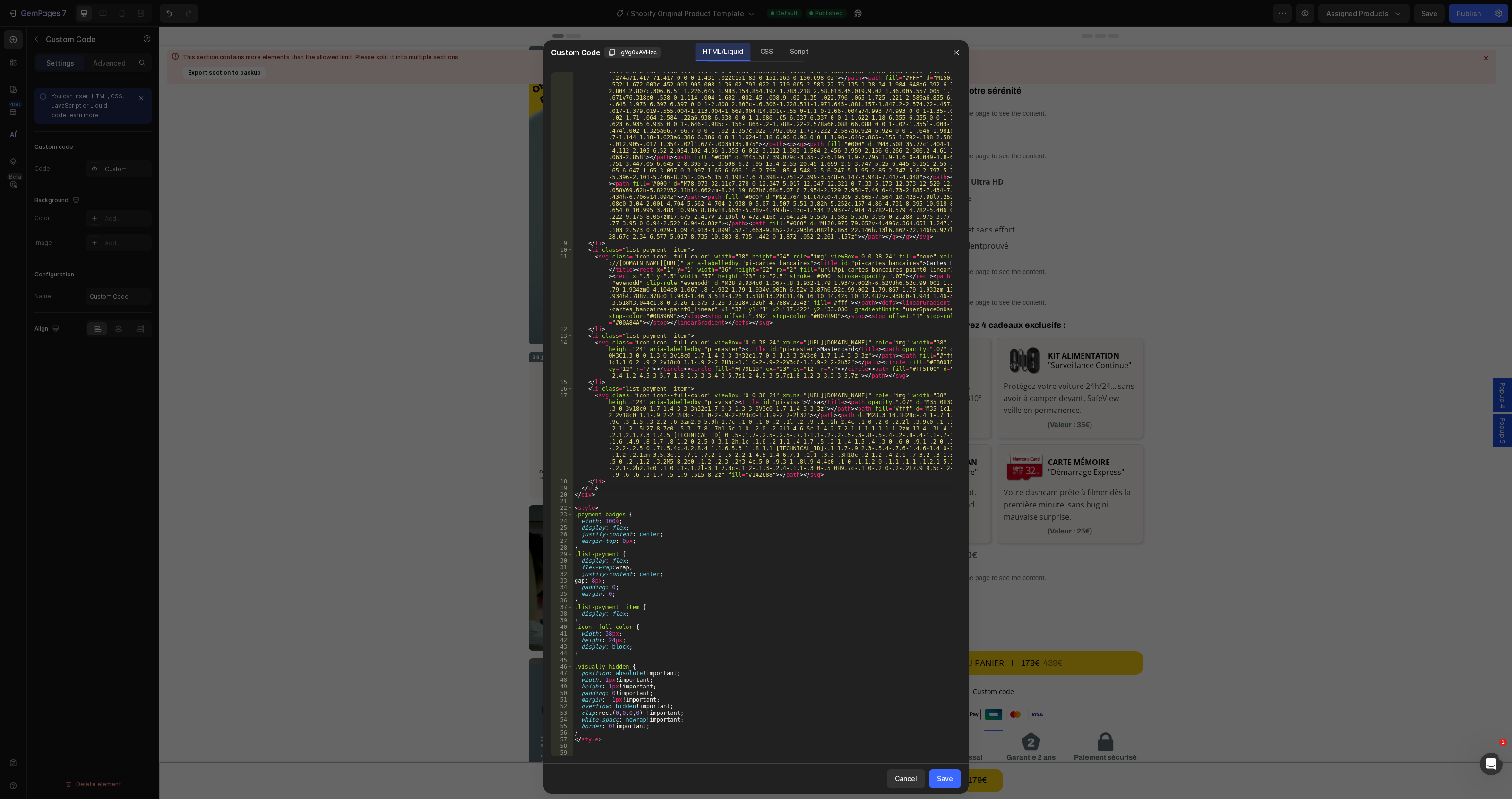
click at [618, 750] on div "< svg class = "icon icon--full-color" version = "1.1" xmlns = "[URL][DOMAIN_NAM…" at bounding box center [763, 463] width 379 height 934
paste textarea "<klarna-placement data-key="credit-promotion-auto-size" data-locale="fr-FR" dat…"
click at [618, 750] on div "< svg class = "icon icon--full-color" version = "1.1" xmlns = "[URL][DOMAIN_NAM…" at bounding box center [763, 463] width 379 height 934
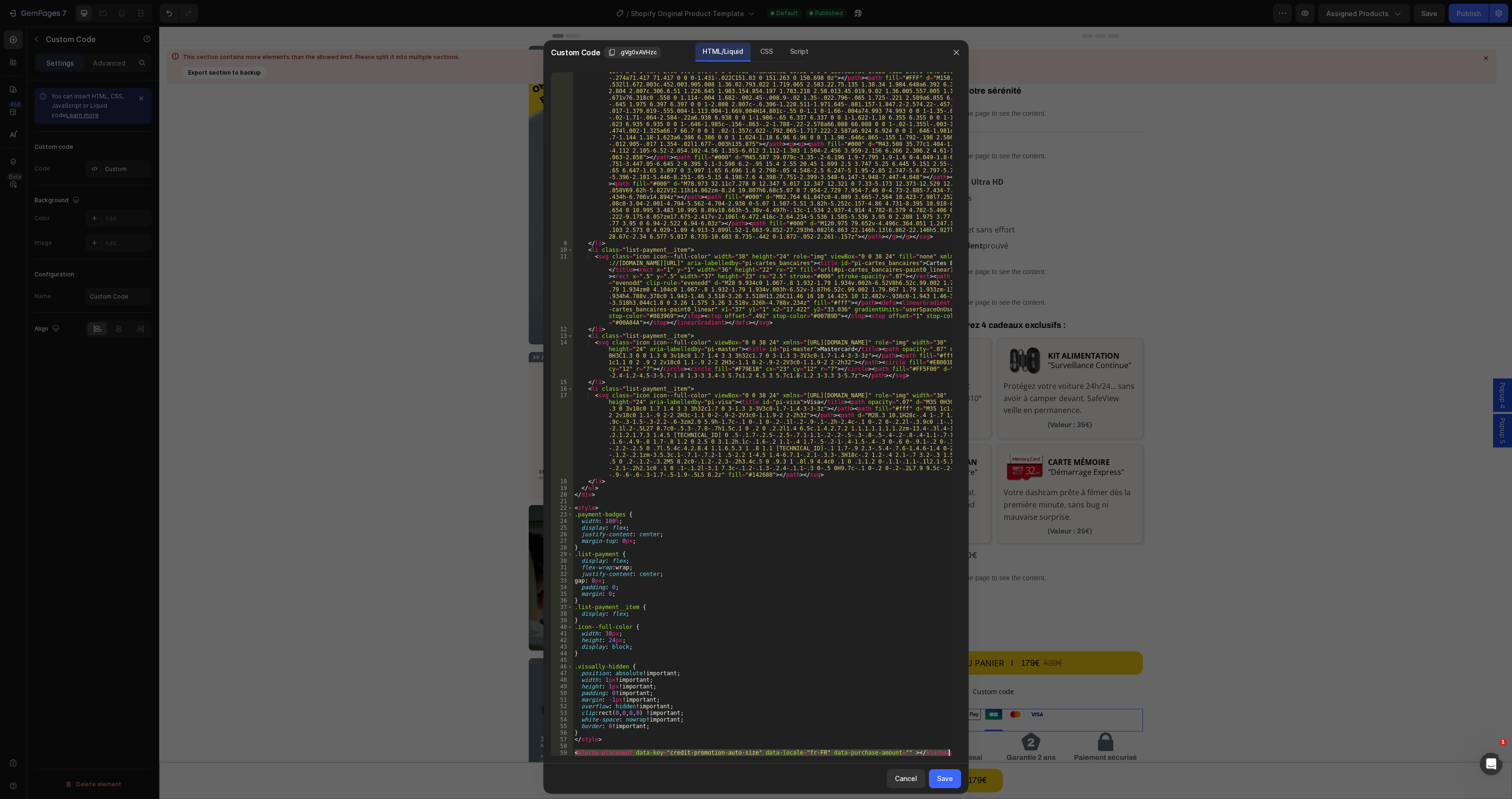
click at [618, 750] on div "< svg class = "icon icon--full-color" version = "1.1" xmlns = "[URL][DOMAIN_NAM…" at bounding box center [763, 414] width 379 height 683
click at [618, 750] on div "< svg class = "icon icon--full-color" version = "1.1" xmlns = "[URL][DOMAIN_NAM…" at bounding box center [763, 463] width 379 height 934
click at [634, 754] on div "< svg class = "icon icon--full-color" version = "1.1" xmlns = "[URL][DOMAIN_NAM…" at bounding box center [763, 414] width 379 height 683
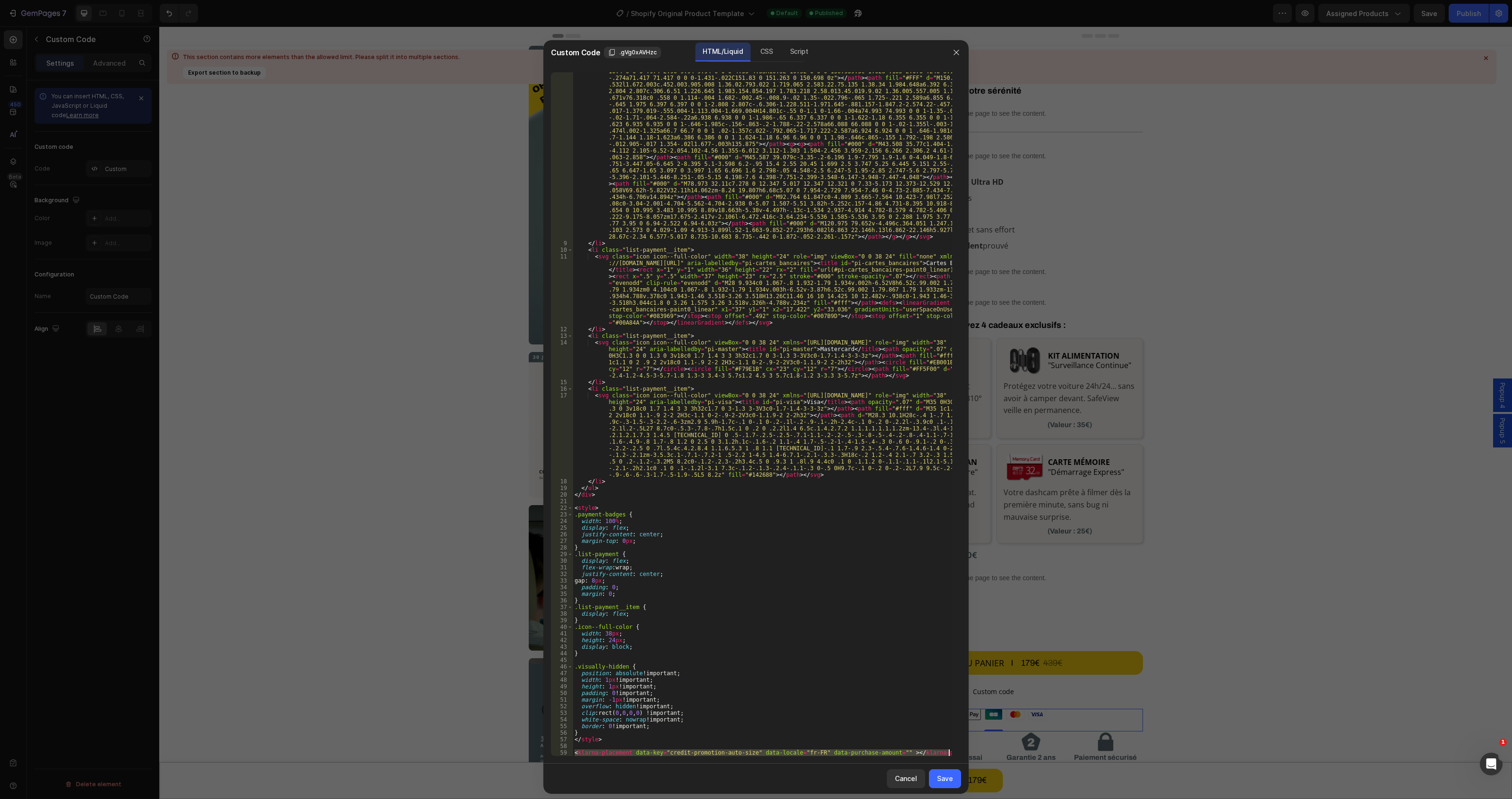
click at [634, 754] on div "< svg class = "icon icon--full-color" version = "1.1" xmlns = "[URL][DOMAIN_NAM…" at bounding box center [763, 463] width 379 height 934
click at [641, 731] on div "< svg class = "icon icon--full-color" version = "1.1" xmlns = "[URL][DOMAIN_NAM…" at bounding box center [763, 463] width 379 height 934
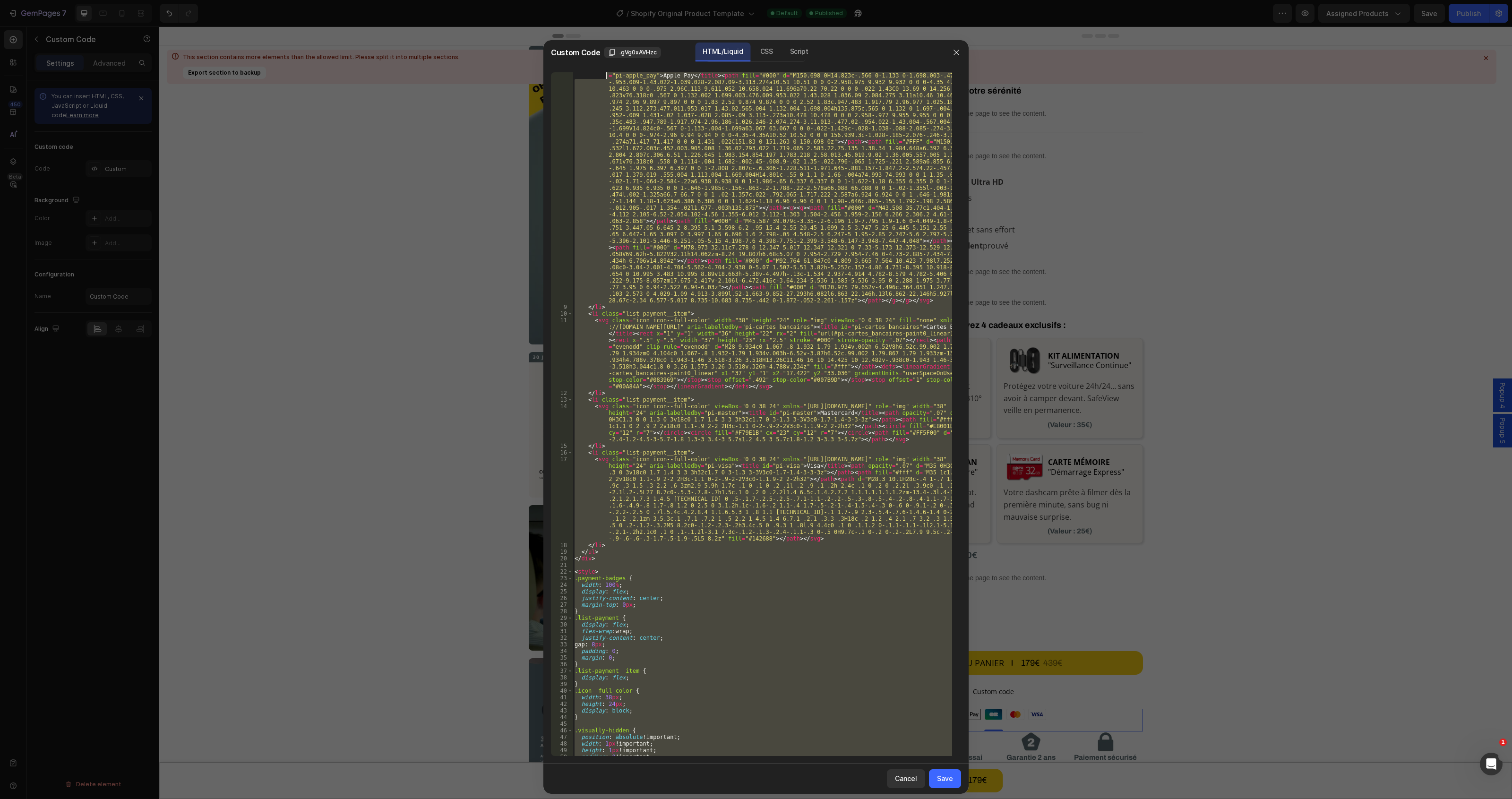
scroll to position [0, 0]
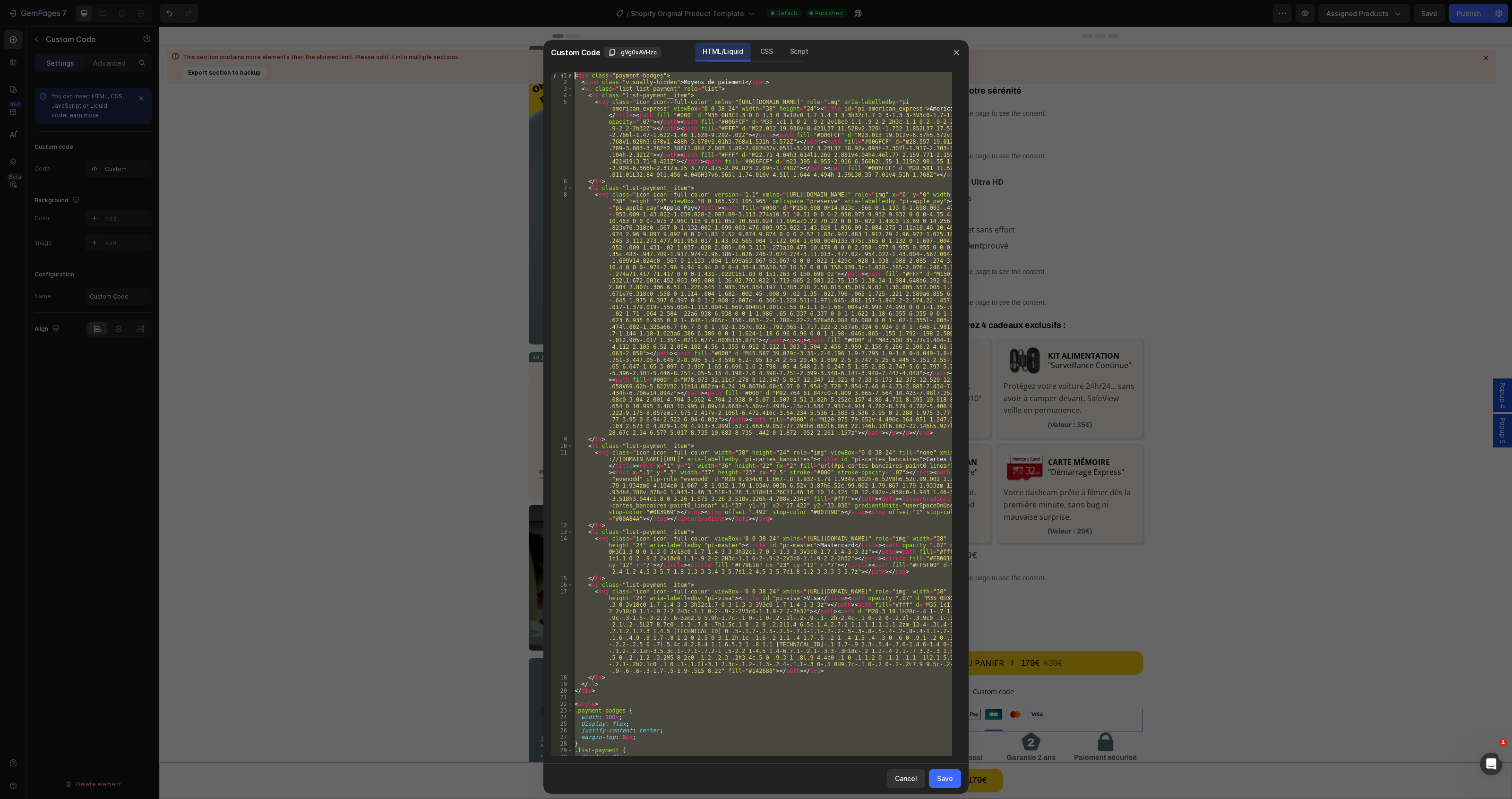
drag, startPoint x: 613, startPoint y: 742, endPoint x: 568, endPoint y: -51, distance: 794.3
click at [568, 0] on html "7 / Shopify Original Product Template Default Published Preview Assigned Produc…" at bounding box center [756, 35] width 1512 height 71
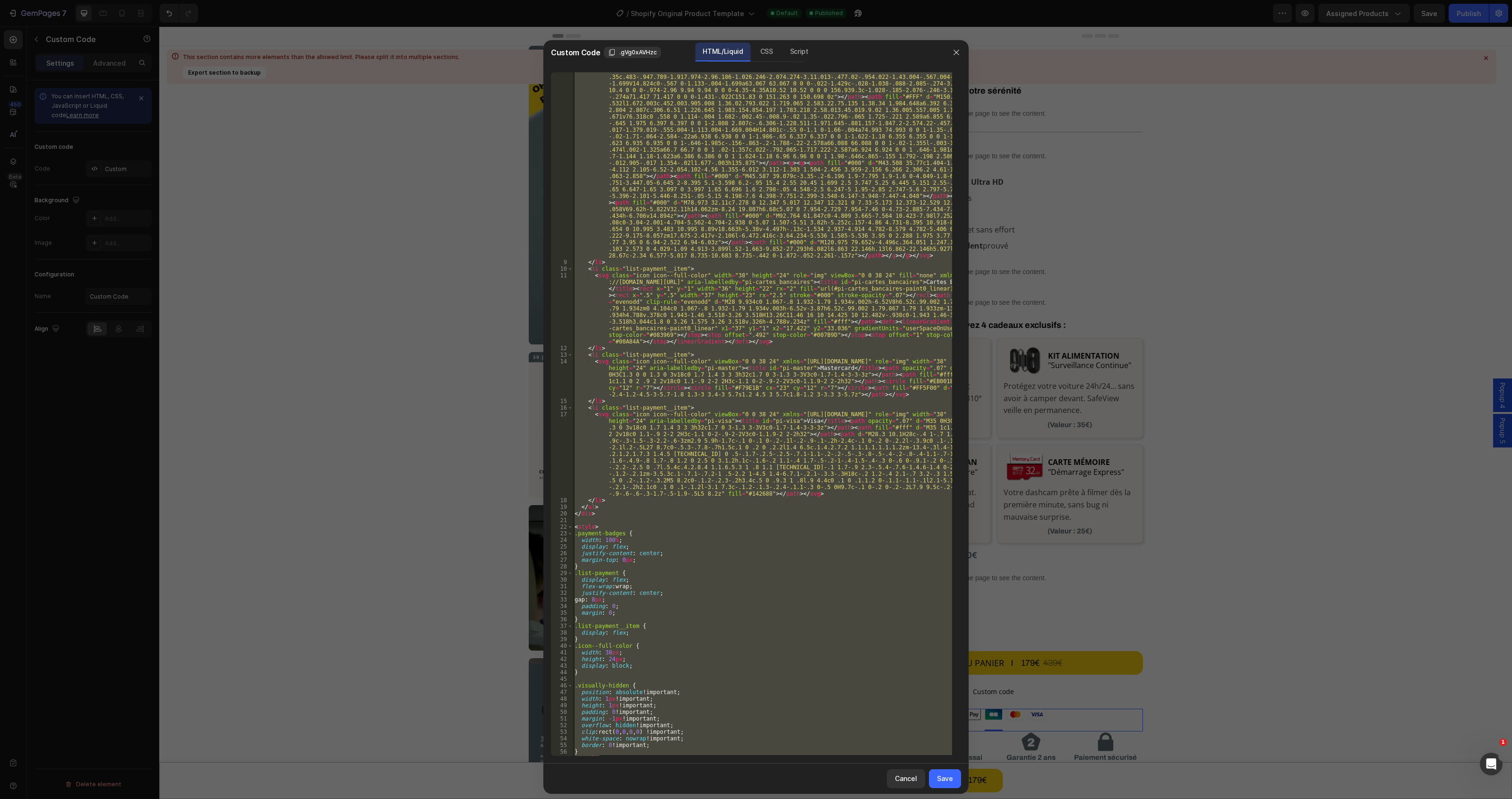
scroll to position [196, 0]
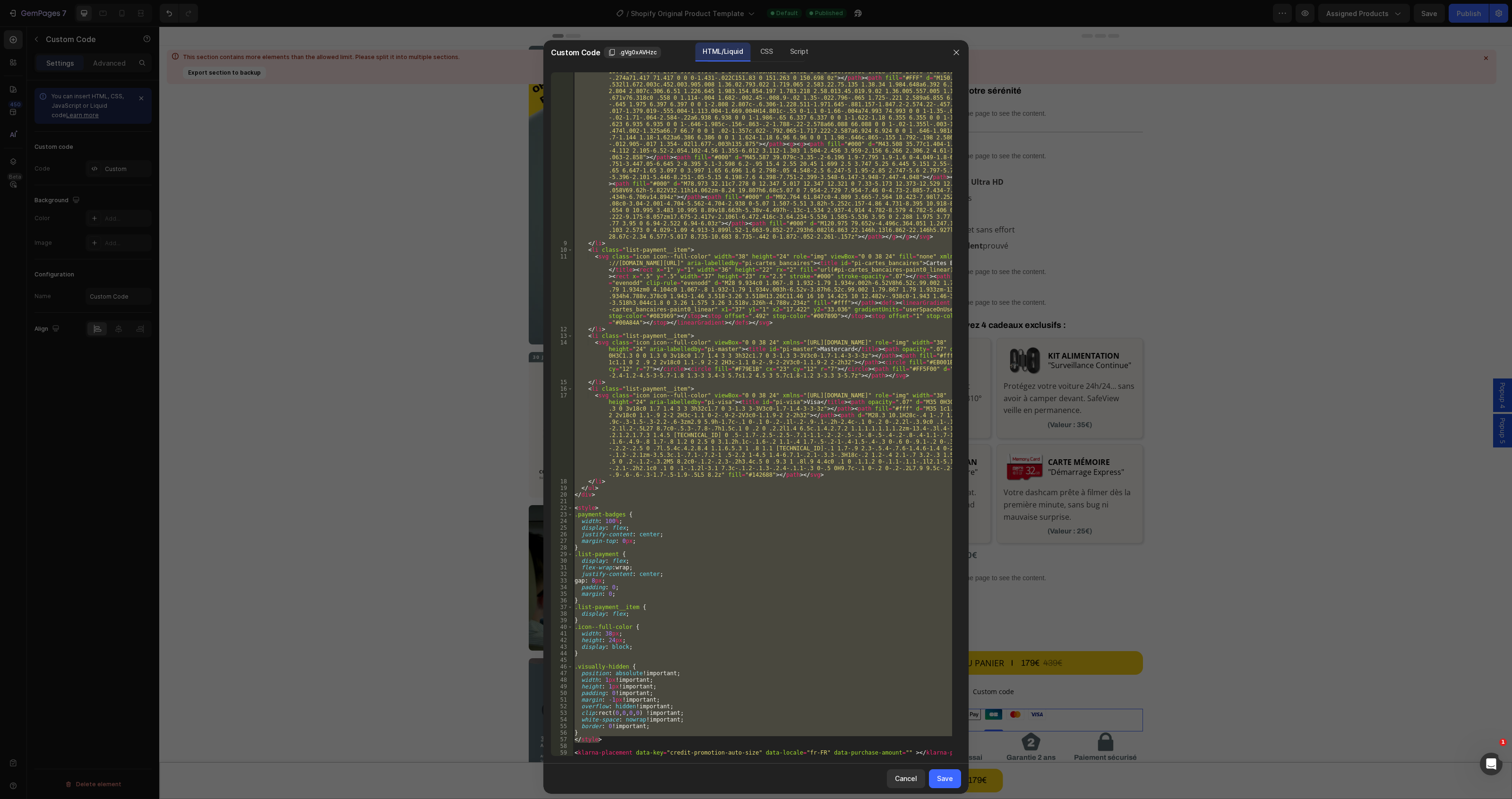
click at [675, 759] on div "<div class="payment-badges"> <span class="visually-hidden">Moyens de paiement</…" at bounding box center [756, 414] width 425 height 699
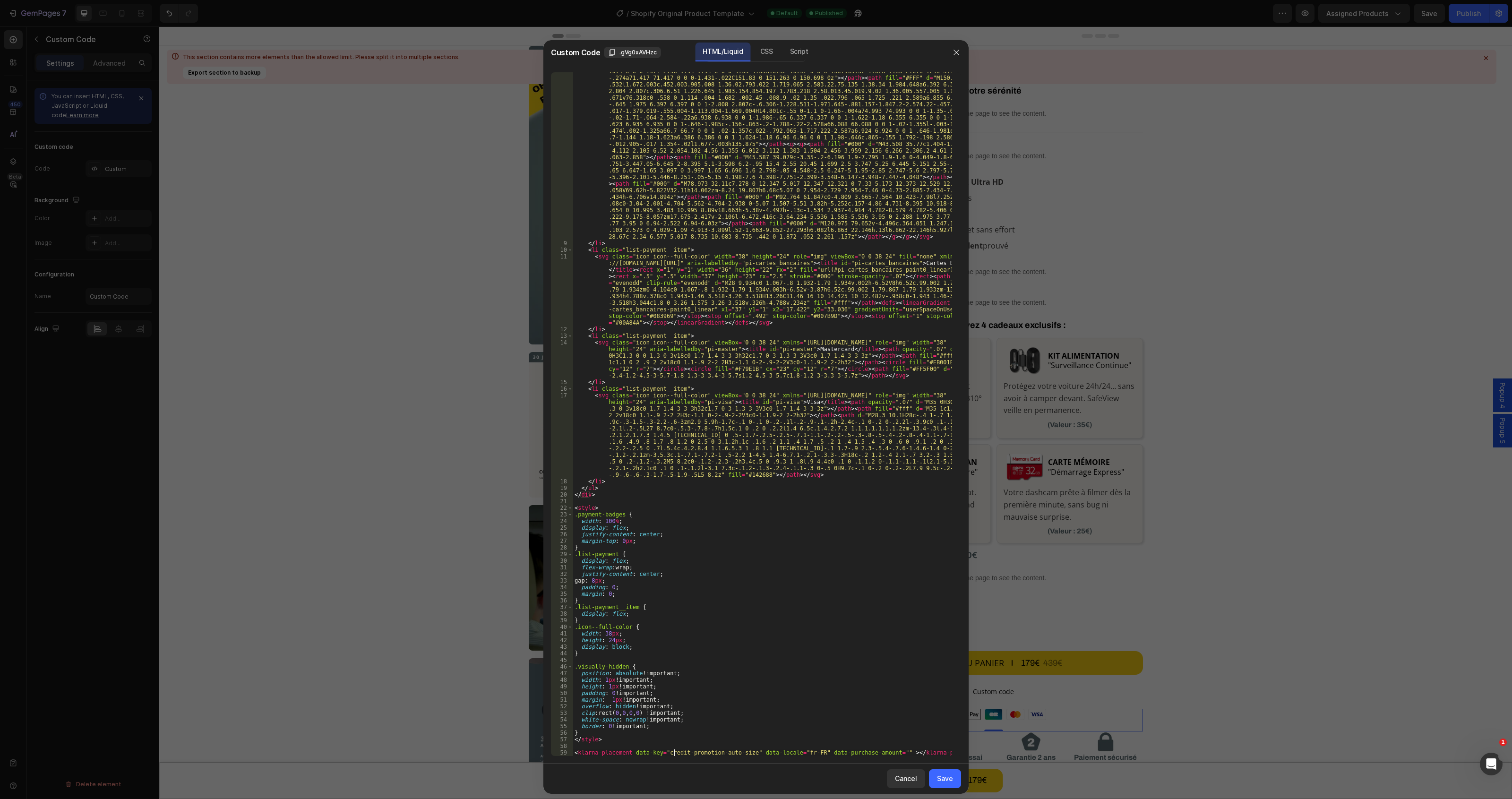
click at [675, 750] on div "< svg class = "icon icon--full-color" version = "1.1" xmlns = "[URL][DOMAIN_NAM…" at bounding box center [763, 463] width 379 height 934
click at [602, 487] on div "< svg class = "icon icon--full-color" version = "1.1" xmlns = "[URL][DOMAIN_NAM…" at bounding box center [763, 463] width 379 height 934
type textarea "</ul>"
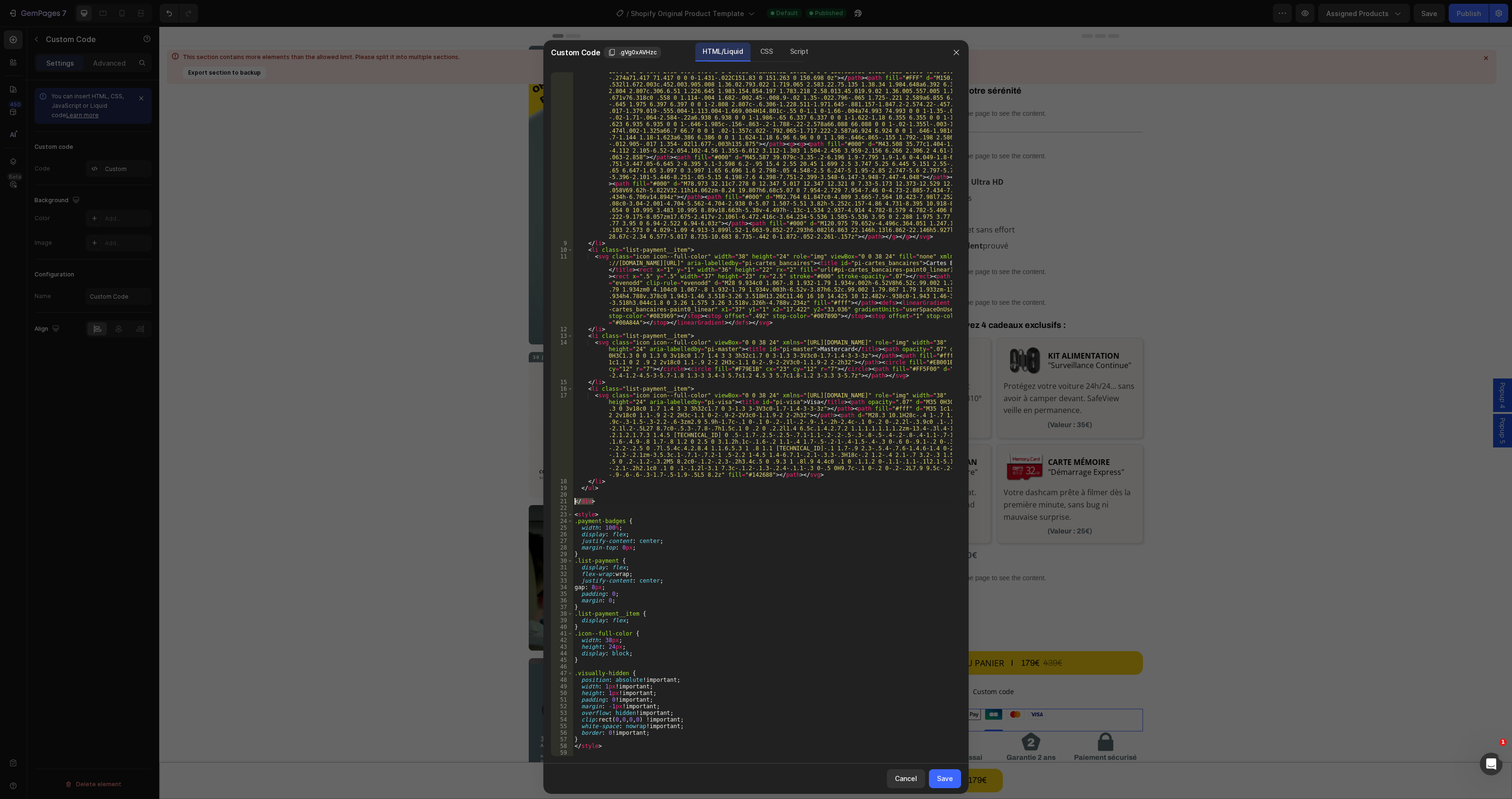
drag, startPoint x: 603, startPoint y: 499, endPoint x: 573, endPoint y: 504, distance: 30.4
click at [573, 504] on div "< svg class = "icon icon--full-color" version = "1.1" xmlns = "[URL][DOMAIN_NAM…" at bounding box center [763, 463] width 379 height 934
type textarea "</div>"
paste textarea
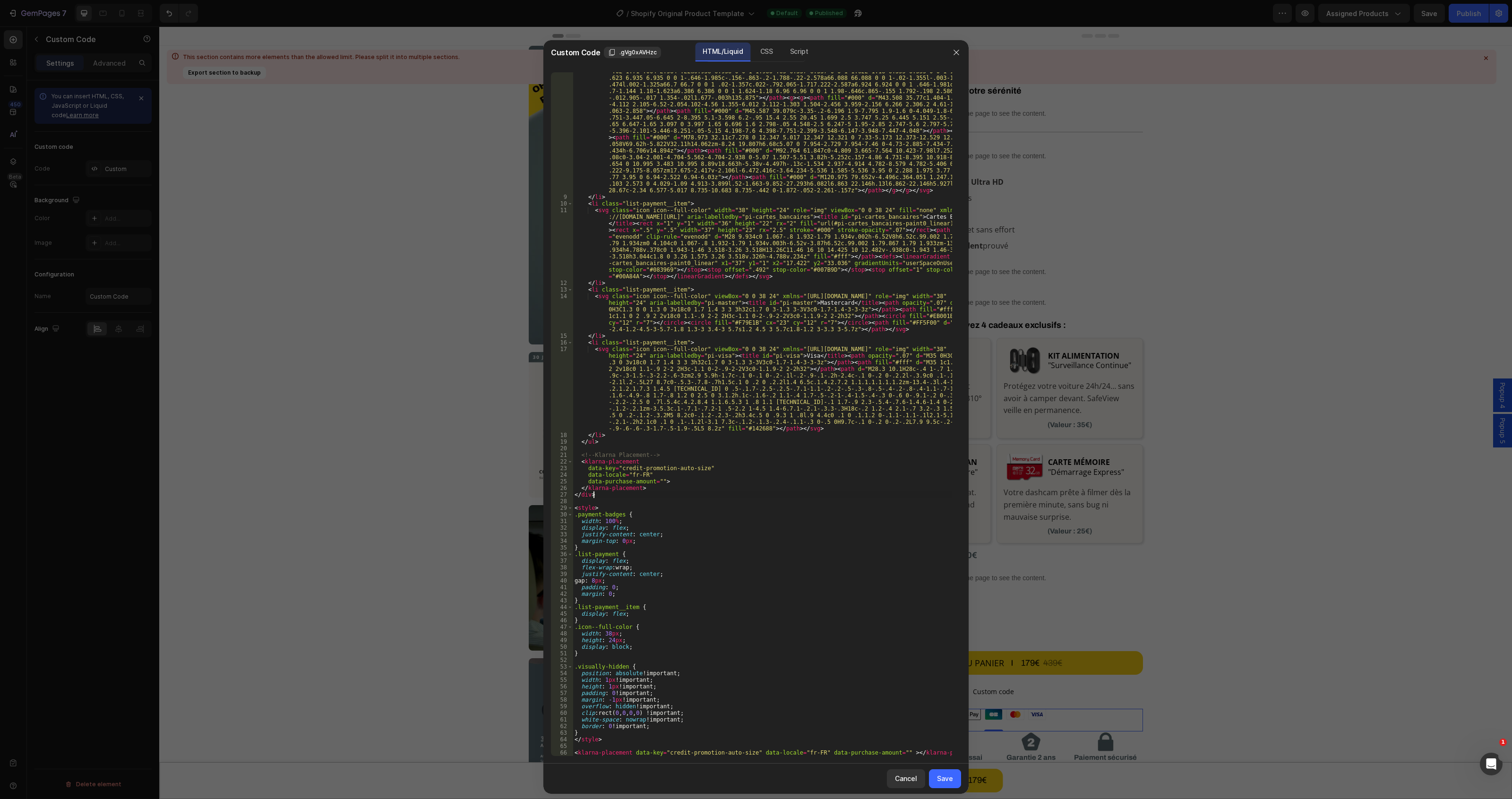
click at [728, 748] on div "< svg class = "icon icon--full-color" version = "1.1" xmlns = "[URL][DOMAIN_NAM…" at bounding box center [763, 416] width 379 height 934
click at [724, 754] on div "< svg class = "icon icon--full-color" version = "1.1" xmlns = "[URL][DOMAIN_NAM…" at bounding box center [763, 416] width 379 height 934
type textarea "<klarna-placement data-key="credit-promotion-auto-size" data-locale="fr-FR" dat…"
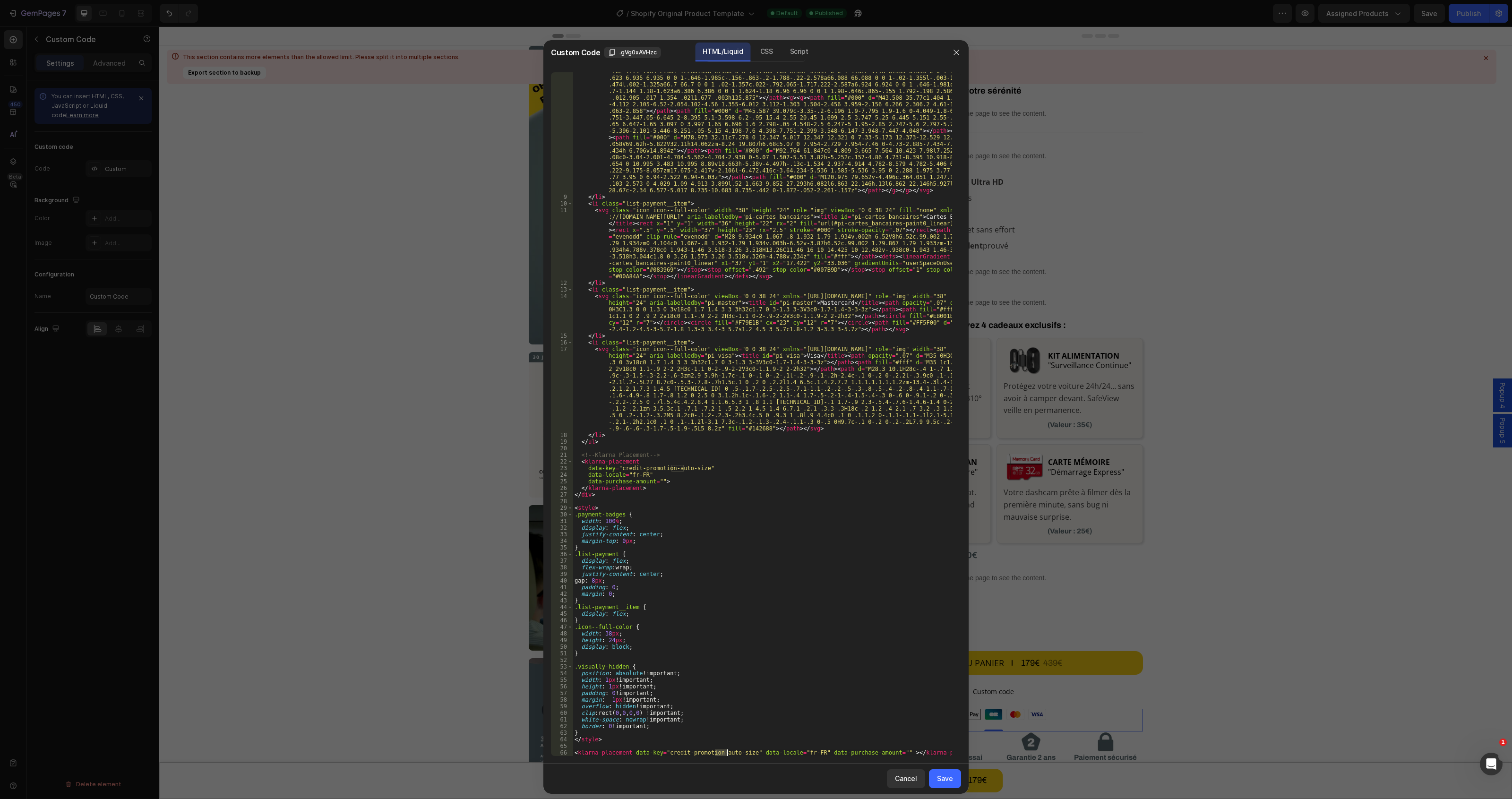
click at [724, 754] on div "< svg class = "icon icon--full-color" version = "1.1" xmlns = "[URL][DOMAIN_NAM…" at bounding box center [763, 416] width 379 height 934
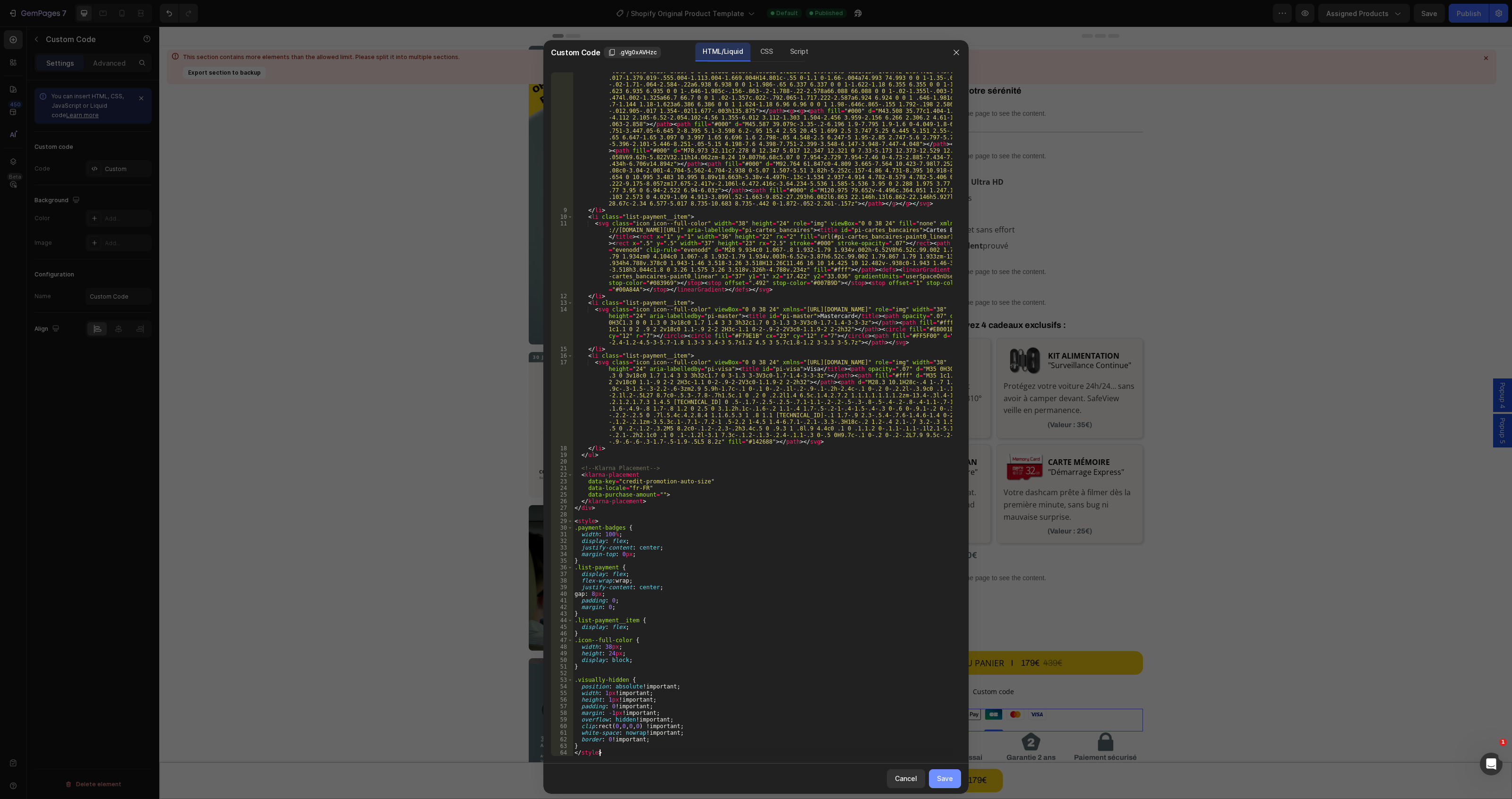
type textarea "</style>"
click at [952, 776] on div "Save" at bounding box center [945, 778] width 16 height 10
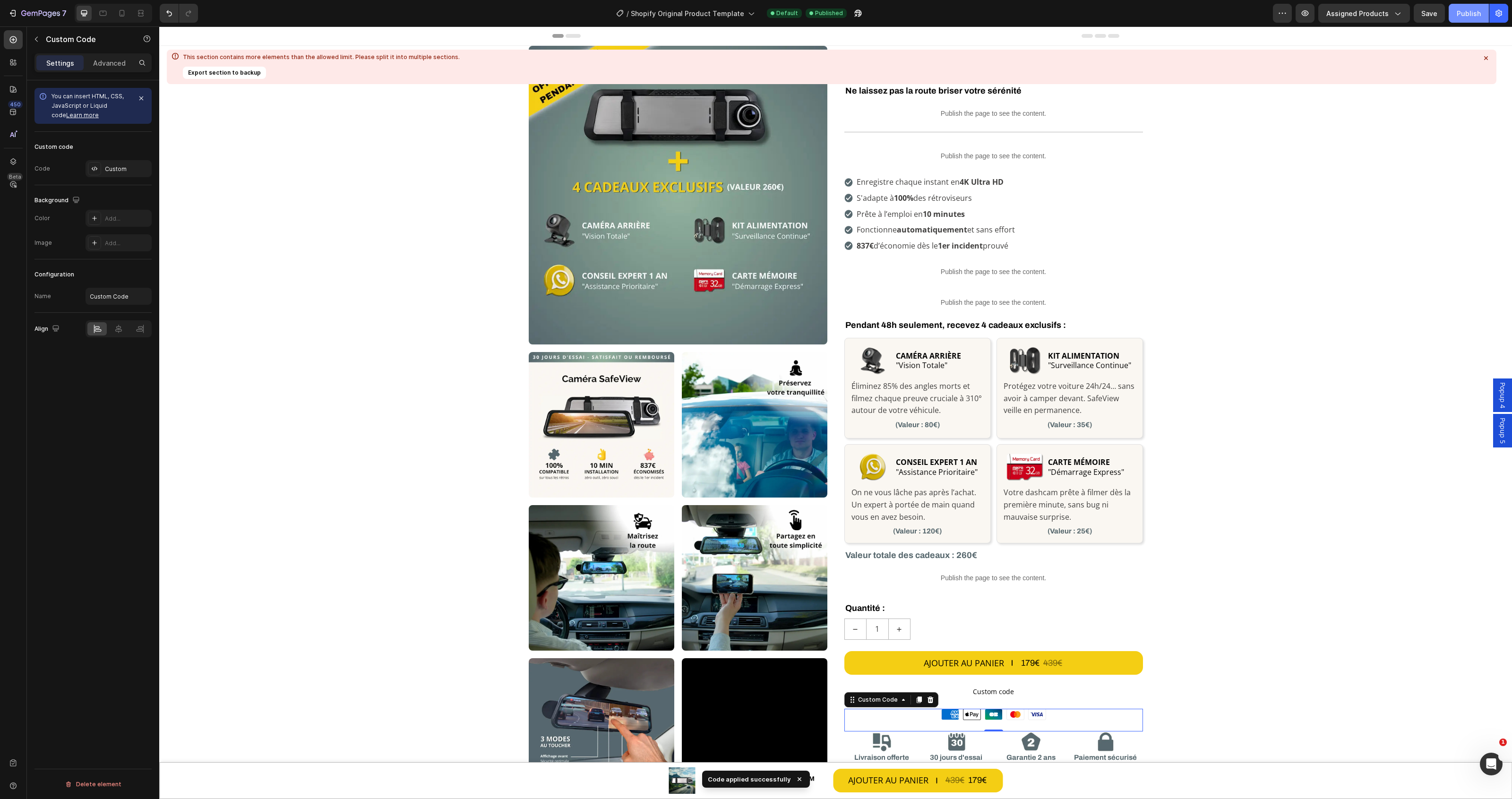
click at [1464, 11] on div "Publish" at bounding box center [1468, 14] width 24 height 10
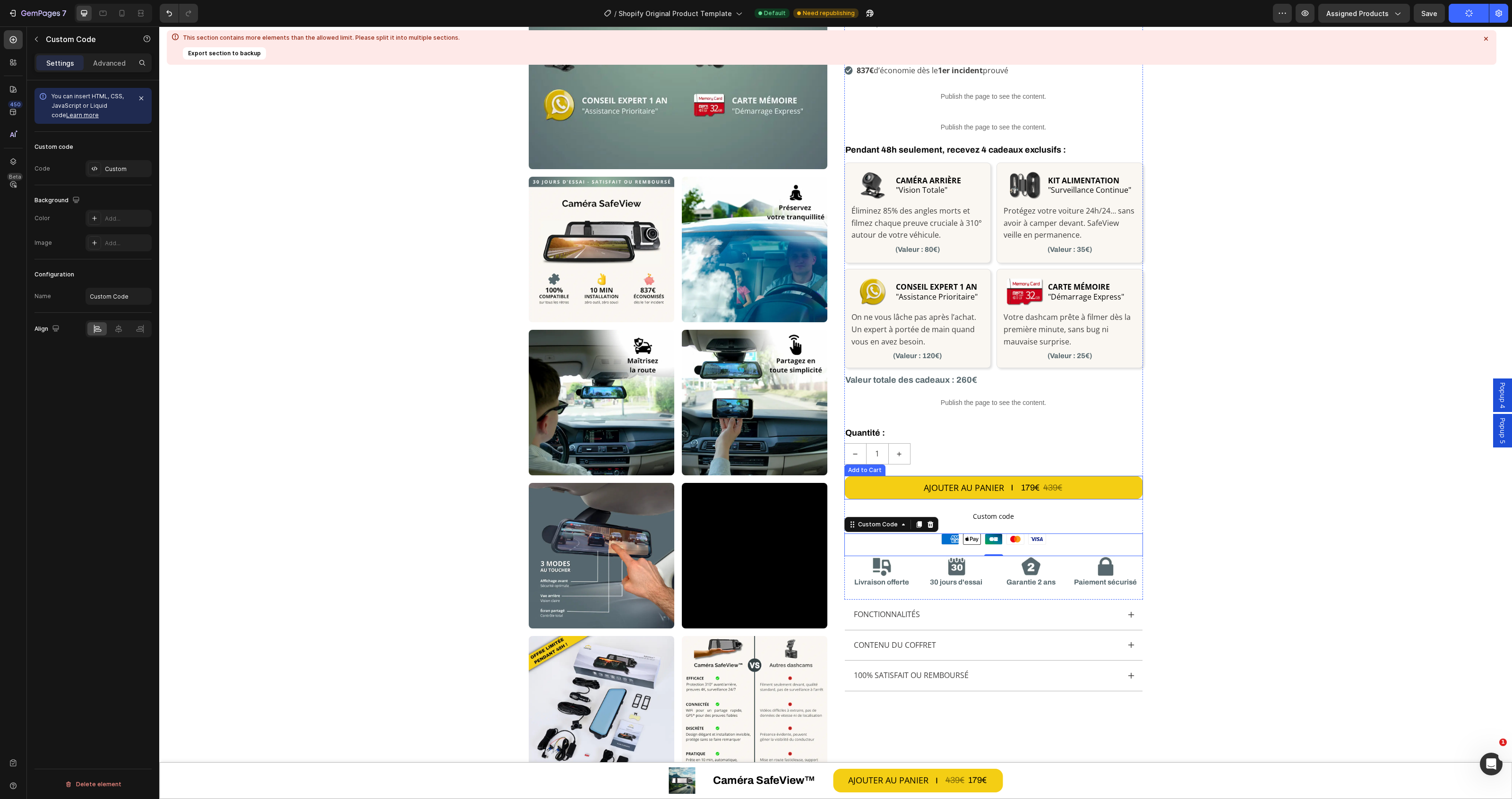
scroll to position [236, 0]
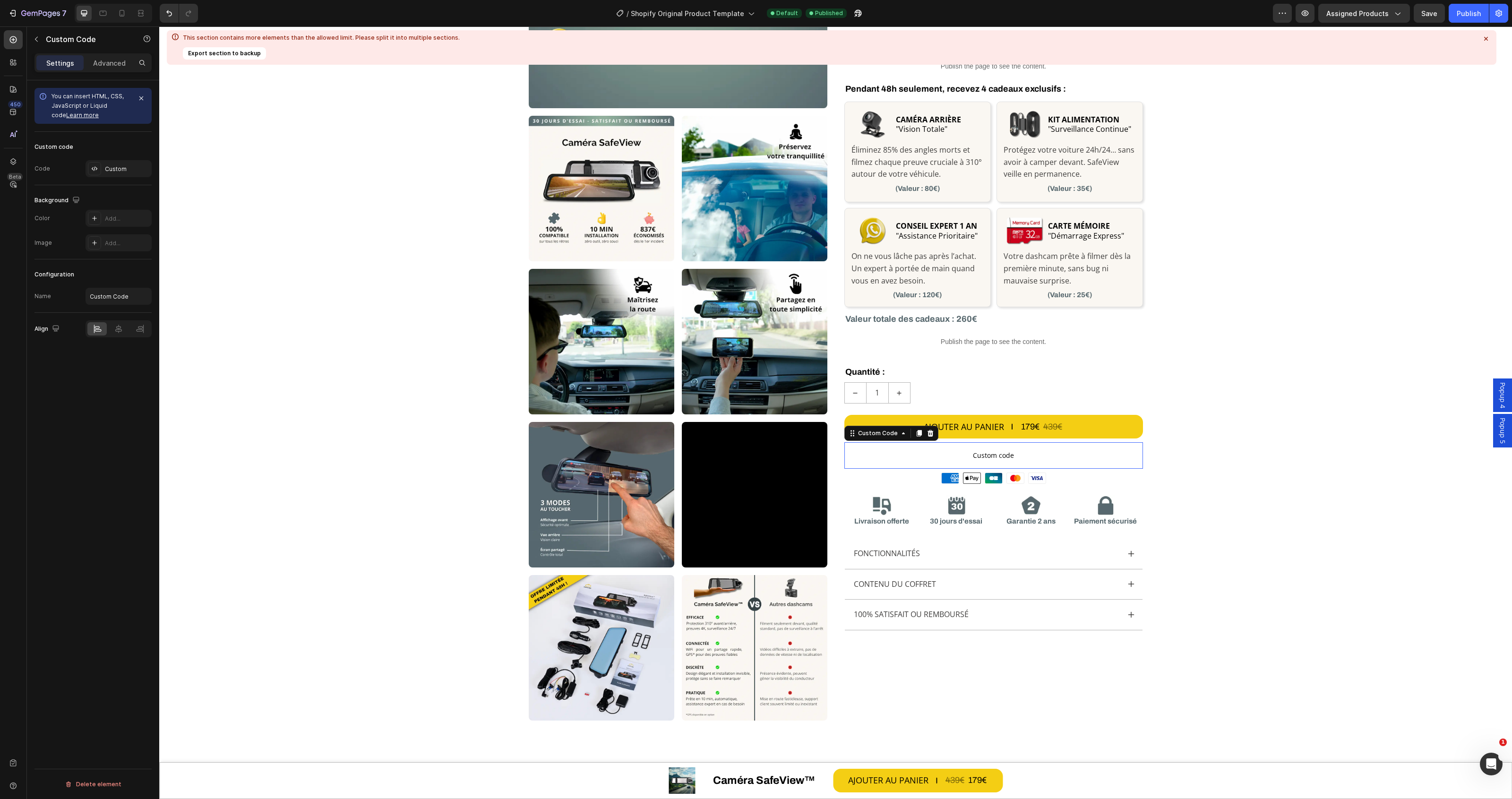
click at [1015, 458] on span "Custom code" at bounding box center [994, 455] width 299 height 11
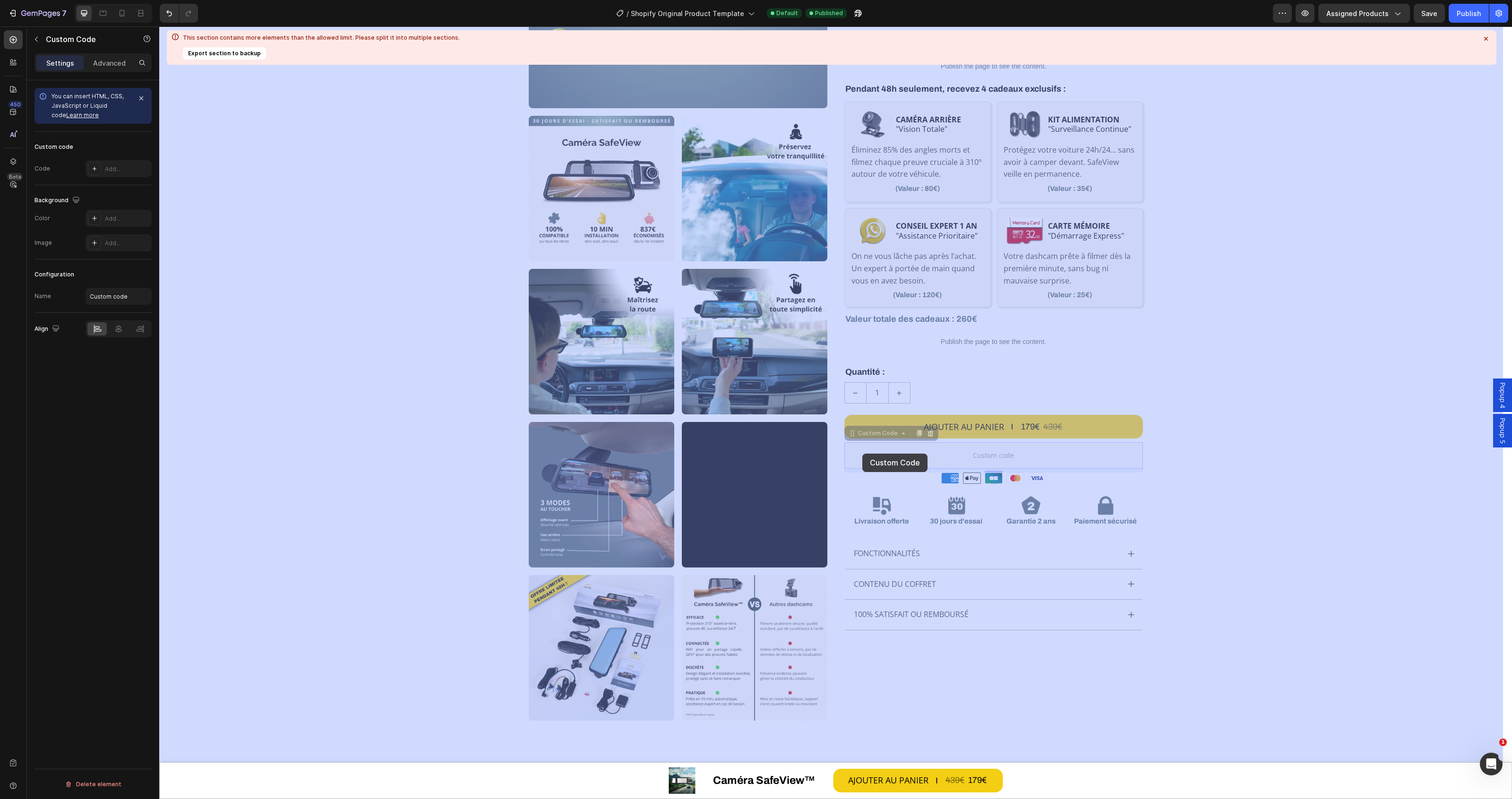
drag, startPoint x: 852, startPoint y: 435, endPoint x: 862, endPoint y: 453, distance: 20.6
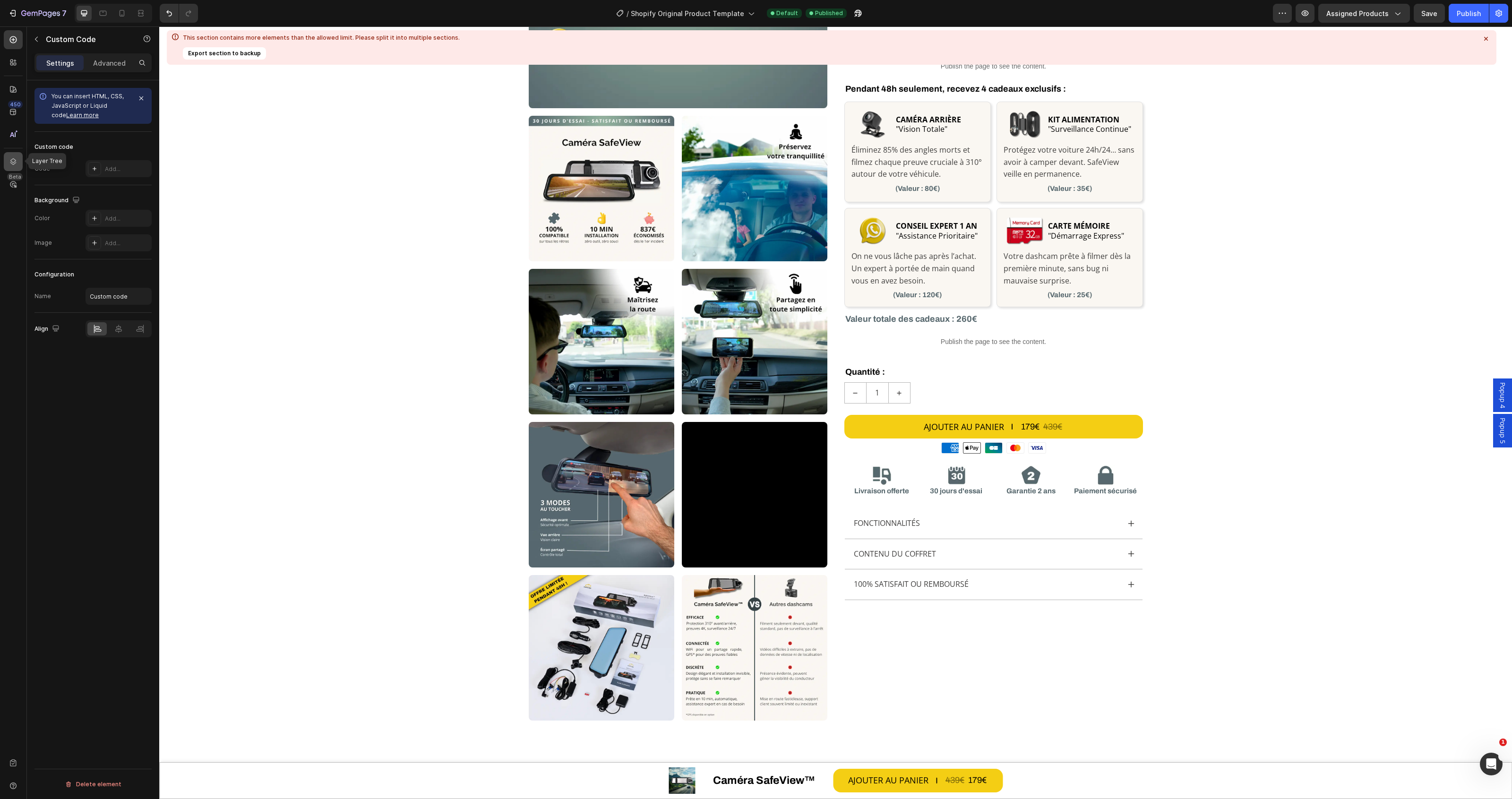
click at [6, 160] on div at bounding box center [13, 162] width 19 height 19
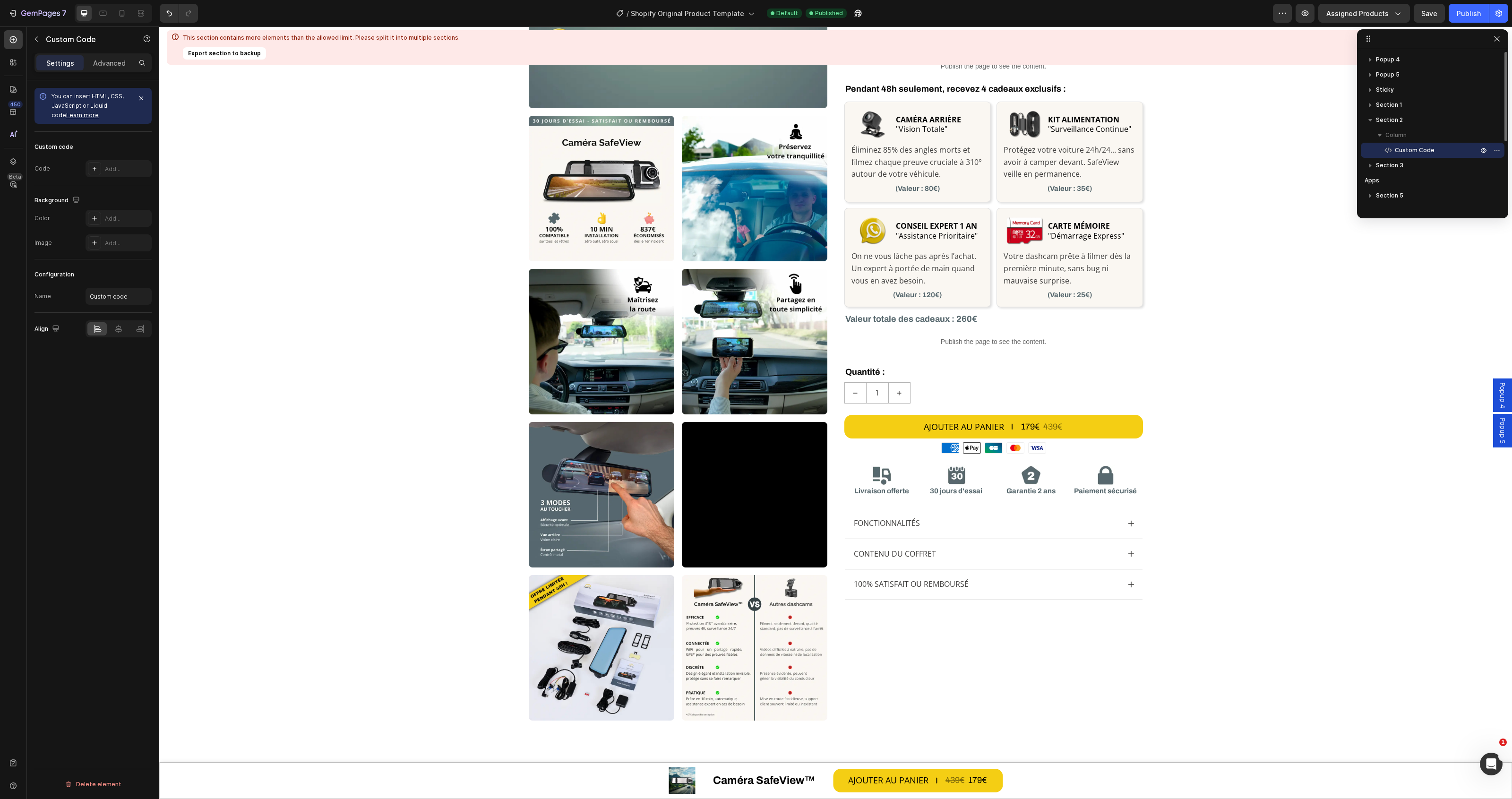
click at [1399, 147] on span "Custom Code" at bounding box center [1415, 150] width 40 height 10
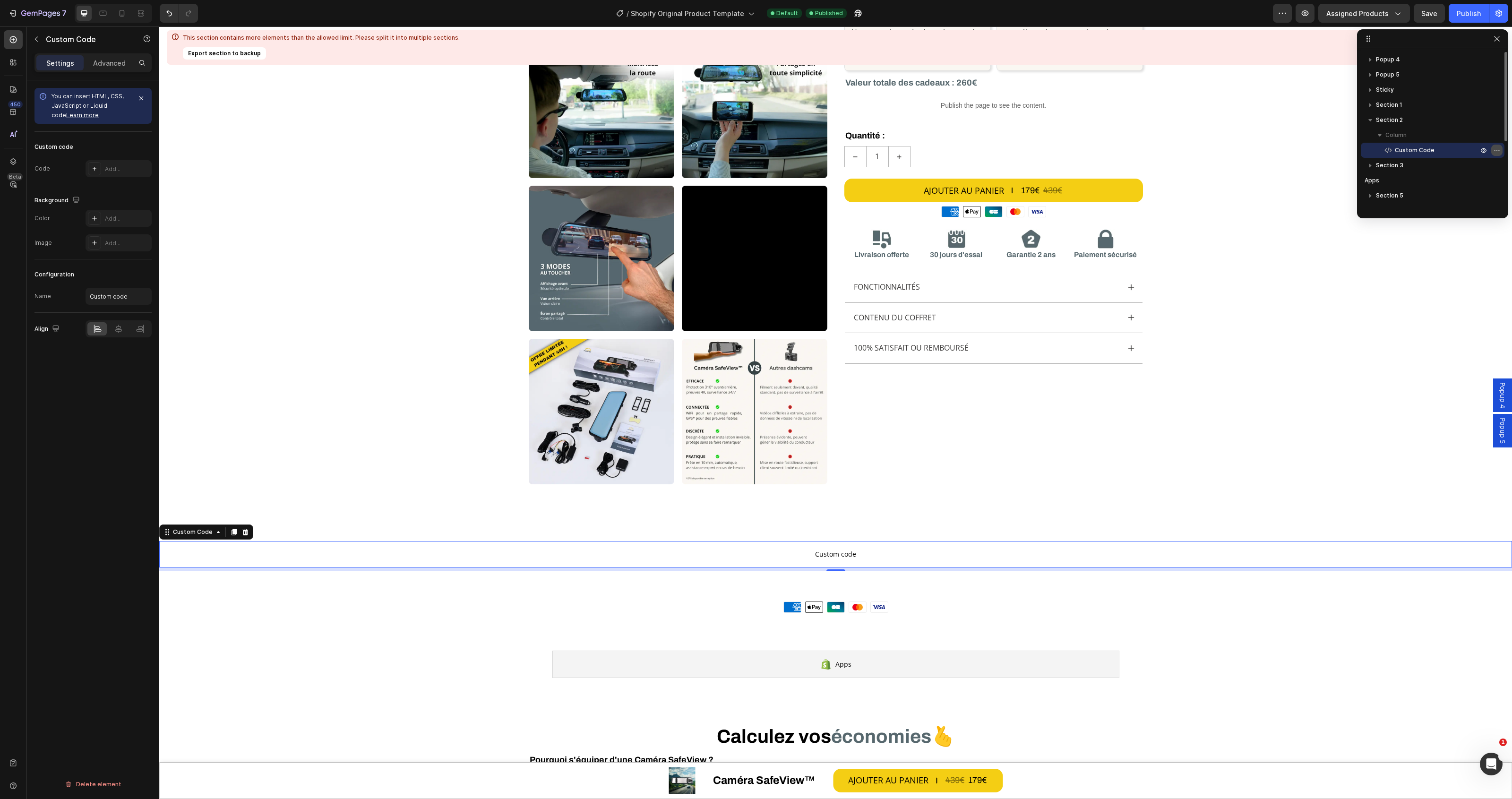
click at [1496, 150] on icon "button" at bounding box center [1497, 150] width 7 height 7
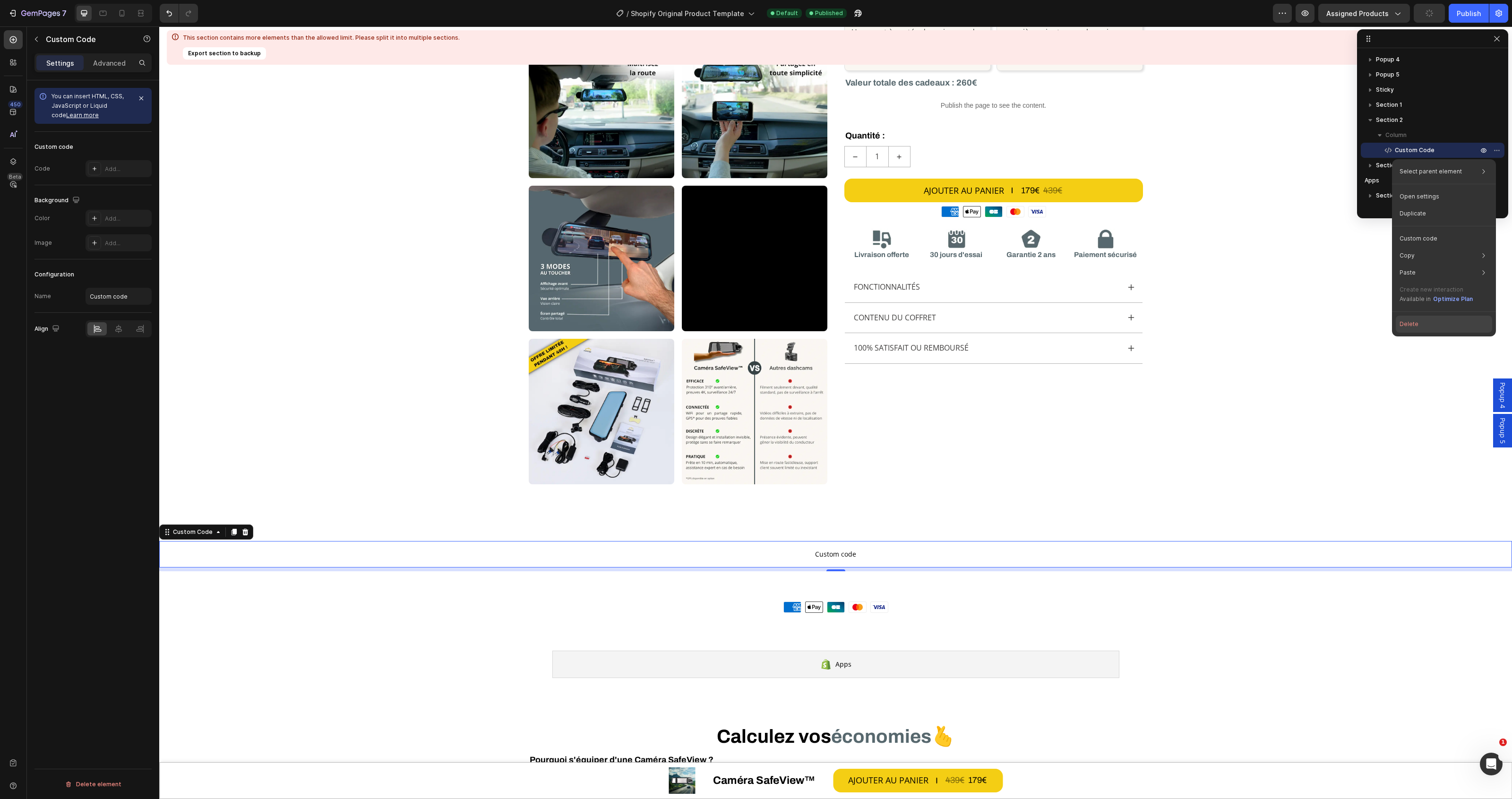
click at [1427, 322] on button "Delete" at bounding box center [1444, 324] width 97 height 17
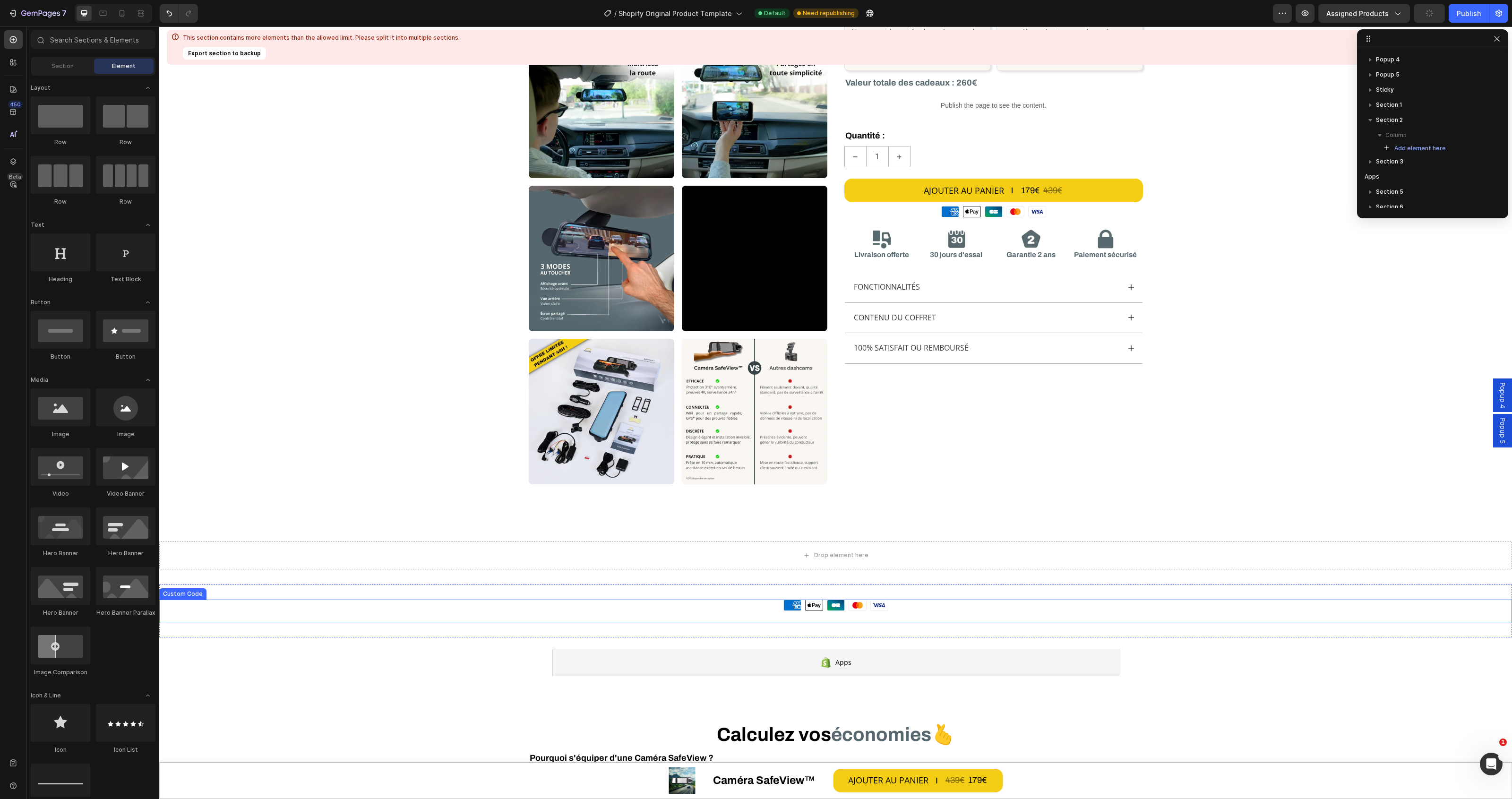
click at [1000, 601] on div "Moyens de paiement American Express Apple Pay Cartes Bancaires Mastercard Visa" at bounding box center [835, 604] width 1353 height 11
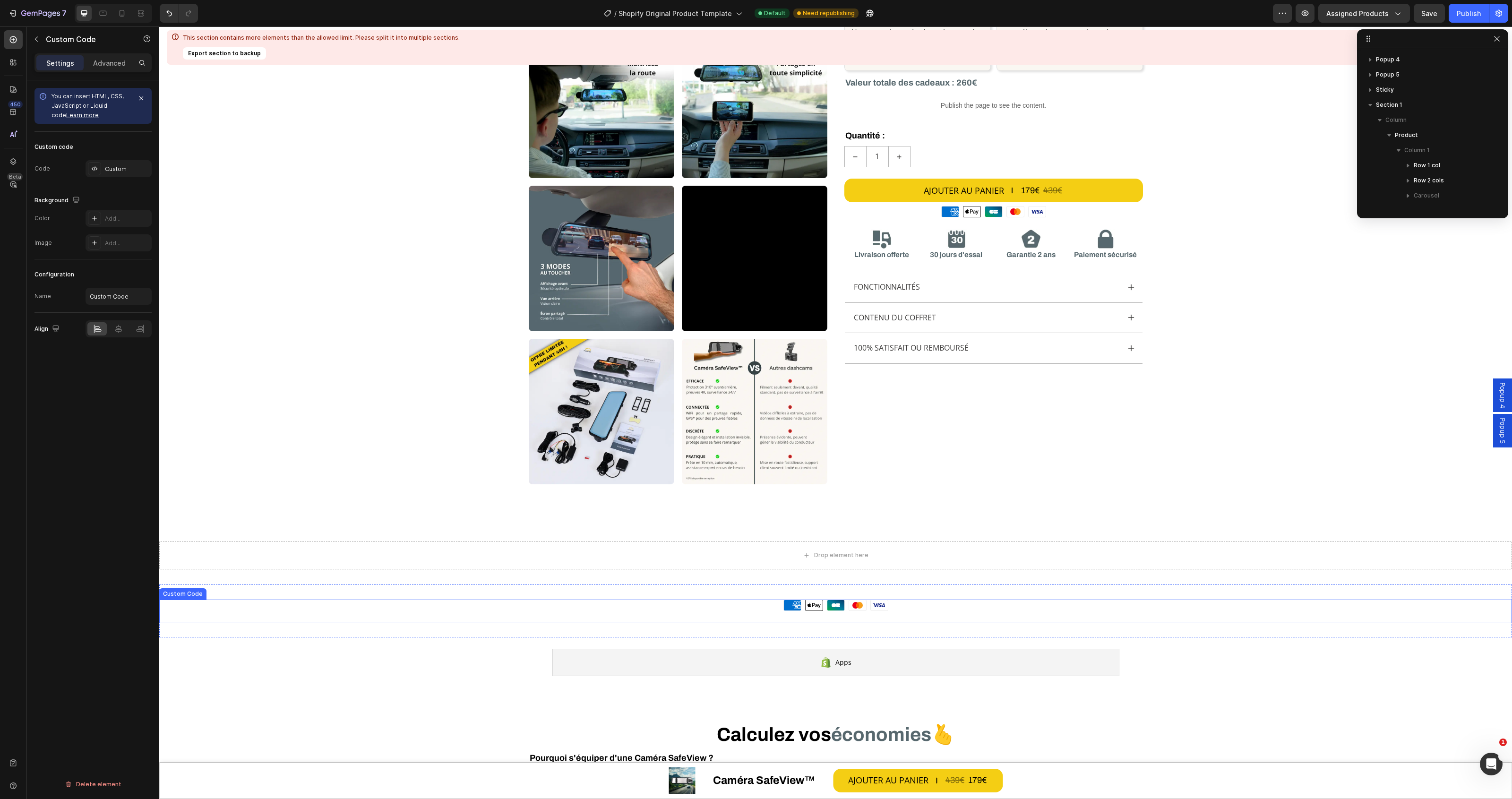
scroll to position [315, 0]
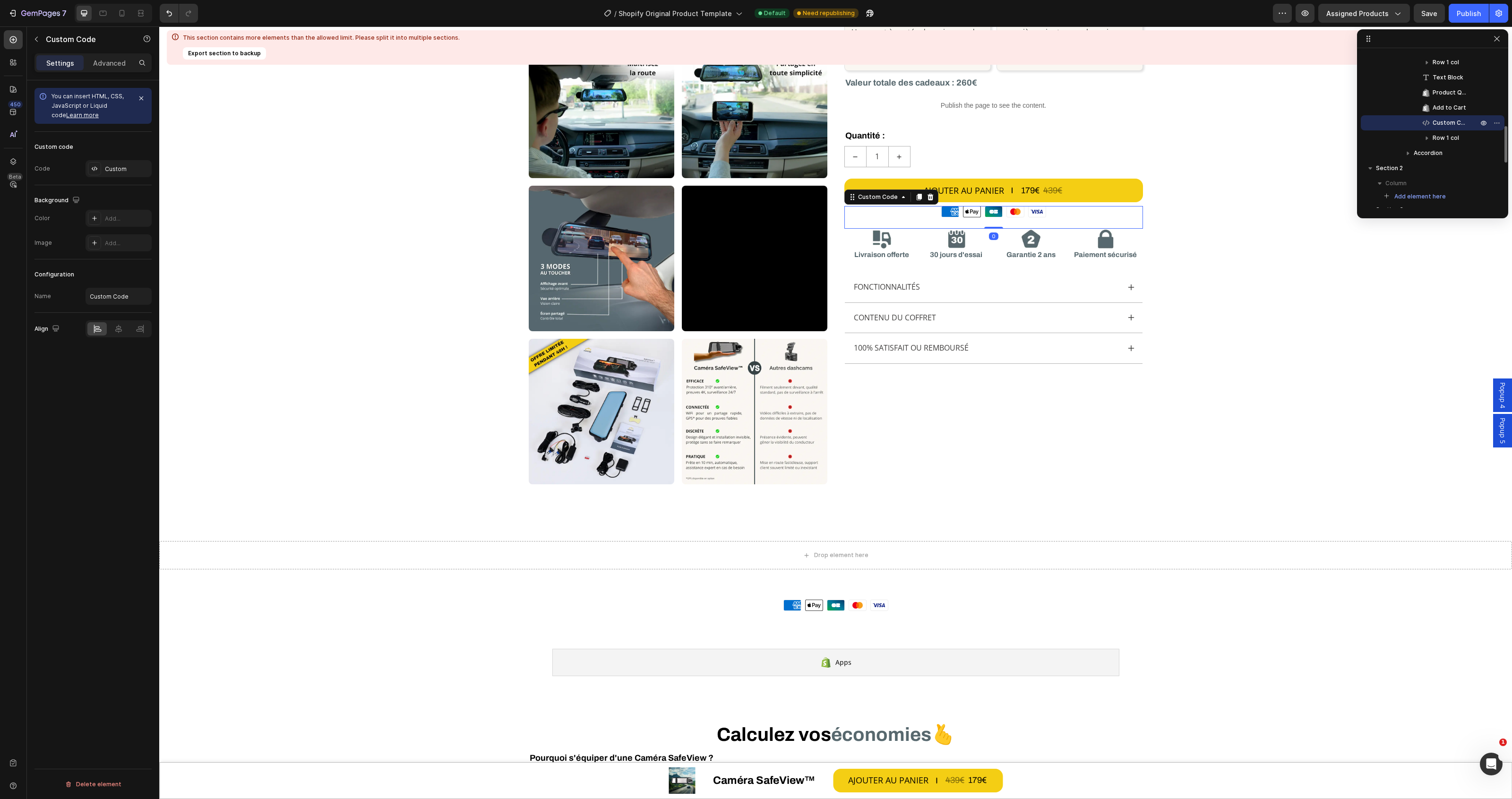
click at [987, 609] on div "Moyens de paiement American Express Apple Pay Cartes Bancaires Mastercard Visa" at bounding box center [835, 604] width 1353 height 11
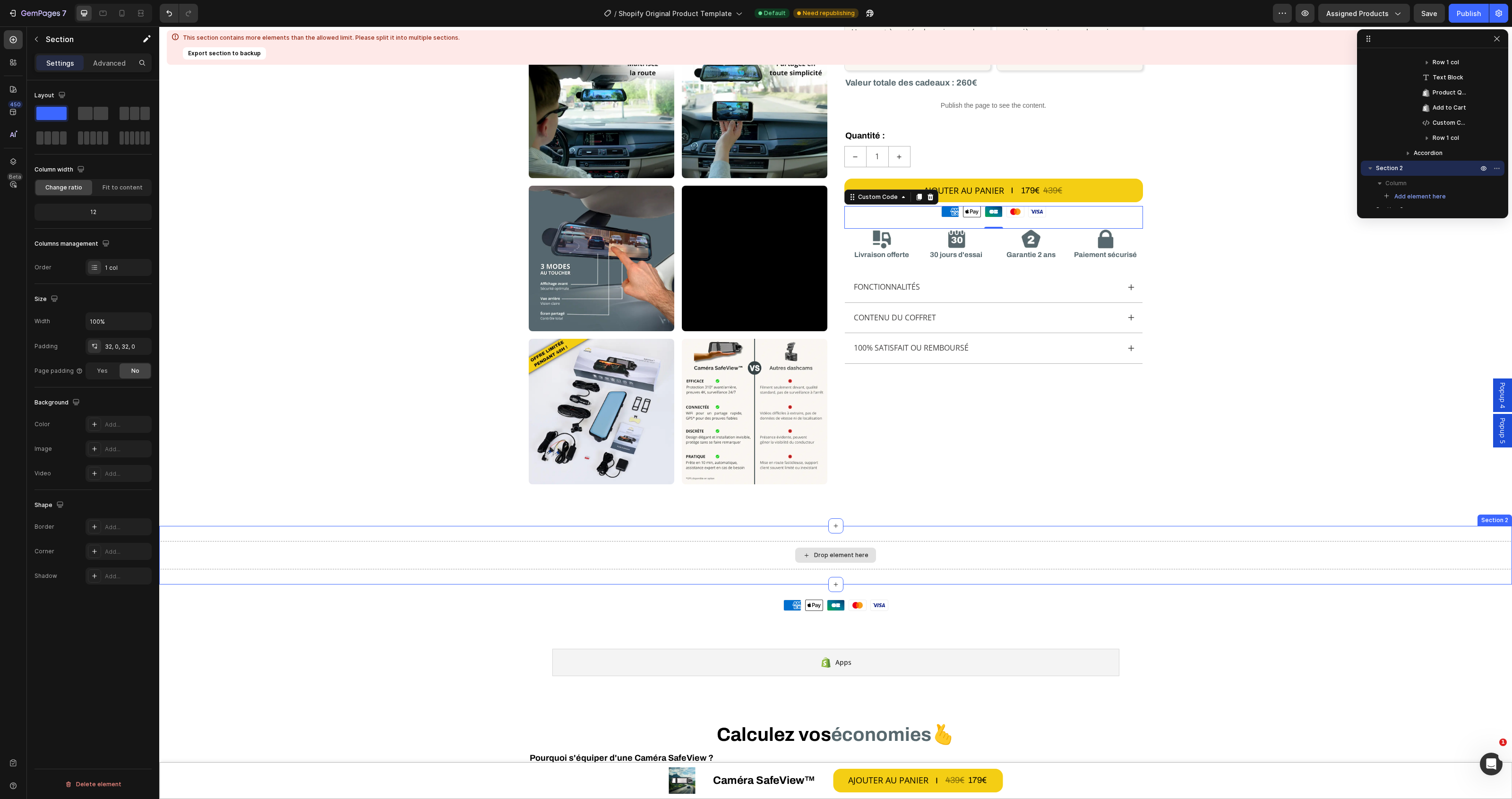
click at [785, 551] on div "Drop element here" at bounding box center [835, 555] width 1353 height 29
click at [1498, 168] on icon "button" at bounding box center [1498, 168] width 1 height 1
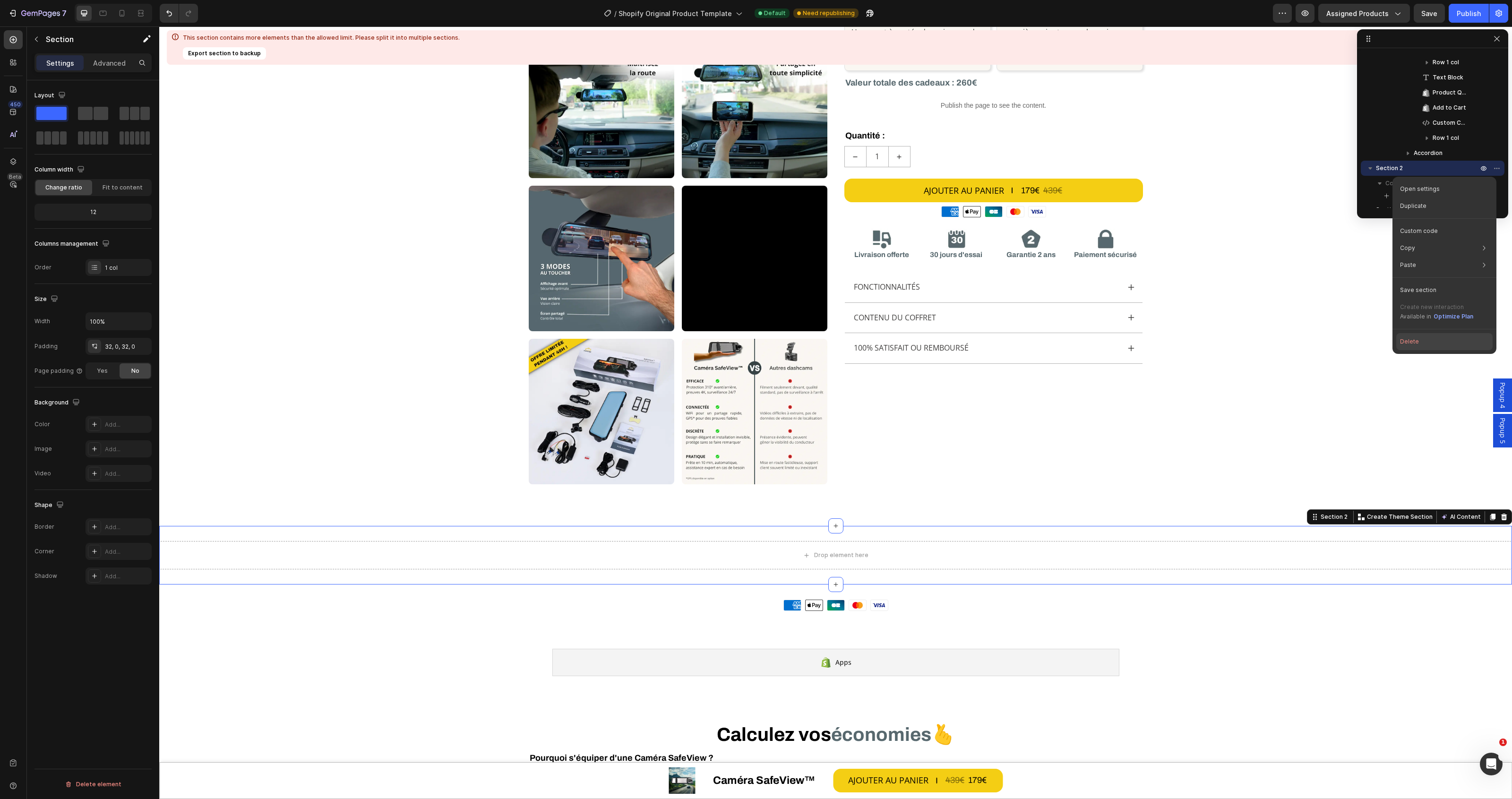
click at [1418, 343] on button "Delete" at bounding box center [1445, 341] width 97 height 17
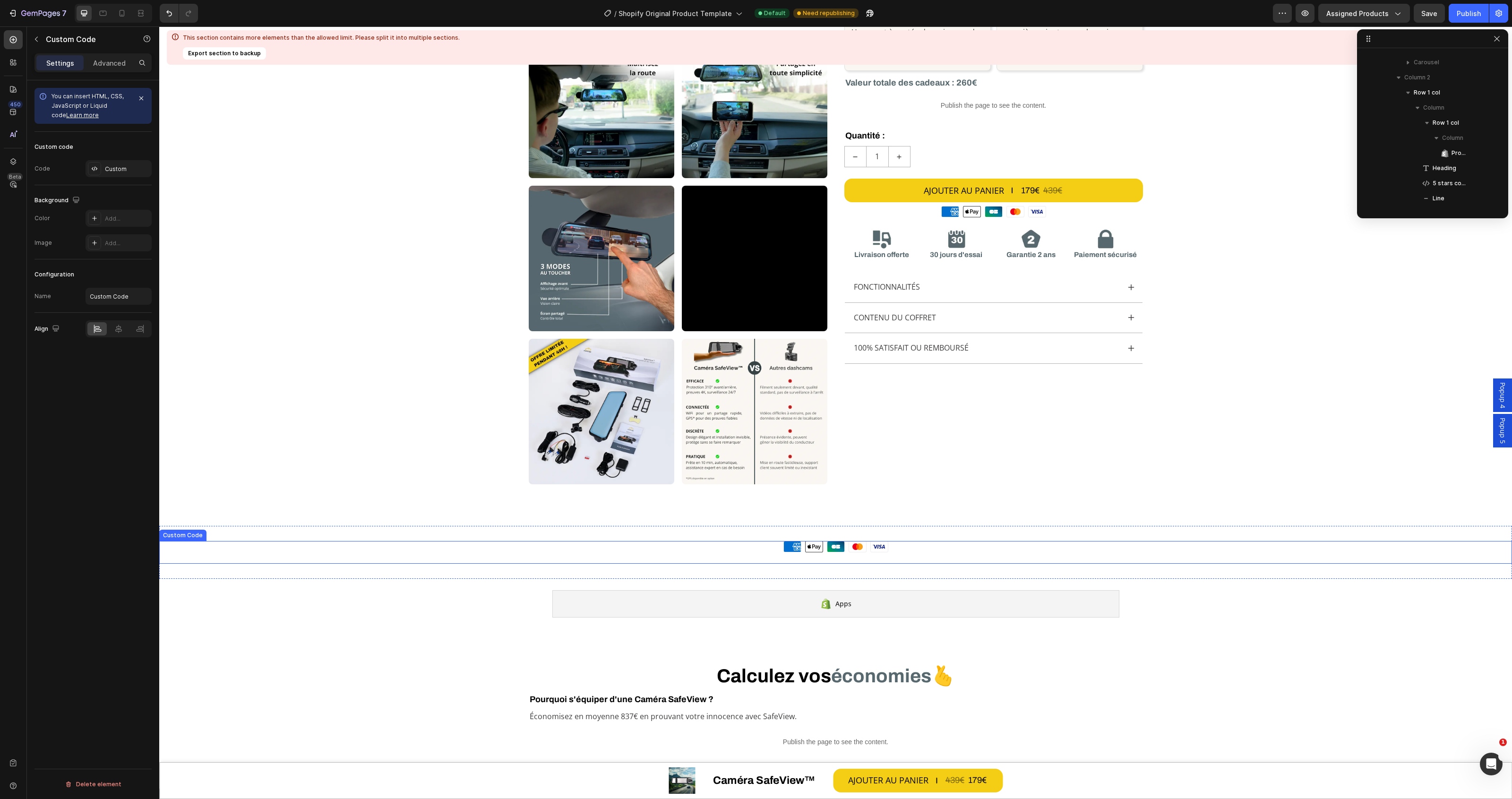
click at [915, 546] on div "Moyens de paiement American Express Apple Pay Cartes Bancaires Mastercard Visa" at bounding box center [835, 546] width 1353 height 11
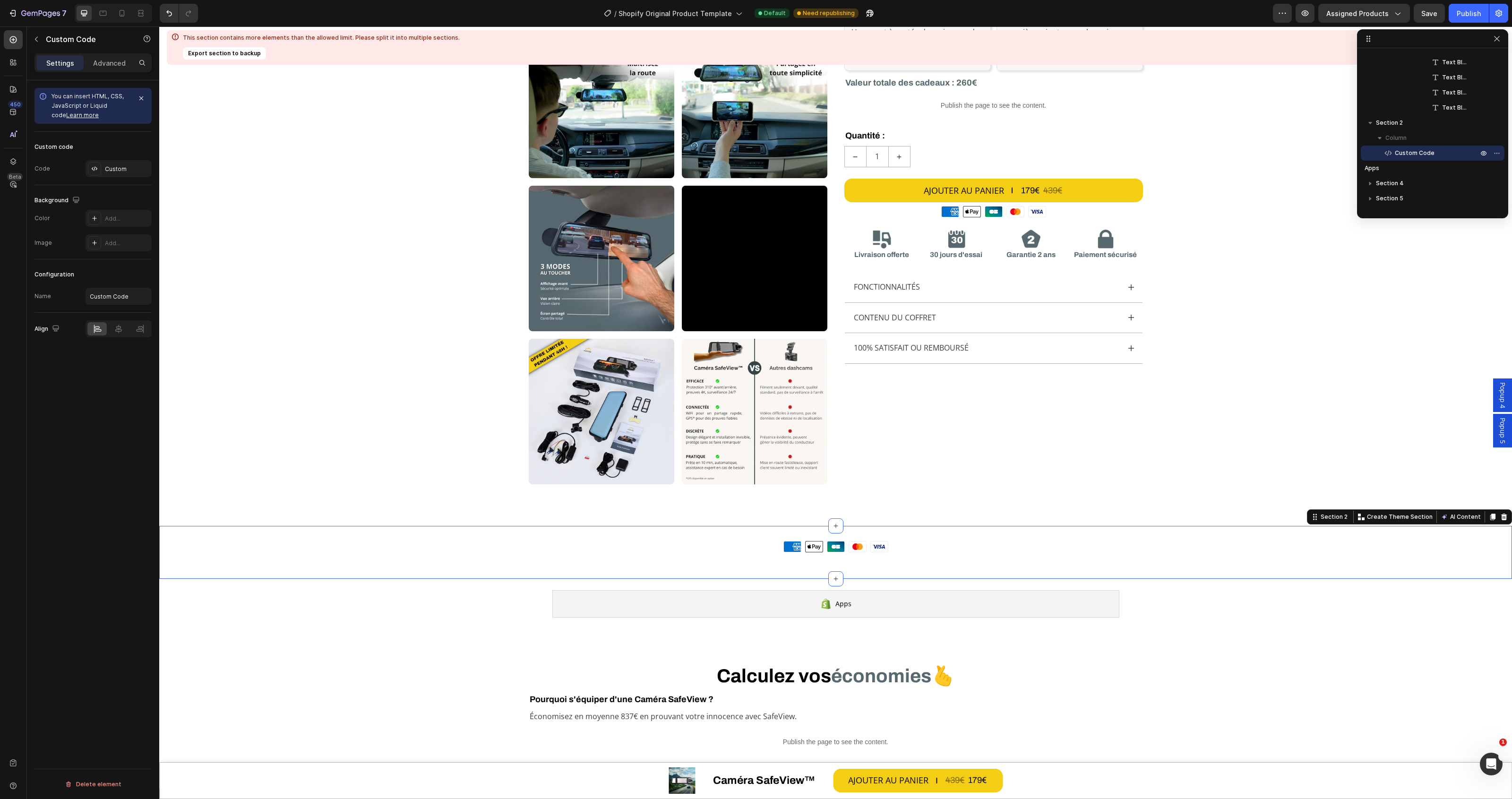
click at [930, 534] on div "Moyens de paiement American Express Apple Pay Cartes Bancaires Mastercard Visa …" at bounding box center [835, 552] width 1353 height 53
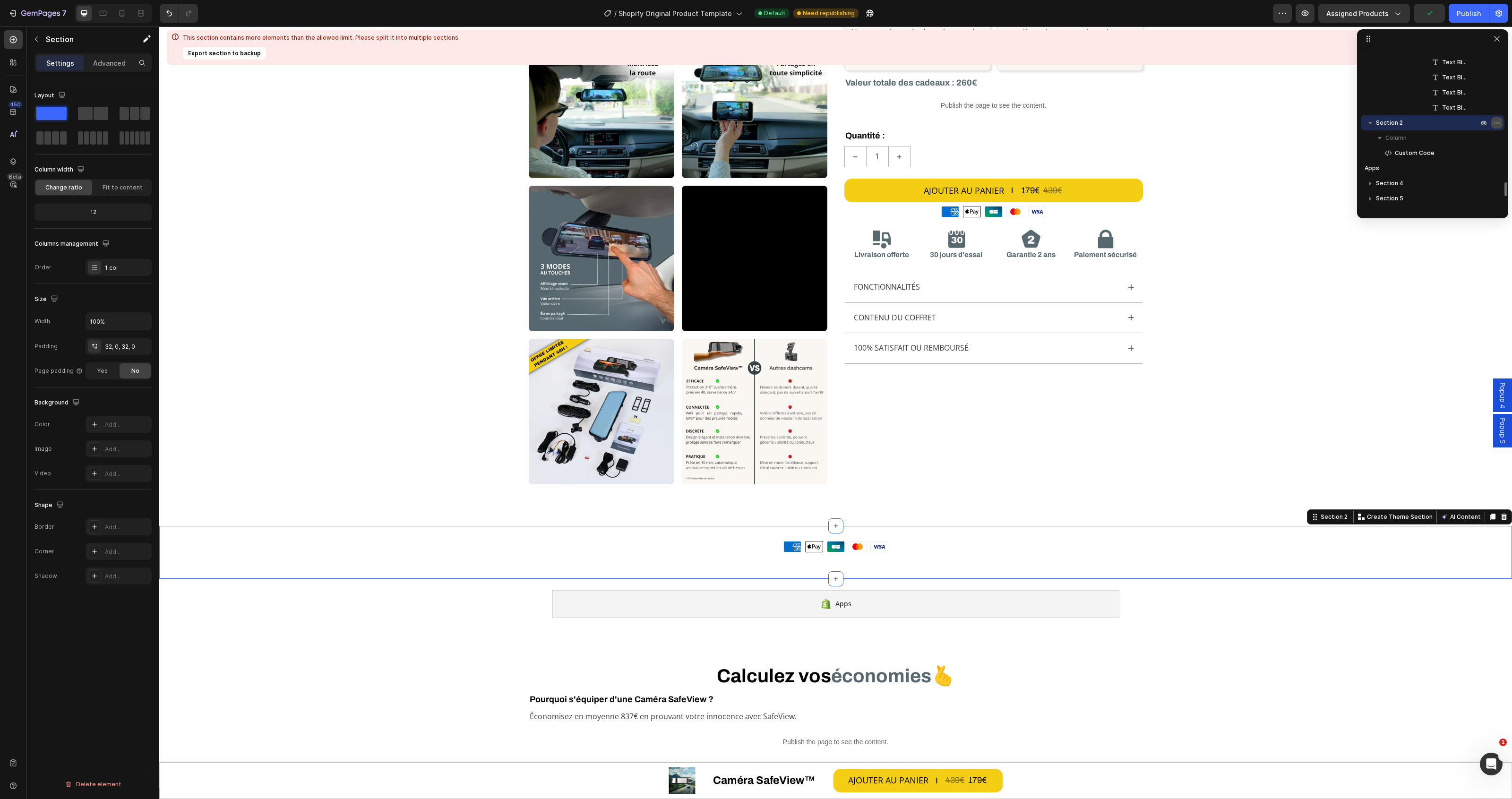
click at [1499, 121] on icon "button" at bounding box center [1497, 123] width 7 height 7
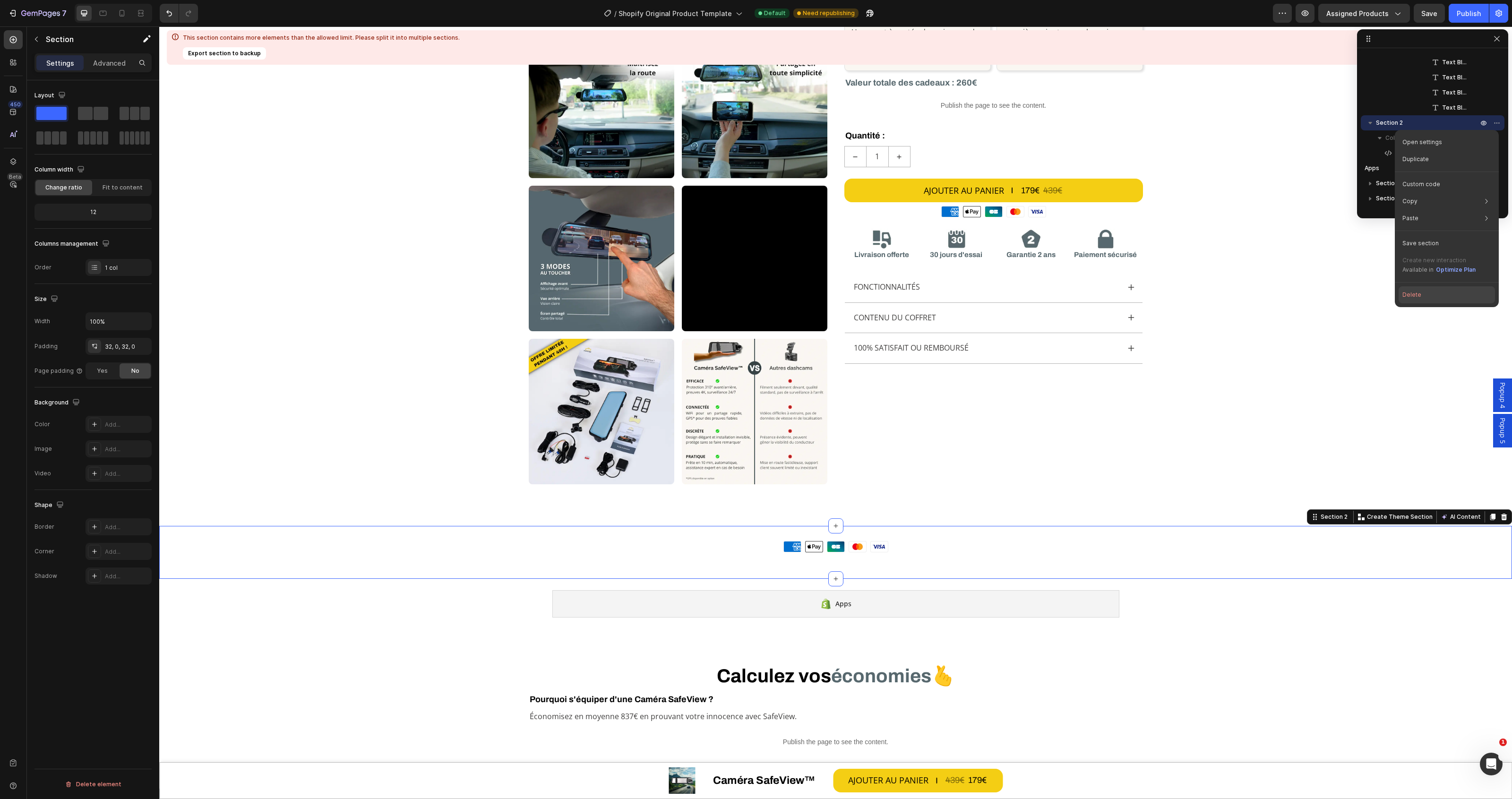
click at [1419, 297] on button "Delete" at bounding box center [1447, 294] width 97 height 17
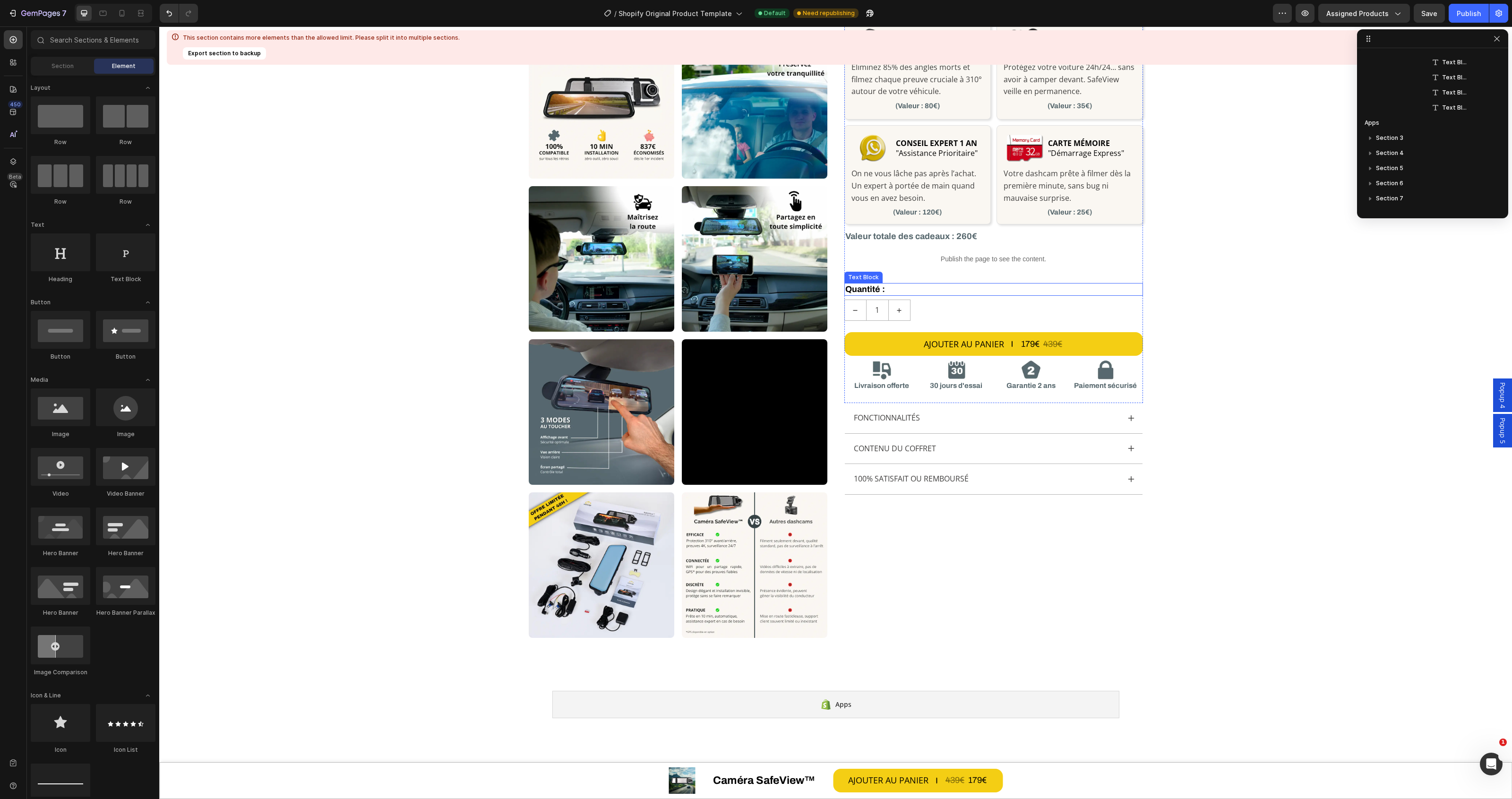
scroll to position [236, 0]
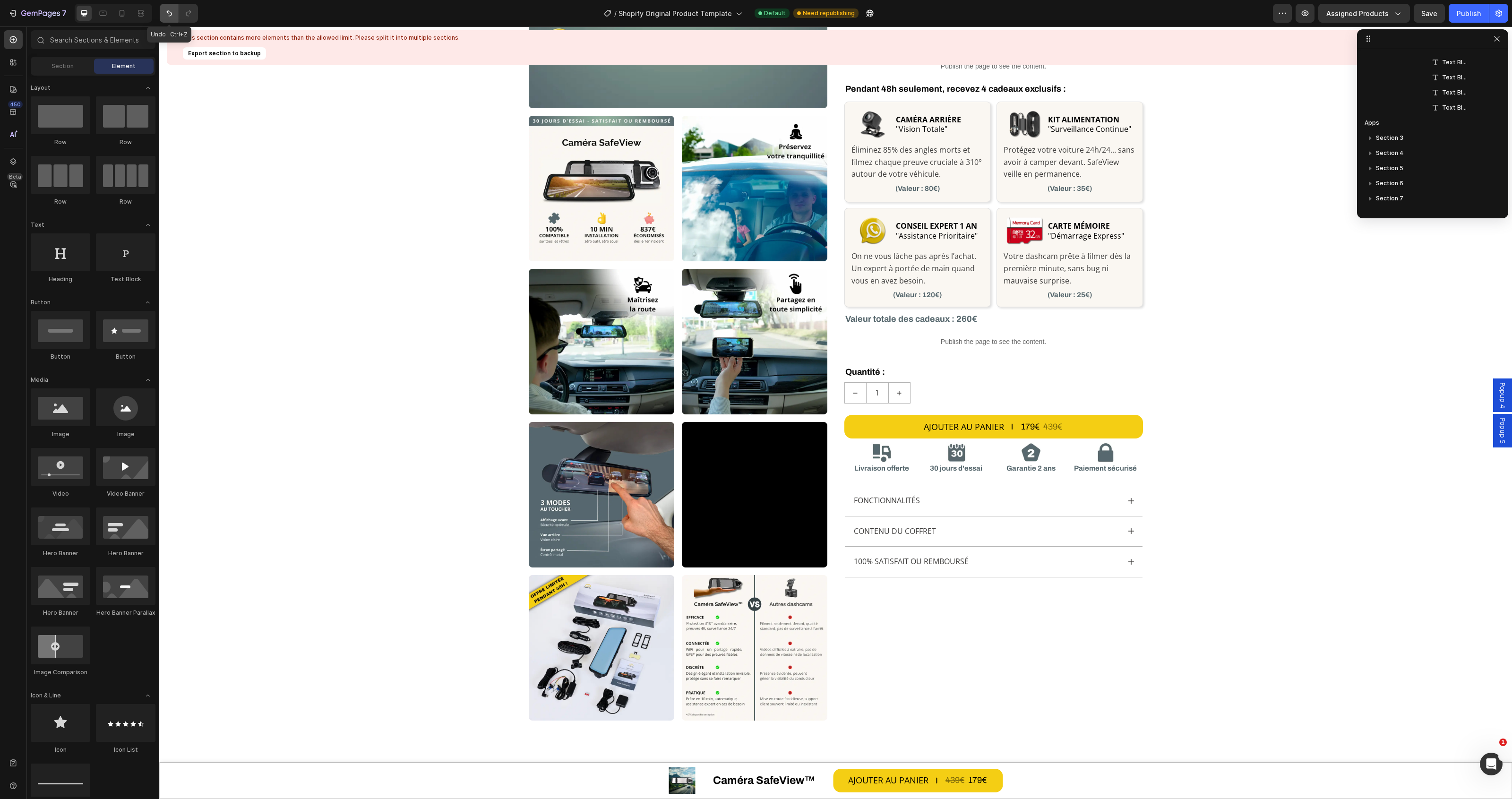
click at [166, 10] on icon "Undo/Redo" at bounding box center [168, 13] width 10 height 10
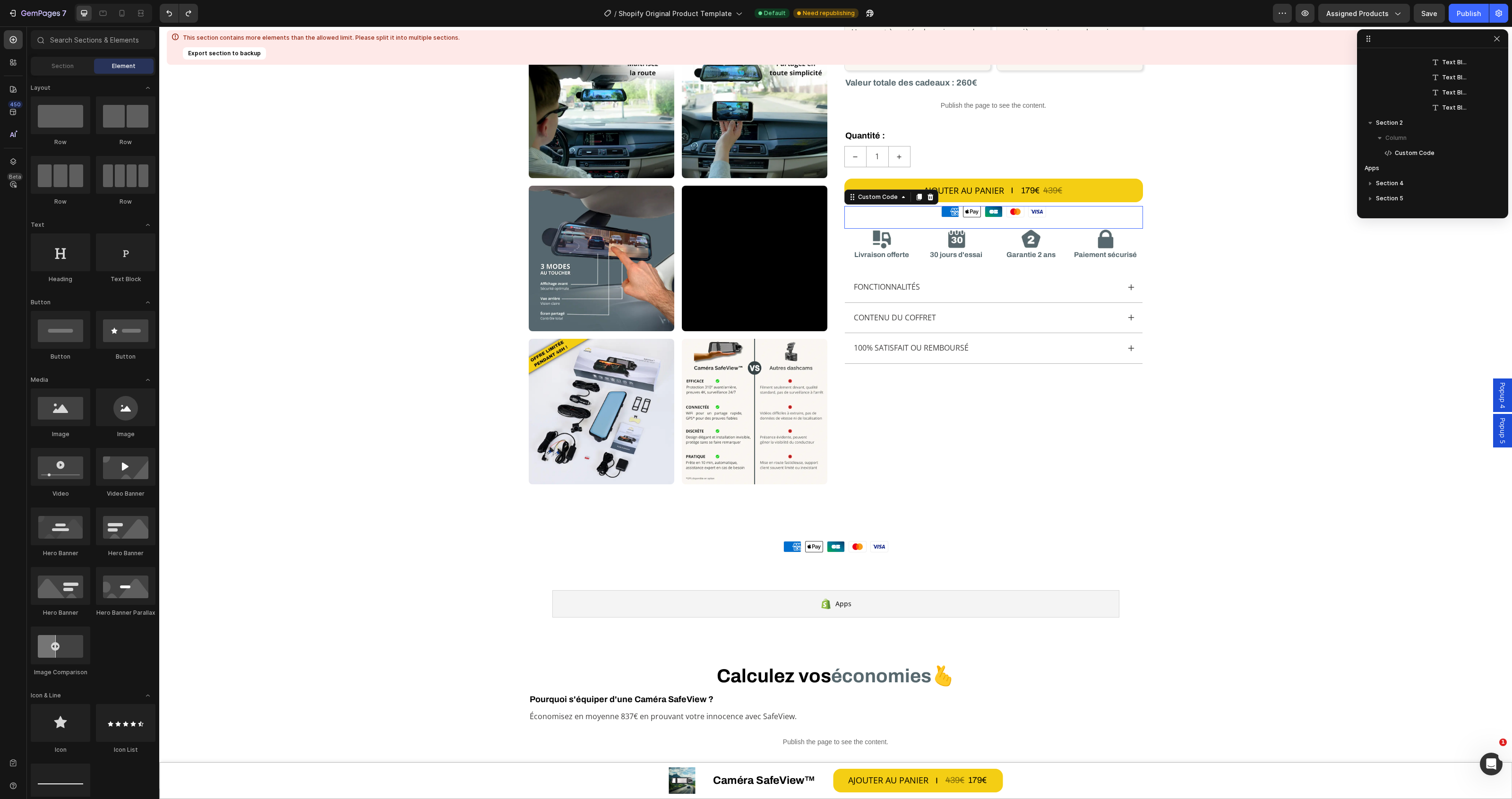
scroll to position [1009, 0]
click at [941, 551] on div "Moyens de paiement American Express Apple Pay Cartes Bancaires Mastercard Visa" at bounding box center [835, 546] width 1353 height 11
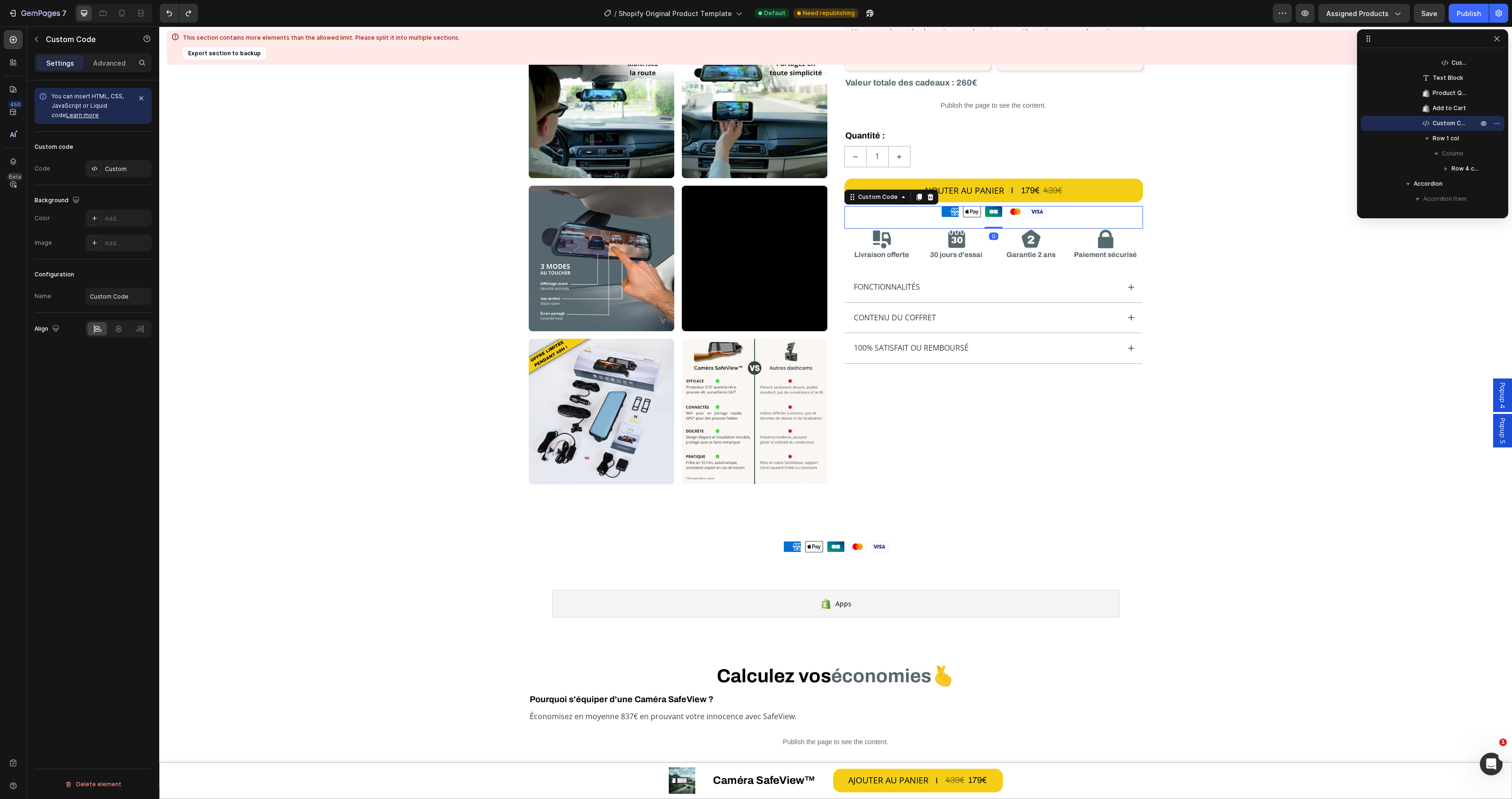
click at [941, 551] on div "Moyens de paiement American Express Apple Pay Cartes Bancaires Mastercard Visa" at bounding box center [835, 546] width 1353 height 11
click at [1451, 121] on span "Custom Code" at bounding box center [1450, 123] width 36 height 10
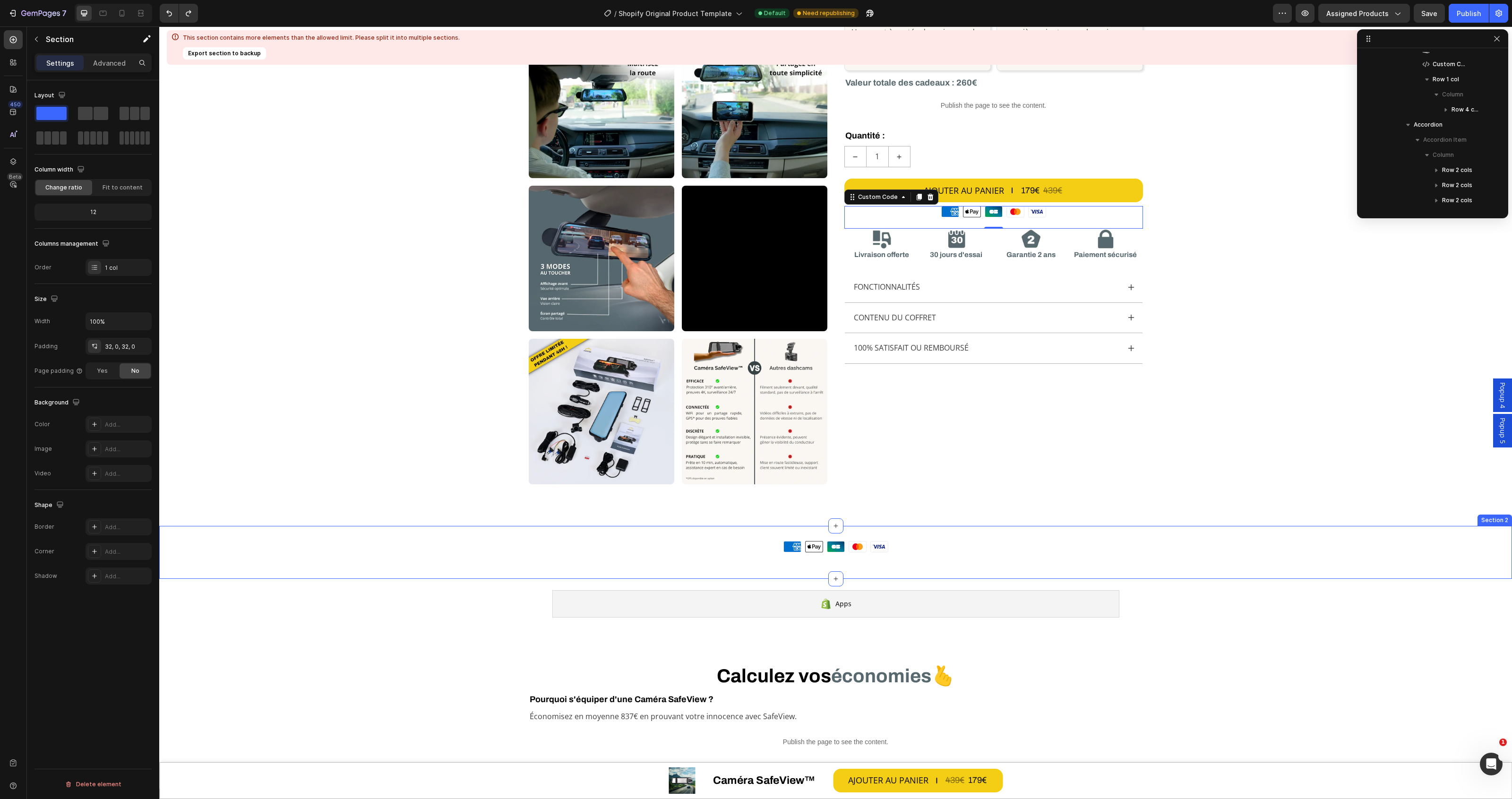
click at [868, 570] on div "Moyens de paiement American Express Apple Pay Cartes Bancaires Mastercard Visa …" at bounding box center [835, 552] width 1353 height 53
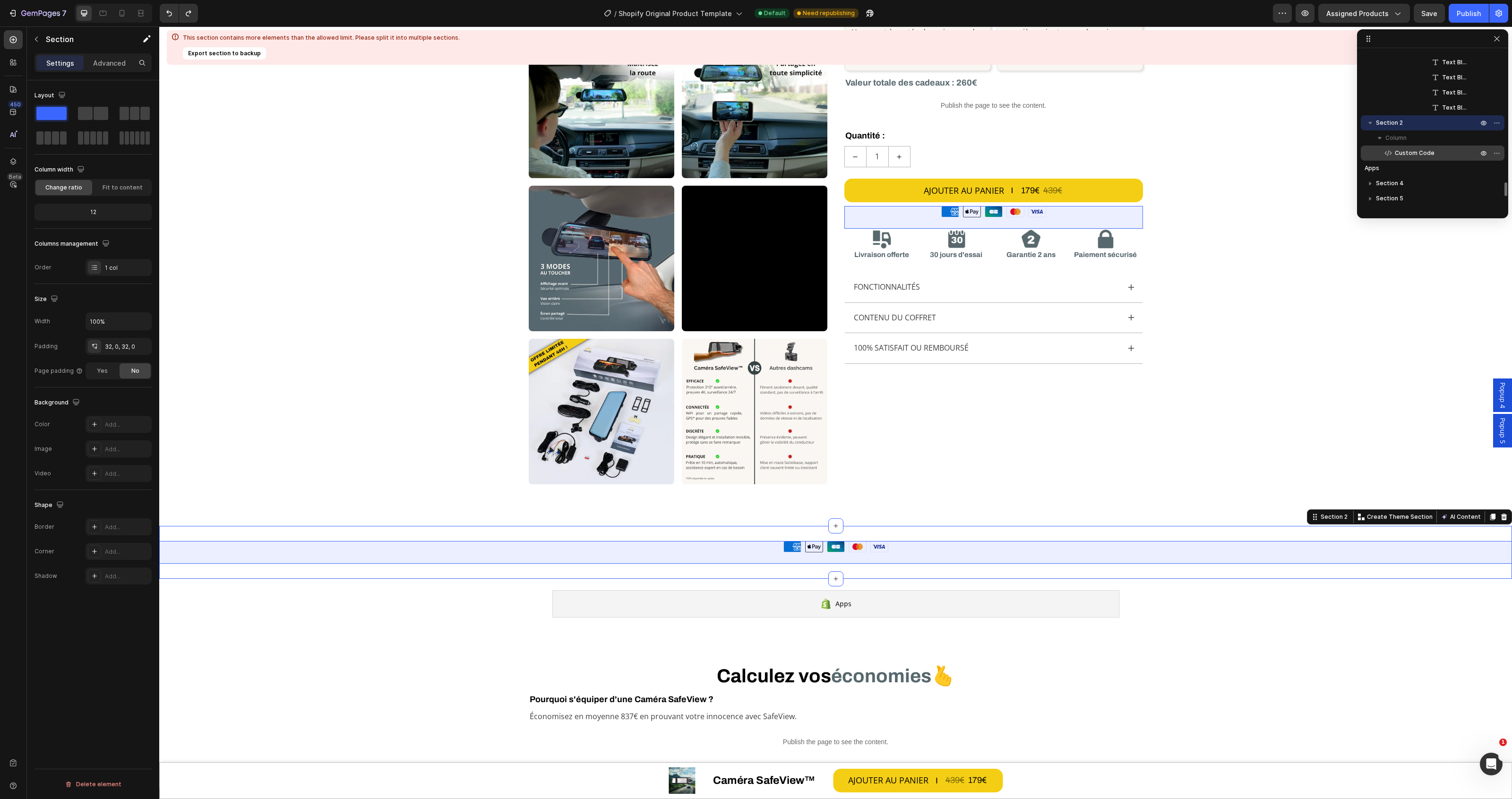
click at [1423, 155] on span "Custom Code" at bounding box center [1415, 153] width 40 height 10
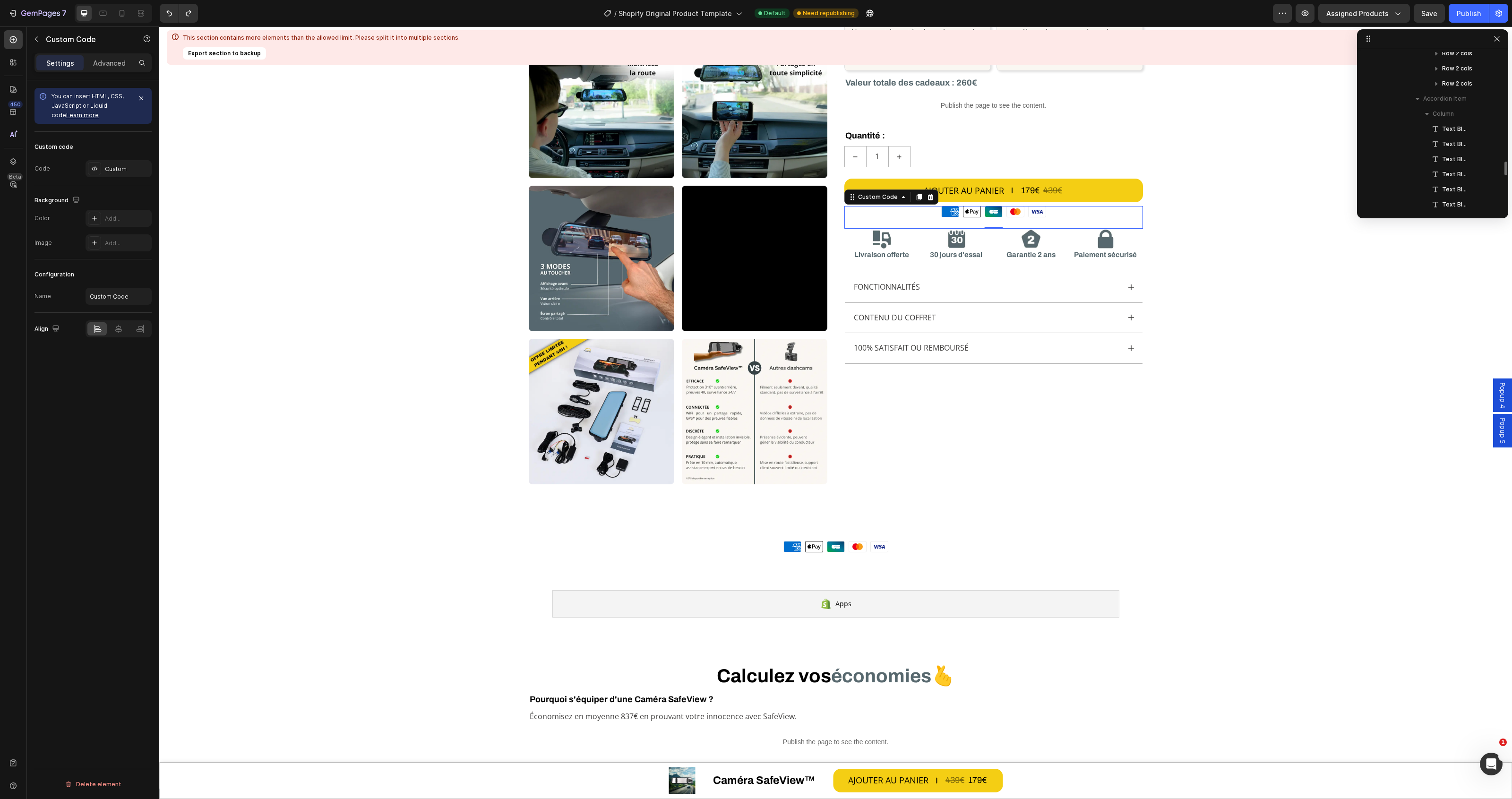
scroll to position [1482, 0]
click at [1420, 147] on span "Custom Code" at bounding box center [1415, 149] width 40 height 10
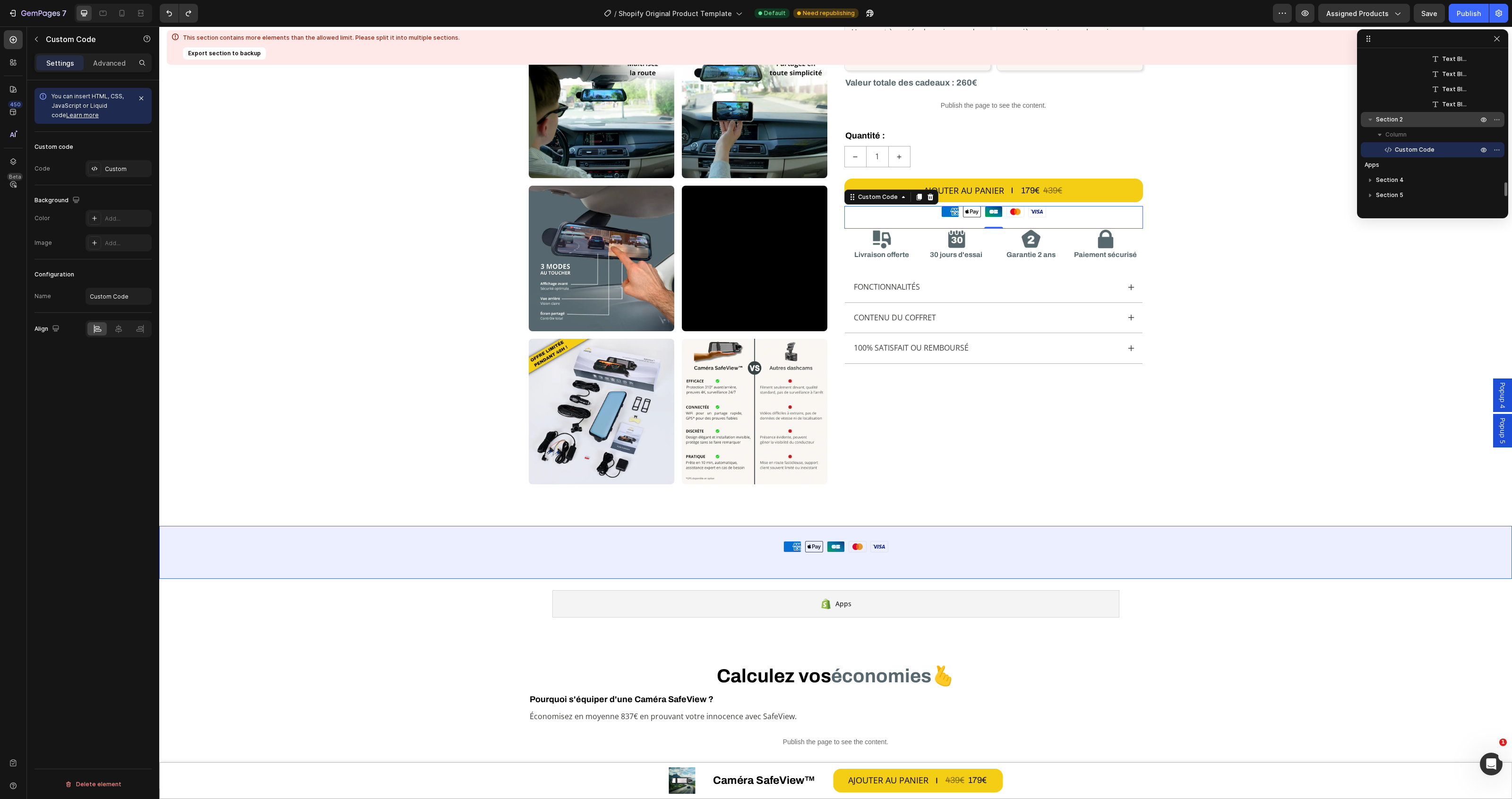
click at [1423, 116] on p "Section 2" at bounding box center [1428, 119] width 104 height 10
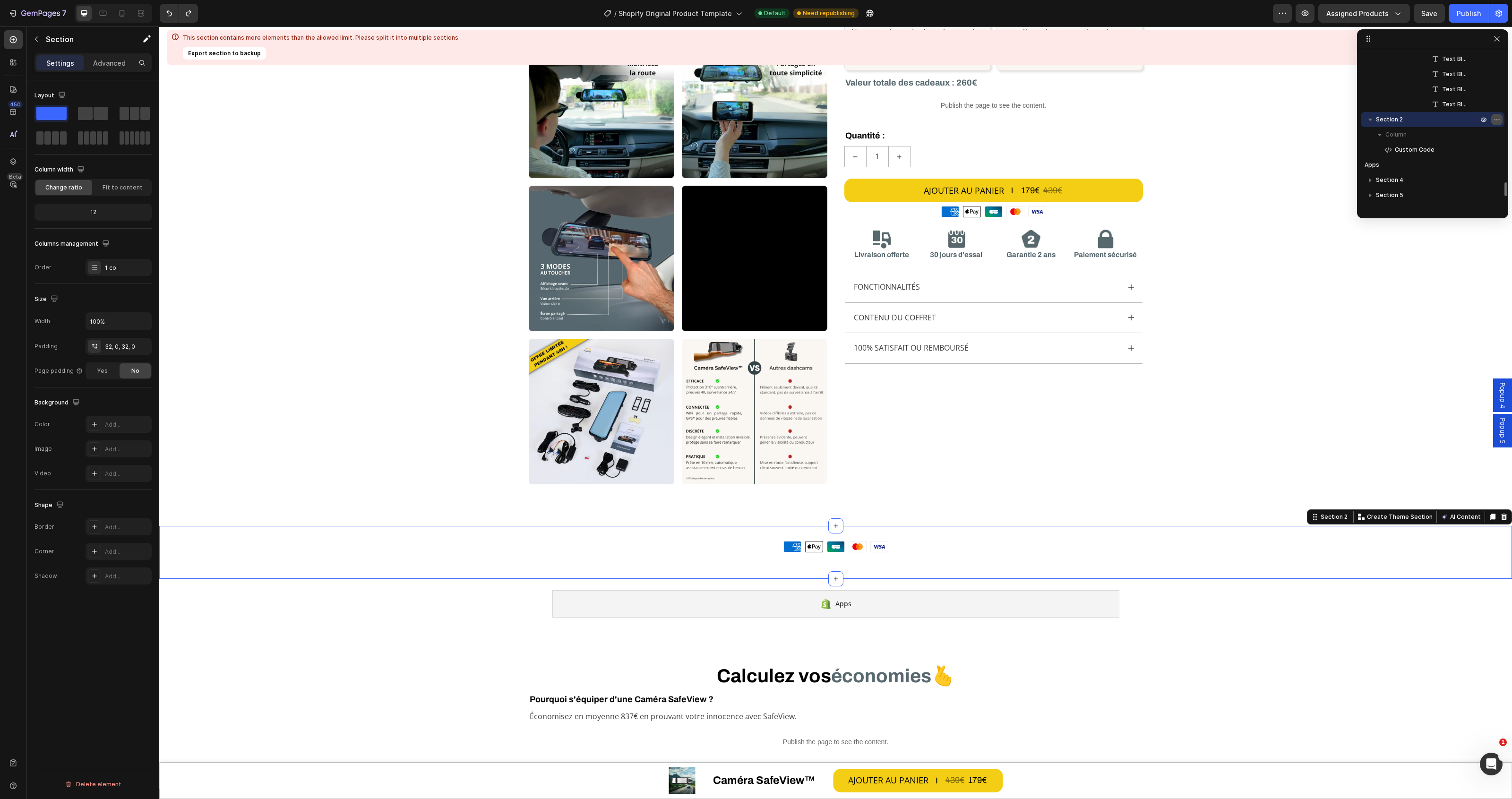
click at [1497, 122] on icon "button" at bounding box center [1497, 119] width 7 height 7
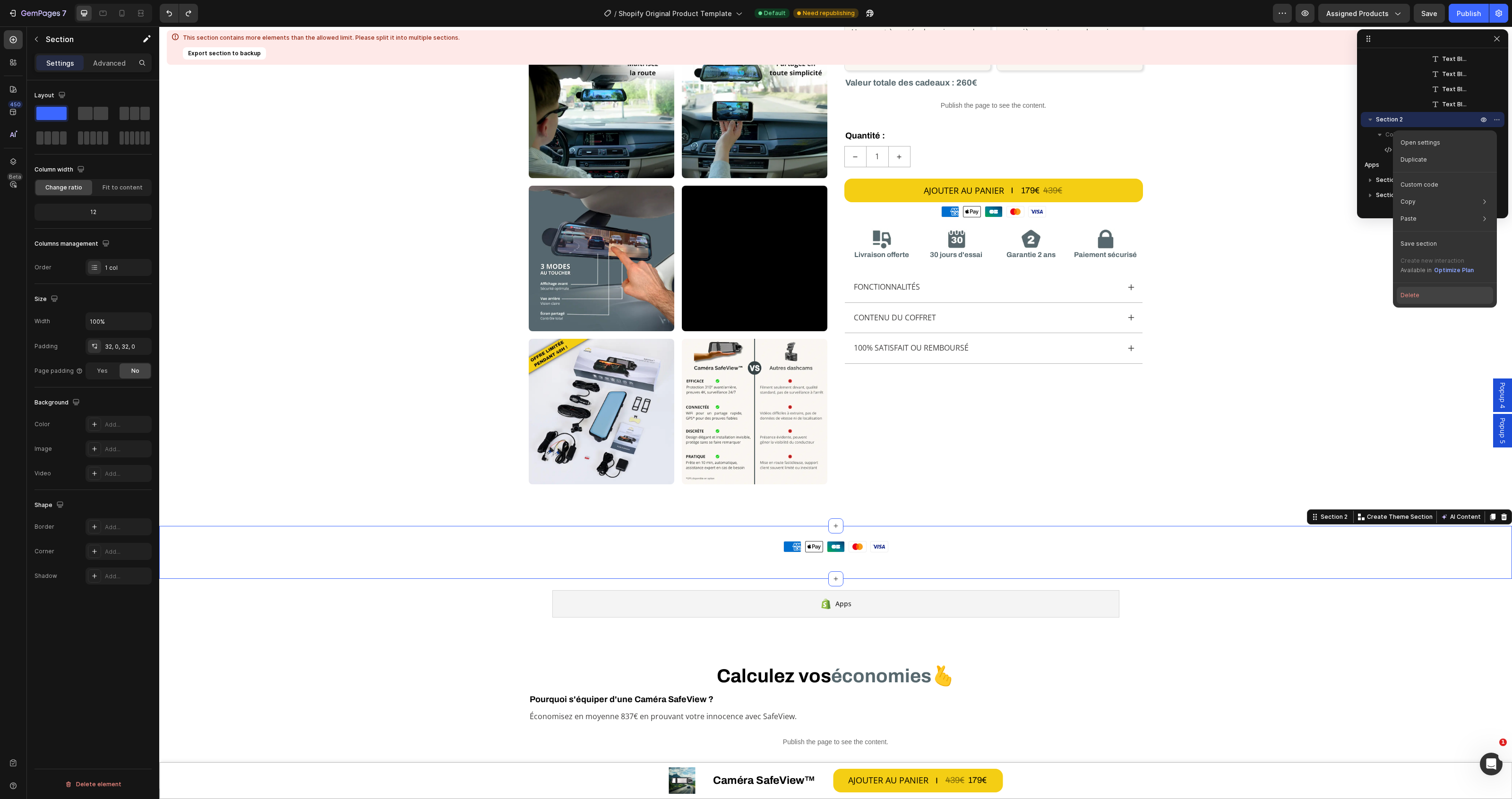
click at [1419, 298] on button "Delete" at bounding box center [1445, 295] width 97 height 17
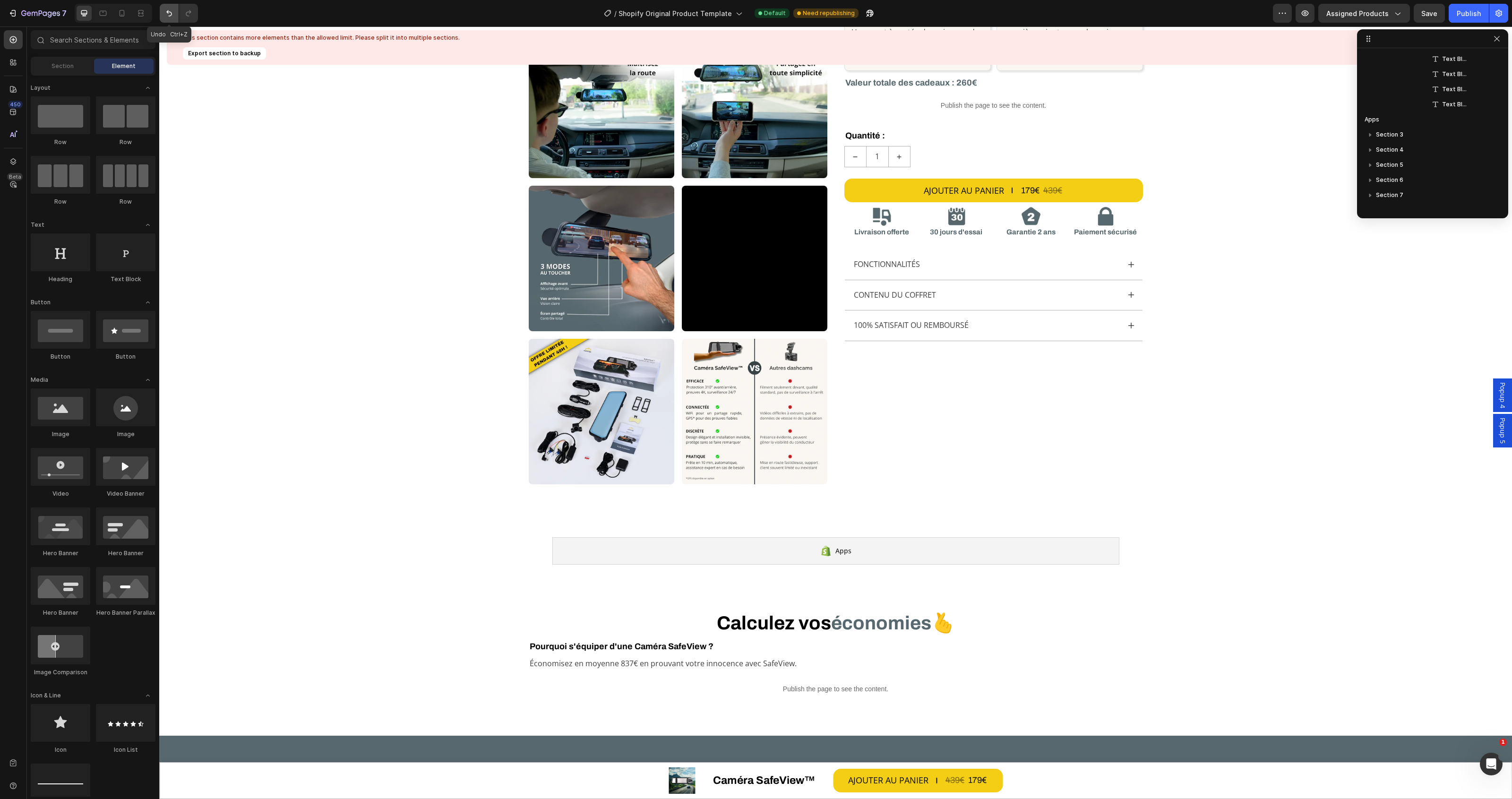
click at [160, 15] on button "Undo/Redo" at bounding box center [169, 13] width 19 height 19
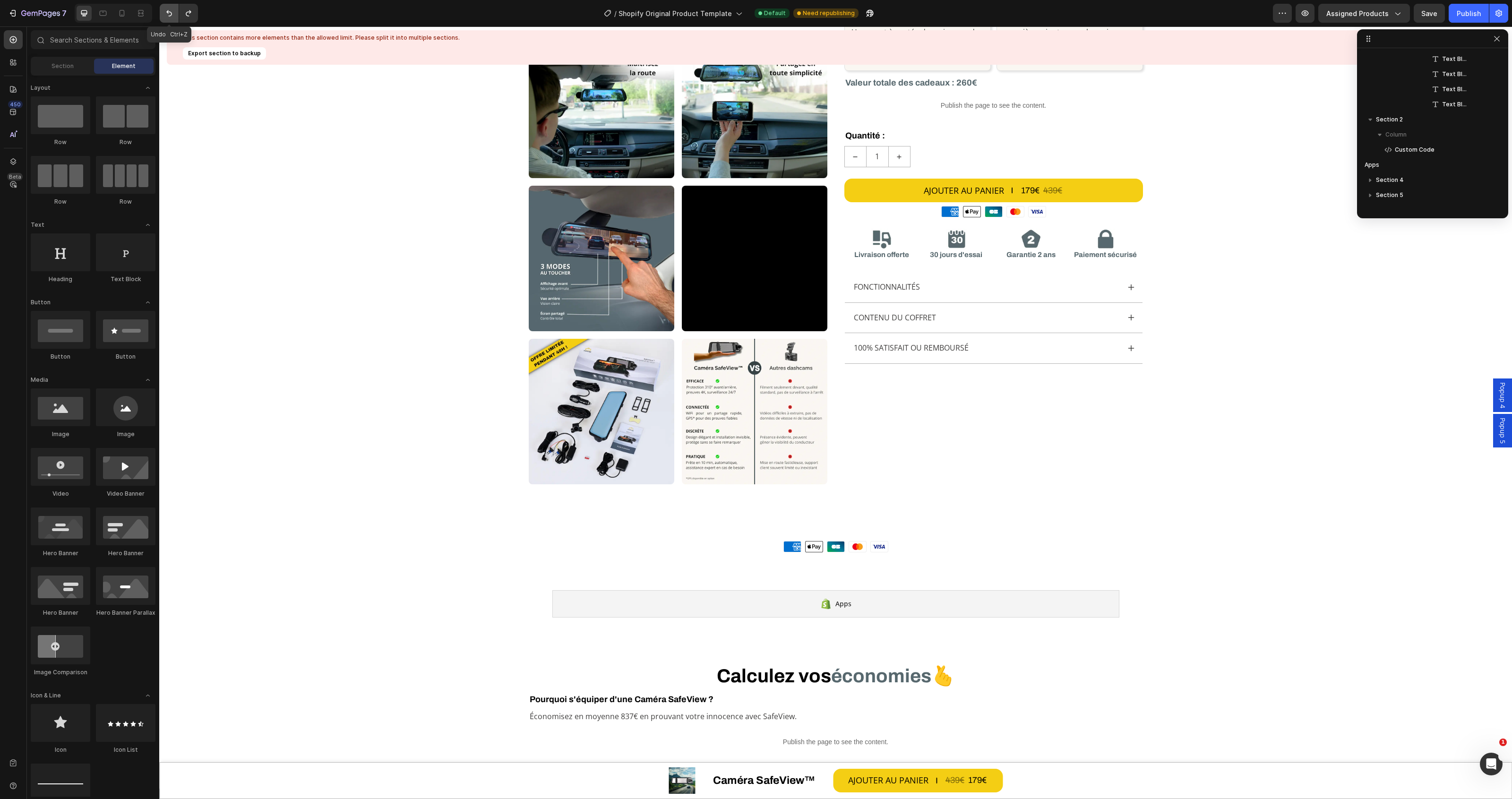
click at [160, 15] on button "Undo/Redo" at bounding box center [169, 13] width 19 height 19
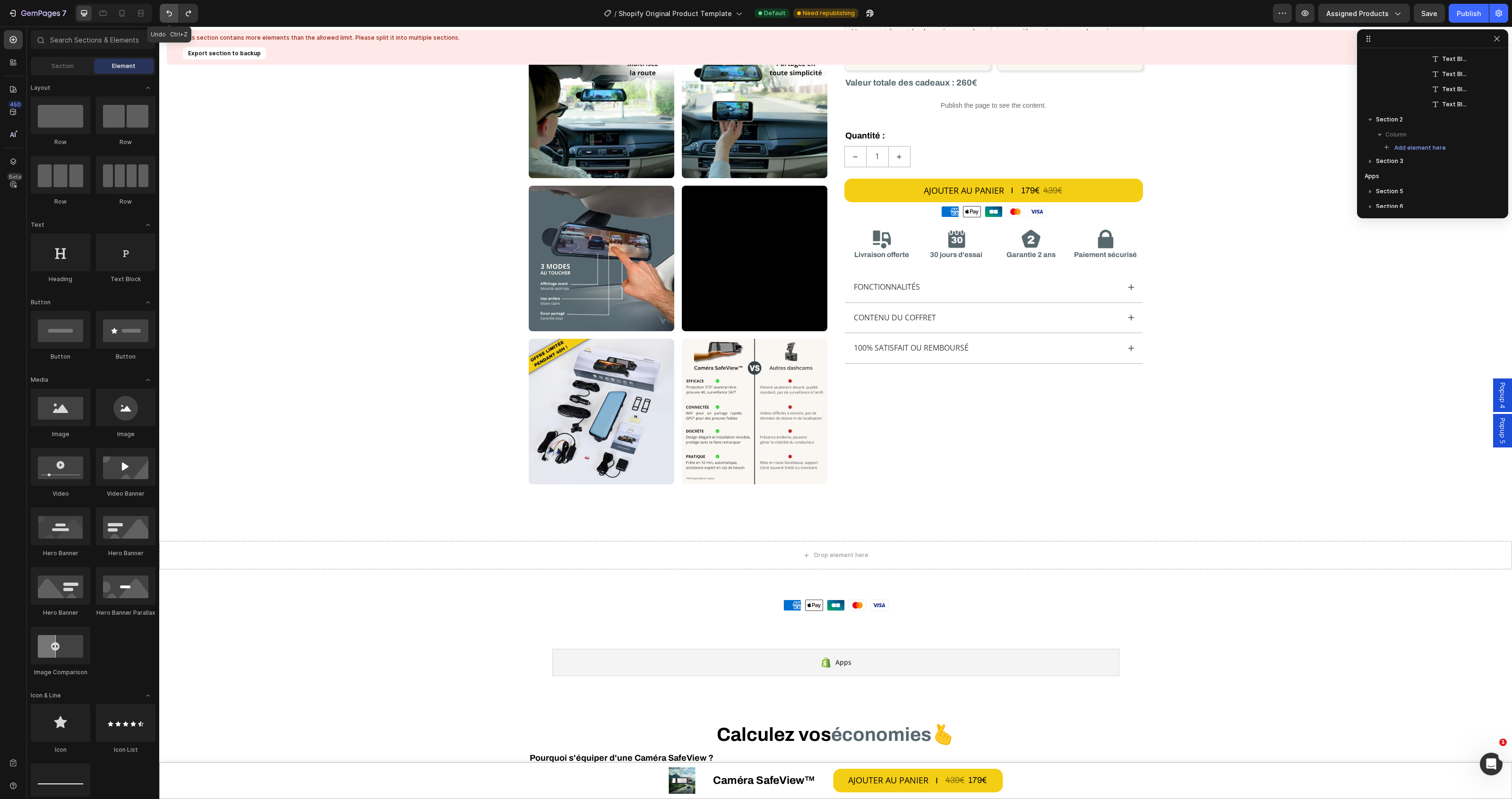
click at [160, 15] on button "Undo/Redo" at bounding box center [169, 13] width 19 height 19
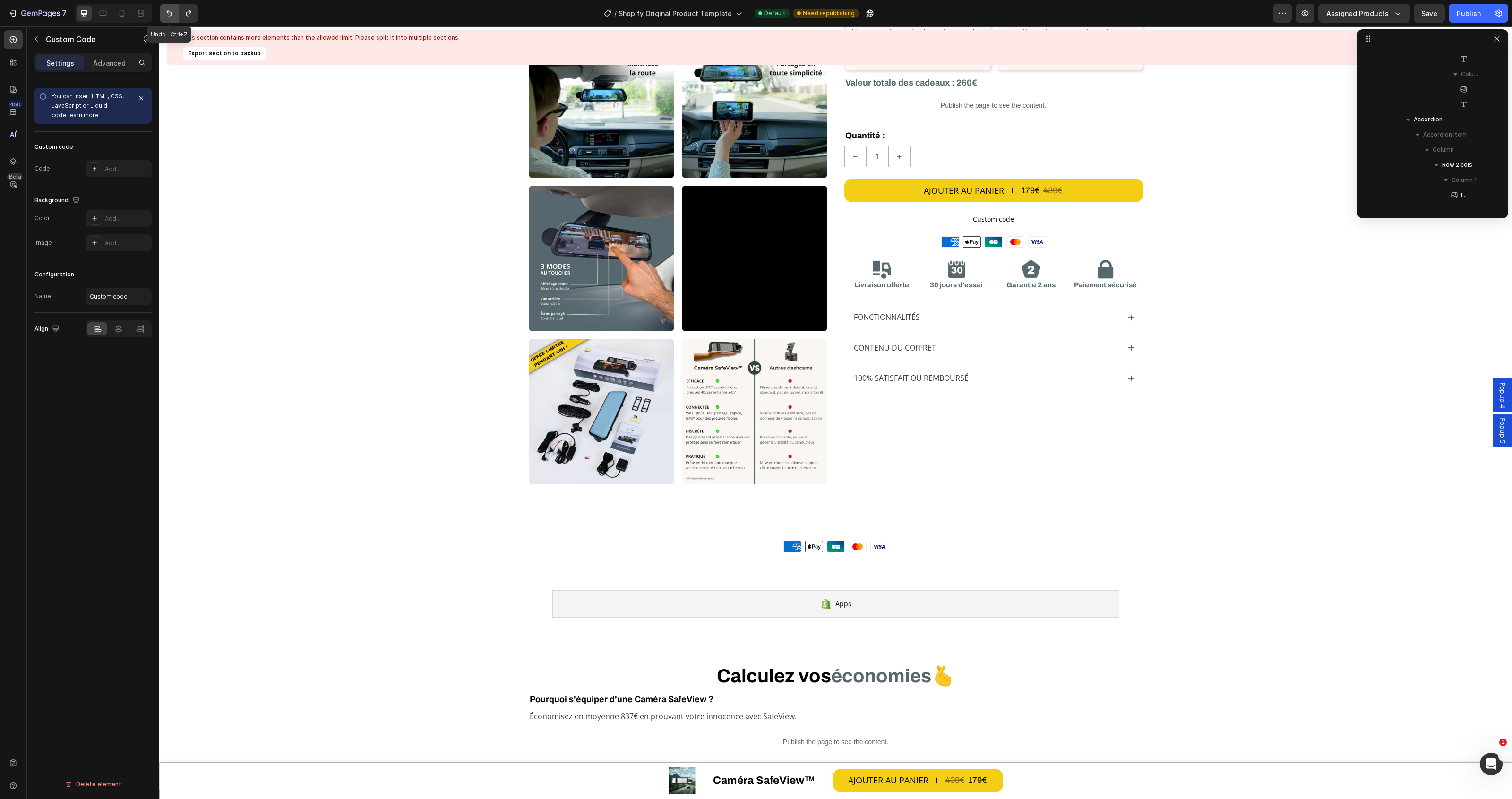
scroll to position [1222, 0]
click at [901, 546] on div "Moyens de paiement American Express Apple Pay Cartes Bancaires Mastercard Visa" at bounding box center [835, 546] width 1353 height 11
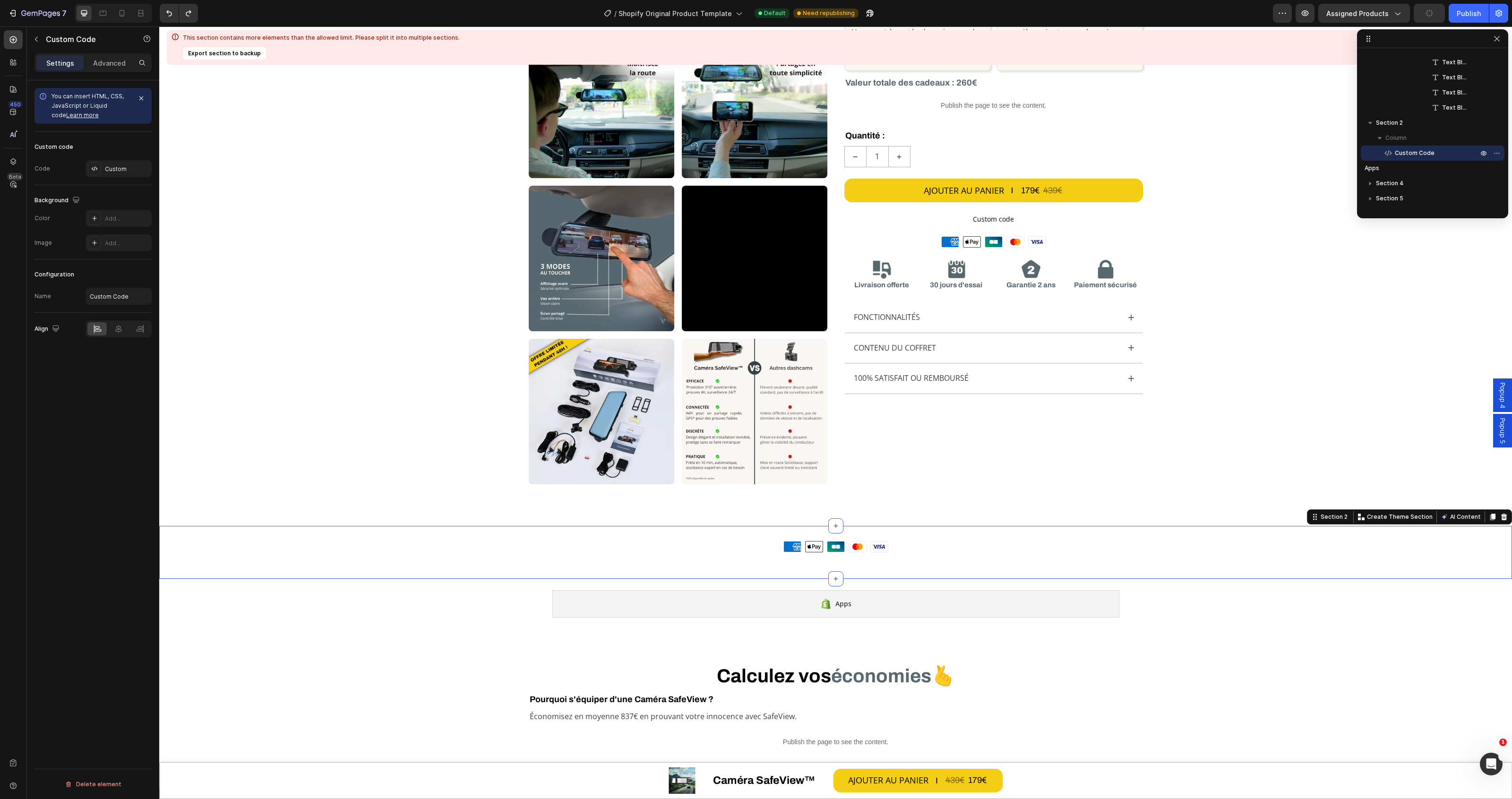
click at [926, 530] on div "Moyens de paiement American Express Apple Pay Cartes Bancaires Mastercard Visa …" at bounding box center [835, 552] width 1353 height 53
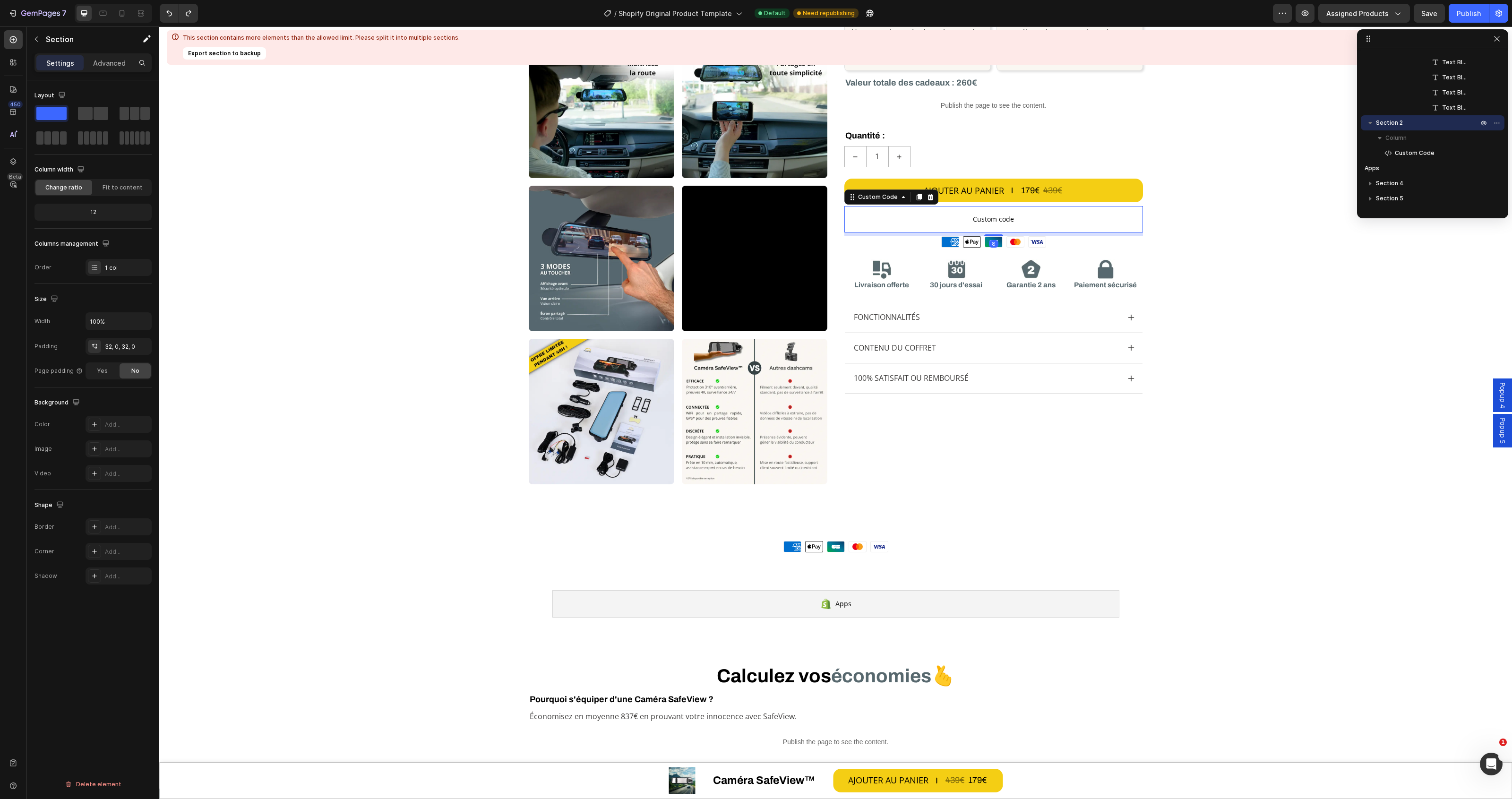
click at [1024, 215] on span "Custom code" at bounding box center [994, 219] width 299 height 11
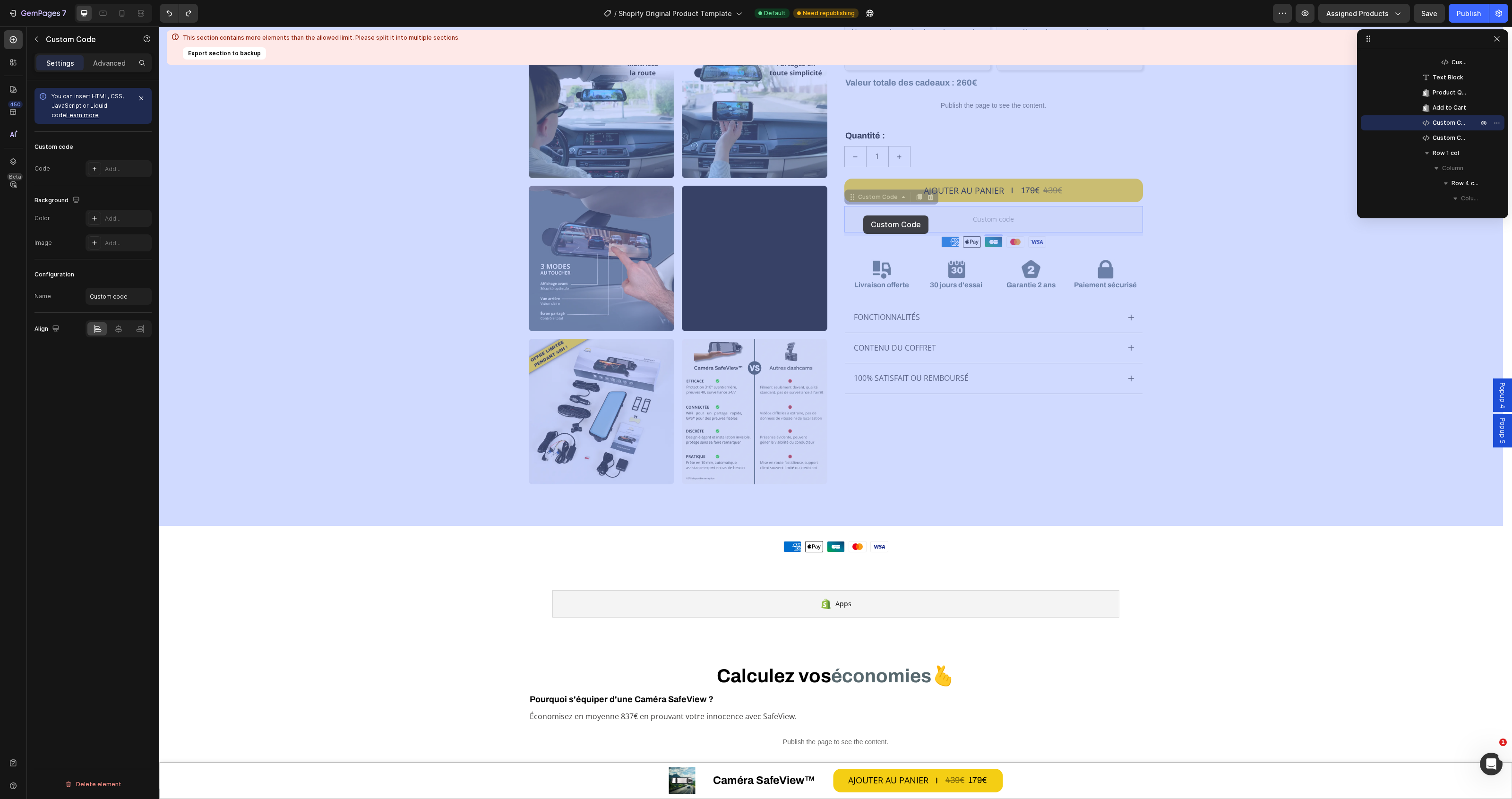
drag, startPoint x: 848, startPoint y: 198, endPoint x: 863, endPoint y: 215, distance: 22.7
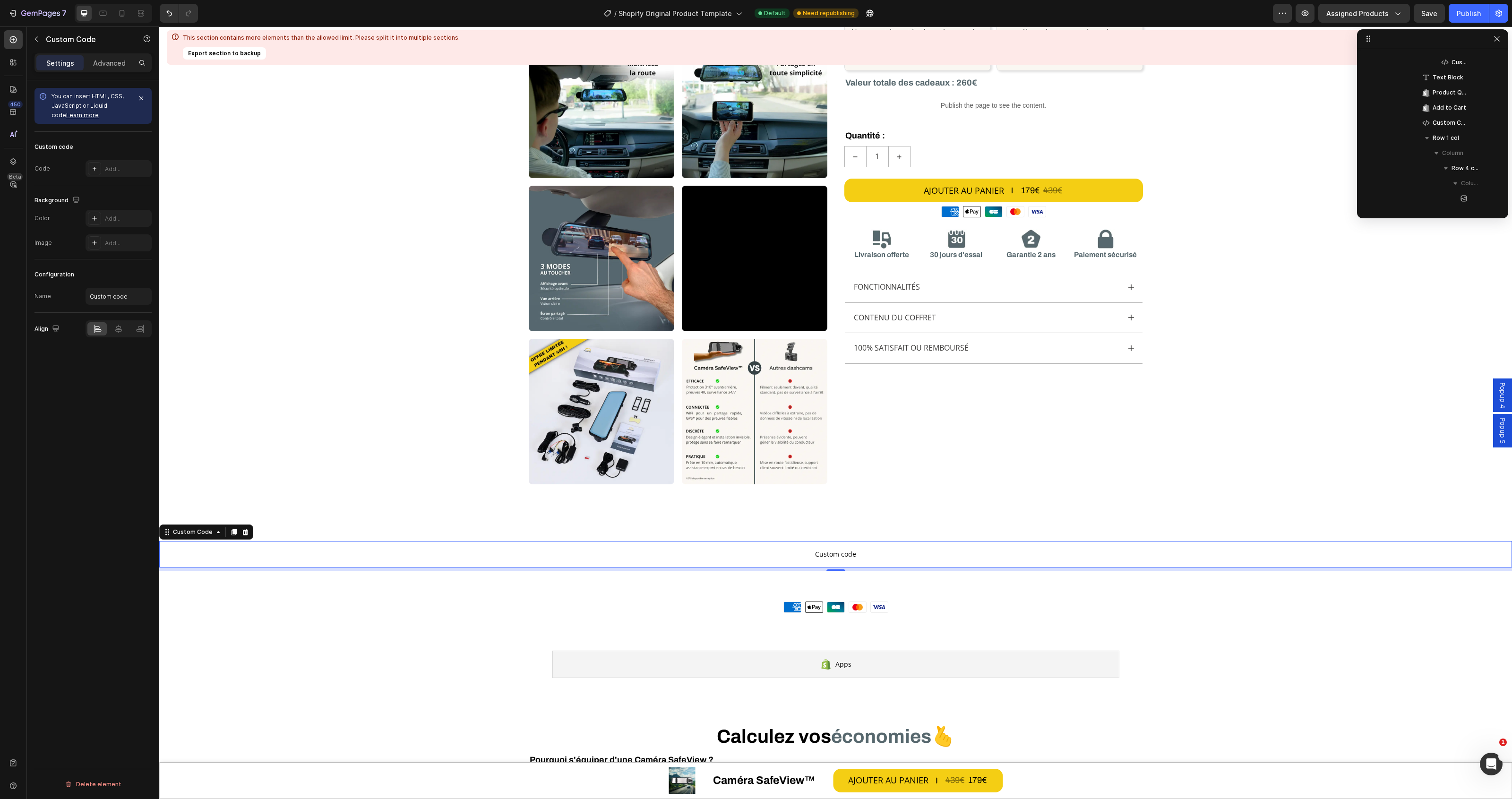
click at [872, 555] on span "Custom code" at bounding box center [835, 554] width 1353 height 11
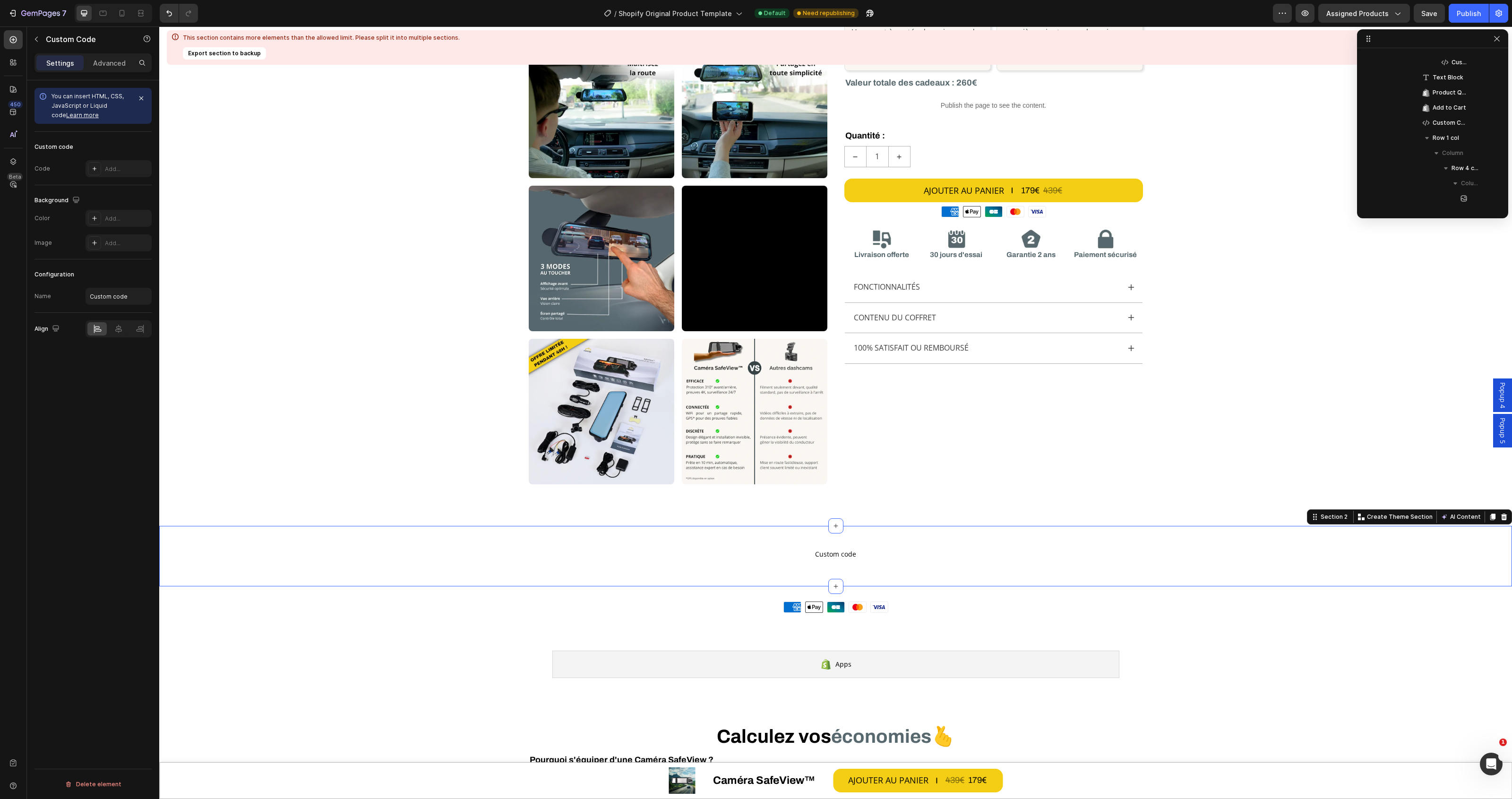
scroll to position [2793, 0]
click at [926, 530] on div "Custom code Custom Code Section 2 You can create reusable sections Create Theme…" at bounding box center [835, 556] width 1353 height 61
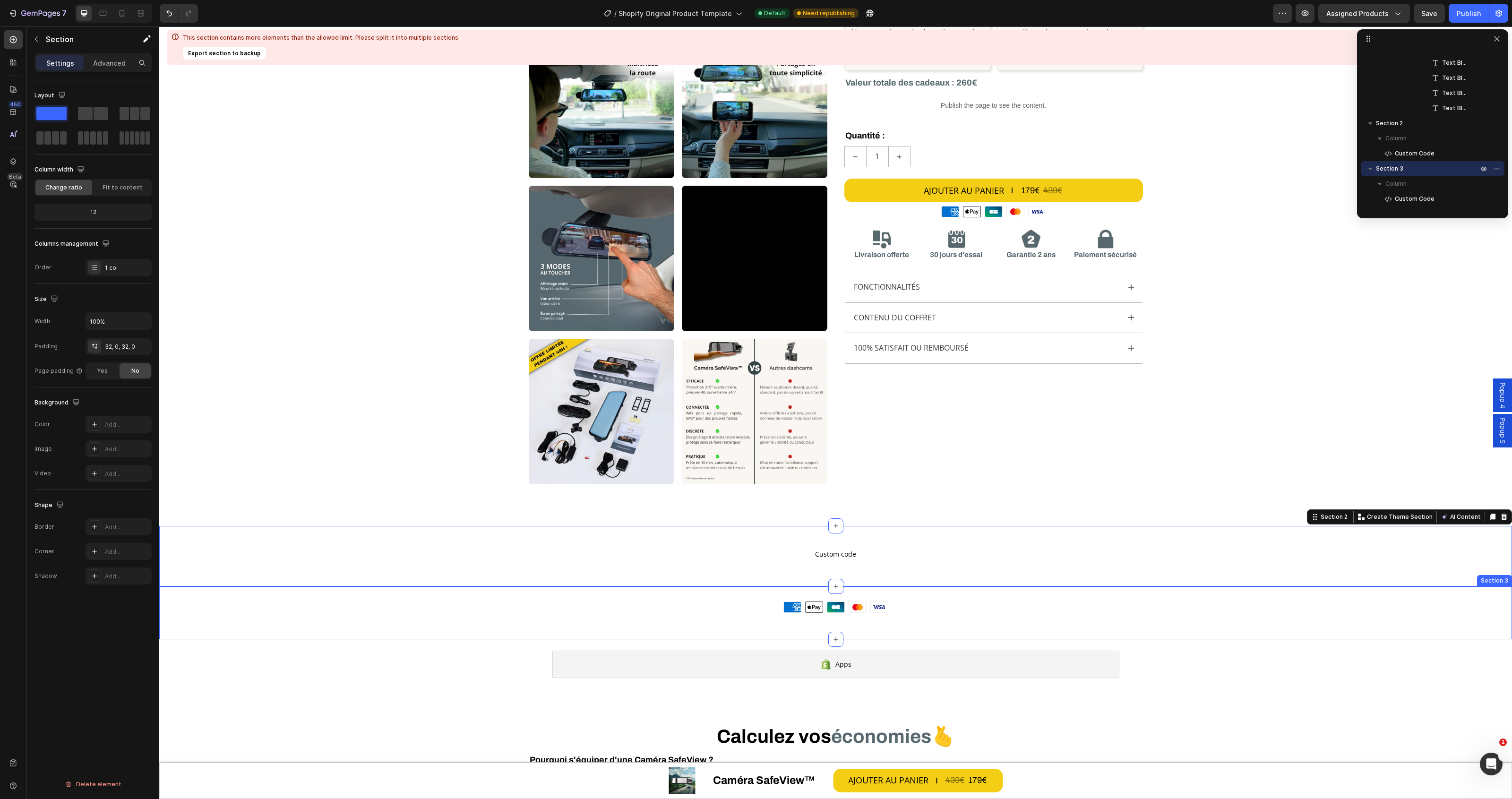
click at [935, 595] on div "Moyens de paiement American Express Apple Pay Cartes Bancaires Mastercard Visa …" at bounding box center [835, 612] width 1353 height 53
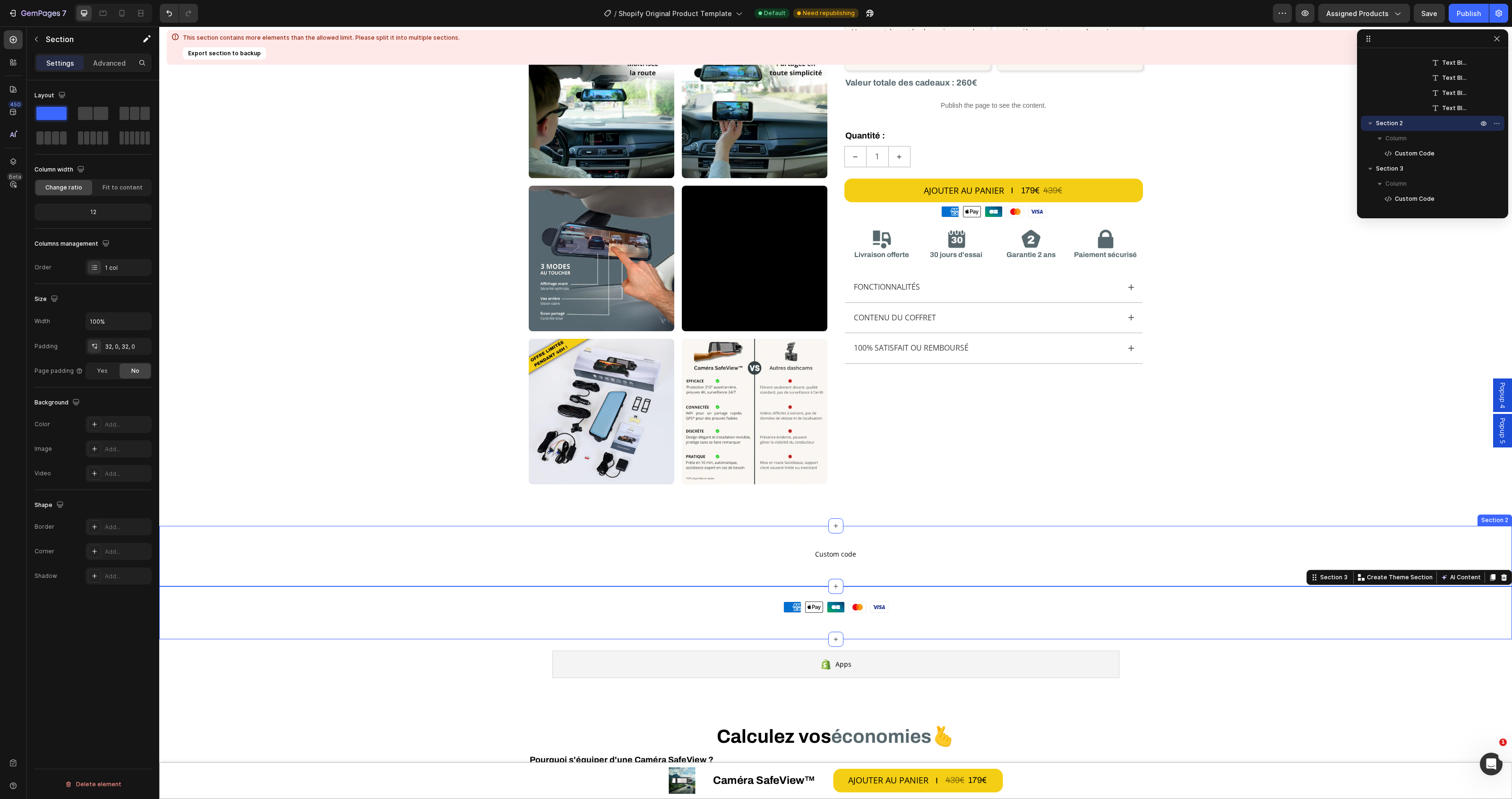
click at [916, 537] on div "Custom code Custom Code Section 2" at bounding box center [835, 556] width 1353 height 61
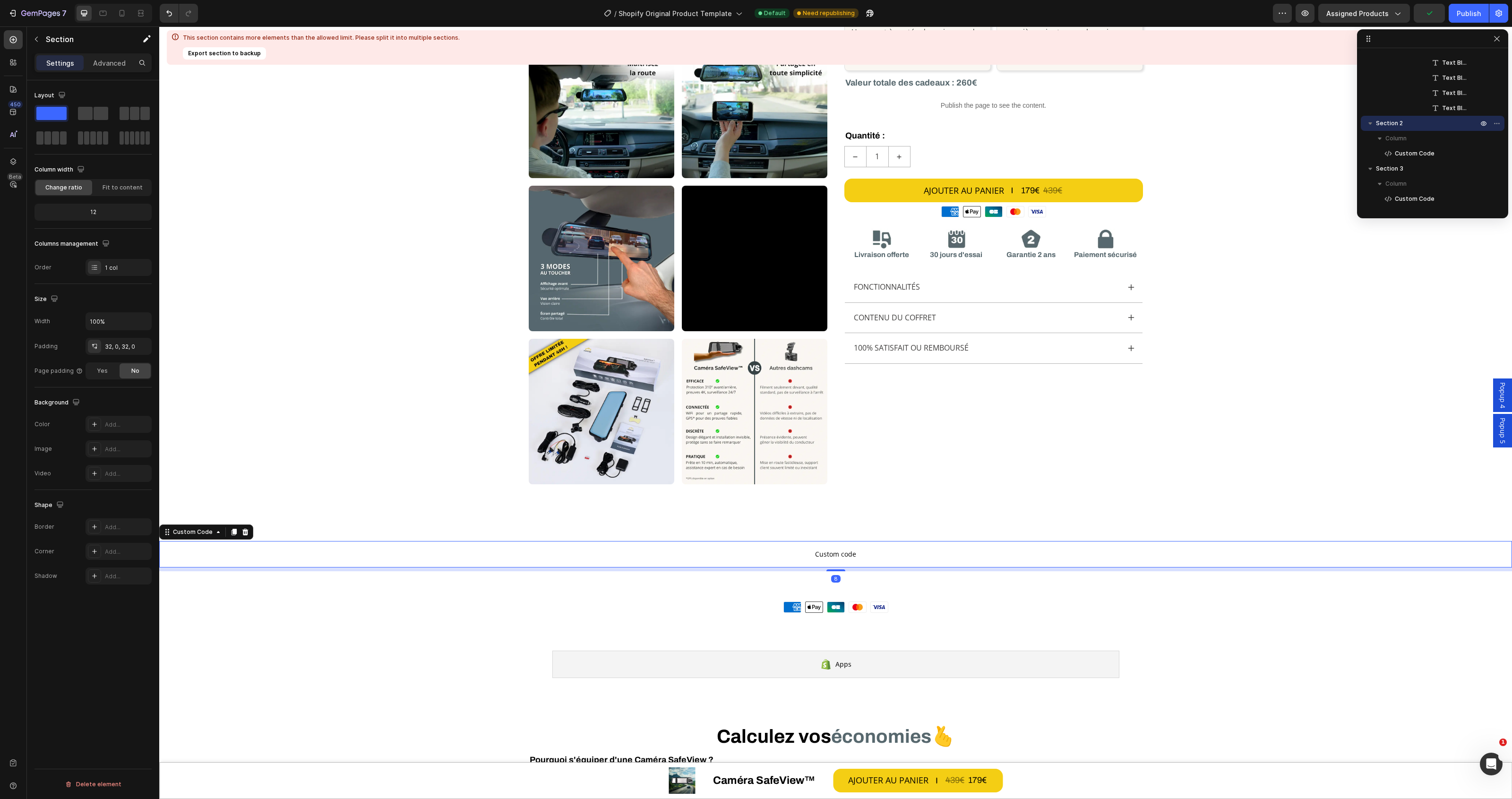
click at [709, 562] on p "Custom code" at bounding box center [835, 554] width 1353 height 26
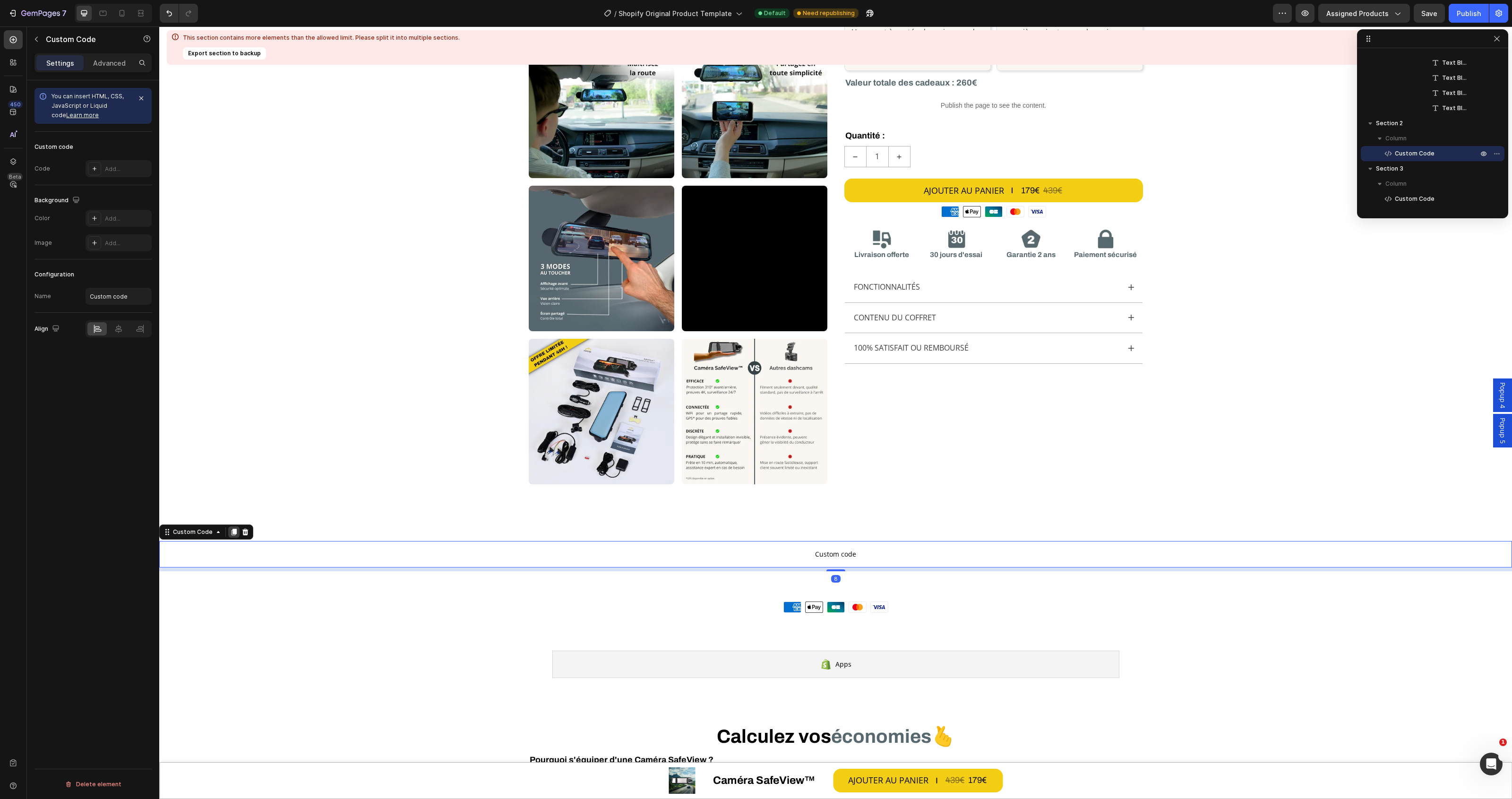
click at [234, 535] on icon at bounding box center [234, 532] width 7 height 7
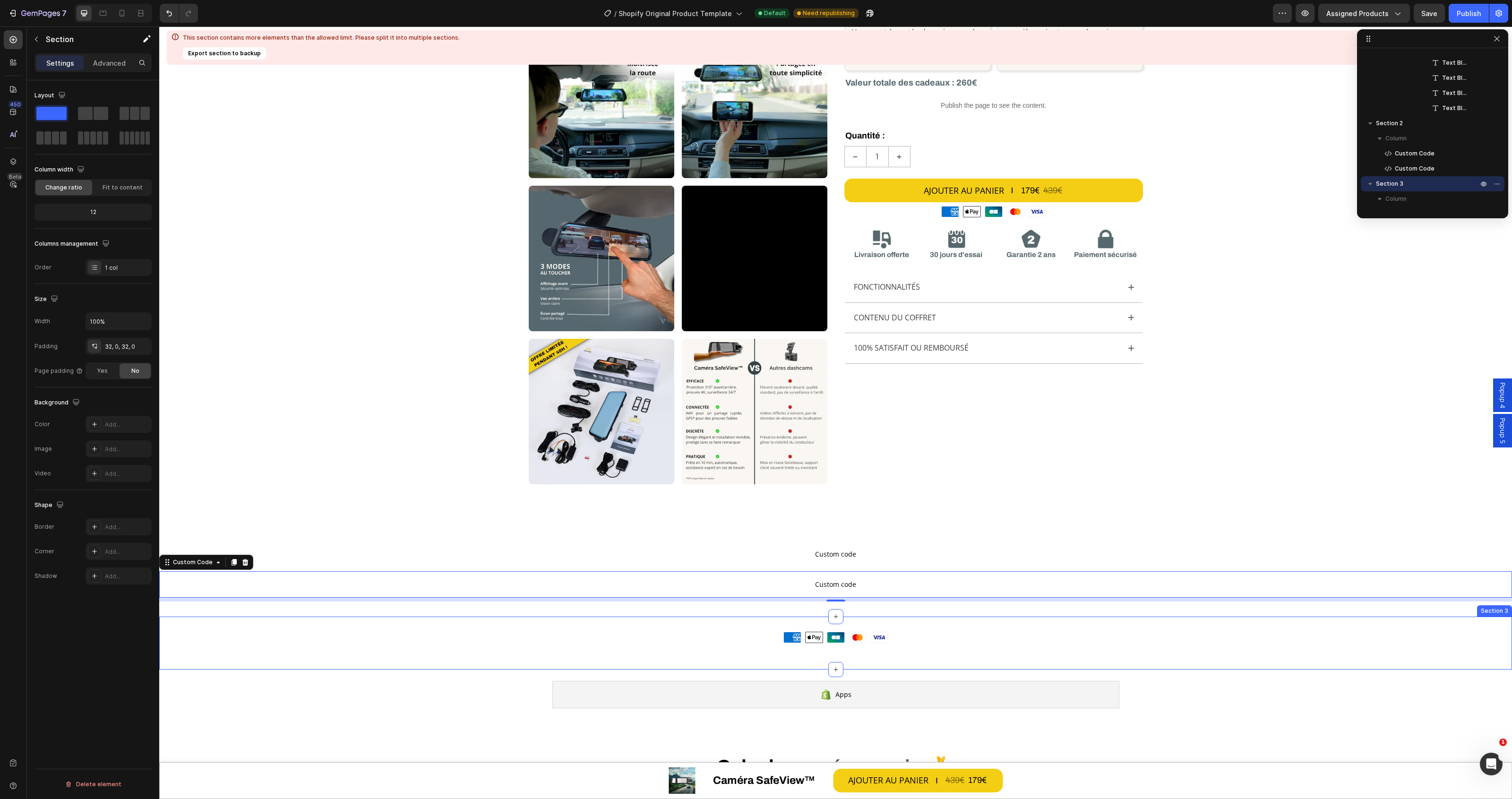
click at [905, 622] on div "Moyens de paiement American Express Apple Pay Cartes Bancaires Mastercard Visa …" at bounding box center [835, 643] width 1353 height 53
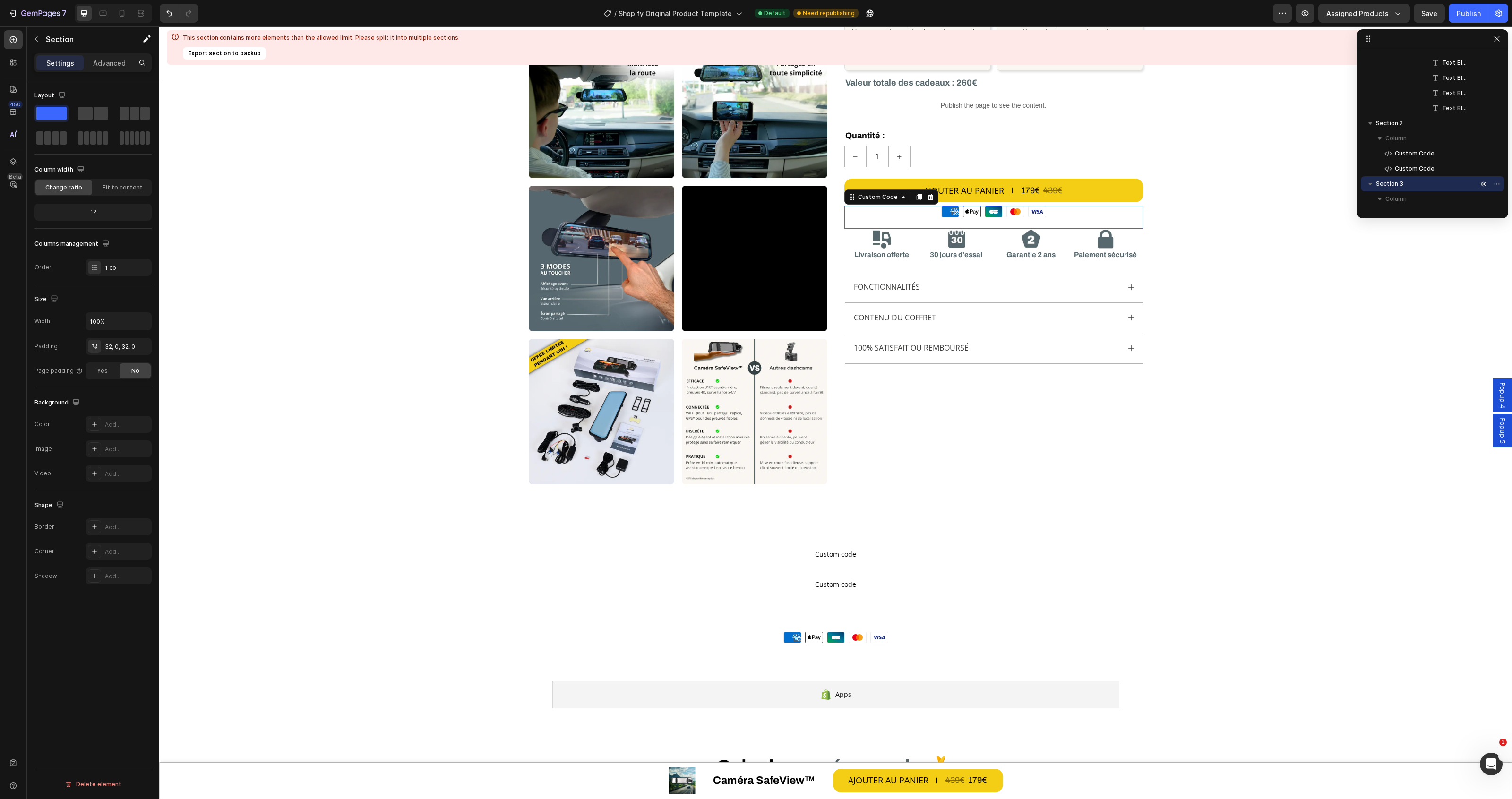
click at [676, 644] on div "Moyens de paiement American Express Apple Pay Cartes Bancaires Mastercard Visa …" at bounding box center [835, 642] width 1353 height 23
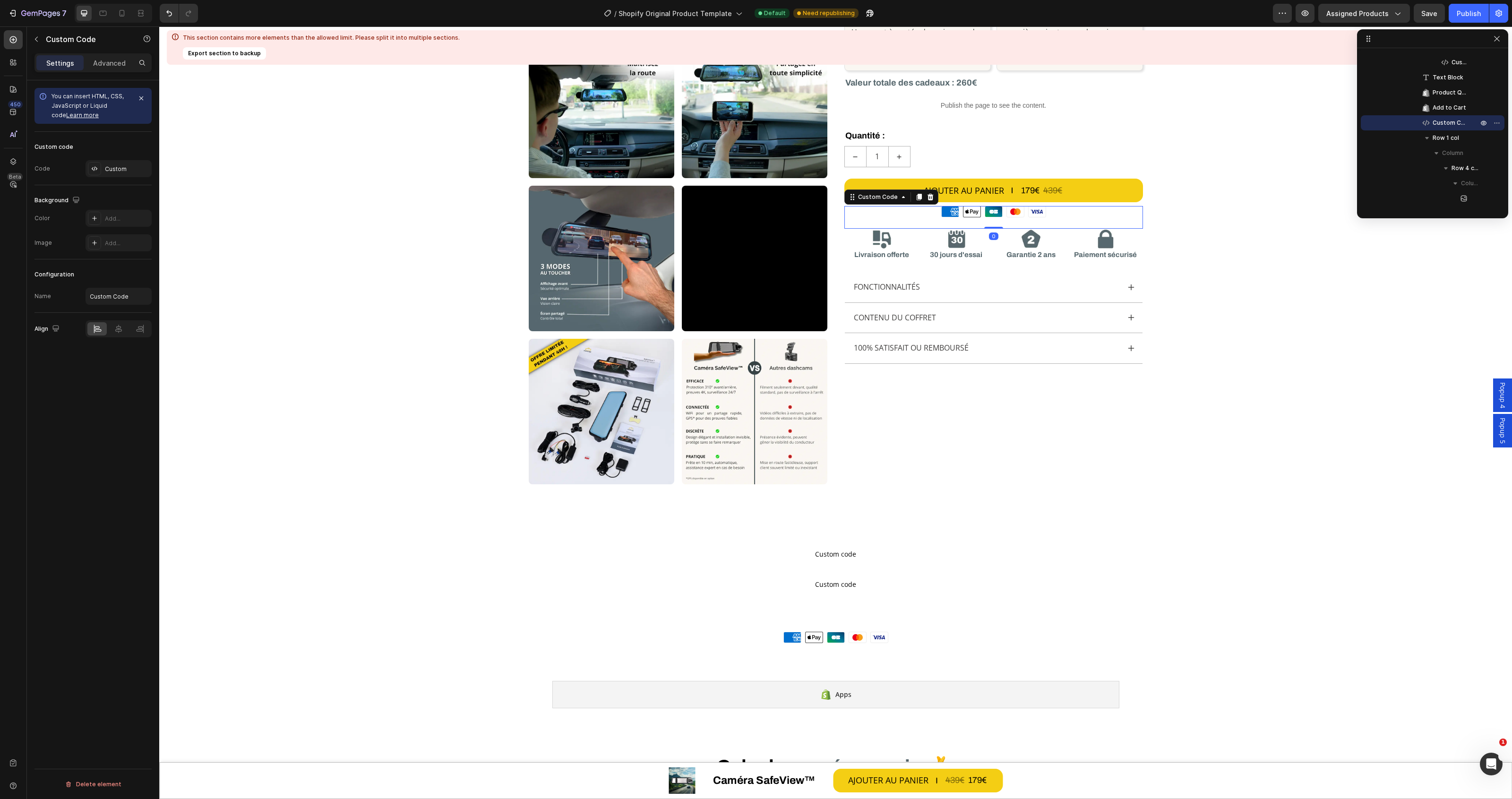
click at [908, 643] on div "Moyens de paiement American Express Apple Pay Cartes Bancaires Mastercard Visa …" at bounding box center [835, 642] width 1353 height 23
click at [895, 644] on div "Moyens de paiement American Express Apple Pay Cartes Bancaires Mastercard Visa …" at bounding box center [835, 642] width 1353 height 23
click at [863, 627] on div "Moyens de paiement American Express Apple Pay Cartes Bancaires Mastercard Visa …" at bounding box center [835, 643] width 1353 height 53
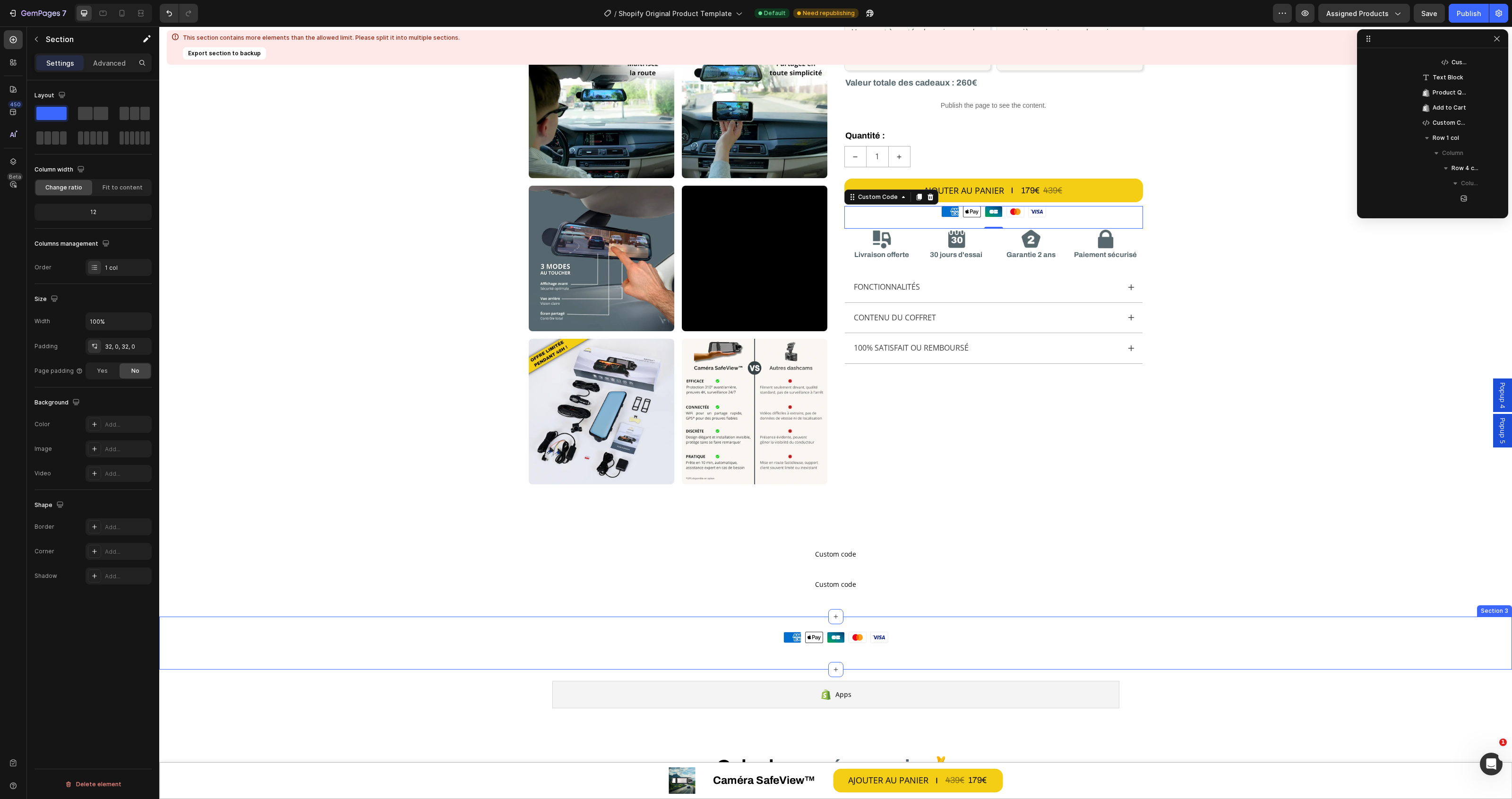
scroll to position [3277, 0]
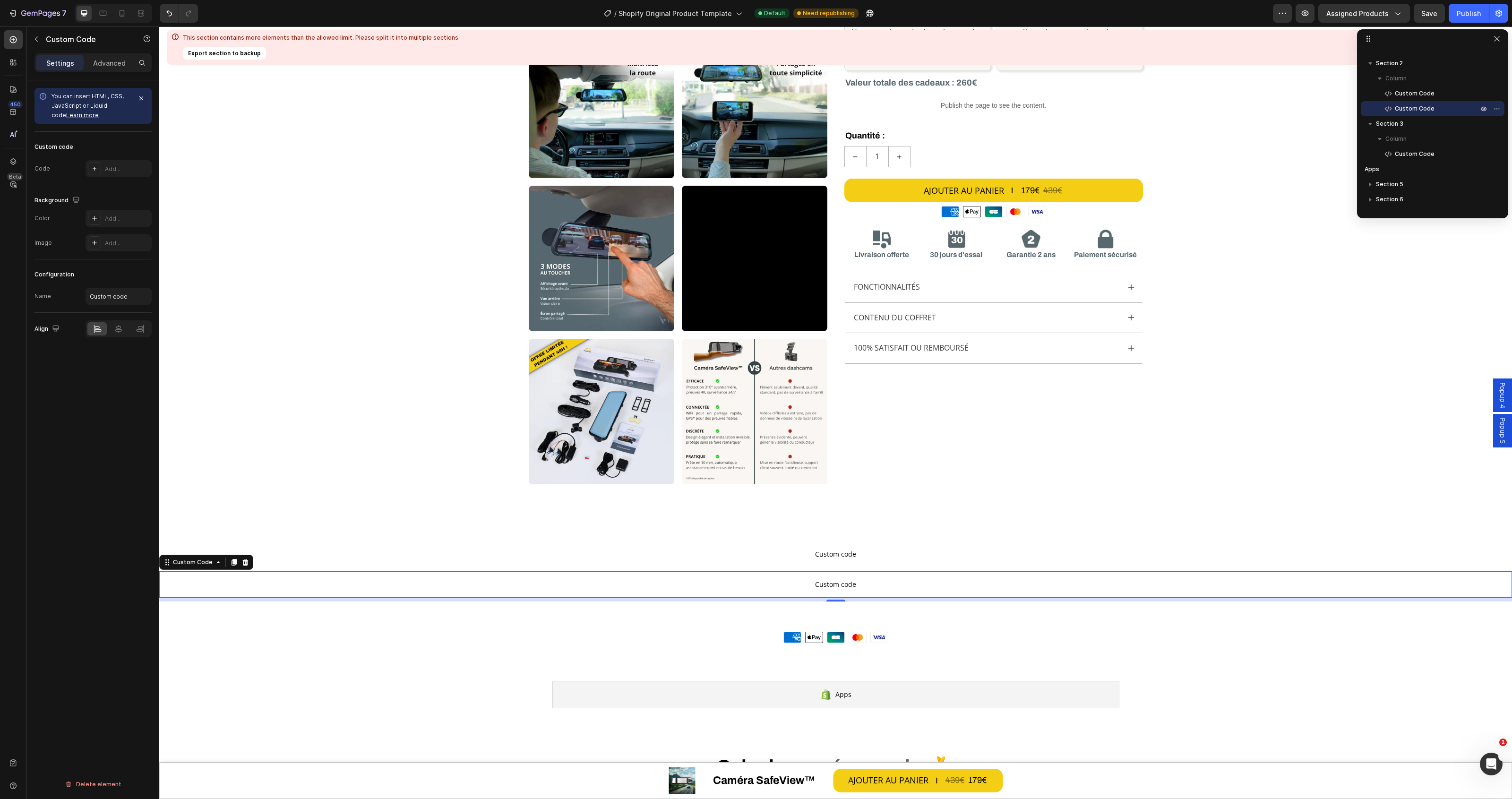
click at [861, 579] on span "Custom code" at bounding box center [835, 584] width 1353 height 11
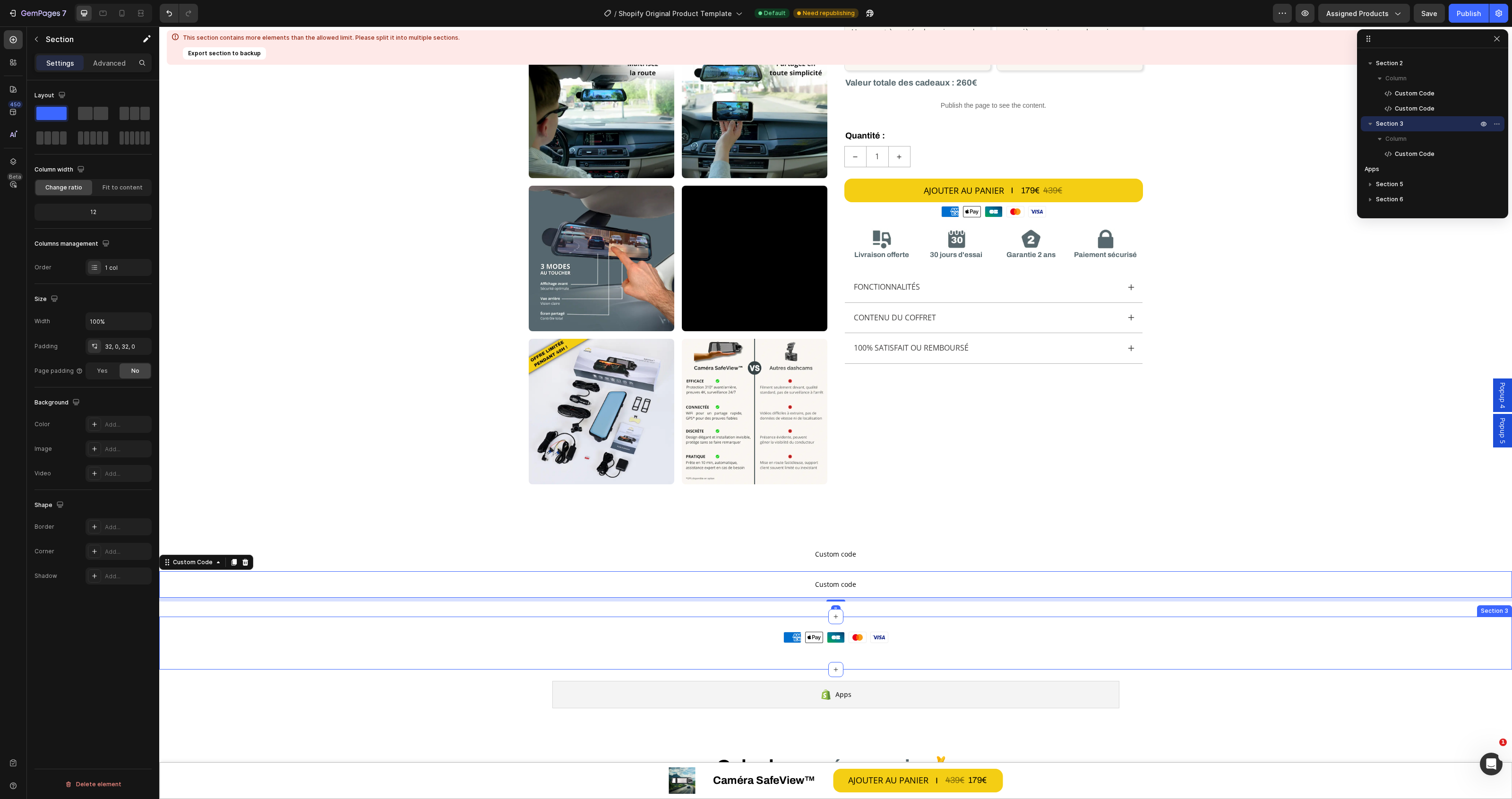
click at [925, 620] on div "Moyens de paiement American Express Apple Pay Cartes Bancaires Mastercard Visa …" at bounding box center [835, 643] width 1353 height 53
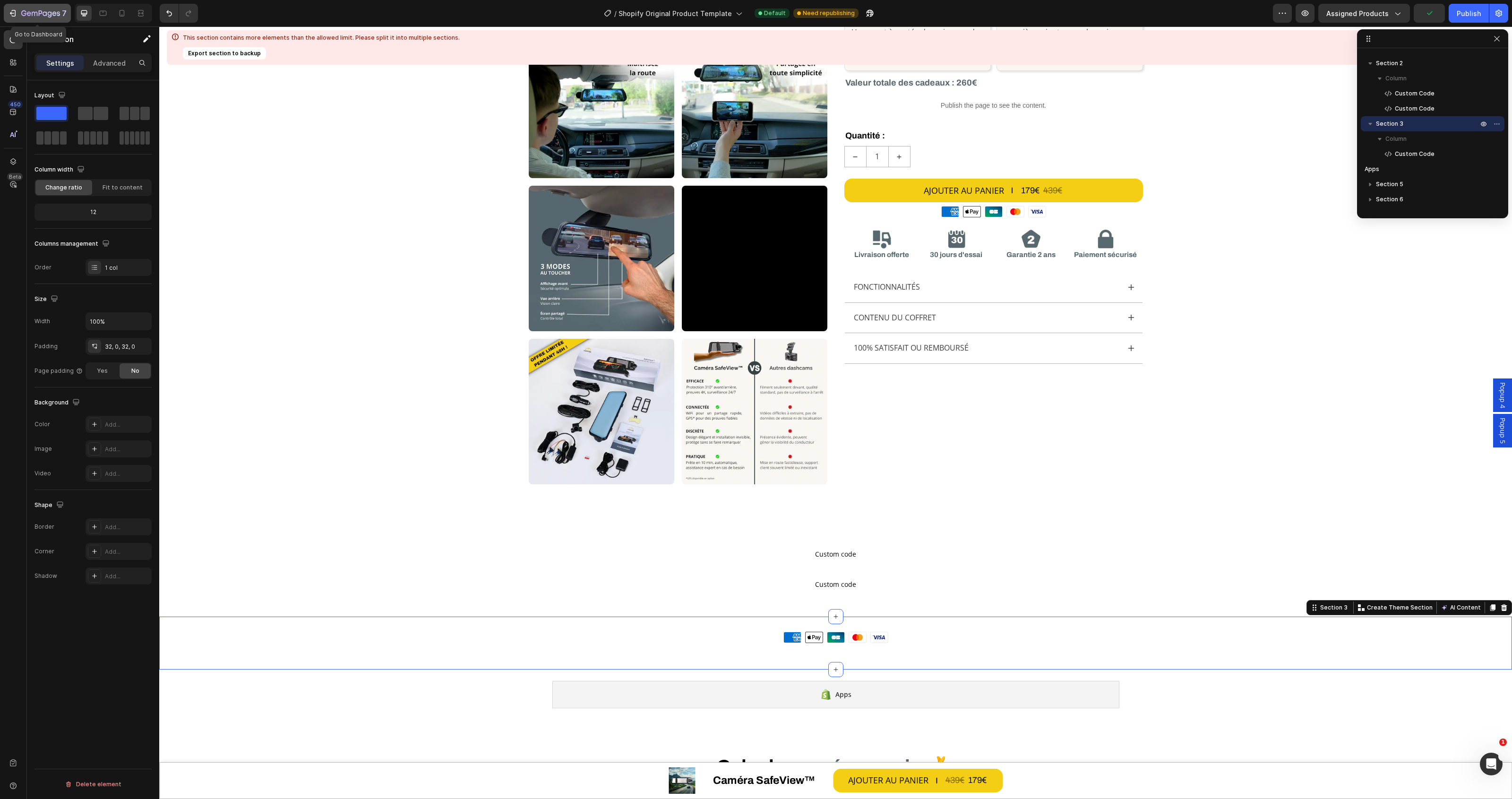
click at [26, 11] on icon "button" at bounding box center [40, 14] width 39 height 8
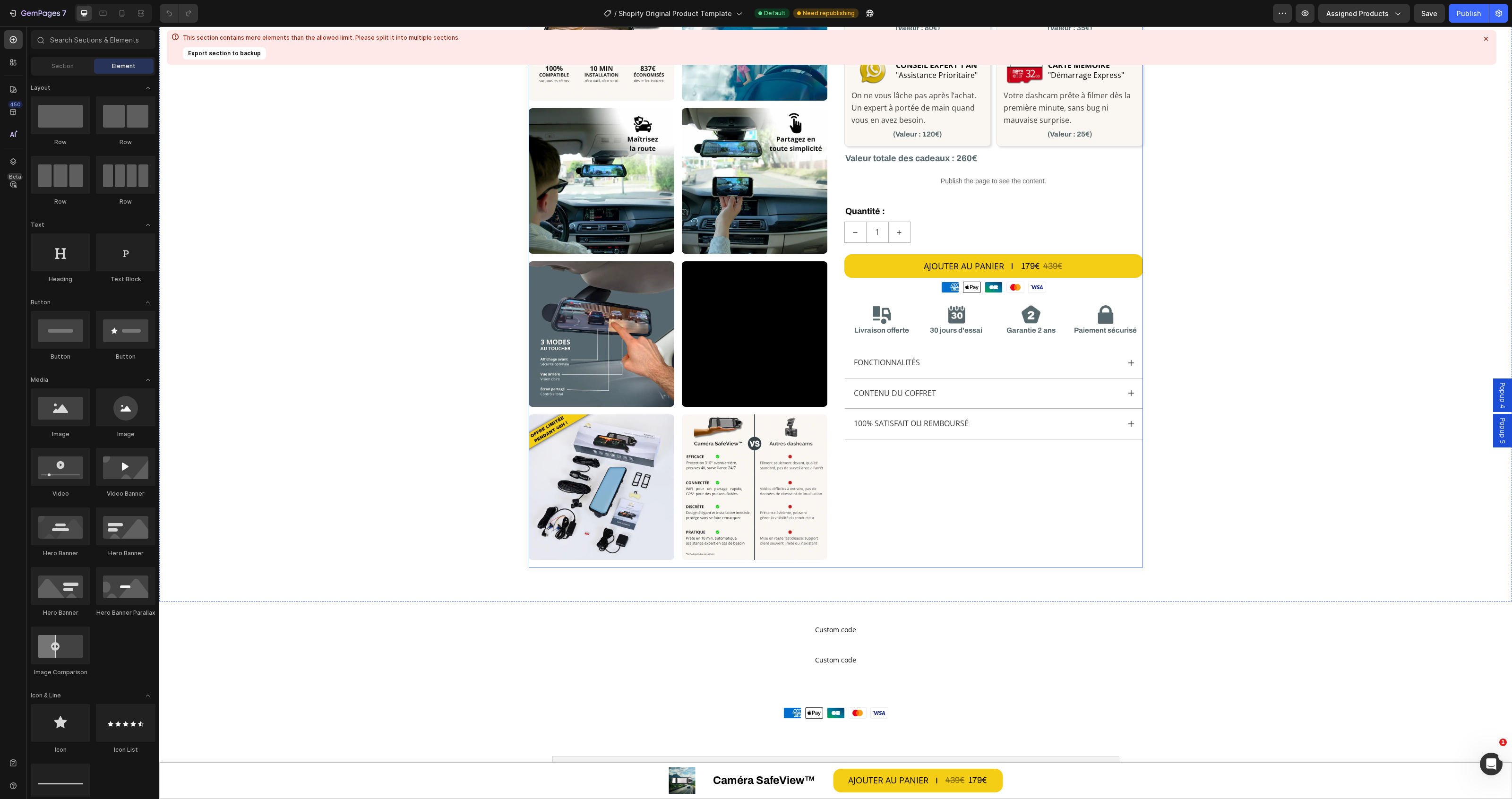
scroll to position [590, 0]
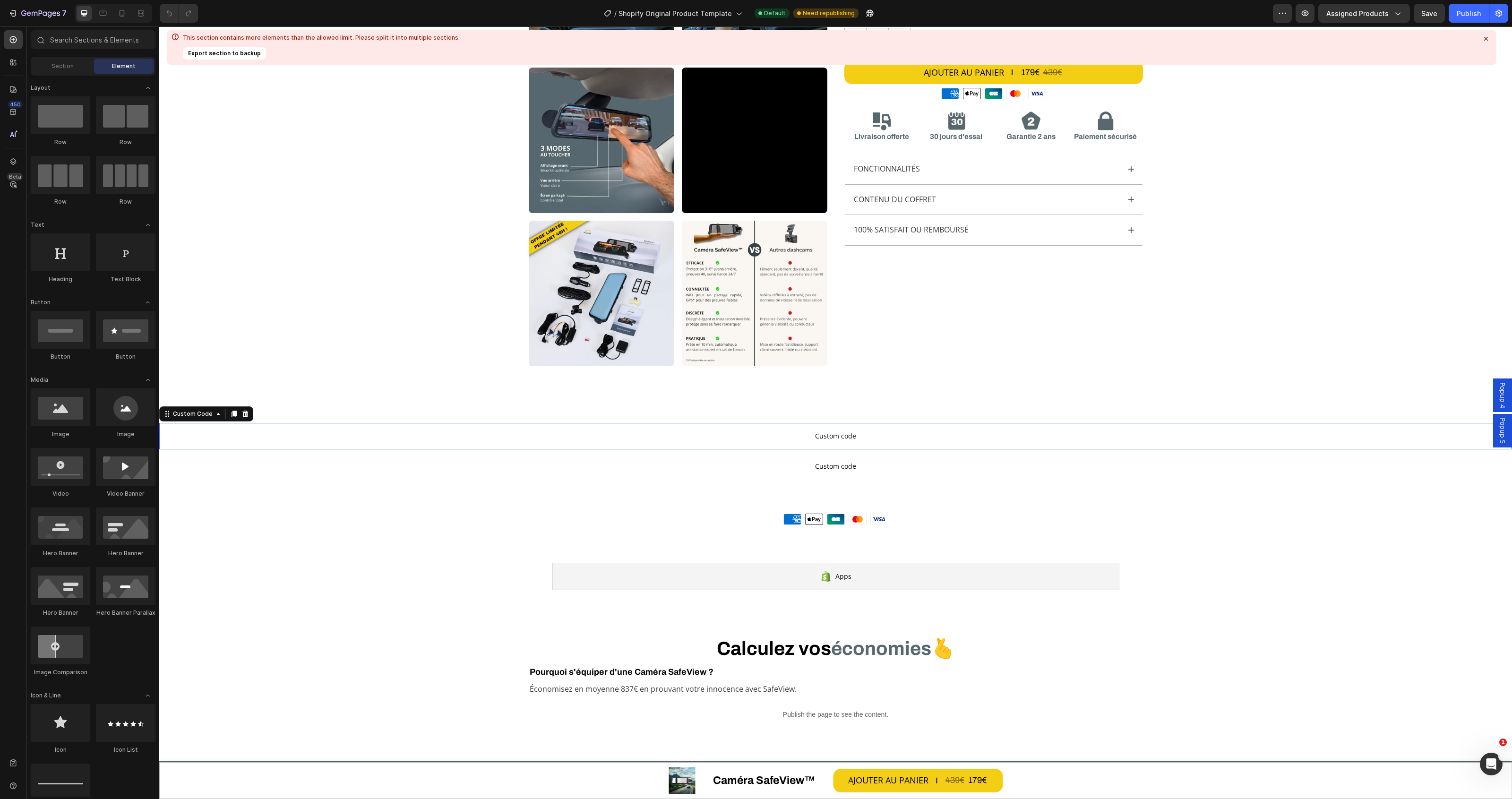
click at [868, 428] on p "Custom code" at bounding box center [835, 436] width 1353 height 26
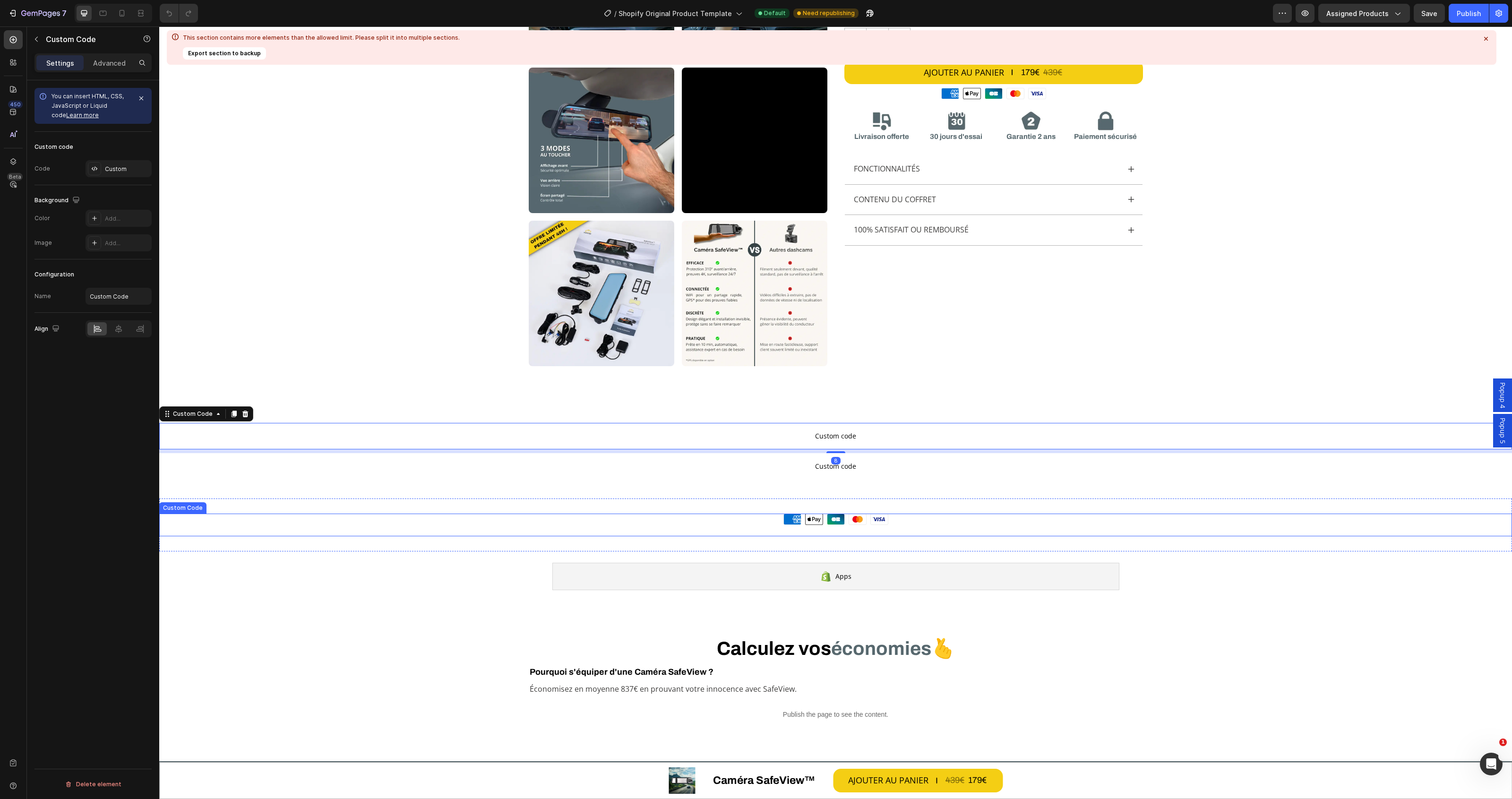
click at [919, 513] on div "Moyens de paiement American Express Apple Pay Cartes Bancaires Mastercard Visa" at bounding box center [835, 519] width 1353 height 11
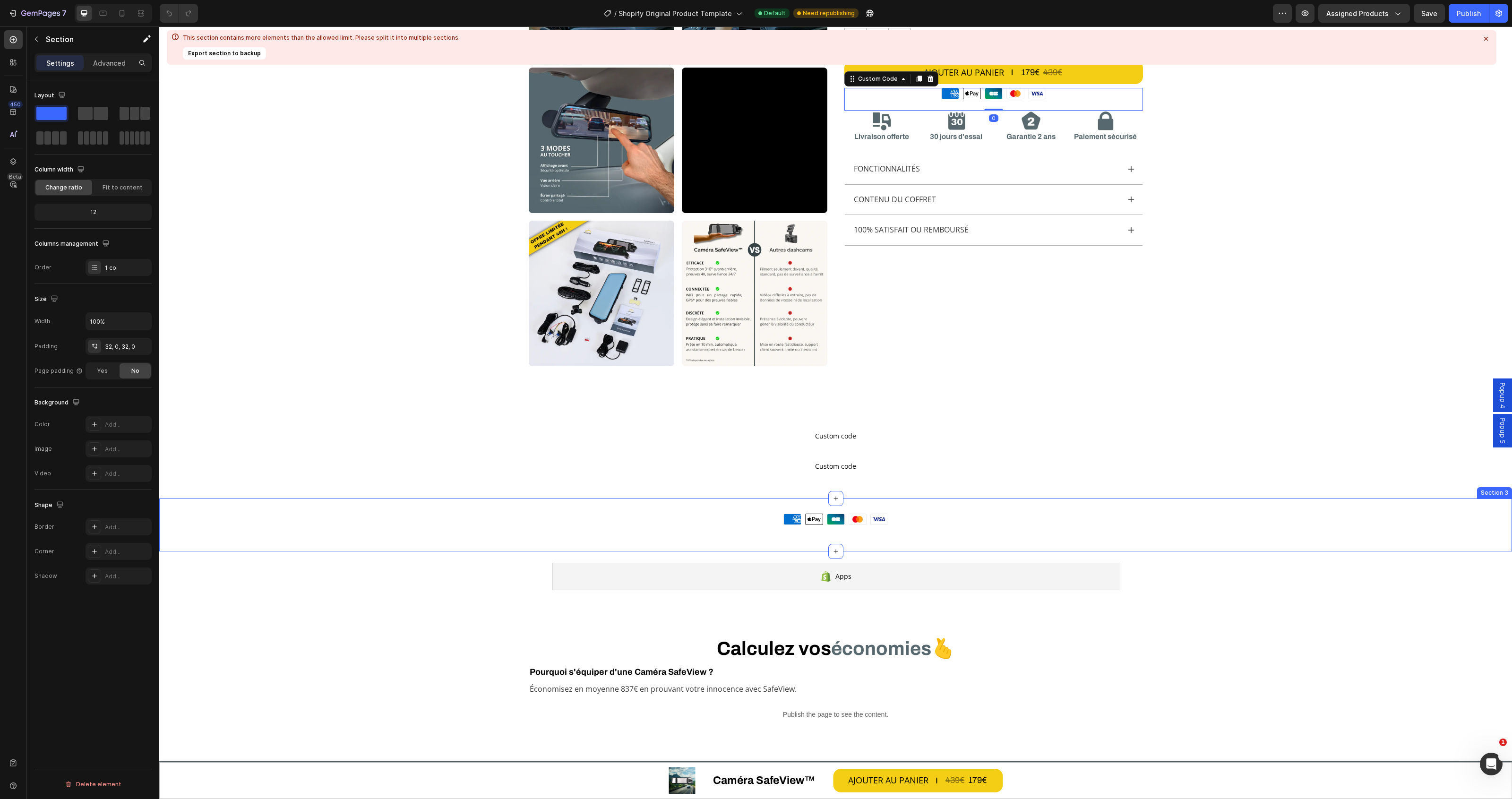
click at [930, 504] on div "Moyens de paiement American Express Apple Pay Cartes Bancaires Mastercard Visa …" at bounding box center [835, 524] width 1353 height 53
click at [1501, 491] on icon at bounding box center [1504, 489] width 6 height 7
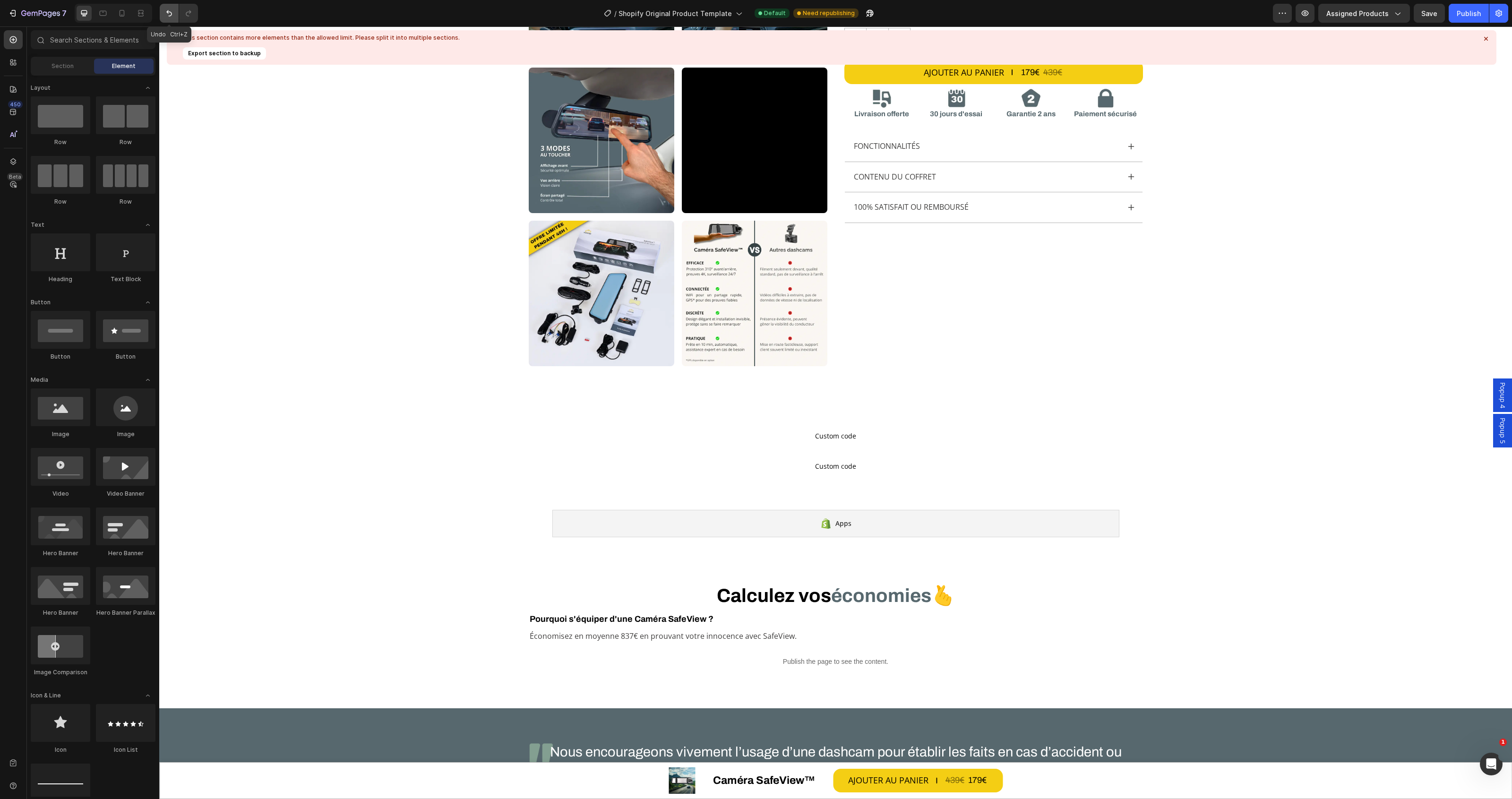
click at [175, 13] on button "Undo/Redo" at bounding box center [169, 13] width 19 height 19
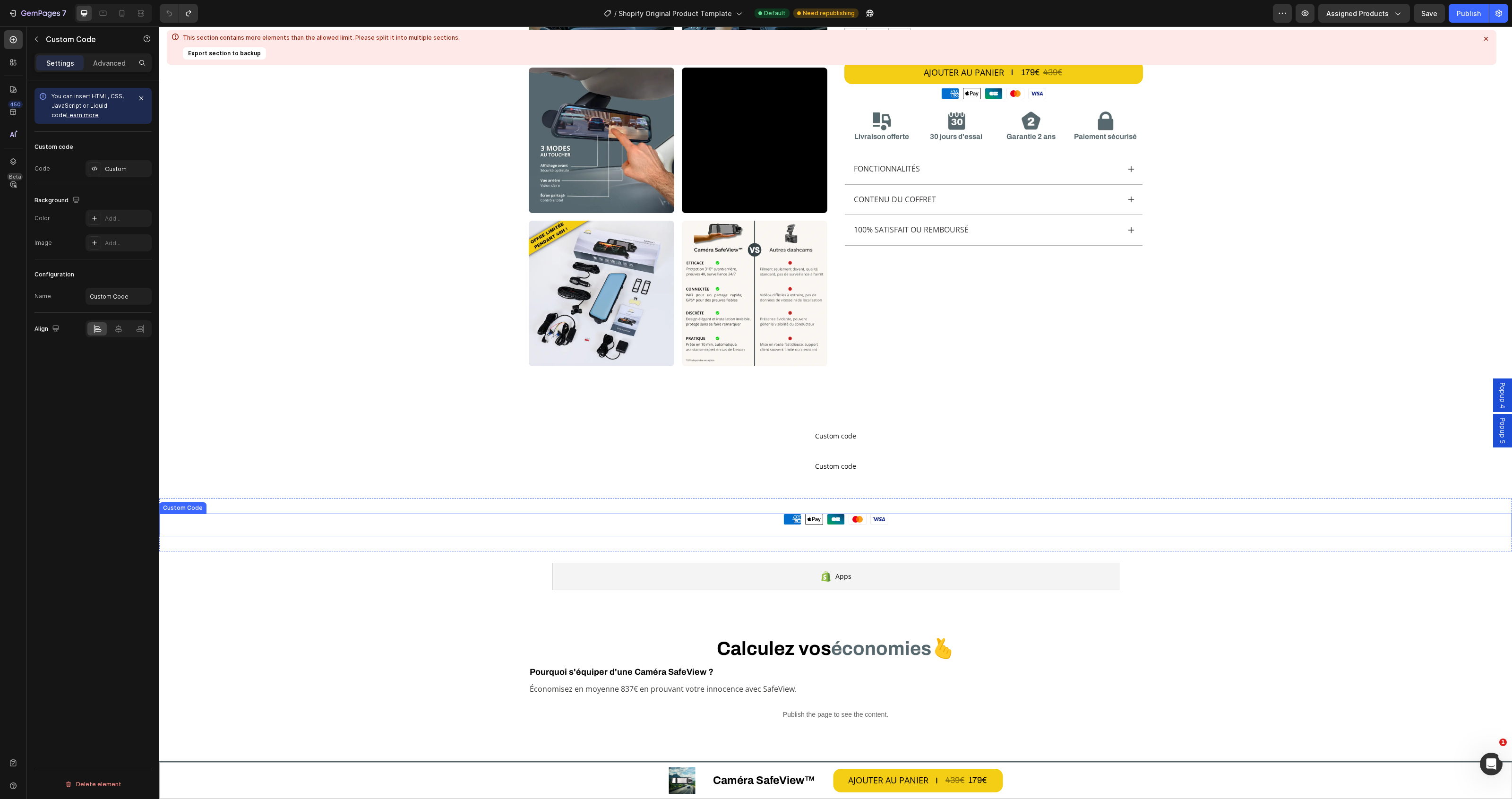
click at [733, 526] on div "Moyens de paiement American Express Apple Pay Cartes Bancaires Mastercard Visa …" at bounding box center [835, 524] width 1353 height 23
click at [742, 519] on div "Moyens de paiement American Express Apple Pay Cartes Bancaires Mastercard Visa" at bounding box center [835, 519] width 1353 height 11
click at [1061, 95] on div "Moyens de paiement American Express Apple Pay Cartes Bancaires Mastercard Visa" at bounding box center [994, 93] width 299 height 11
click at [115, 171] on div "Custom" at bounding box center [127, 169] width 45 height 9
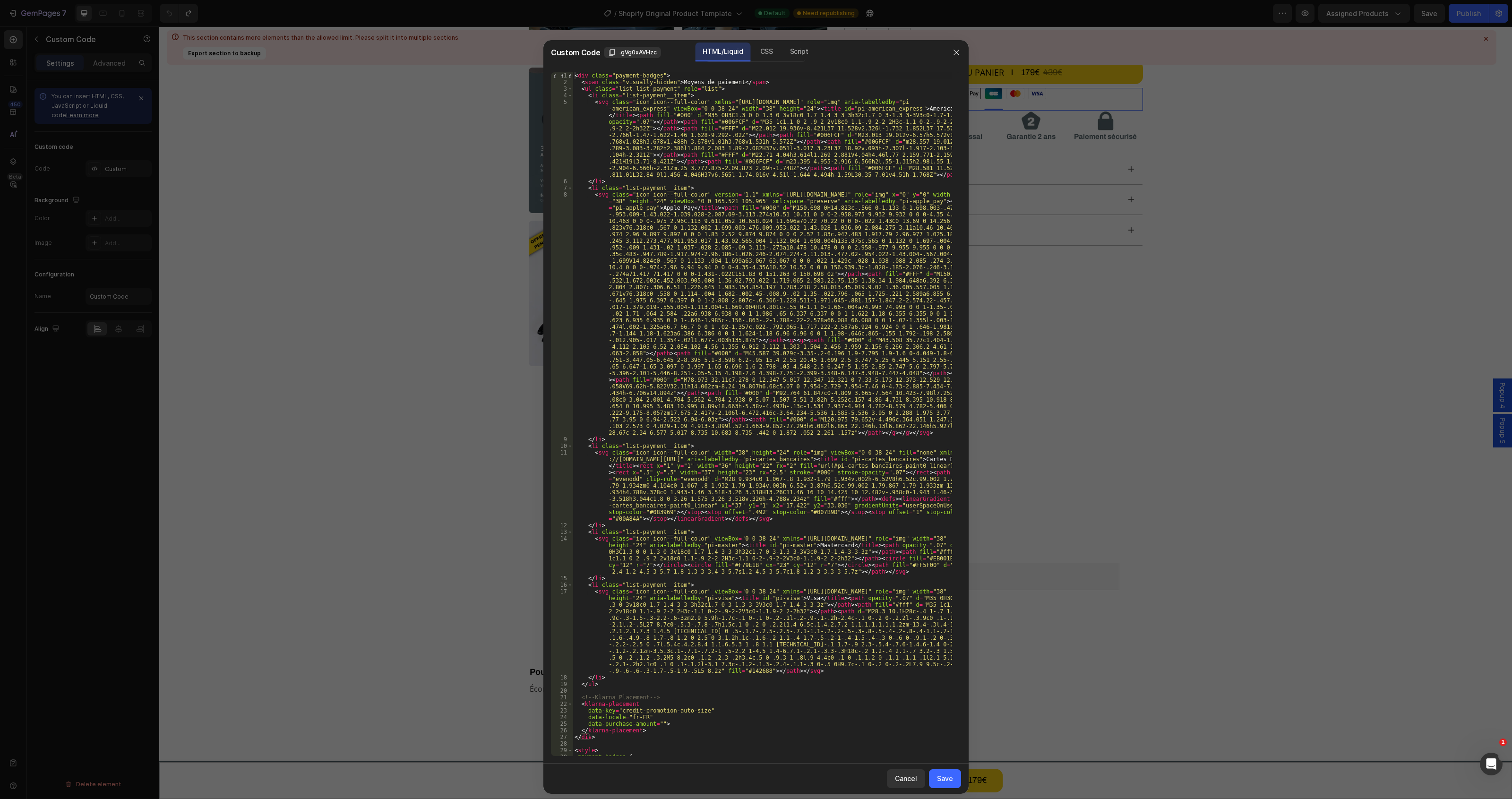
scroll to position [229, 0]
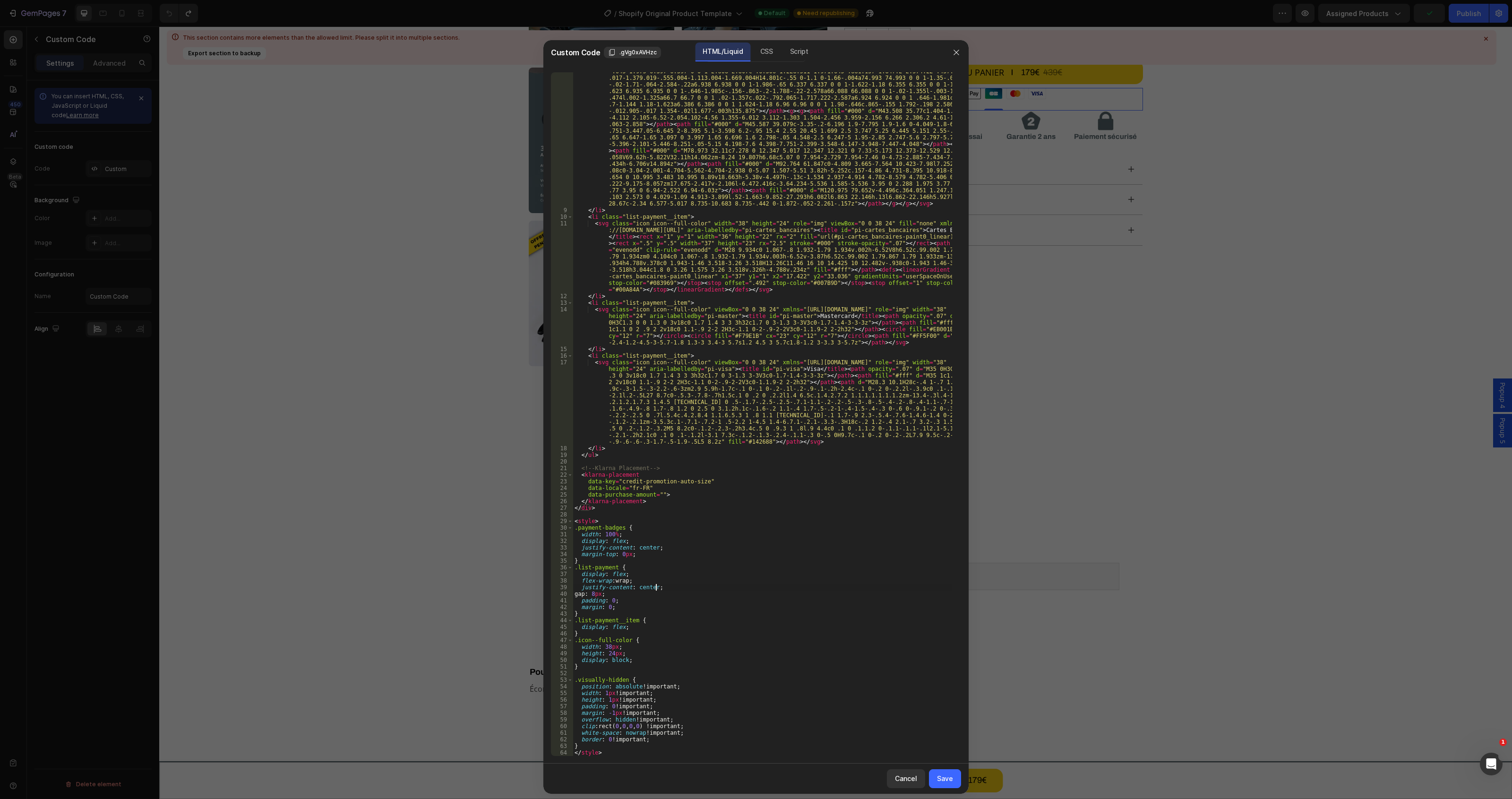
click at [750, 587] on div "< svg class = "icon icon--full-color" version = "1.1" xmlns = "[URL][DOMAIN_NAM…" at bounding box center [763, 429] width 379 height 934
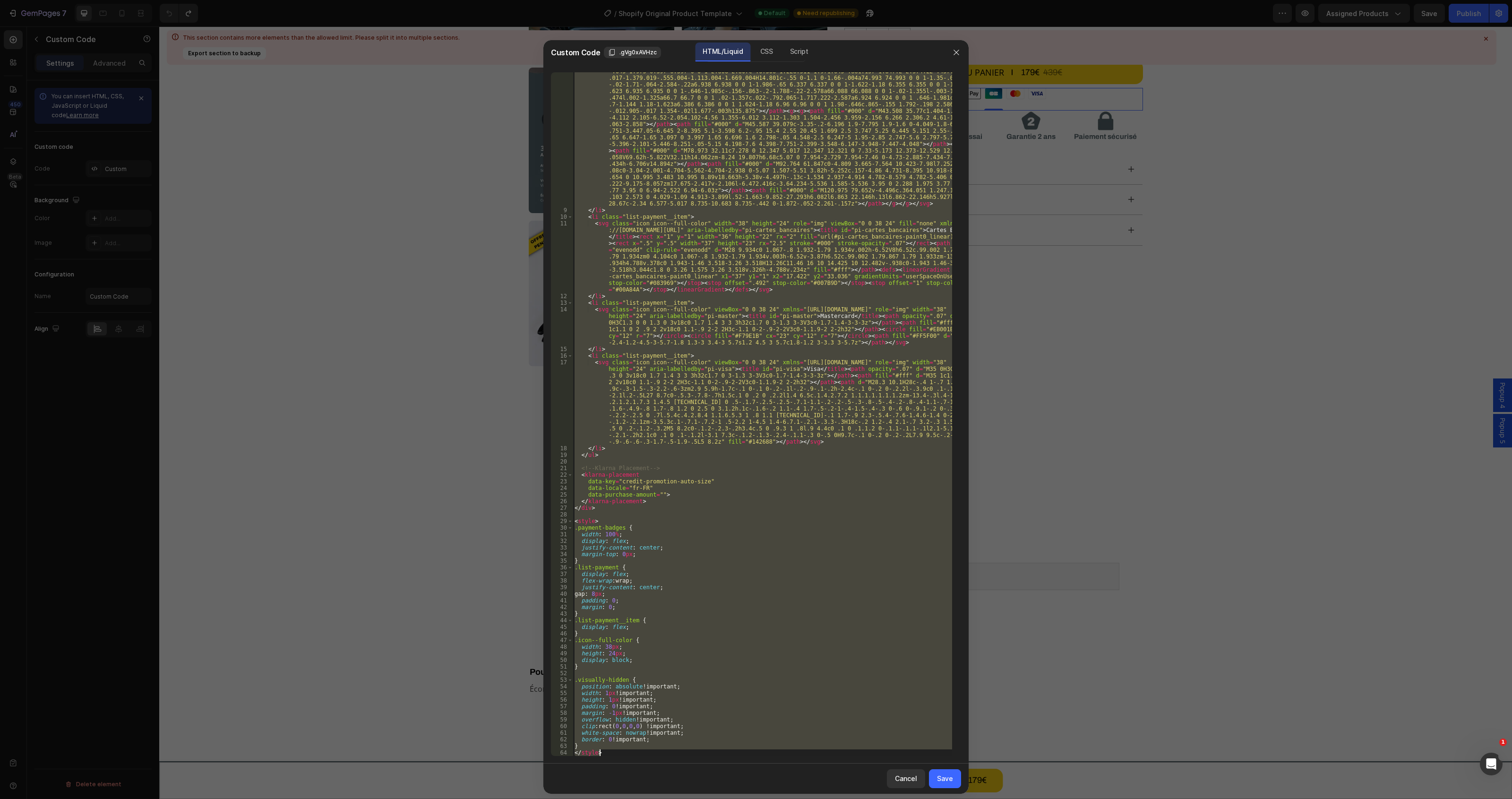
click at [774, 561] on div "< svg class = "icon icon--full-color" version = "1.1" xmlns = "[URL][DOMAIN_NAM…" at bounding box center [763, 414] width 379 height 683
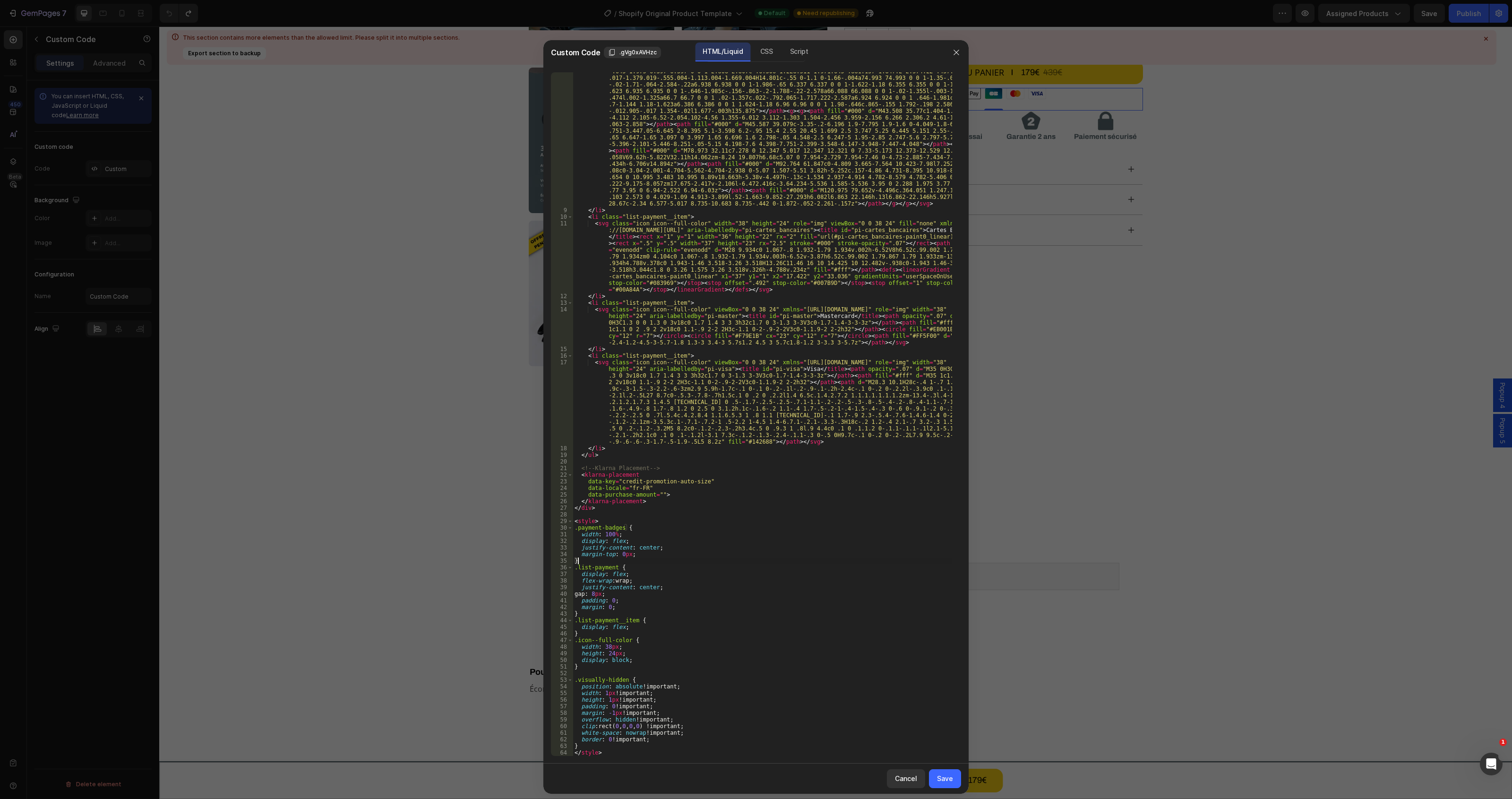
type textarea "} </style>"
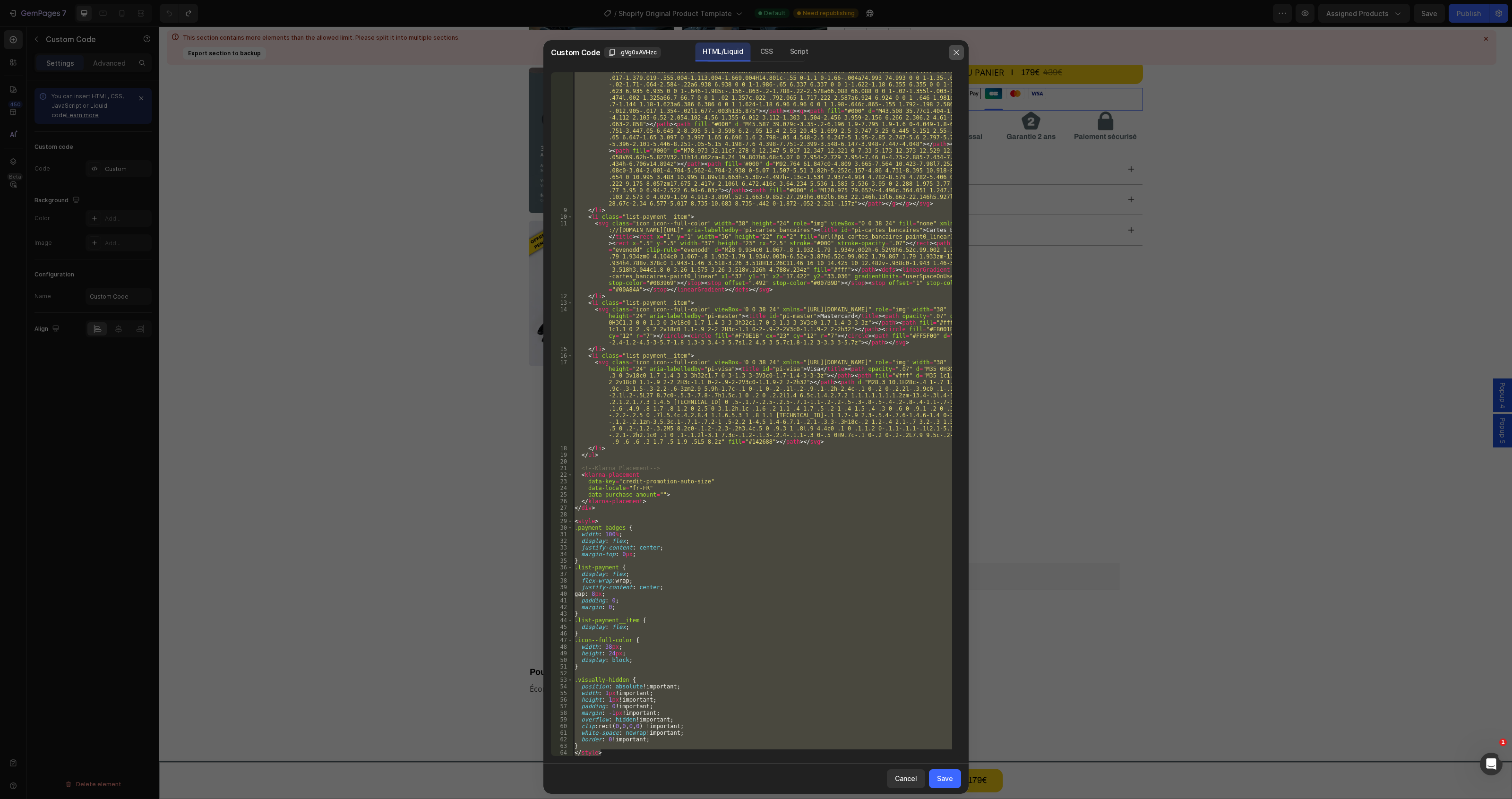
click at [955, 52] on icon "button" at bounding box center [956, 52] width 7 height 7
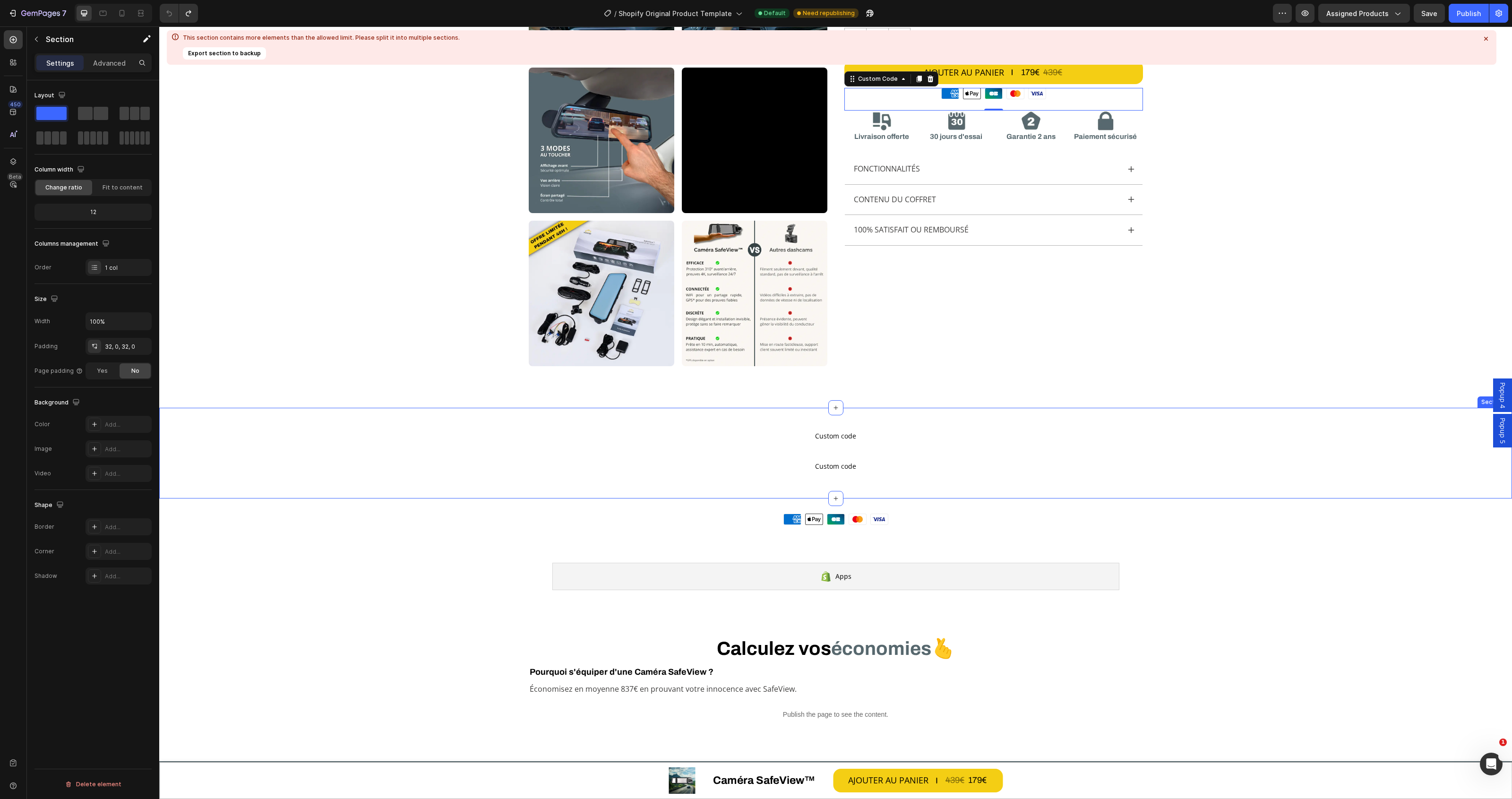
click at [995, 416] on div "Custom code Custom Code Custom code Custom Code Section 2" at bounding box center [835, 453] width 1353 height 91
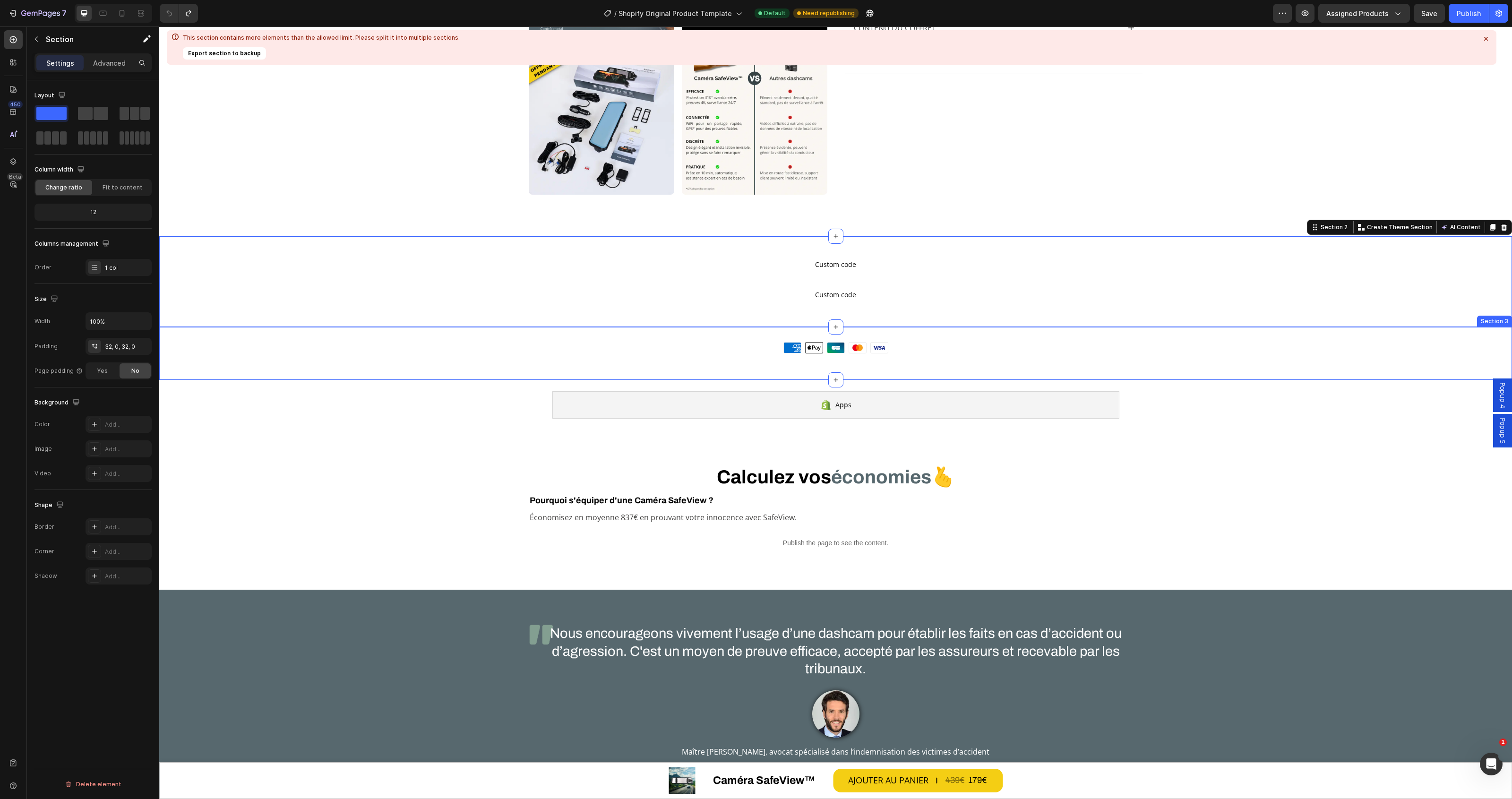
scroll to position [768, 0]
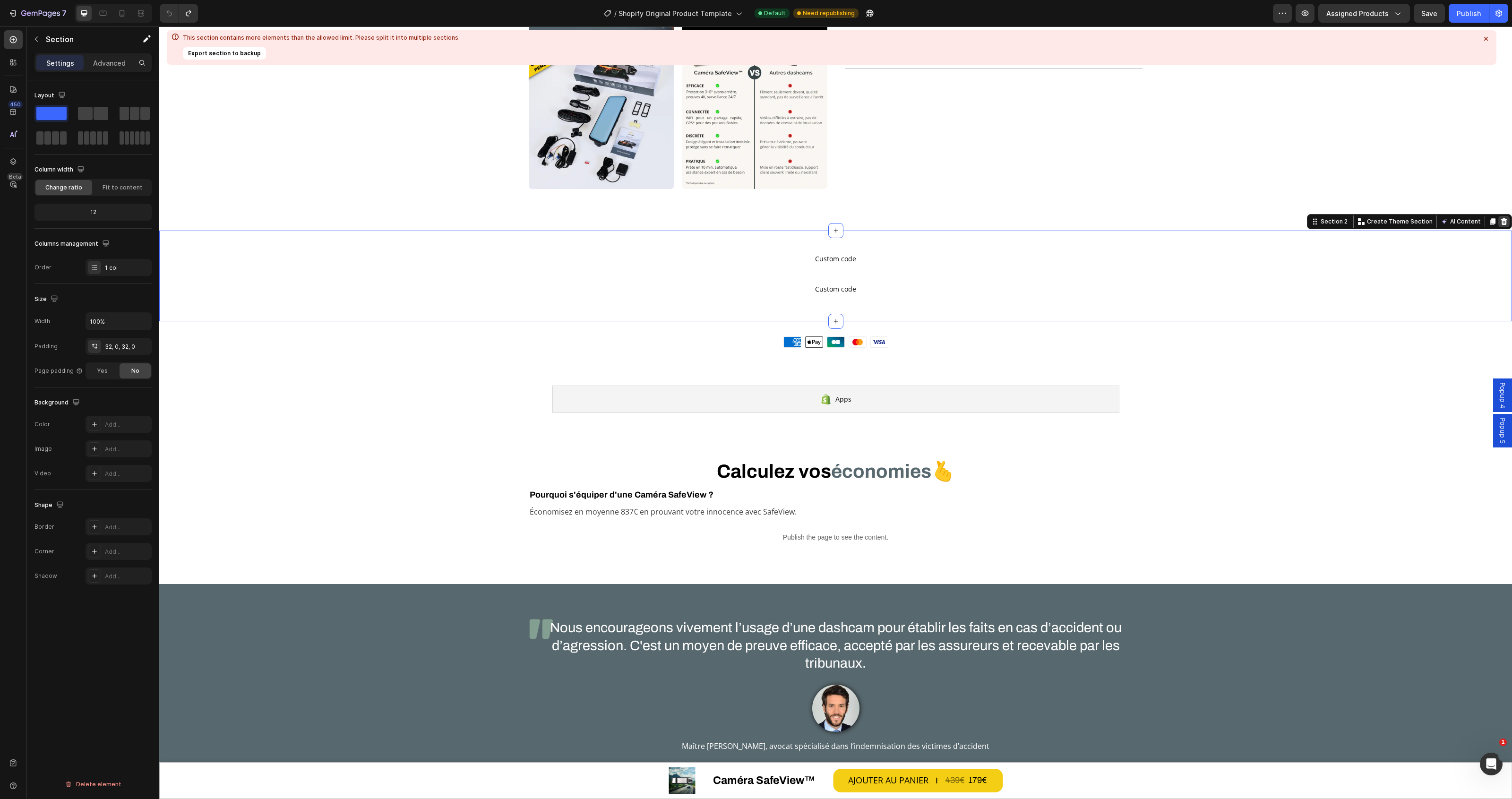
click at [1500, 221] on icon at bounding box center [1504, 221] width 7 height 7
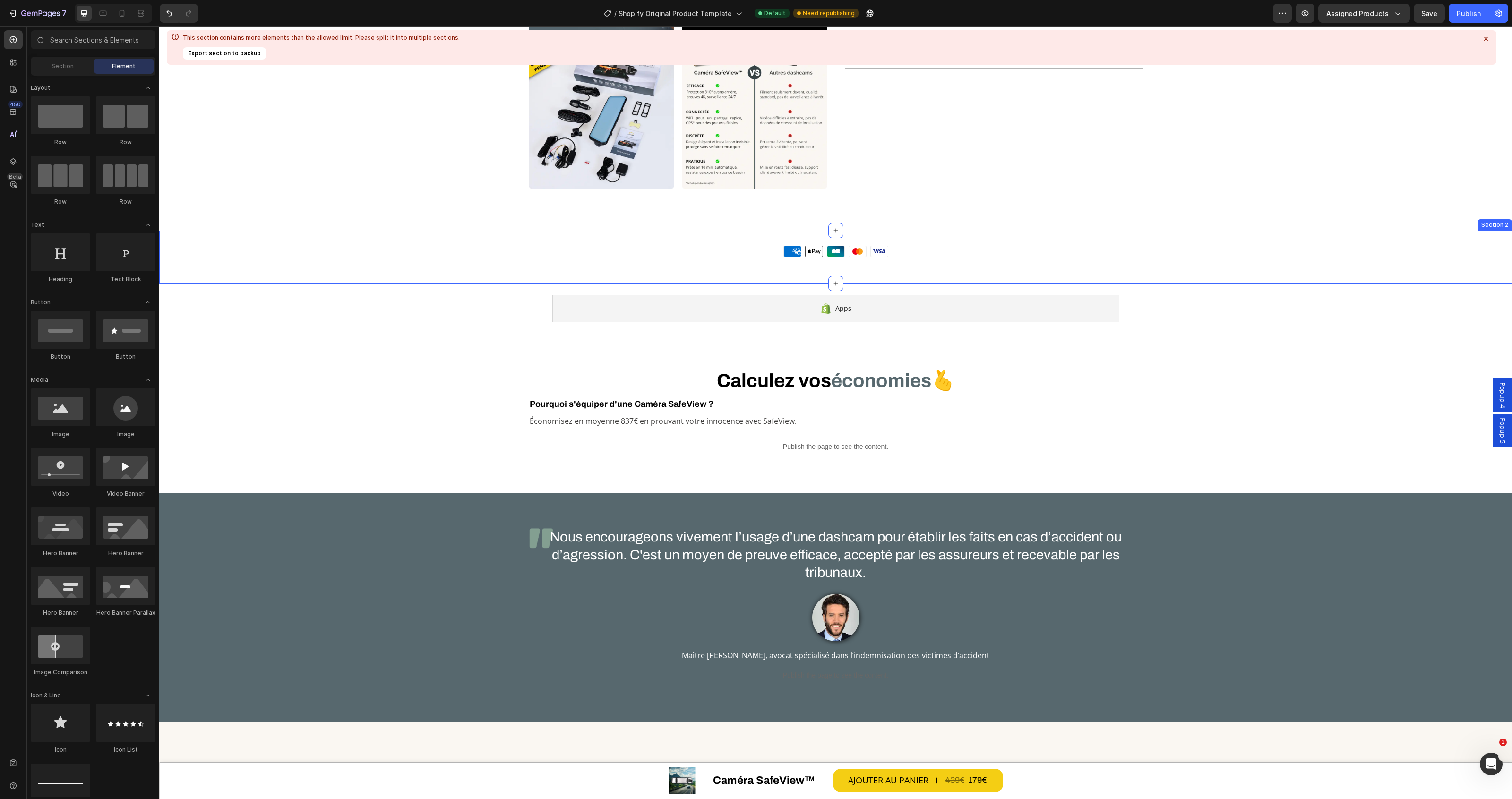
click at [1104, 232] on div "Moyens de paiement American Express Apple Pay Cartes Bancaires Mastercard Visa …" at bounding box center [835, 257] width 1353 height 53
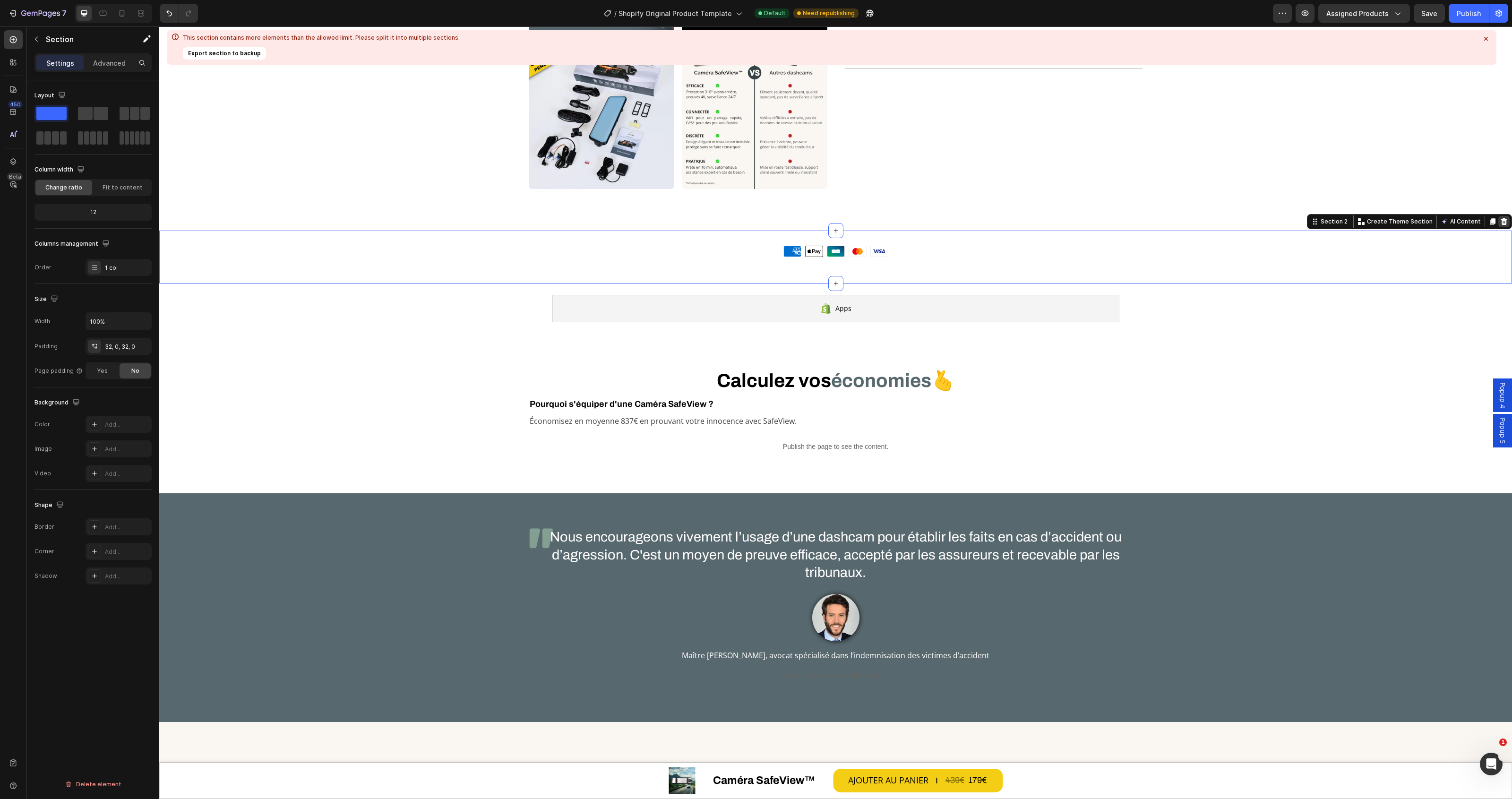
click at [1501, 222] on icon at bounding box center [1504, 221] width 6 height 7
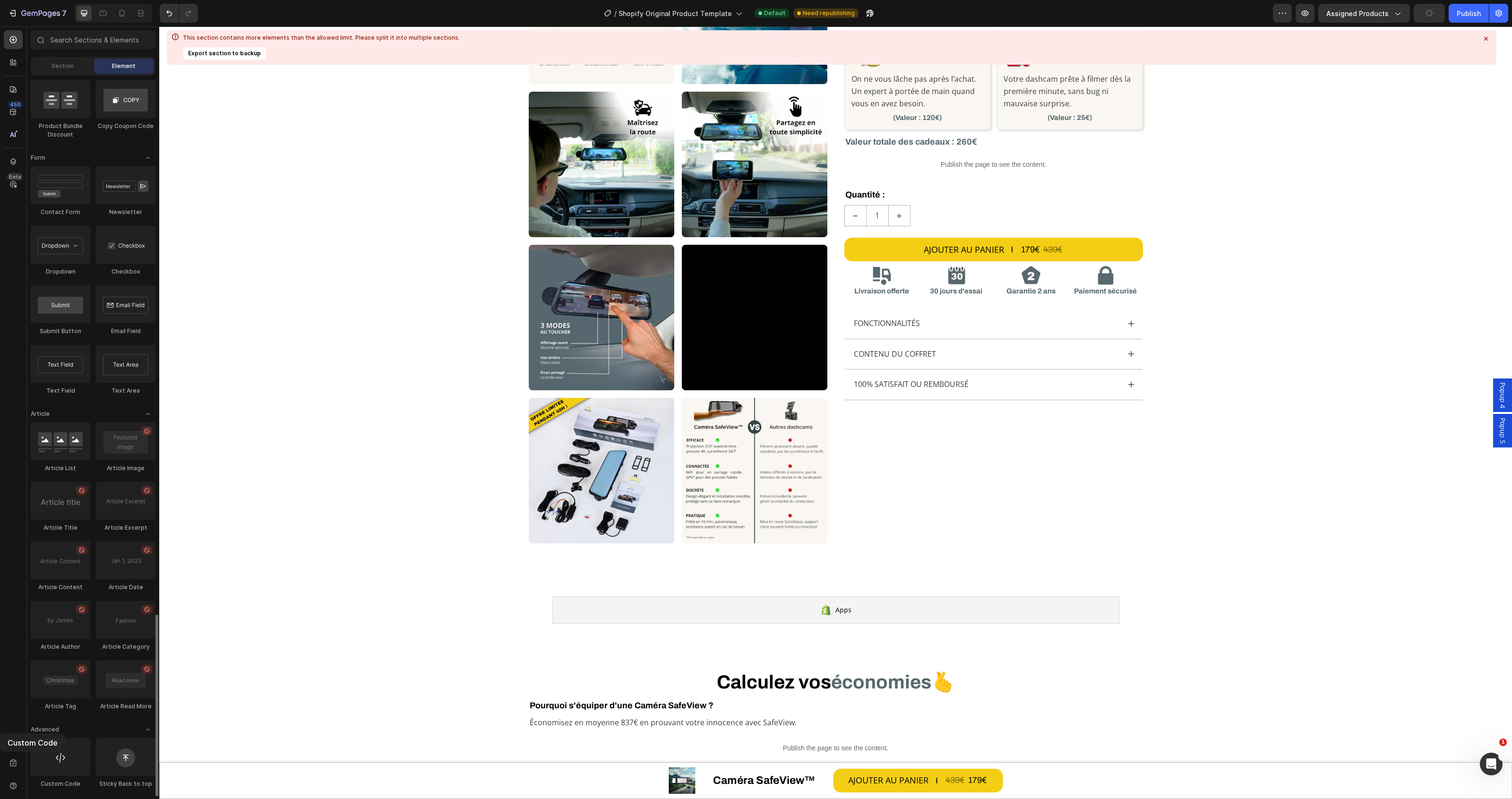
scroll to position [454, 0]
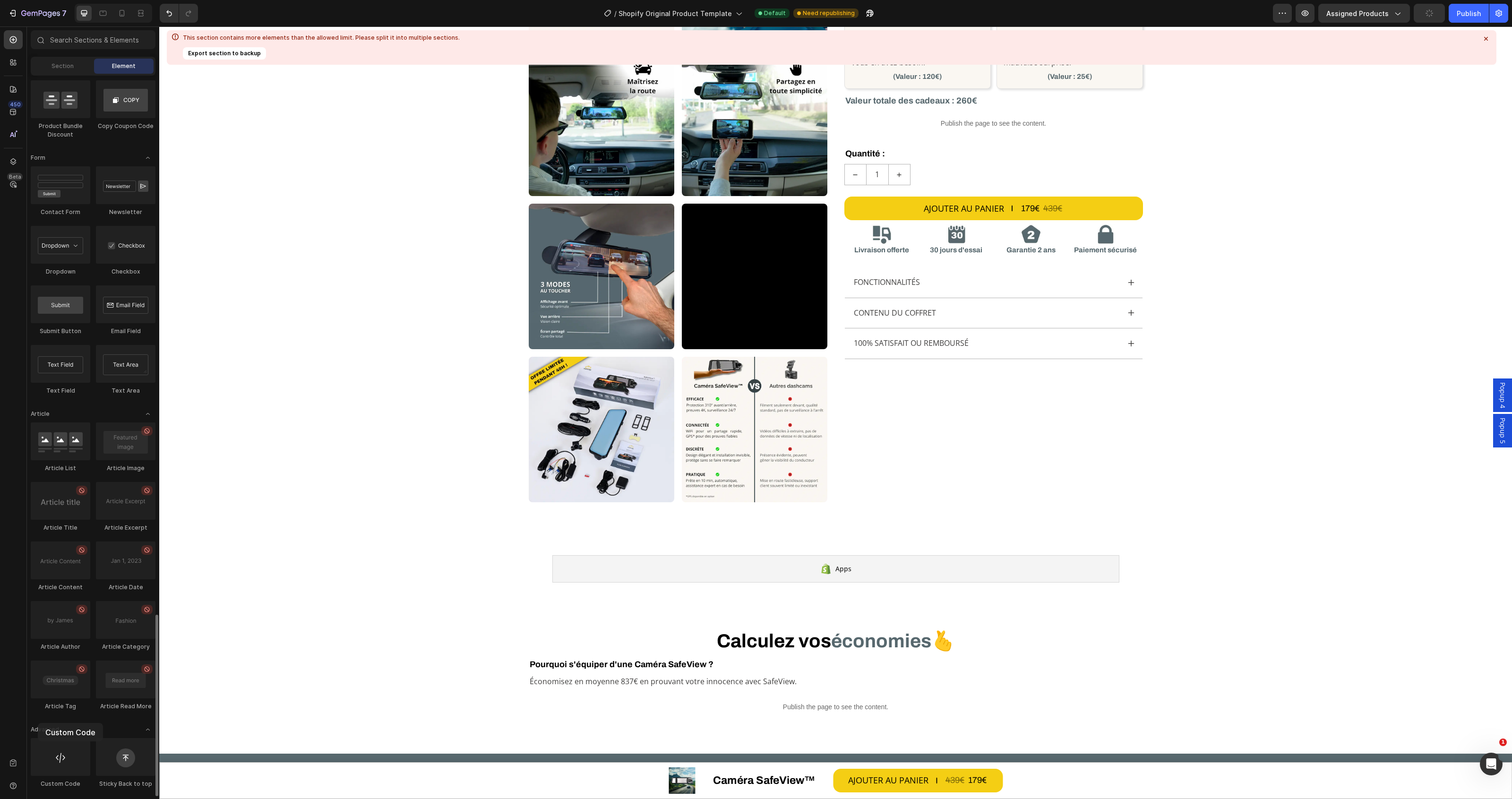
drag, startPoint x: 70, startPoint y: 771, endPoint x: 38, endPoint y: 723, distance: 57.7
click at [1459, 23] on div "7 / Shopify Original Product Template Default Need republishing Preview Assigne…" at bounding box center [756, 13] width 1512 height 27
click at [1466, 17] on div "Publish" at bounding box center [1468, 14] width 24 height 10
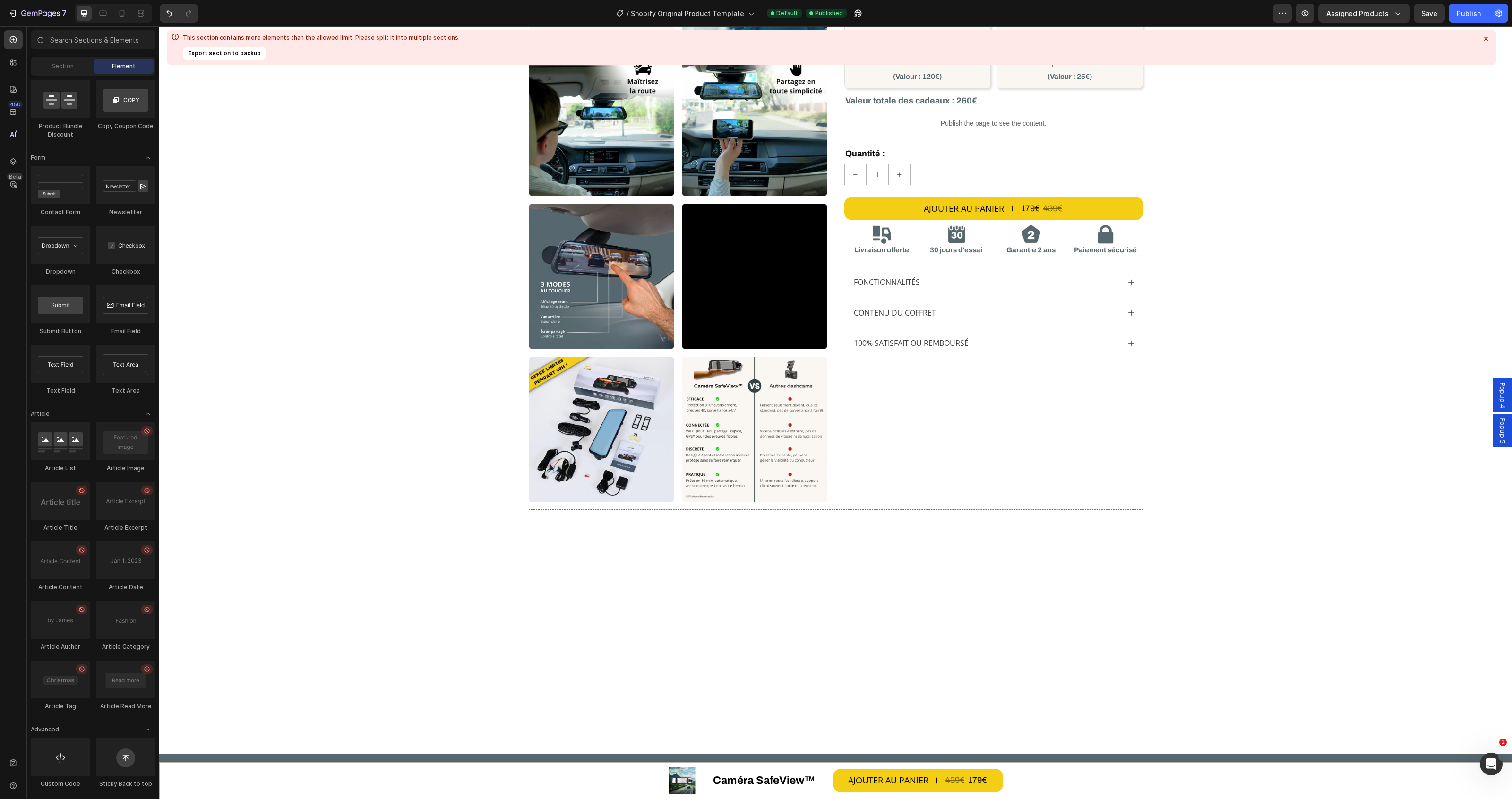
scroll to position [100, 0]
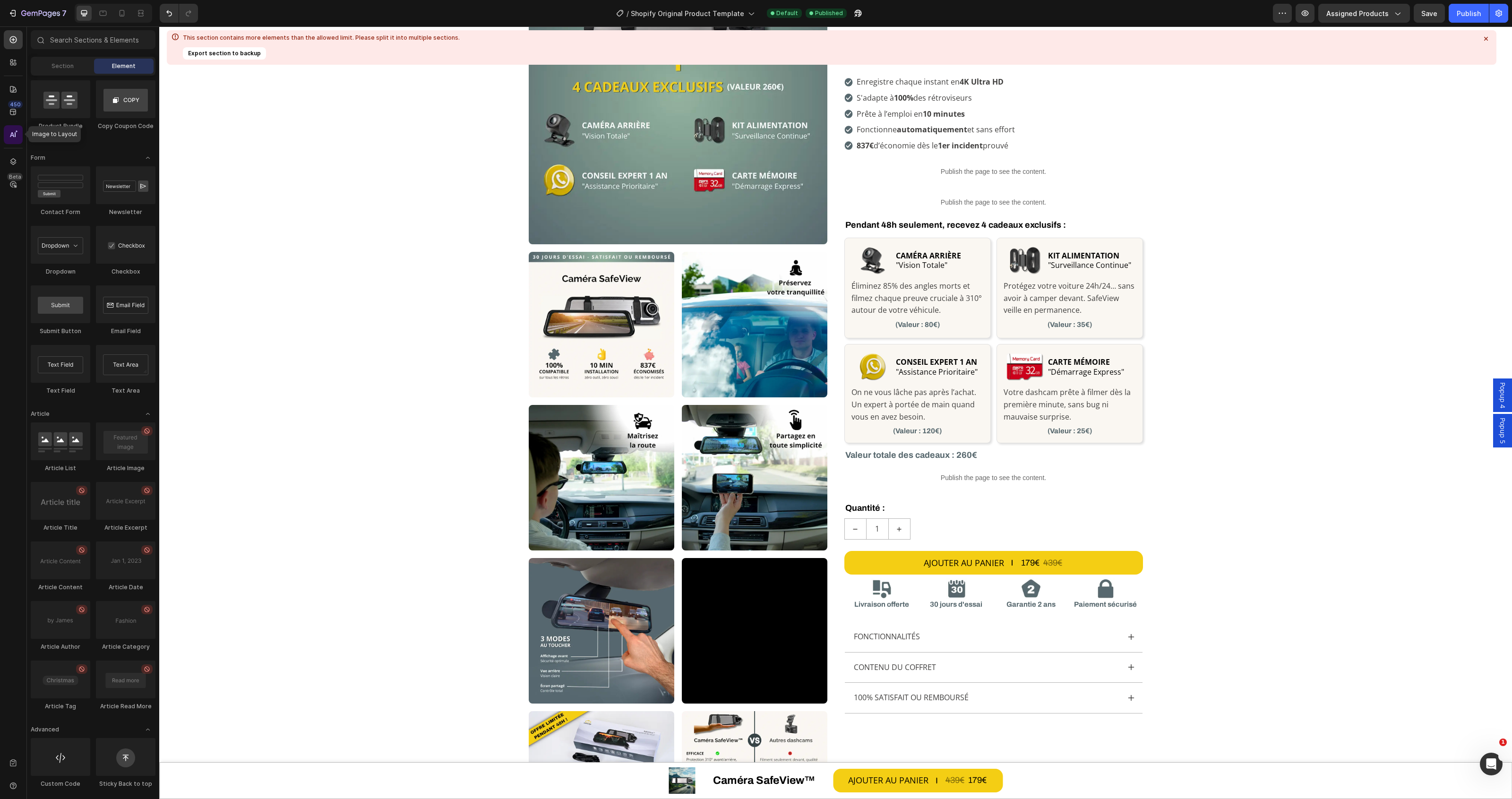
click at [6, 130] on div at bounding box center [13, 135] width 19 height 19
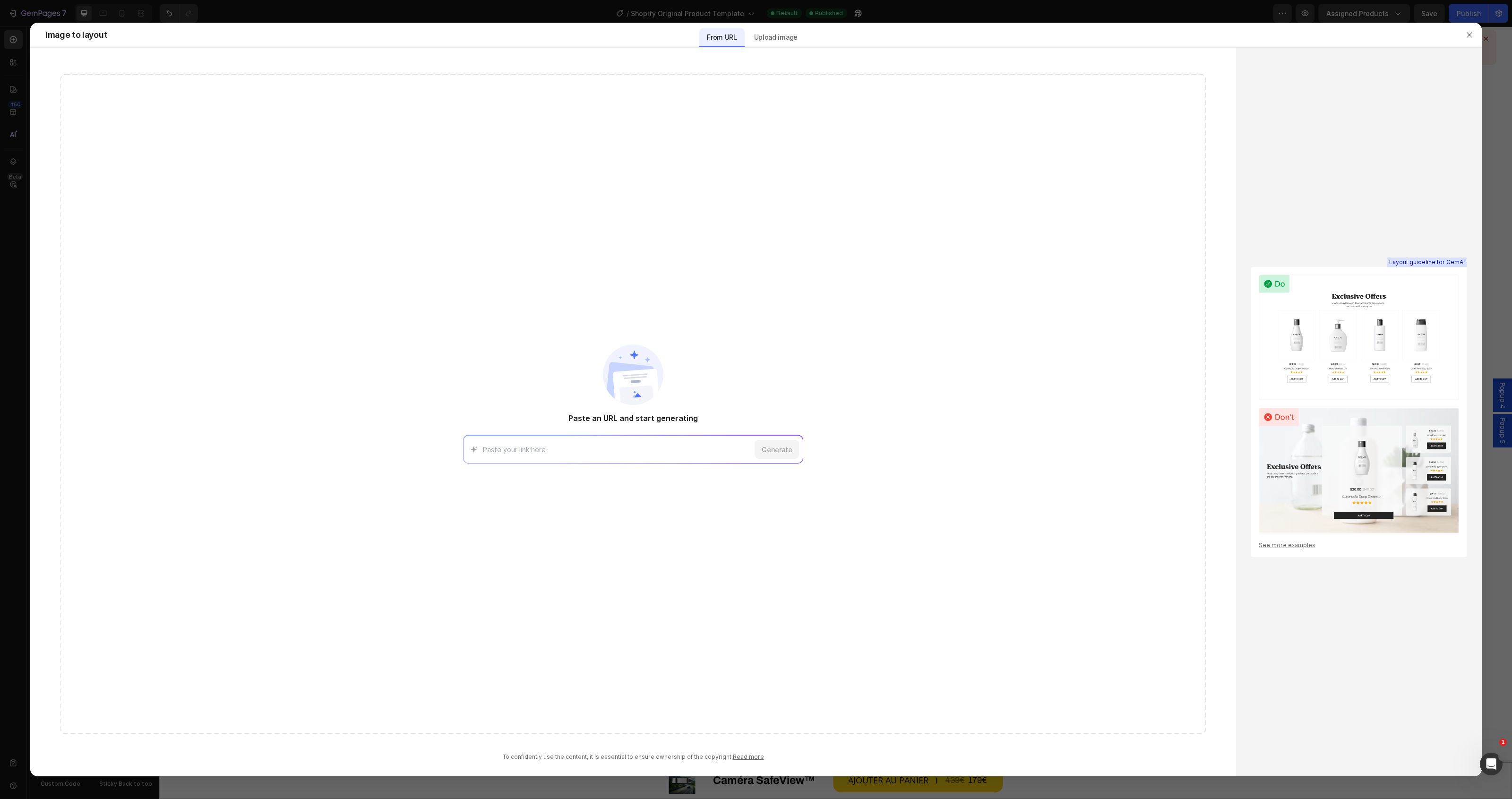
click at [69, 216] on div "Paste an URL and start generating Generate" at bounding box center [633, 404] width 1145 height 659
click at [22, 199] on div at bounding box center [756, 399] width 1512 height 799
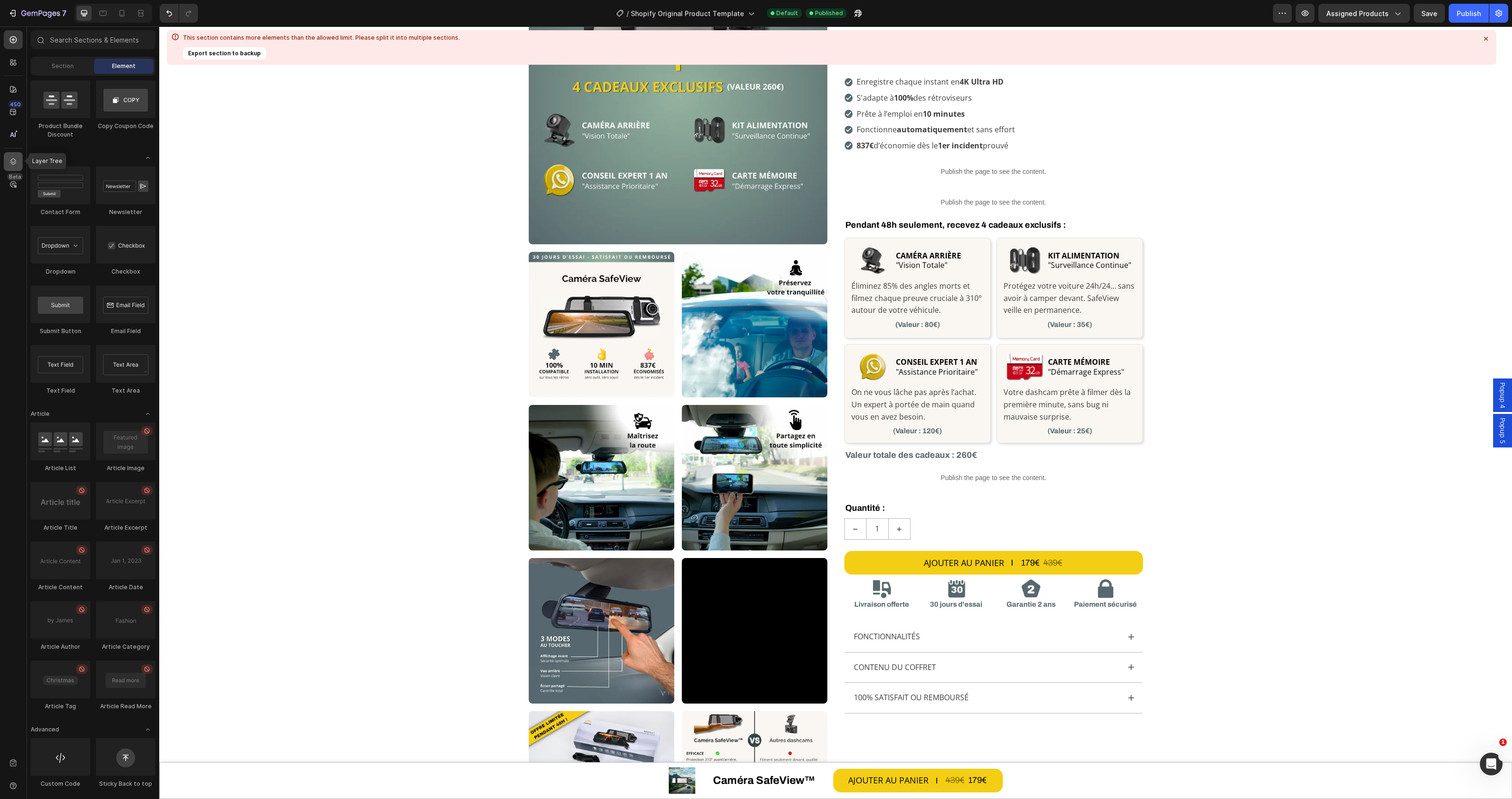
click at [19, 162] on div at bounding box center [13, 162] width 19 height 19
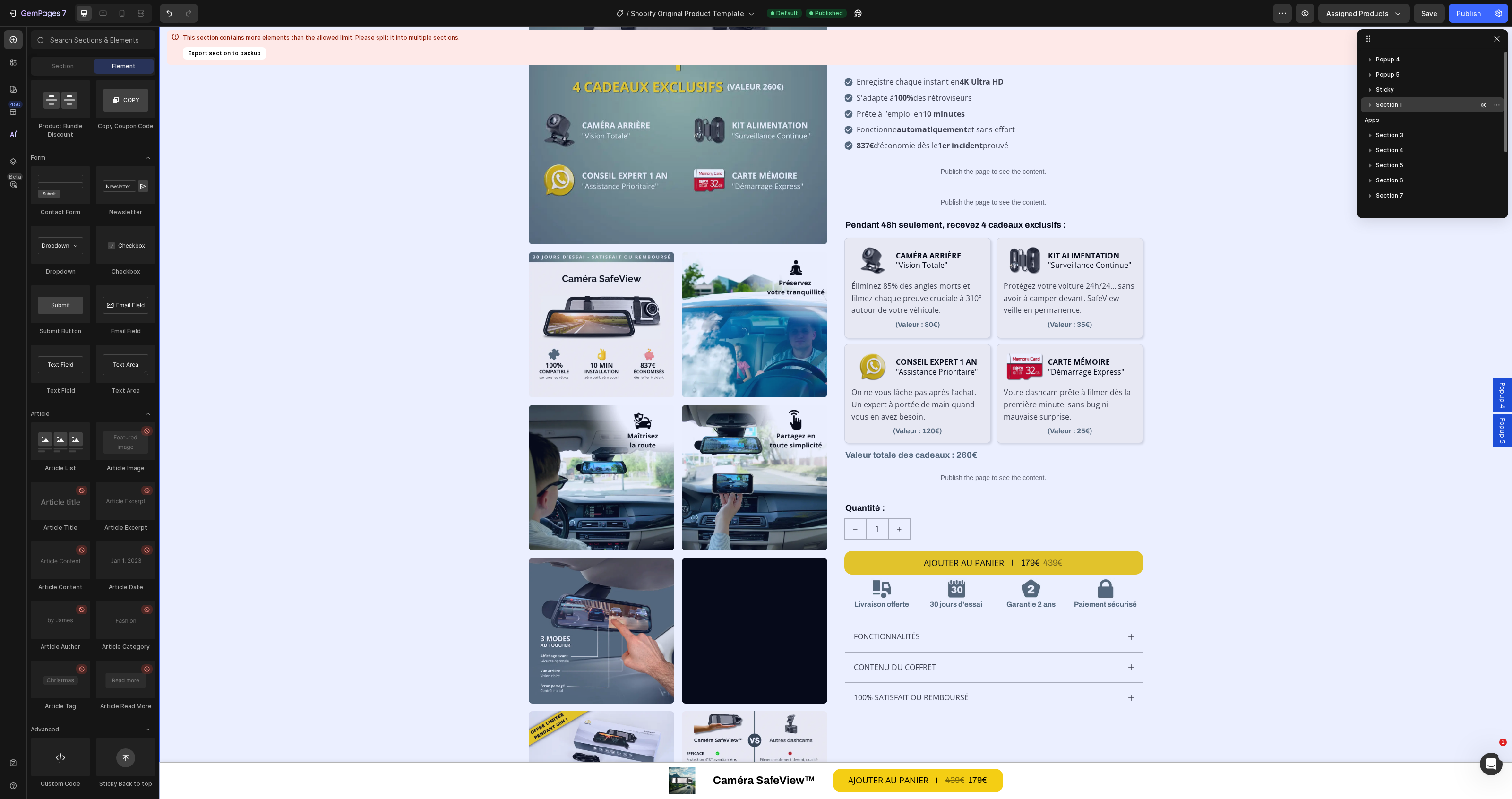
click at [1416, 100] on p "Section 1" at bounding box center [1428, 105] width 104 height 10
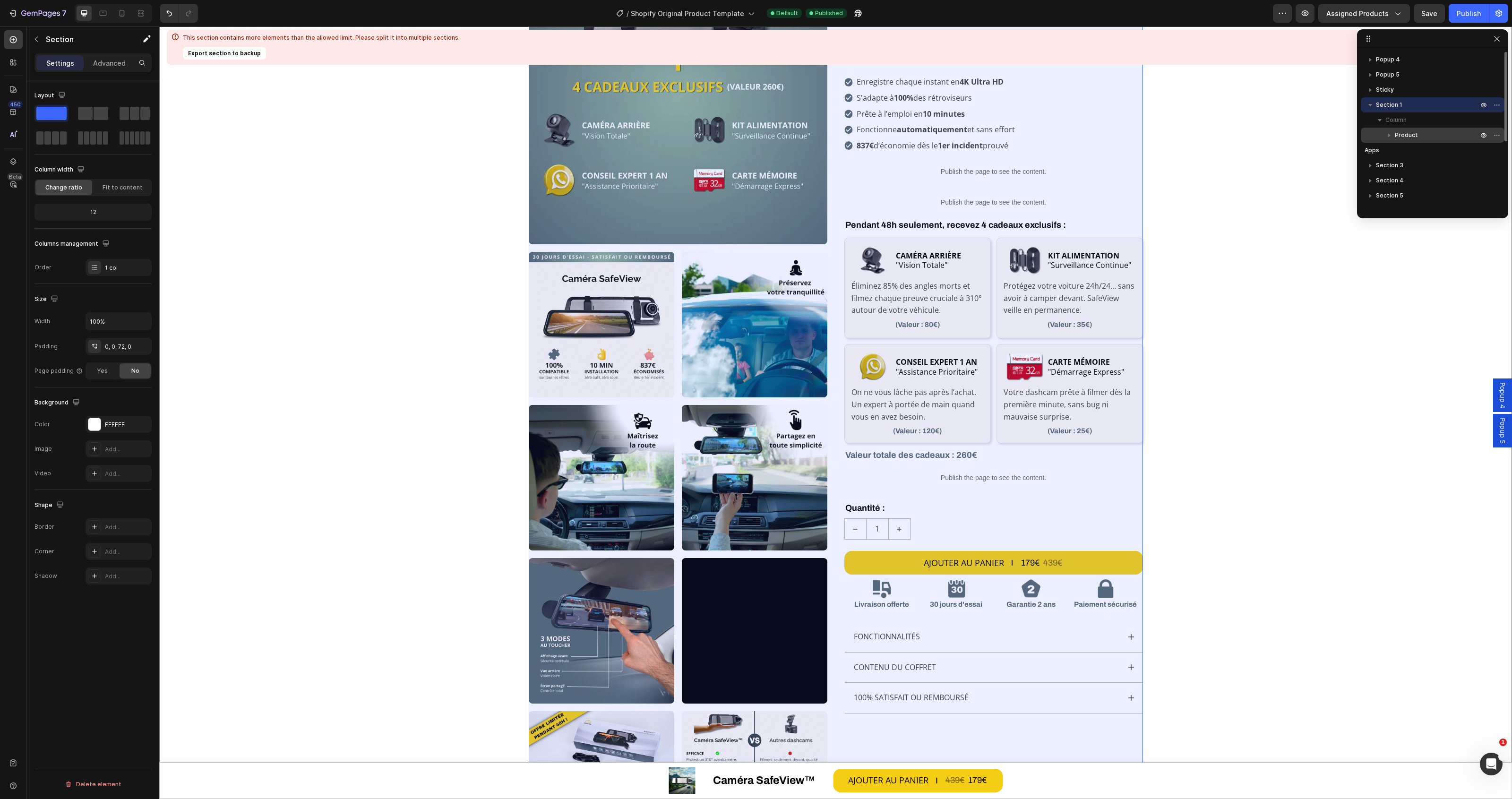
click at [1418, 133] on p "Product" at bounding box center [1437, 135] width 85 height 10
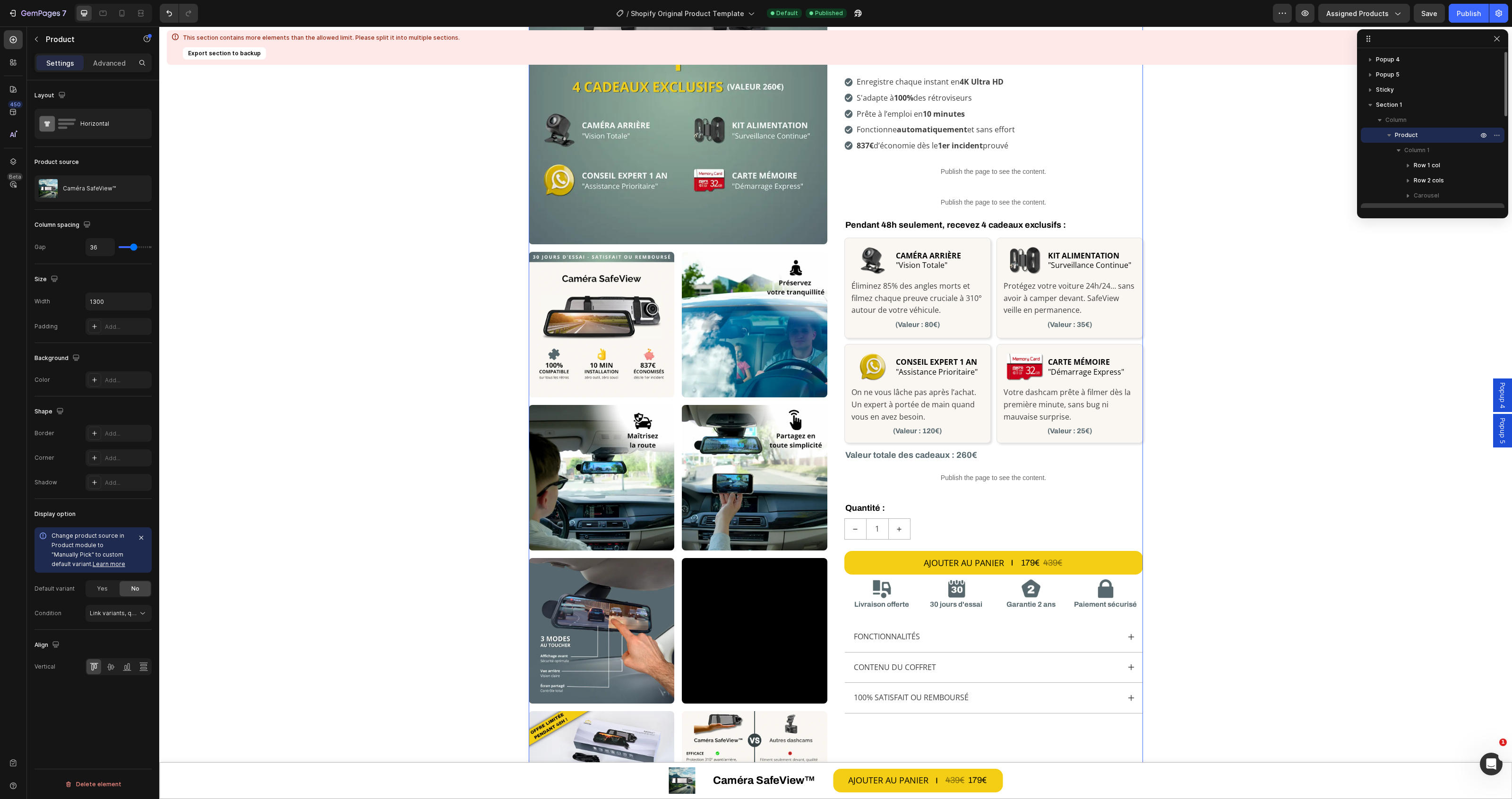
scroll to position [118, 0]
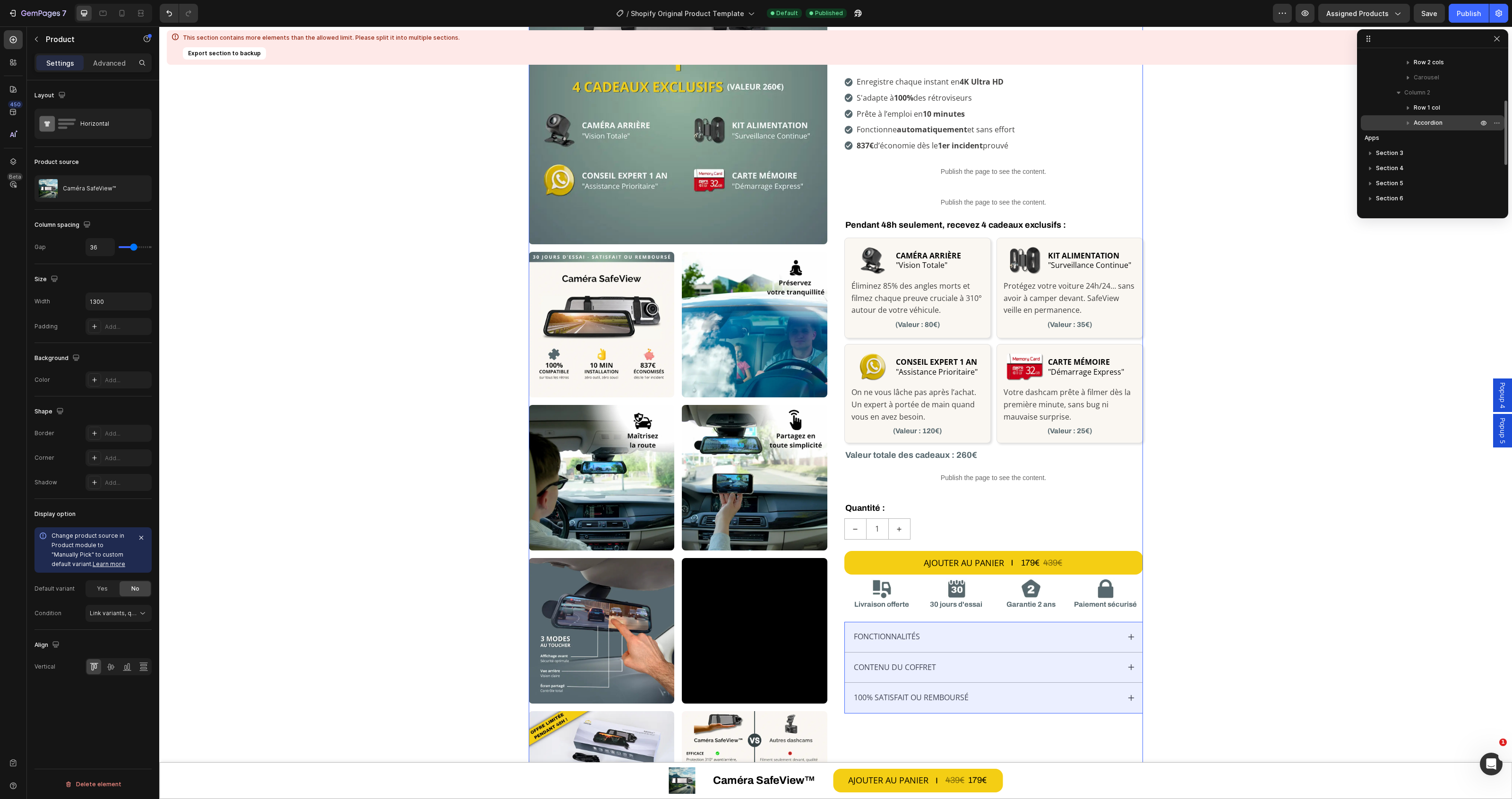
click at [1426, 125] on span "Accordion" at bounding box center [1428, 122] width 29 height 10
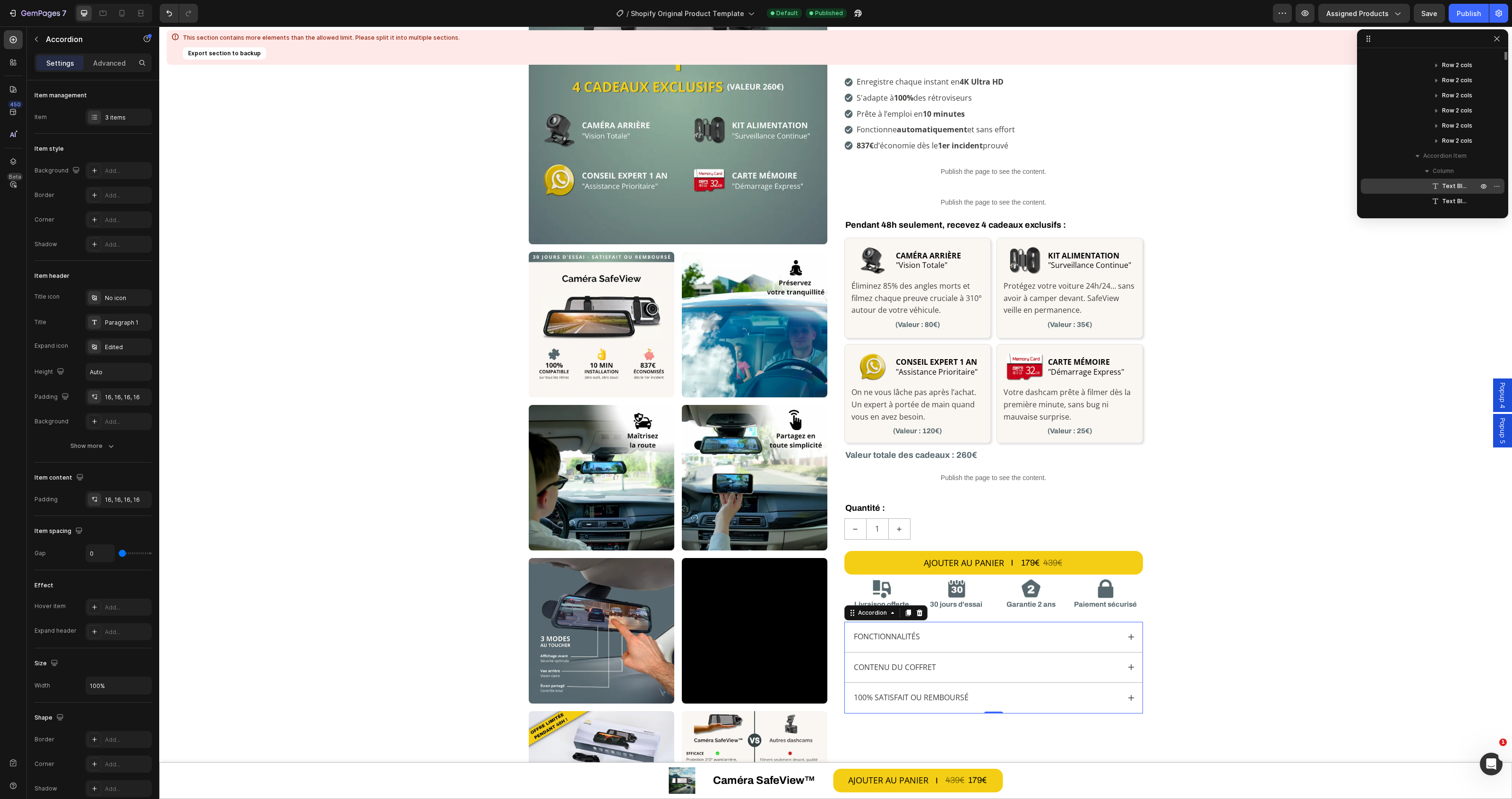
scroll to position [177, 0]
click at [1471, 168] on p "Row 2 cols" at bounding box center [1461, 169] width 38 height 10
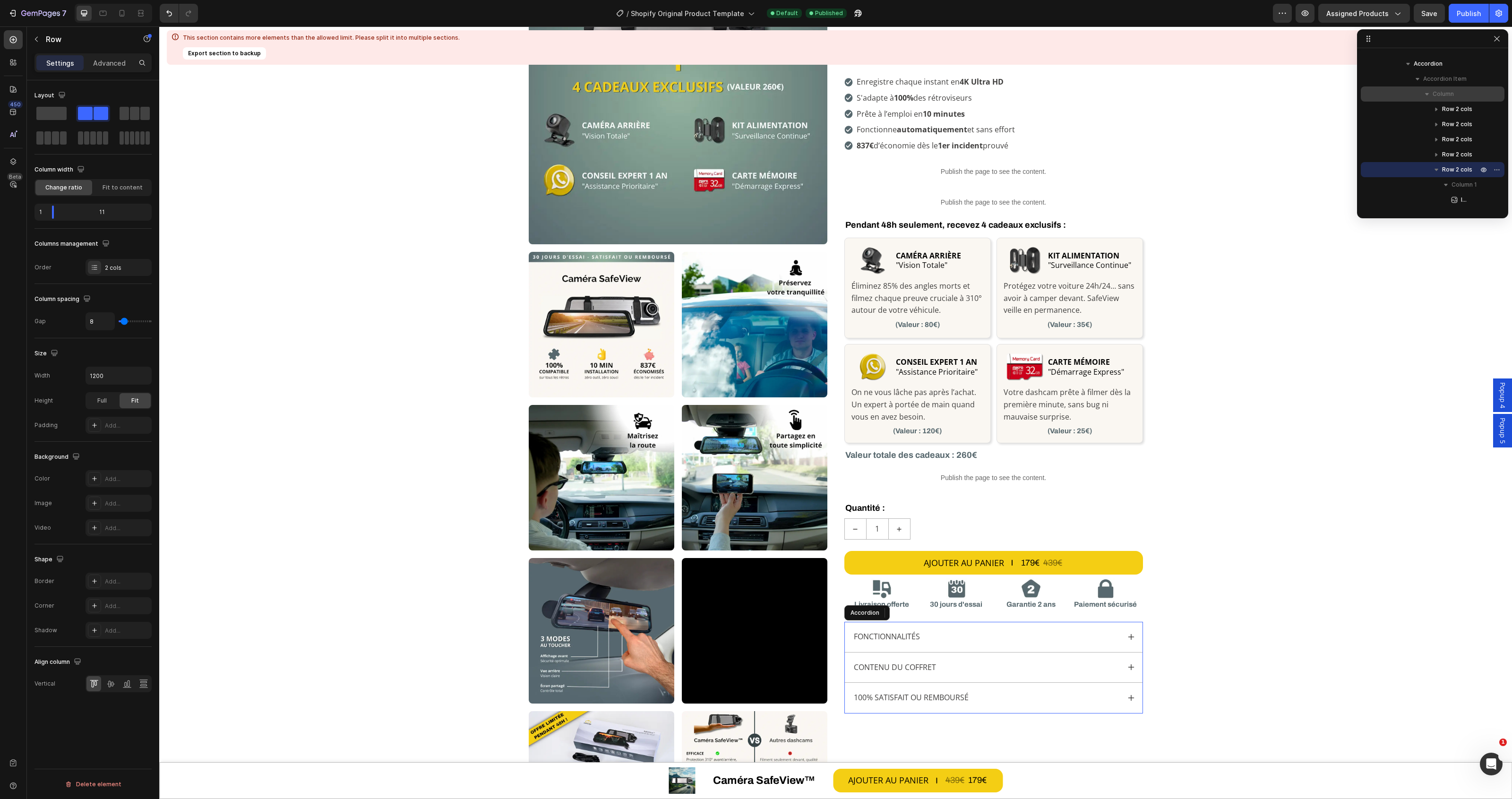
scroll to position [59, 0]
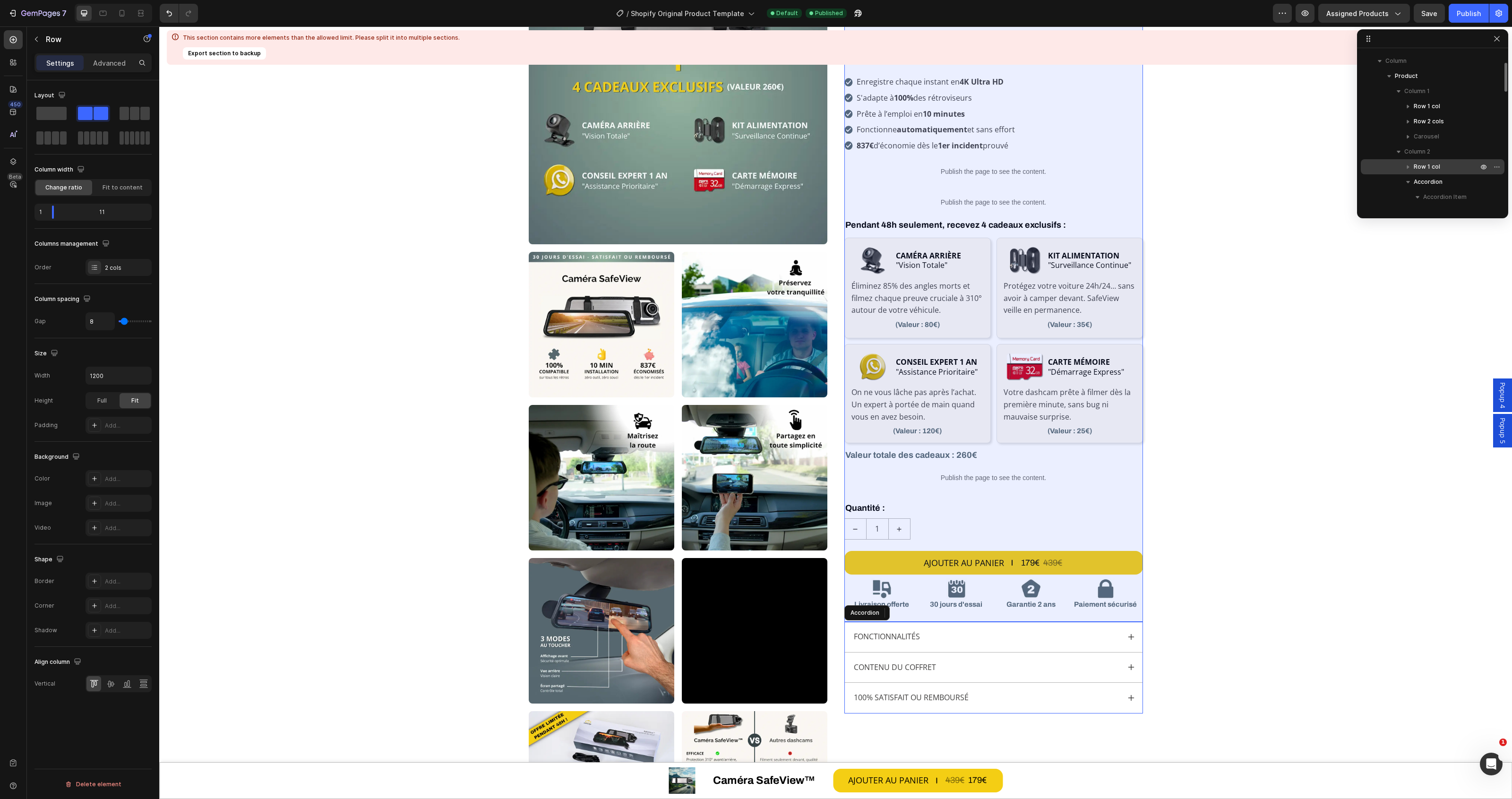
click at [1437, 163] on span "Row 1 col" at bounding box center [1427, 166] width 26 height 10
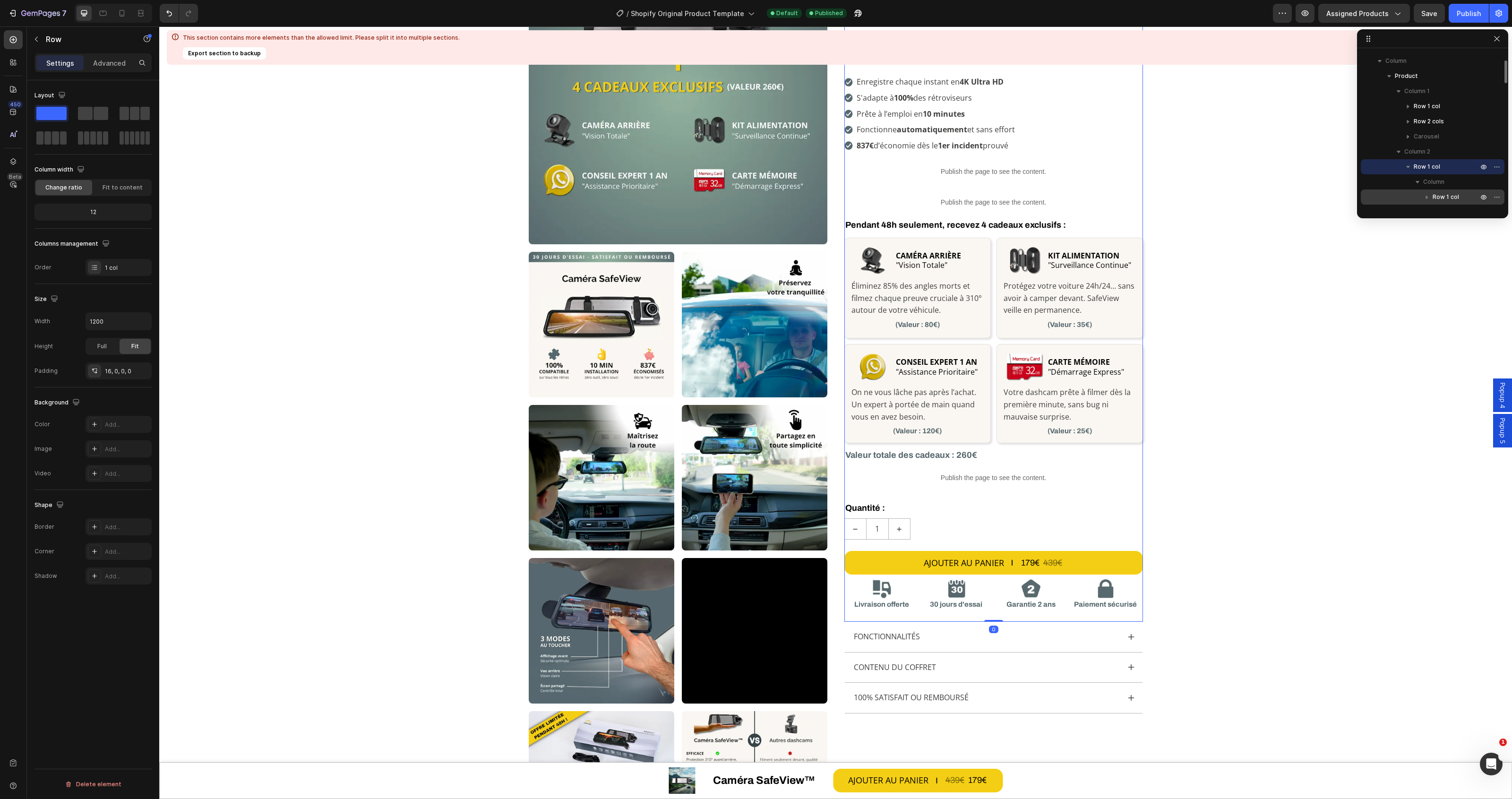
click at [1443, 193] on span "Row 1 col" at bounding box center [1446, 197] width 26 height 10
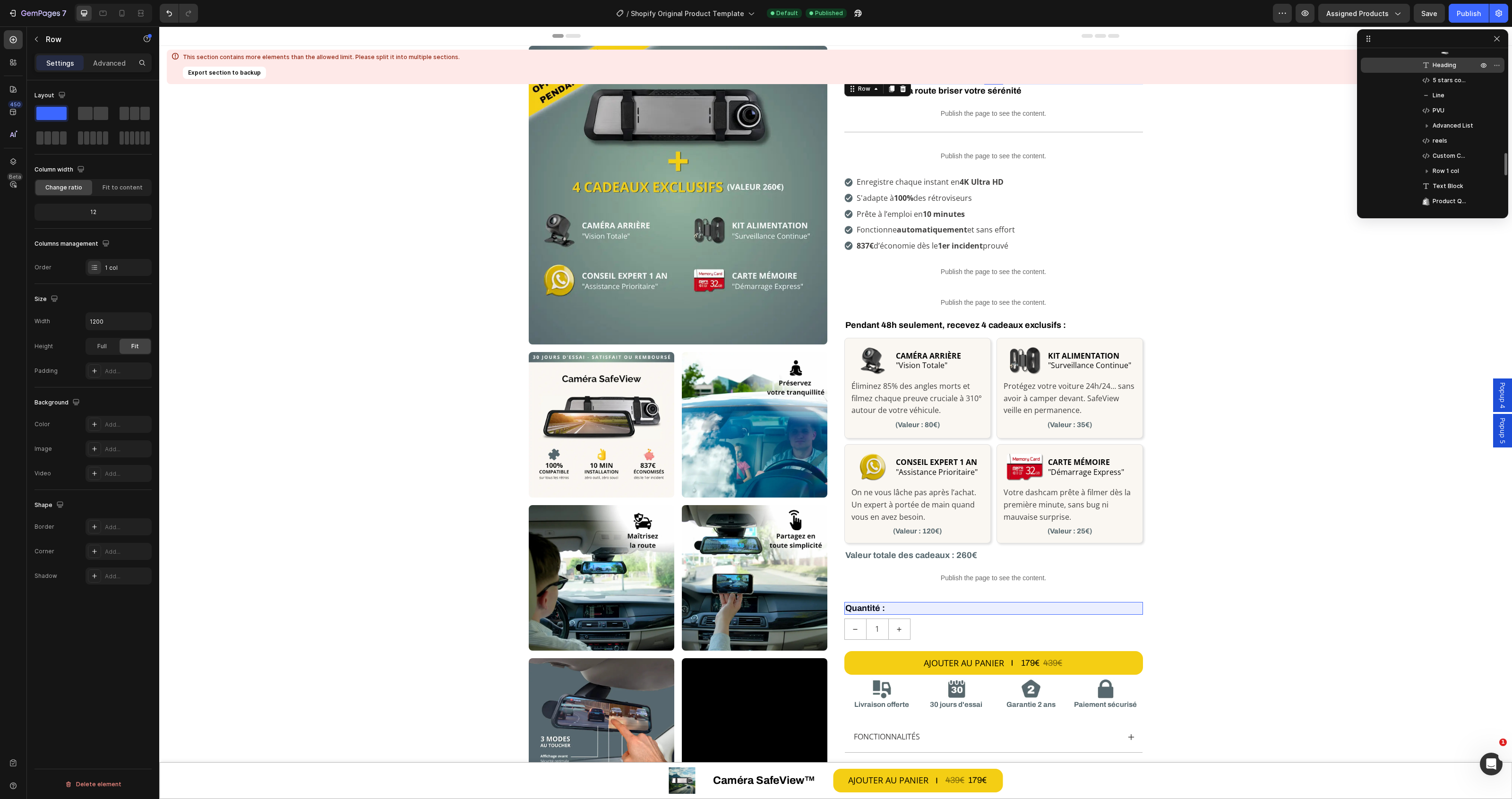
scroll to position [295, 0]
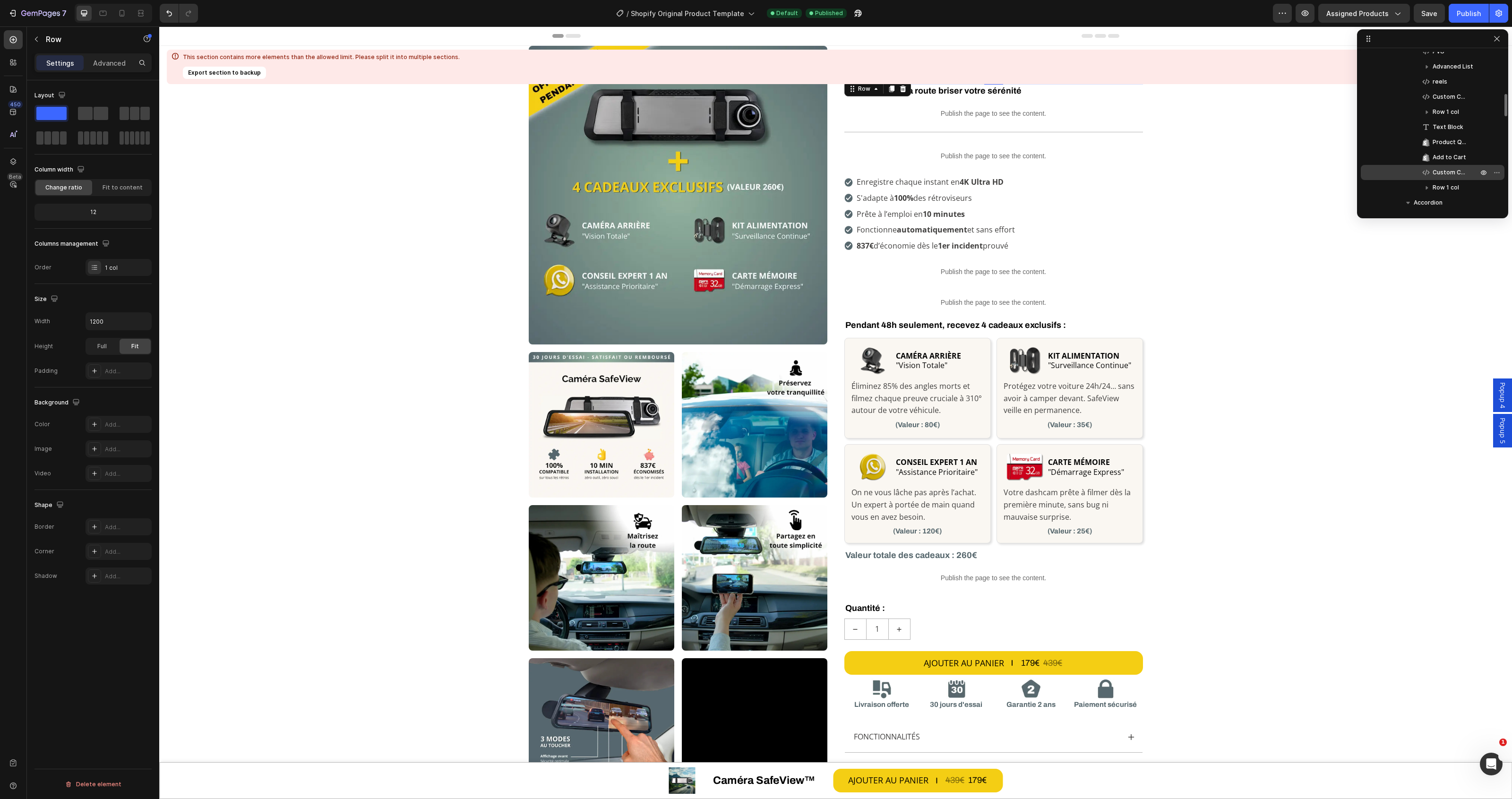
click at [1447, 171] on span "Custom Code" at bounding box center [1450, 172] width 36 height 10
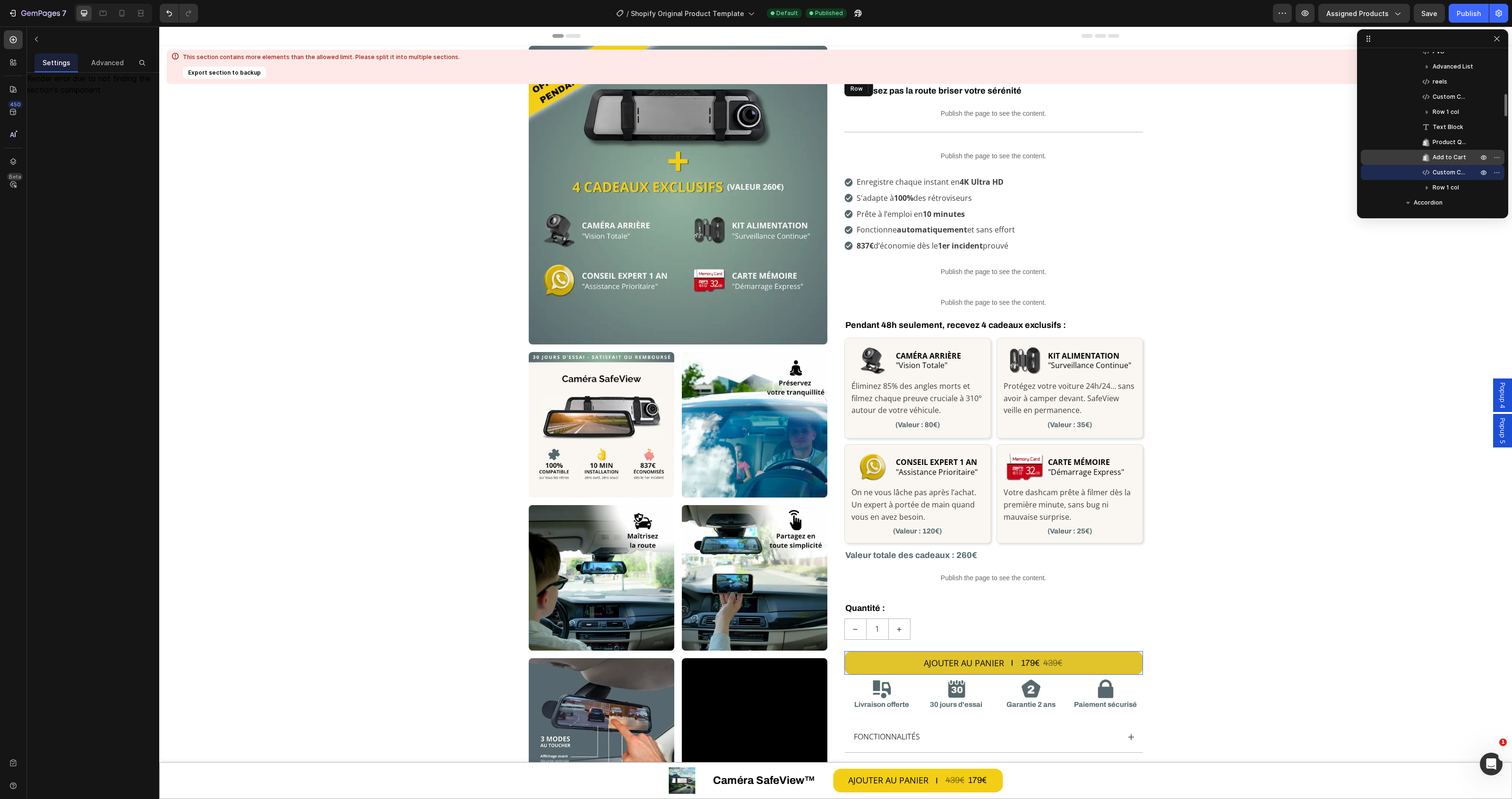
click at [1434, 160] on span "Add to Cart" at bounding box center [1450, 157] width 34 height 10
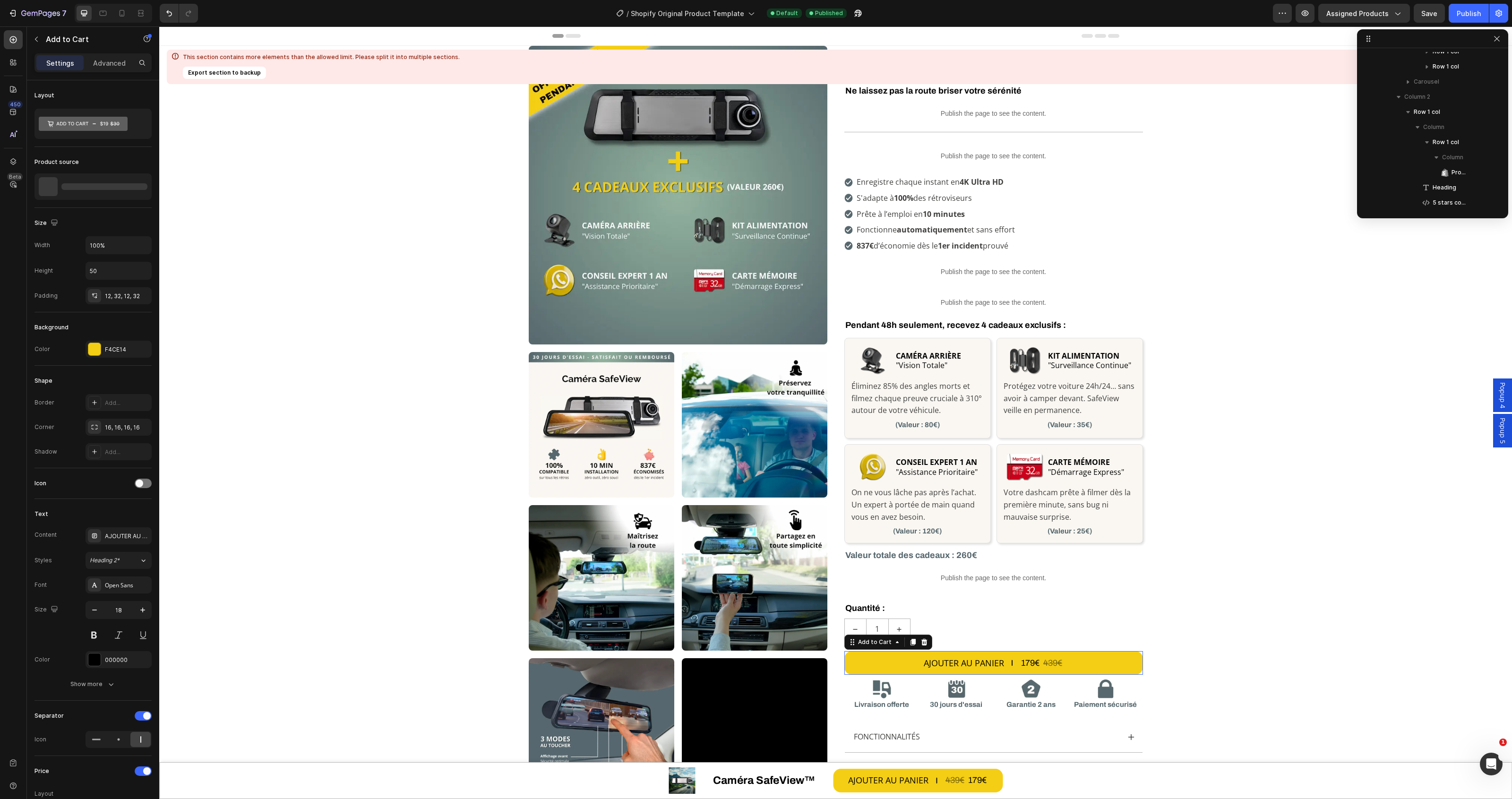
scroll to position [995, 0]
click at [1454, 137] on span "Custom Code" at bounding box center [1450, 138] width 36 height 10
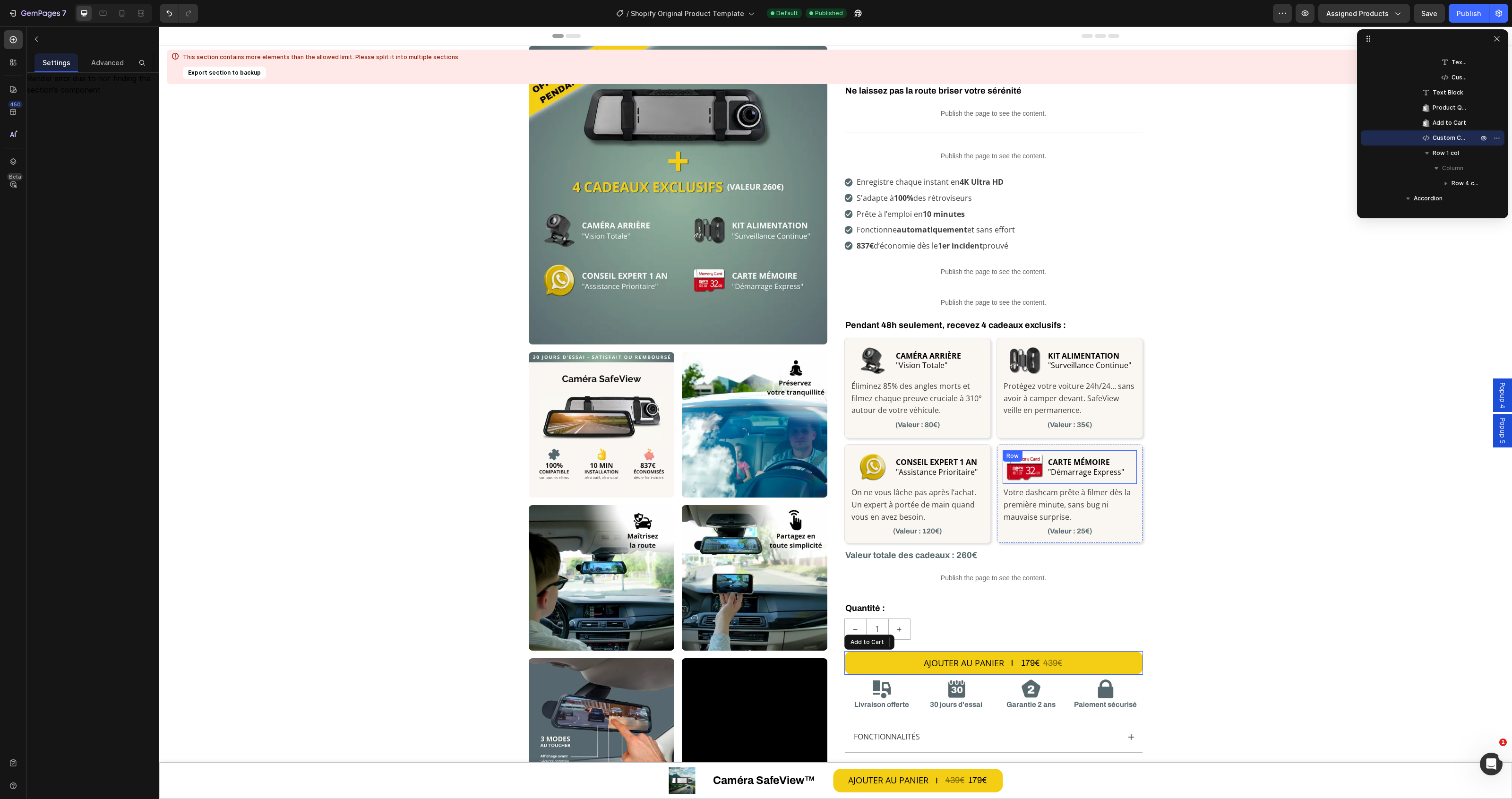
scroll to position [295, 0]
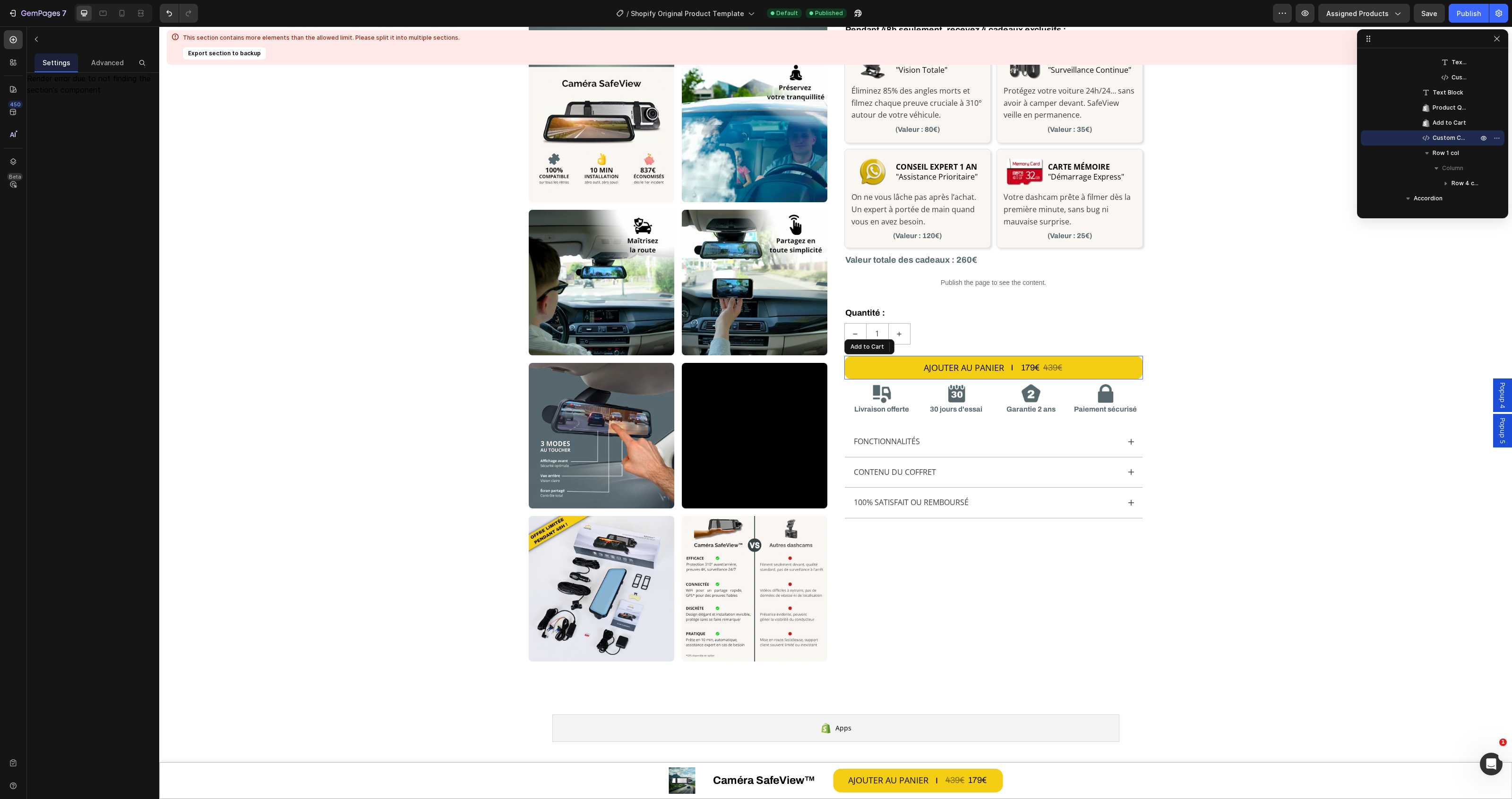
click at [84, 89] on div "Render error due to not finding the section's component" at bounding box center [93, 83] width 133 height 23
click at [81, 79] on div "Render error due to not finding the section's component" at bounding box center [93, 83] width 133 height 23
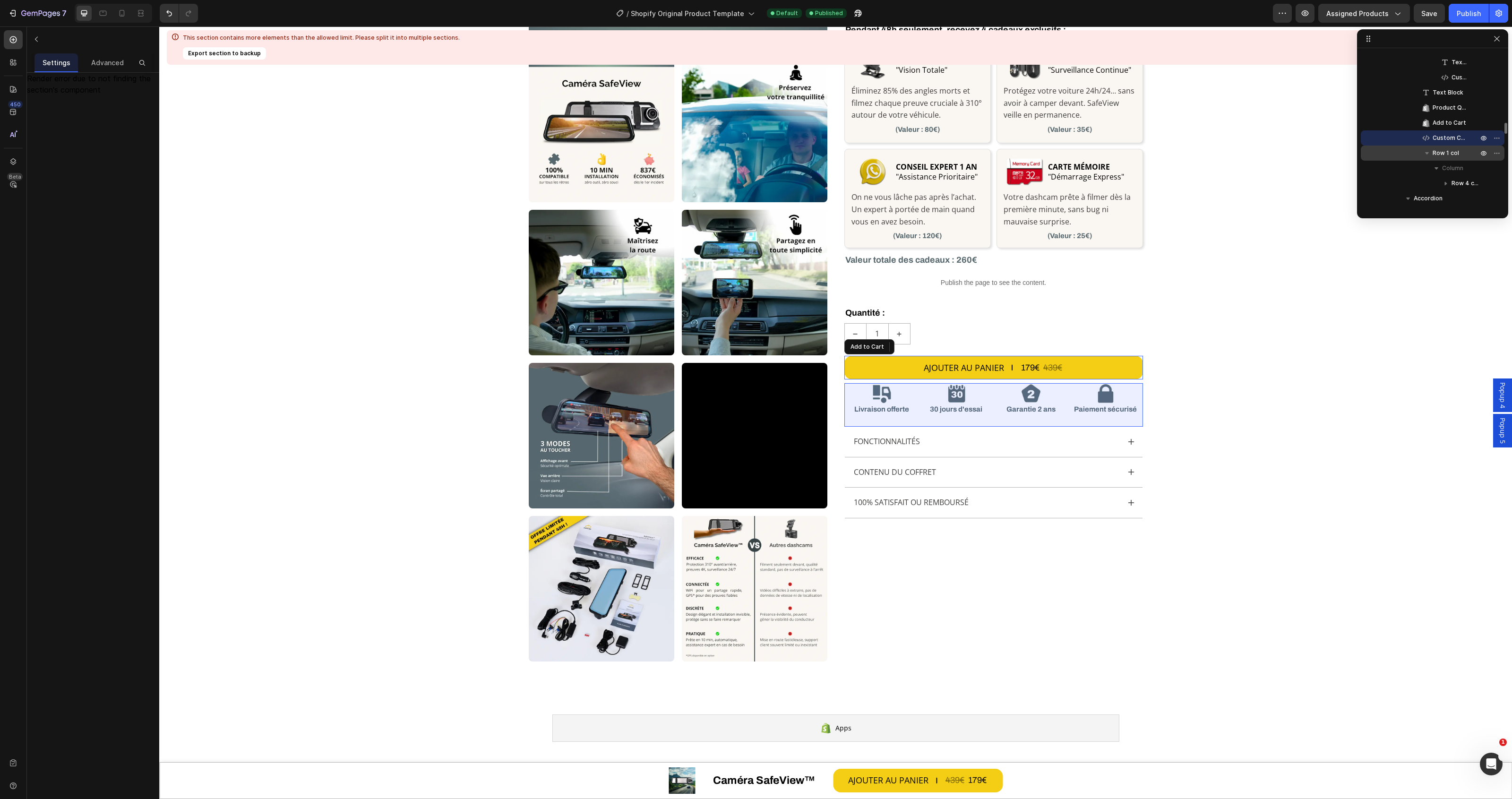
click at [1449, 149] on span "Row 1 col" at bounding box center [1446, 153] width 26 height 10
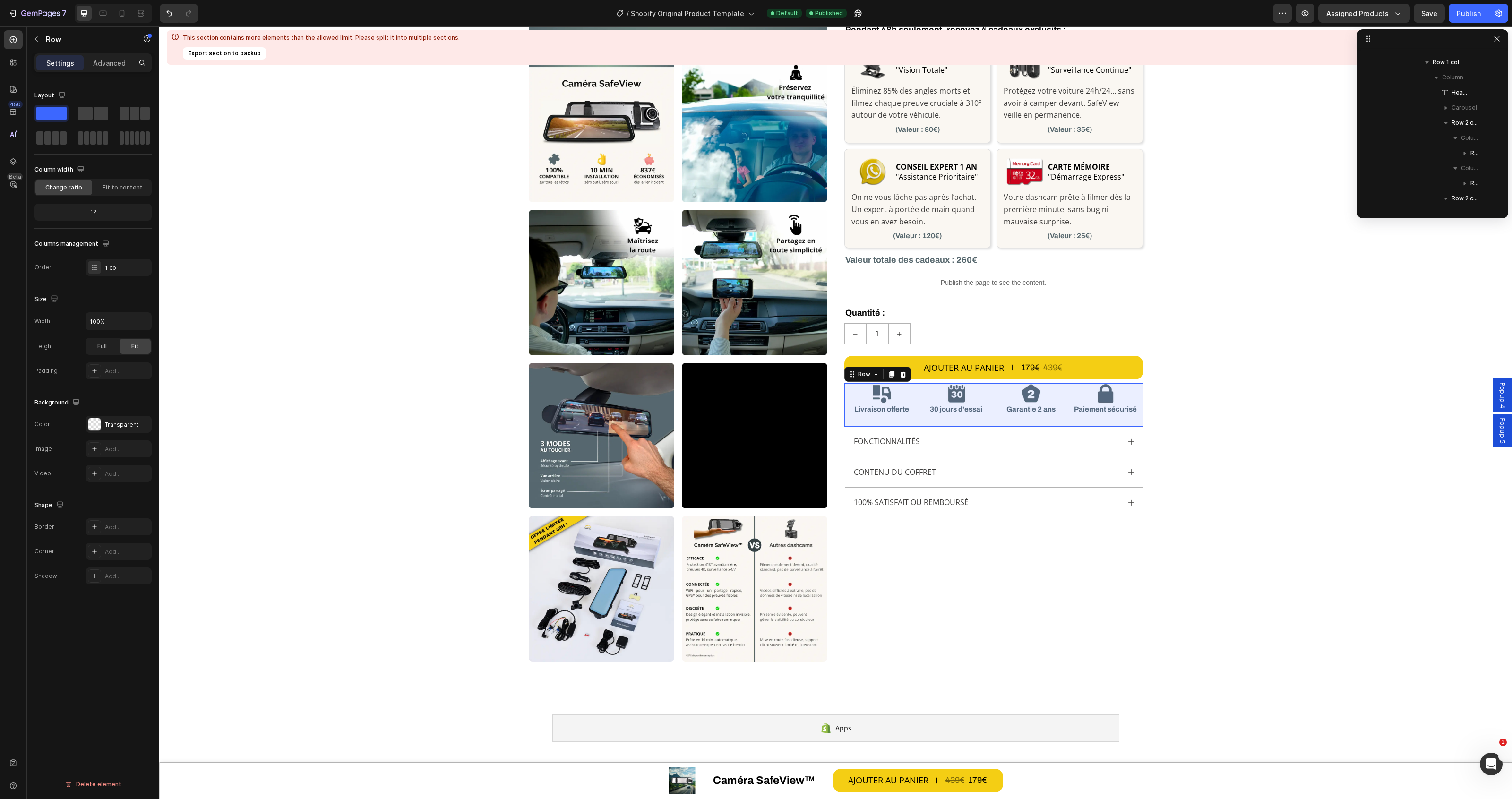
scroll to position [1236, 0]
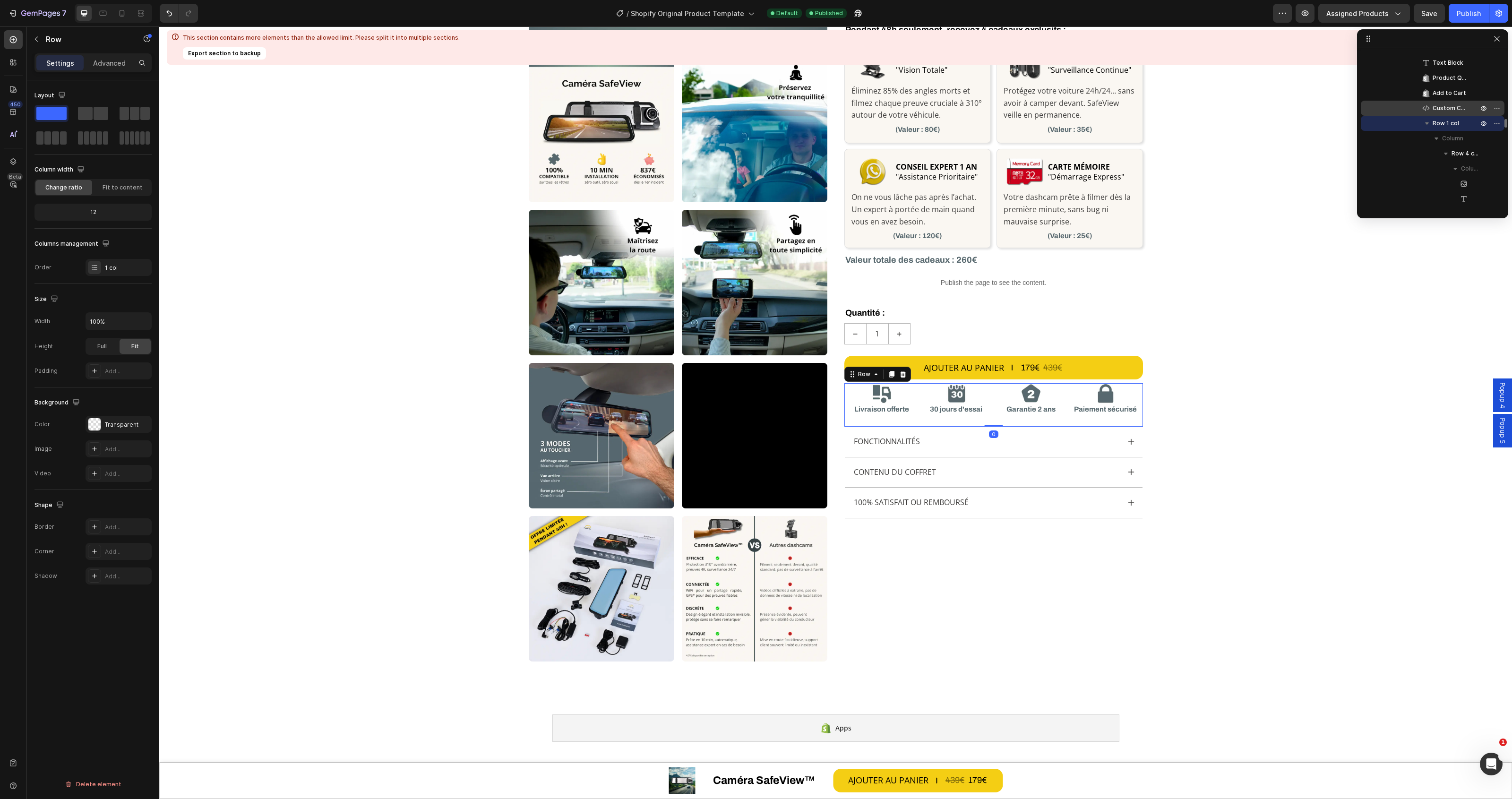
click at [1449, 109] on span "Custom Code" at bounding box center [1450, 108] width 36 height 10
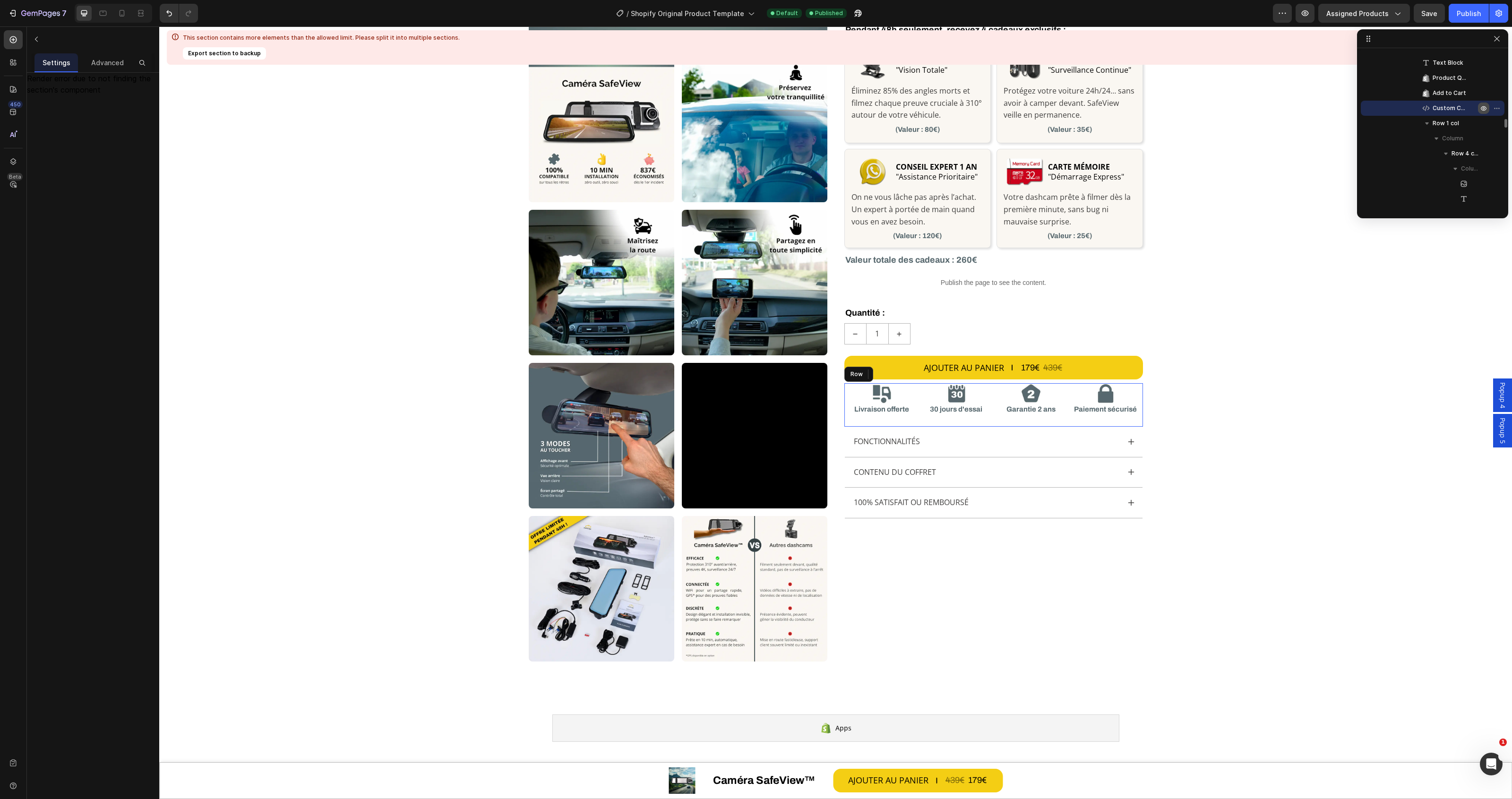
click at [1486, 105] on icon "button" at bounding box center [1483, 108] width 7 height 7
click at [1498, 108] on icon "button" at bounding box center [1498, 108] width 1 height 1
click at [33, 38] on icon "button" at bounding box center [37, 39] width 7 height 7
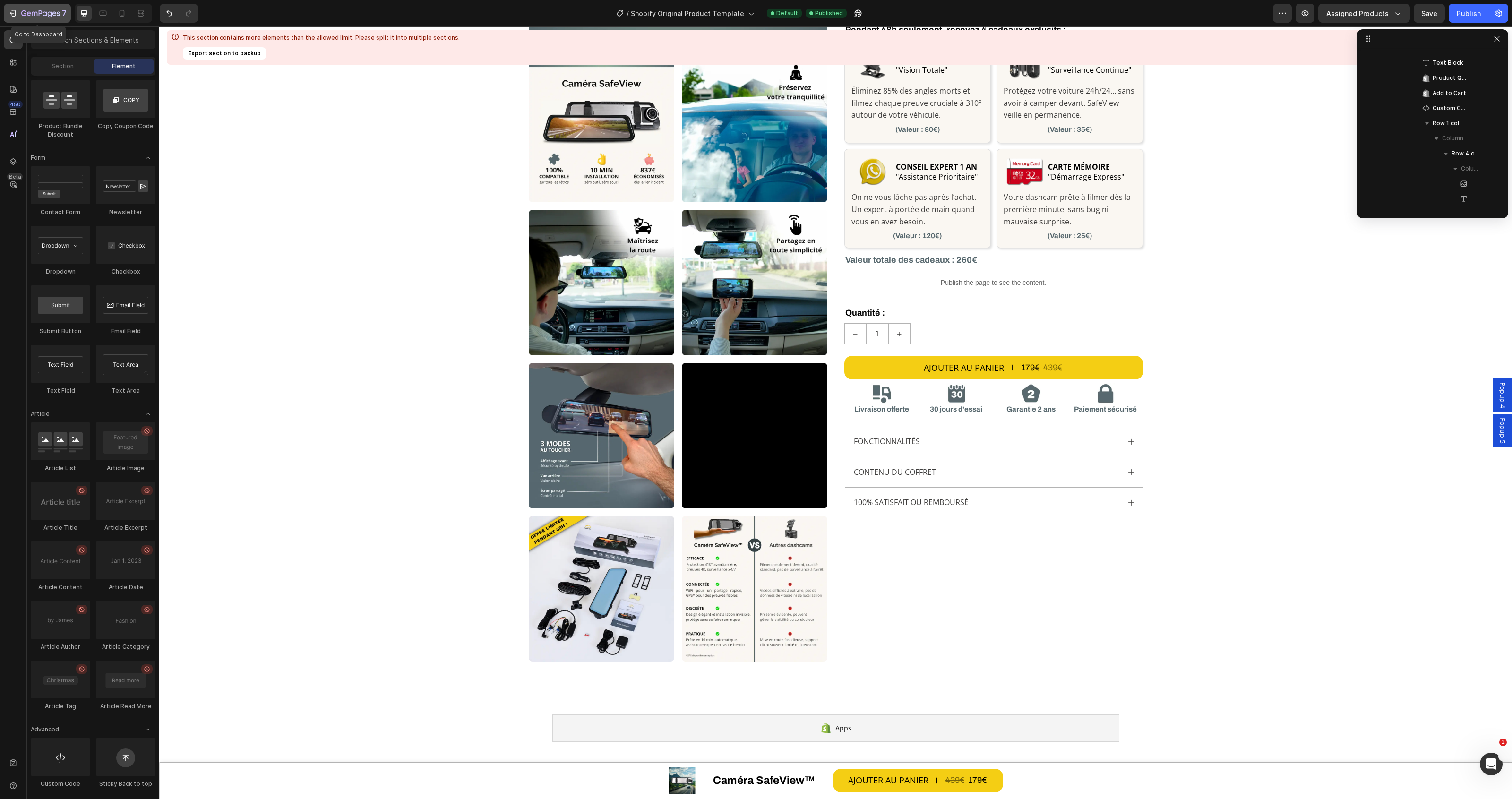
click at [15, 9] on icon "button" at bounding box center [12, 13] width 10 height 10
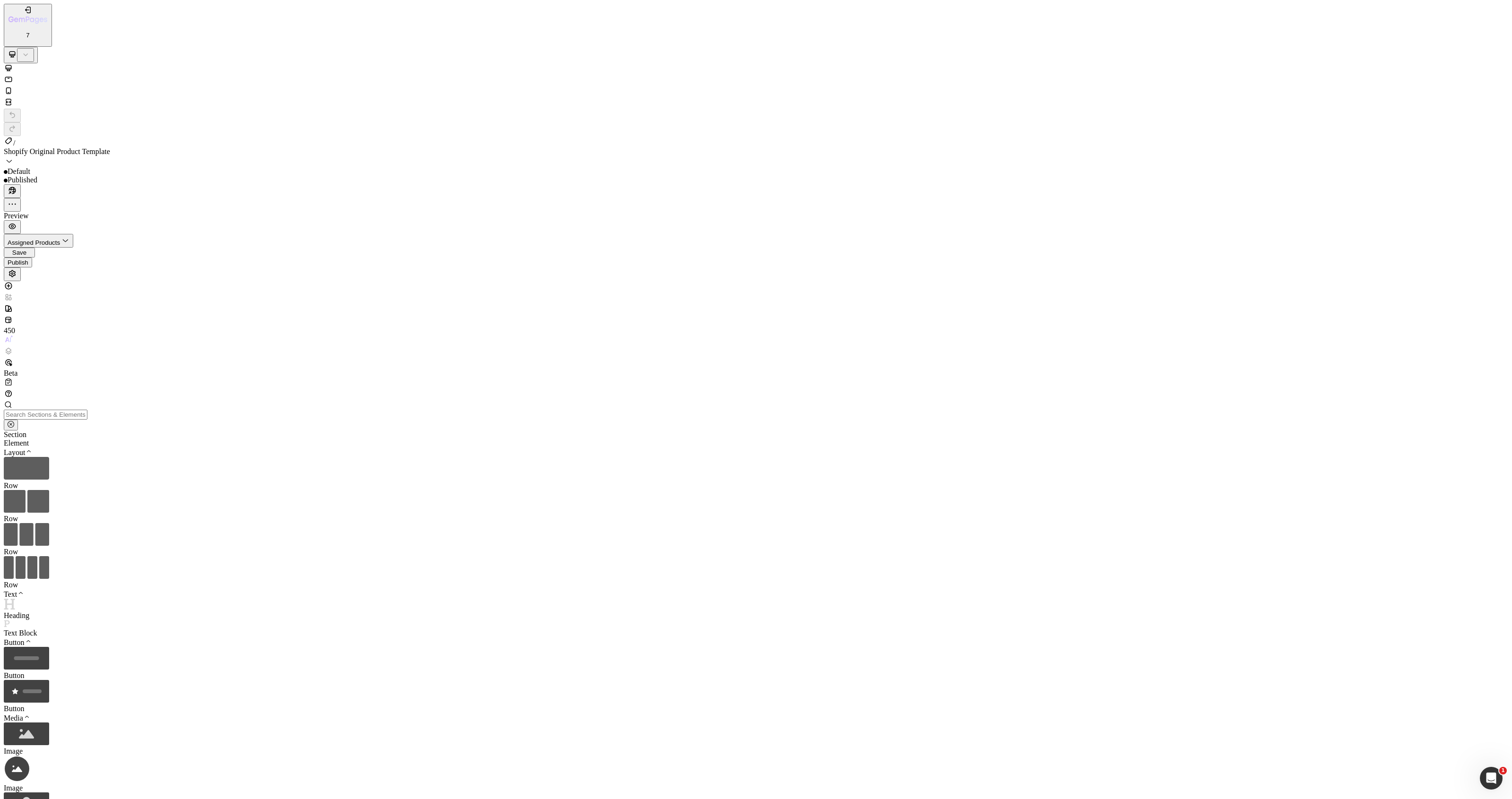
scroll to position [236, 0]
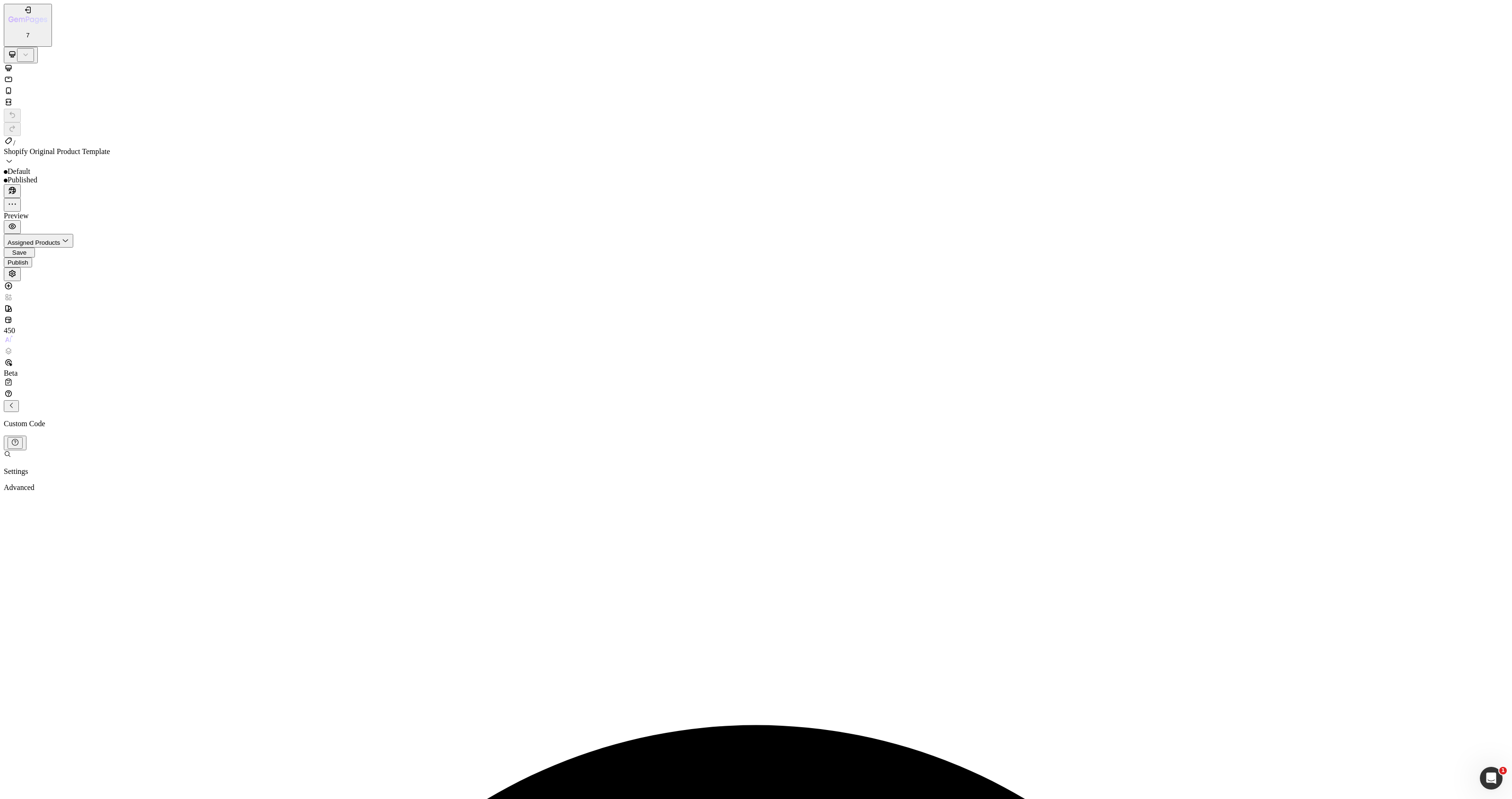
scroll to position [106, 0]
drag, startPoint x: 599, startPoint y: 586, endPoint x: 572, endPoint y: 587, distance: 27.0
paste textarea "</ul"
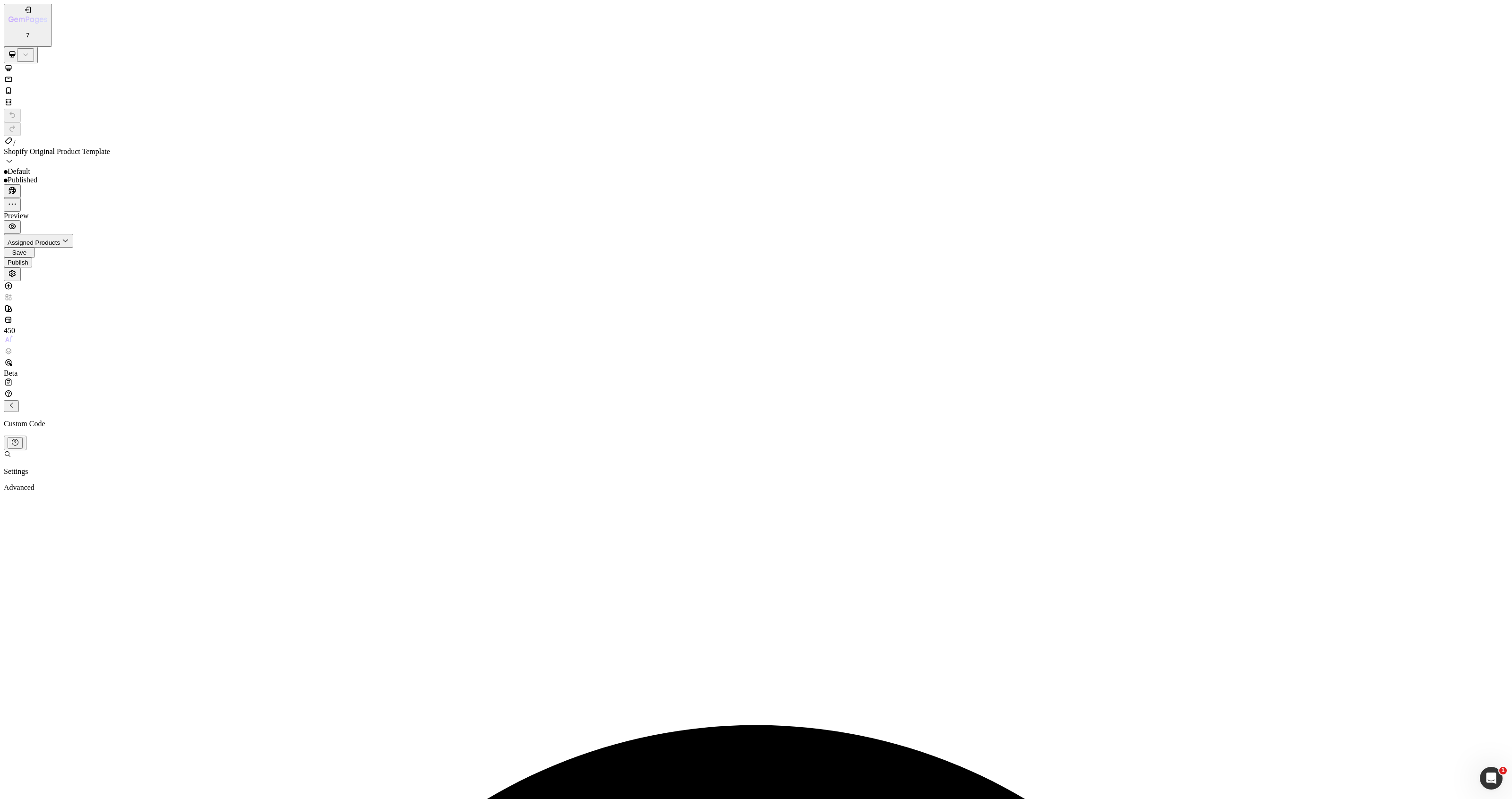
type textarea "</ul>"
drag, startPoint x: 576, startPoint y: 522, endPoint x: 656, endPoint y: 750, distance: 241.6
paste textarea
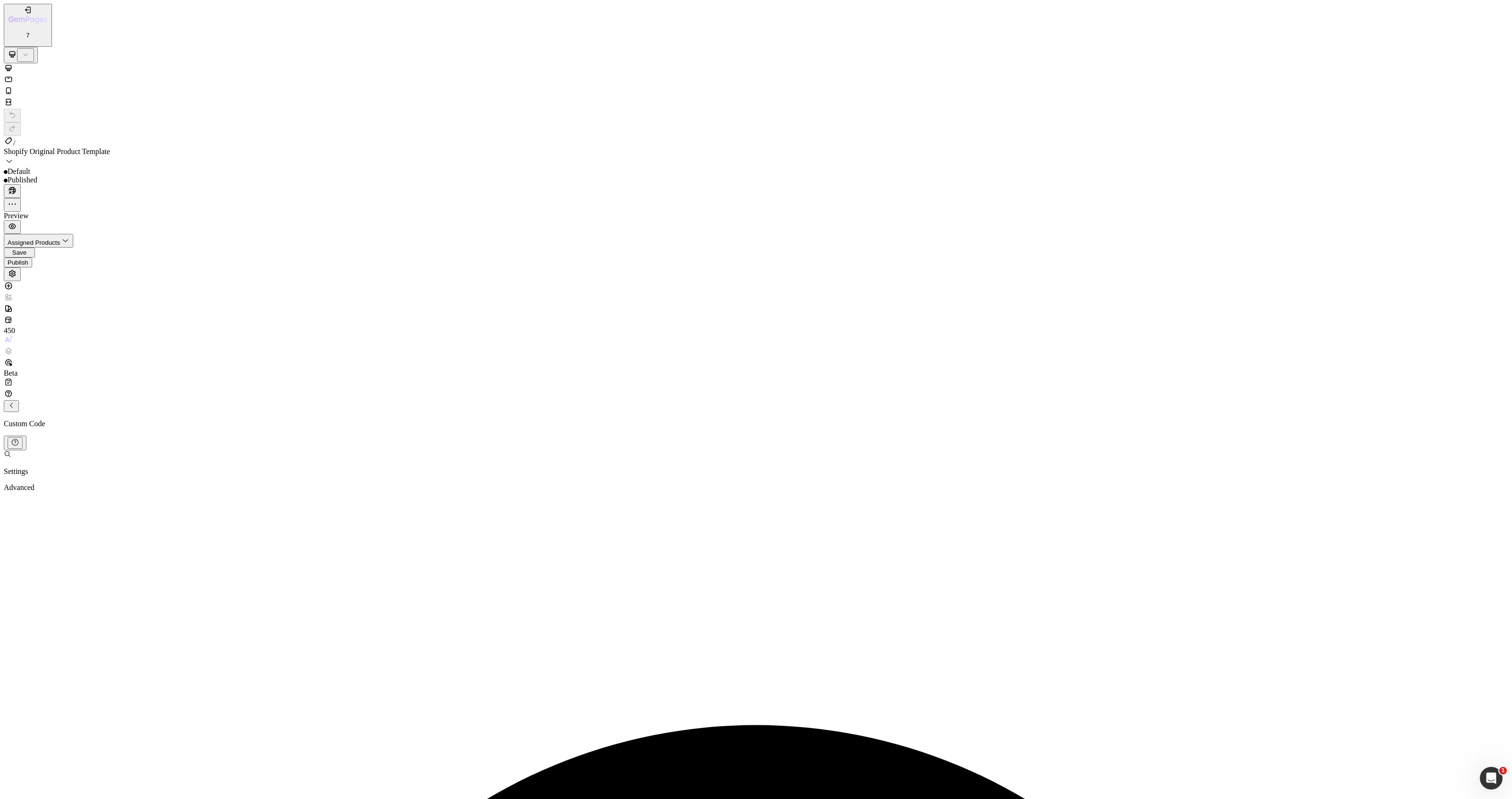
type textarea "</style>"
click at [29, 259] on div "Publish" at bounding box center [18, 262] width 21 height 7
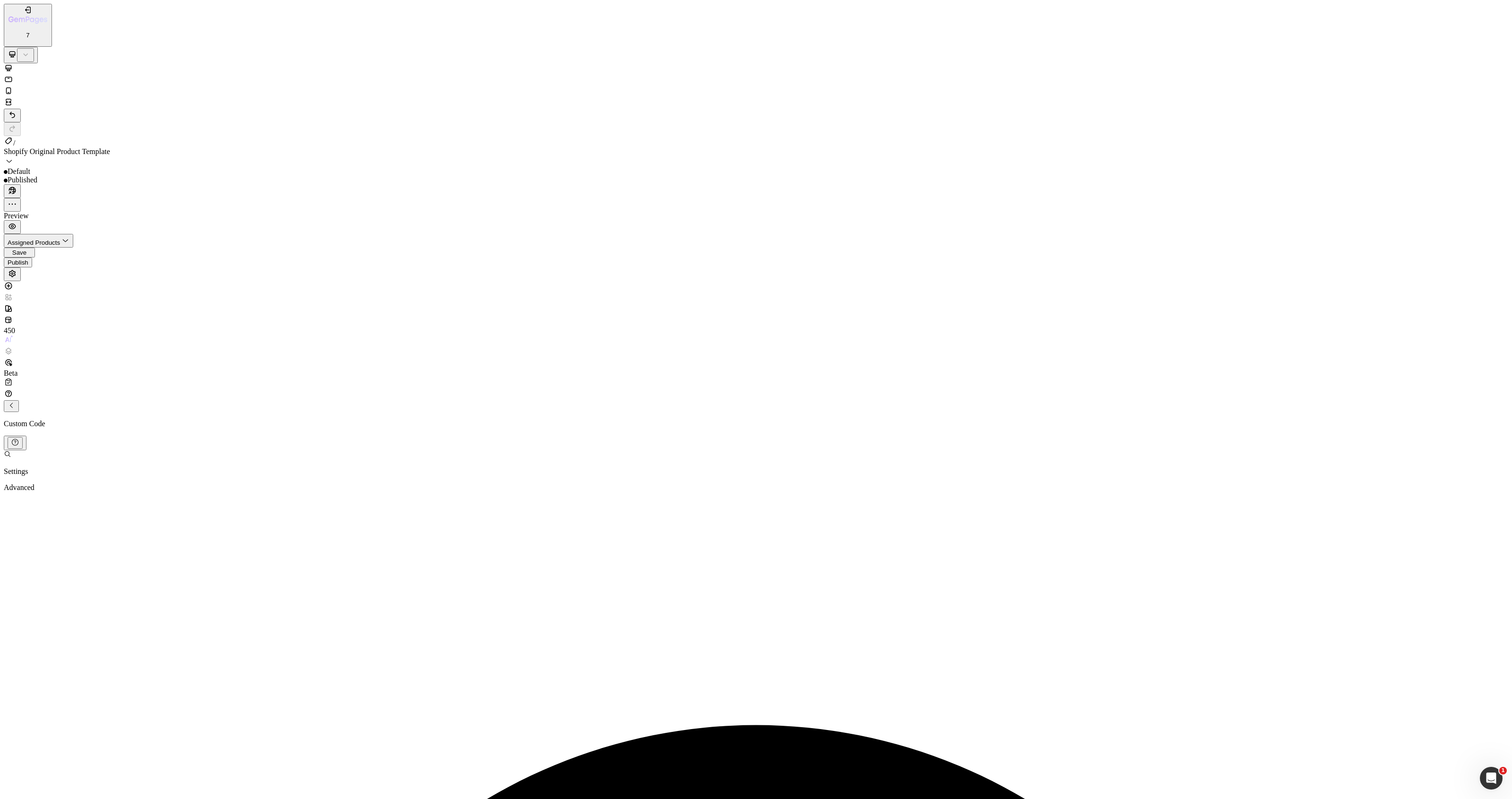
drag, startPoint x: 653, startPoint y: 554, endPoint x: 563, endPoint y: 519, distance: 96.6
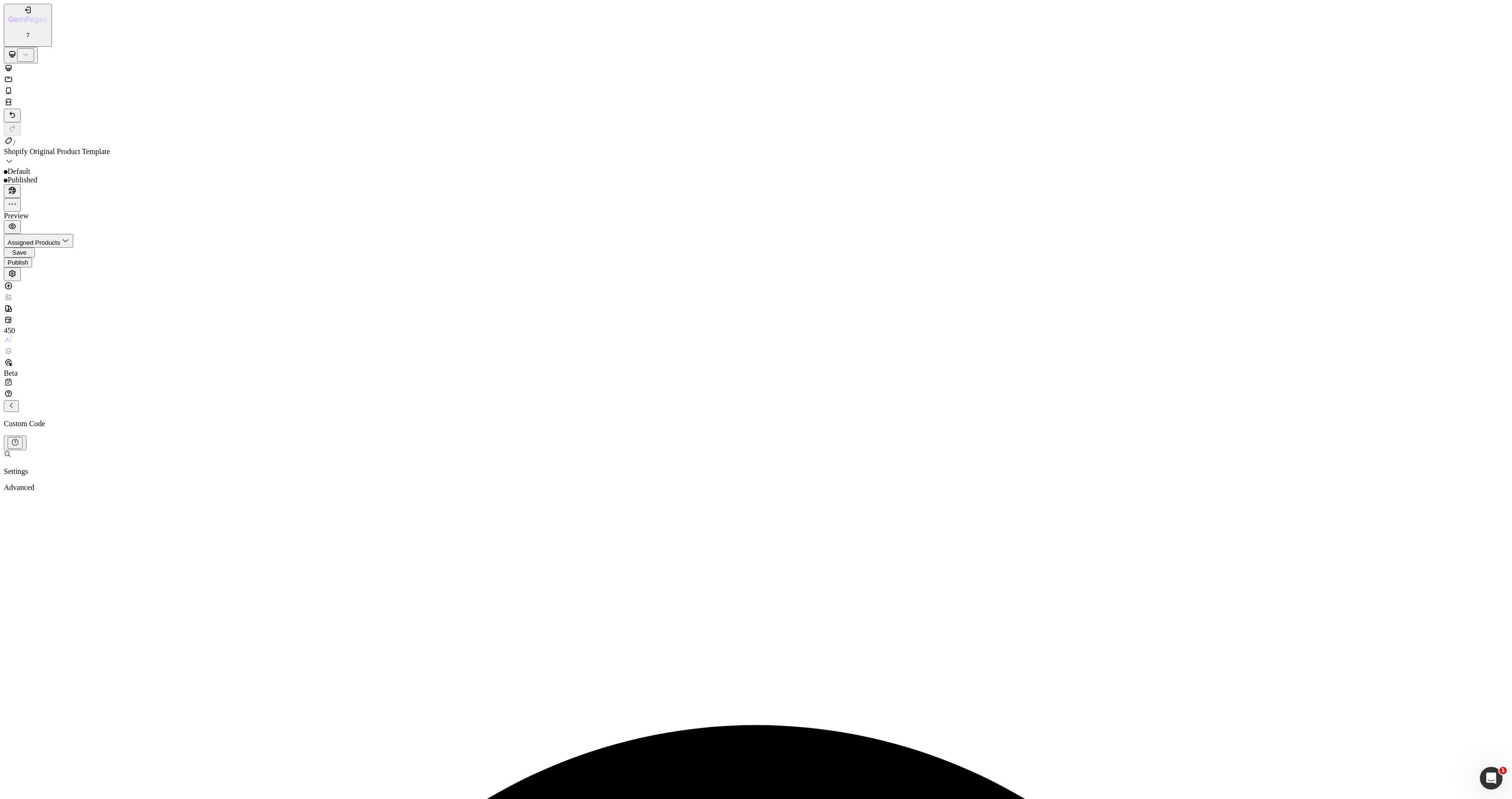
type textarea "<!-- Klarna Placement --> <klarna-placement"
type textarea "<span class="visually-hidden">Moyens de paiement</span>"
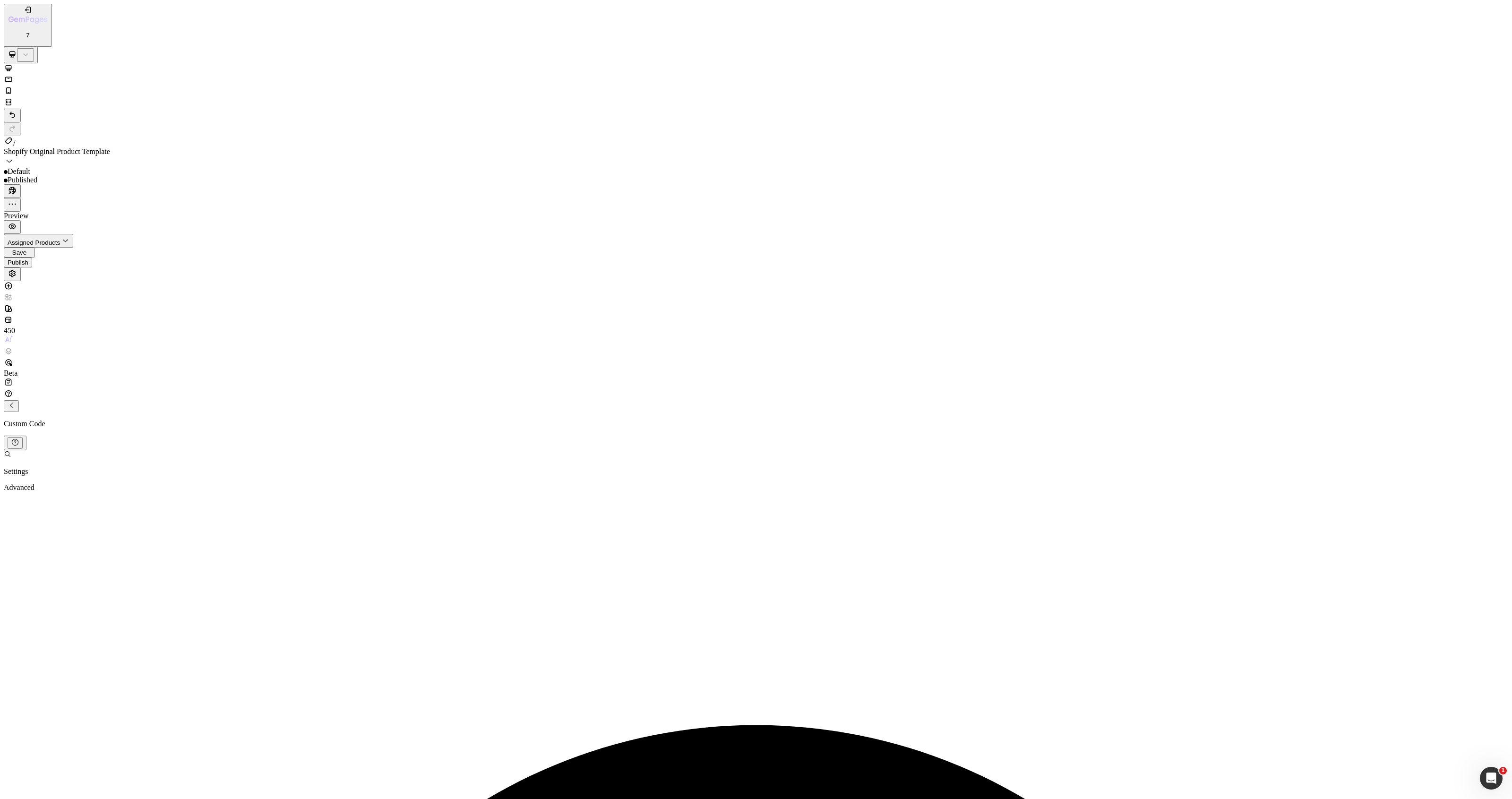
paste textarea "</klarna-placement>"
type textarea "</klarna-placement>"
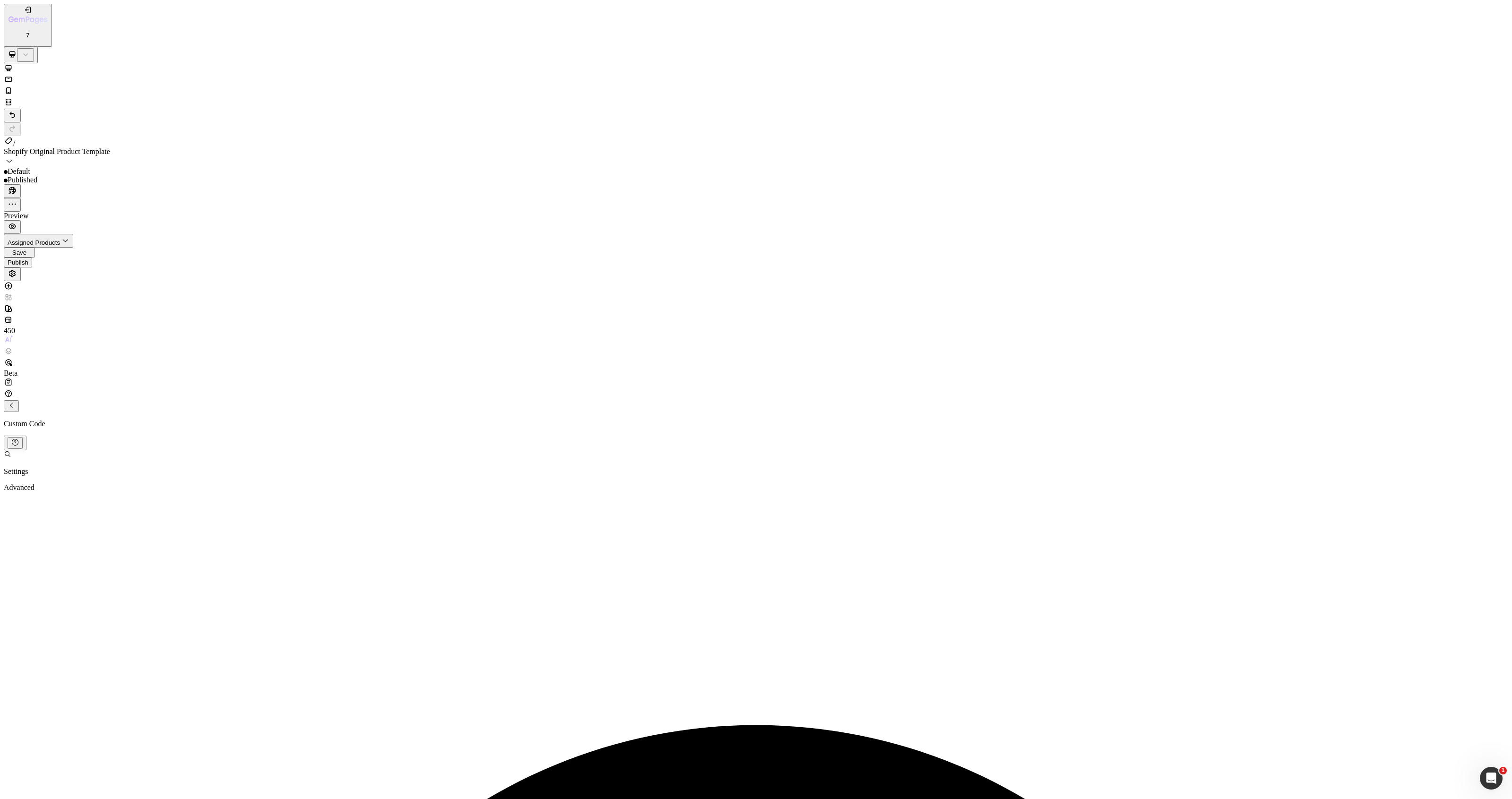
drag, startPoint x: 630, startPoint y: 613, endPoint x: 615, endPoint y: 614, distance: 15.0
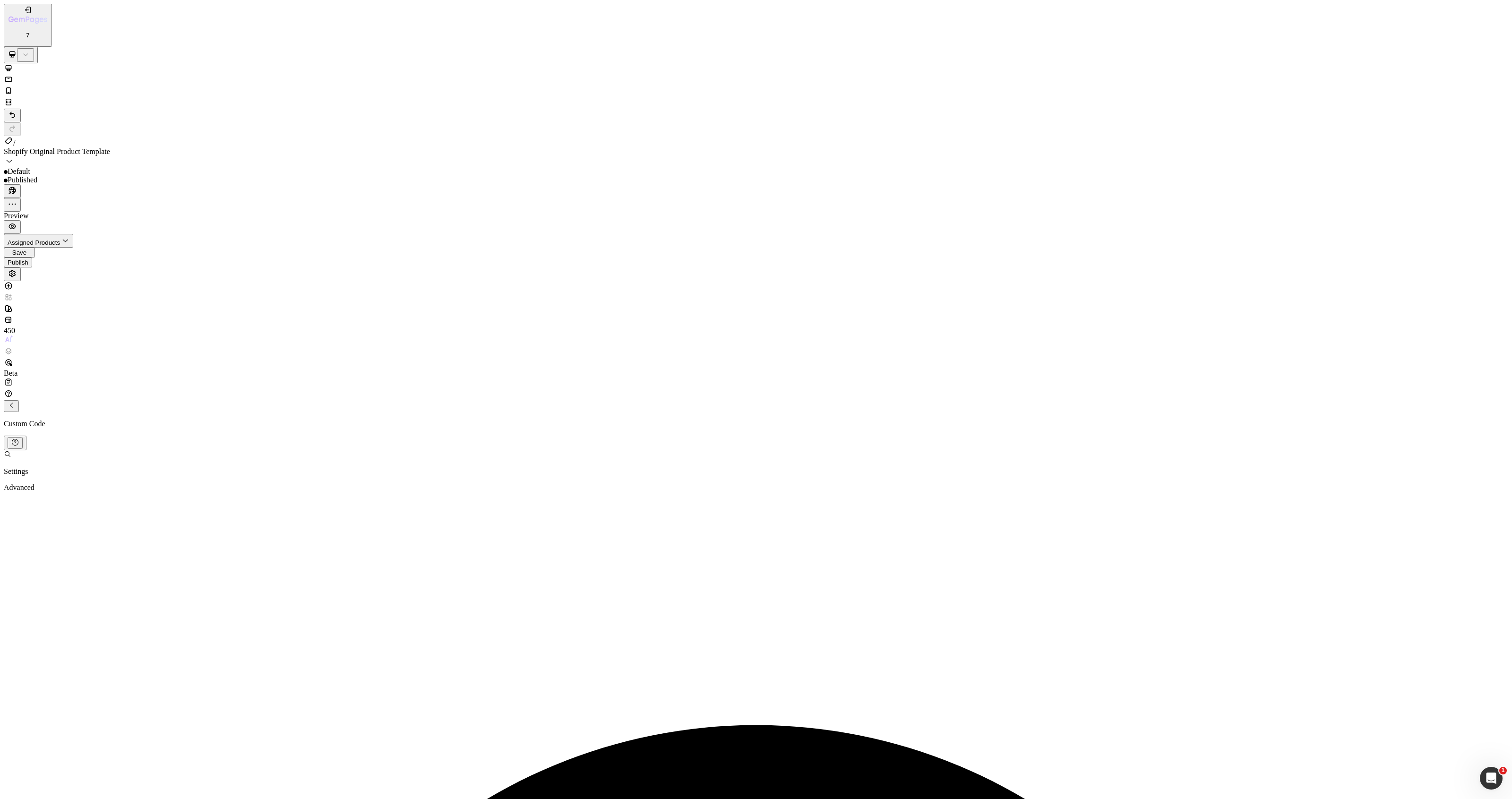
paste textarea "8px"
drag, startPoint x: 762, startPoint y: 613, endPoint x: 646, endPoint y: 617, distance: 116.1
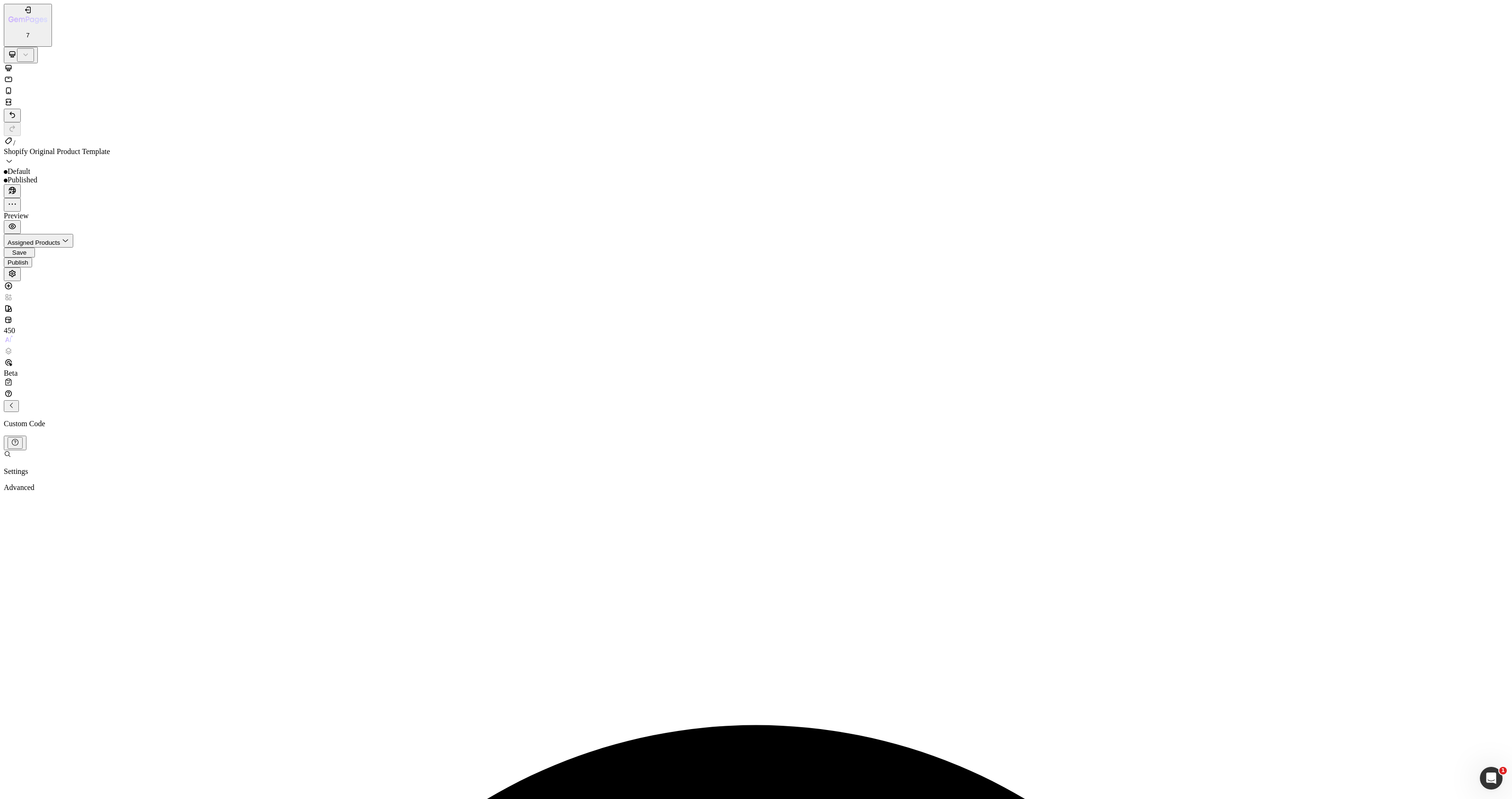
paste textarea "espace au-dessus d"
type textarea "}"
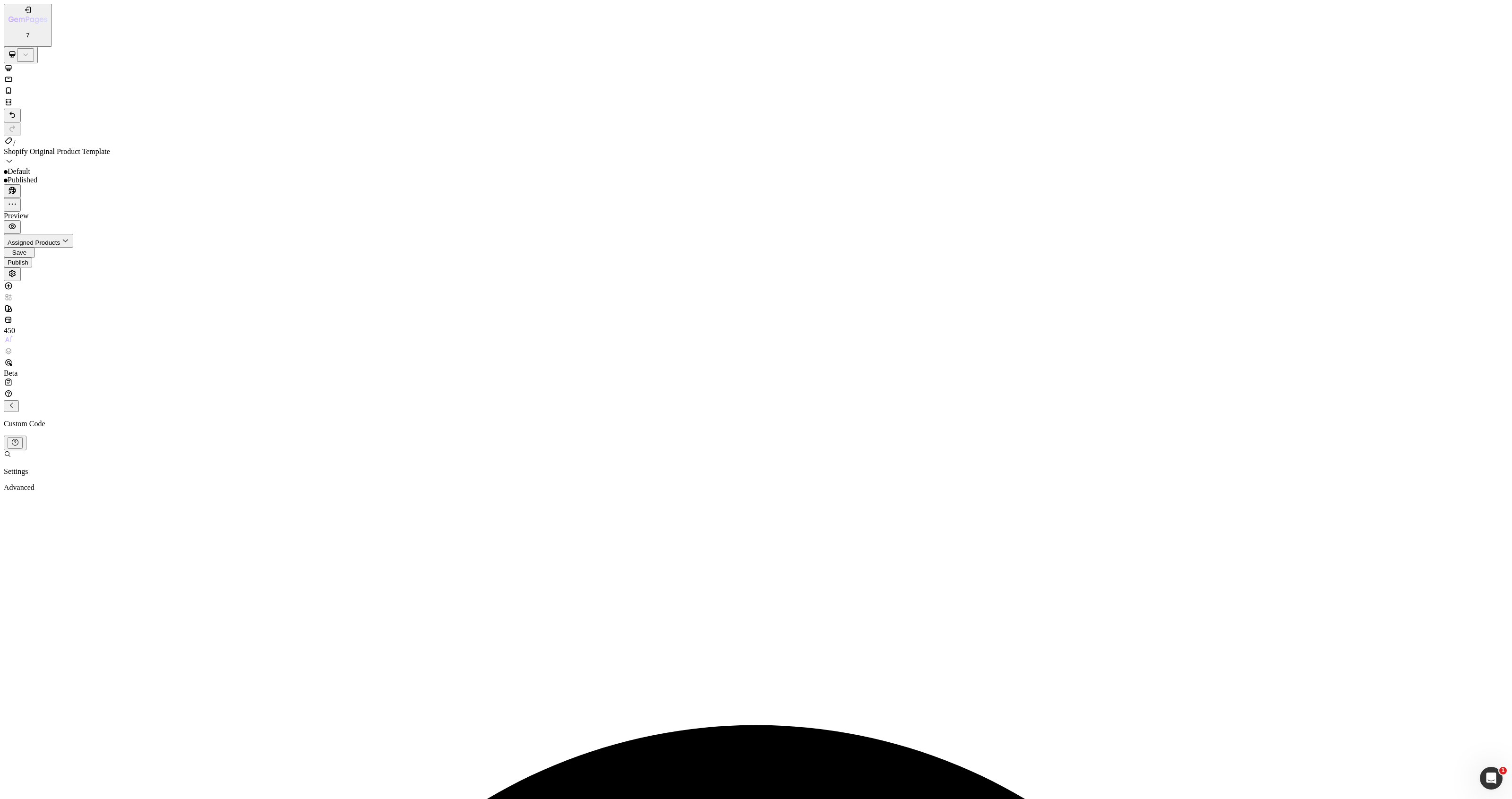
click at [29, 259] on div "Publish" at bounding box center [18, 262] width 21 height 7
